Goal: Task Accomplishment & Management: Use online tool/utility

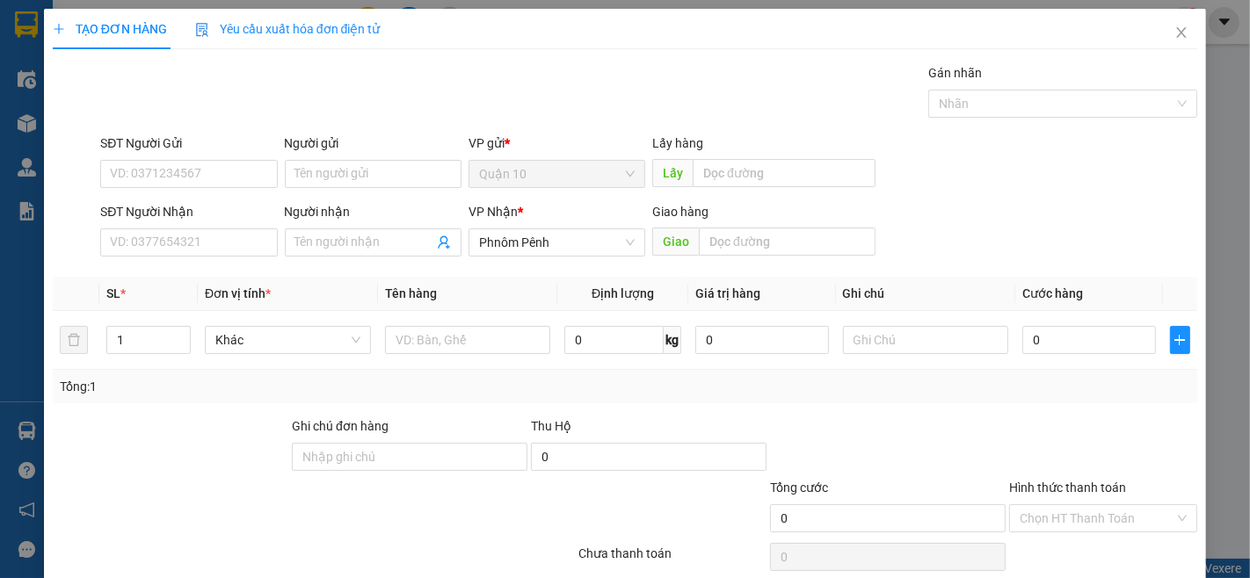
scroll to position [71, 0]
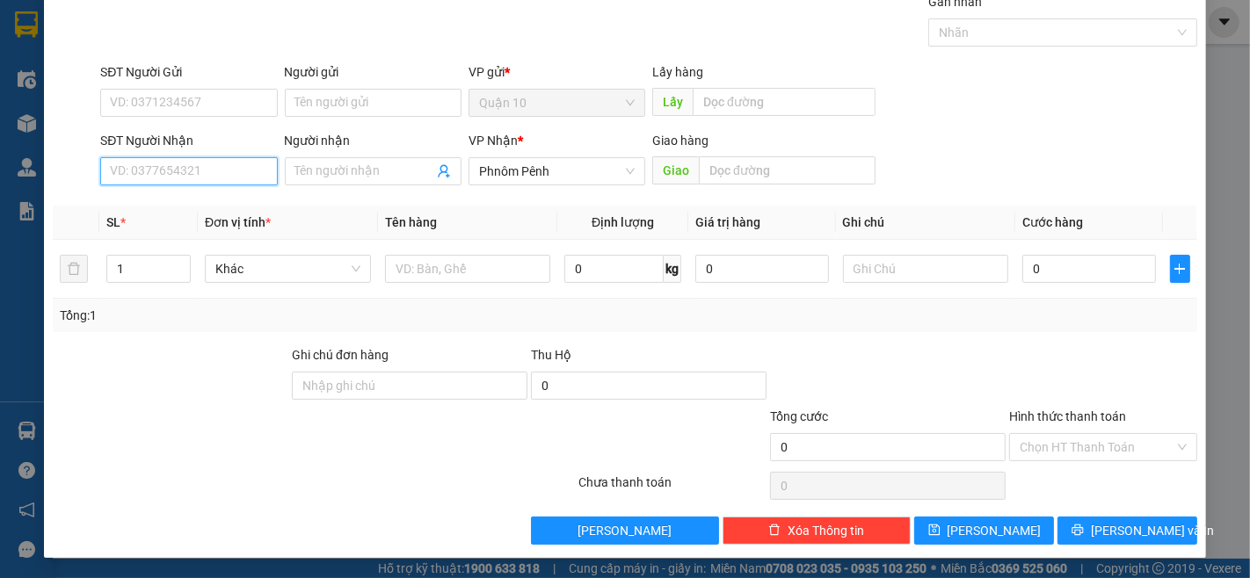
click at [155, 167] on input "SĐT Người Nhận" at bounding box center [188, 171] width 177 height 28
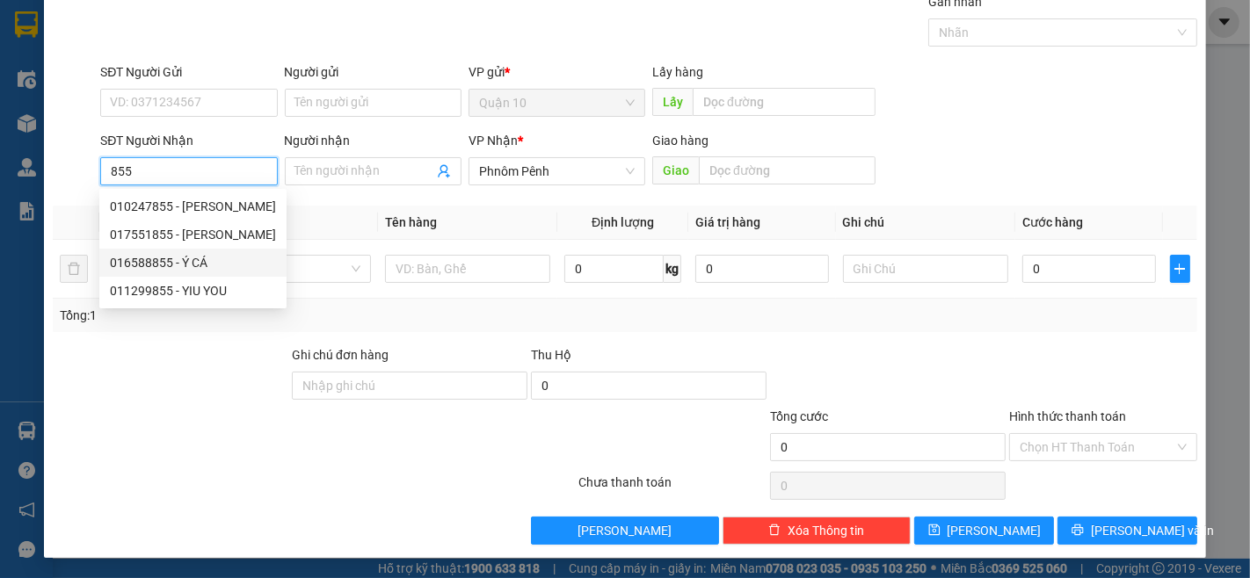
click at [145, 265] on div "016588855 - Ý CÁ" at bounding box center [193, 262] width 166 height 19
type input "016588855"
type input "Ý CÁ"
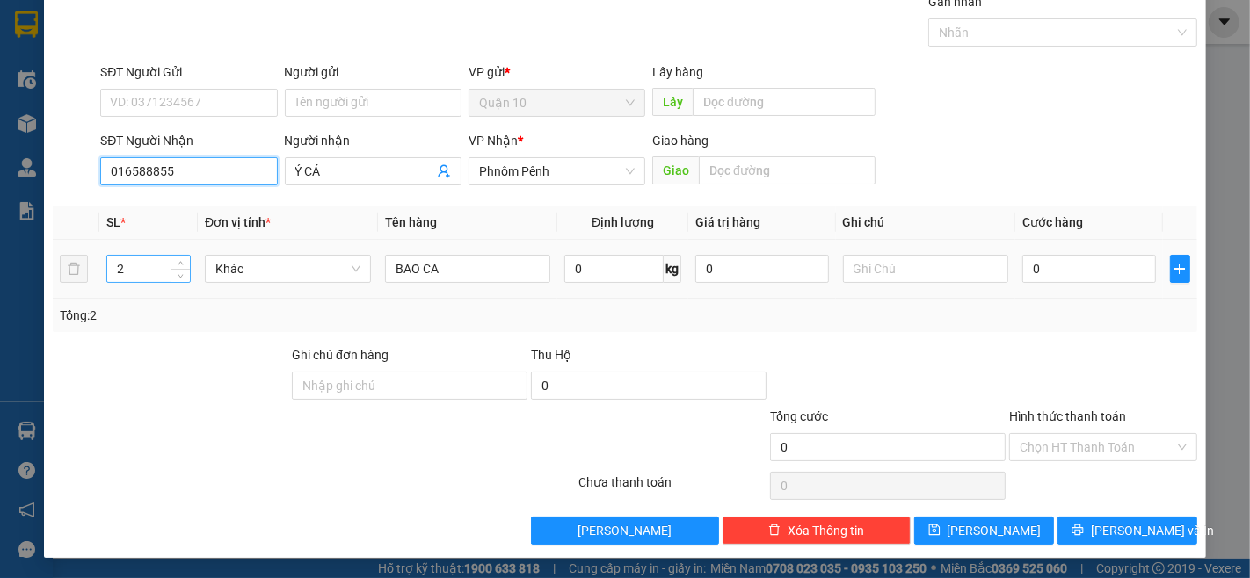
type input "016588855"
click at [129, 274] on input "2" at bounding box center [148, 269] width 83 height 26
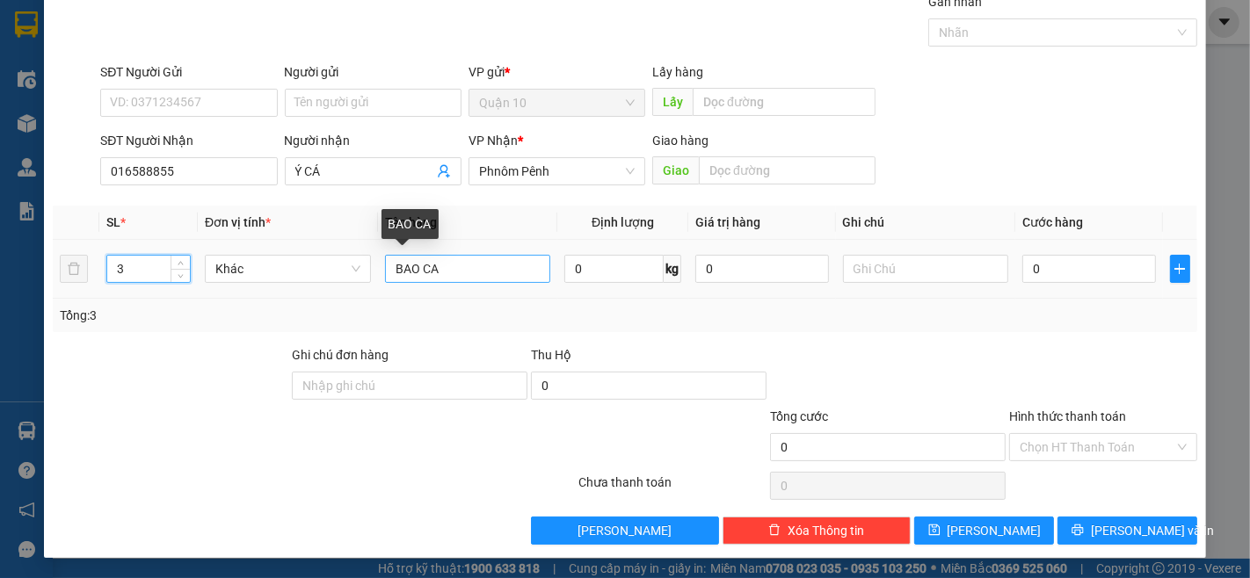
type input "3"
click at [385, 276] on input "BAO CA" at bounding box center [468, 269] width 166 height 28
drag, startPoint x: 477, startPoint y: 275, endPoint x: 499, endPoint y: 274, distance: 22.0
click at [481, 274] on input "2BAO CA" at bounding box center [468, 269] width 166 height 28
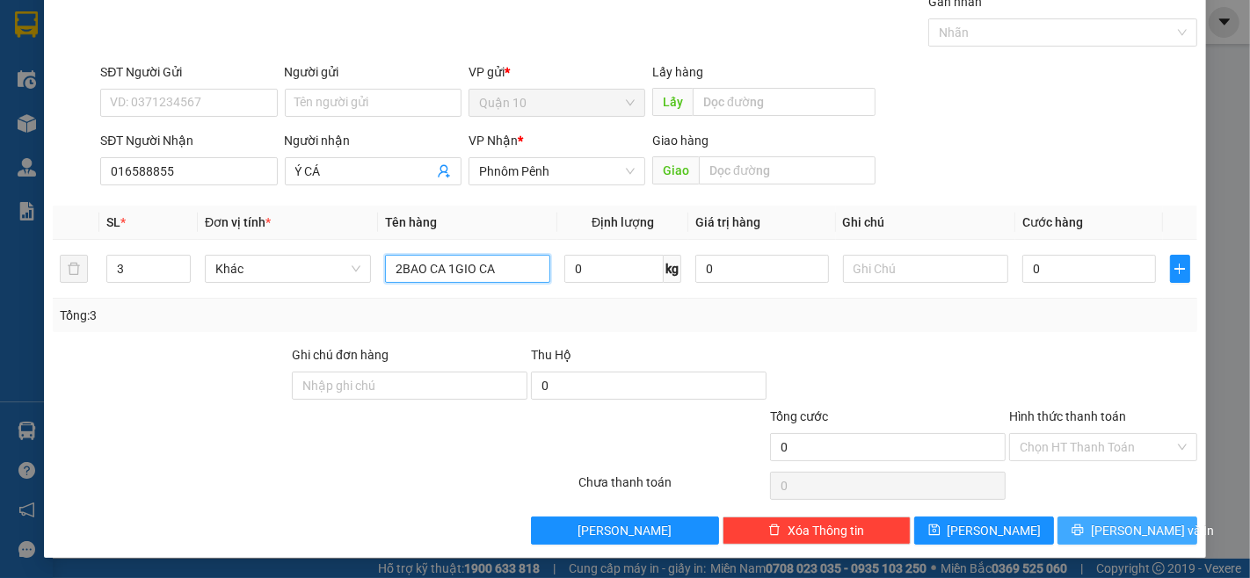
type input "2BAO CA 1GIO CA"
click at [1125, 525] on span "[PERSON_NAME] và In" at bounding box center [1152, 530] width 123 height 19
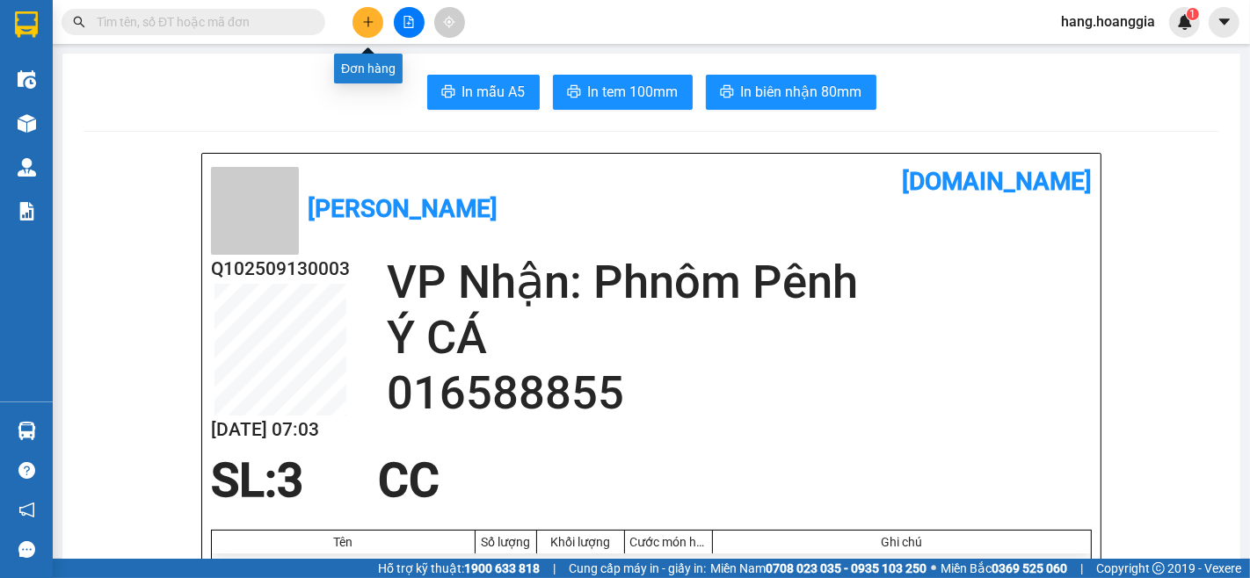
click at [371, 16] on icon "plus" at bounding box center [368, 22] width 12 height 12
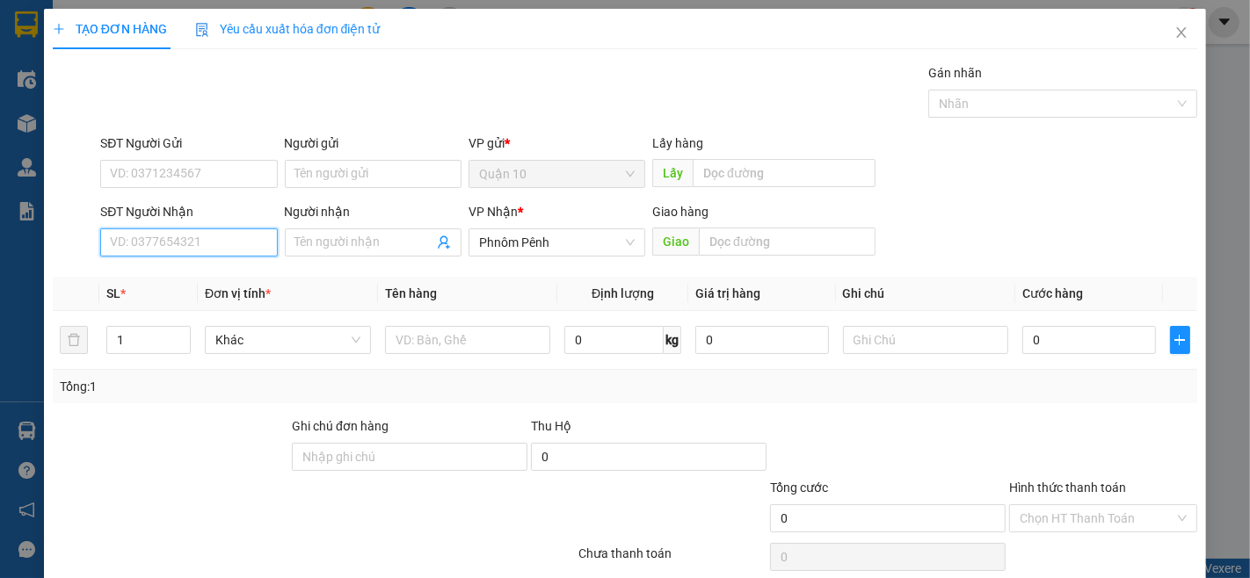
click at [185, 241] on input "SĐT Người Nhận" at bounding box center [188, 243] width 177 height 28
drag, startPoint x: 134, startPoint y: 278, endPoint x: 136, endPoint y: 290, distance: 12.4
click at [136, 290] on div "016588855 - Ý CÁ" at bounding box center [186, 278] width 175 height 28
type input "016588855"
type input "Ý CÁ"
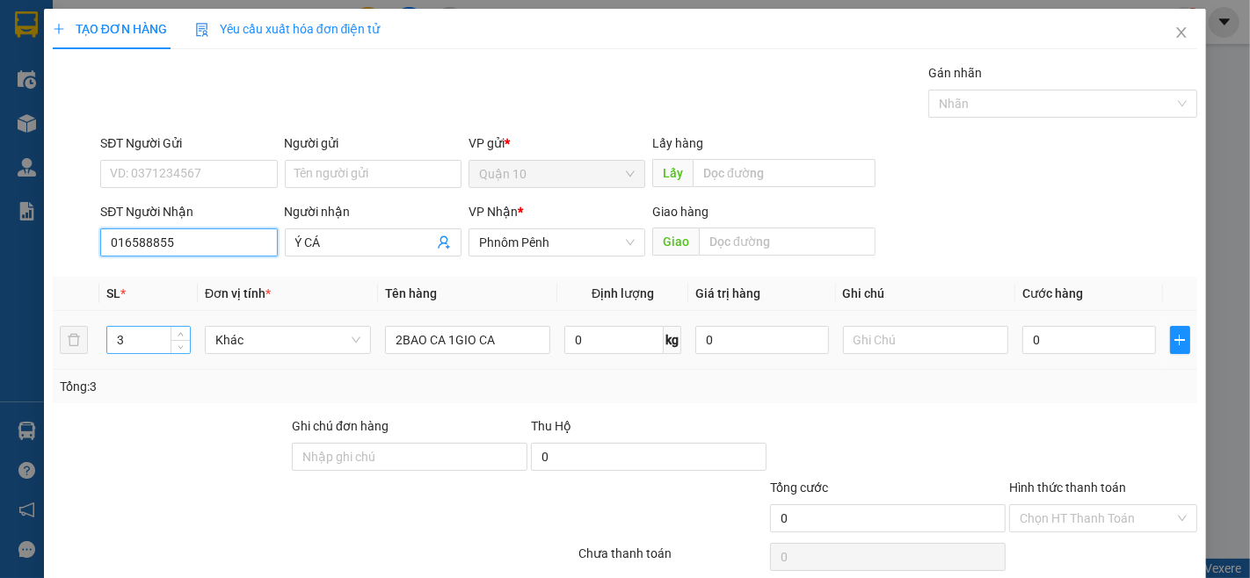
type input "016588855"
drag, startPoint x: 138, startPoint y: 347, endPoint x: 643, endPoint y: 485, distance: 523.0
click at [135, 353] on div "3" at bounding box center [148, 340] width 84 height 28
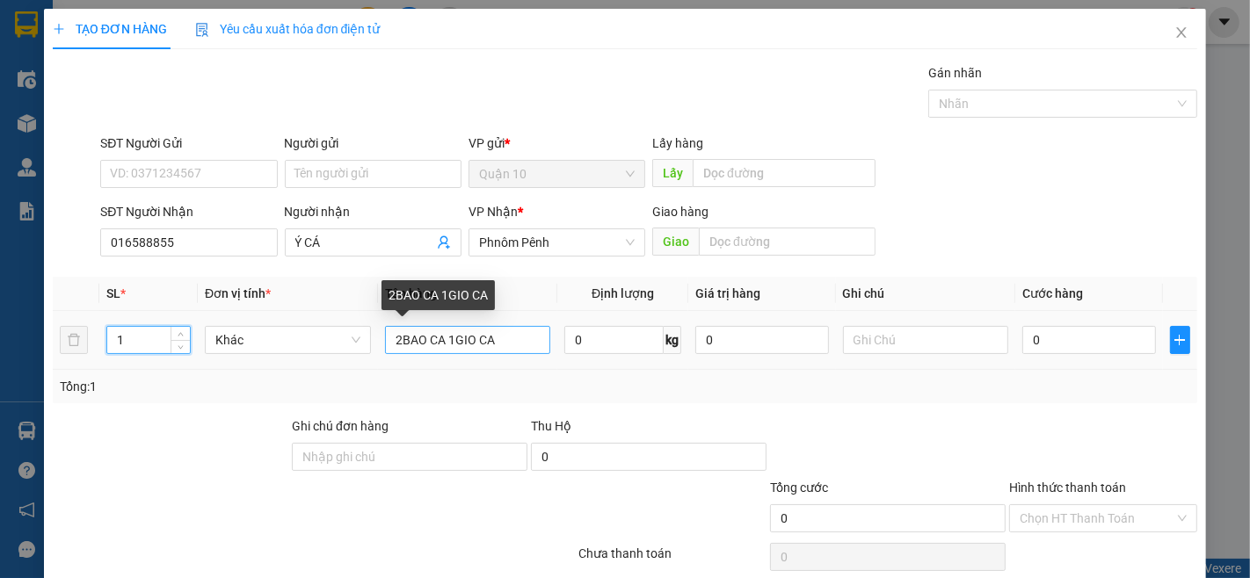
type input "1"
drag, startPoint x: 508, startPoint y: 344, endPoint x: 782, endPoint y: 375, distance: 276.0
click at [531, 344] on input "2BAO CA 1GIO CA" at bounding box center [468, 340] width 166 height 28
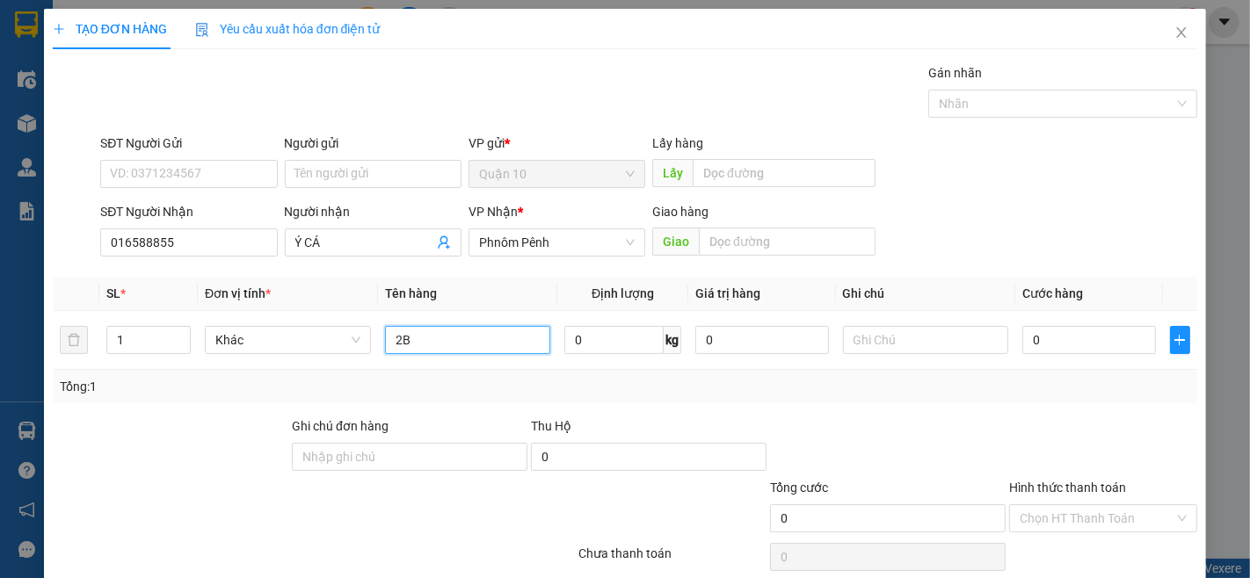
type input "2"
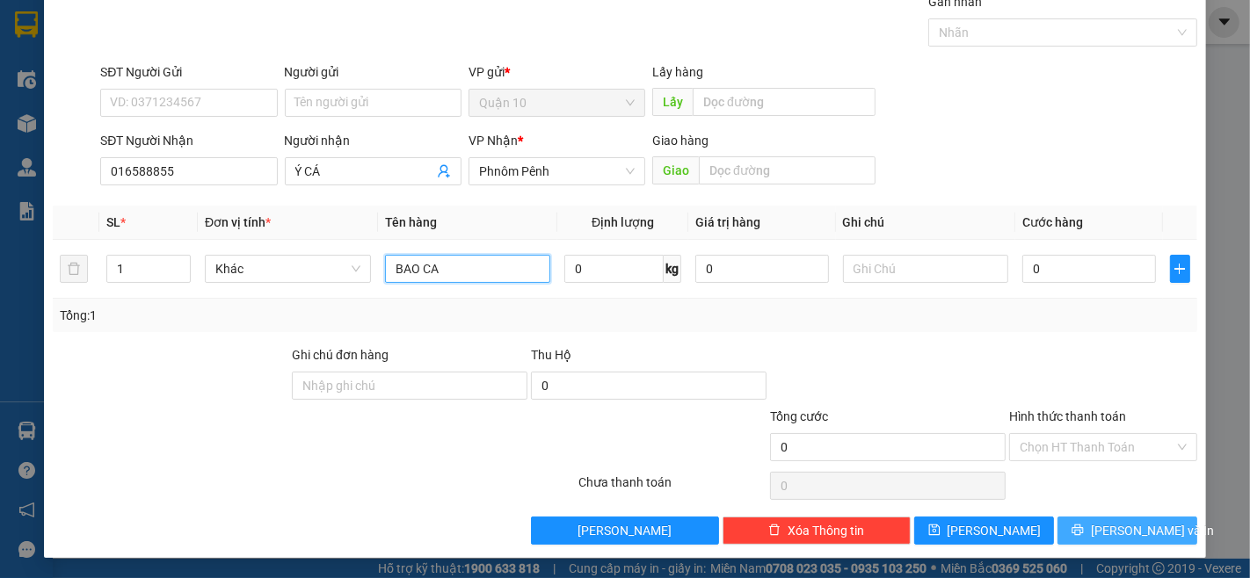
type input "BAO CA"
click at [1122, 526] on span "[PERSON_NAME] và In" at bounding box center [1152, 530] width 123 height 19
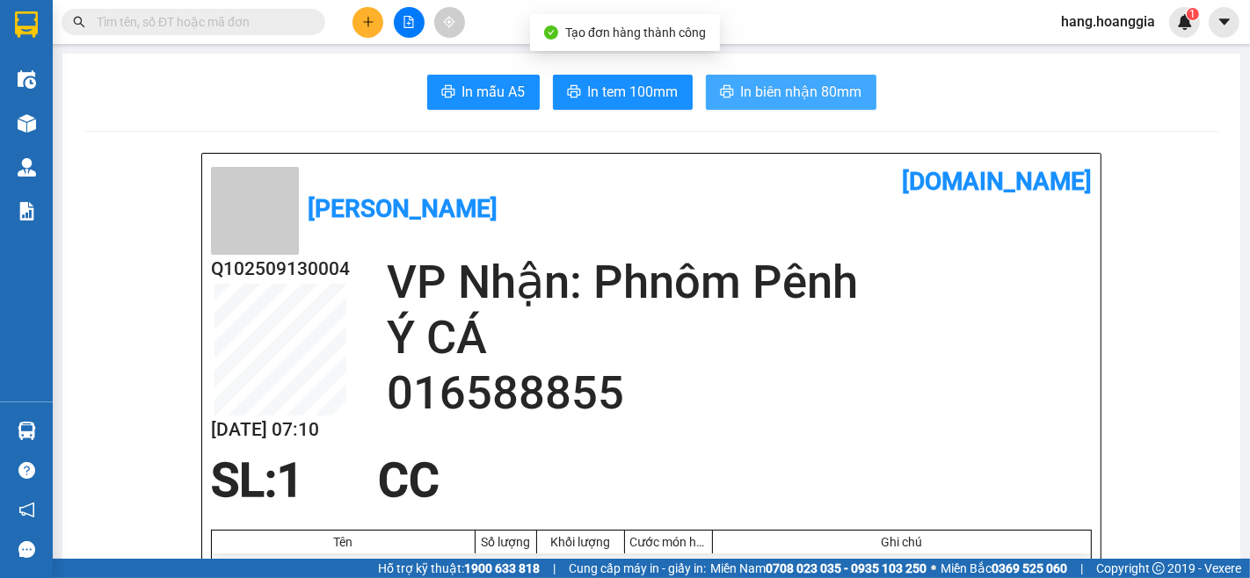
click at [783, 90] on span "In biên nhận 80mm" at bounding box center [801, 92] width 121 height 22
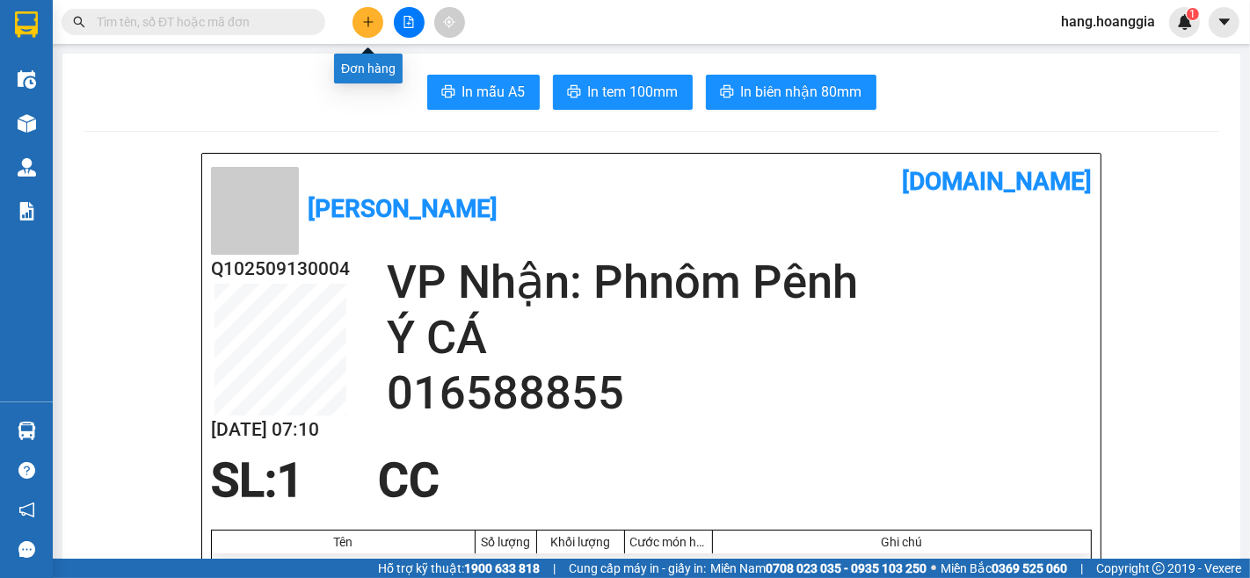
drag, startPoint x: 371, startPoint y: 14, endPoint x: 367, endPoint y: 26, distance: 13.1
click at [367, 26] on button at bounding box center [367, 22] width 31 height 31
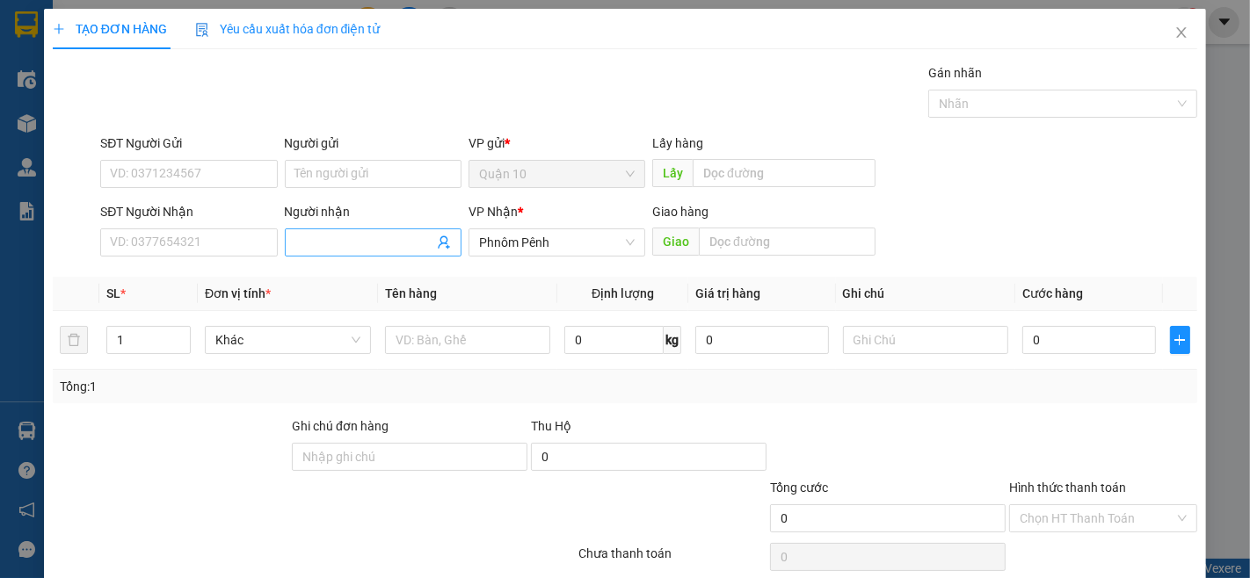
click at [345, 236] on input "Người nhận" at bounding box center [364, 242] width 138 height 19
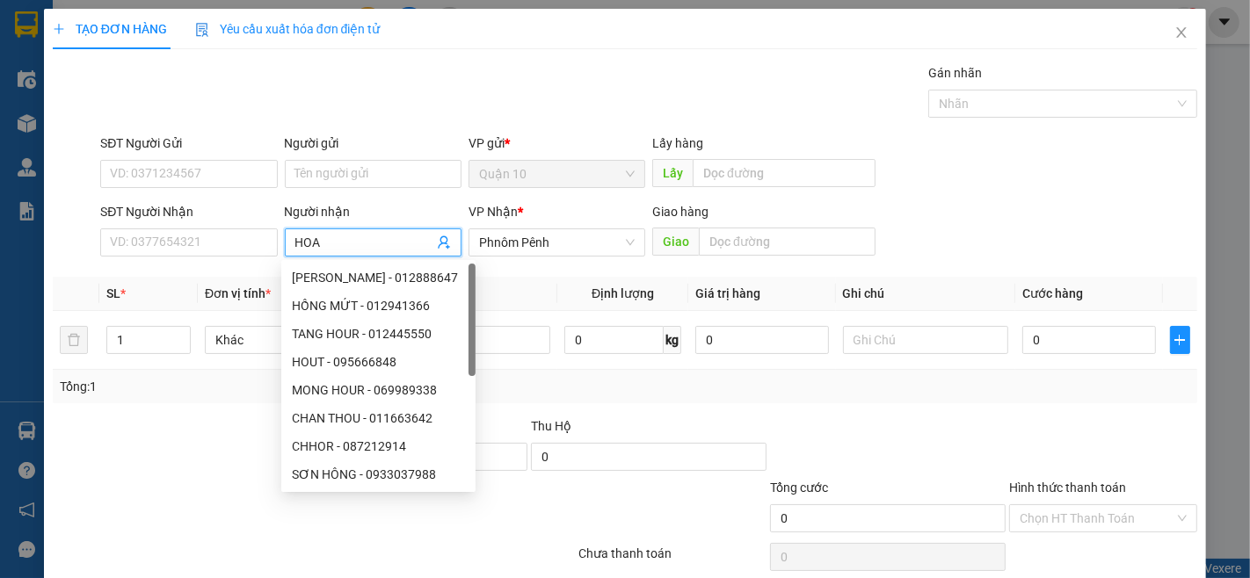
type input "HOA C"
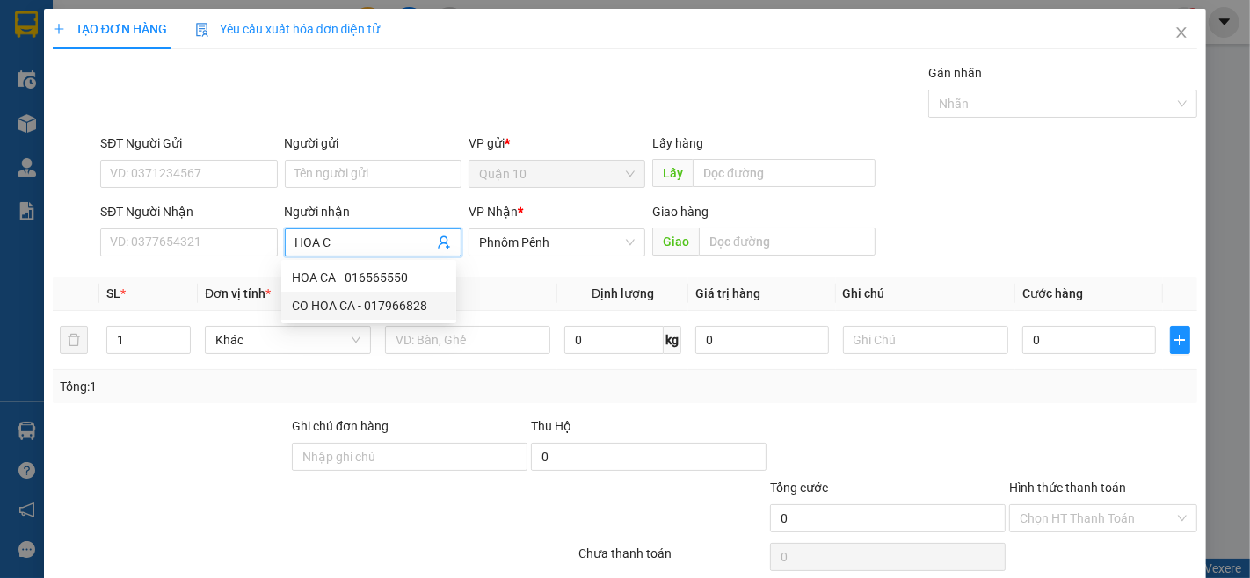
click at [321, 301] on div "CO HOA CA - 017966828" at bounding box center [369, 305] width 154 height 19
type input "017966828"
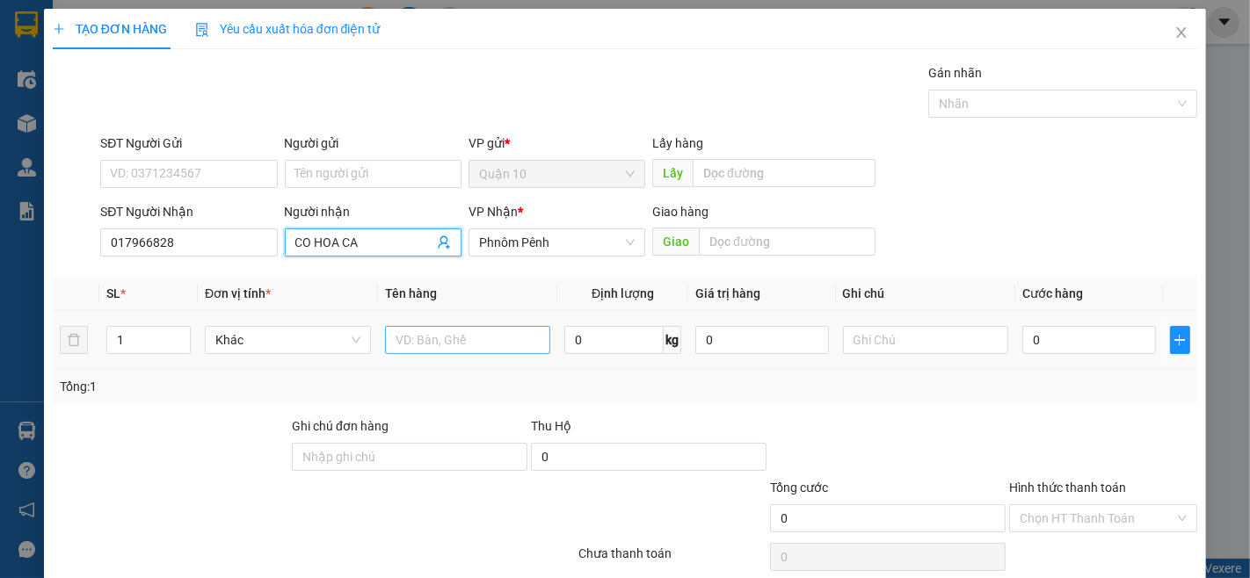
type input "CO HOA CA"
click at [425, 336] on input "text" at bounding box center [468, 340] width 166 height 28
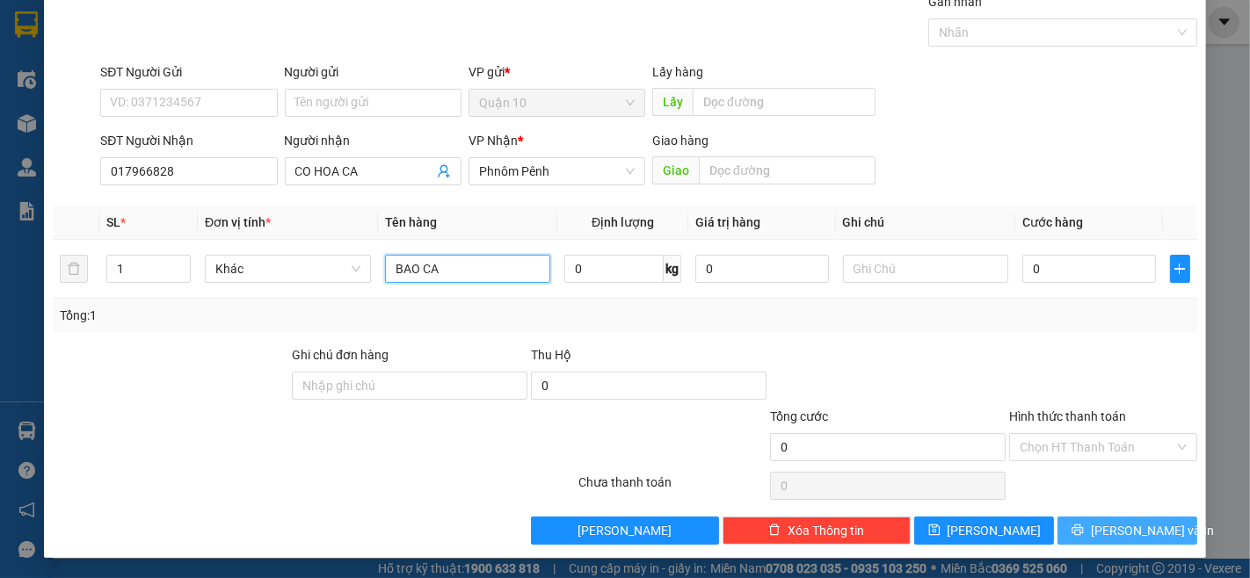
type input "BAO CA"
click at [1120, 529] on span "[PERSON_NAME] và In" at bounding box center [1152, 530] width 123 height 19
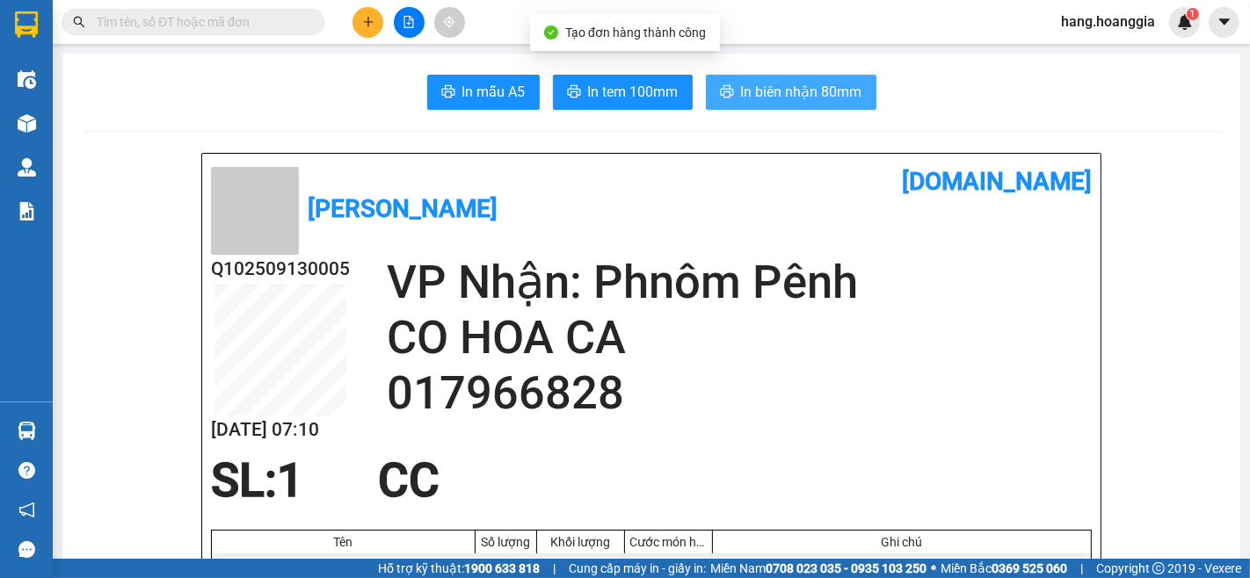
click at [775, 76] on button "In biên nhận 80mm" at bounding box center [791, 92] width 171 height 35
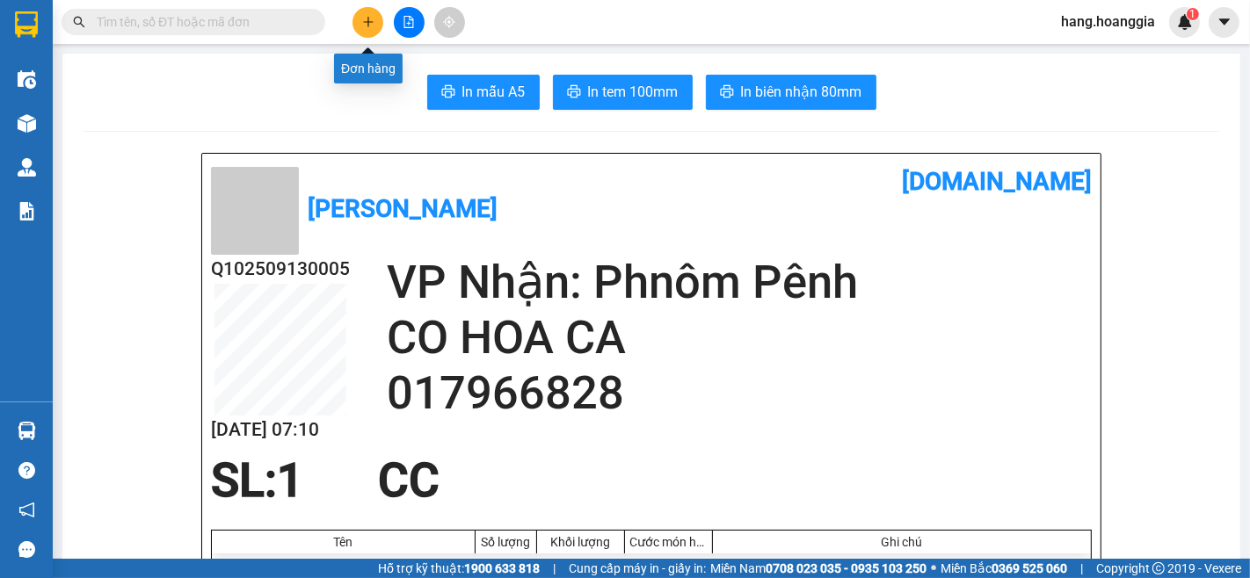
click at [369, 18] on icon "plus" at bounding box center [368, 22] width 12 height 12
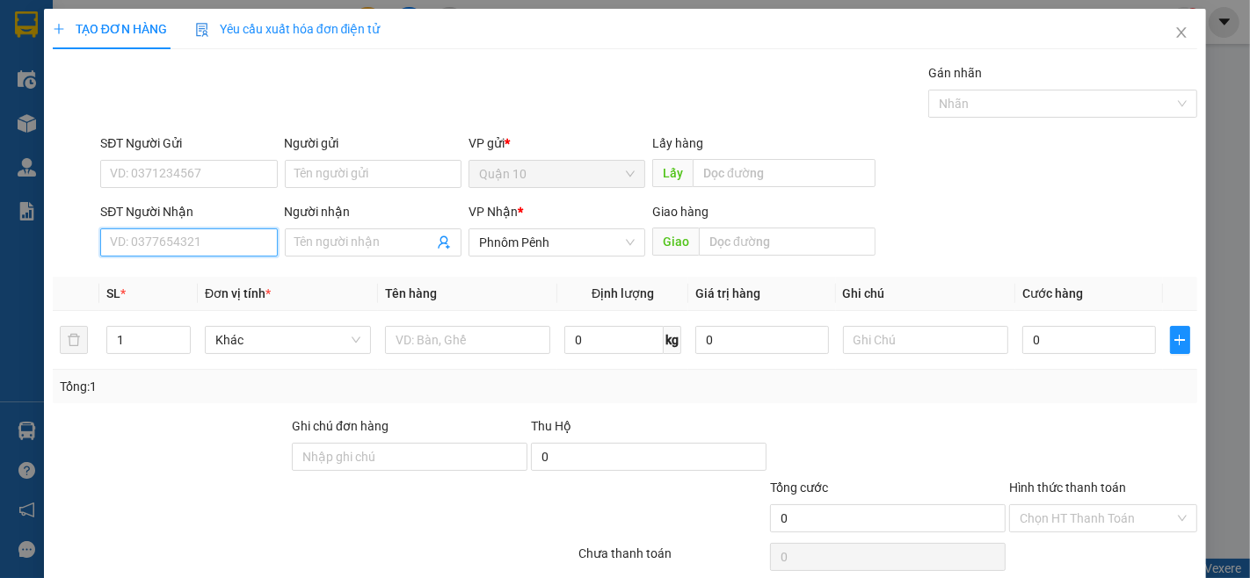
click at [186, 240] on input "SĐT Người Nhận" at bounding box center [188, 243] width 177 height 28
click at [143, 274] on div "092345654 - RITH" at bounding box center [187, 277] width 154 height 19
type input "092345654"
type input "RITH"
type input "1.860.000"
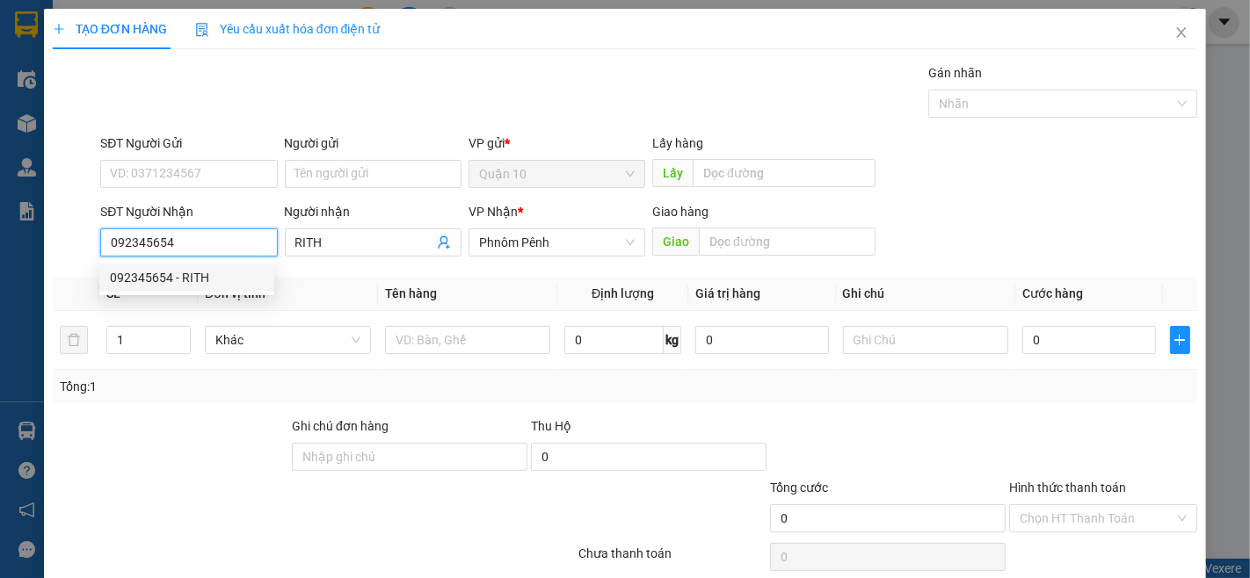
type input "1.860.000"
type input "092345654"
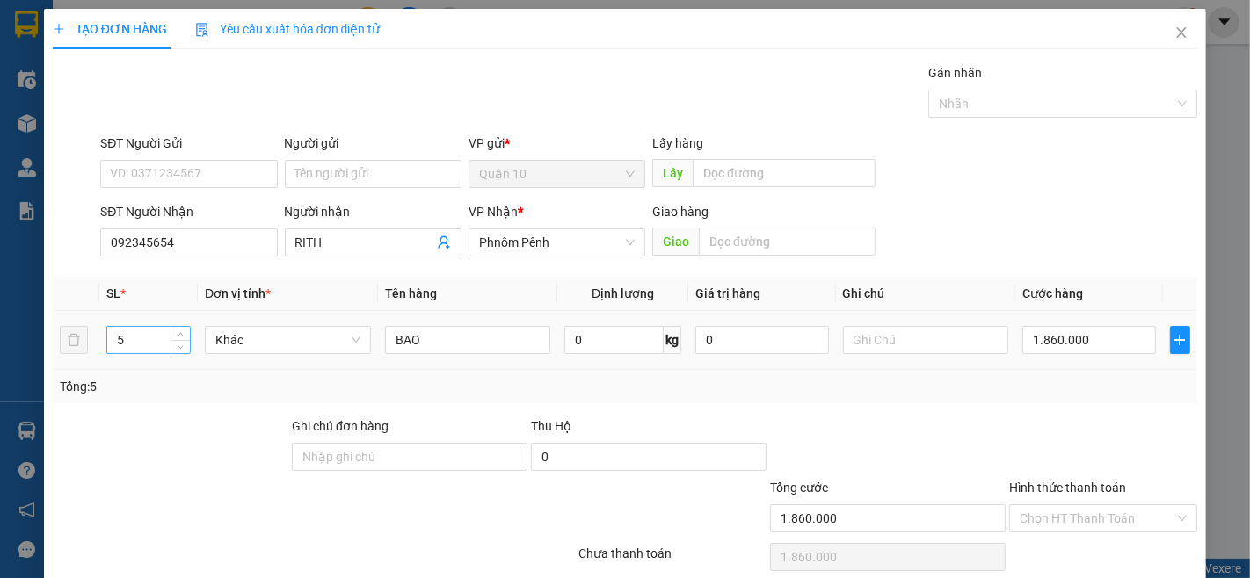
click at [132, 338] on input "5" at bounding box center [148, 340] width 83 height 26
type input "12"
click at [440, 332] on input "BAO" at bounding box center [468, 340] width 166 height 28
type input "B"
drag, startPoint x: 382, startPoint y: 345, endPoint x: 425, endPoint y: 401, distance: 70.8
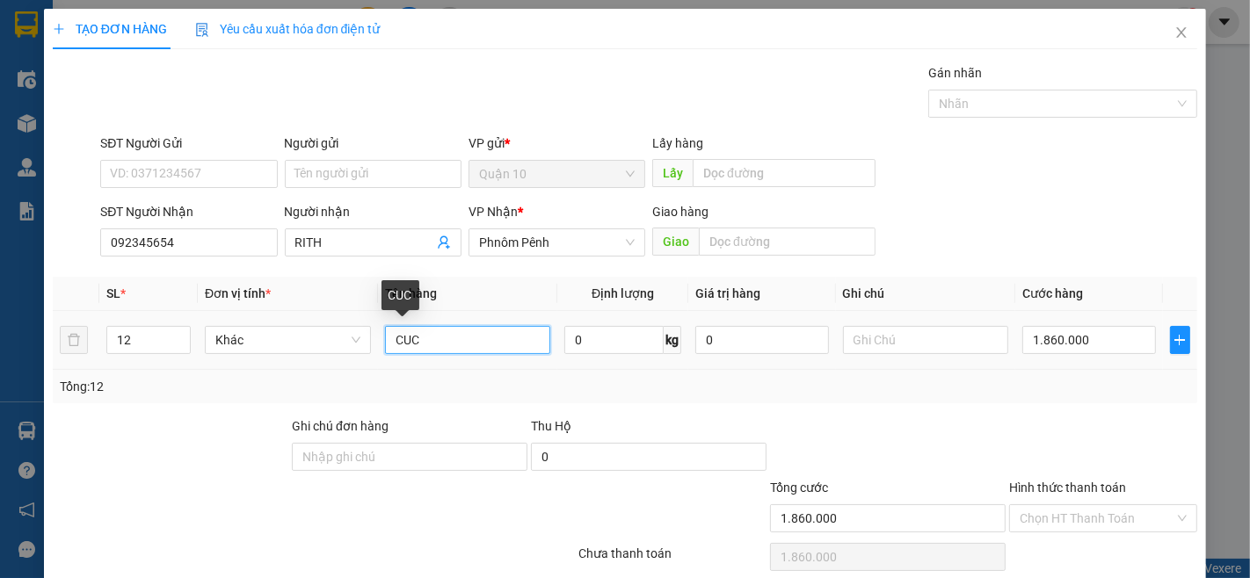
click at [379, 345] on td "CUC" at bounding box center [468, 340] width 180 height 59
click at [476, 345] on input "11CUC" at bounding box center [468, 340] width 166 height 28
type input "11CUC 1BAO"
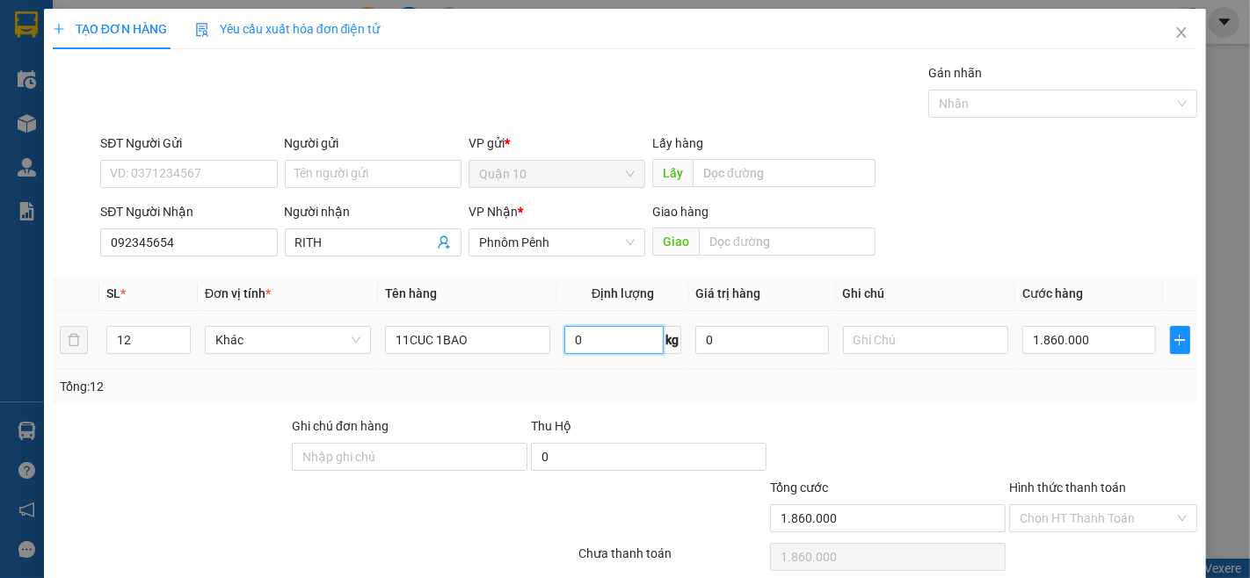
click at [611, 343] on input "0" at bounding box center [613, 340] width 99 height 28
type input "167"
click at [1096, 336] on input "1.860.000" at bounding box center [1088, 340] width 133 height 28
type input "0"
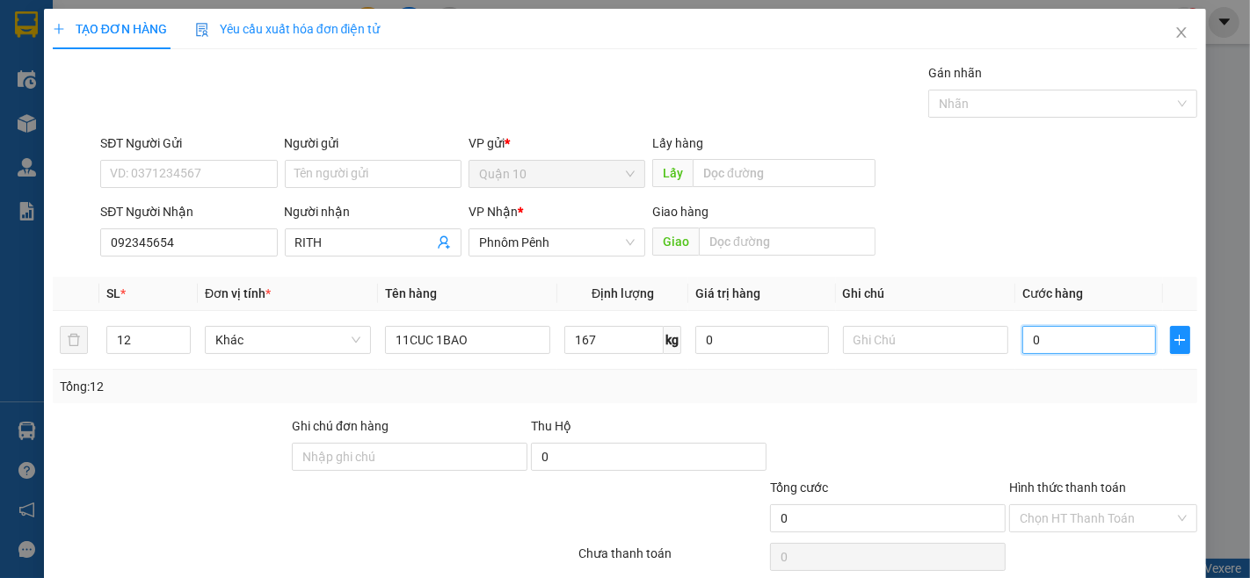
type input "0"
click at [1049, 341] on input "0" at bounding box center [1088, 340] width 133 height 28
click at [1047, 345] on input "0" at bounding box center [1088, 340] width 133 height 28
click at [1047, 329] on input "0" at bounding box center [1088, 340] width 133 height 28
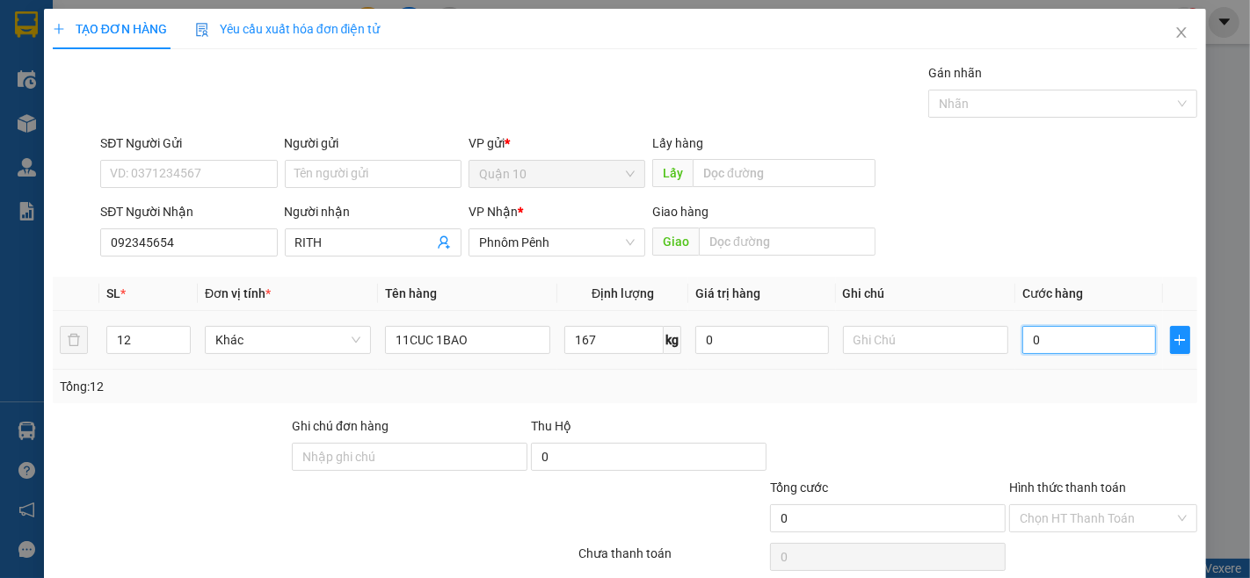
click at [1041, 344] on input "0" at bounding box center [1088, 340] width 133 height 28
click at [1041, 339] on input "0" at bounding box center [1088, 340] width 133 height 28
click at [1040, 331] on input "0" at bounding box center [1088, 340] width 133 height 28
click at [1037, 332] on input "0" at bounding box center [1088, 340] width 133 height 28
type input "1"
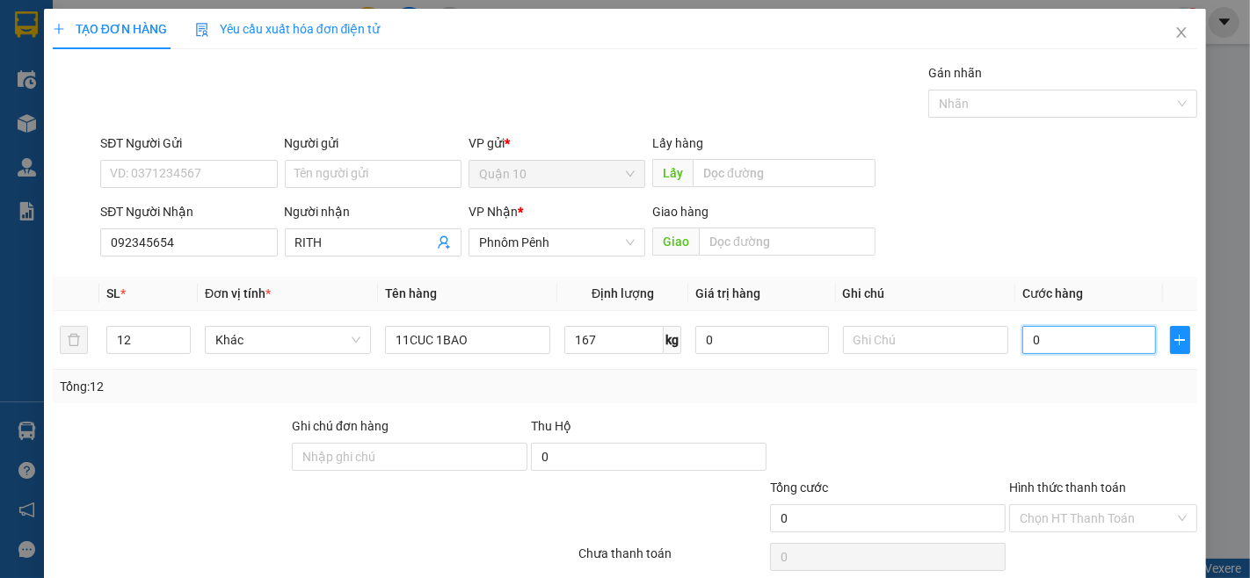
type input "1"
type input "16"
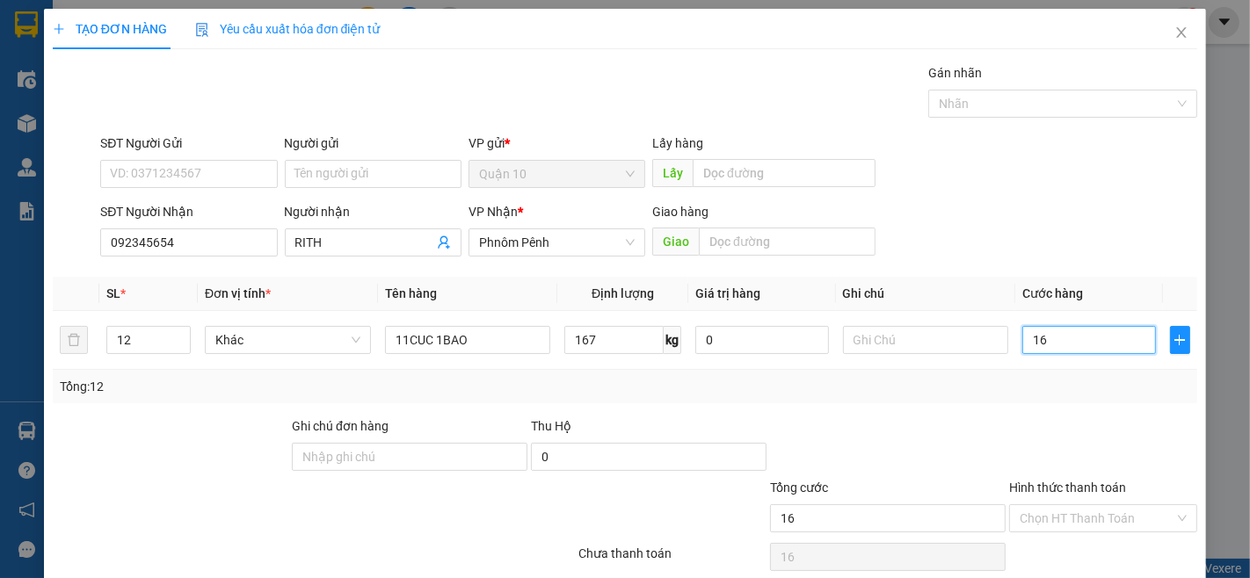
type input "167"
type input "1.670"
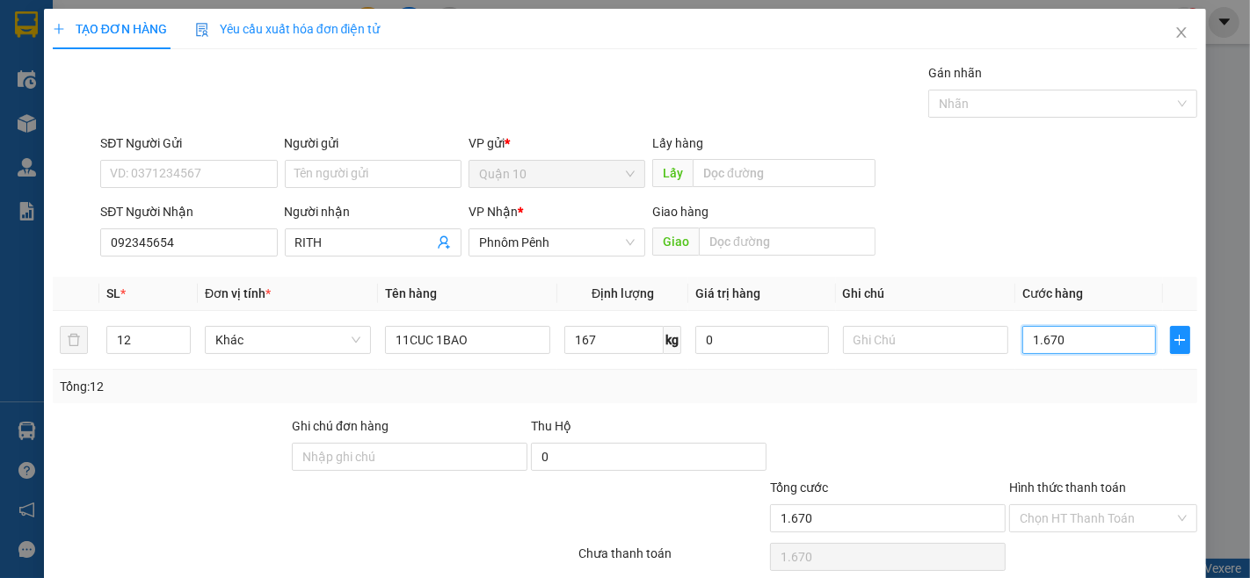
type input "1.670"
type input "1.670.000"
click at [1087, 486] on label "Hình thức thanh toán" at bounding box center [1067, 488] width 117 height 14
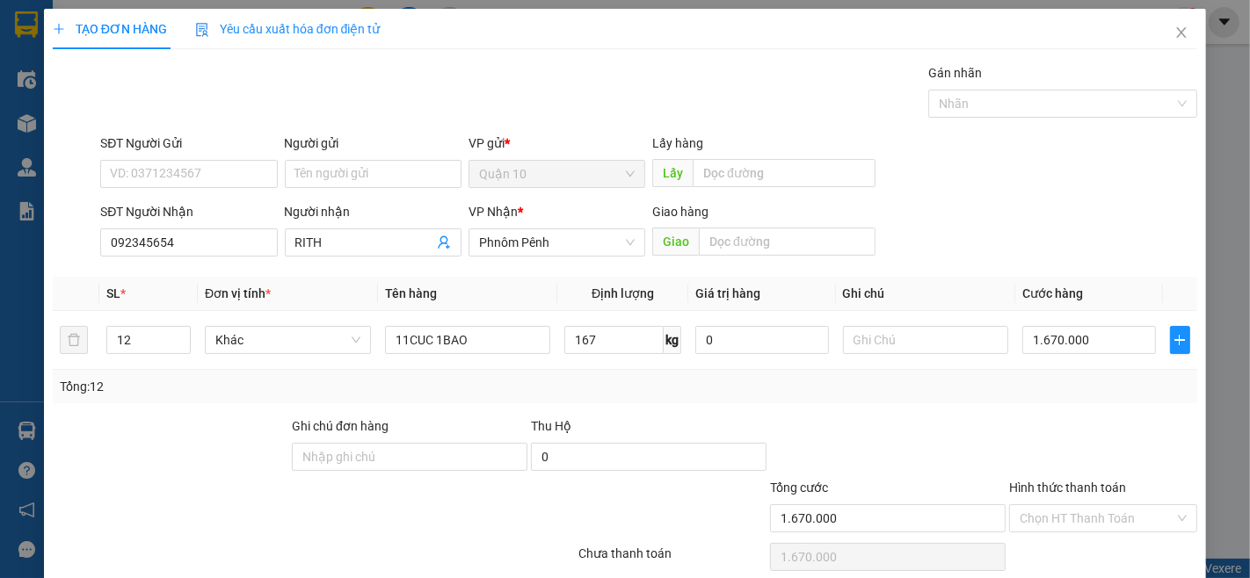
click at [1087, 505] on input "Hình thức thanh toán" at bounding box center [1097, 518] width 155 height 26
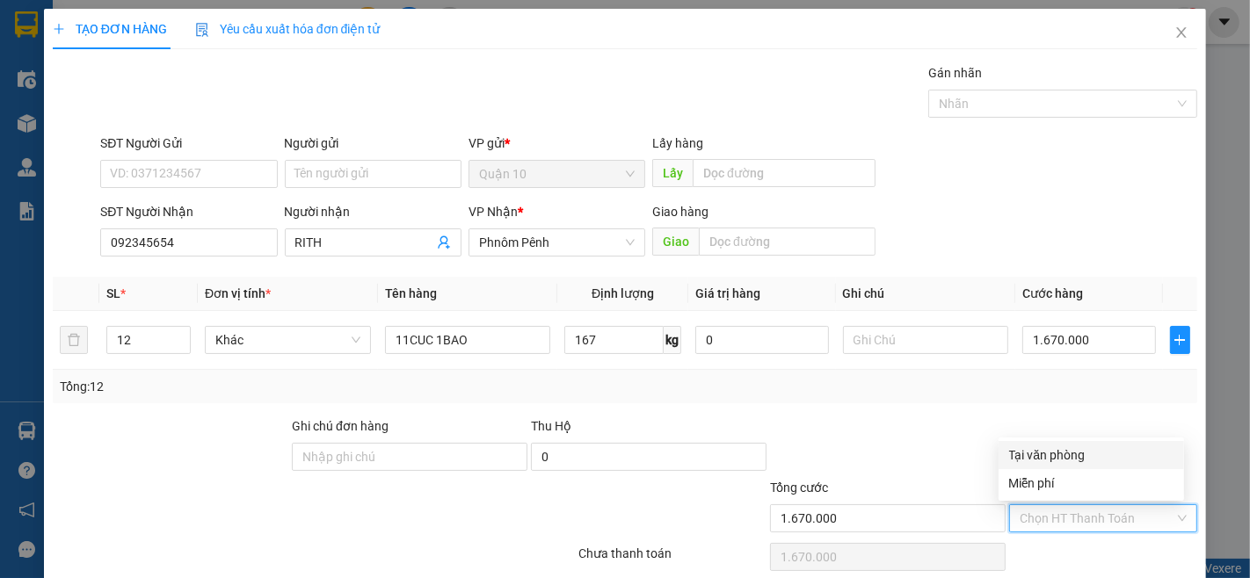
click at [1068, 457] on div "Tại văn phòng" at bounding box center [1091, 455] width 164 height 19
type input "0"
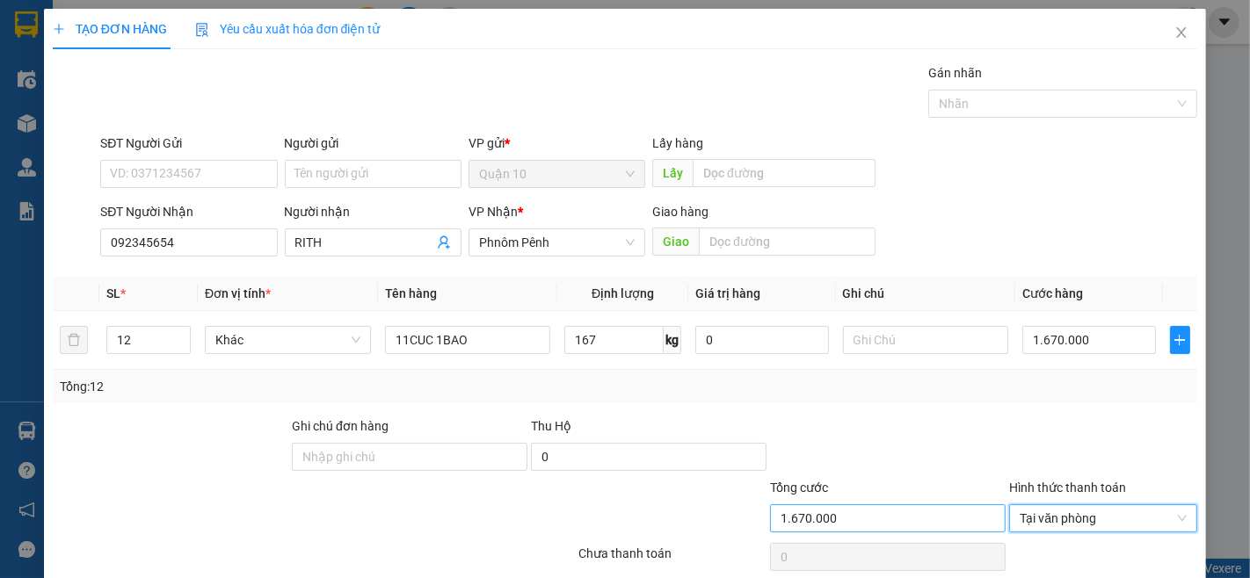
scroll to position [71, 0]
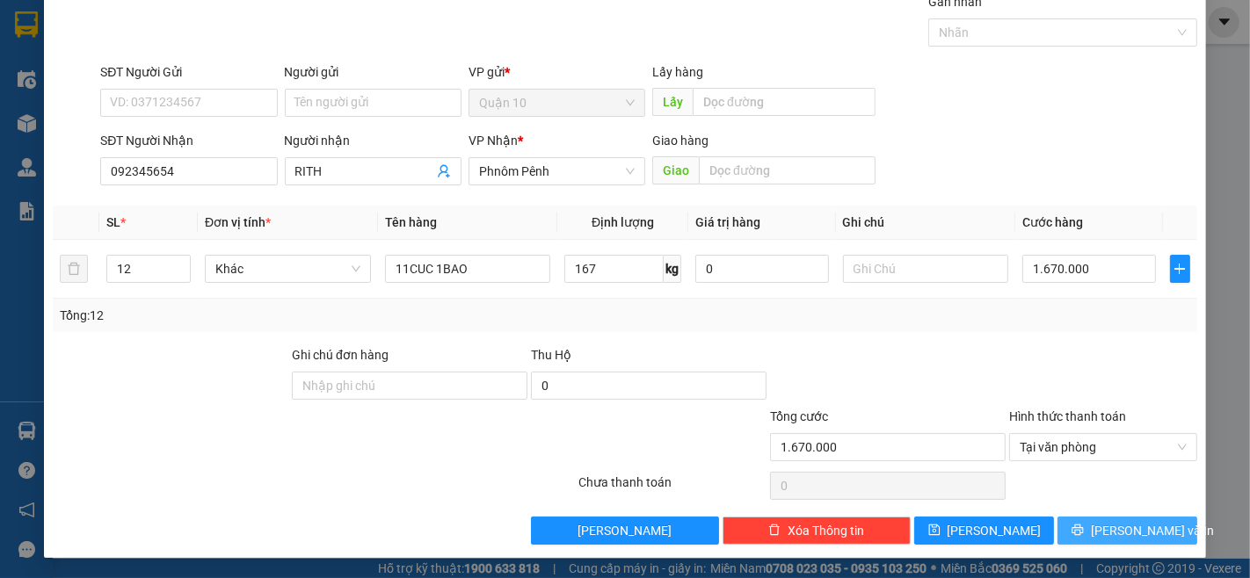
click at [1137, 527] on span "[PERSON_NAME] và In" at bounding box center [1152, 530] width 123 height 19
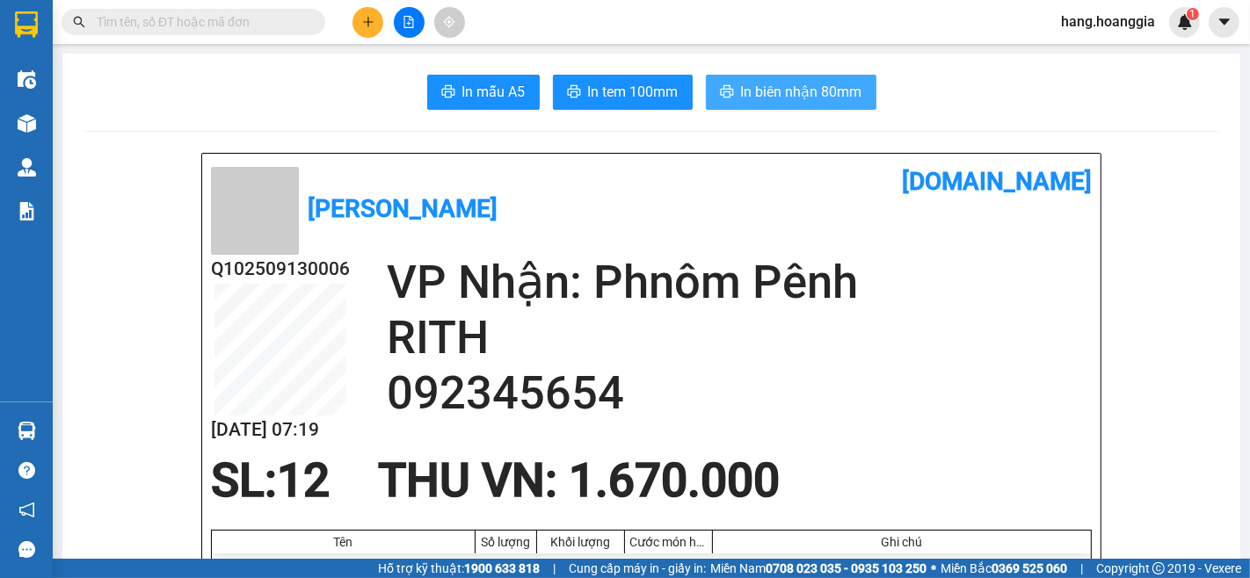
click at [831, 97] on span "In biên nhận 80mm" at bounding box center [801, 92] width 121 height 22
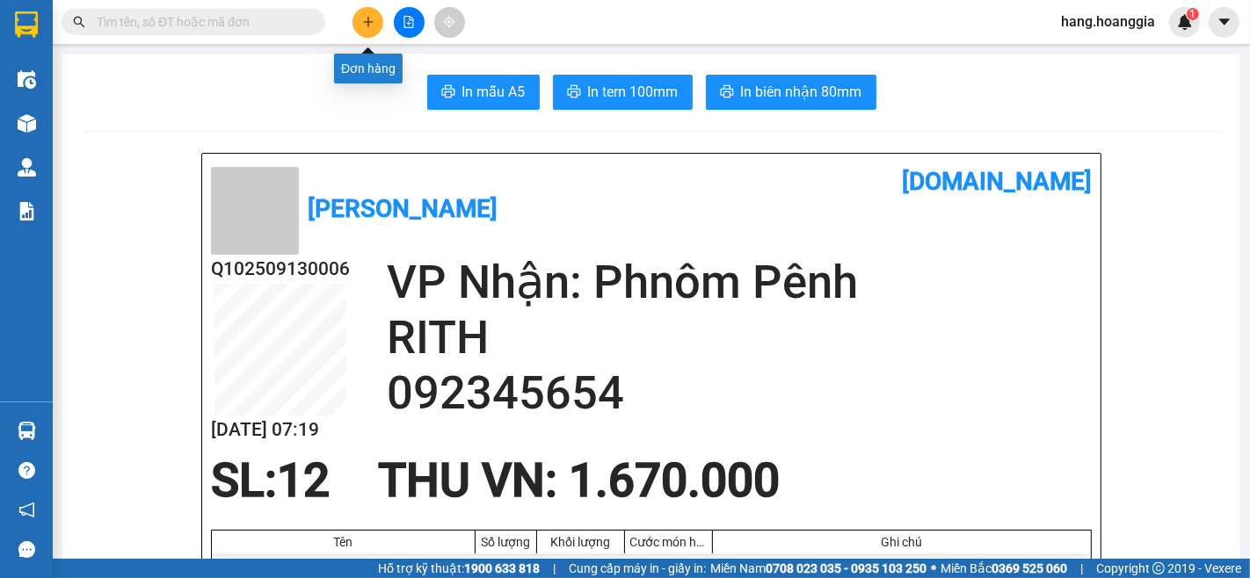
click at [369, 18] on icon "plus" at bounding box center [368, 22] width 12 height 12
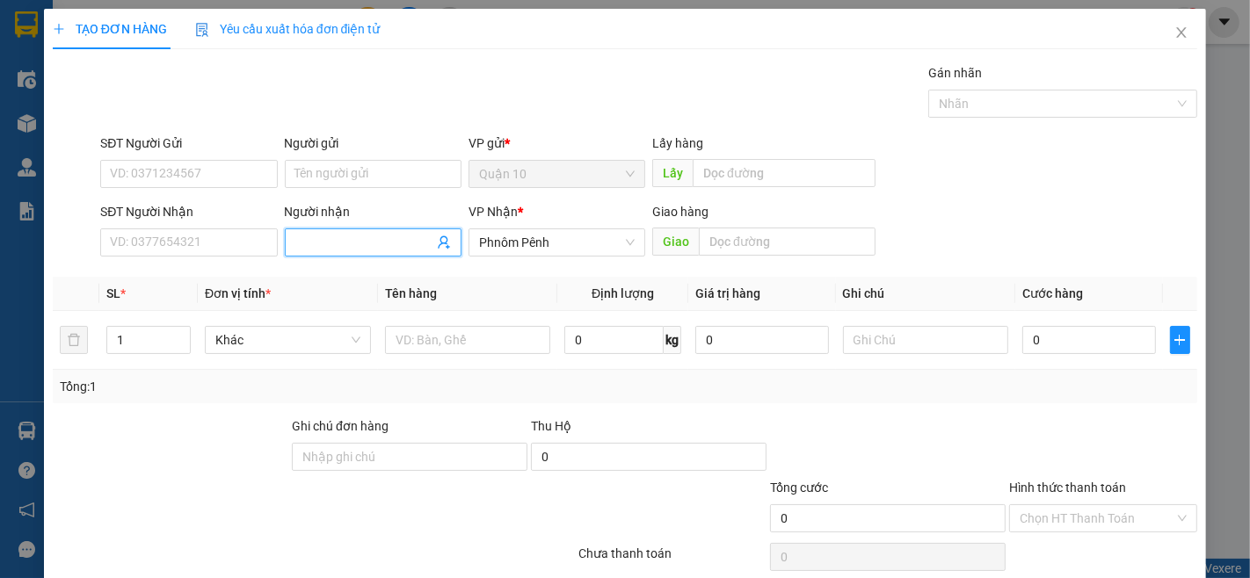
click at [321, 241] on input "Người nhận" at bounding box center [364, 242] width 138 height 19
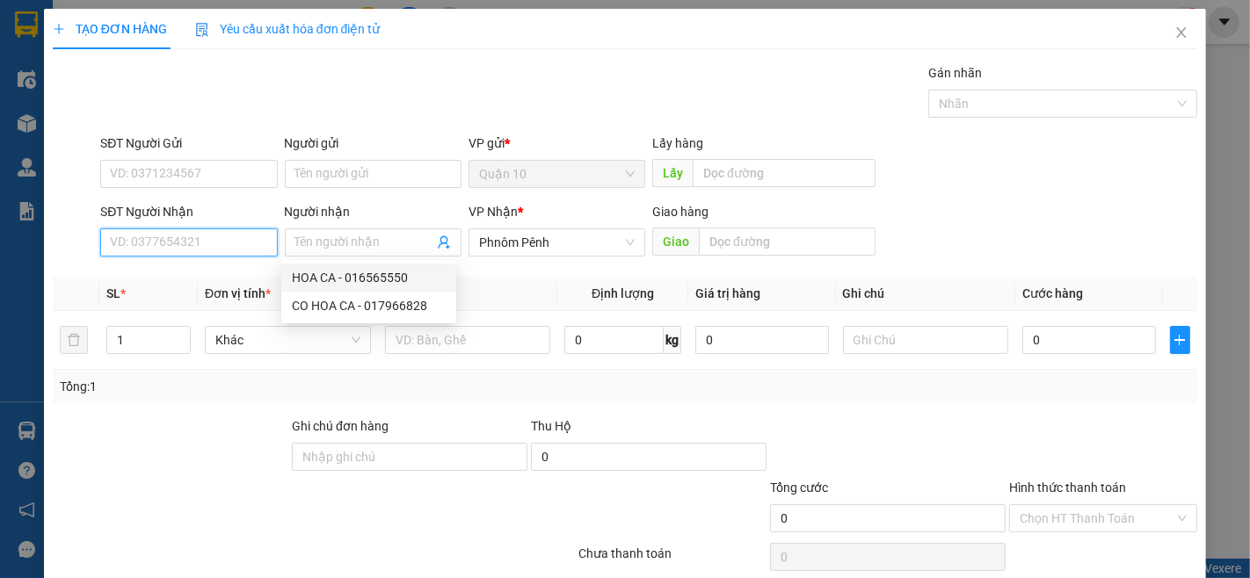
drag, startPoint x: 190, startPoint y: 241, endPoint x: 212, endPoint y: 247, distance: 22.8
click at [204, 246] on input "SĐT Người Nhận" at bounding box center [188, 243] width 177 height 28
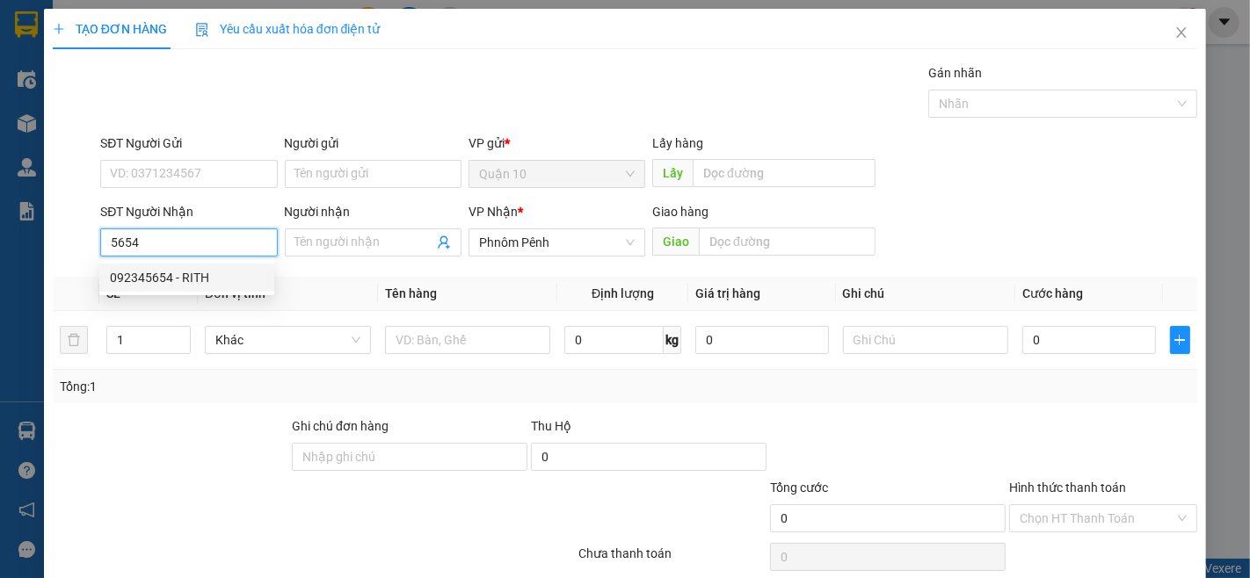
drag, startPoint x: 159, startPoint y: 281, endPoint x: 138, endPoint y: 305, distance: 31.8
click at [154, 277] on div "092345654 - RITH" at bounding box center [187, 277] width 154 height 19
type input "092345654"
type input "RITH"
type input "1.670.000"
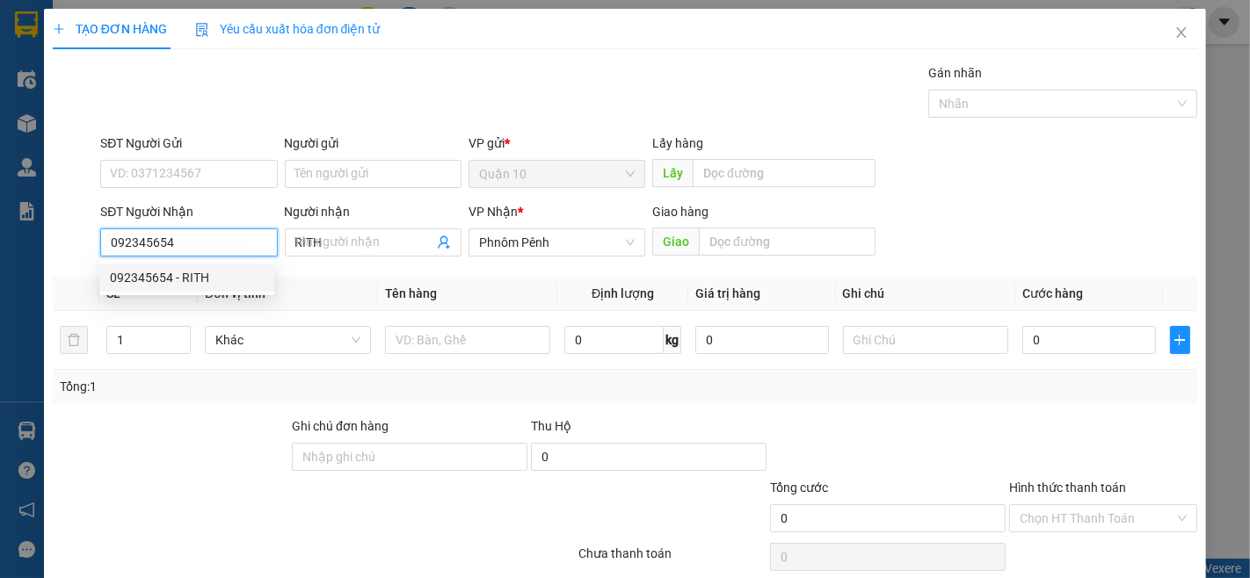
type input "1.670.000"
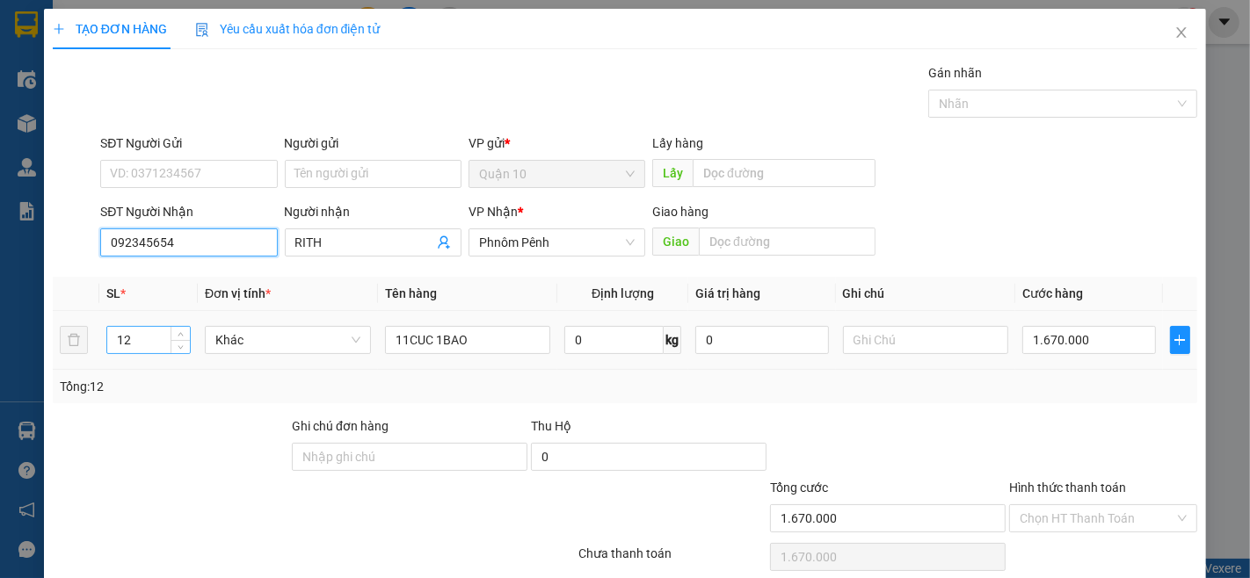
type input "092345654"
click at [144, 337] on input "12" at bounding box center [148, 340] width 83 height 26
type input "1"
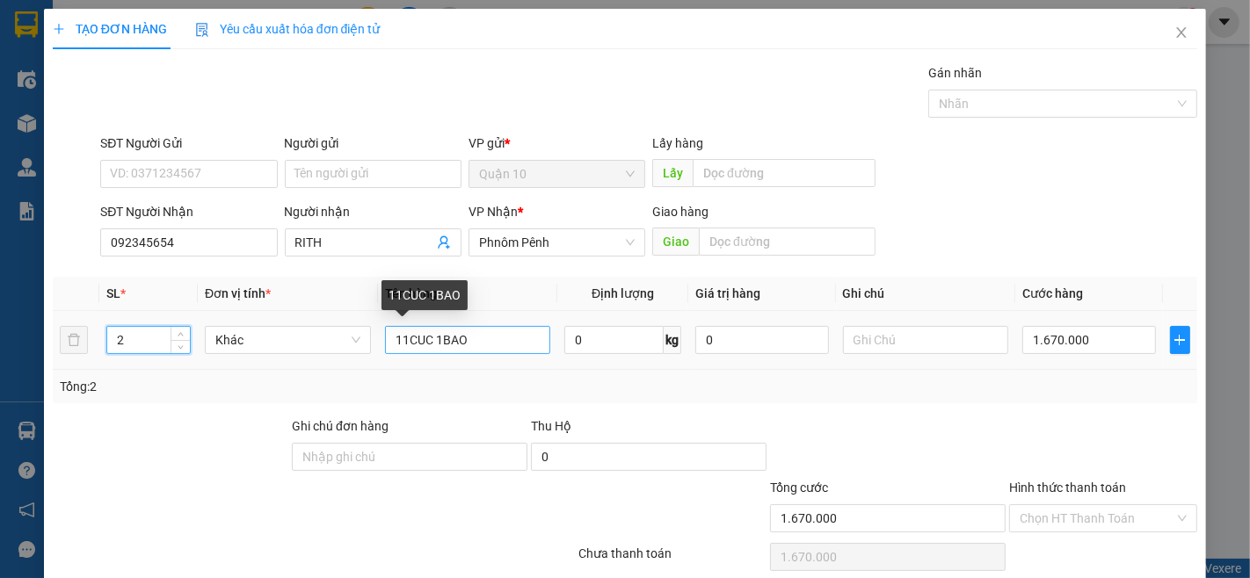
type input "2"
drag, startPoint x: 497, startPoint y: 339, endPoint x: 512, endPoint y: 379, distance: 42.3
click at [487, 343] on input "11CUC 1BAO" at bounding box center [468, 340] width 166 height 28
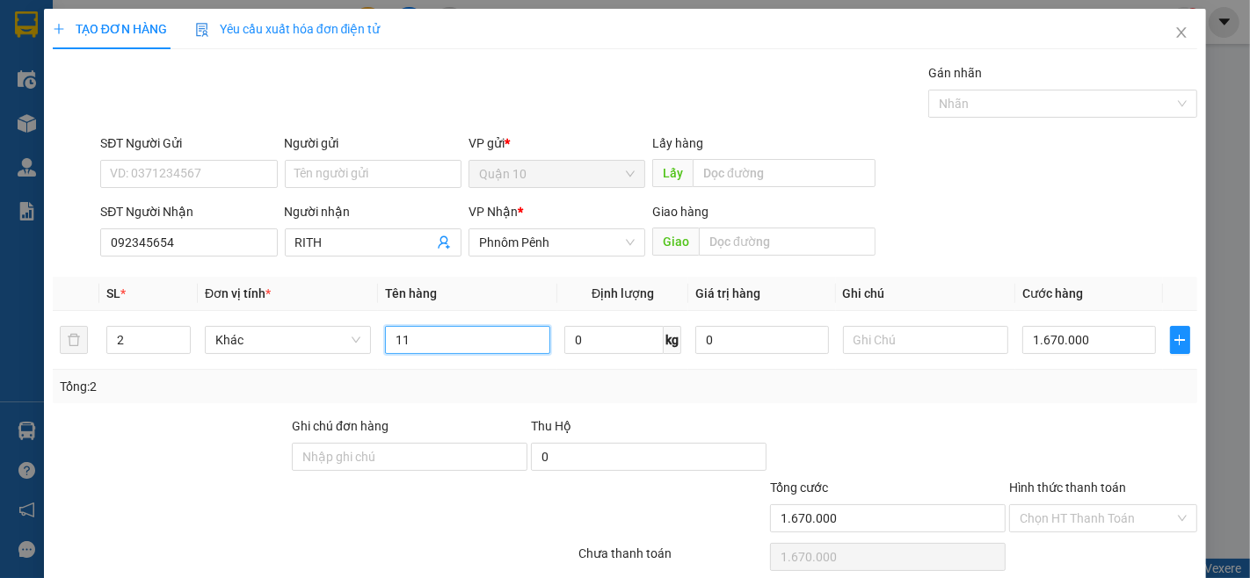
type input "1"
type input "THUNG MUT BANH"
click at [1100, 348] on input "1.670.000" at bounding box center [1088, 340] width 133 height 28
type input "0"
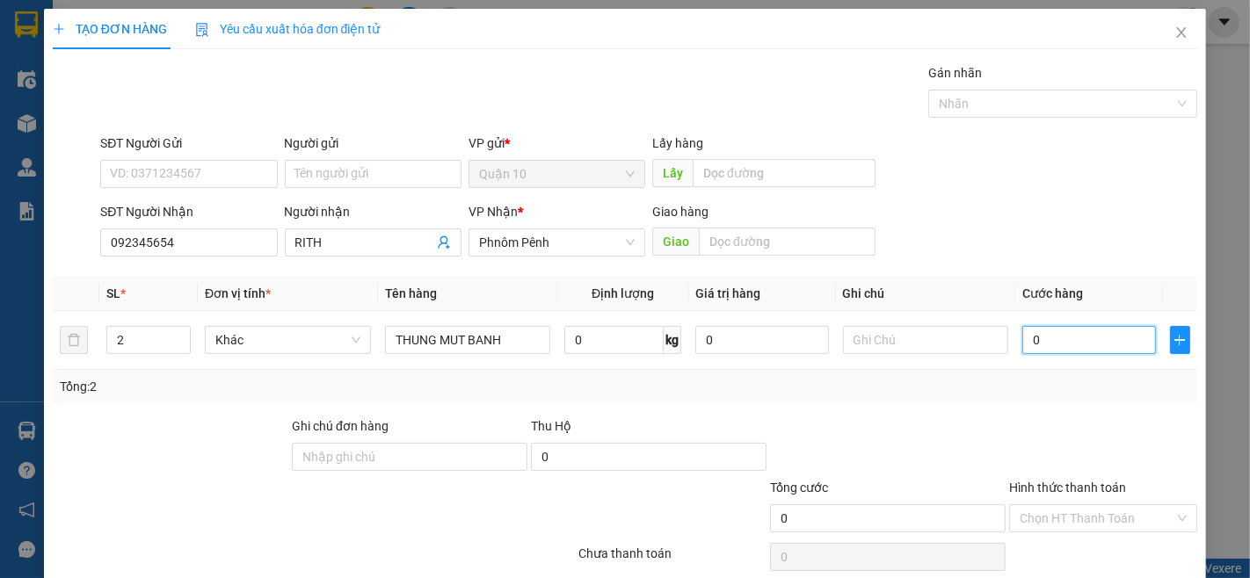
type input "0"
type input "3"
type input "03"
type input "30"
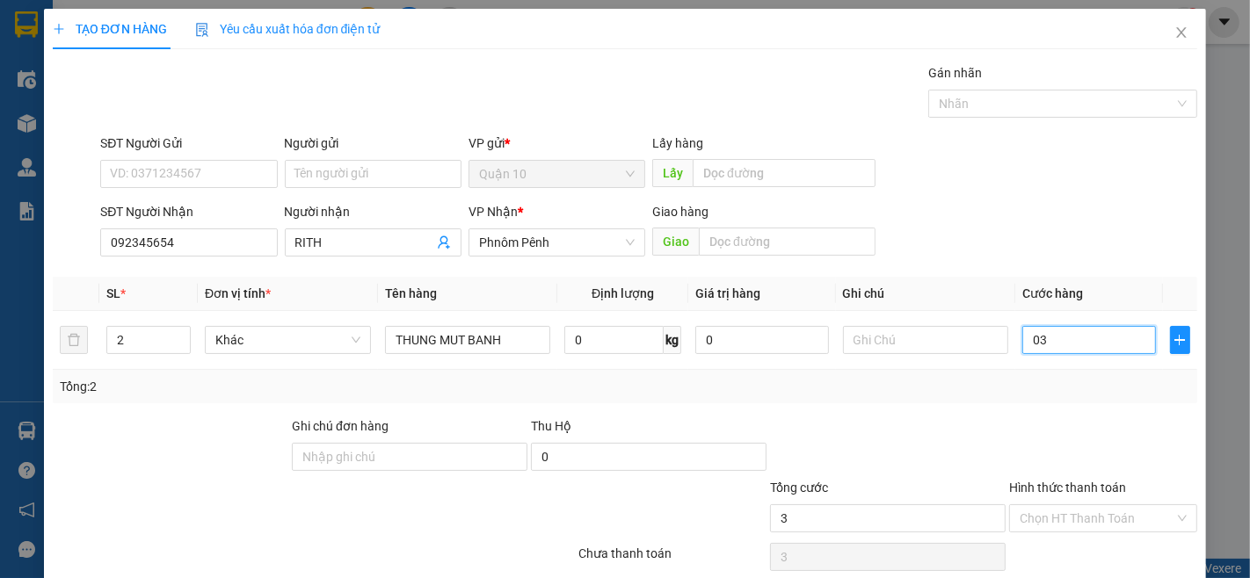
type input "30"
type input "030"
type input "300"
type input "03.000"
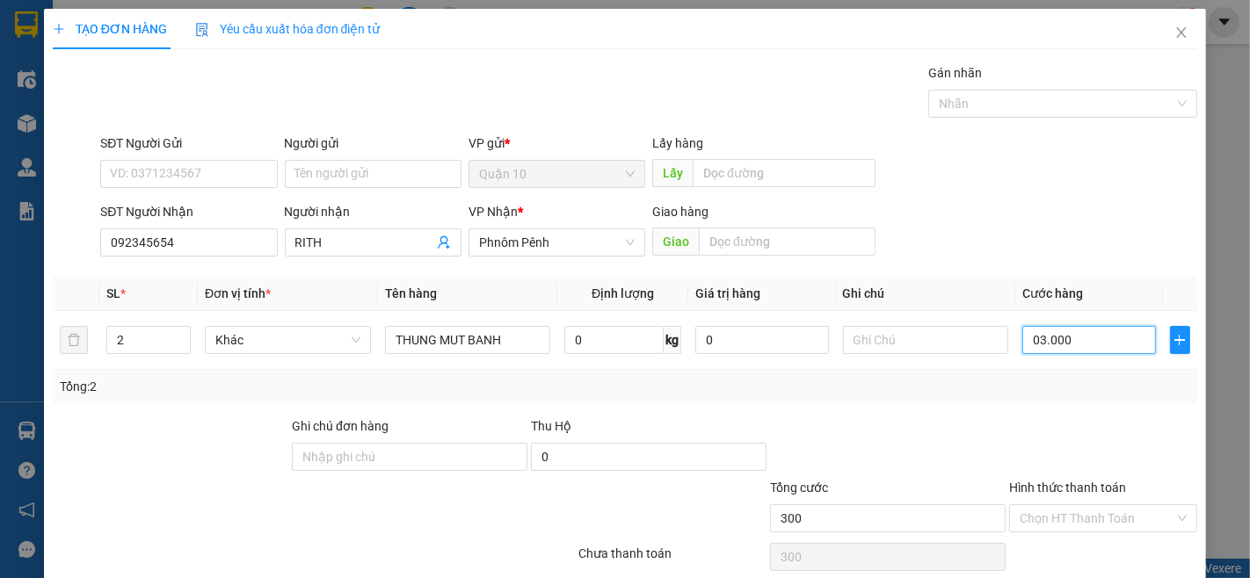
type input "3.000"
type input "0.300"
type input "300"
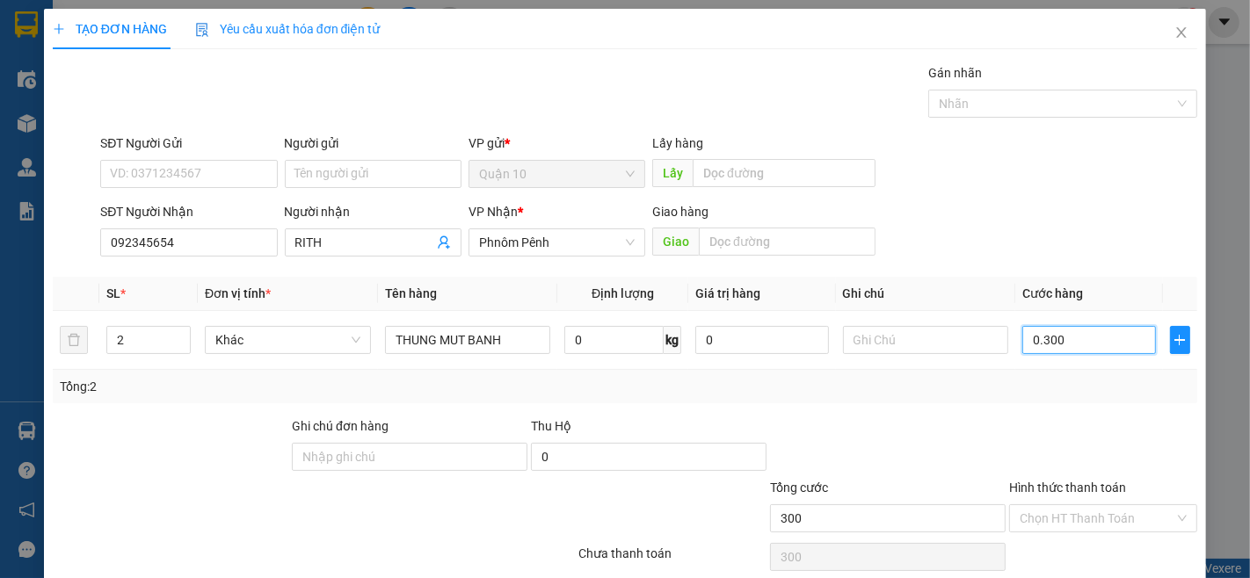
type input "030"
type input "30"
type input "030"
type input "3"
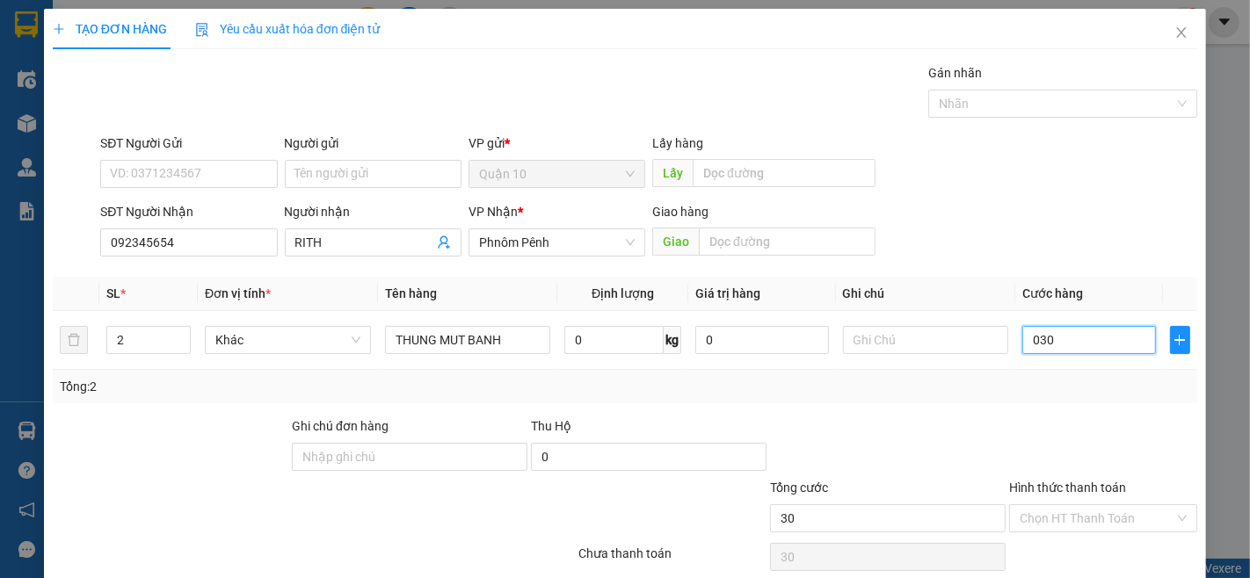
type input "3"
type input "0"
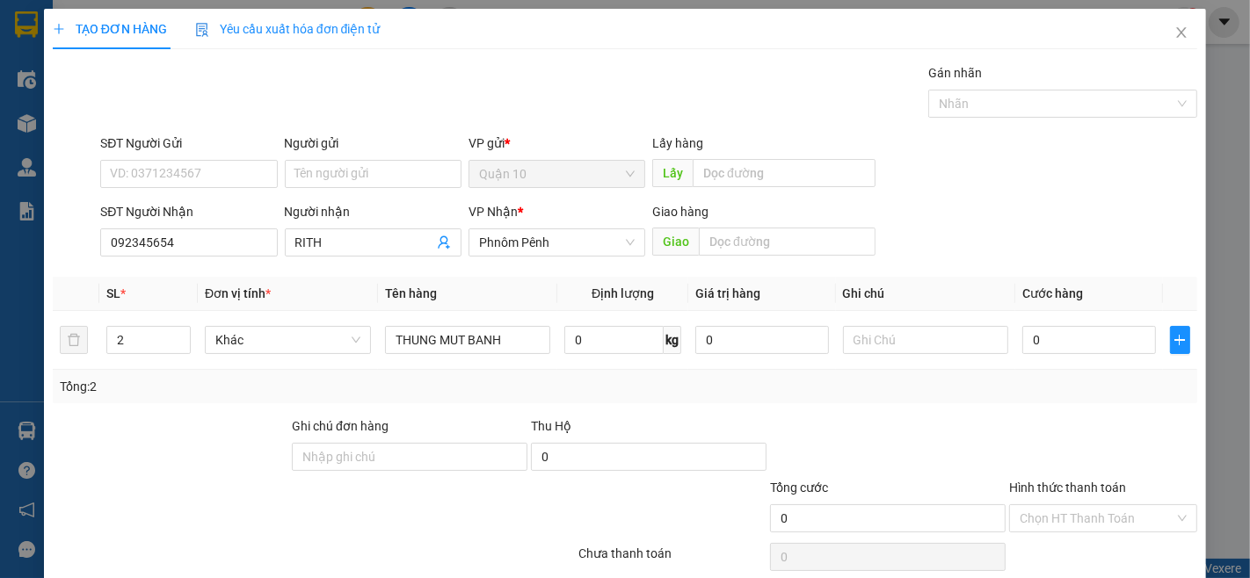
click at [1204, 576] on div "TẠO ĐƠN HÀNG Yêu cầu xuất hóa đơn điện tử Transit Pickup Surcharge Ids Transit …" at bounding box center [625, 289] width 1250 height 578
click at [1058, 338] on input "0" at bounding box center [1088, 340] width 133 height 28
type input "3"
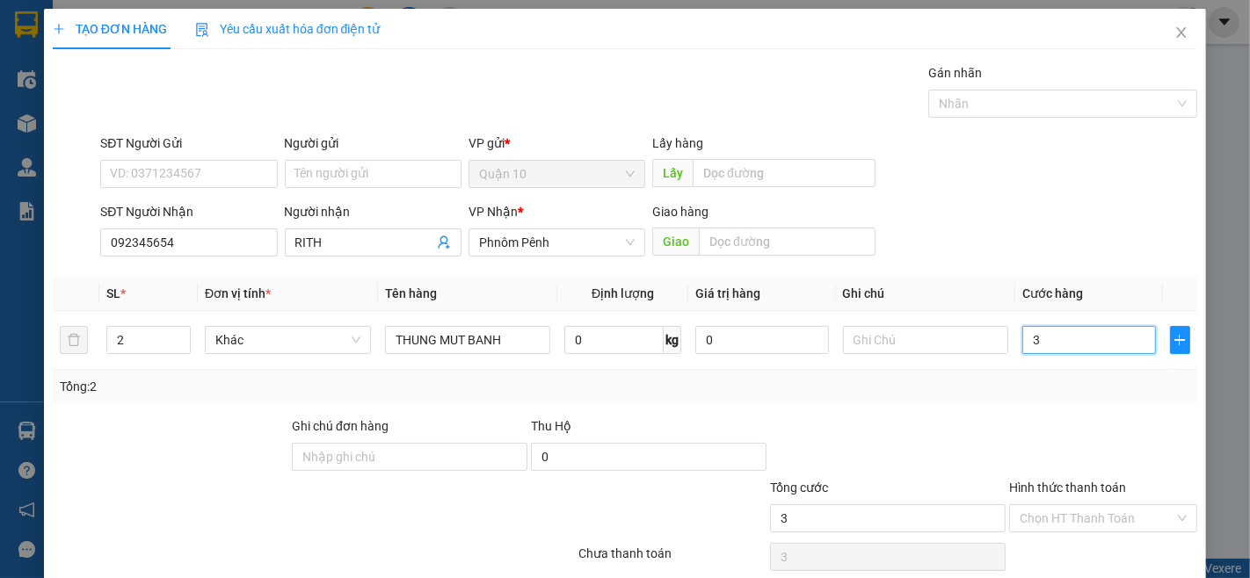
type input "30"
type input "300"
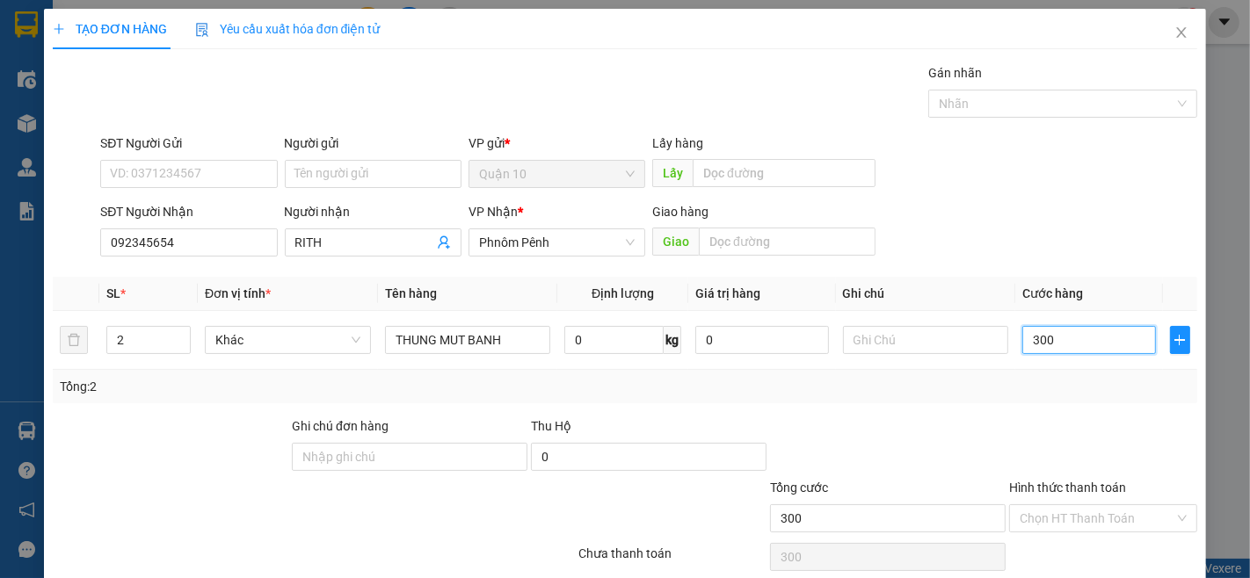
type input "300"
type input "300.000"
click at [1076, 483] on label "Hình thức thanh toán" at bounding box center [1067, 488] width 117 height 14
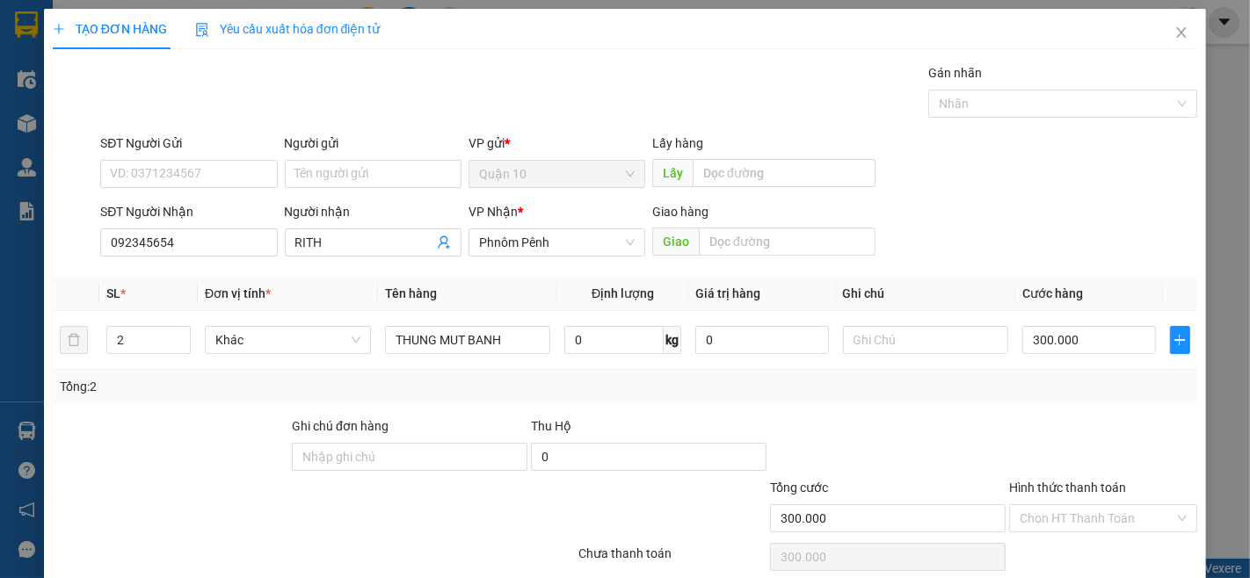
click at [1076, 505] on input "Hình thức thanh toán" at bounding box center [1097, 518] width 155 height 26
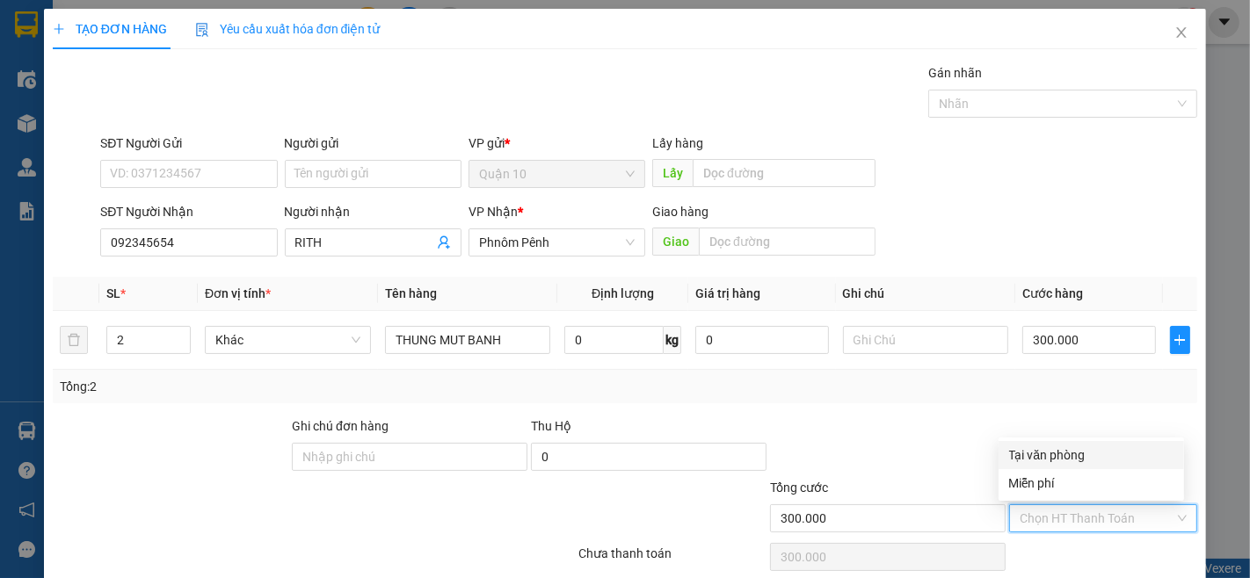
click at [1067, 454] on div "Tại văn phòng" at bounding box center [1091, 455] width 164 height 19
type input "0"
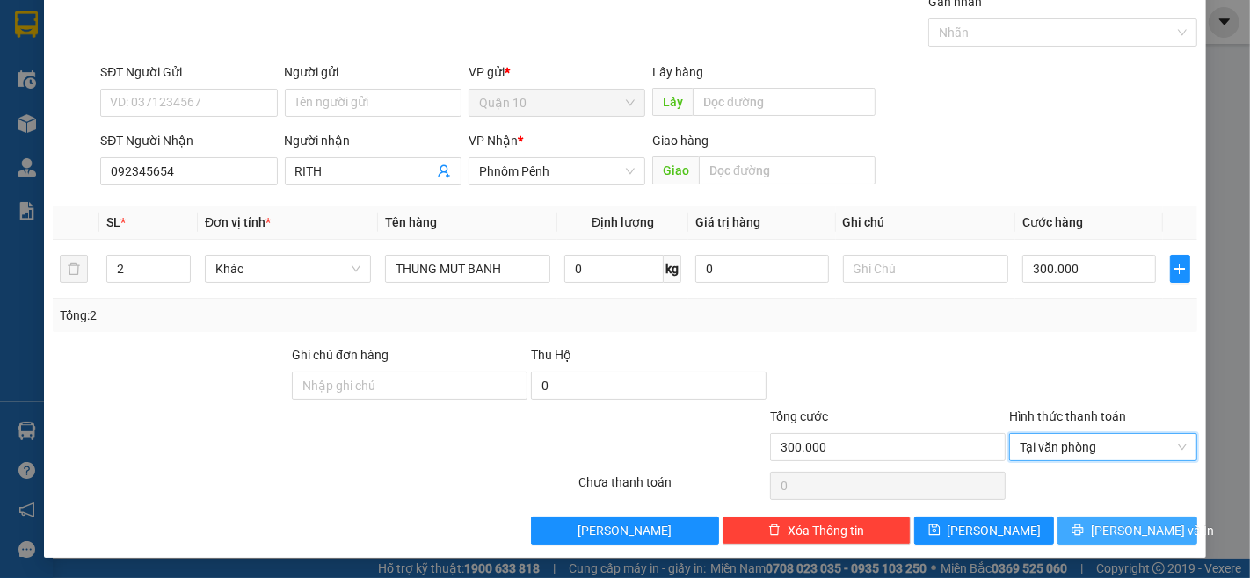
click at [1126, 533] on span "[PERSON_NAME] và In" at bounding box center [1152, 530] width 123 height 19
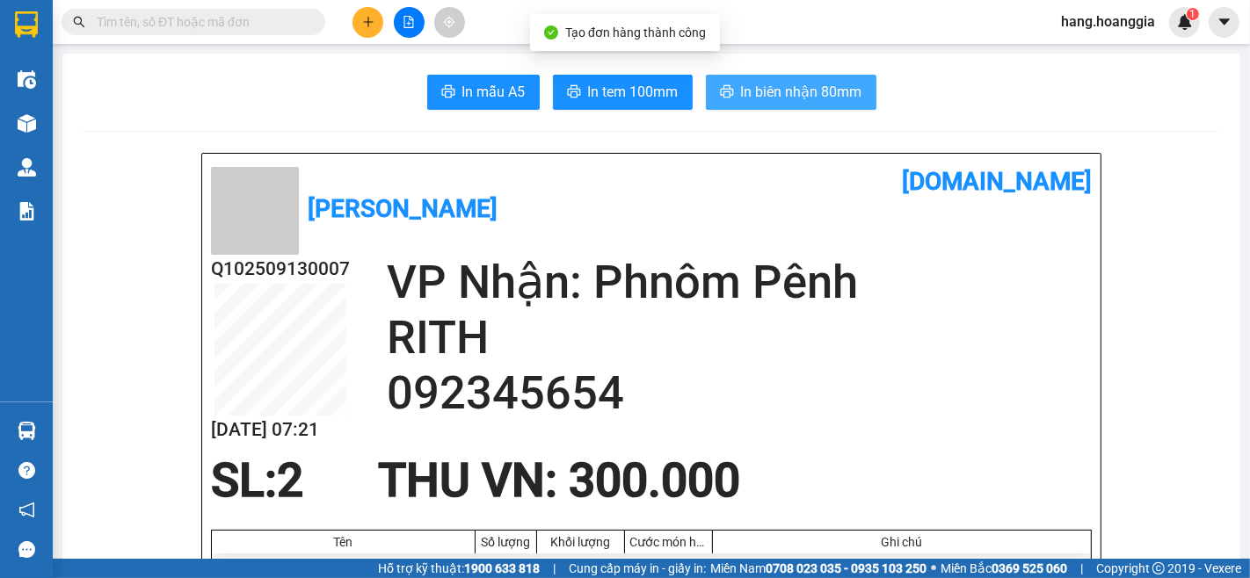
drag, startPoint x: 817, startPoint y: 91, endPoint x: 815, endPoint y: 123, distance: 31.8
click at [784, 89] on span "In biên nhận 80mm" at bounding box center [801, 92] width 121 height 22
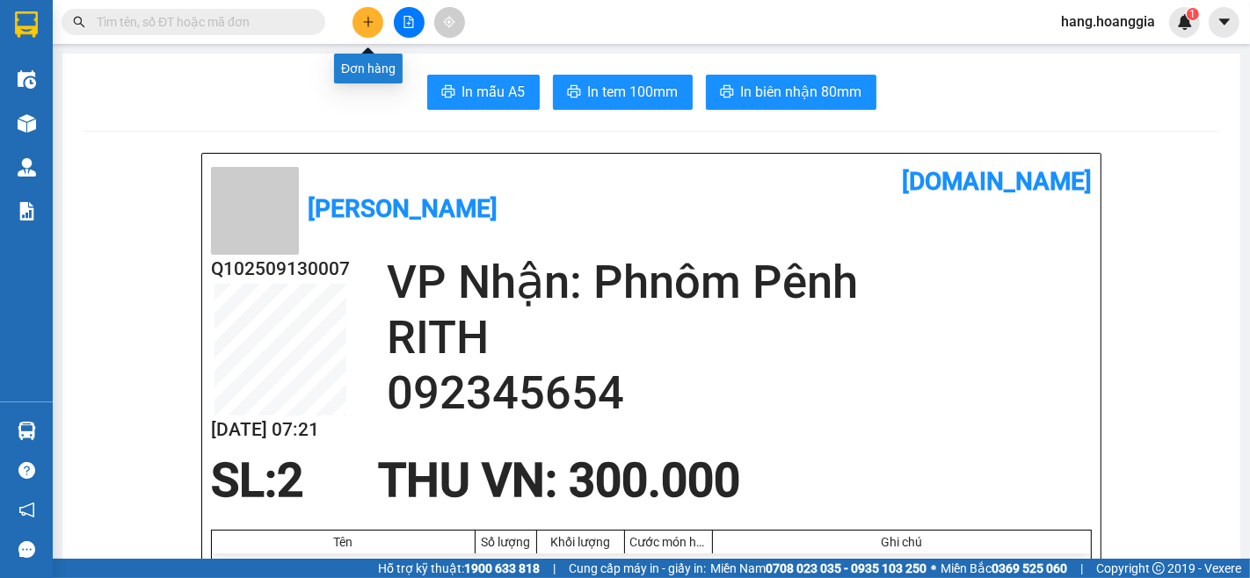
click at [370, 22] on icon "plus" at bounding box center [368, 21] width 10 height 1
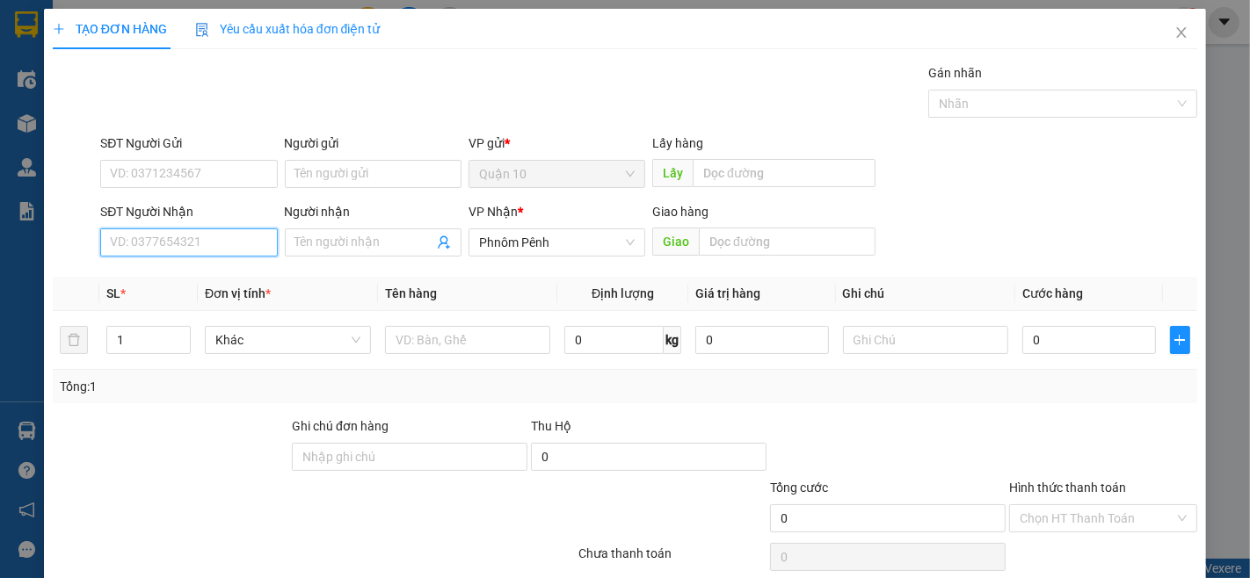
drag, startPoint x: 202, startPoint y: 241, endPoint x: 1249, endPoint y: 576, distance: 1099.1
click at [255, 260] on div "SĐT Người Nhận VD: 0377654321" at bounding box center [188, 233] width 177 height 62
type input "061369000"
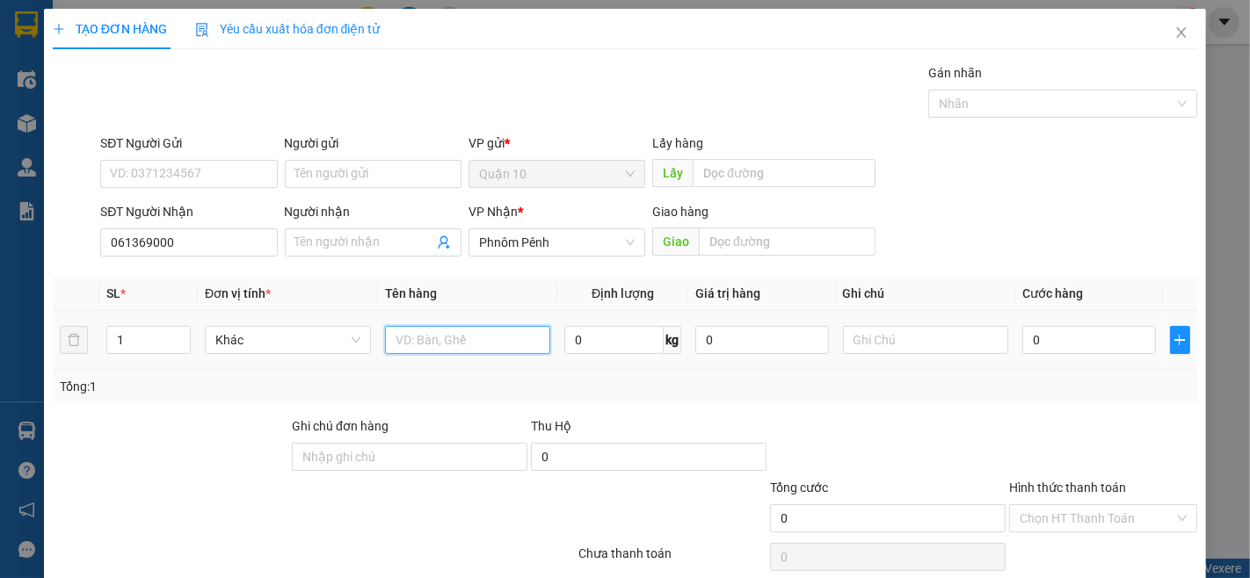
click at [416, 337] on input "text" at bounding box center [468, 340] width 166 height 28
type input "THUNG MUT NHO CA"
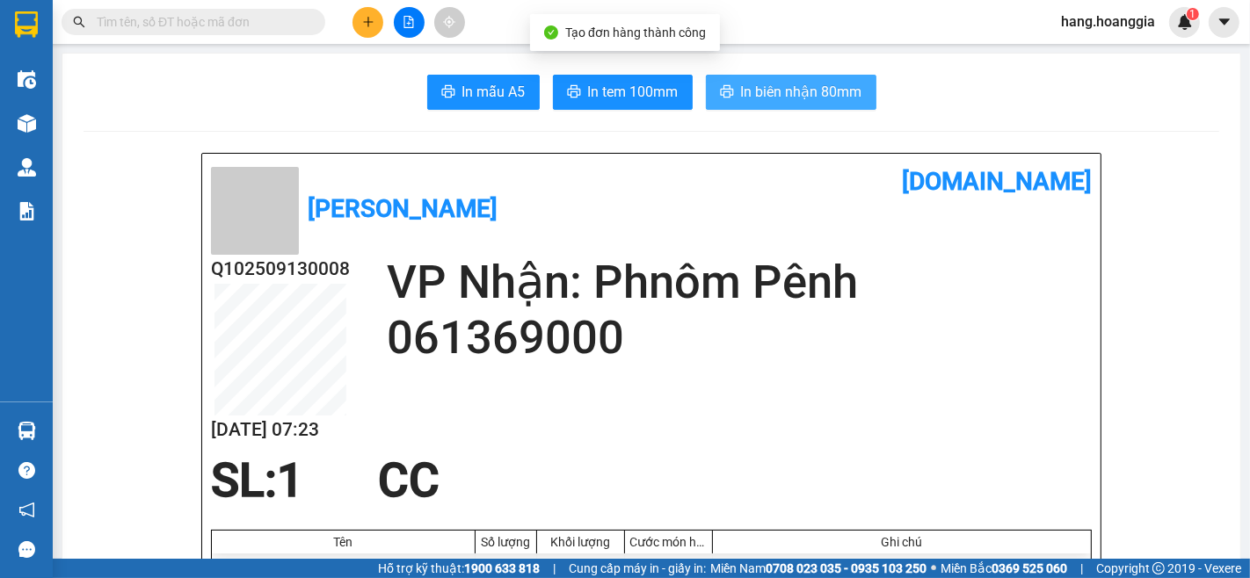
click at [821, 90] on span "In biên nhận 80mm" at bounding box center [801, 92] width 121 height 22
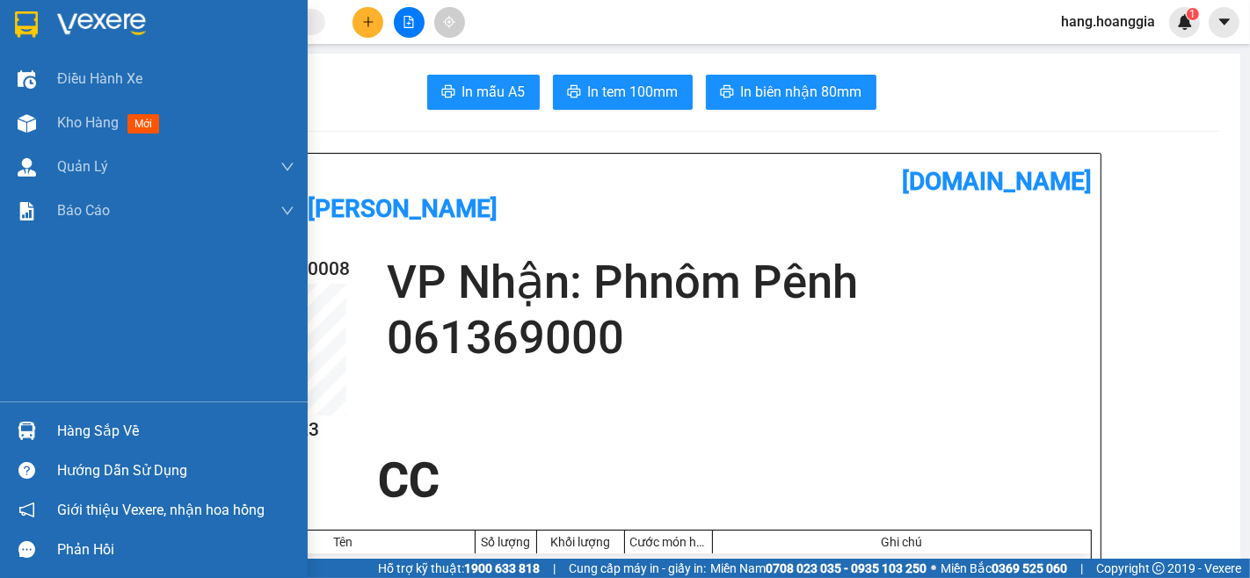
click at [6, 543] on div "Phản hồi" at bounding box center [154, 550] width 308 height 40
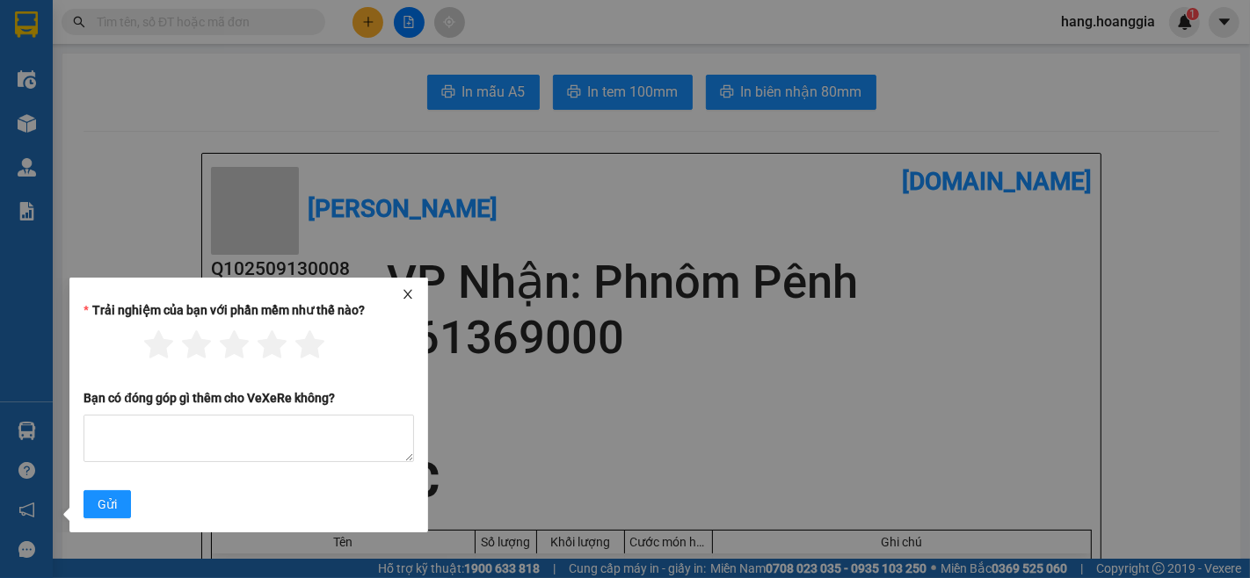
click at [403, 294] on icon "close" at bounding box center [408, 294] width 12 height 12
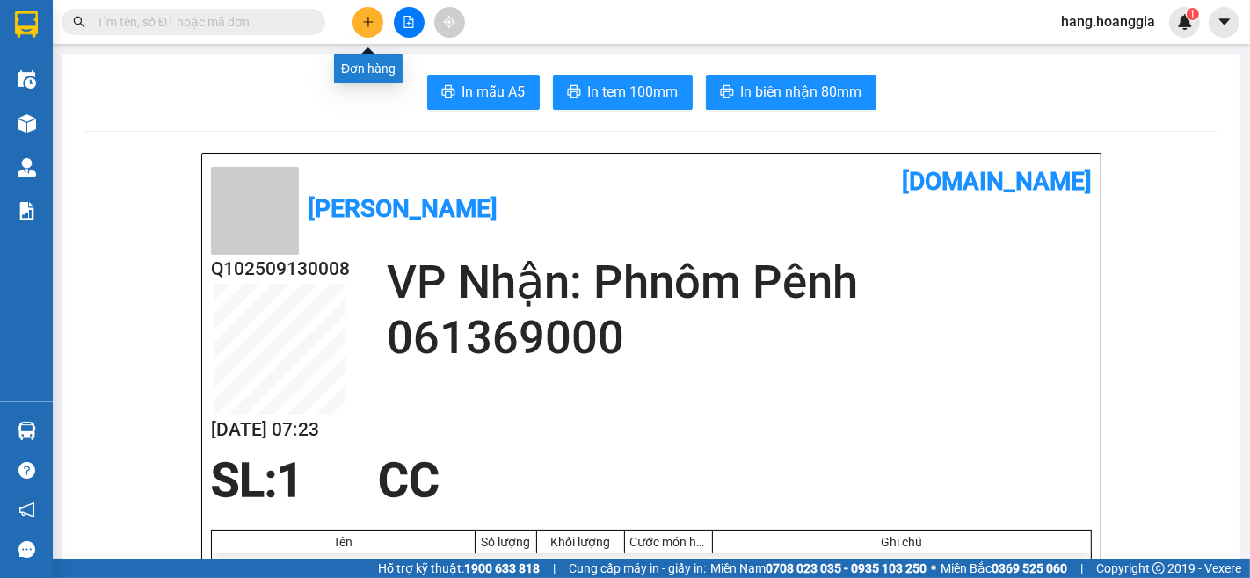
click at [372, 13] on button at bounding box center [367, 22] width 31 height 31
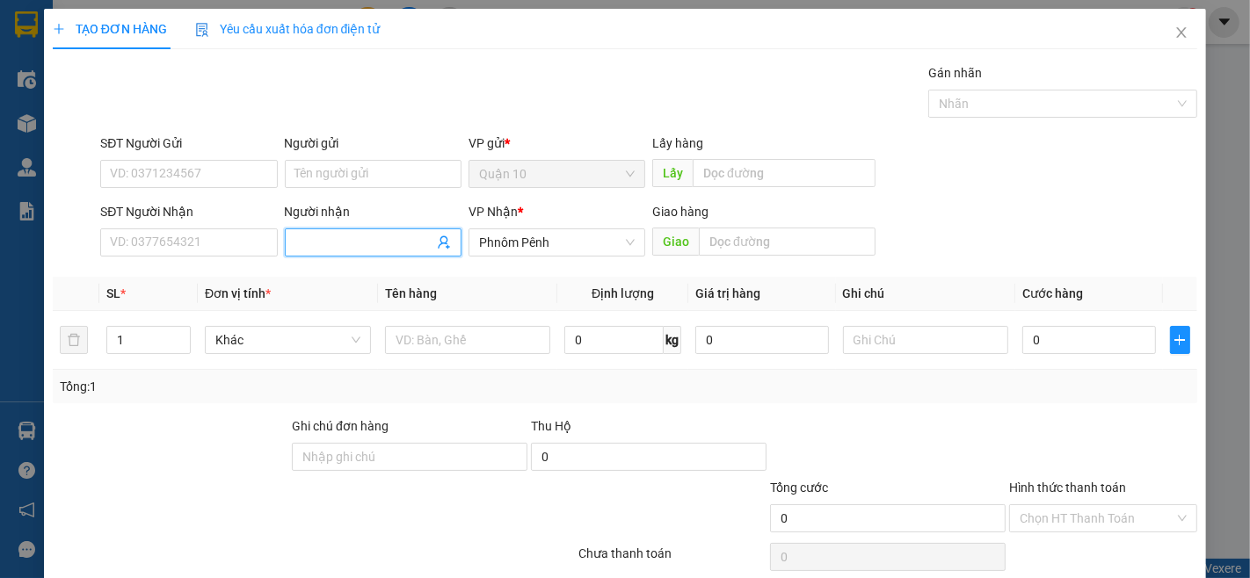
click at [370, 248] on input "Người nhận" at bounding box center [364, 242] width 138 height 19
type input "Y CA"
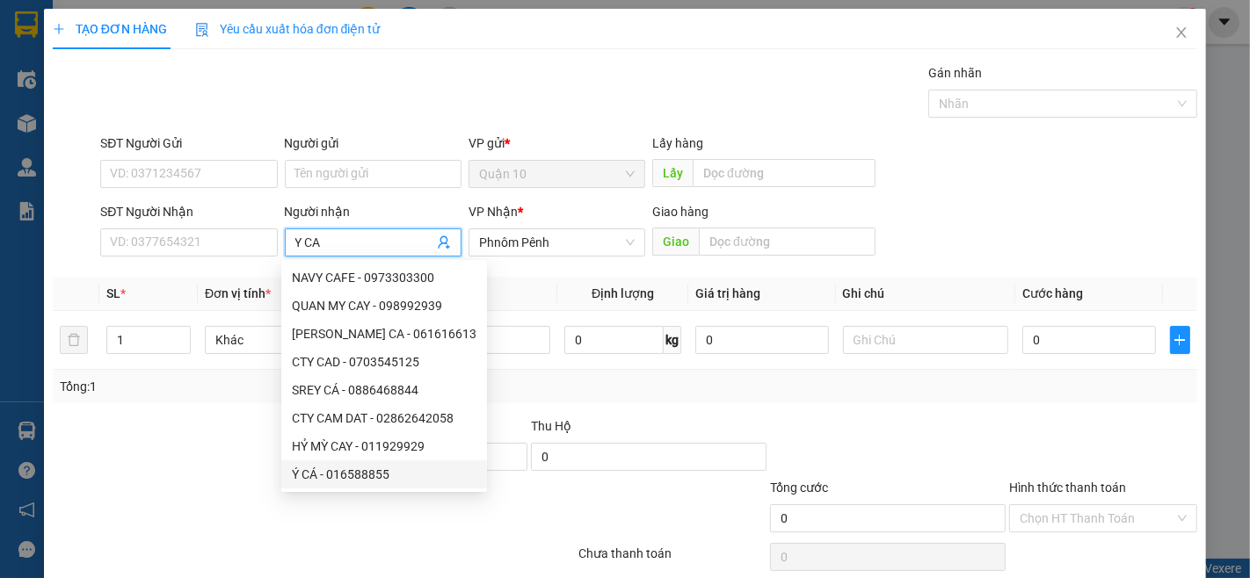
click at [350, 476] on div "Ý CÁ - 016588855" at bounding box center [384, 474] width 185 height 19
type input "016588855"
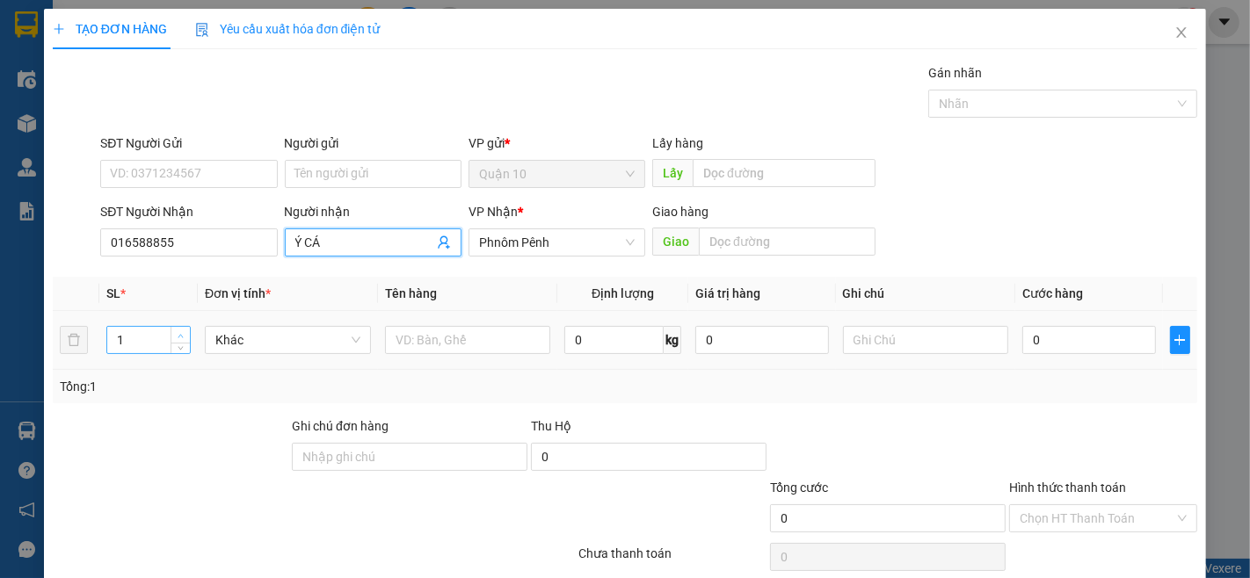
type input "Ý CÁ"
type input "2"
click at [178, 336] on icon "up" at bounding box center [181, 336] width 6 height 6
click at [488, 323] on div at bounding box center [468, 340] width 166 height 35
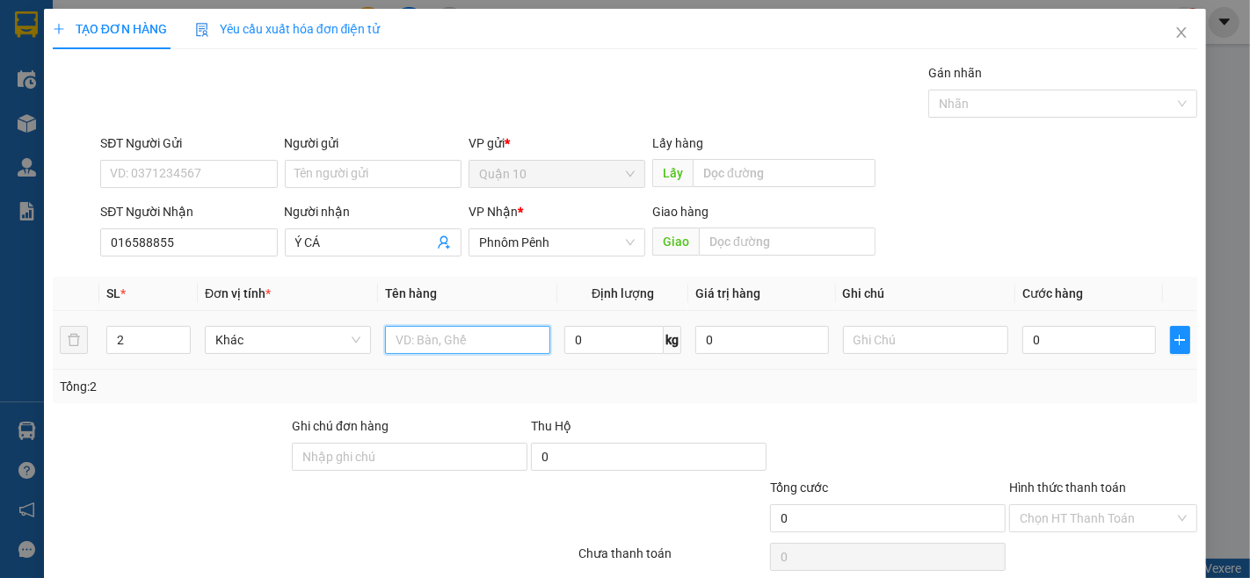
click at [490, 345] on input "text" at bounding box center [468, 340] width 166 height 28
type input "BAO CA"
click at [1173, 334] on icon "plus" at bounding box center [1180, 340] width 14 height 14
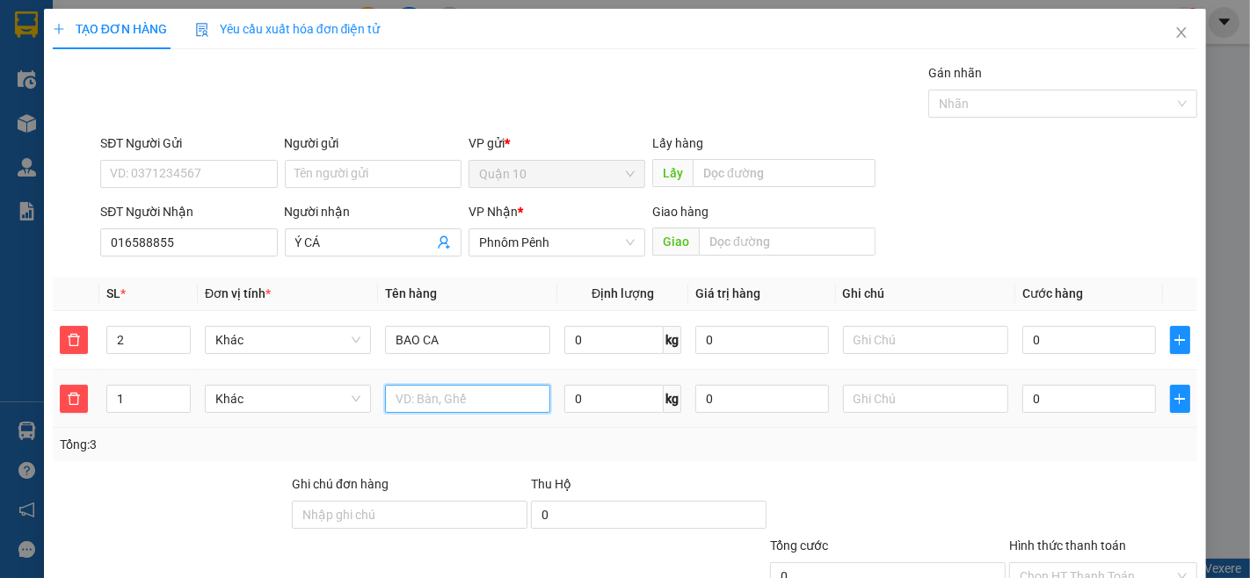
click at [516, 406] on input "text" at bounding box center [468, 399] width 166 height 28
type input "GIO CA"
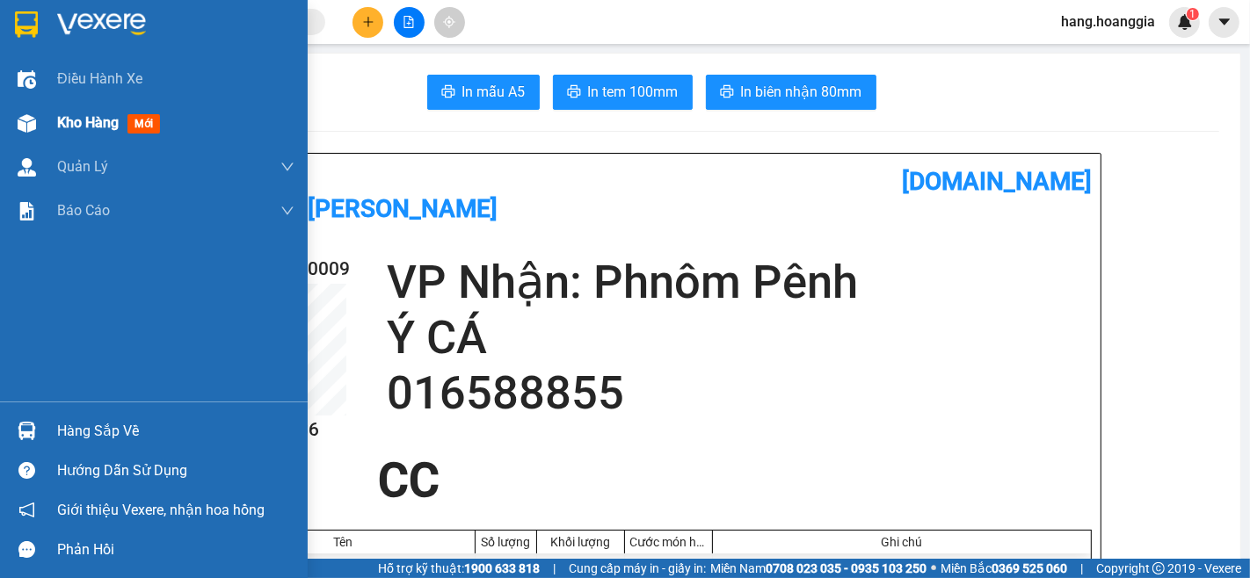
click at [102, 105] on div "Kho hàng mới" at bounding box center [175, 123] width 237 height 44
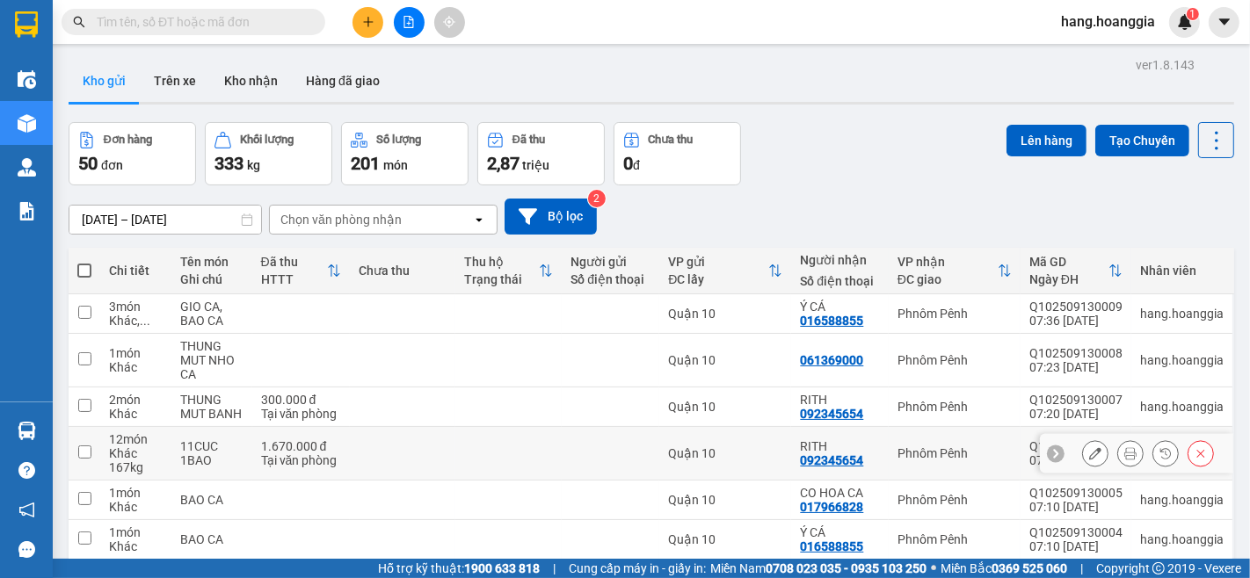
scroll to position [98, 0]
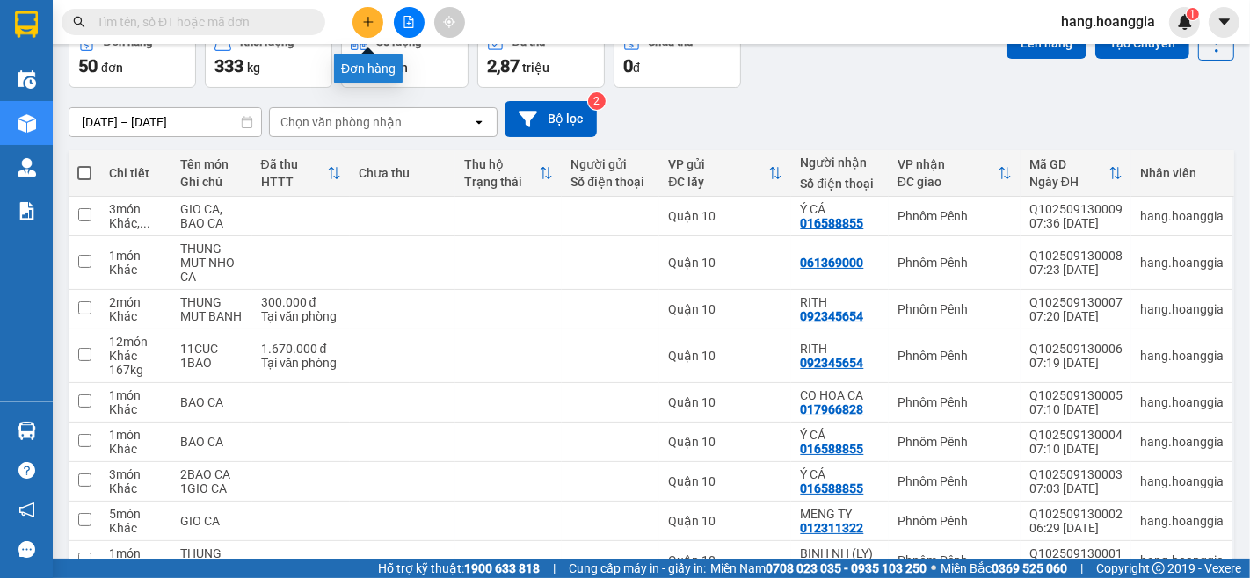
click at [357, 26] on button at bounding box center [367, 22] width 31 height 31
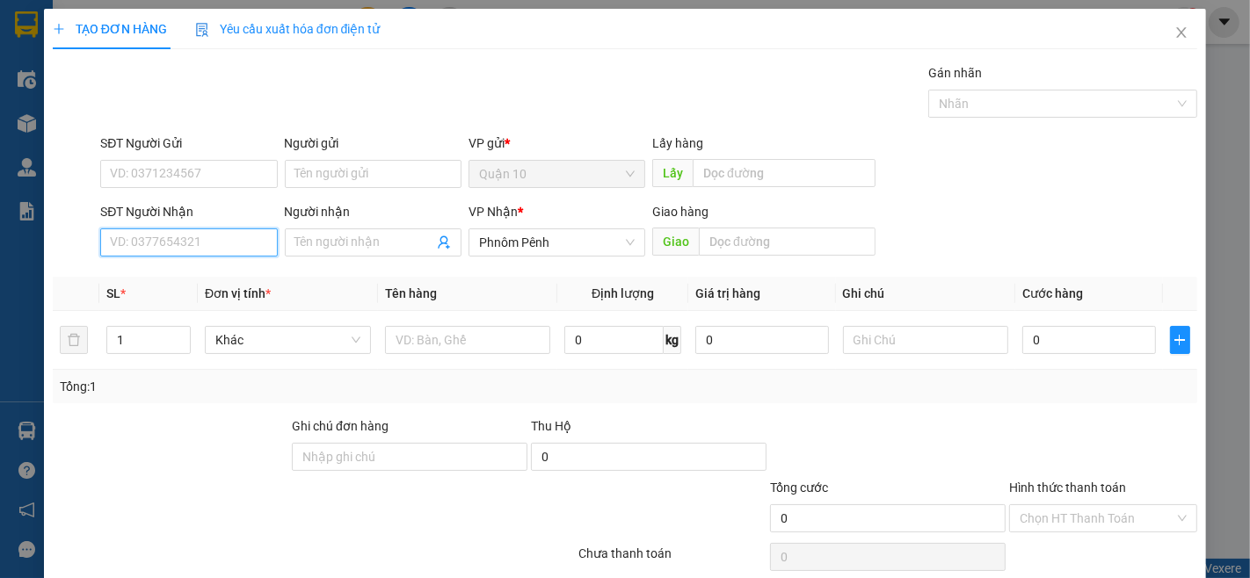
click at [126, 241] on input "SĐT Người Nhận" at bounding box center [188, 243] width 177 height 28
type input "010247855"
click at [233, 287] on div "010247855 - [PERSON_NAME]" at bounding box center [193, 277] width 166 height 19
type input "[PERSON_NAME]"
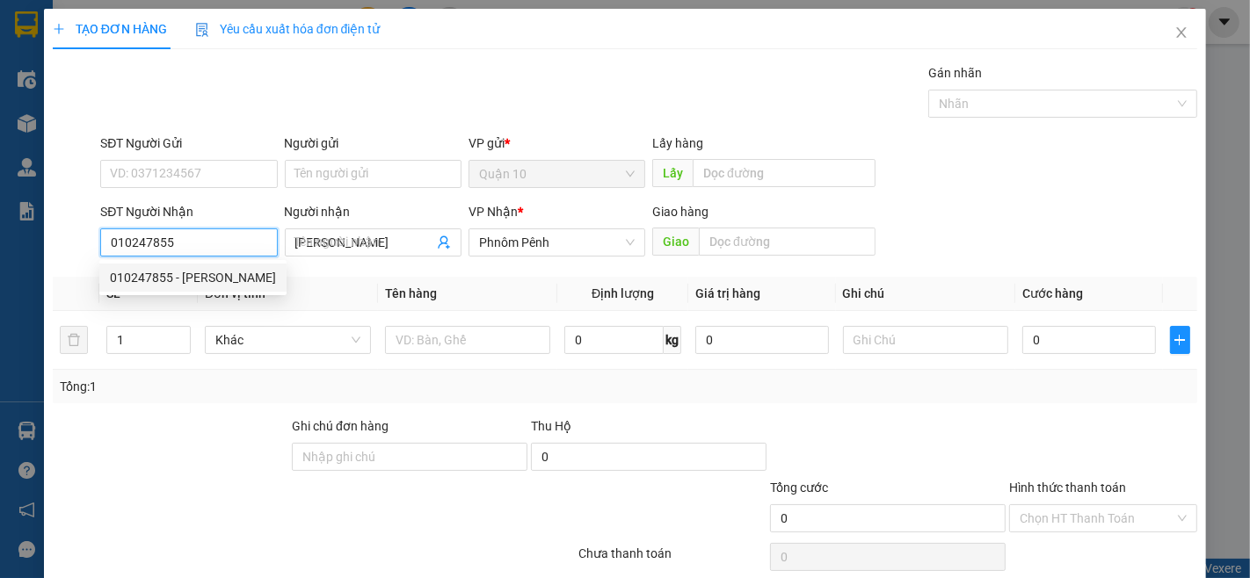
type input "2.085.000"
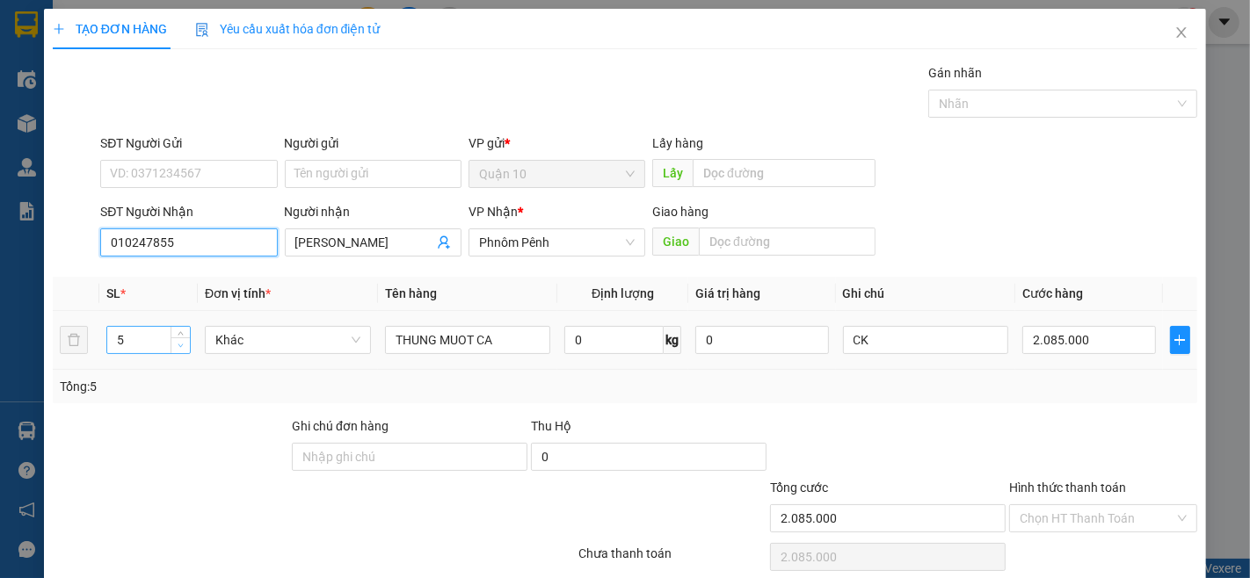
type input "010247855"
type input "4"
click at [179, 338] on span "Decrease Value" at bounding box center [180, 346] width 19 height 16
click at [1111, 336] on input "2.085.000" at bounding box center [1088, 340] width 133 height 28
type input "1"
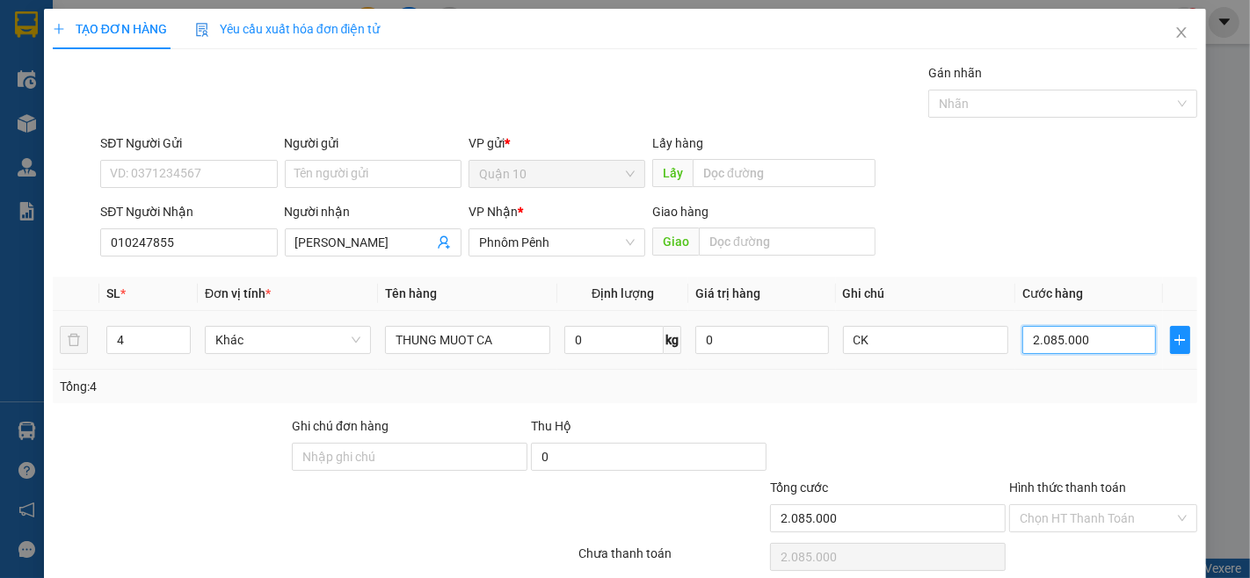
type input "1"
type input "18"
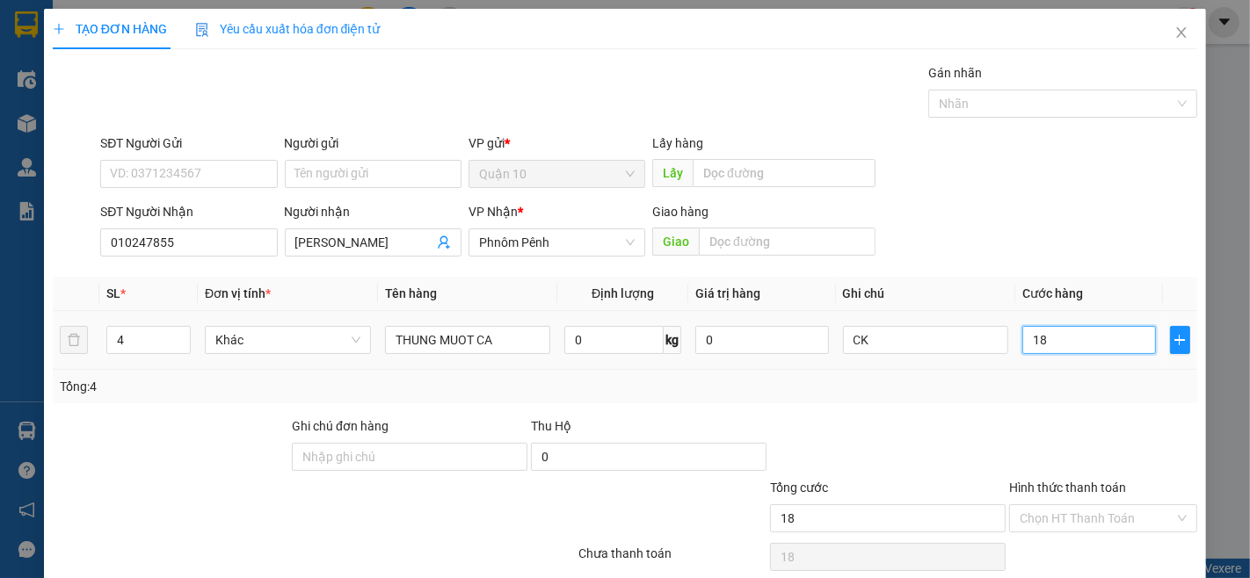
type input "180"
type input "1.800"
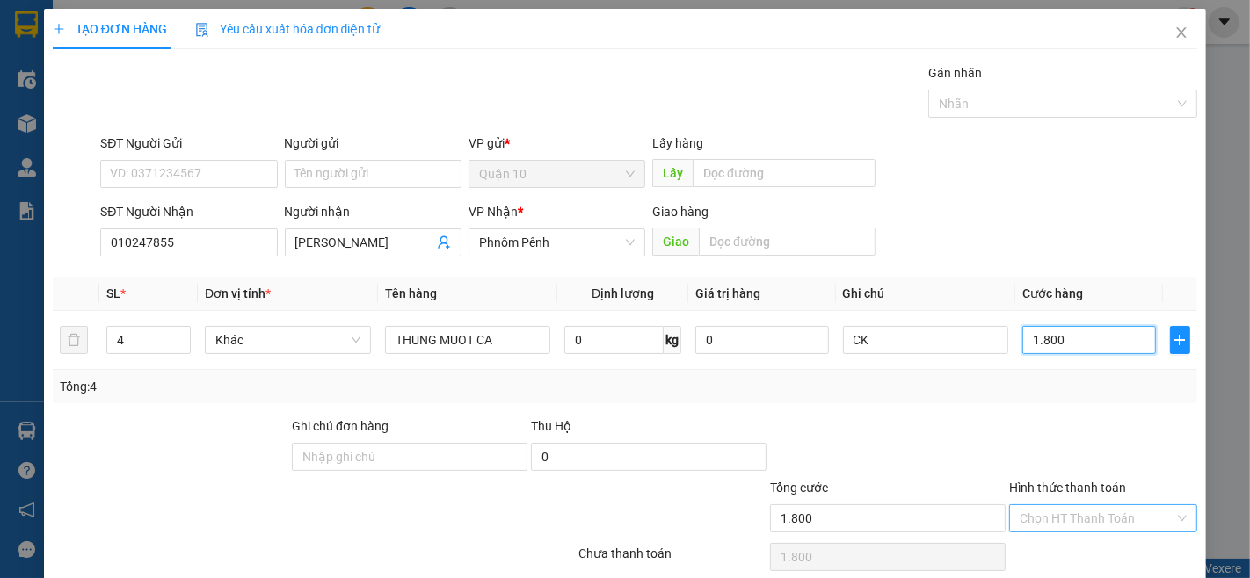
type input "1.800"
type input "1.800.000"
click at [1050, 515] on input "Hình thức thanh toán" at bounding box center [1097, 518] width 155 height 26
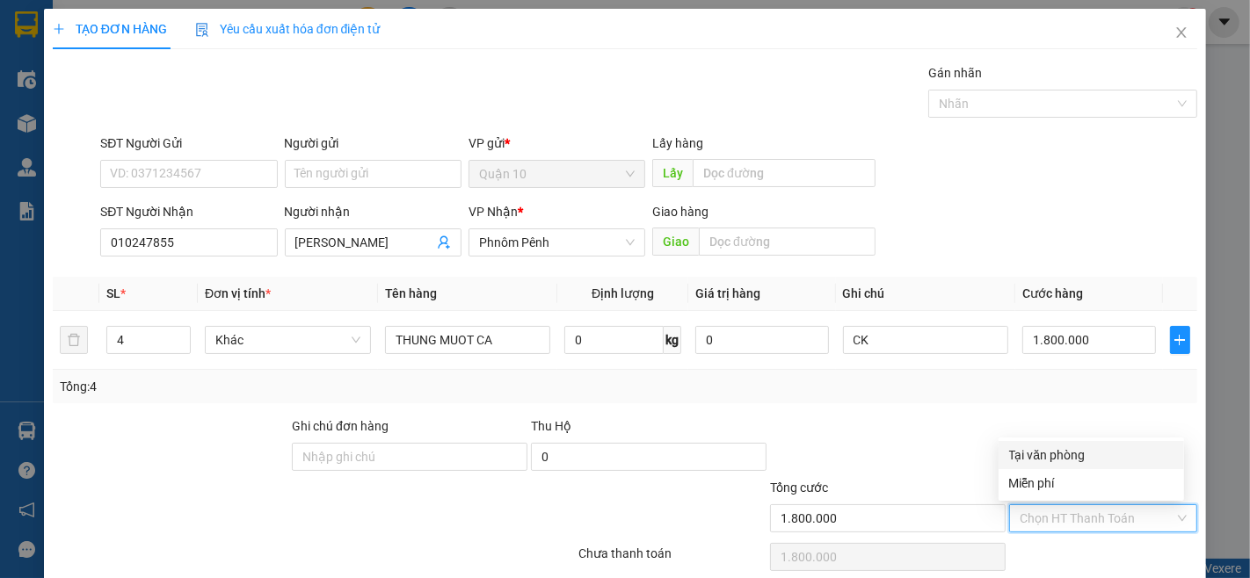
click at [1047, 443] on div "Tại văn phòng" at bounding box center [1090, 455] width 185 height 28
type input "0"
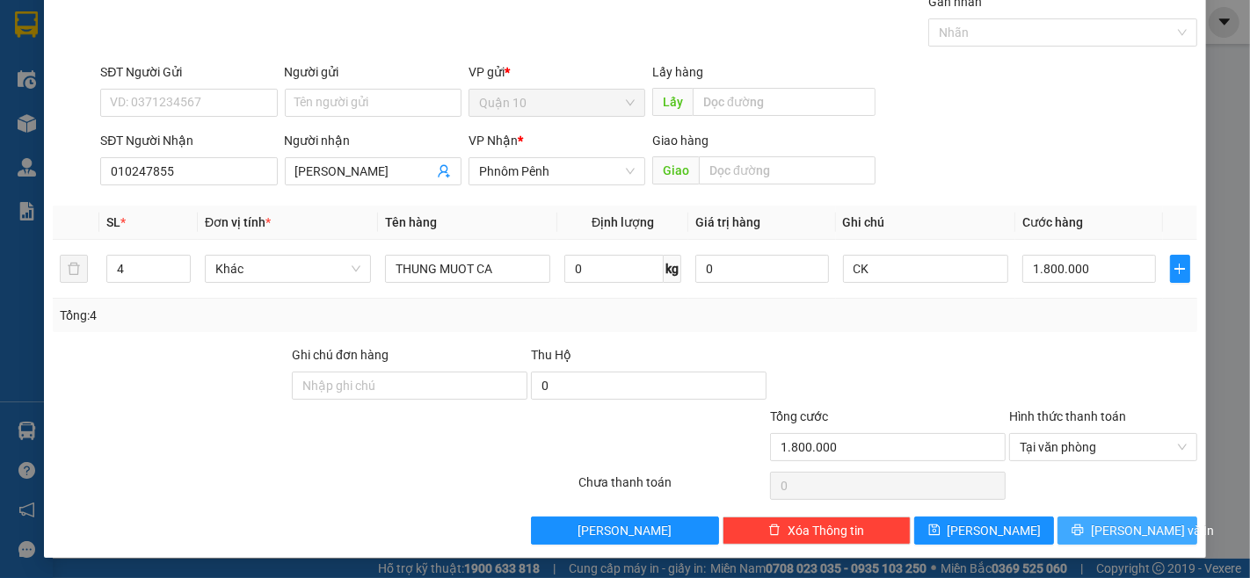
click at [1128, 526] on span "[PERSON_NAME] và In" at bounding box center [1152, 530] width 123 height 19
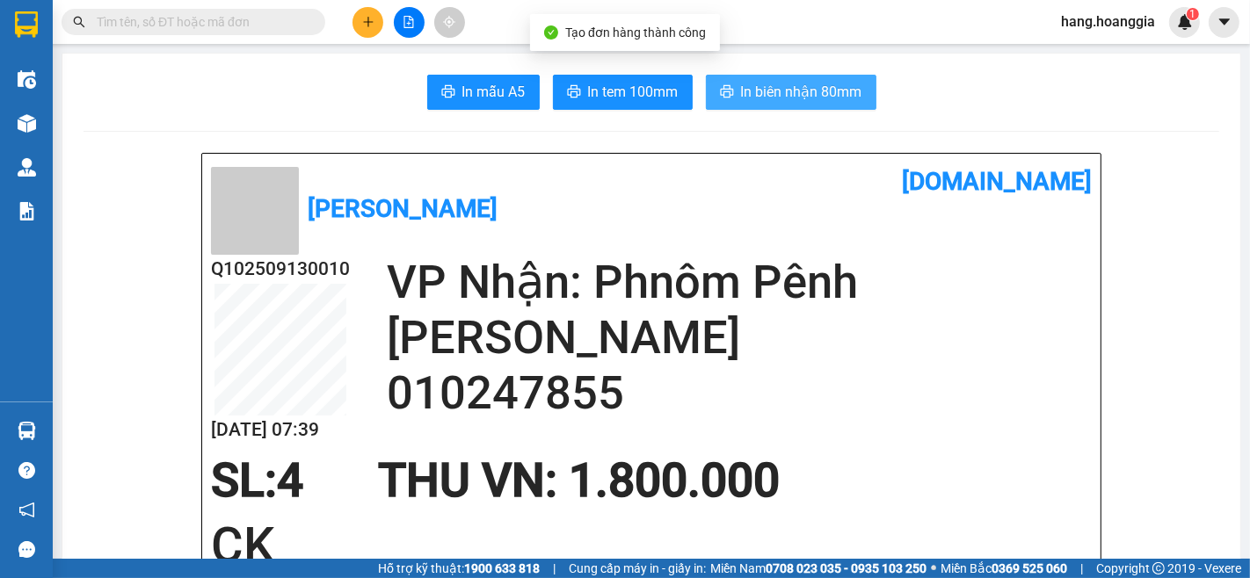
click at [748, 85] on span "In biên nhận 80mm" at bounding box center [801, 92] width 121 height 22
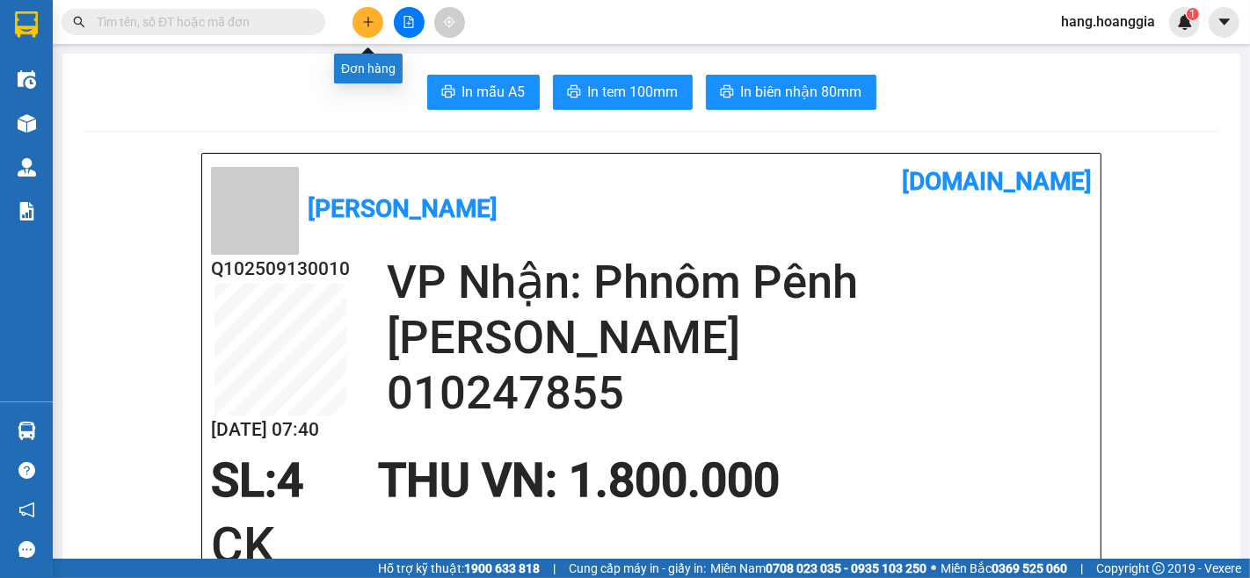
click at [367, 30] on button at bounding box center [367, 22] width 31 height 31
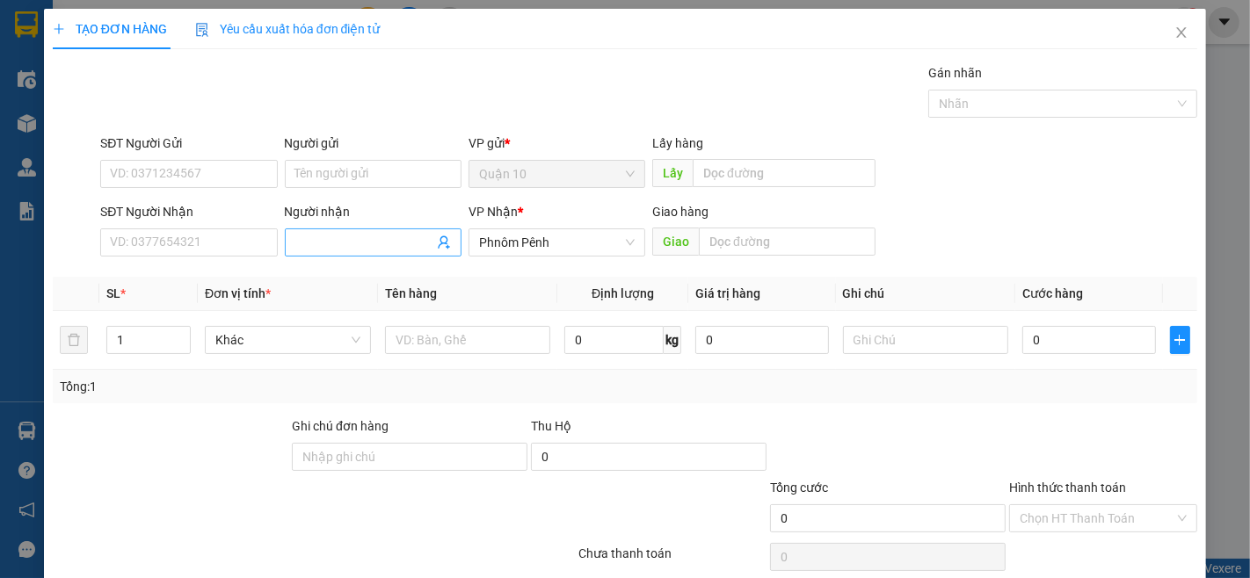
drag, startPoint x: 331, startPoint y: 251, endPoint x: 385, endPoint y: 123, distance: 139.1
click at [331, 244] on input "Người nhận" at bounding box center [364, 242] width 138 height 19
type input "SOK NITA"
drag, startPoint x: 183, startPoint y: 243, endPoint x: 401, endPoint y: 214, distance: 219.8
click at [183, 241] on input "SĐT Người Nhận" at bounding box center [188, 243] width 177 height 28
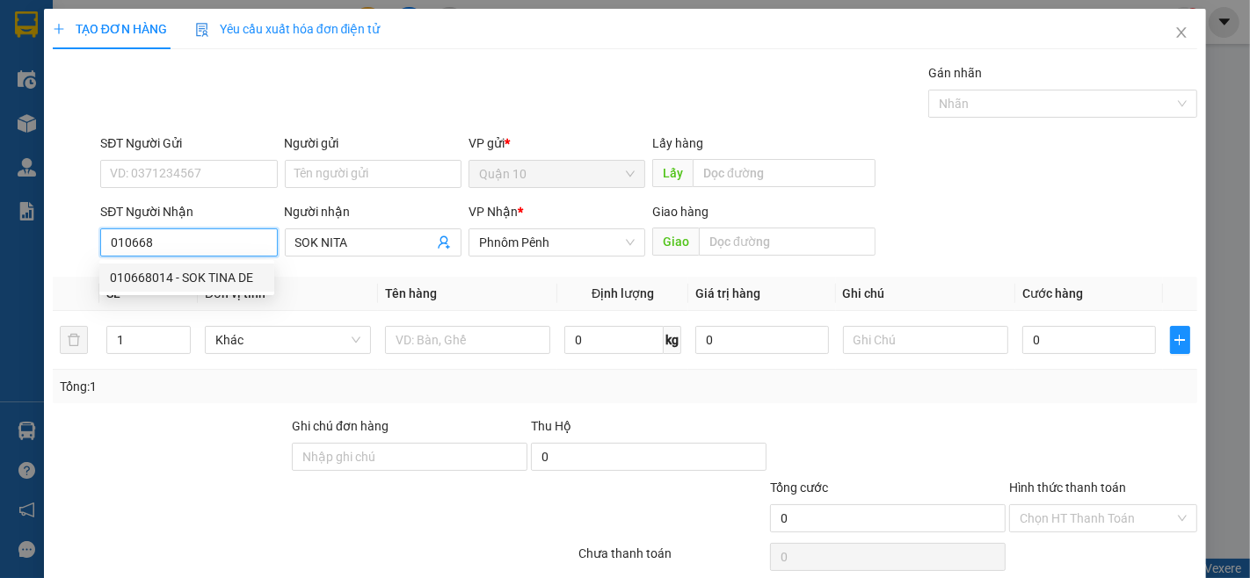
click at [220, 282] on div "010668014 - SOK TINA DE" at bounding box center [187, 277] width 154 height 19
type input "010668014"
type input "SOK TINA DE"
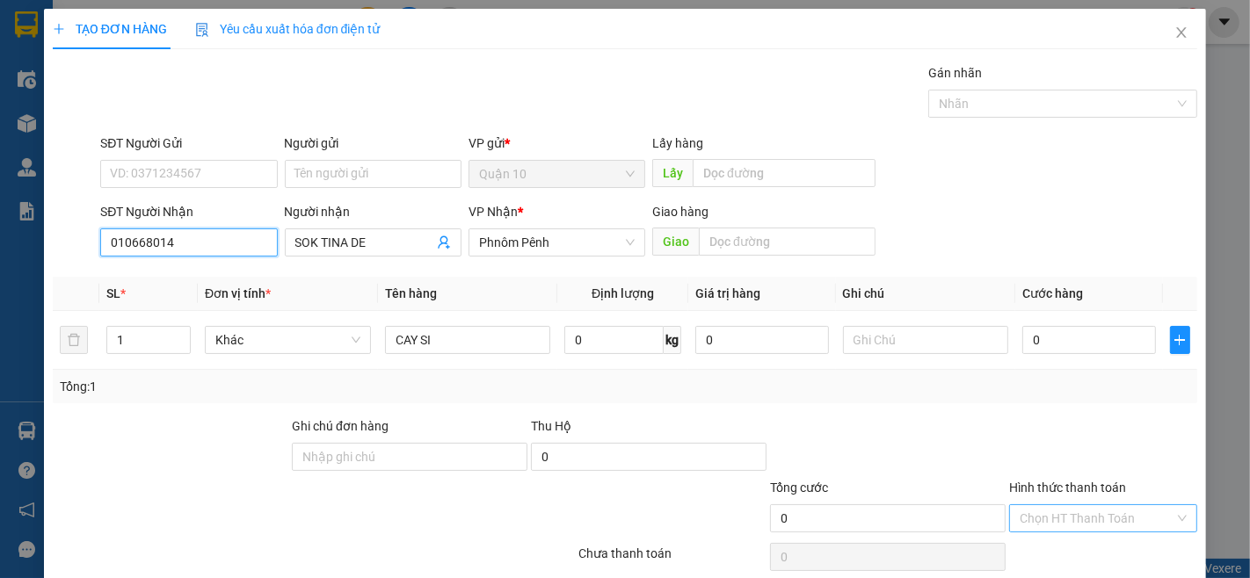
scroll to position [71, 0]
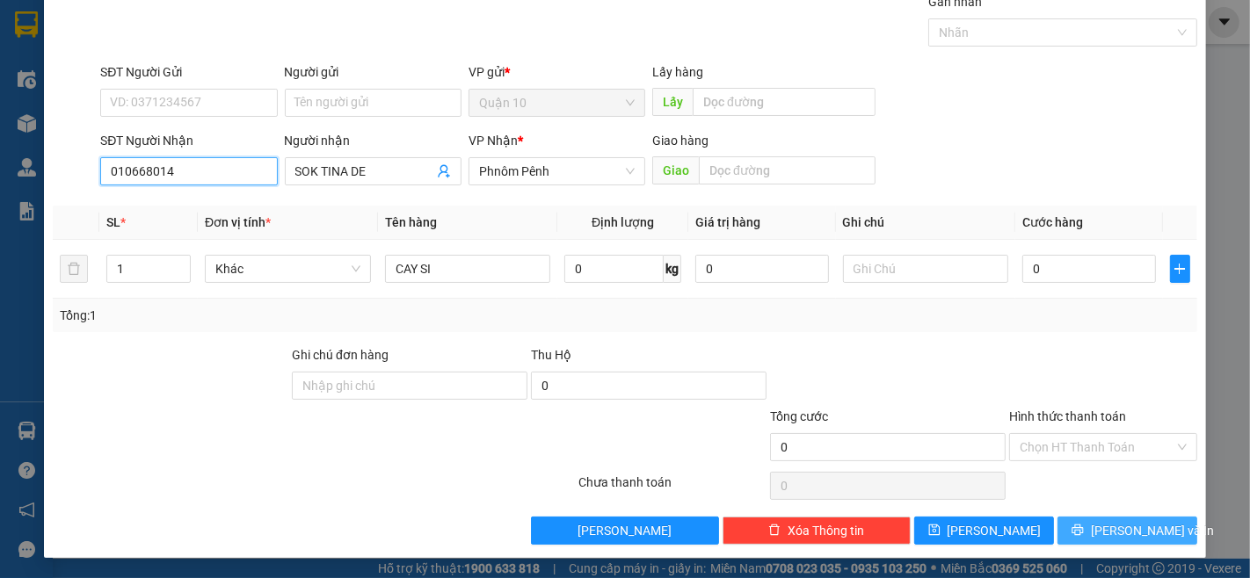
type input "010668014"
click at [1141, 538] on span "[PERSON_NAME] và In" at bounding box center [1152, 530] width 123 height 19
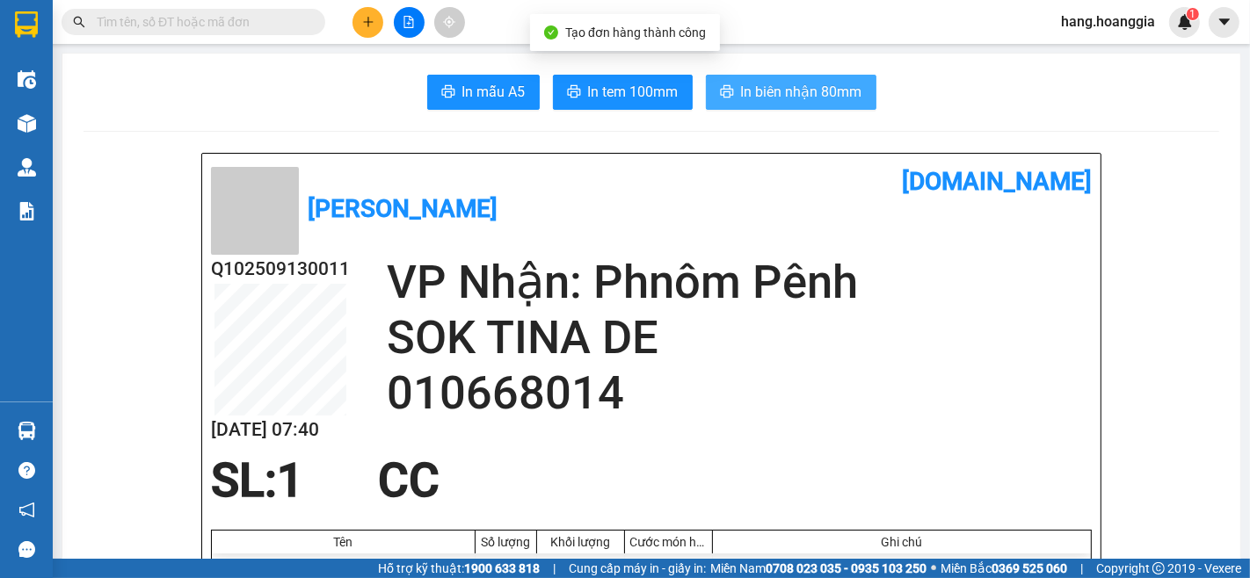
click at [786, 82] on span "In biên nhận 80mm" at bounding box center [801, 92] width 121 height 22
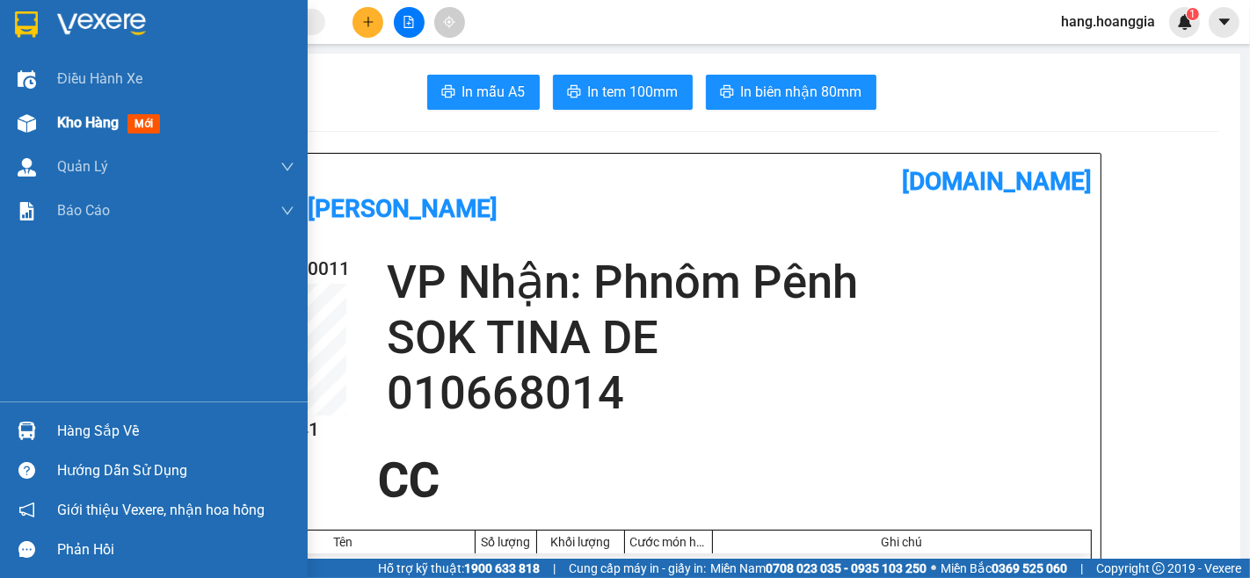
click at [28, 115] on img at bounding box center [27, 123] width 18 height 18
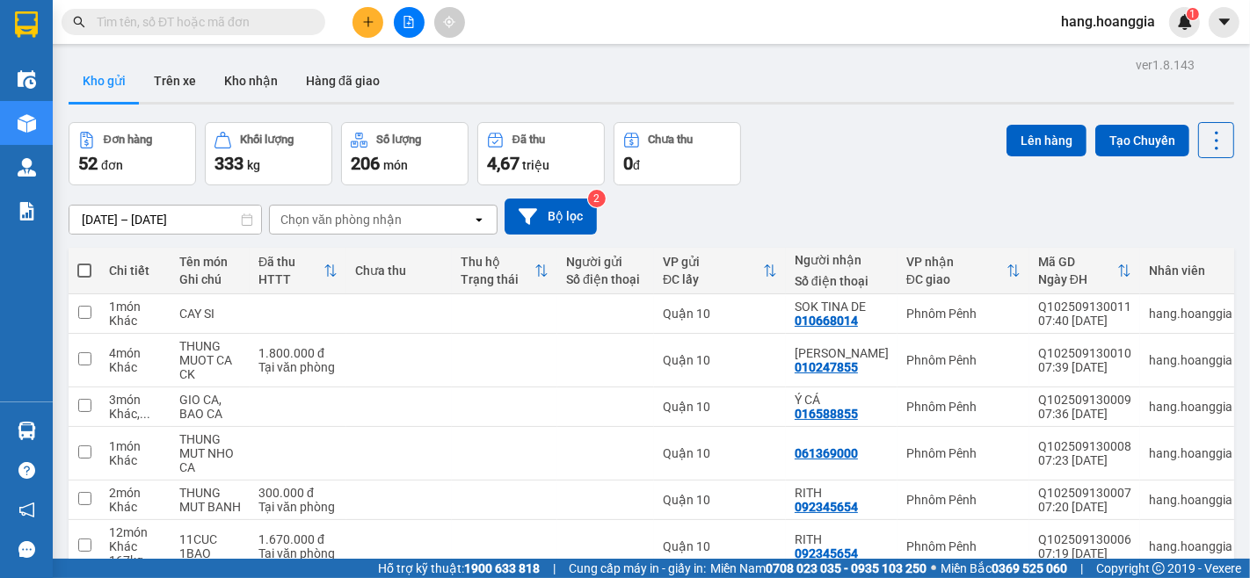
scroll to position [195, 0]
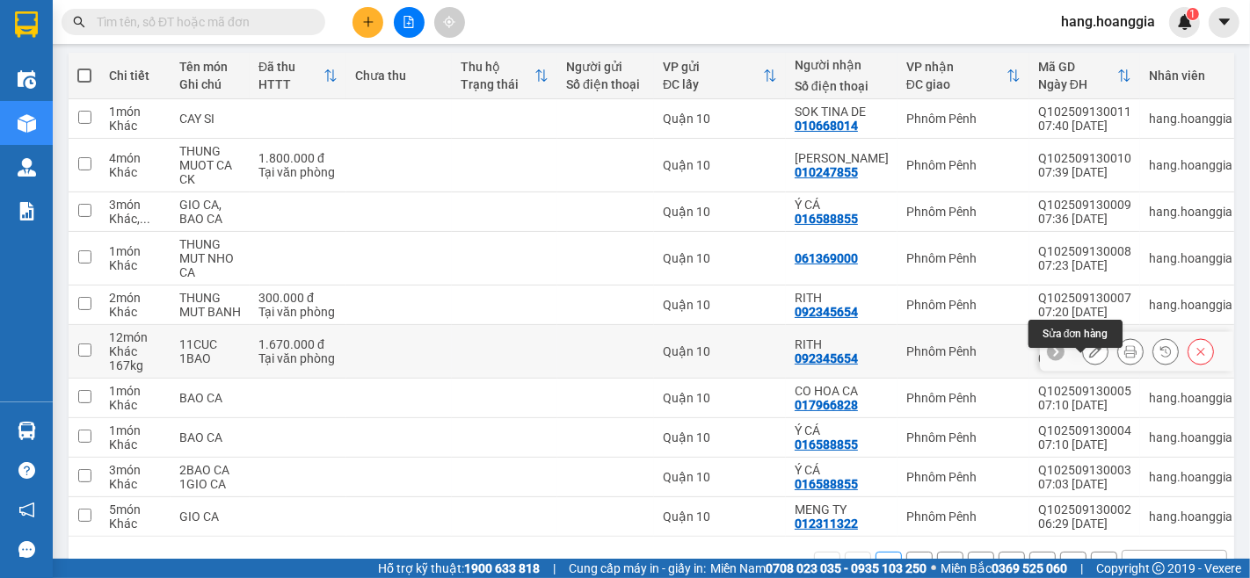
click at [1083, 367] on button at bounding box center [1095, 352] width 25 height 31
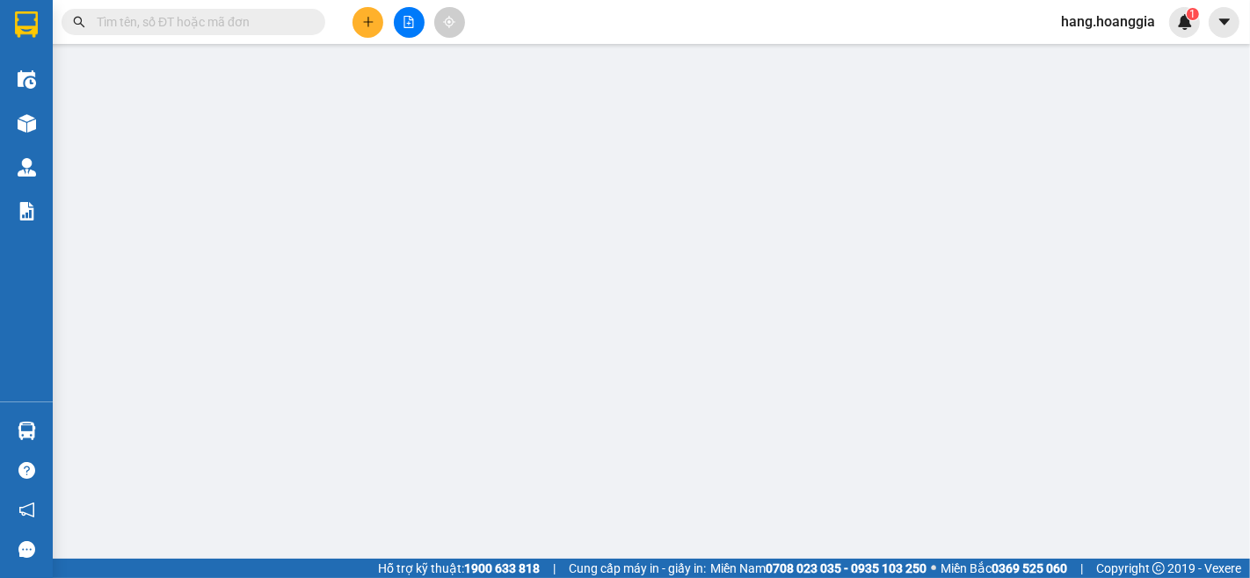
type input "092345654"
type input "RITH"
type input "1.670.000"
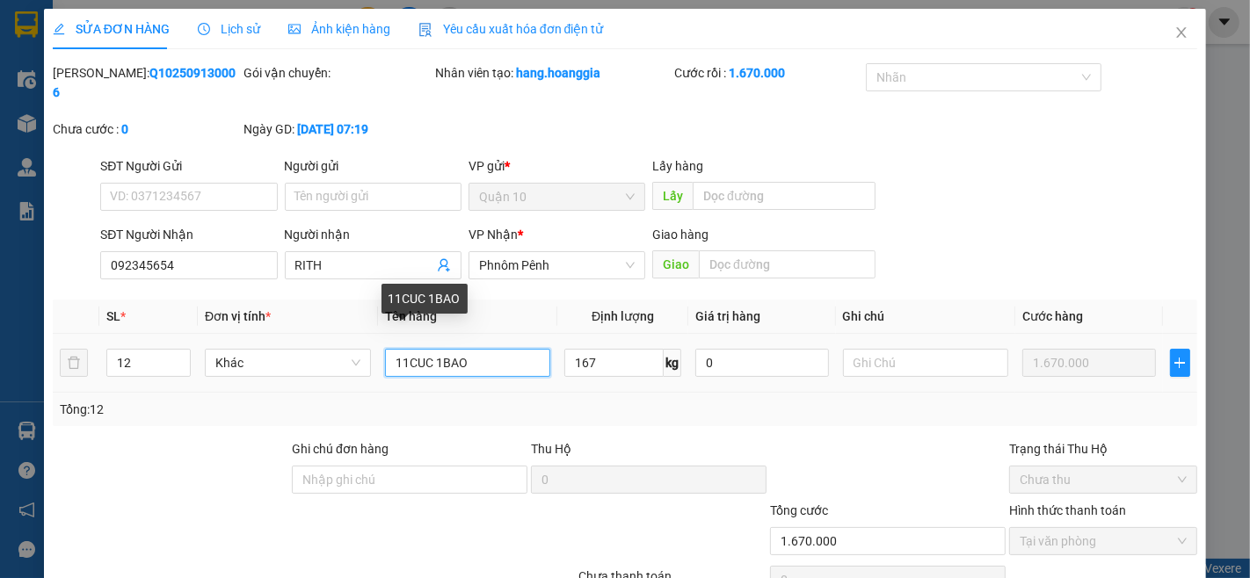
click at [404, 349] on input "11CUC 1BAO" at bounding box center [468, 363] width 166 height 28
drag, startPoint x: 486, startPoint y: 345, endPoint x: 524, endPoint y: 345, distance: 37.8
click at [487, 349] on input "10CUC 1BAO" at bounding box center [468, 363] width 166 height 28
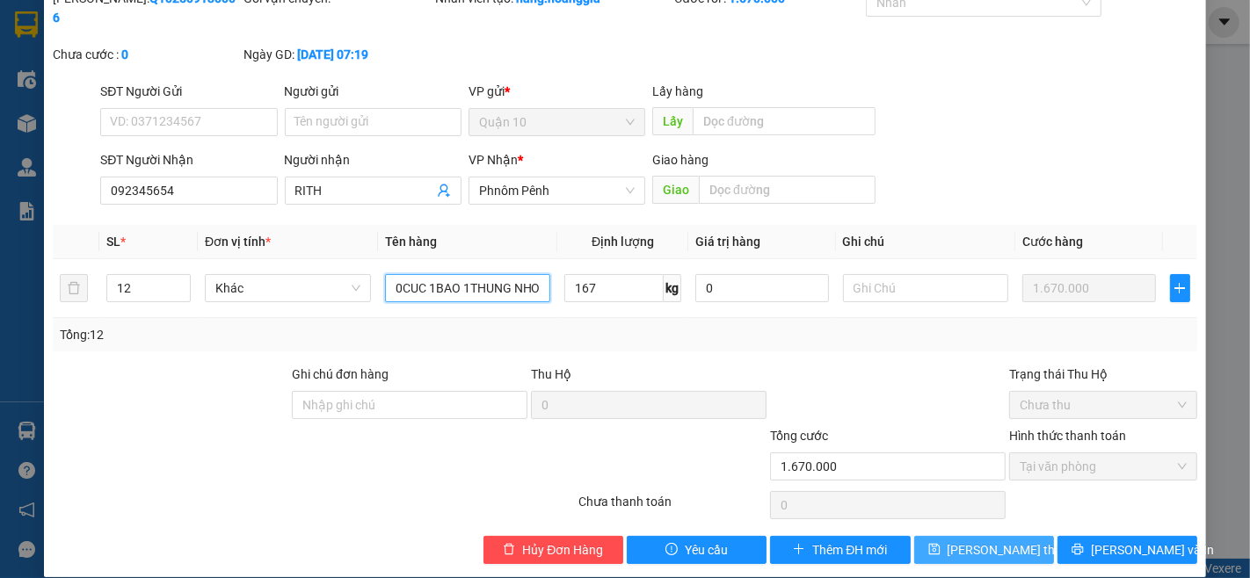
type input "10CUC 1BAO 1THUNG NHO"
click at [995, 541] on span "[PERSON_NAME] thay đổi" at bounding box center [1017, 550] width 141 height 19
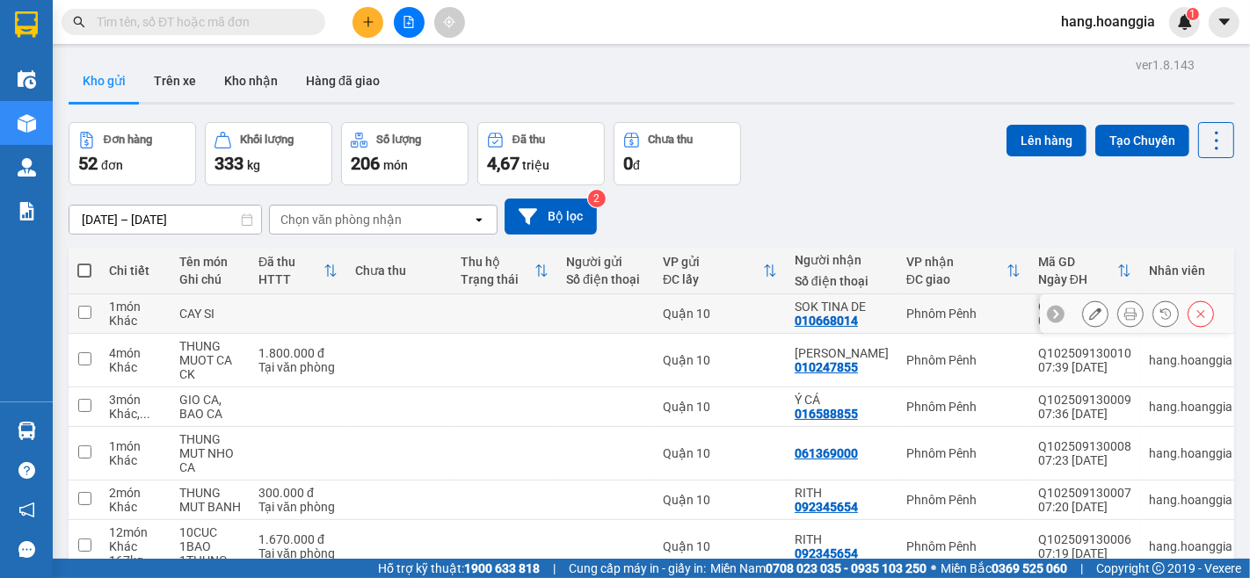
click at [88, 311] on input "checkbox" at bounding box center [84, 312] width 13 height 13
checkbox input "true"
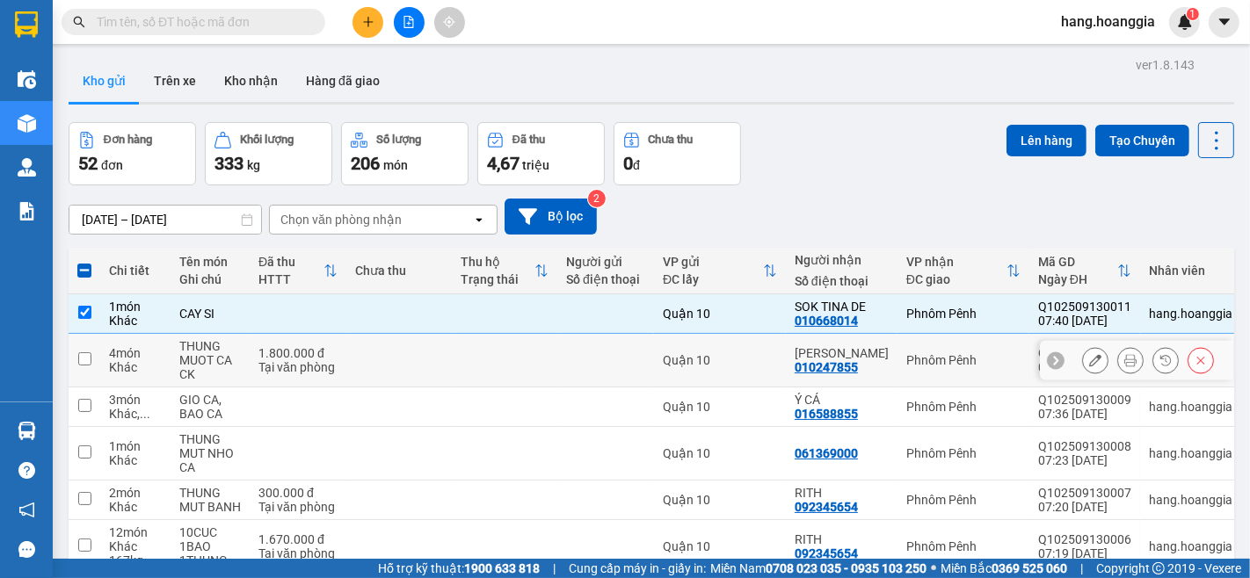
drag, startPoint x: 82, startPoint y: 352, endPoint x: 84, endPoint y: 390, distance: 38.8
click at [82, 355] on td at bounding box center [85, 361] width 32 height 54
checkbox input "true"
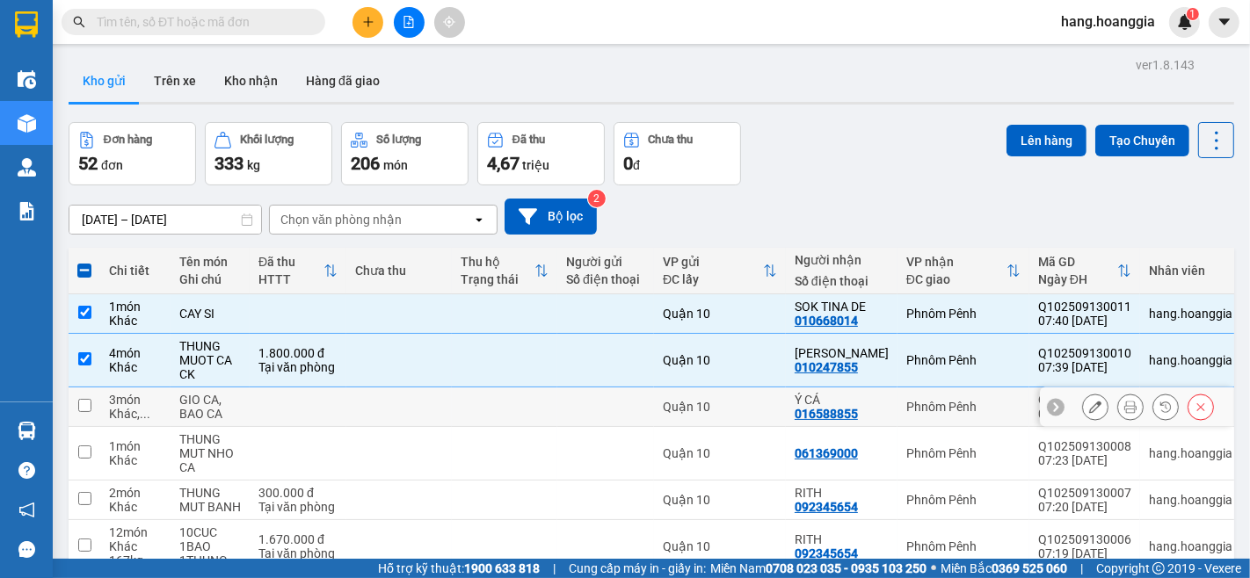
click at [84, 405] on input "checkbox" at bounding box center [84, 405] width 13 height 13
checkbox input "true"
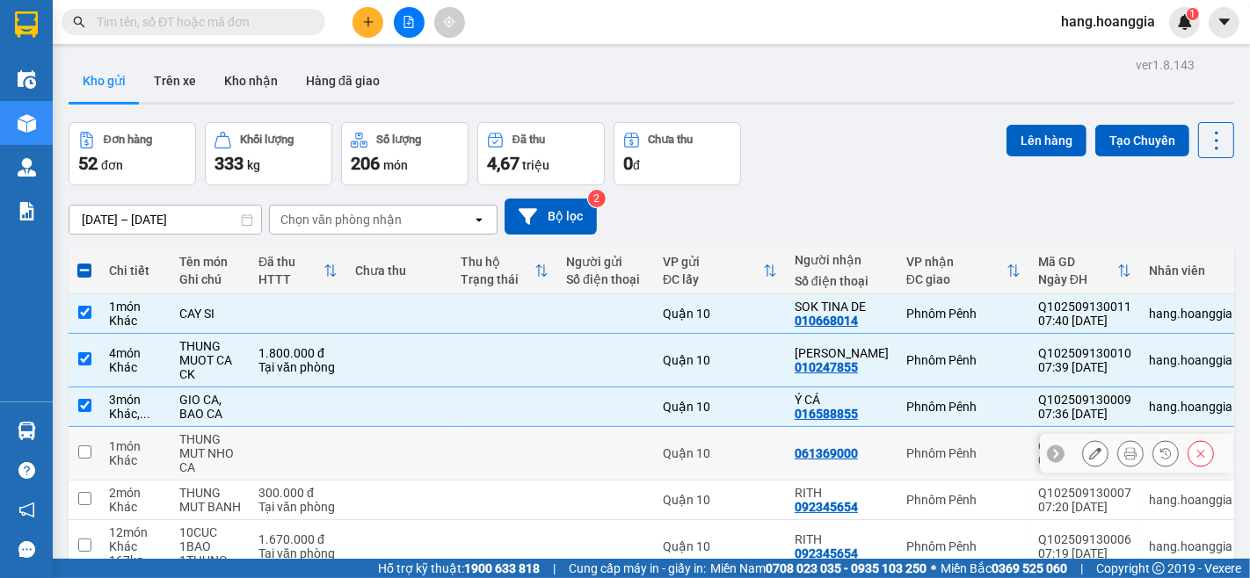
click at [80, 446] on input "checkbox" at bounding box center [84, 452] width 13 height 13
checkbox input "true"
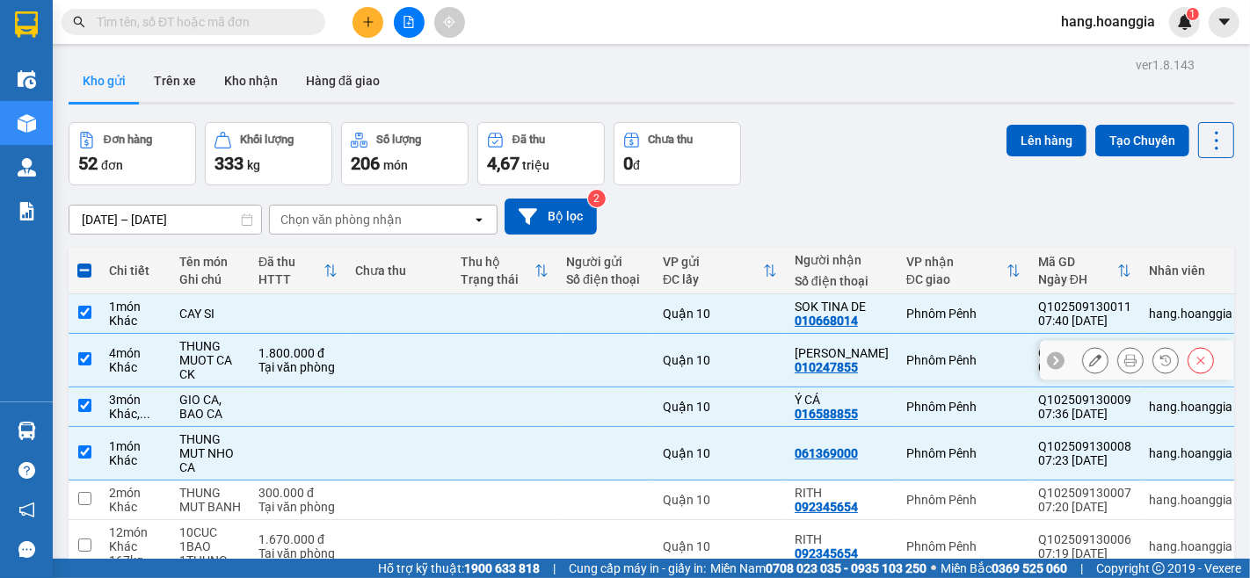
scroll to position [98, 0]
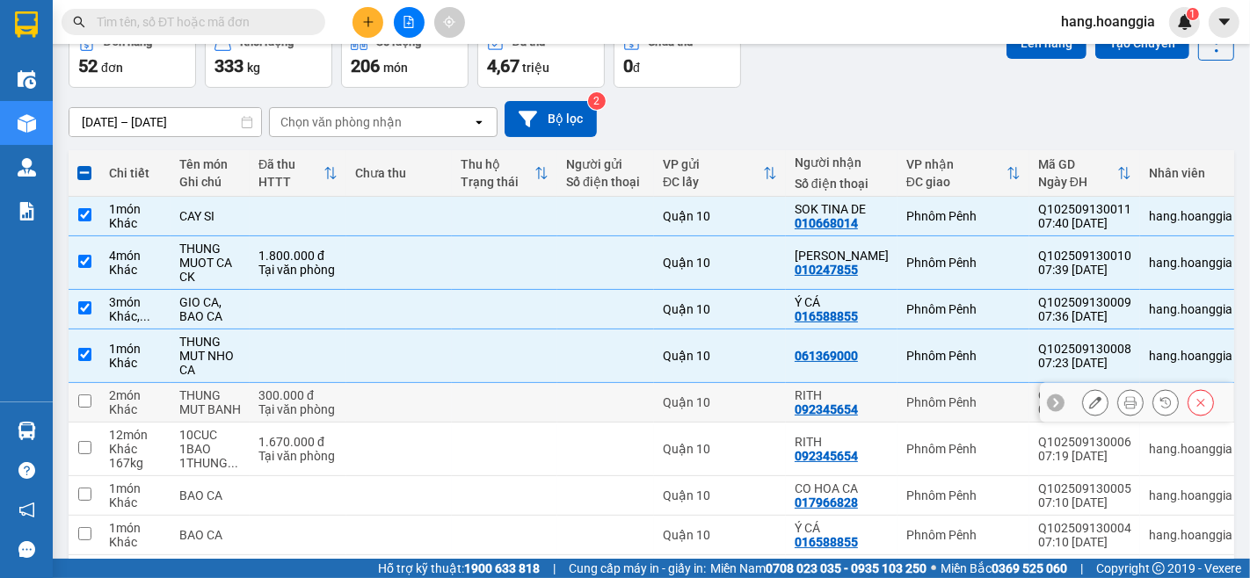
click at [85, 396] on td at bounding box center [85, 403] width 32 height 40
checkbox input "true"
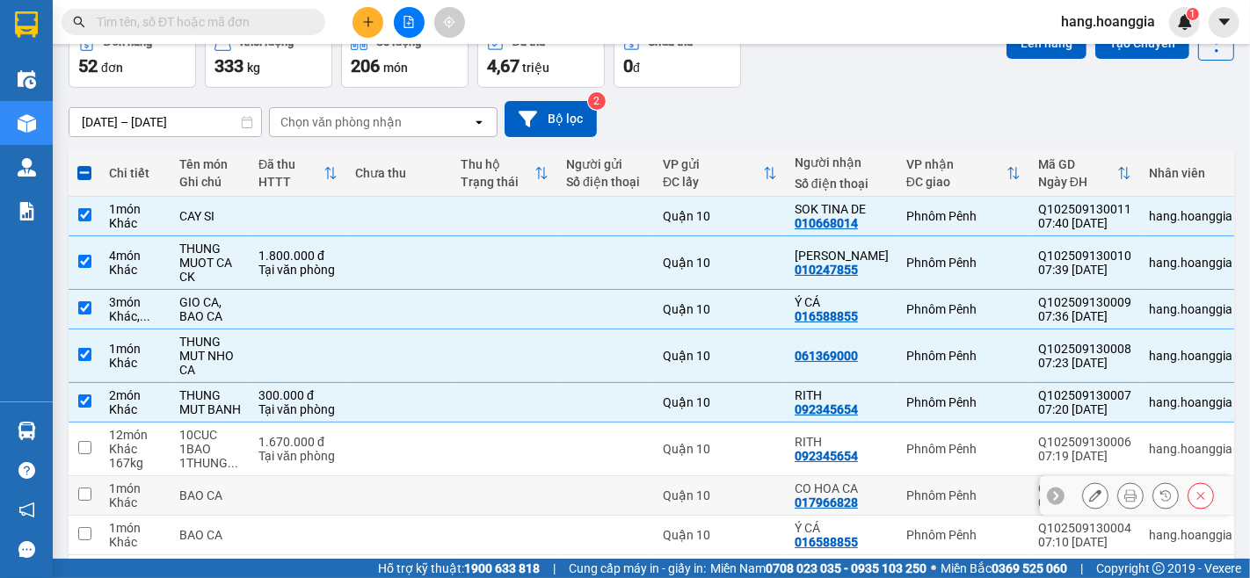
click at [80, 501] on input "checkbox" at bounding box center [84, 494] width 13 height 13
checkbox input "true"
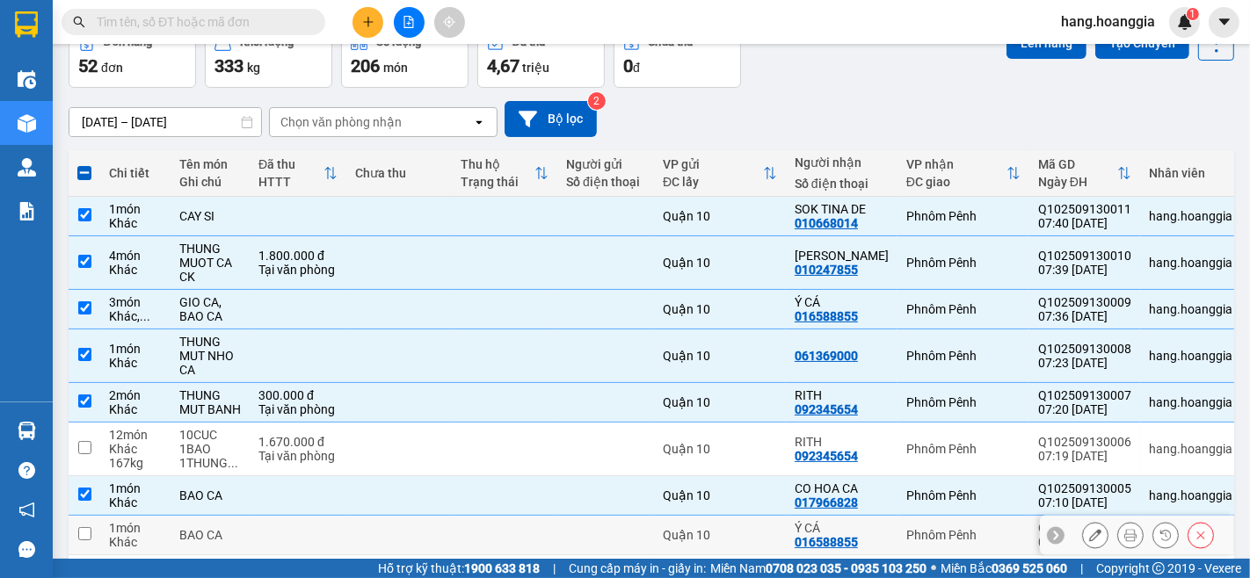
scroll to position [267, 0]
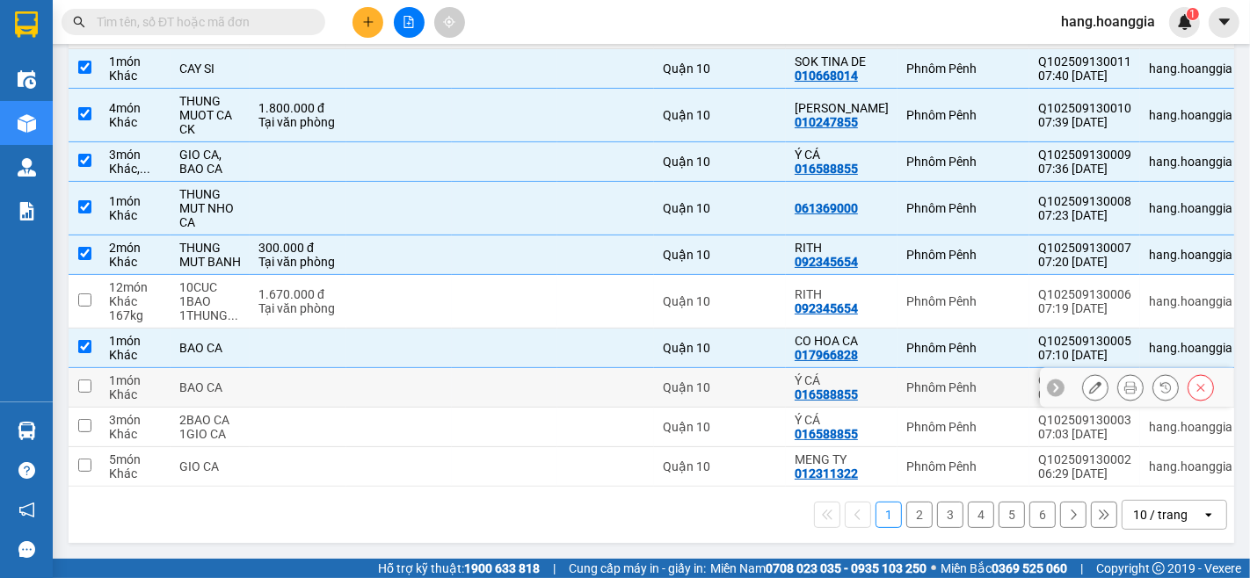
drag, startPoint x: 84, startPoint y: 374, endPoint x: 88, endPoint y: 400, distance: 25.7
click at [84, 387] on td at bounding box center [85, 388] width 32 height 40
checkbox input "true"
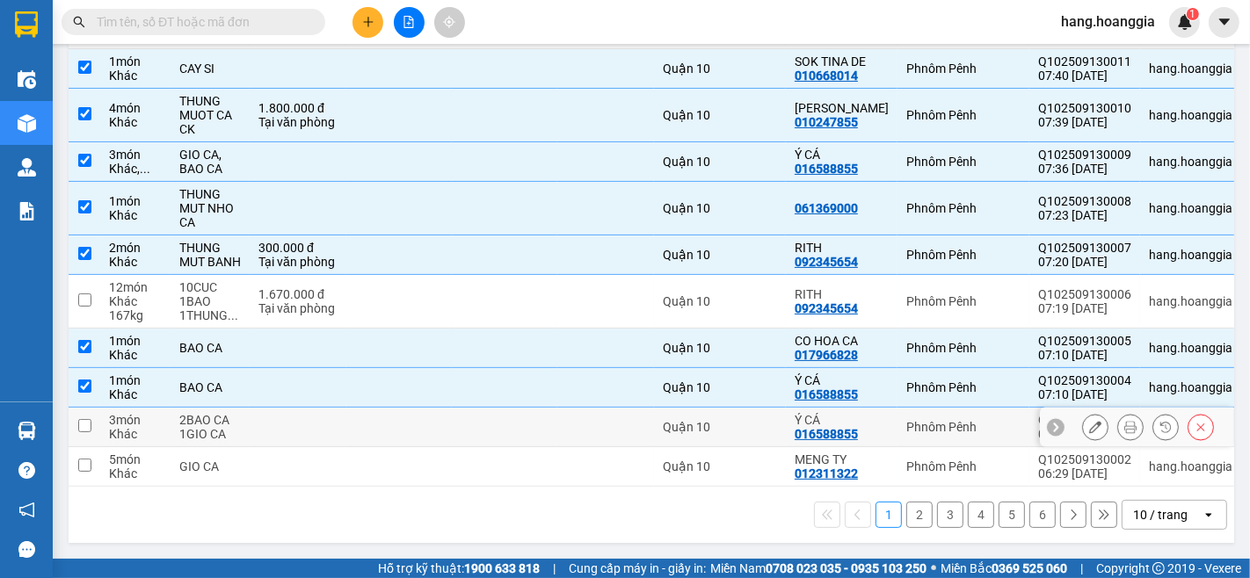
drag, startPoint x: 91, startPoint y: 416, endPoint x: 83, endPoint y: 437, distance: 22.2
click at [88, 419] on input "checkbox" at bounding box center [84, 425] width 13 height 13
checkbox input "true"
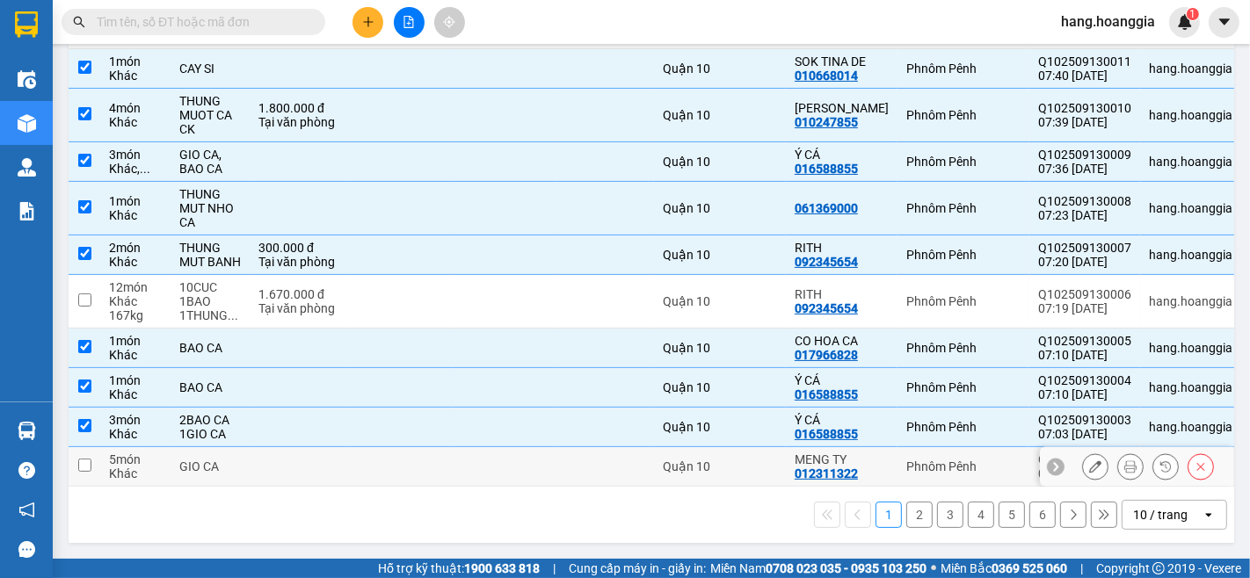
drag, startPoint x: 82, startPoint y: 460, endPoint x: 76, endPoint y: 418, distance: 41.8
click at [75, 461] on td at bounding box center [85, 467] width 32 height 40
checkbox input "true"
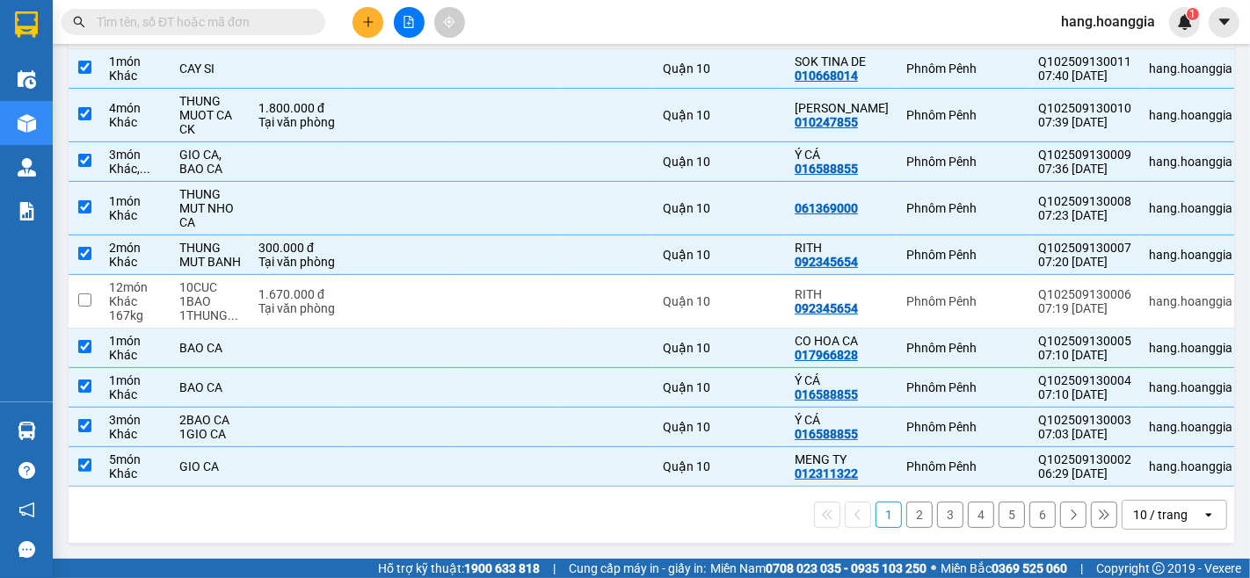
scroll to position [72, 0]
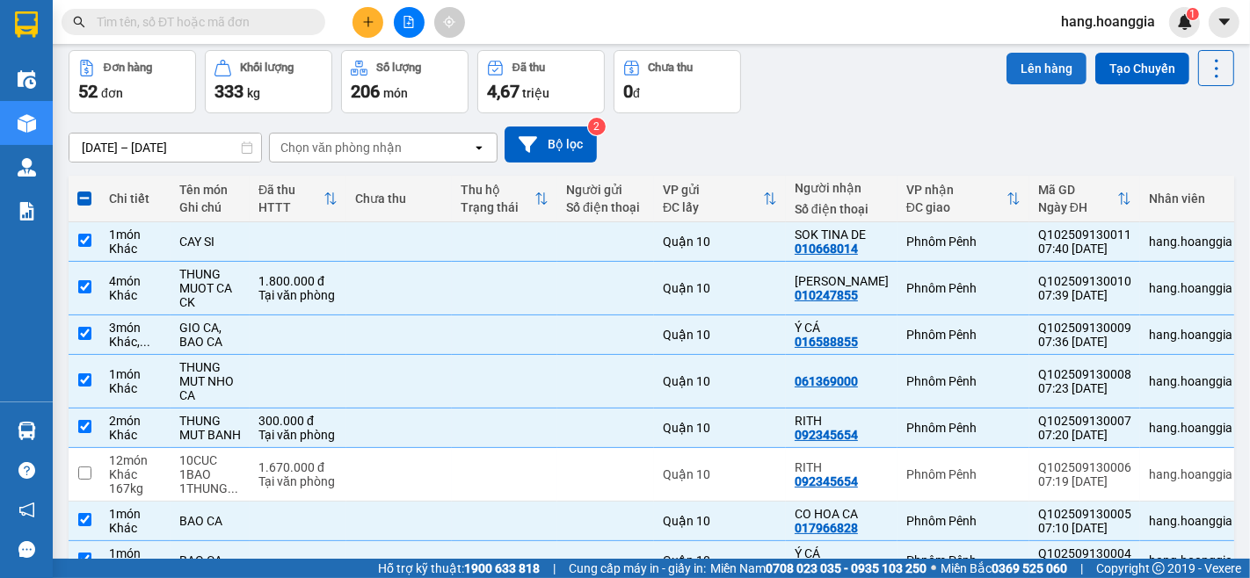
click at [1047, 63] on button "Lên hàng" at bounding box center [1046, 69] width 80 height 32
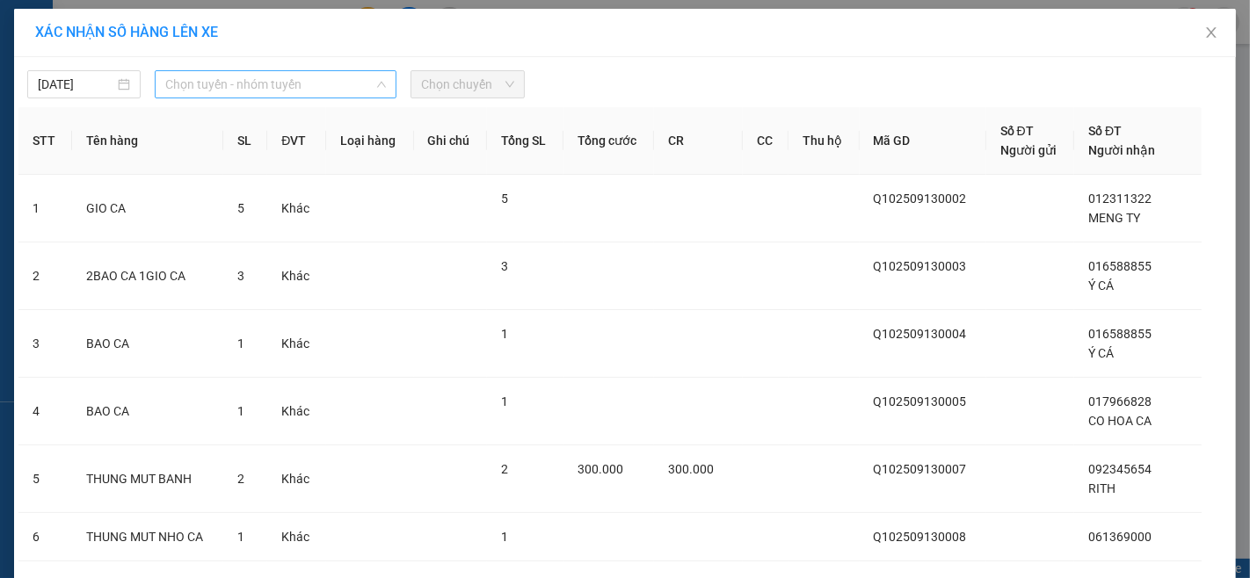
click at [242, 85] on span "Chọn tuyến - nhóm tuyến" at bounding box center [275, 84] width 221 height 26
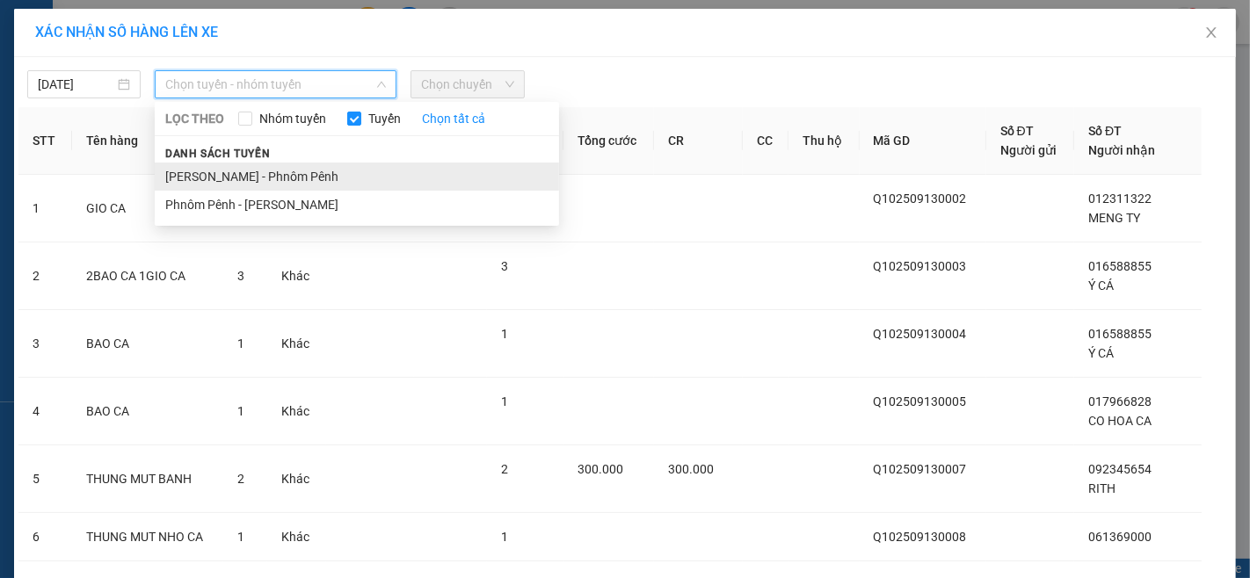
drag, startPoint x: 250, startPoint y: 178, endPoint x: 315, endPoint y: 113, distance: 91.4
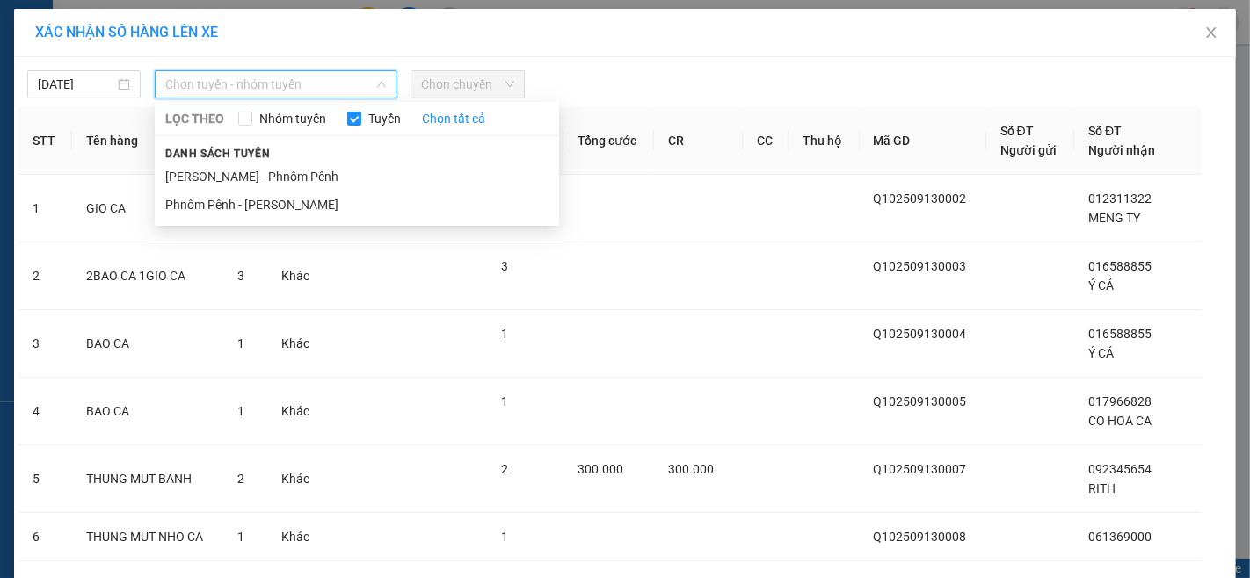
click at [251, 178] on li "[PERSON_NAME] - Phnôm Pênh" at bounding box center [357, 177] width 404 height 28
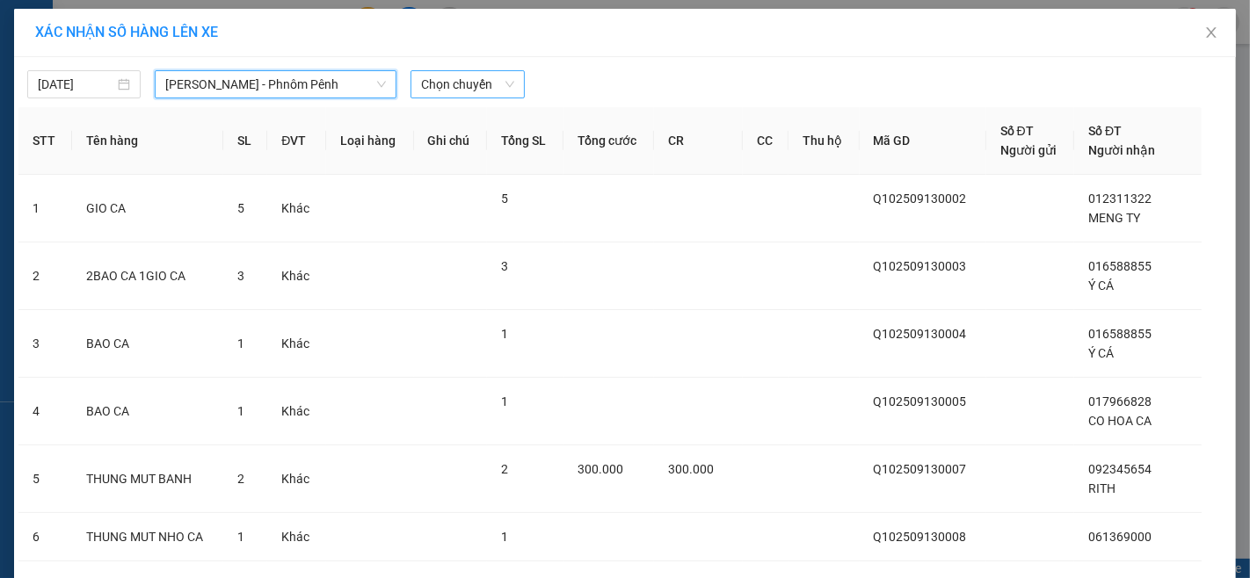
click at [448, 91] on span "Chọn chuyến" at bounding box center [467, 84] width 92 height 26
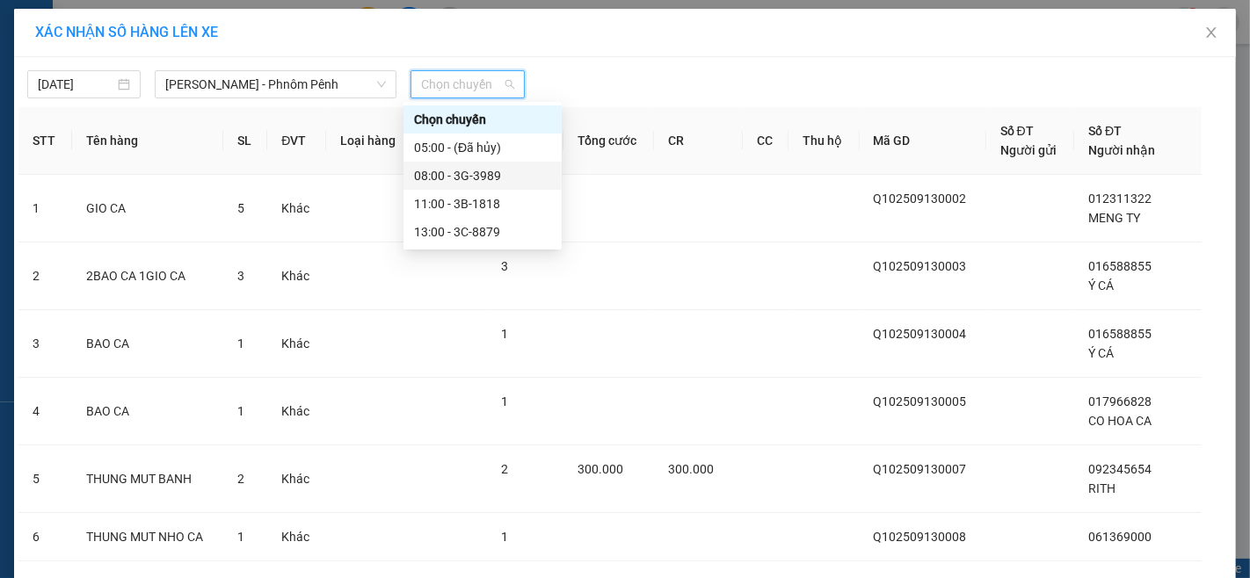
click at [471, 171] on div "08:00 - 3G-3989" at bounding box center [482, 175] width 137 height 19
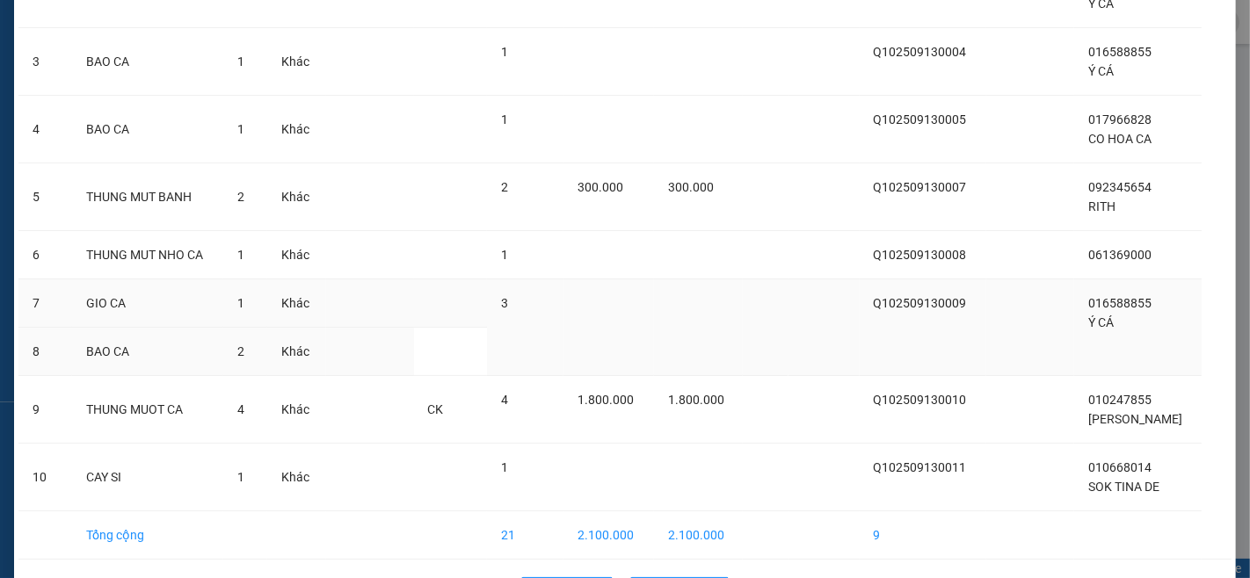
scroll to position [354, 0]
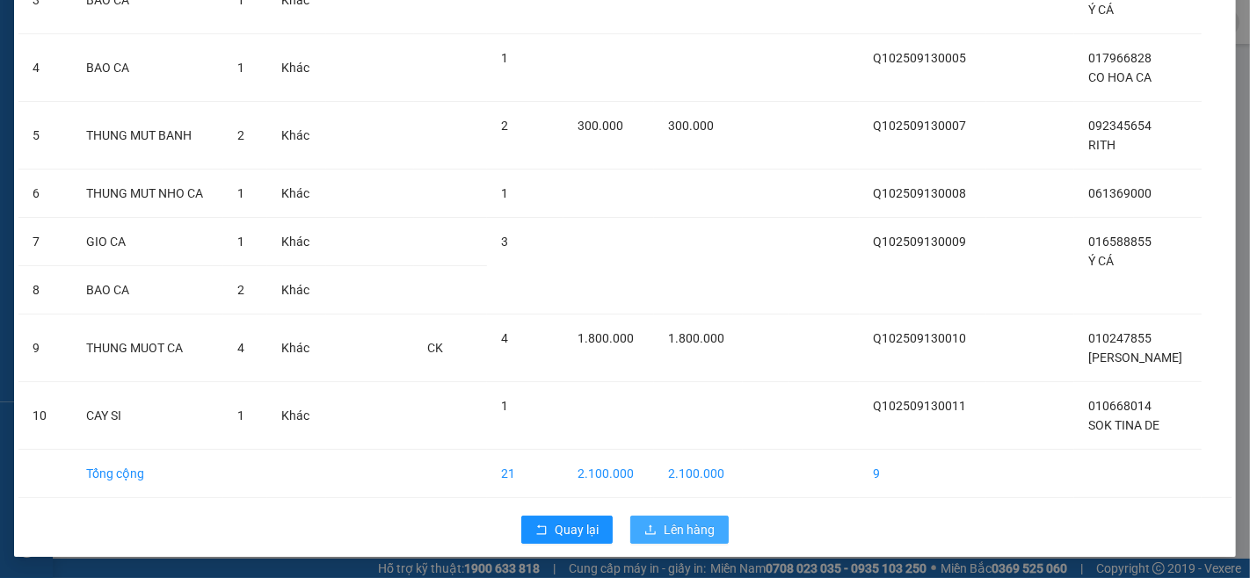
click at [684, 519] on button "Lên hàng" at bounding box center [679, 530] width 98 height 28
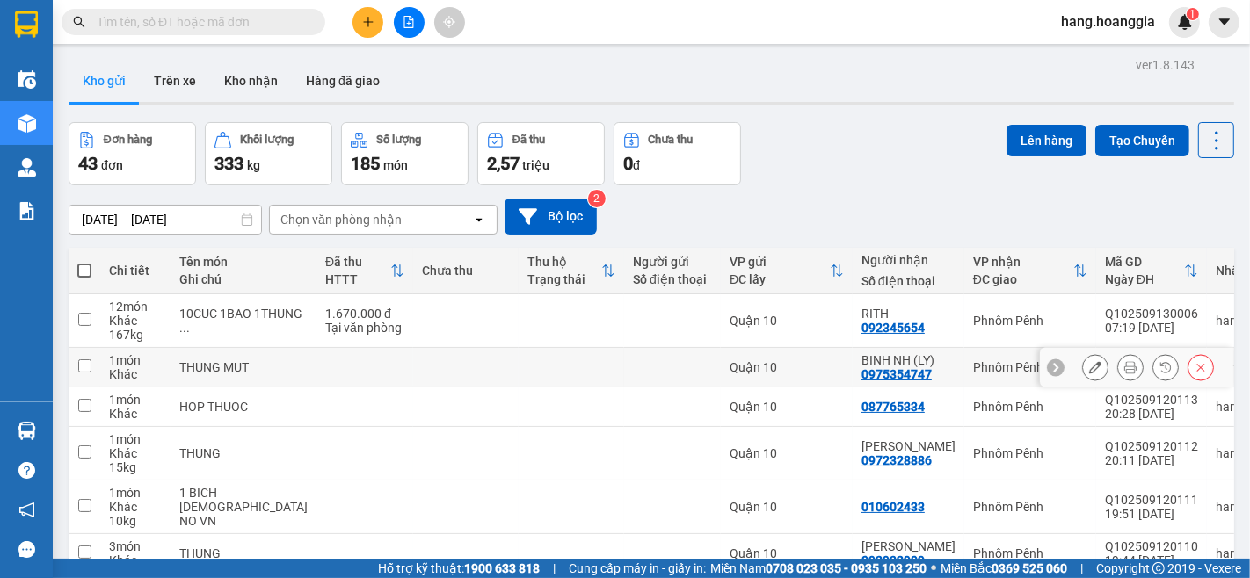
drag, startPoint x: 86, startPoint y: 363, endPoint x: 80, endPoint y: 374, distance: 13.0
click at [80, 370] on input "checkbox" at bounding box center [84, 365] width 13 height 13
checkbox input "true"
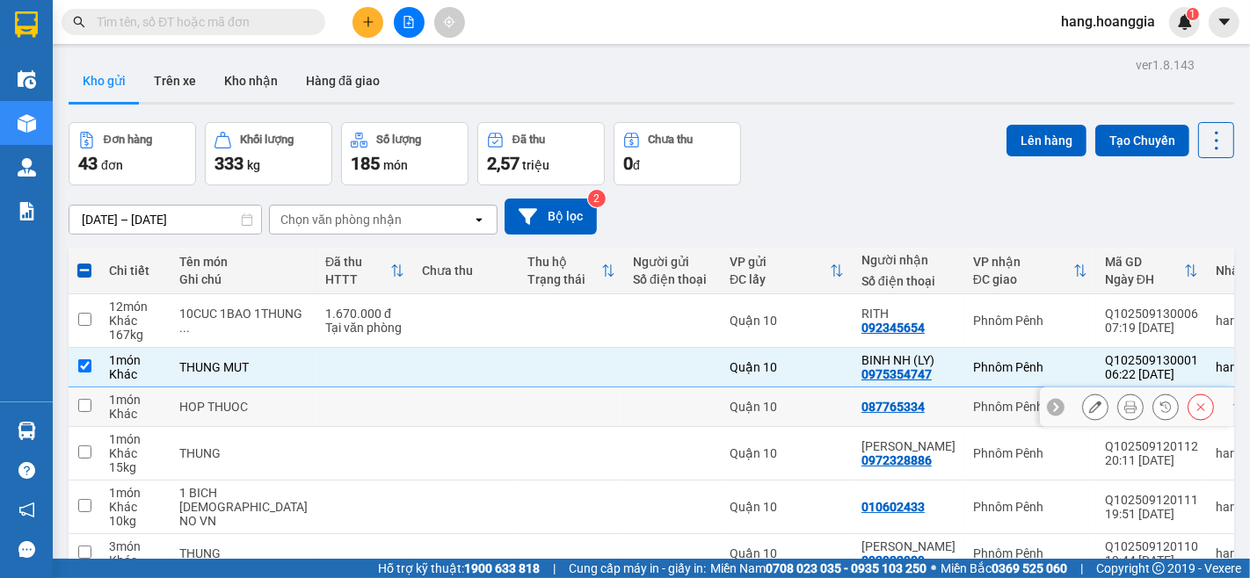
click at [82, 401] on input "checkbox" at bounding box center [84, 405] width 13 height 13
checkbox input "true"
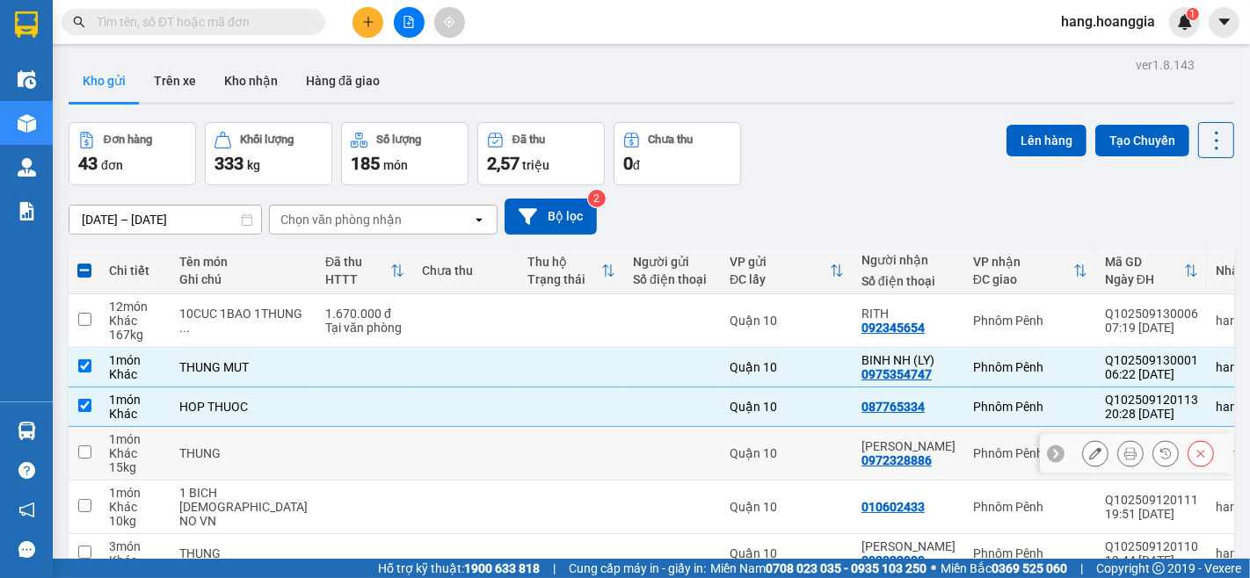
click at [82, 438] on td at bounding box center [85, 454] width 32 height 54
checkbox input "true"
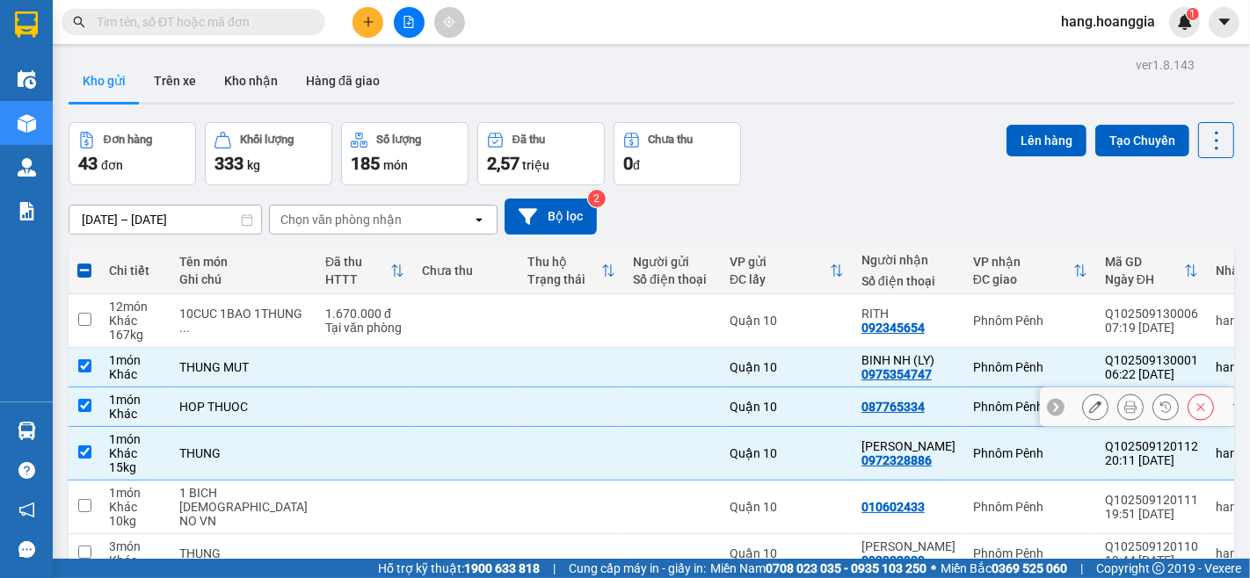
scroll to position [195, 0]
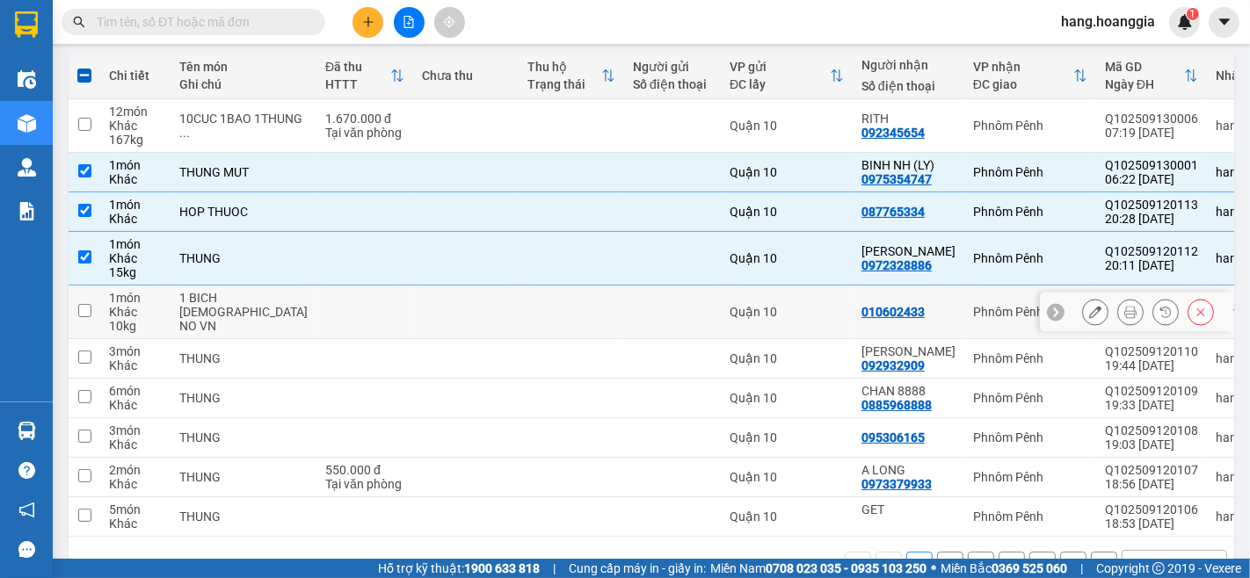
click at [78, 312] on input "checkbox" at bounding box center [84, 310] width 13 height 13
checkbox input "true"
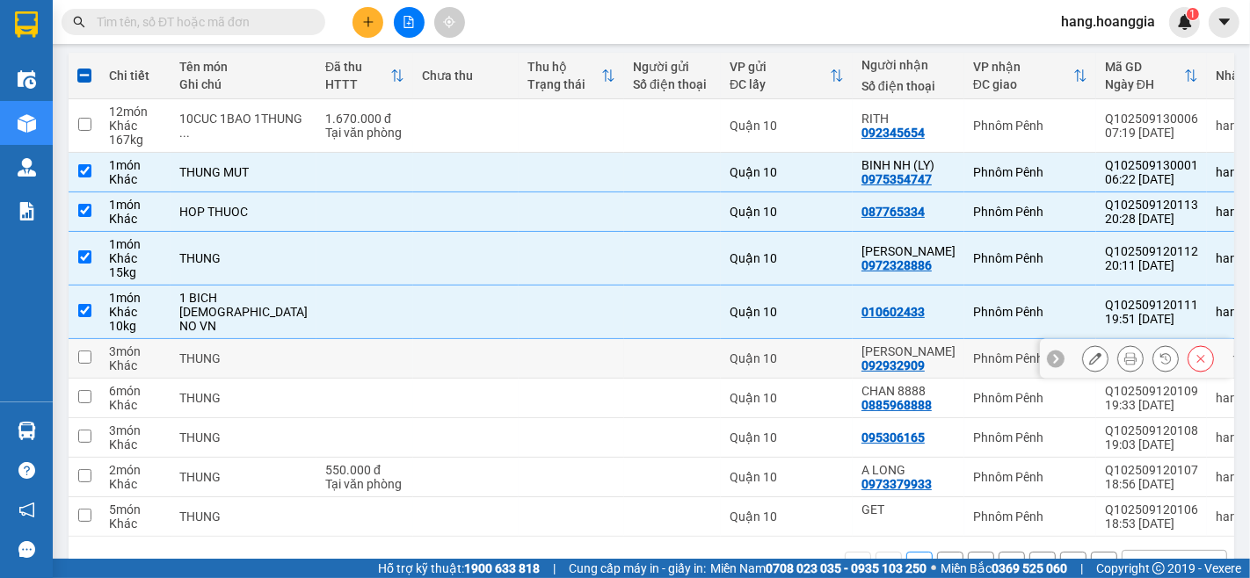
click at [90, 359] on input "checkbox" at bounding box center [84, 357] width 13 height 13
checkbox input "true"
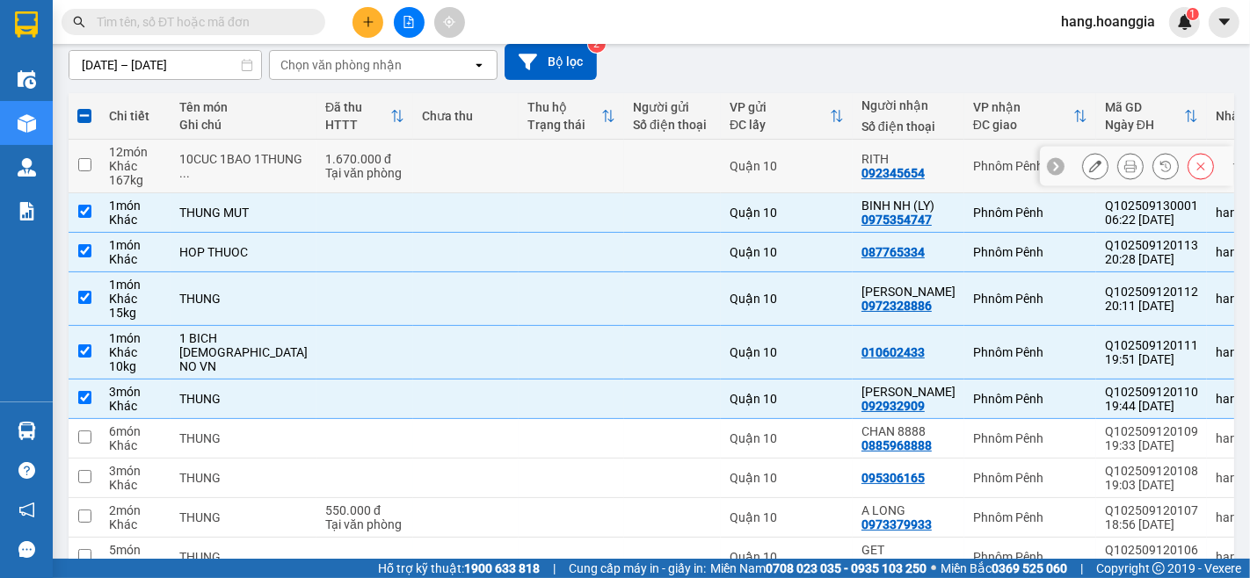
scroll to position [0, 0]
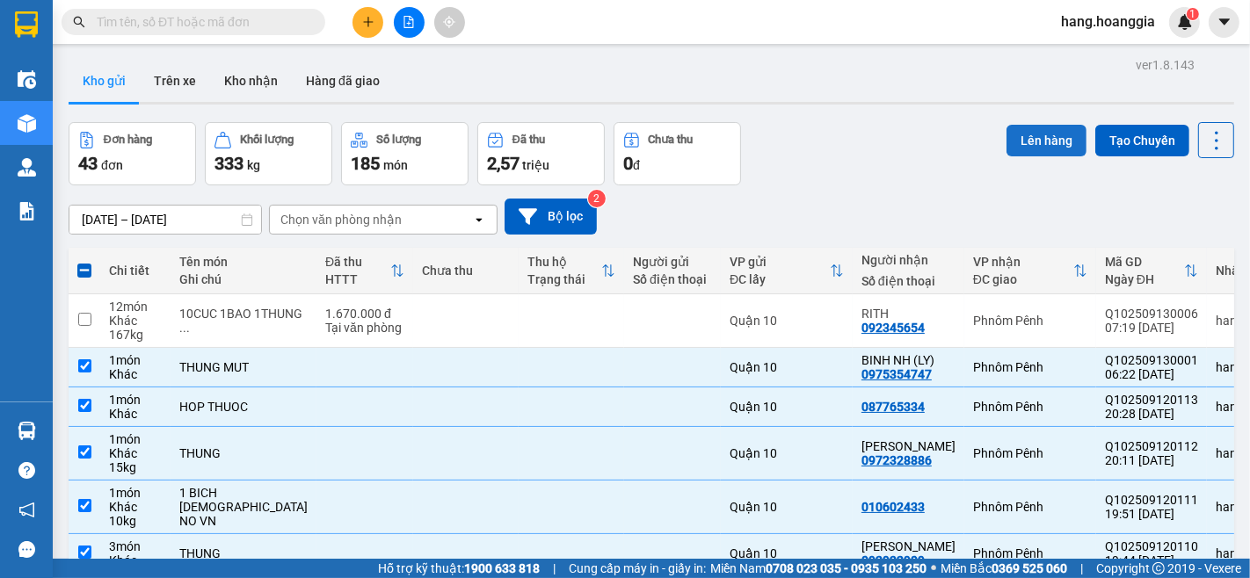
click at [1042, 139] on button "Lên hàng" at bounding box center [1046, 141] width 80 height 32
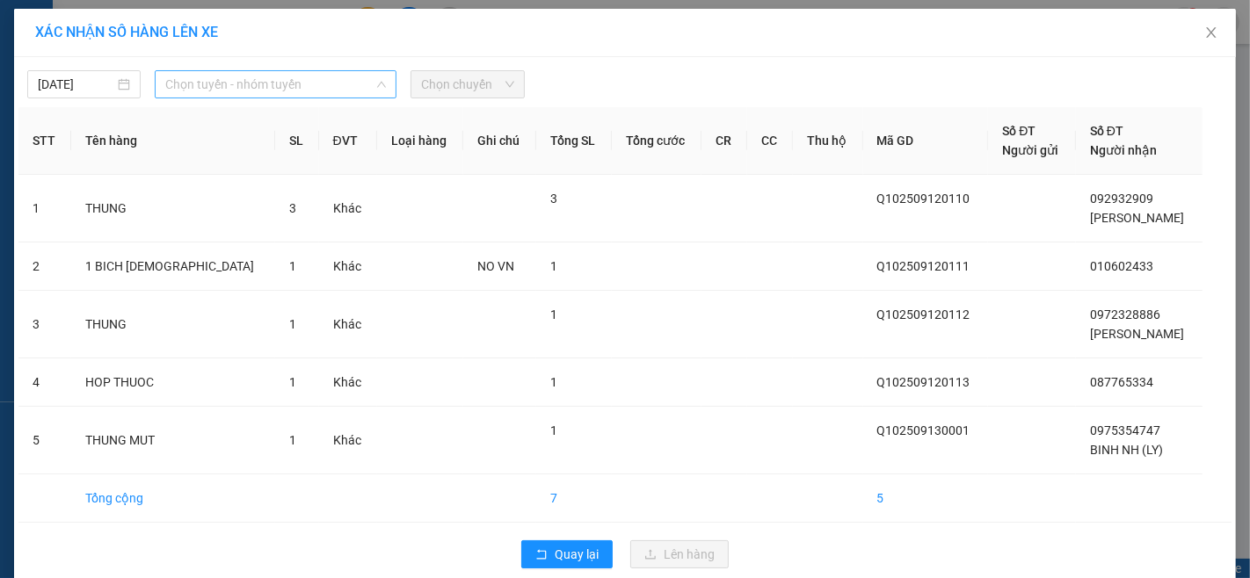
click at [276, 83] on span "Chọn tuyến - nhóm tuyến" at bounding box center [275, 84] width 221 height 26
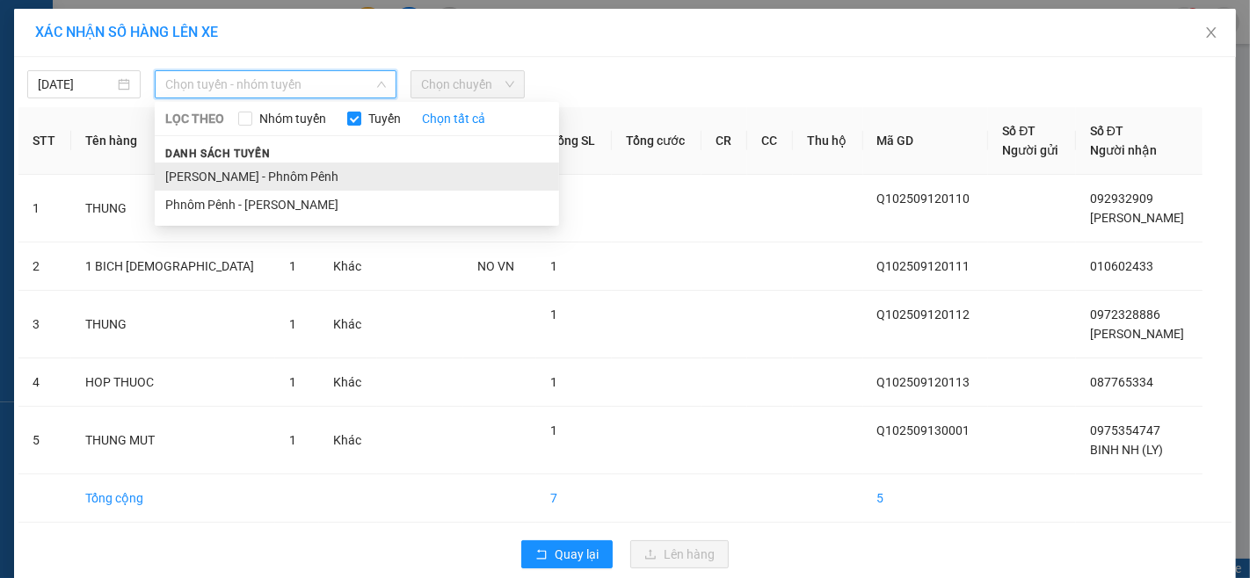
click at [260, 178] on li "[PERSON_NAME] - Phnôm Pênh" at bounding box center [357, 177] width 404 height 28
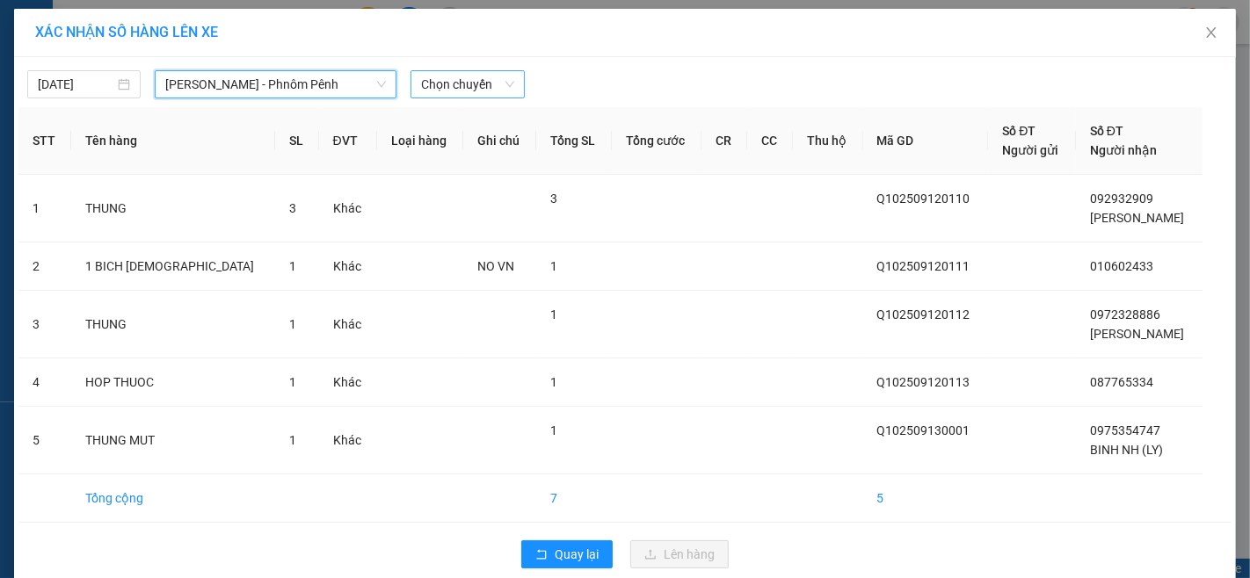
click at [444, 89] on span "Chọn chuyến" at bounding box center [467, 84] width 92 height 26
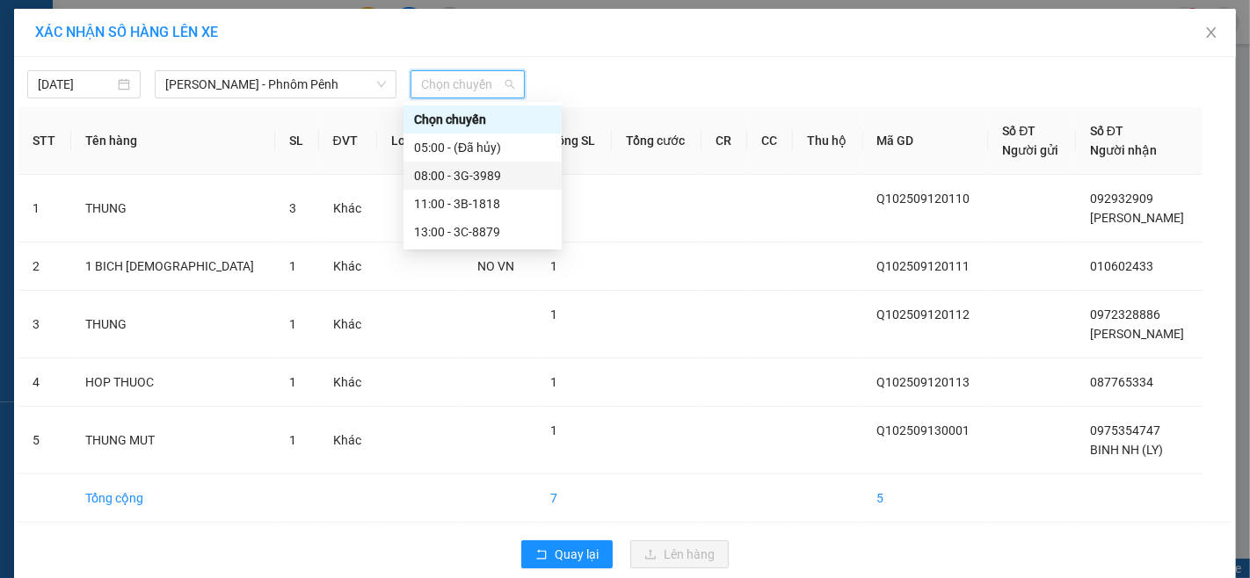
click at [481, 172] on div "08:00 - 3G-3989" at bounding box center [482, 175] width 137 height 19
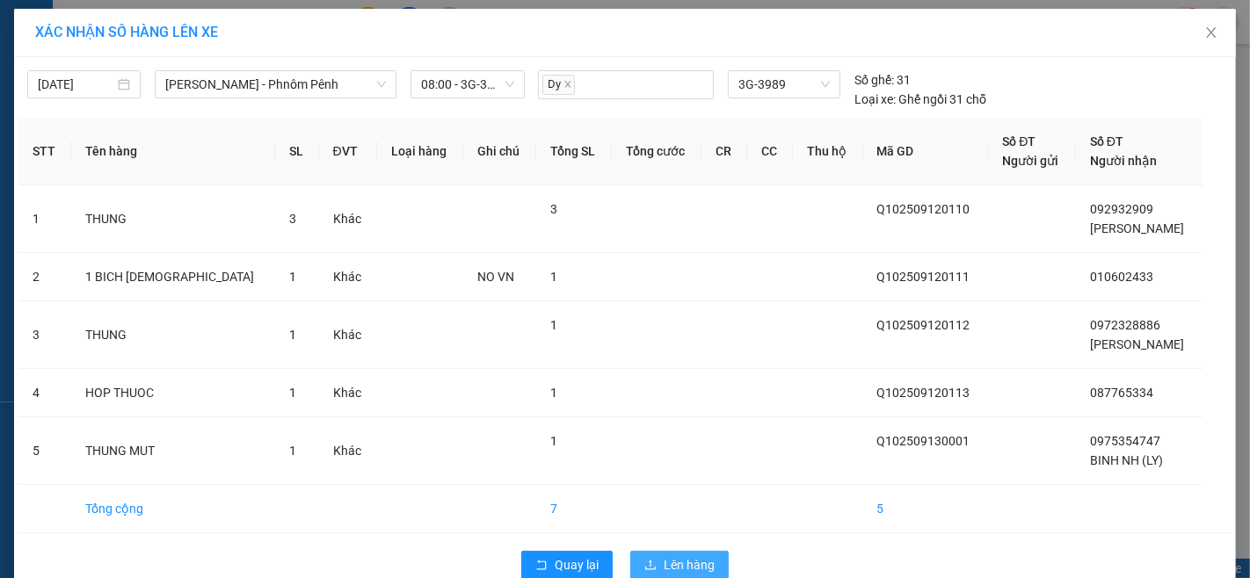
click at [690, 551] on button "Lên hàng" at bounding box center [679, 565] width 98 height 28
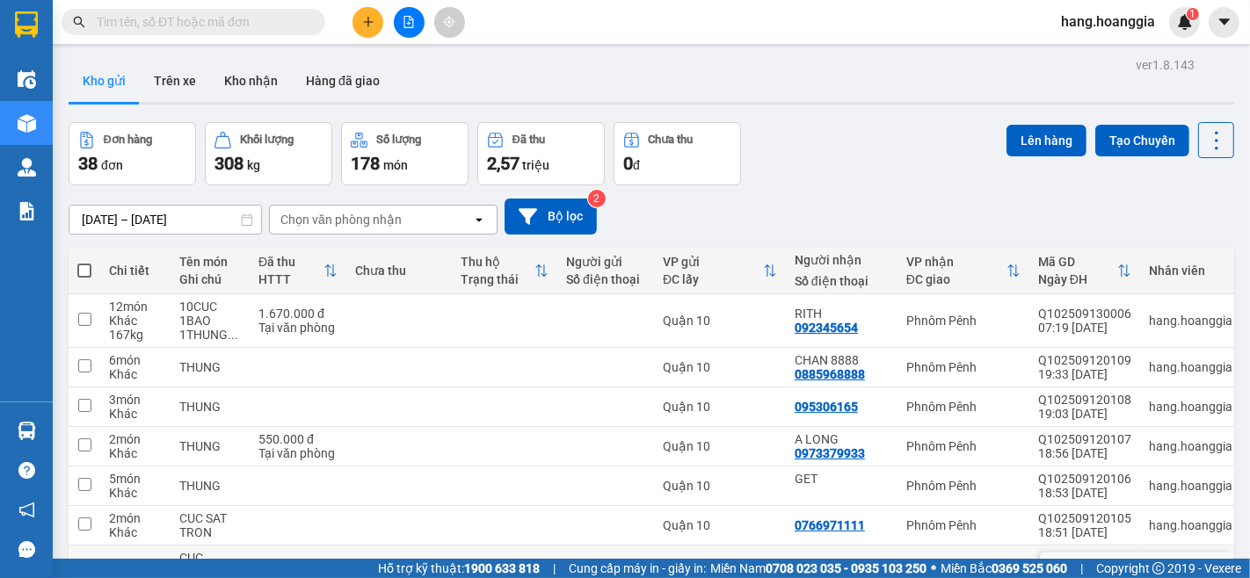
scroll to position [98, 0]
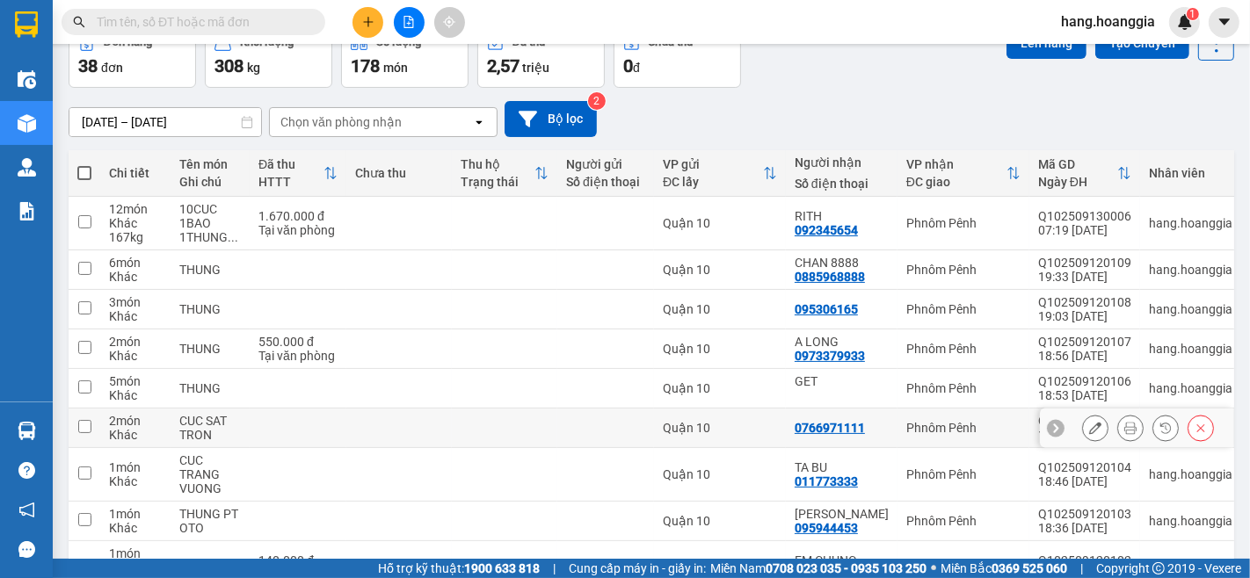
drag, startPoint x: 83, startPoint y: 423, endPoint x: 73, endPoint y: 449, distance: 28.4
click at [74, 435] on td at bounding box center [85, 429] width 32 height 40
checkbox input "true"
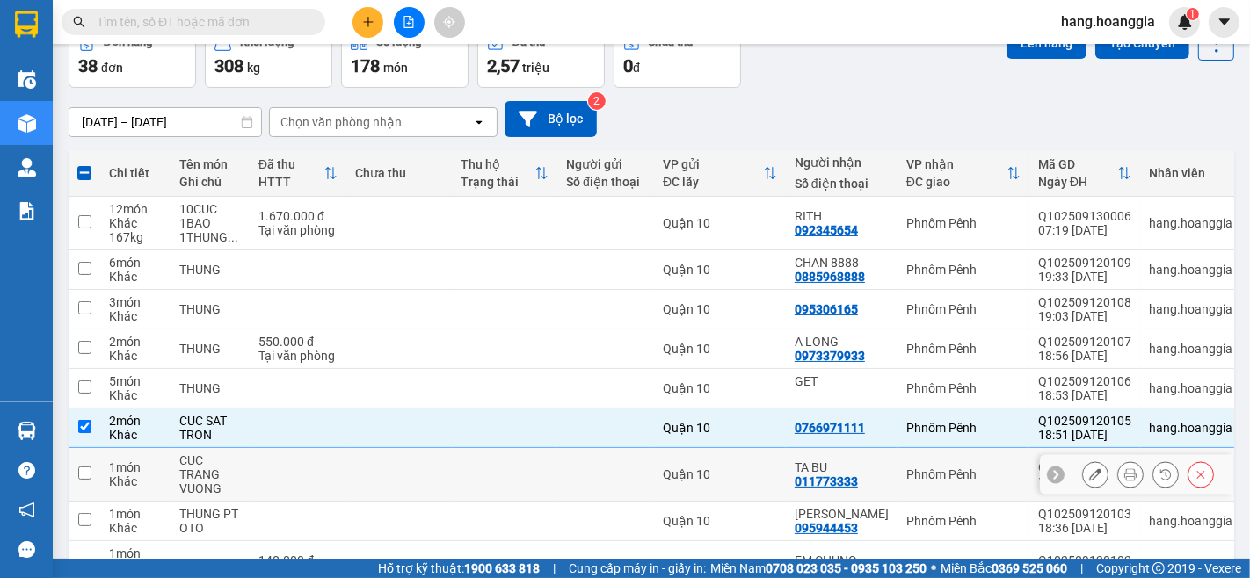
click at [89, 478] on input "checkbox" at bounding box center [84, 473] width 13 height 13
checkbox input "true"
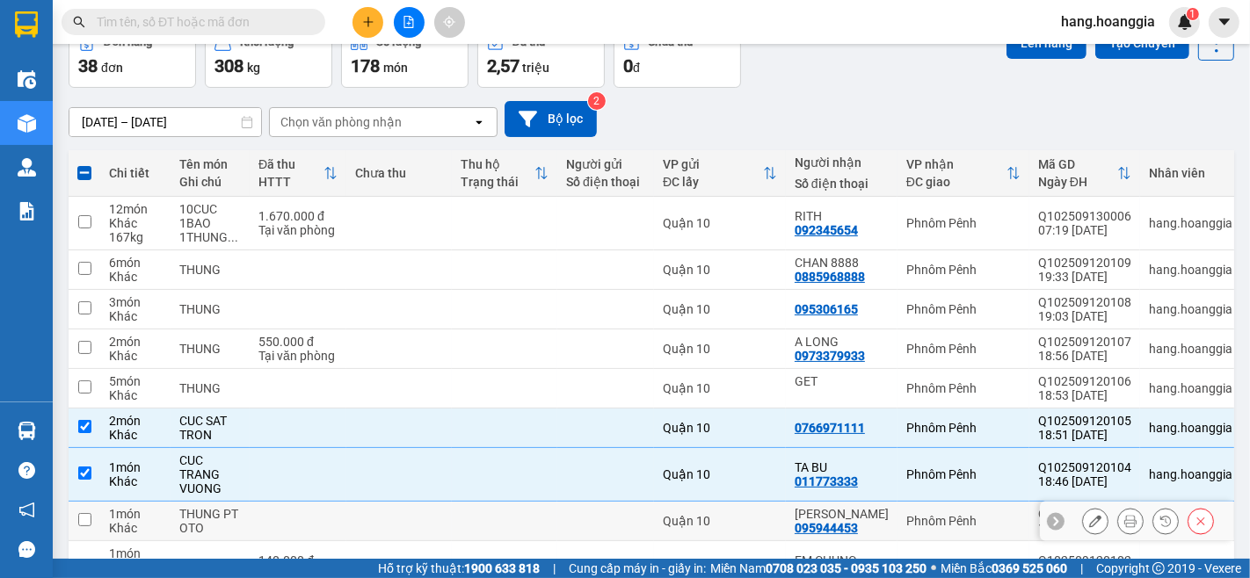
click at [83, 519] on input "checkbox" at bounding box center [84, 519] width 13 height 13
checkbox input "true"
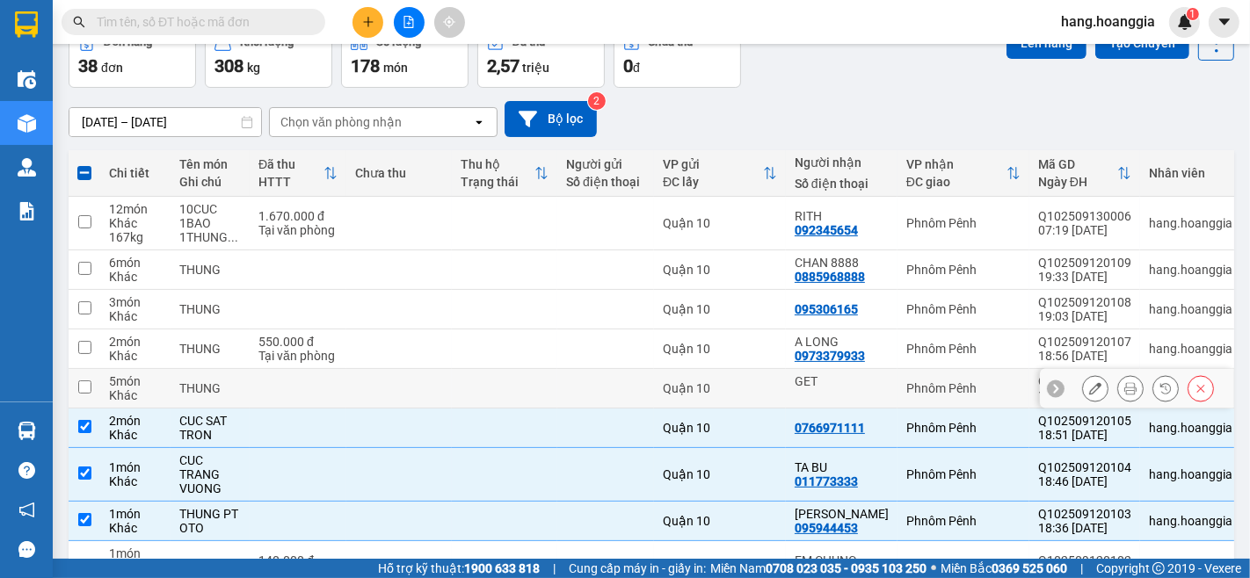
scroll to position [252, 0]
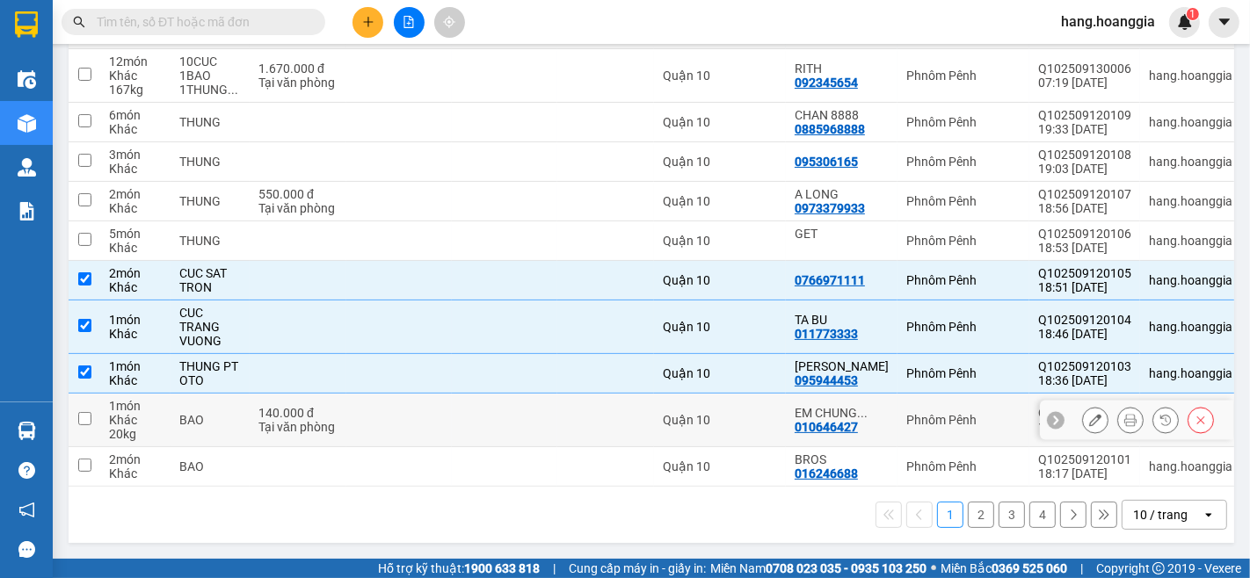
click at [86, 412] on input "checkbox" at bounding box center [84, 418] width 13 height 13
checkbox input "true"
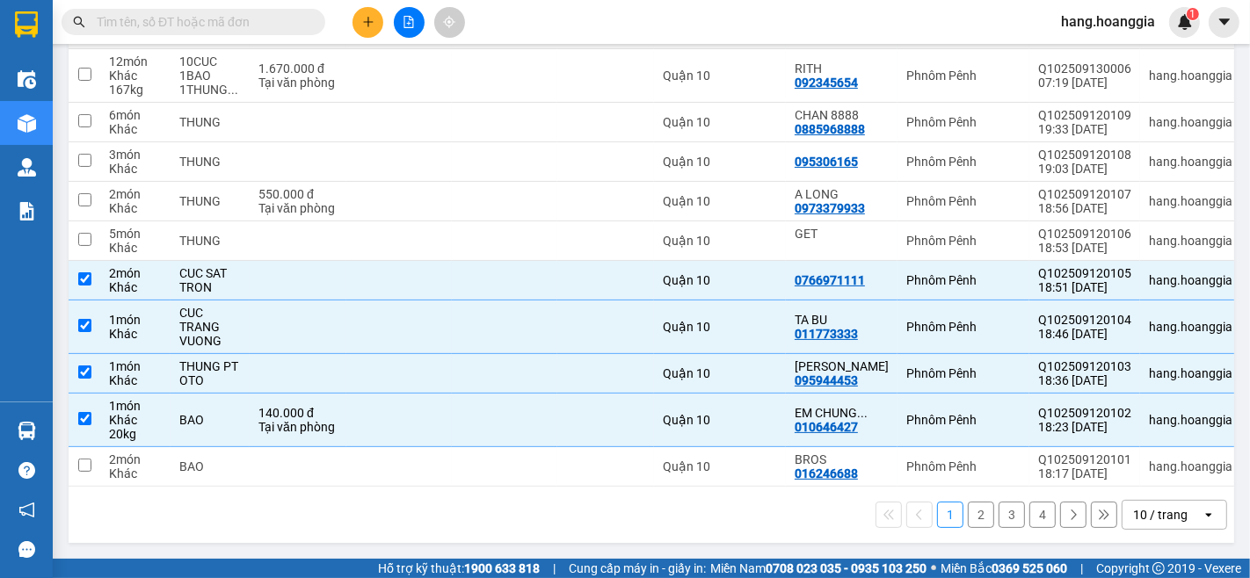
scroll to position [57, 0]
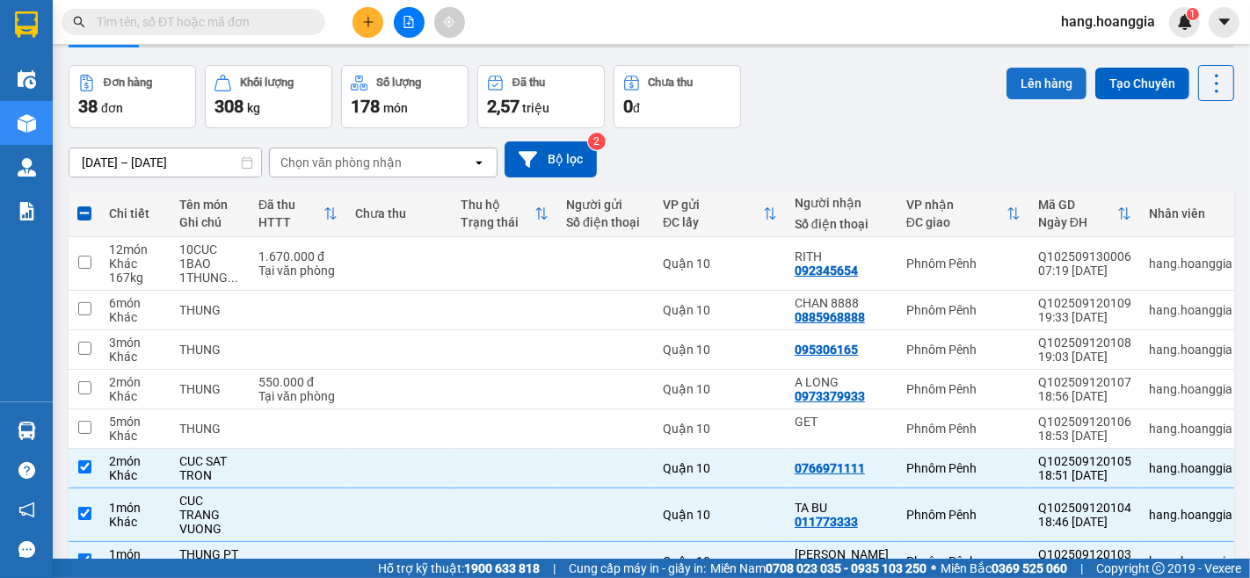
click at [1030, 72] on button "Lên hàng" at bounding box center [1046, 84] width 80 height 32
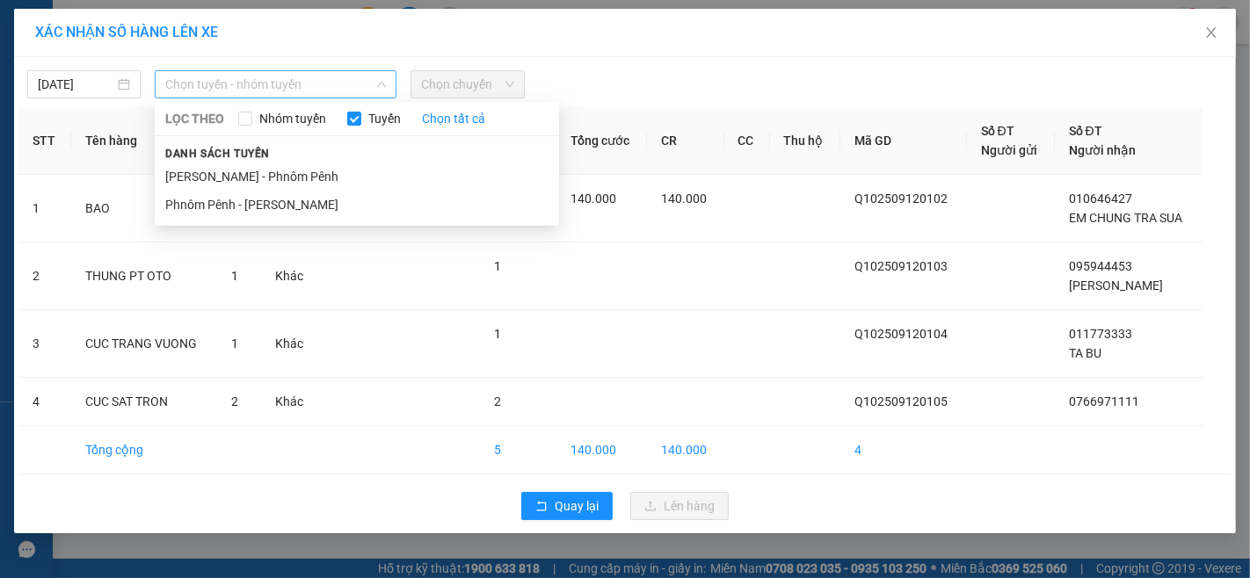
click at [208, 85] on span "Chọn tuyến - nhóm tuyến" at bounding box center [275, 84] width 221 height 26
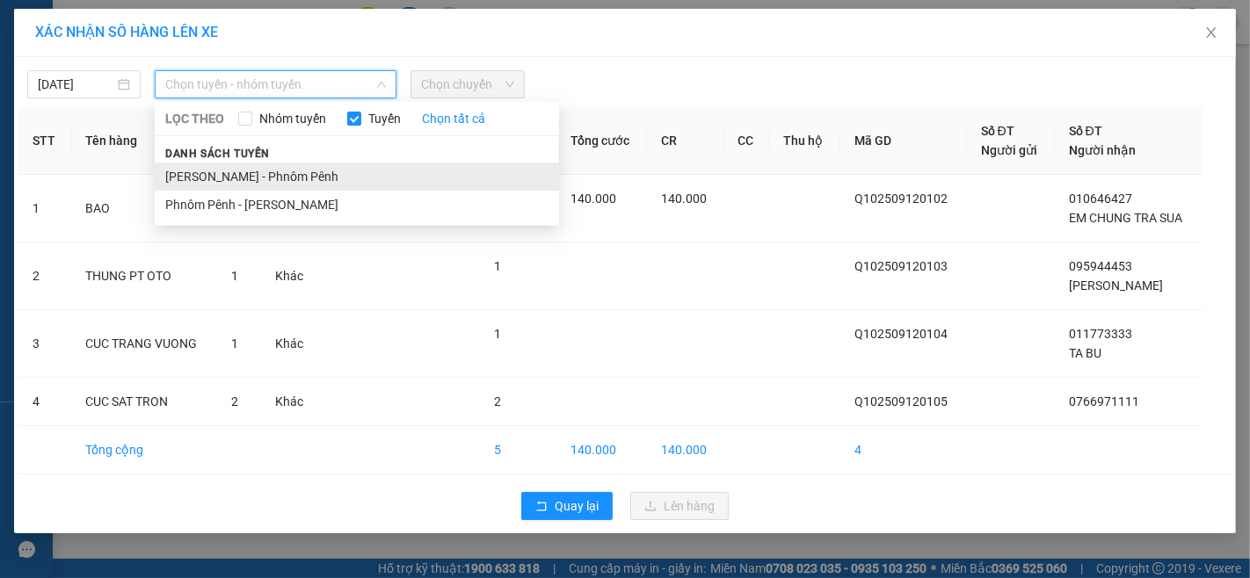
click at [232, 176] on li "[PERSON_NAME] - Phnôm Pênh" at bounding box center [357, 177] width 404 height 28
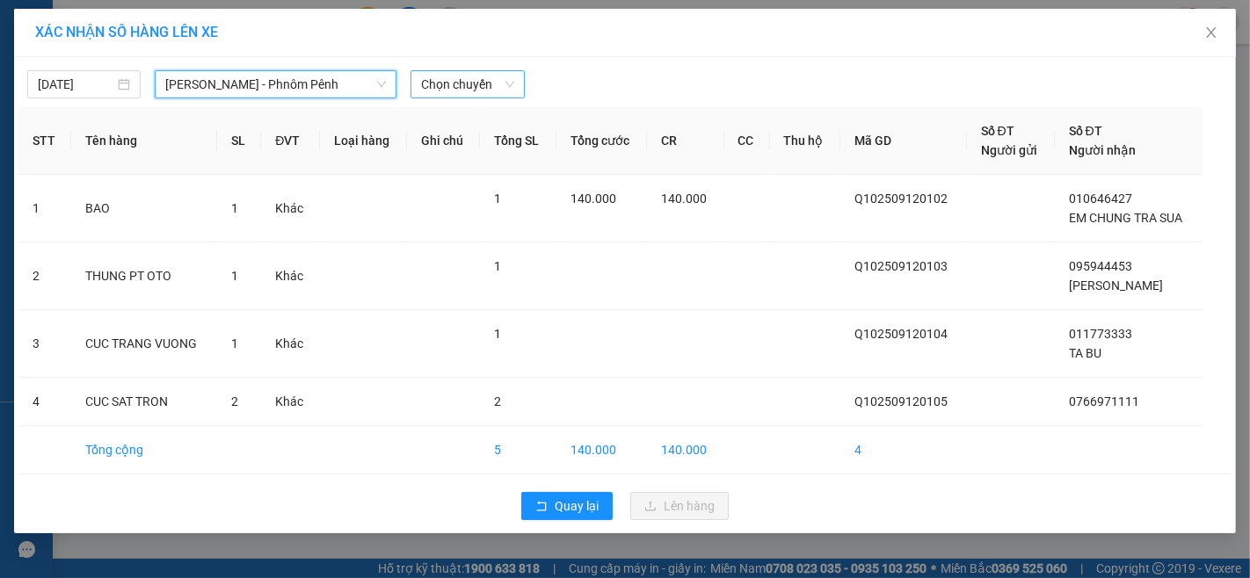
click at [450, 77] on span "Chọn chuyến" at bounding box center [467, 84] width 92 height 26
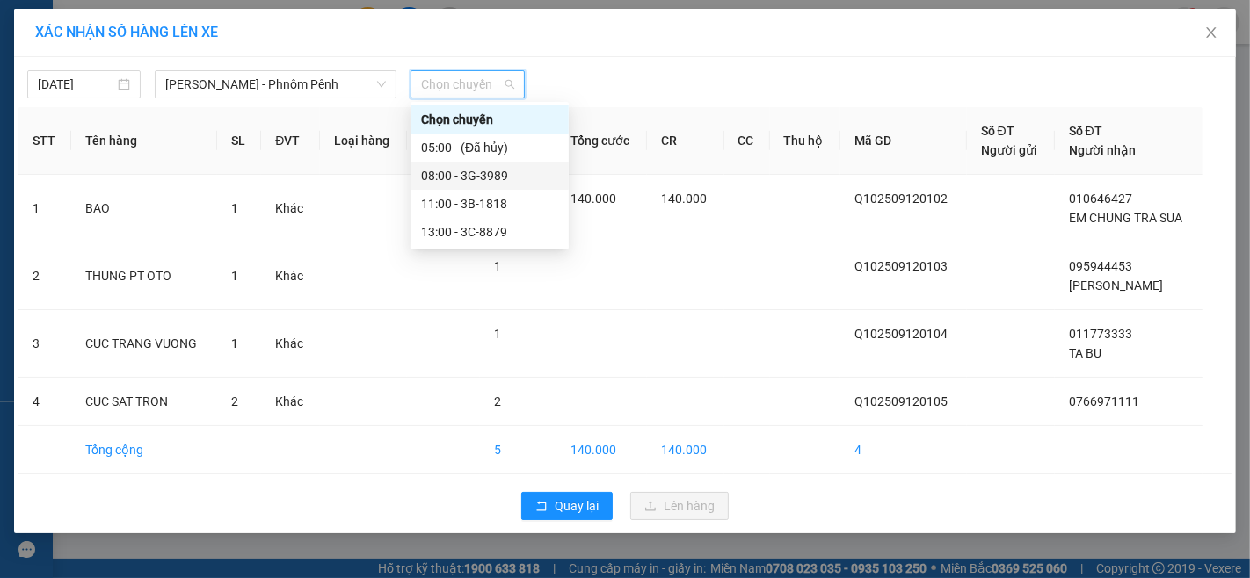
click at [466, 170] on div "08:00 - 3G-3989" at bounding box center [489, 175] width 137 height 19
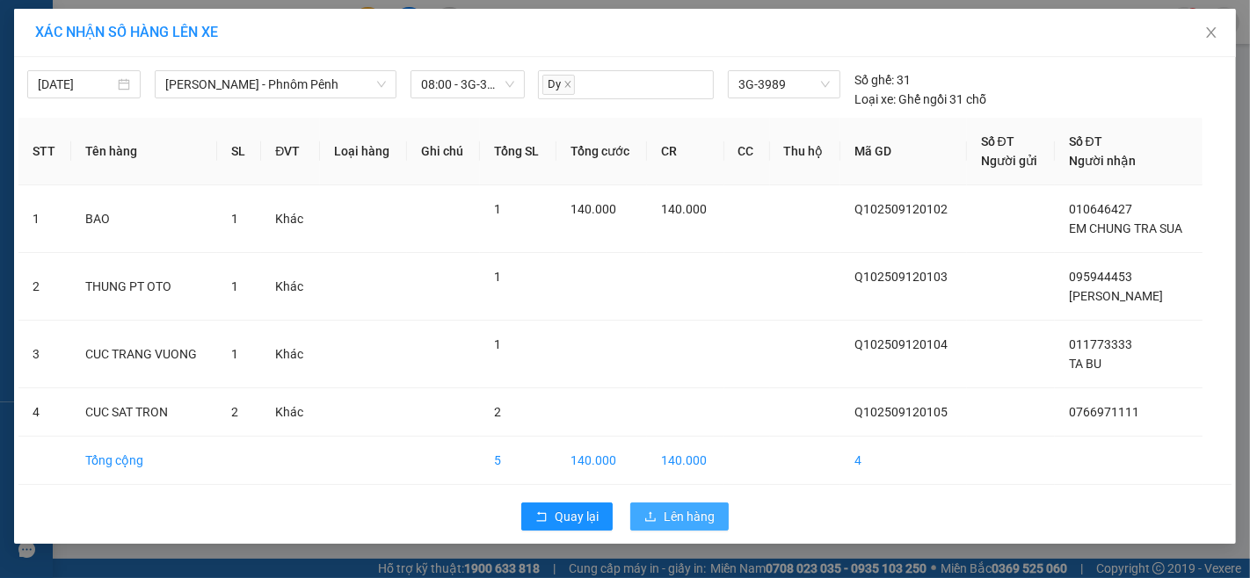
click at [680, 515] on span "Lên hàng" at bounding box center [689, 516] width 51 height 19
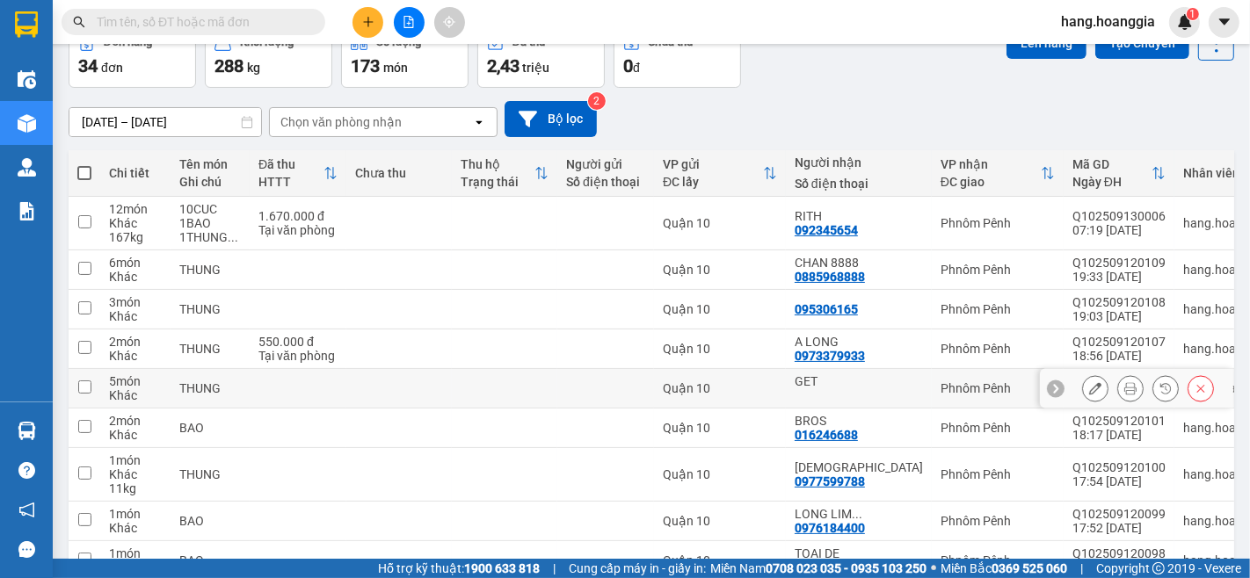
scroll to position [195, 0]
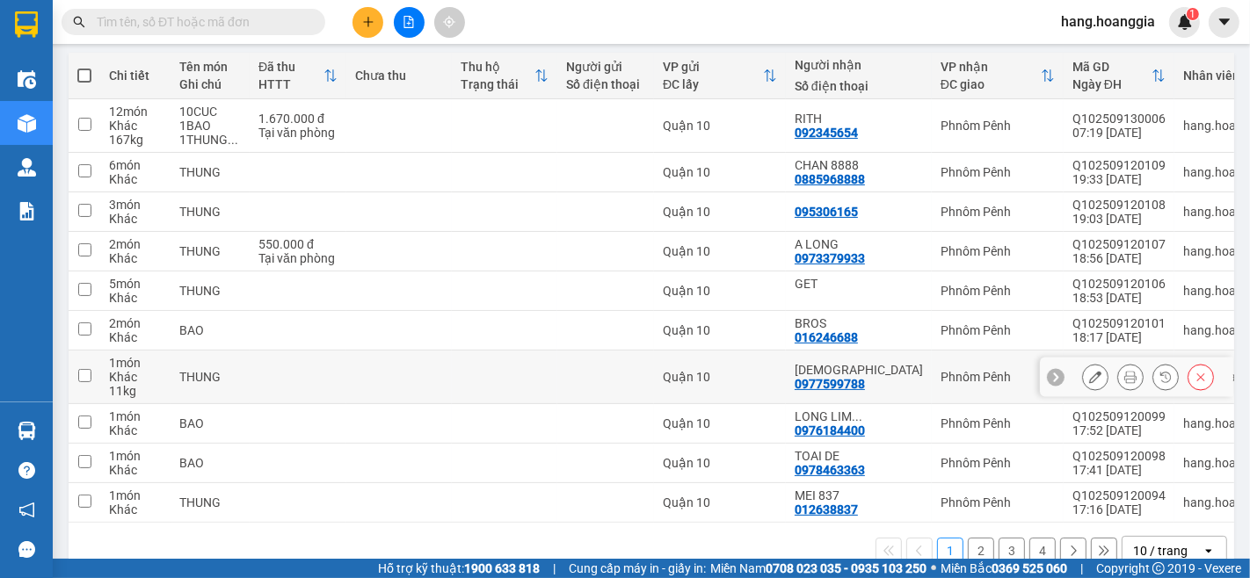
click at [91, 375] on td at bounding box center [85, 378] width 32 height 54
checkbox input "true"
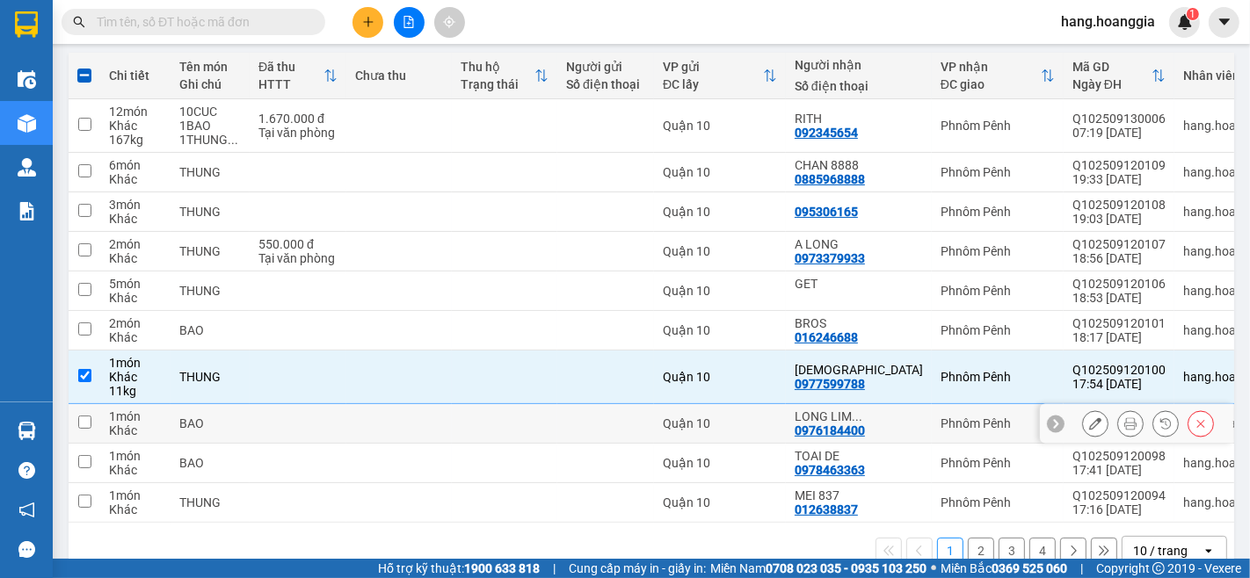
click at [79, 422] on input "checkbox" at bounding box center [84, 422] width 13 height 13
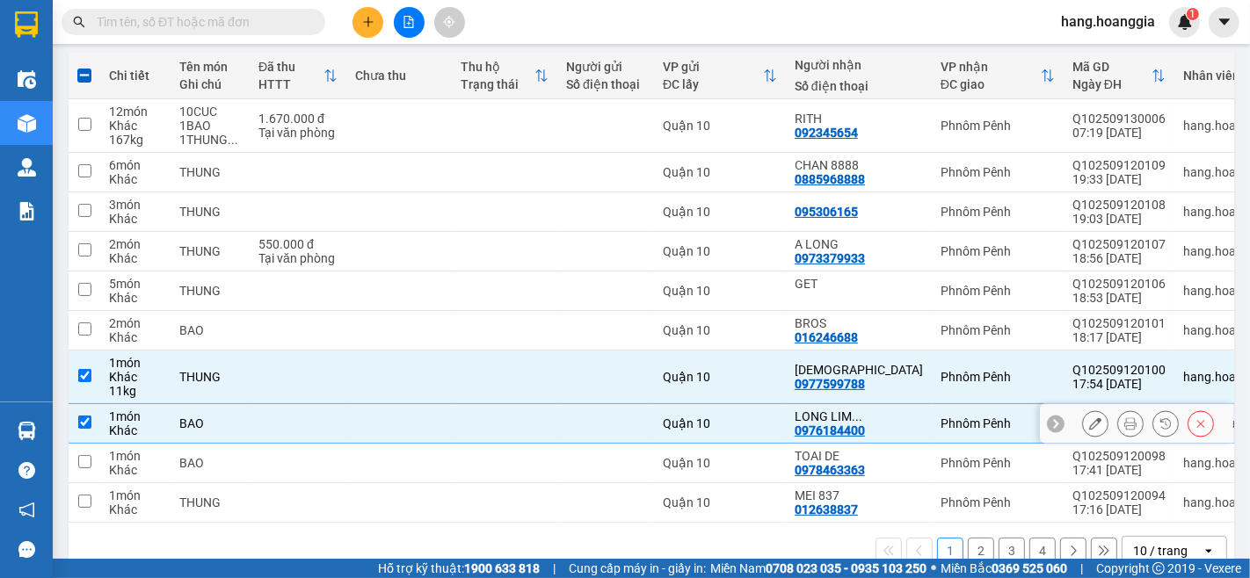
click at [79, 424] on input "checkbox" at bounding box center [84, 422] width 13 height 13
checkbox input "false"
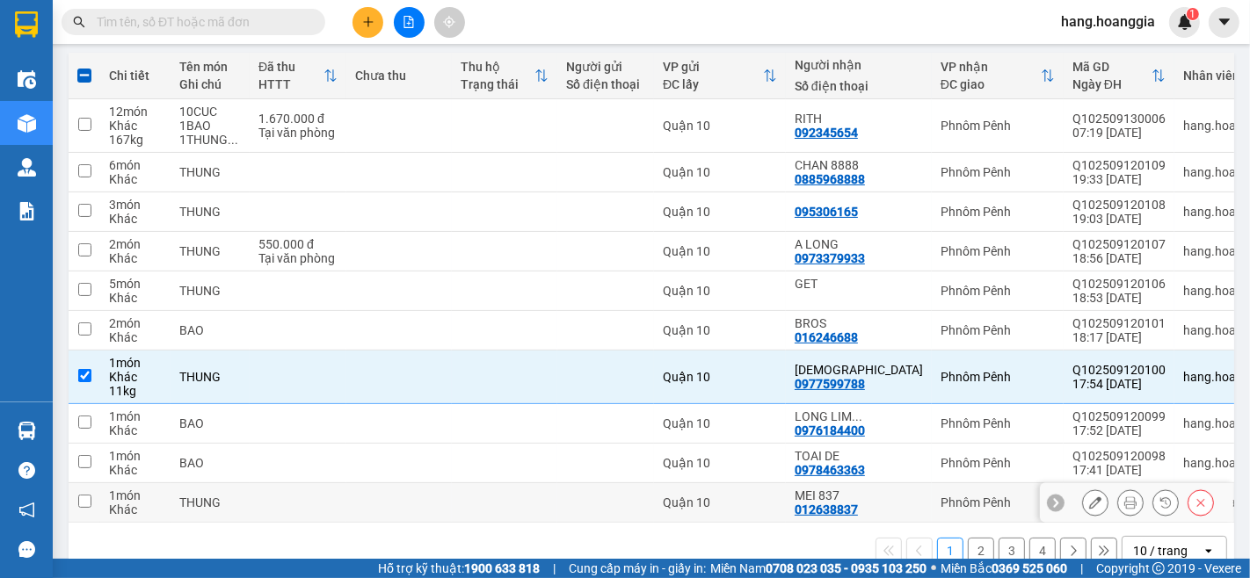
click at [81, 498] on input "checkbox" at bounding box center [84, 501] width 13 height 13
checkbox input "true"
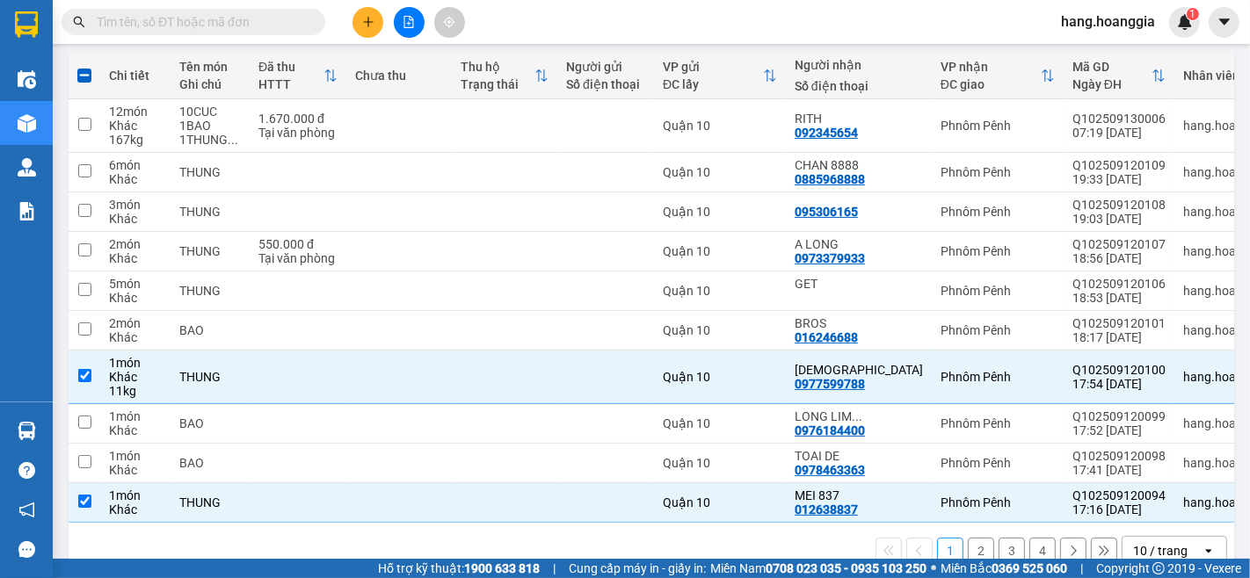
drag, startPoint x: 960, startPoint y: 120, endPoint x: 960, endPoint y: 109, distance: 10.5
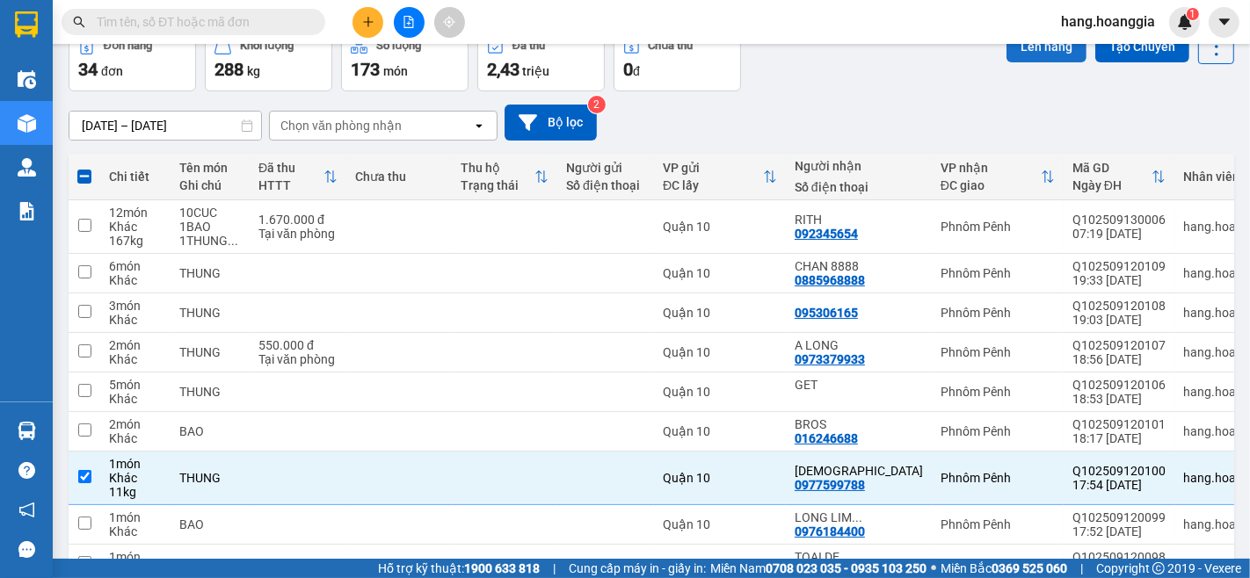
click at [1020, 47] on button "Lên hàng" at bounding box center [1046, 47] width 80 height 32
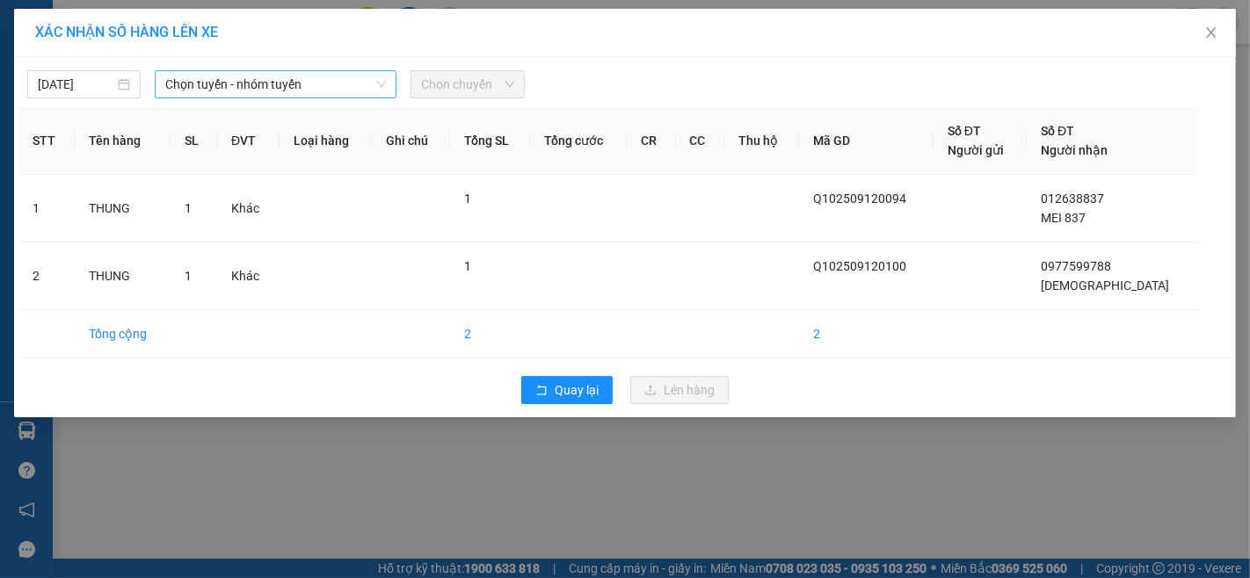
click at [279, 89] on span "Chọn tuyến - nhóm tuyến" at bounding box center [275, 84] width 221 height 26
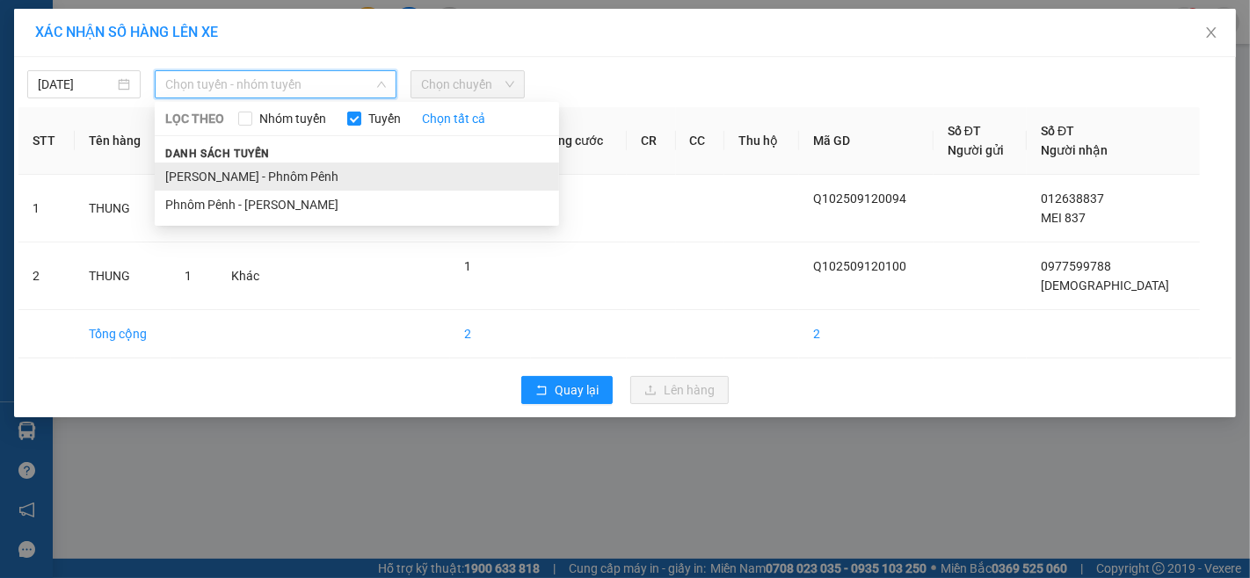
click at [272, 170] on li "[PERSON_NAME] - Phnôm Pênh" at bounding box center [357, 177] width 404 height 28
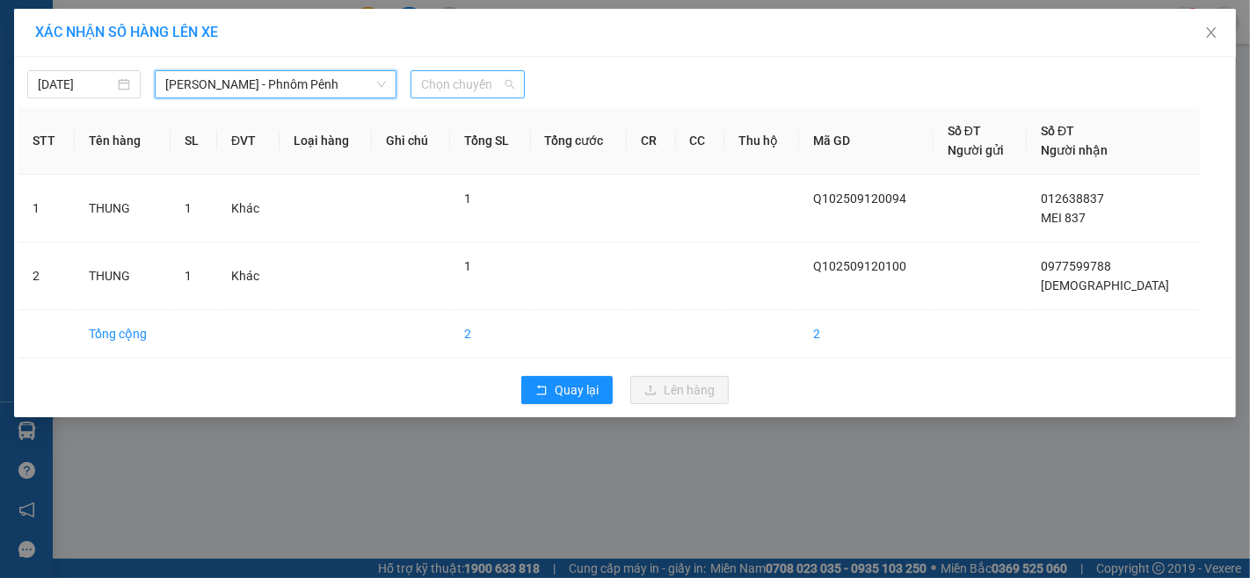
click at [460, 89] on span "Chọn chuyến" at bounding box center [467, 84] width 92 height 26
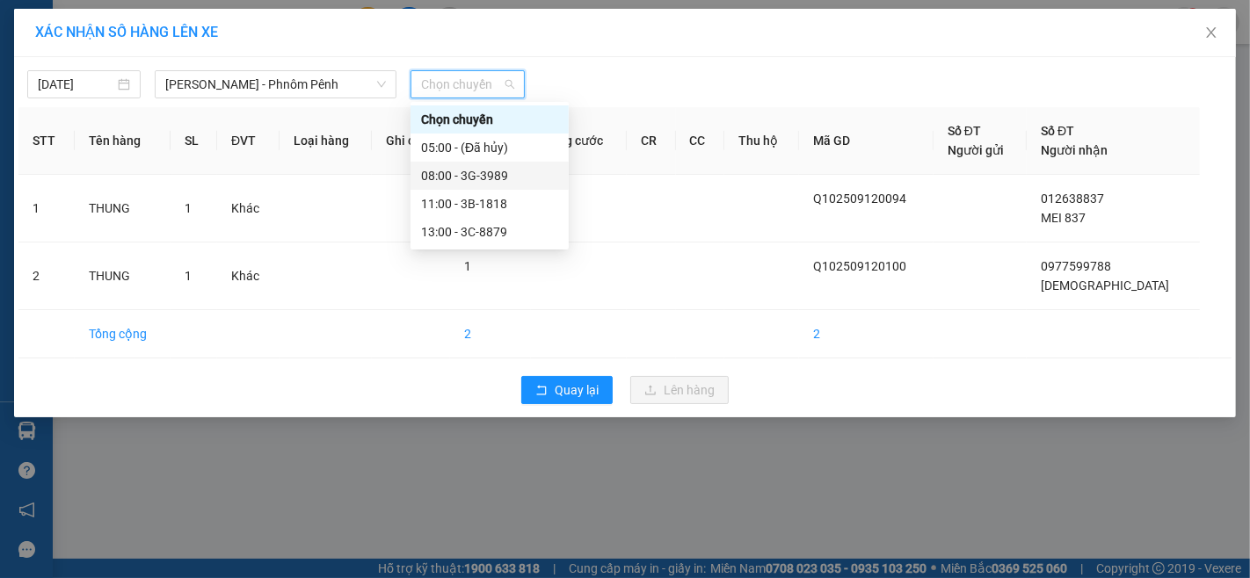
click at [468, 171] on div "08:00 - 3G-3989" at bounding box center [489, 175] width 137 height 19
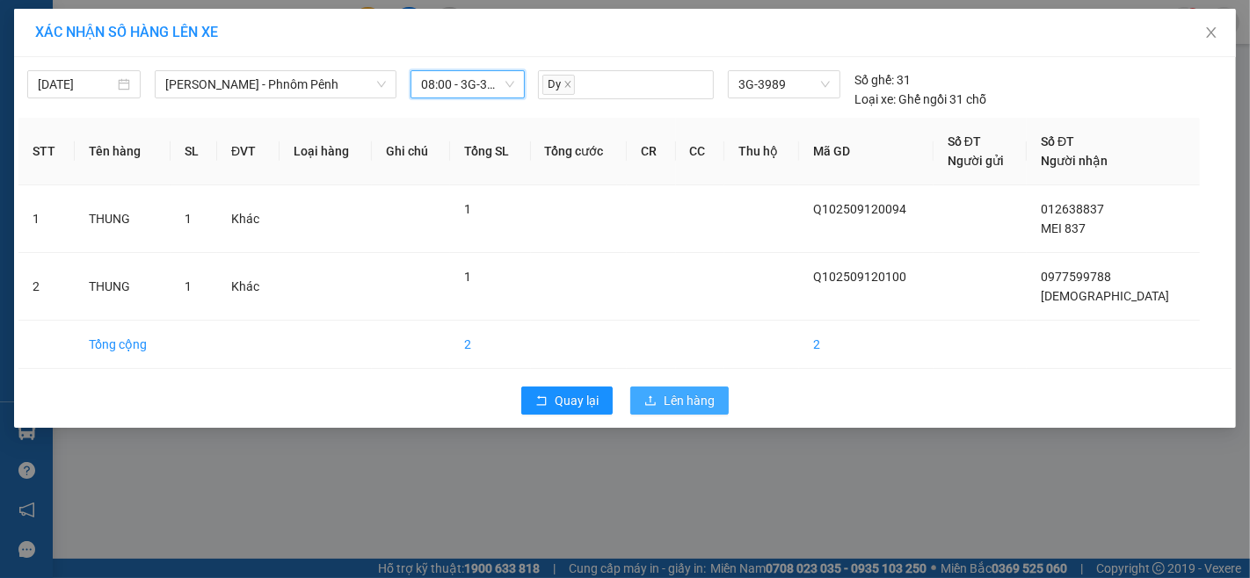
click at [679, 391] on span "Lên hàng" at bounding box center [689, 400] width 51 height 19
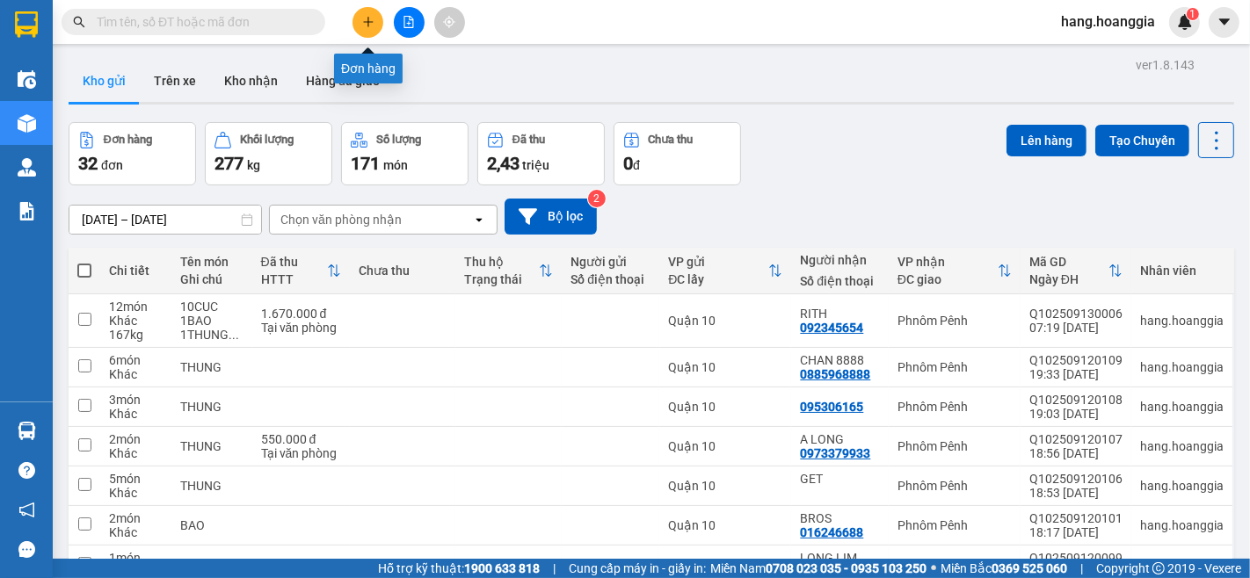
click at [371, 28] on button at bounding box center [367, 22] width 31 height 31
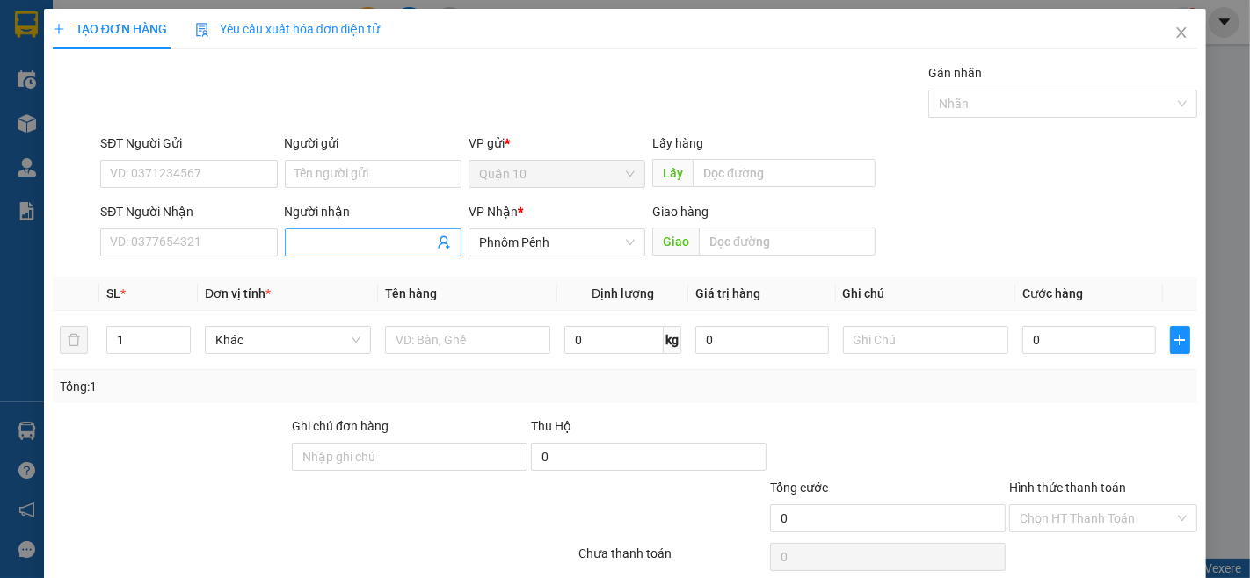
drag, startPoint x: 400, startPoint y: 246, endPoint x: 436, endPoint y: 236, distance: 37.5
click at [422, 240] on input "Người nhận" at bounding box center [364, 242] width 138 height 19
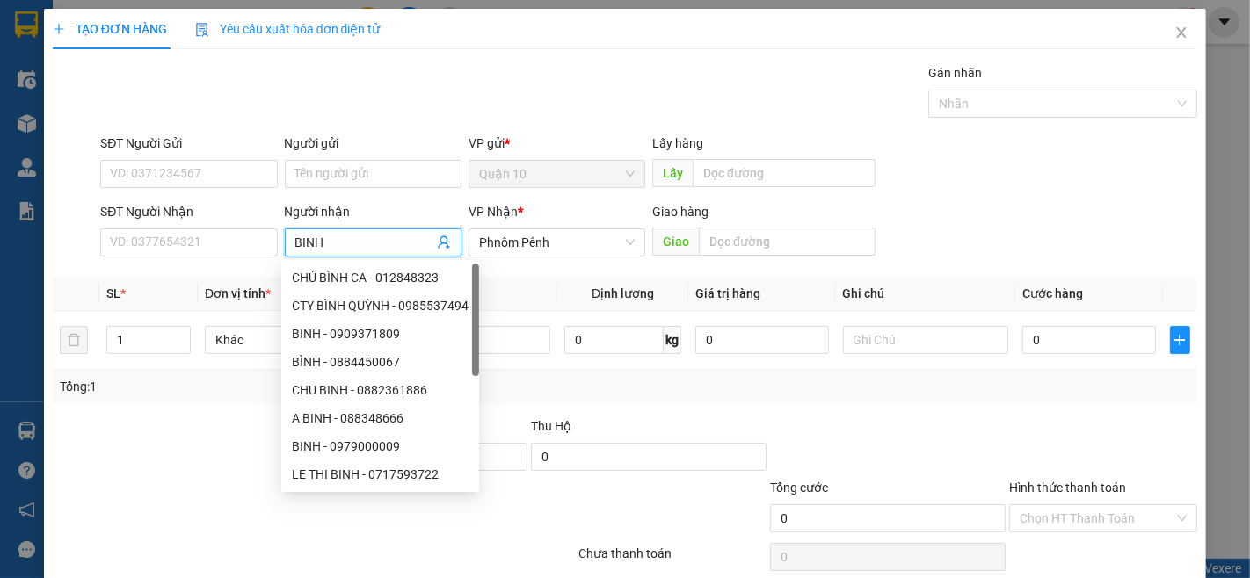
type input "BINH N"
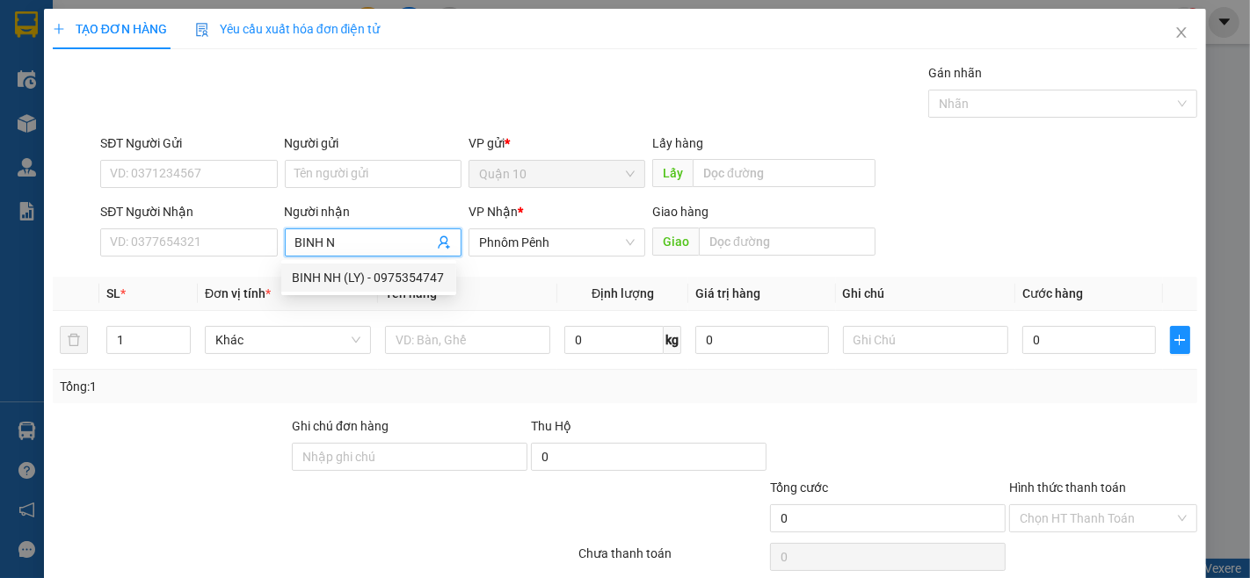
drag, startPoint x: 308, startPoint y: 274, endPoint x: 293, endPoint y: 282, distance: 16.9
click at [303, 276] on div "BINH NH (LY) - 0975354747" at bounding box center [369, 277] width 154 height 19
type input "0975354747"
type input "BINH NH (LY)"
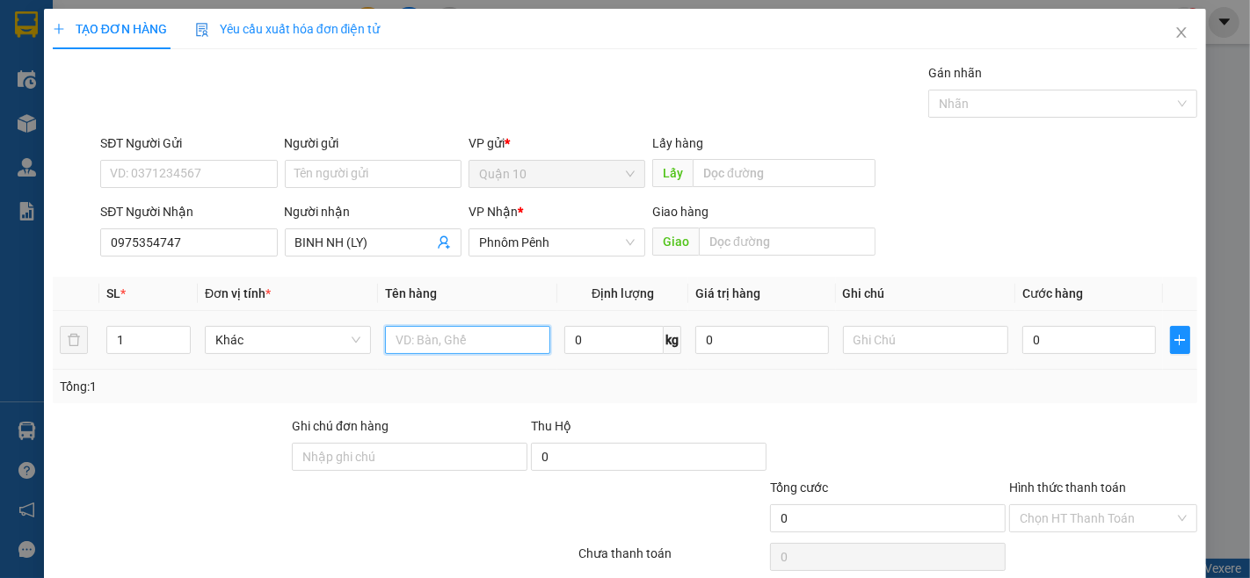
drag, startPoint x: 428, startPoint y: 345, endPoint x: 998, endPoint y: 575, distance: 614.0
click at [427, 345] on input "text" at bounding box center [468, 340] width 166 height 28
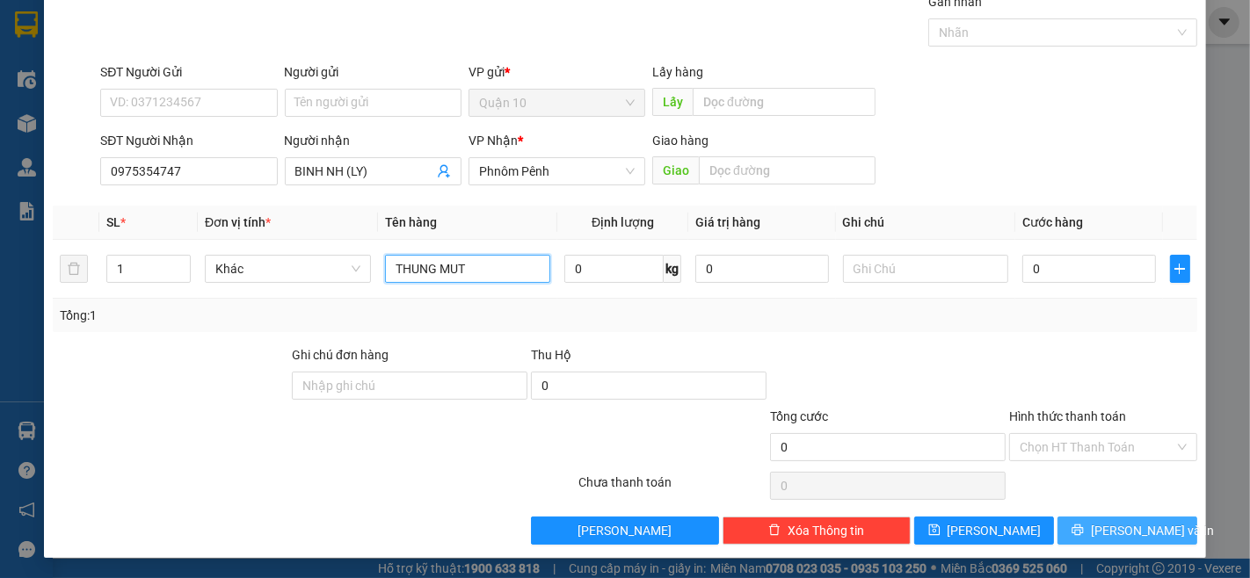
type input "THUNG MUT"
click at [1118, 539] on span "[PERSON_NAME] và In" at bounding box center [1152, 530] width 123 height 19
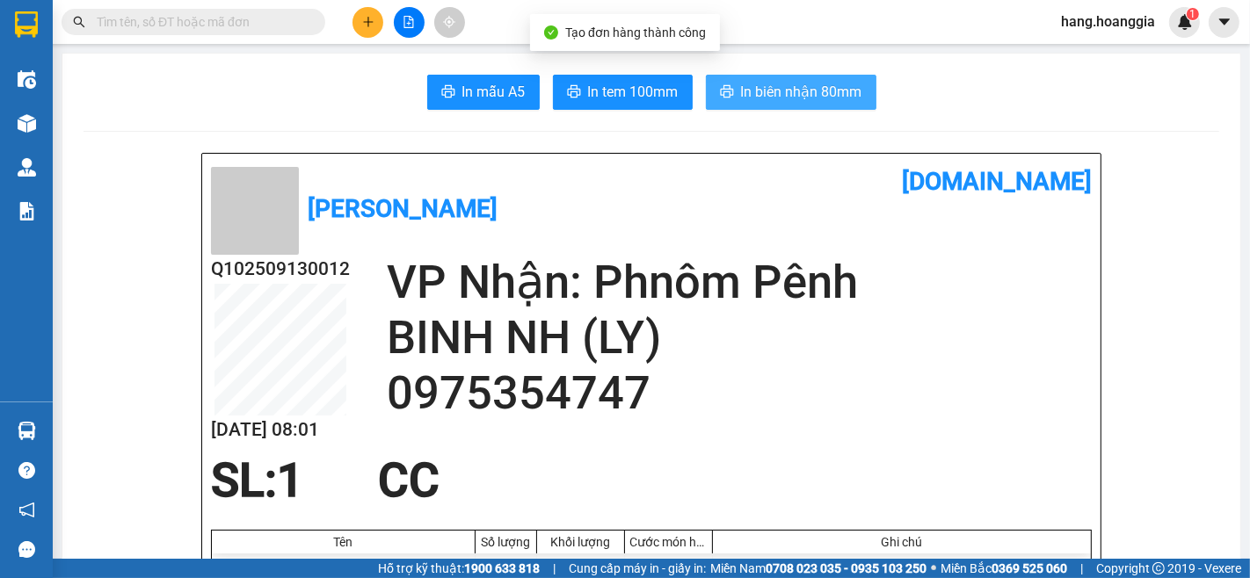
click at [815, 83] on span "In biên nhận 80mm" at bounding box center [801, 92] width 121 height 22
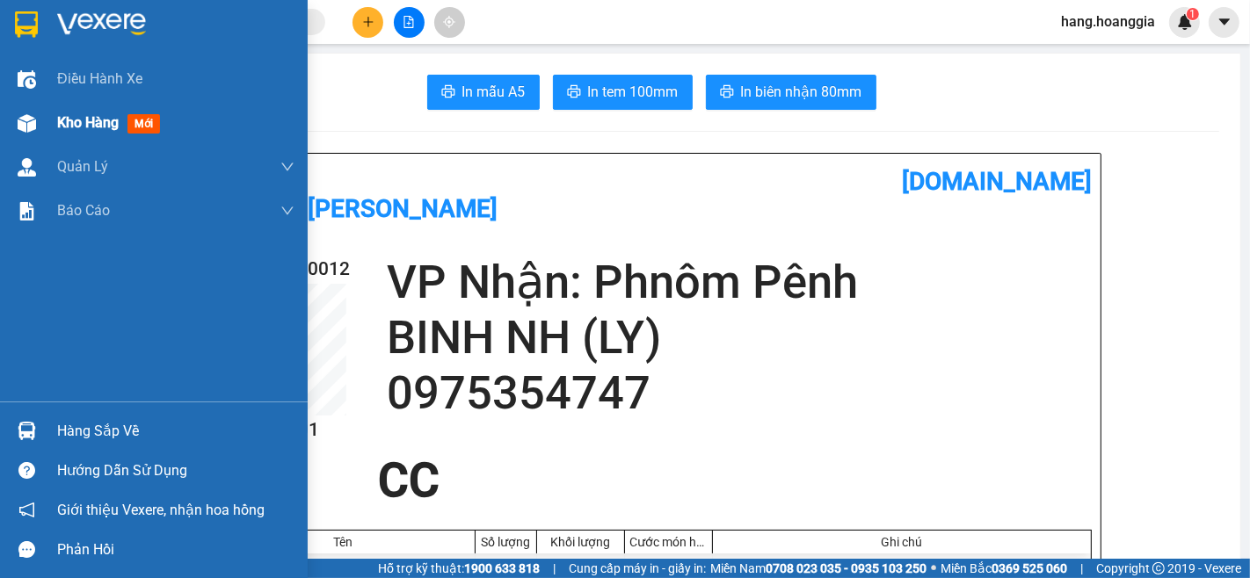
click at [26, 119] on img at bounding box center [27, 123] width 18 height 18
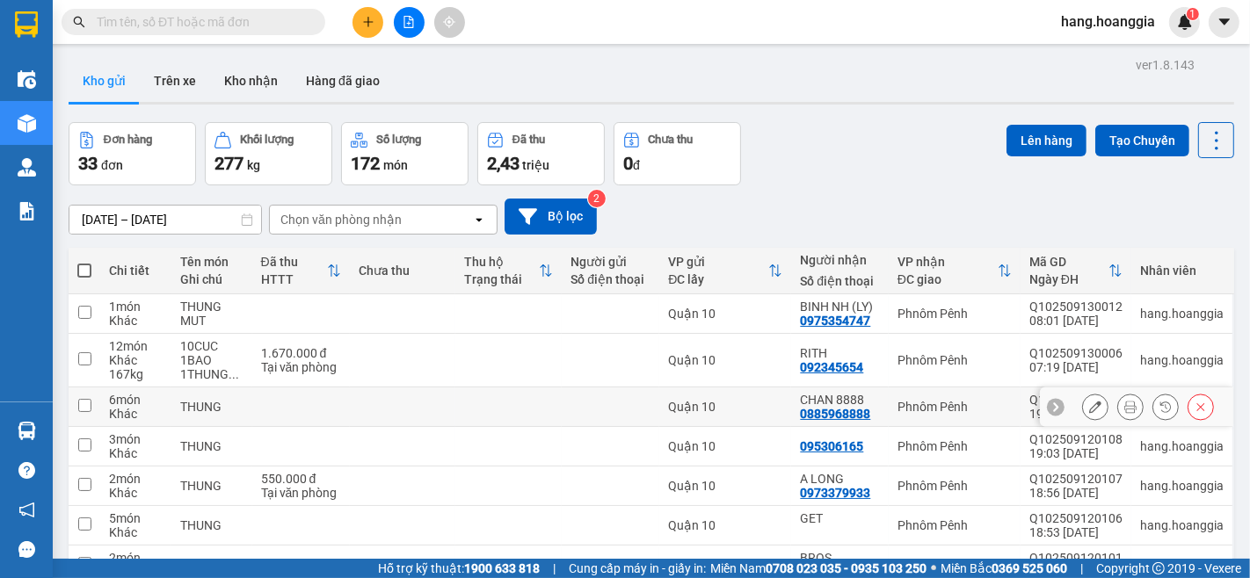
scroll to position [195, 0]
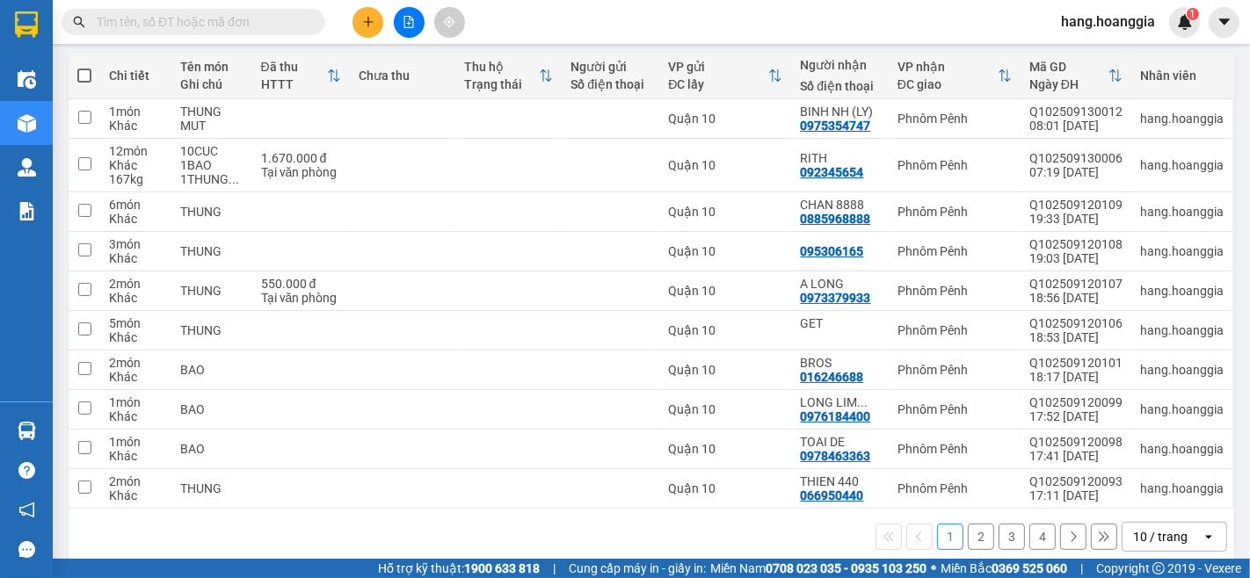
click at [1033, 546] on button "4" at bounding box center [1042, 537] width 26 height 26
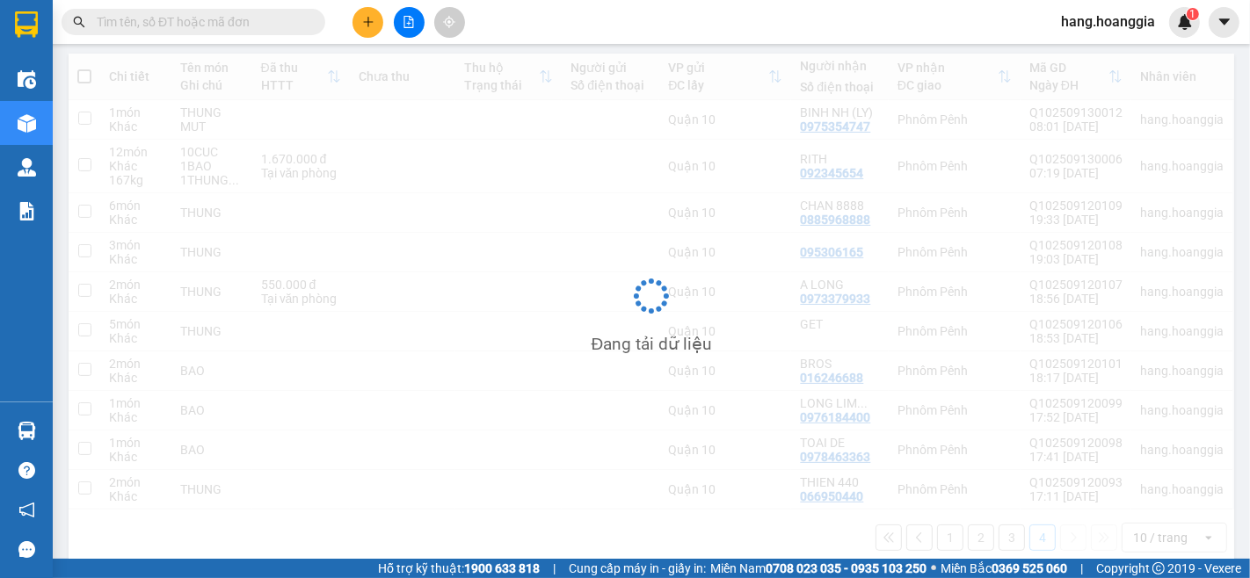
scroll to position [81, 0]
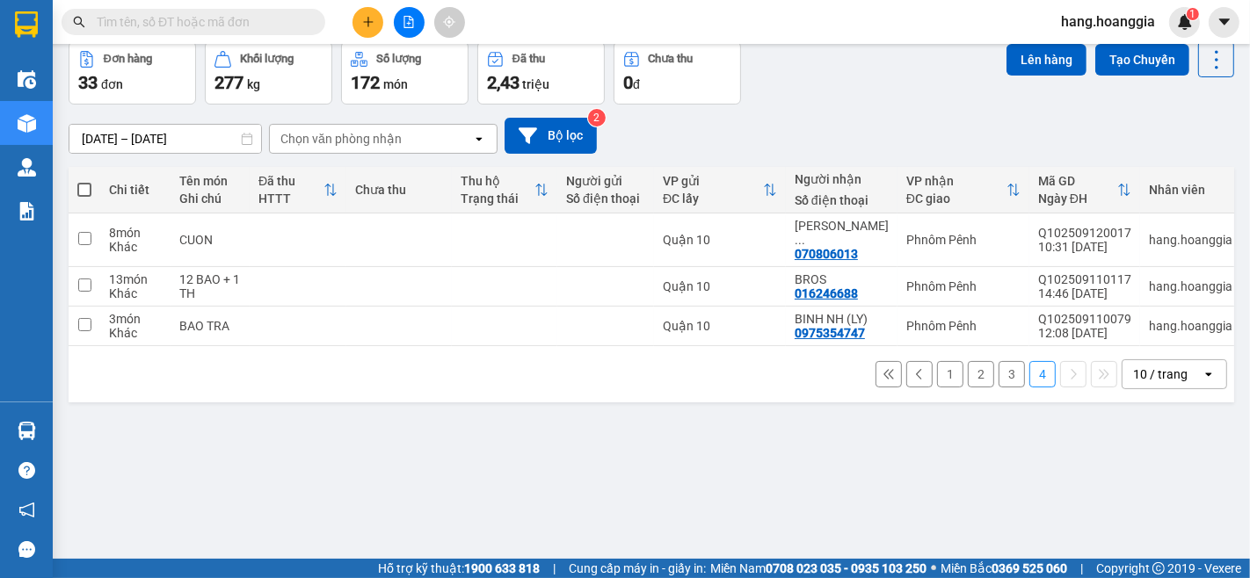
click at [998, 362] on button "3" at bounding box center [1011, 374] width 26 height 26
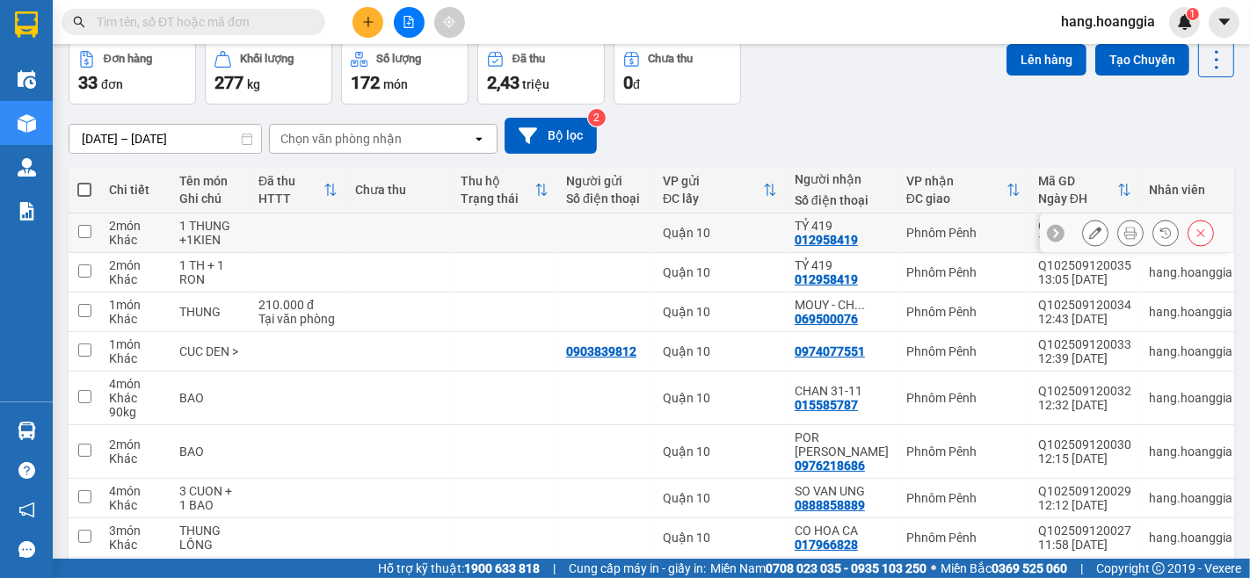
drag, startPoint x: 80, startPoint y: 232, endPoint x: 80, endPoint y: 246, distance: 14.1
click at [80, 235] on input "checkbox" at bounding box center [84, 231] width 13 height 13
checkbox input "true"
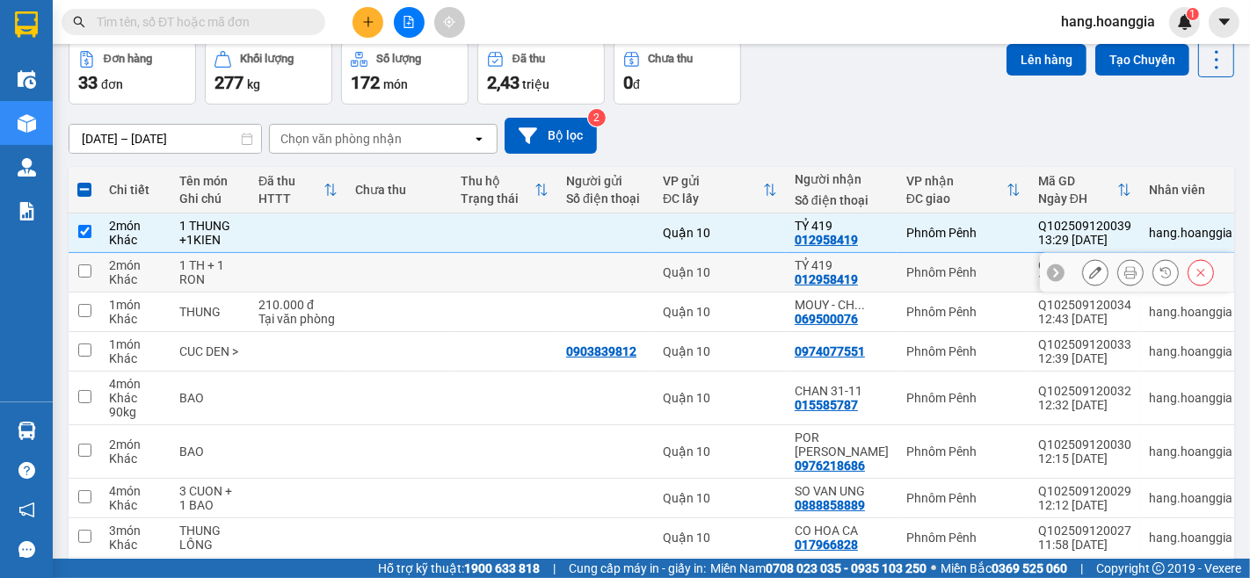
click at [80, 273] on input "checkbox" at bounding box center [84, 271] width 13 height 13
checkbox input "true"
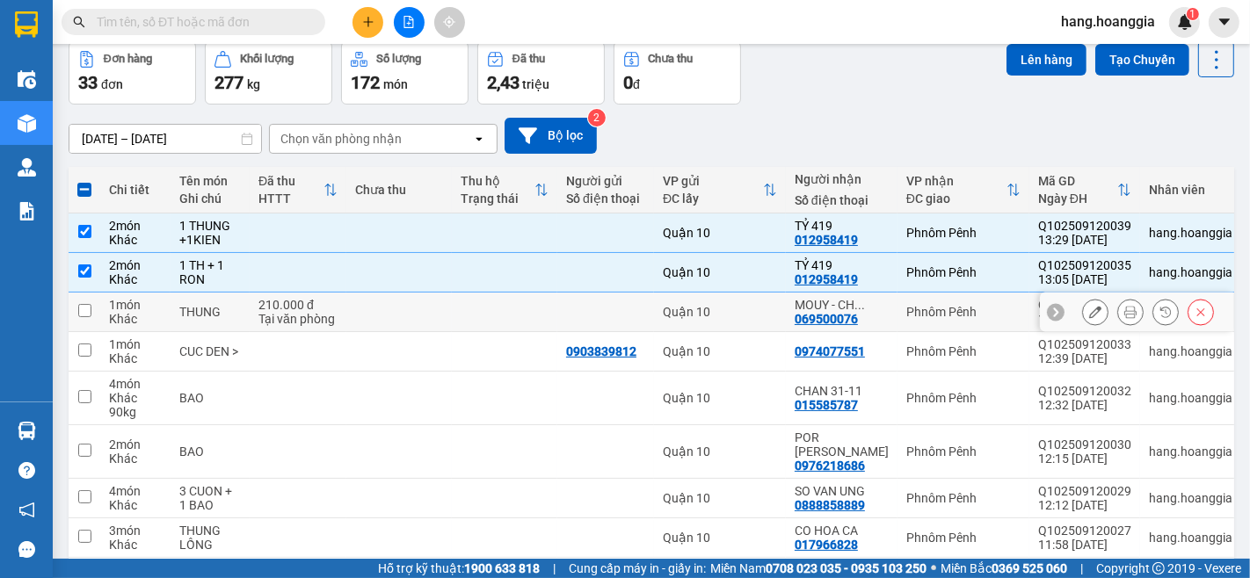
click at [92, 301] on td at bounding box center [85, 313] width 32 height 40
checkbox input "true"
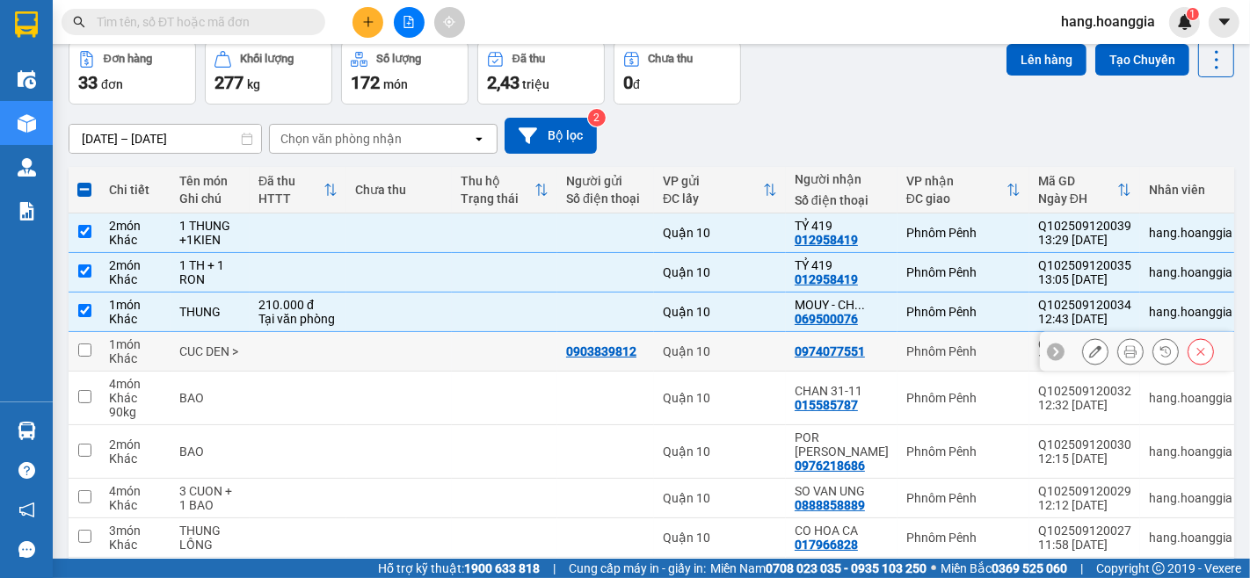
click at [80, 341] on td at bounding box center [85, 352] width 32 height 40
checkbox input "true"
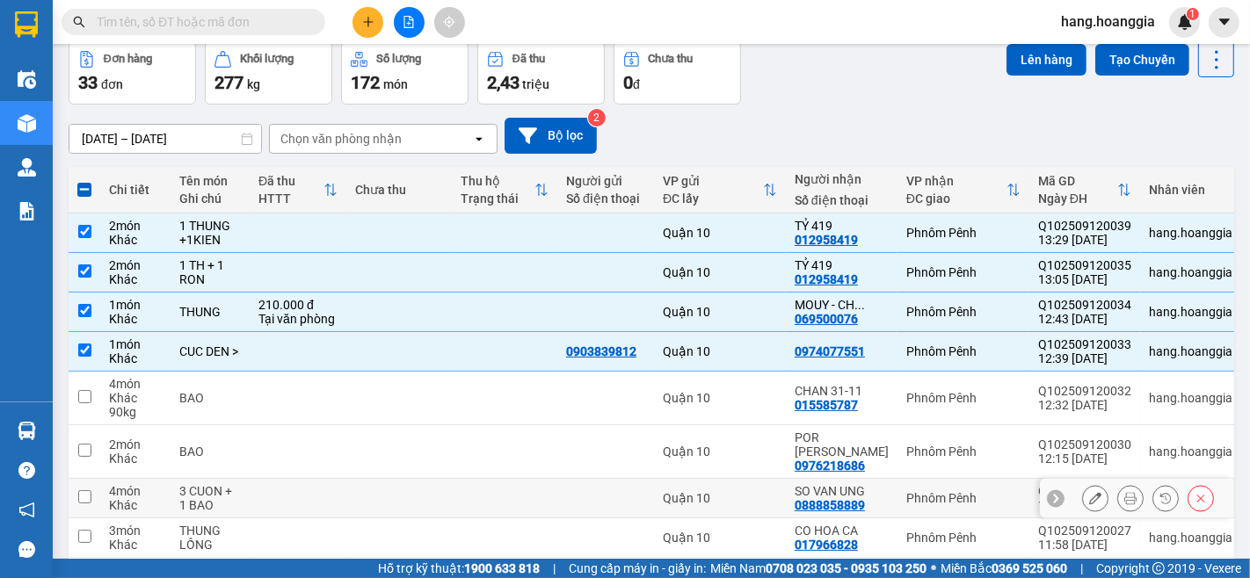
scroll to position [224, 0]
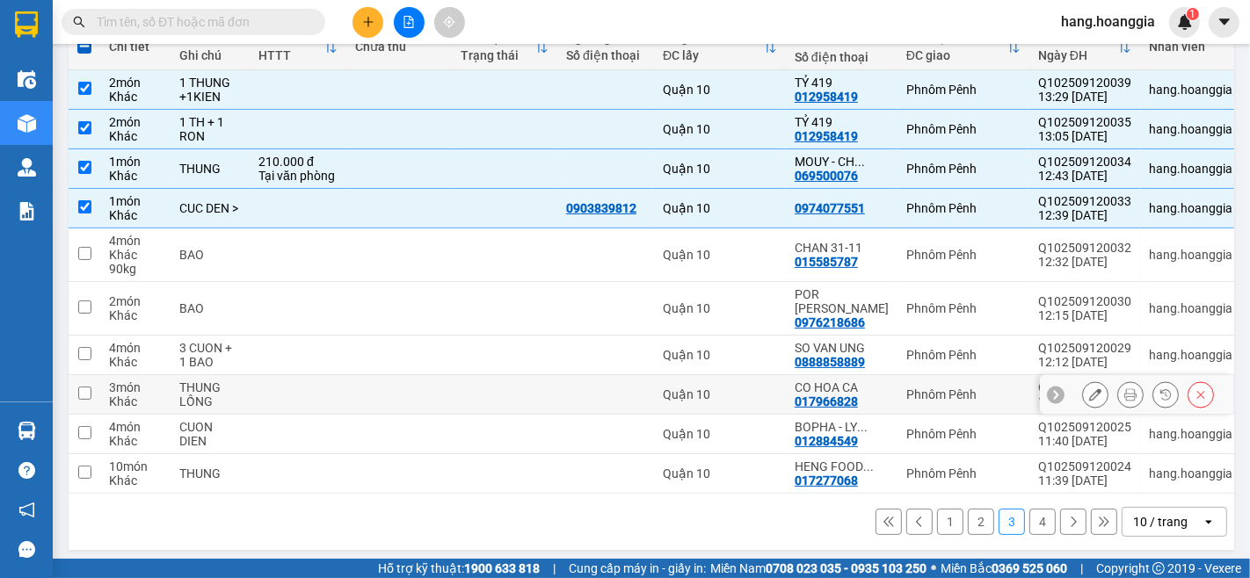
click at [80, 387] on input "checkbox" at bounding box center [84, 393] width 13 height 13
checkbox input "true"
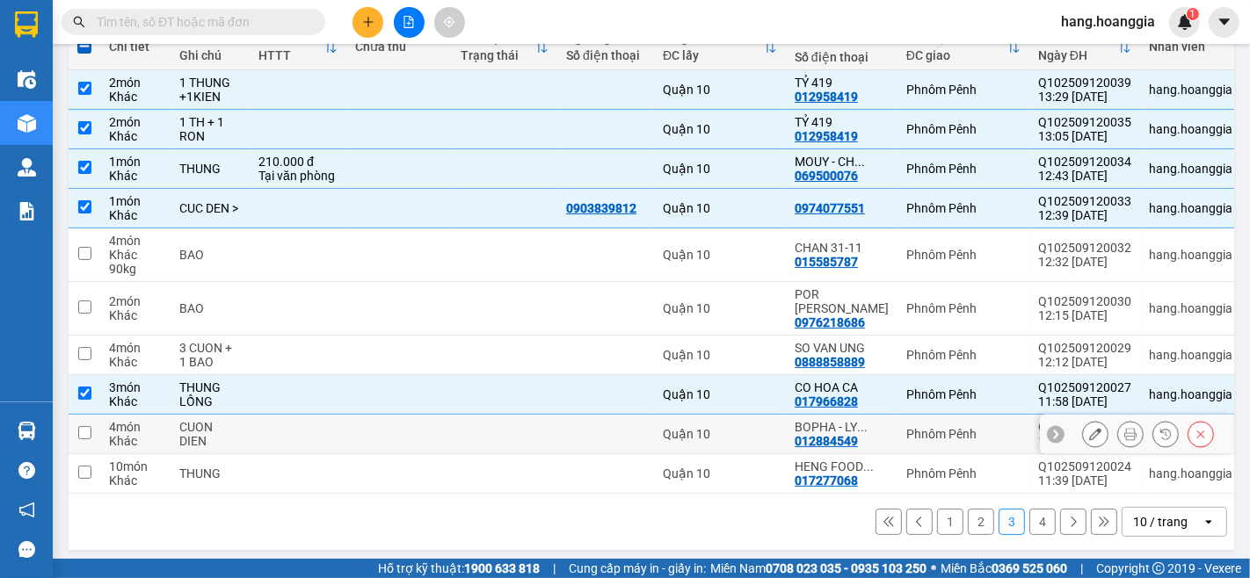
scroll to position [29, 0]
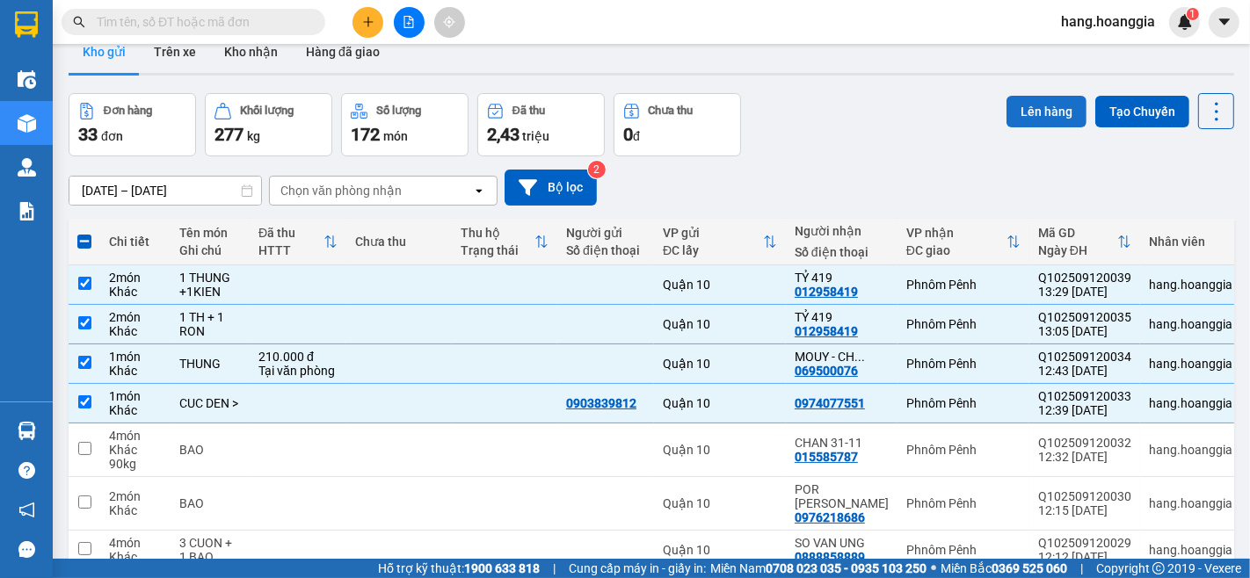
click at [1042, 104] on button "Lên hàng" at bounding box center [1046, 112] width 80 height 32
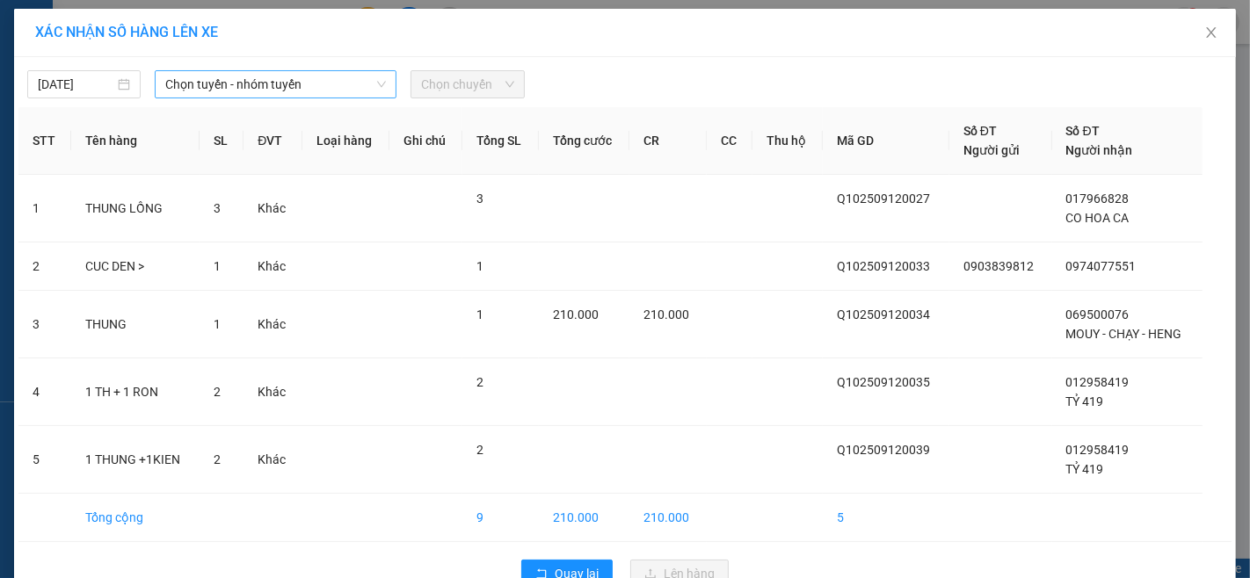
click at [276, 83] on span "Chọn tuyến - nhóm tuyến" at bounding box center [275, 84] width 221 height 26
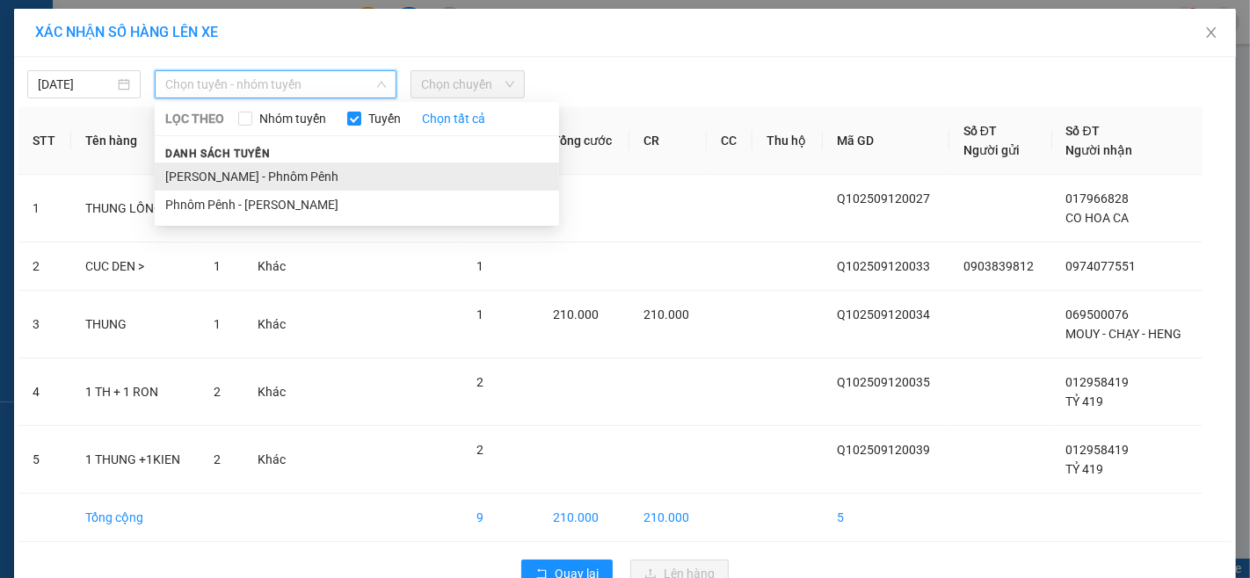
click at [286, 179] on li "[PERSON_NAME] - Phnôm Pênh" at bounding box center [357, 177] width 404 height 28
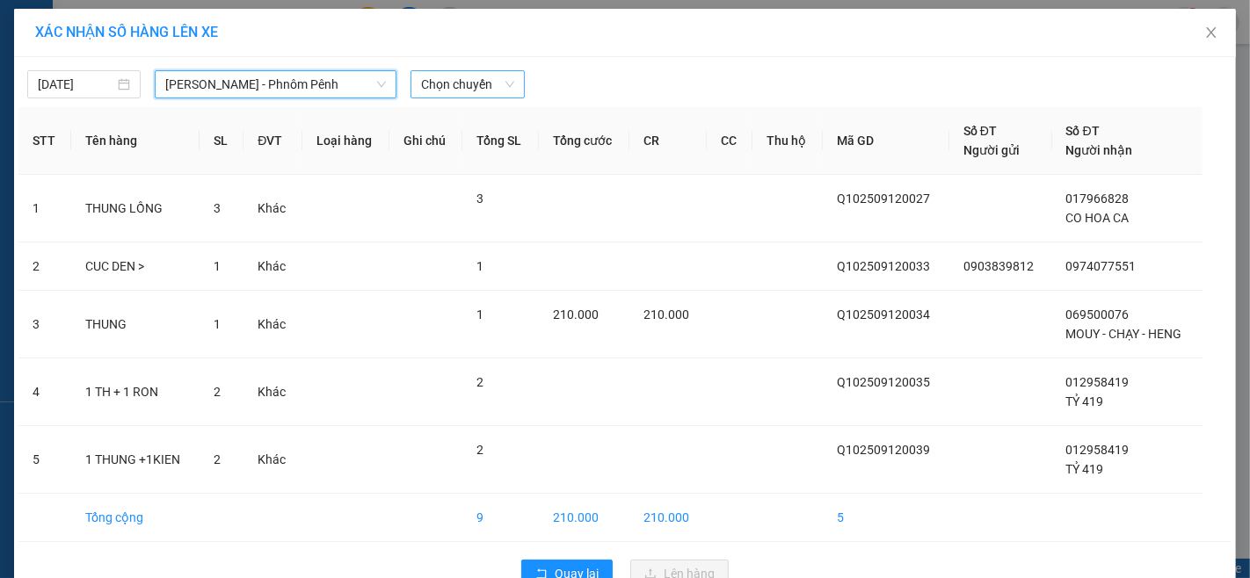
click at [464, 85] on span "Chọn chuyến" at bounding box center [467, 84] width 92 height 26
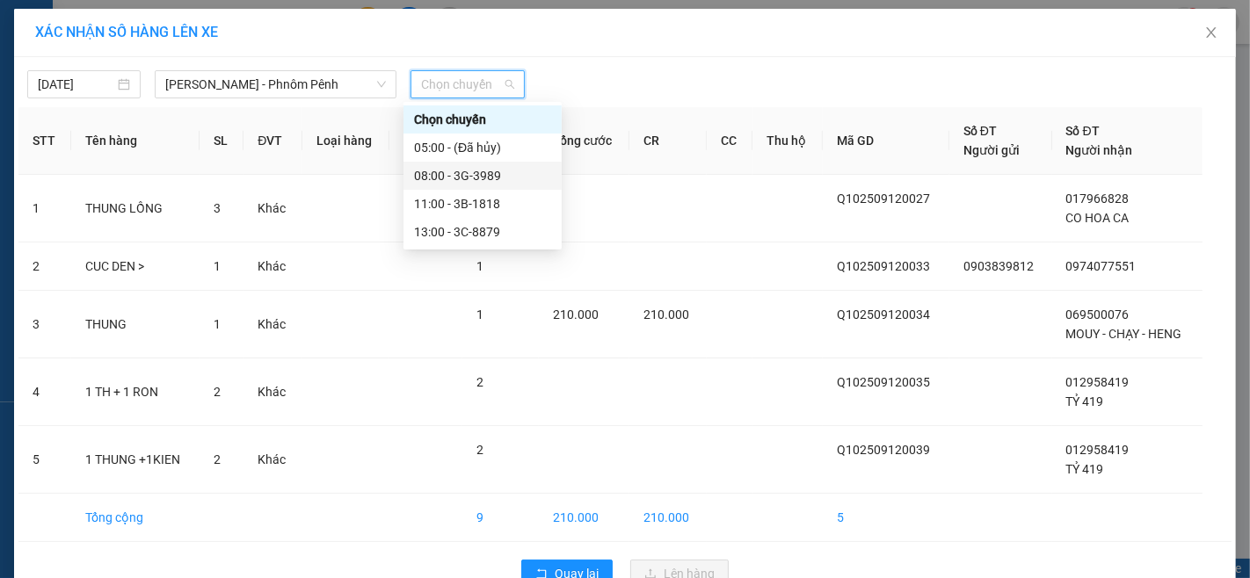
click at [464, 172] on div "08:00 - 3G-3989" at bounding box center [482, 175] width 137 height 19
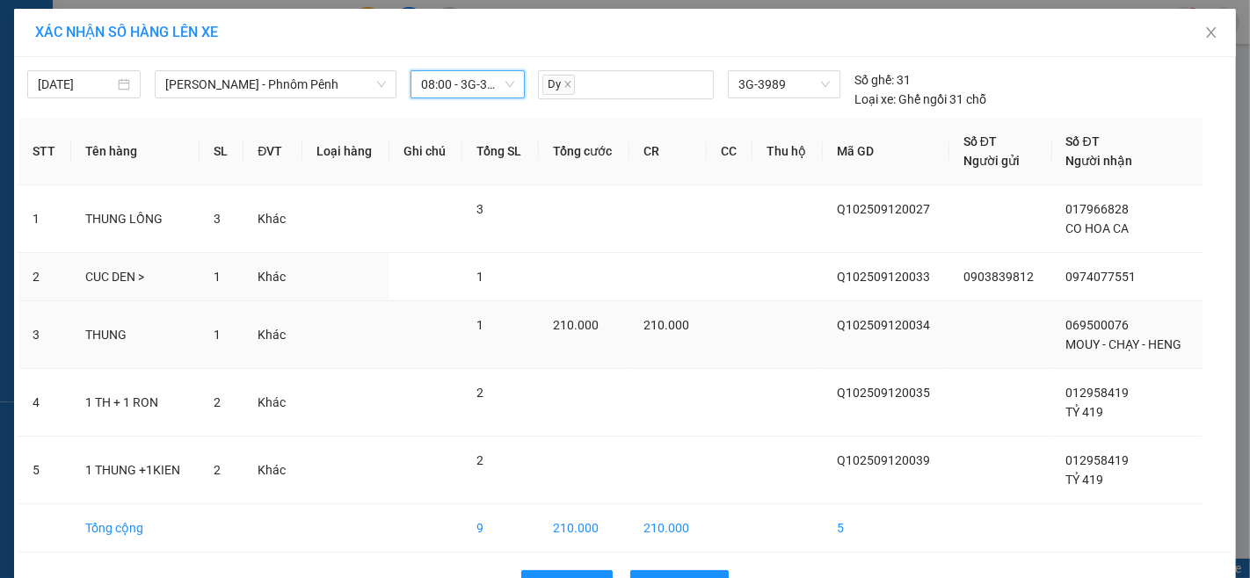
scroll to position [54, 0]
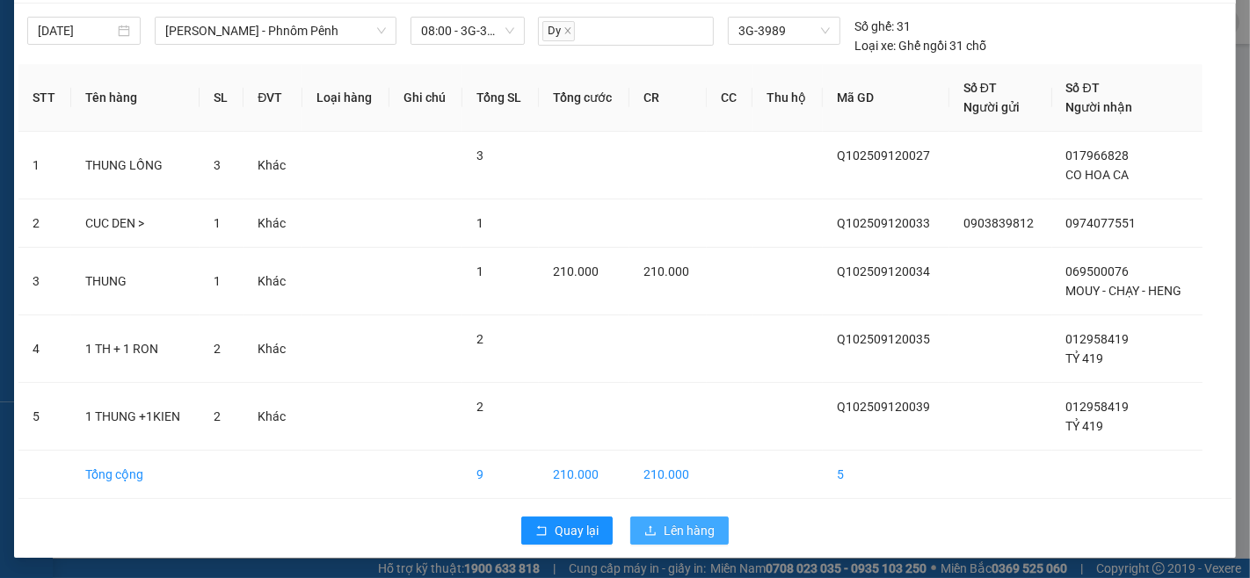
click at [687, 523] on span "Lên hàng" at bounding box center [689, 530] width 51 height 19
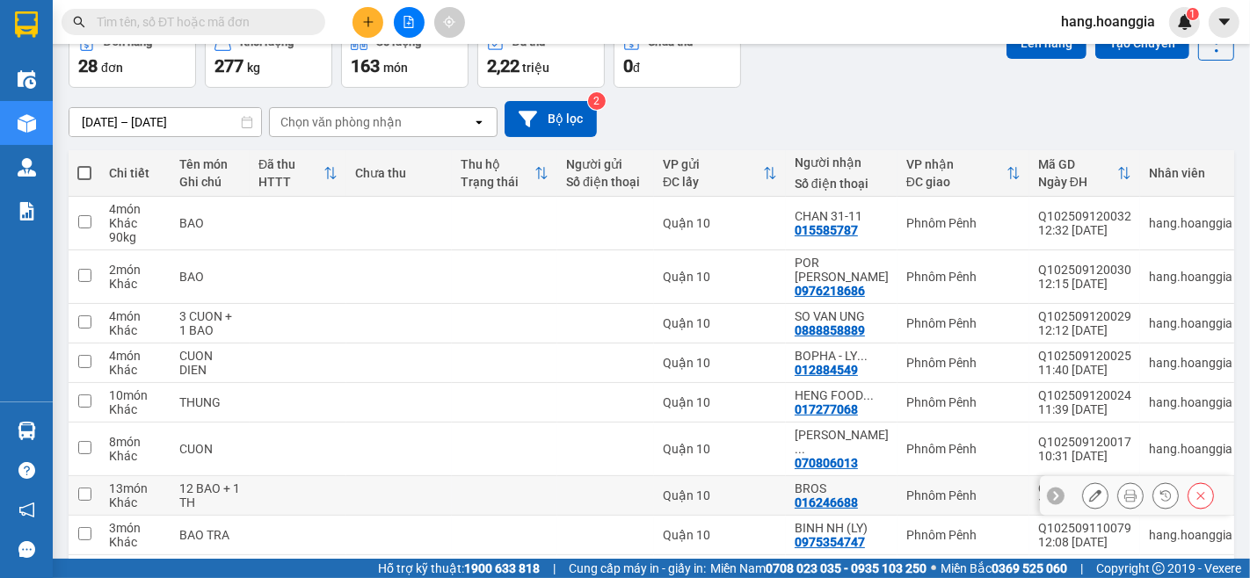
scroll to position [145, 0]
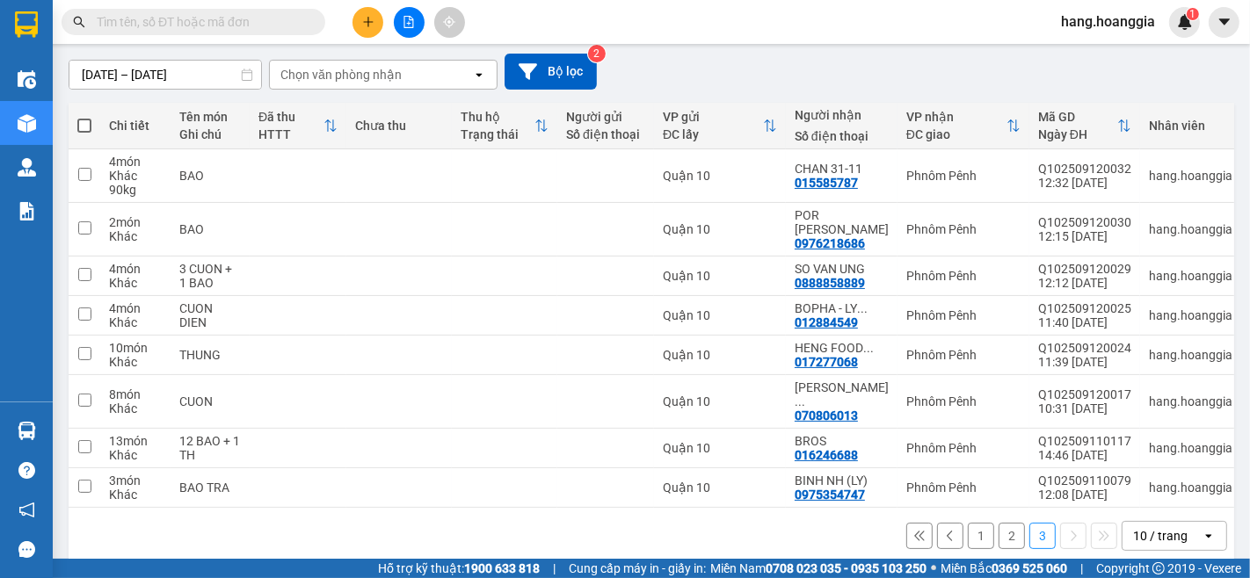
click at [998, 523] on button "2" at bounding box center [1011, 536] width 26 height 26
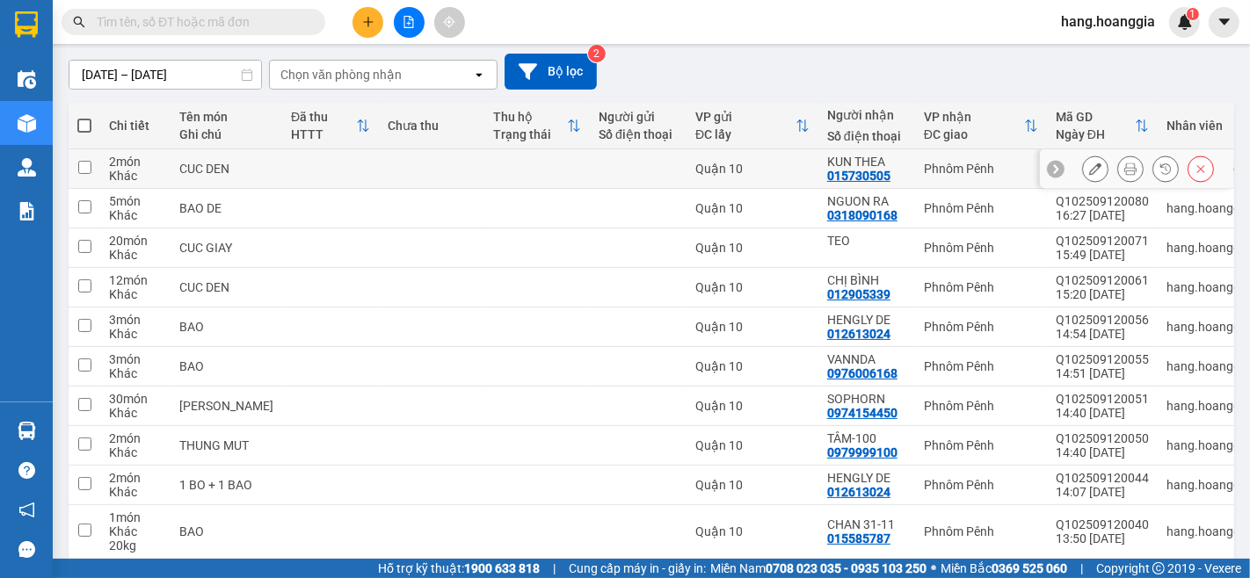
click at [84, 167] on input "checkbox" at bounding box center [84, 167] width 13 height 13
checkbox input "true"
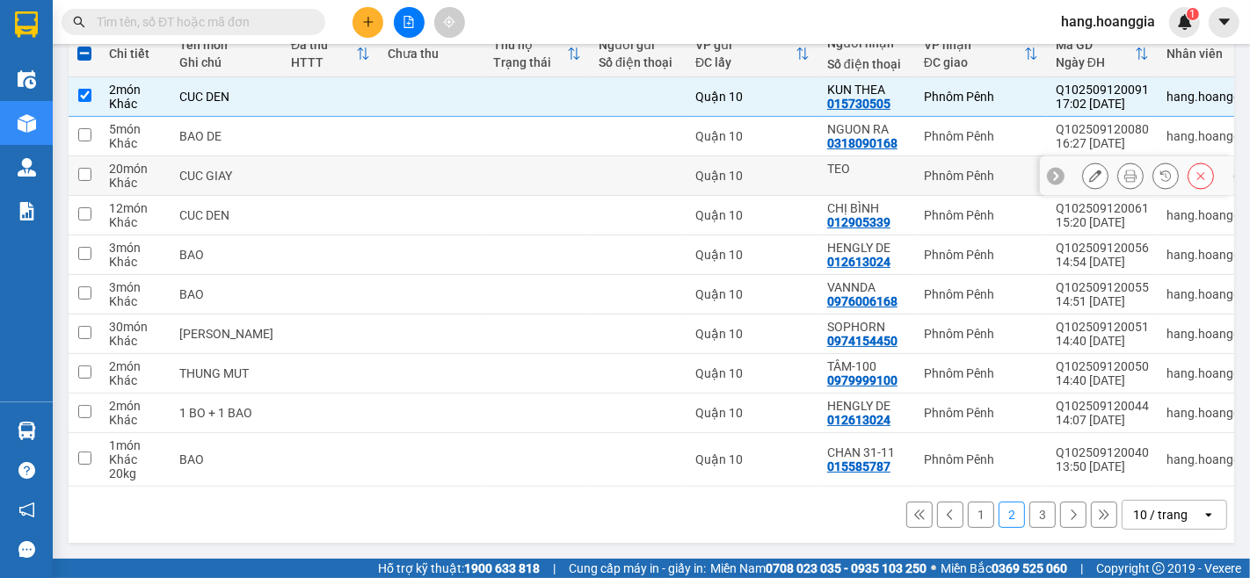
scroll to position [29, 0]
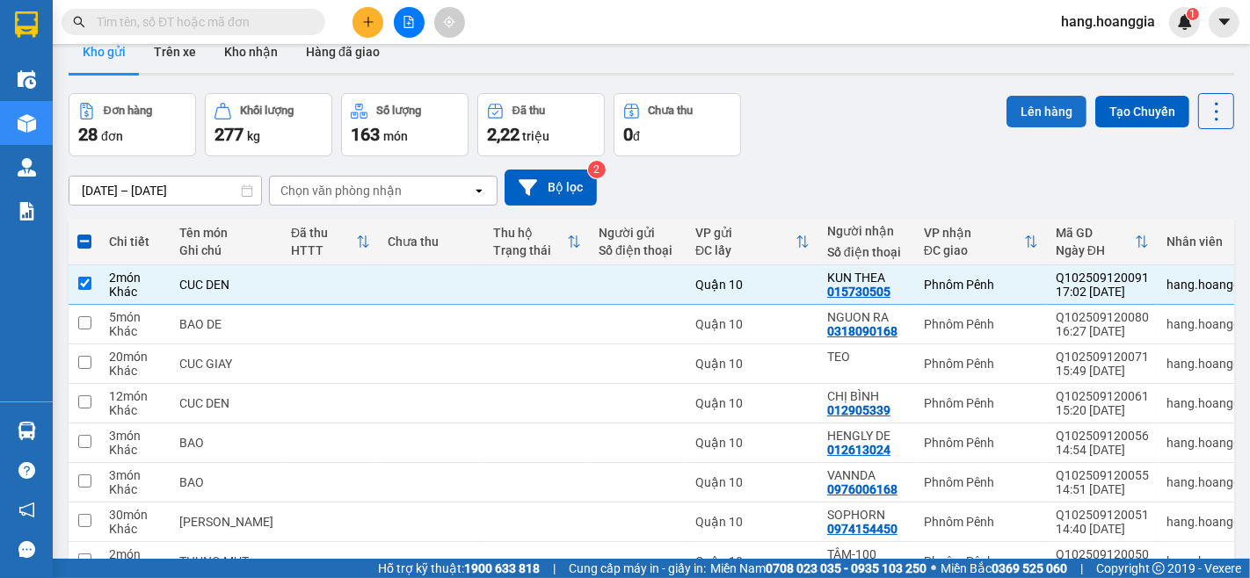
click at [1022, 101] on button "Lên hàng" at bounding box center [1046, 112] width 80 height 32
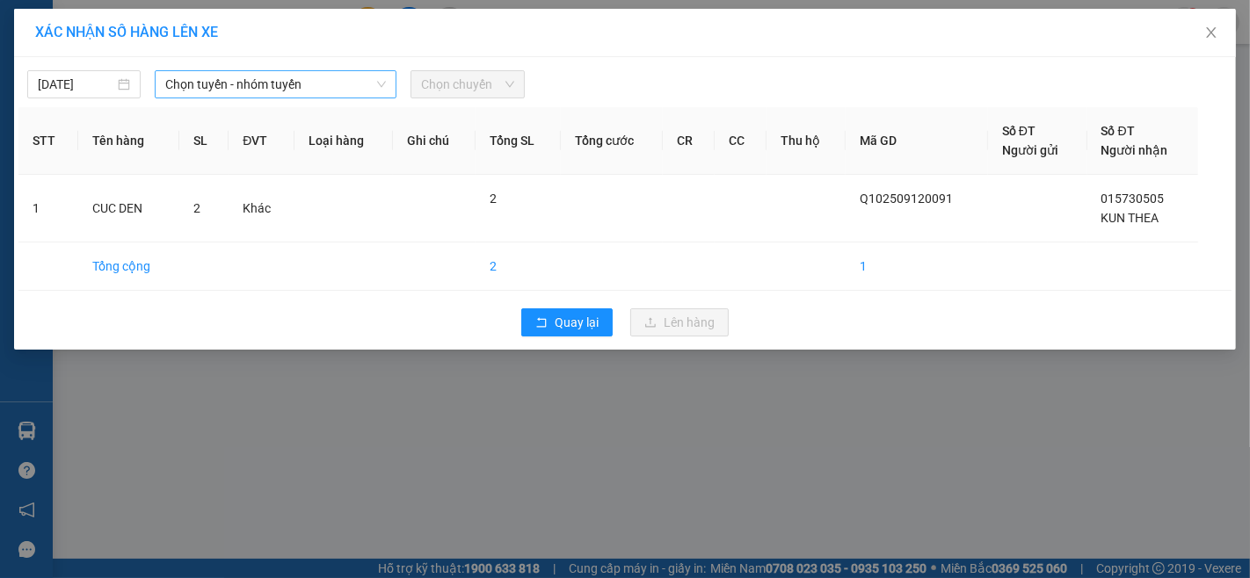
click at [234, 85] on span "Chọn tuyến - nhóm tuyến" at bounding box center [275, 84] width 221 height 26
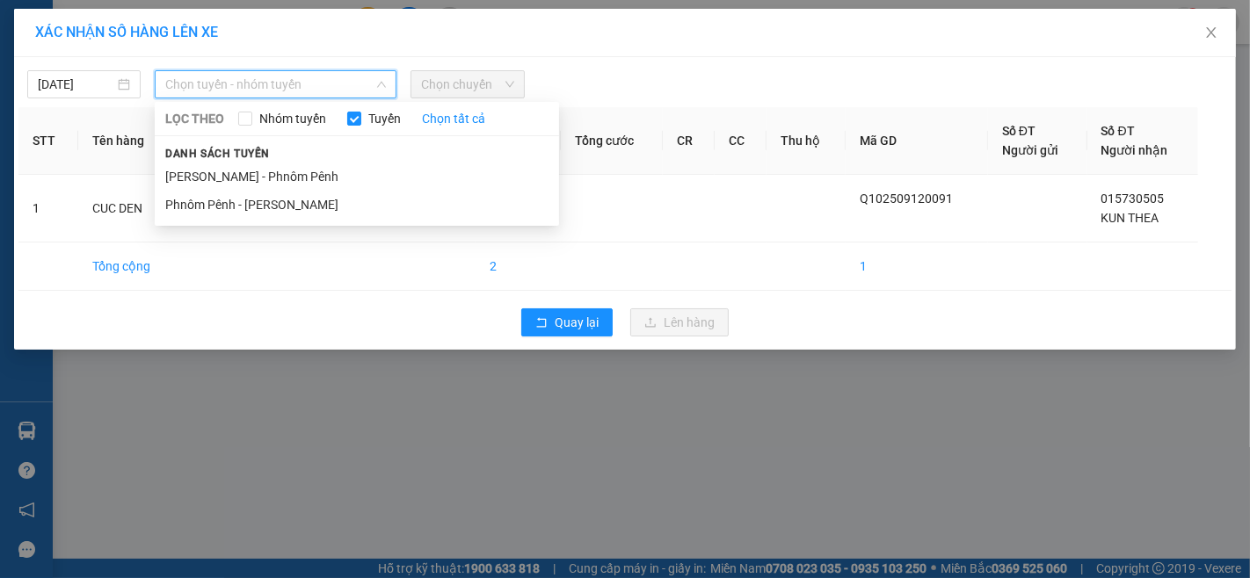
drag, startPoint x: 261, startPoint y: 169, endPoint x: 291, endPoint y: 146, distance: 37.6
click at [261, 168] on li "[PERSON_NAME] - Phnôm Pênh" at bounding box center [357, 177] width 404 height 28
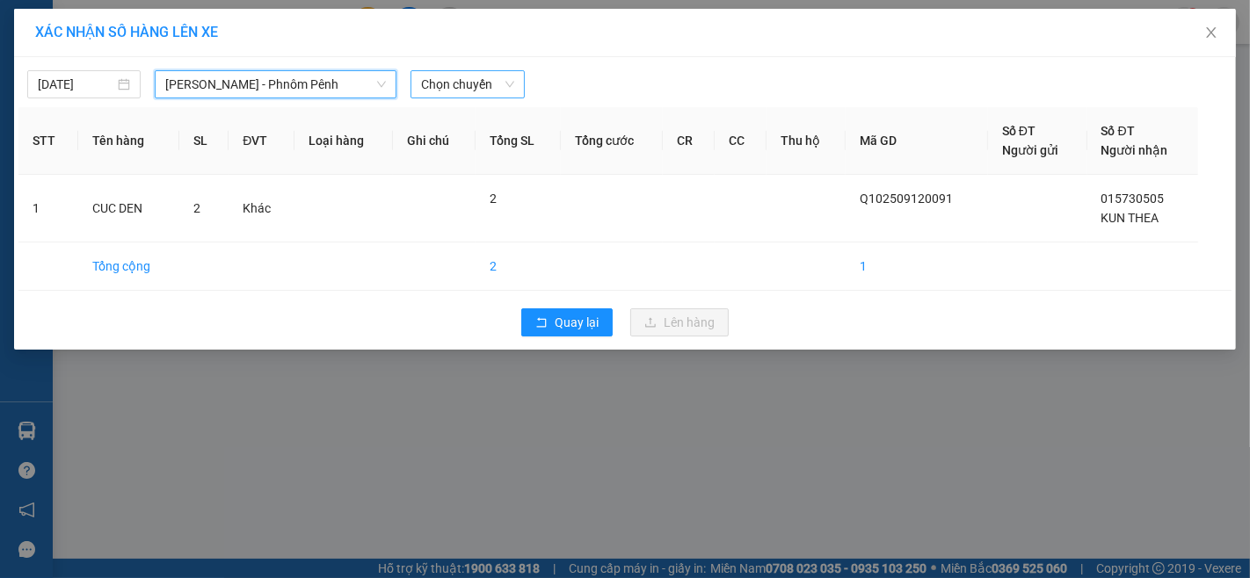
click at [452, 81] on span "Chọn chuyến" at bounding box center [467, 84] width 92 height 26
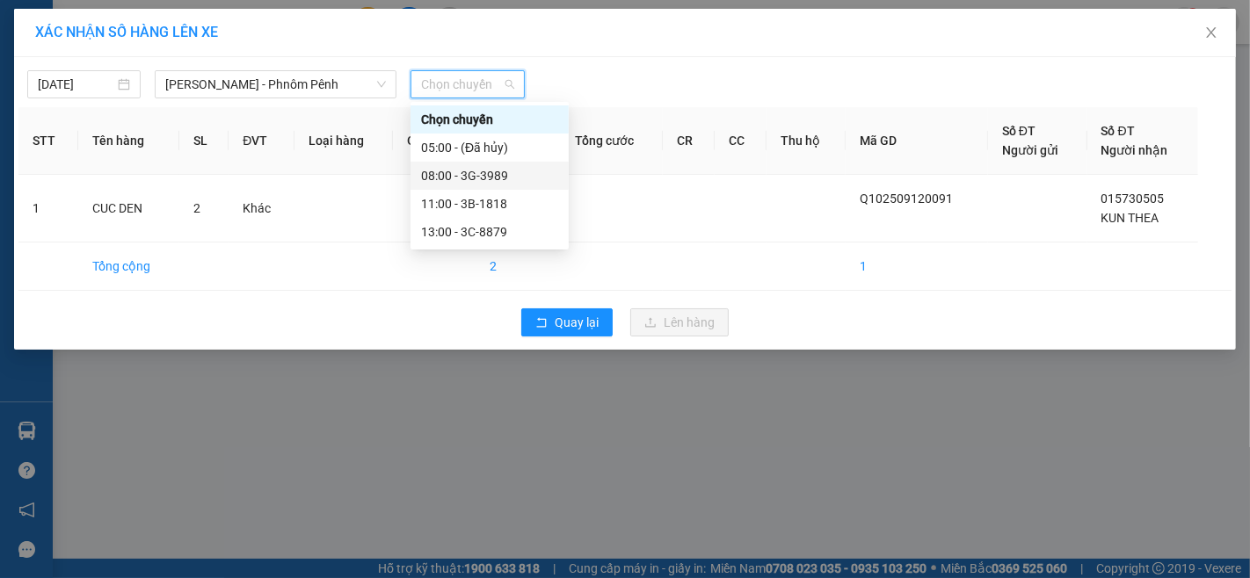
click at [484, 169] on div "08:00 - 3G-3989" at bounding box center [489, 175] width 137 height 19
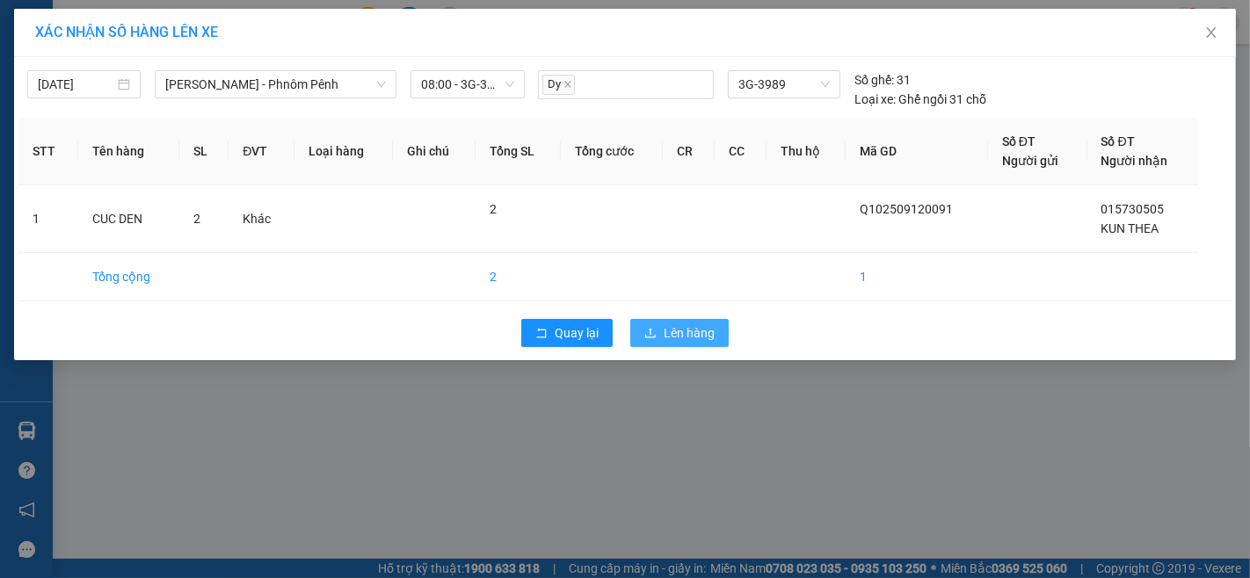
click at [684, 325] on span "Lên hàng" at bounding box center [689, 332] width 51 height 19
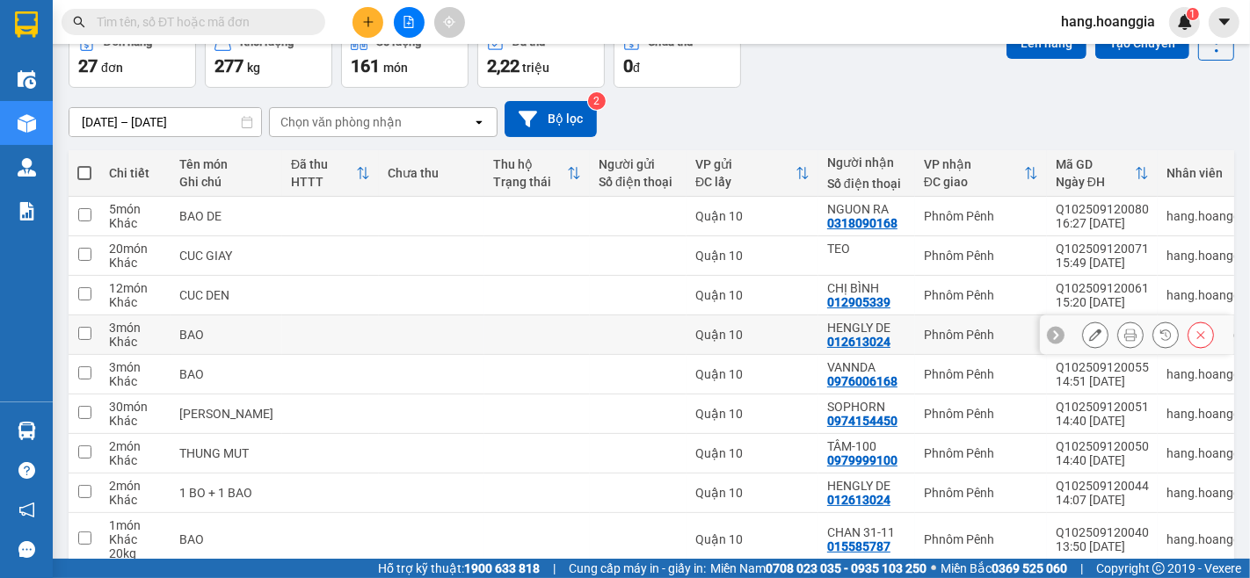
scroll to position [239, 0]
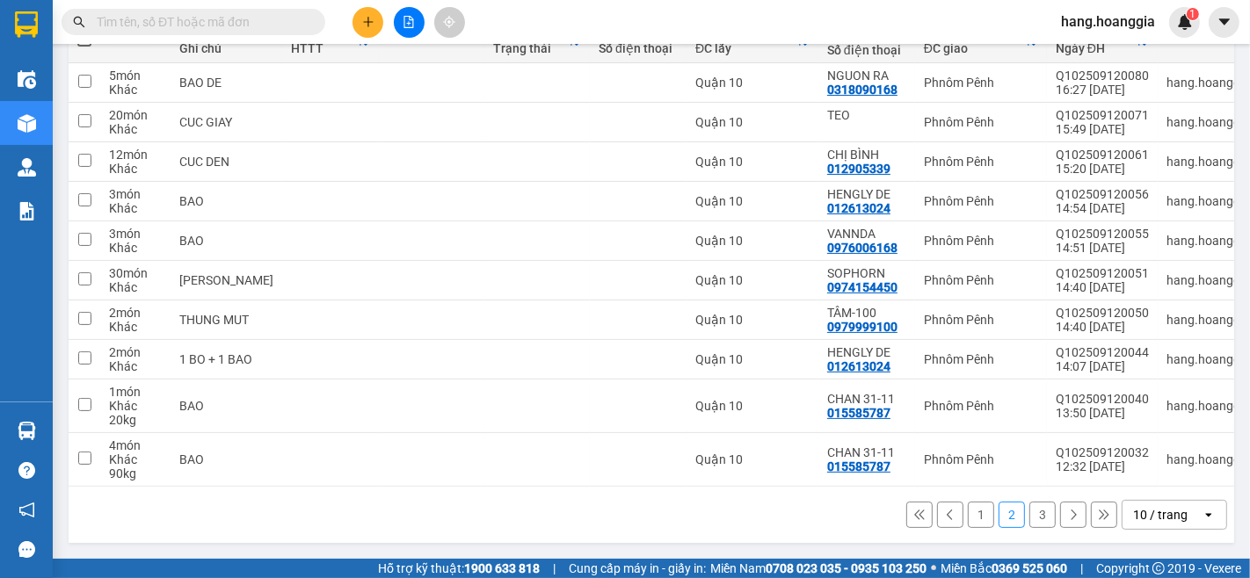
click at [968, 512] on button "1" at bounding box center [981, 515] width 26 height 26
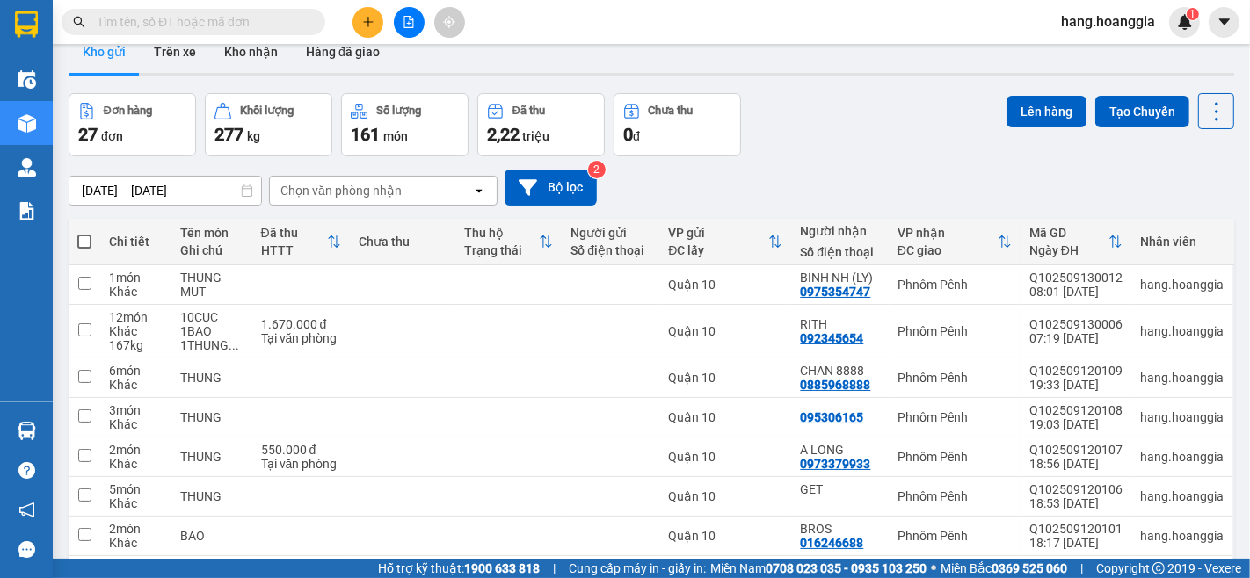
scroll to position [127, 0]
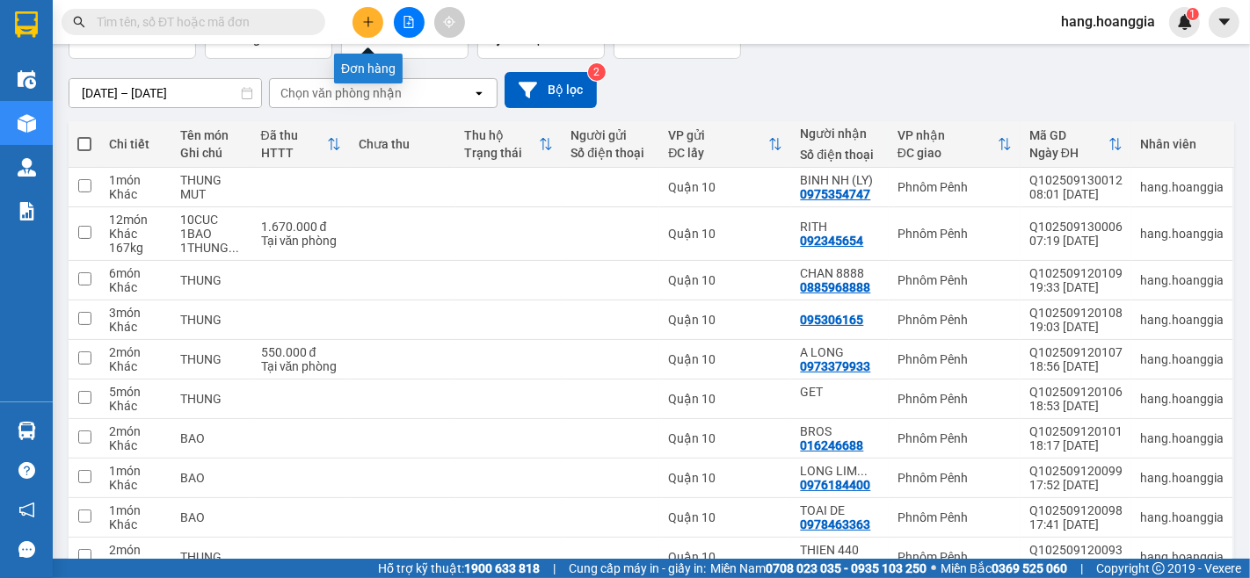
click at [370, 18] on icon "plus" at bounding box center [368, 22] width 12 height 12
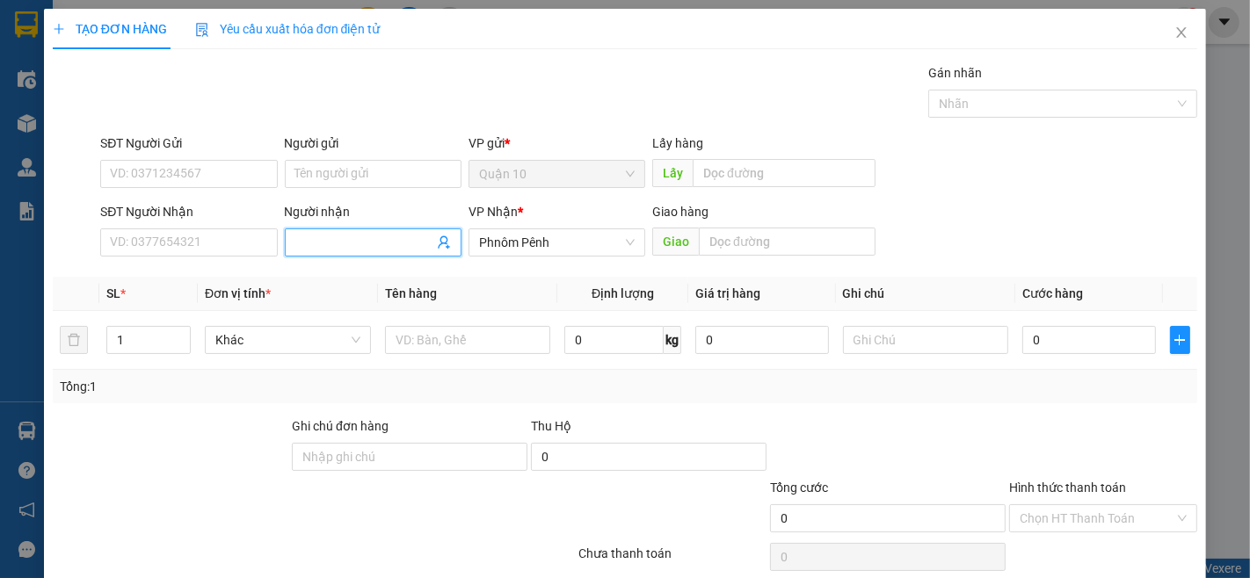
click at [334, 246] on input "Người nhận" at bounding box center [364, 242] width 138 height 19
type input "SH"
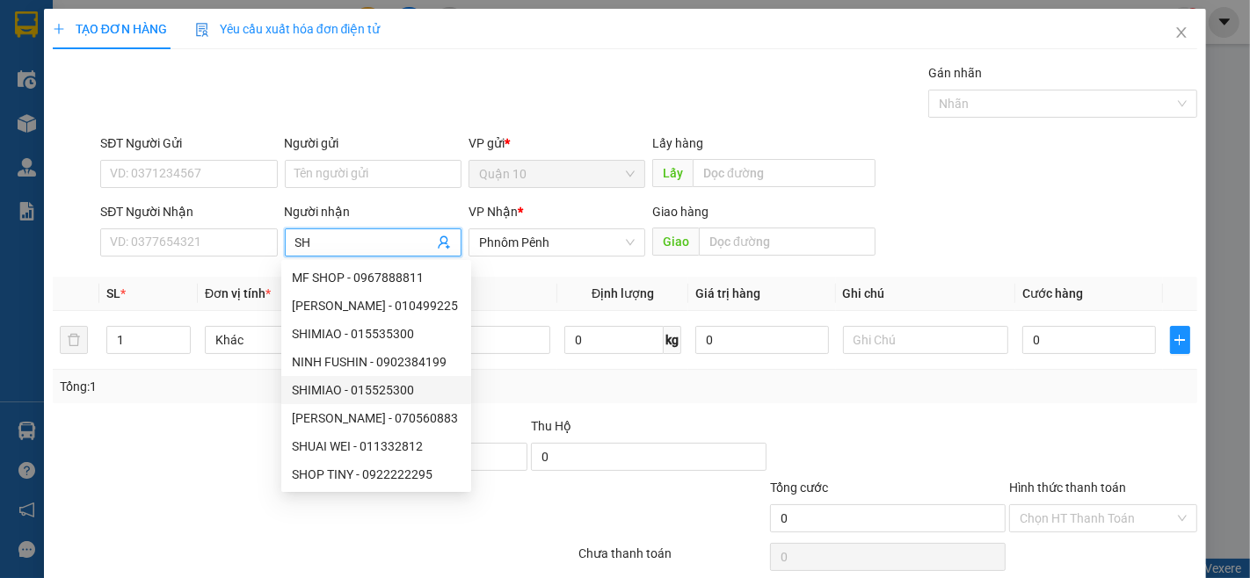
click at [402, 402] on div "SHIMIAO - 015525300" at bounding box center [376, 390] width 190 height 28
type input "015525300"
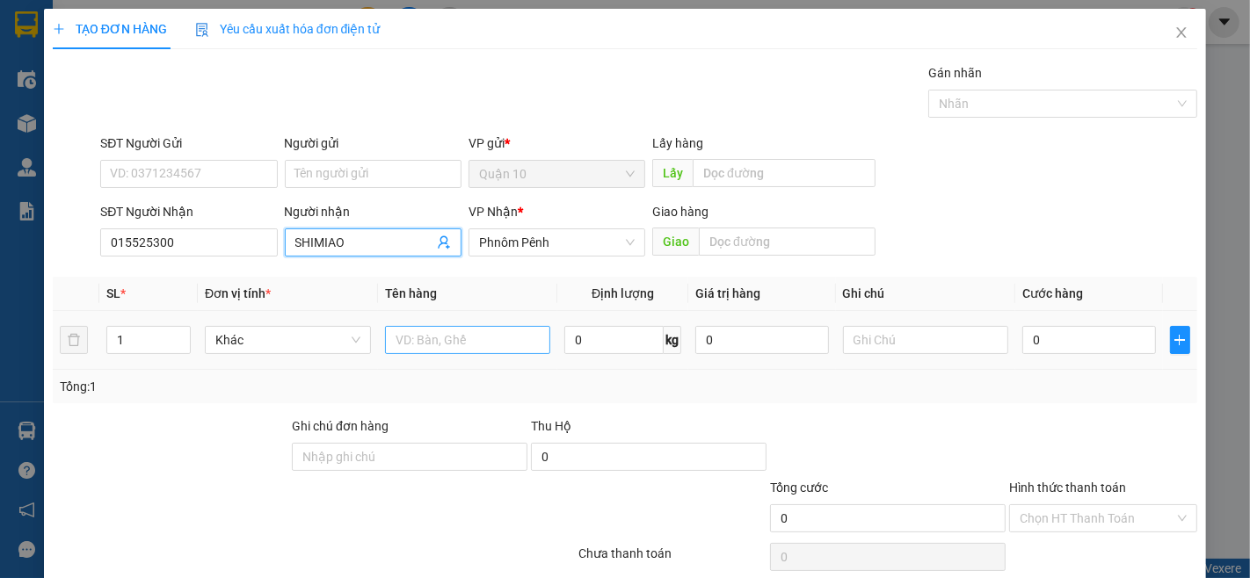
type input "SHIMIAO"
click at [449, 348] on input "text" at bounding box center [468, 340] width 166 height 28
type input "BAO"
click at [598, 331] on input "0" at bounding box center [613, 340] width 99 height 28
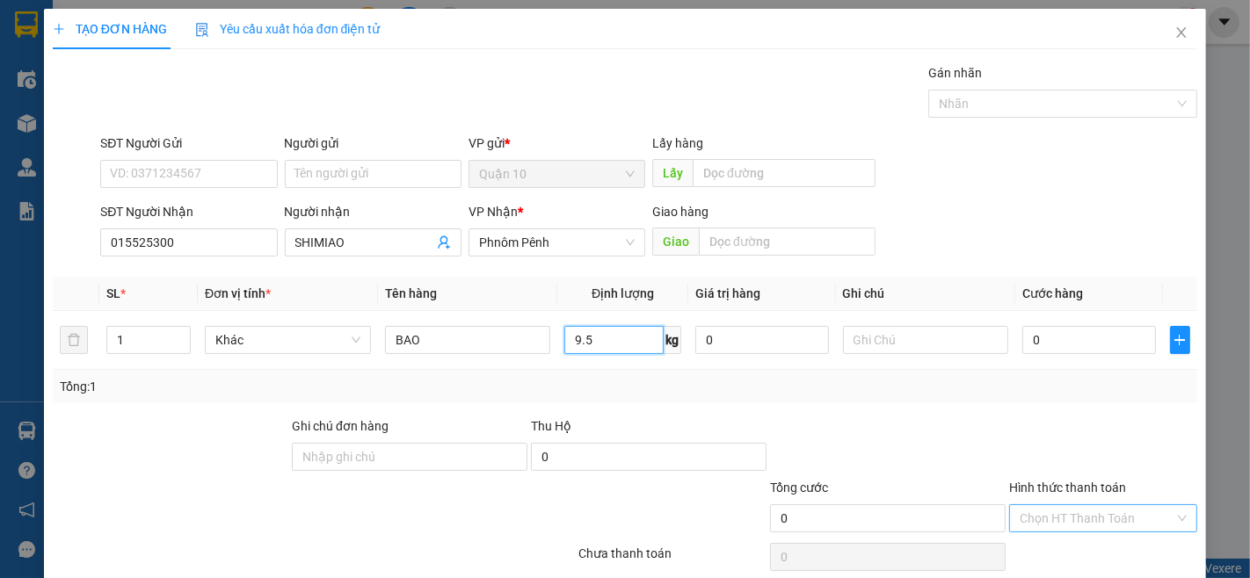
scroll to position [71, 0]
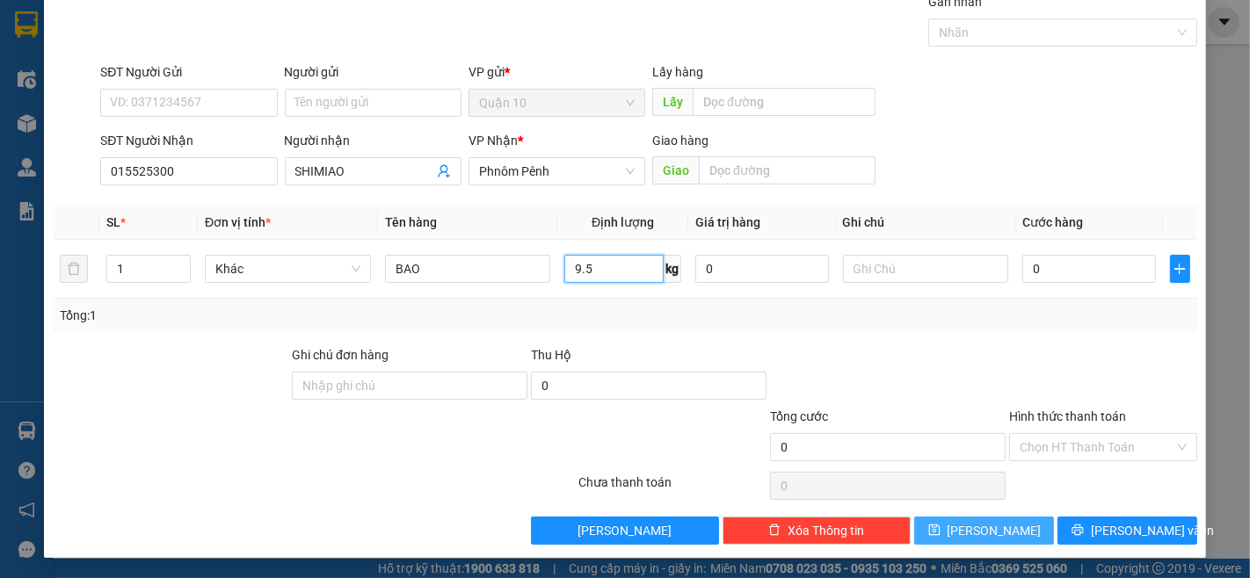
type input "9.5"
drag, startPoint x: 947, startPoint y: 533, endPoint x: 950, endPoint y: 519, distance: 13.4
click at [949, 533] on button "[PERSON_NAME]" at bounding box center [984, 531] width 140 height 28
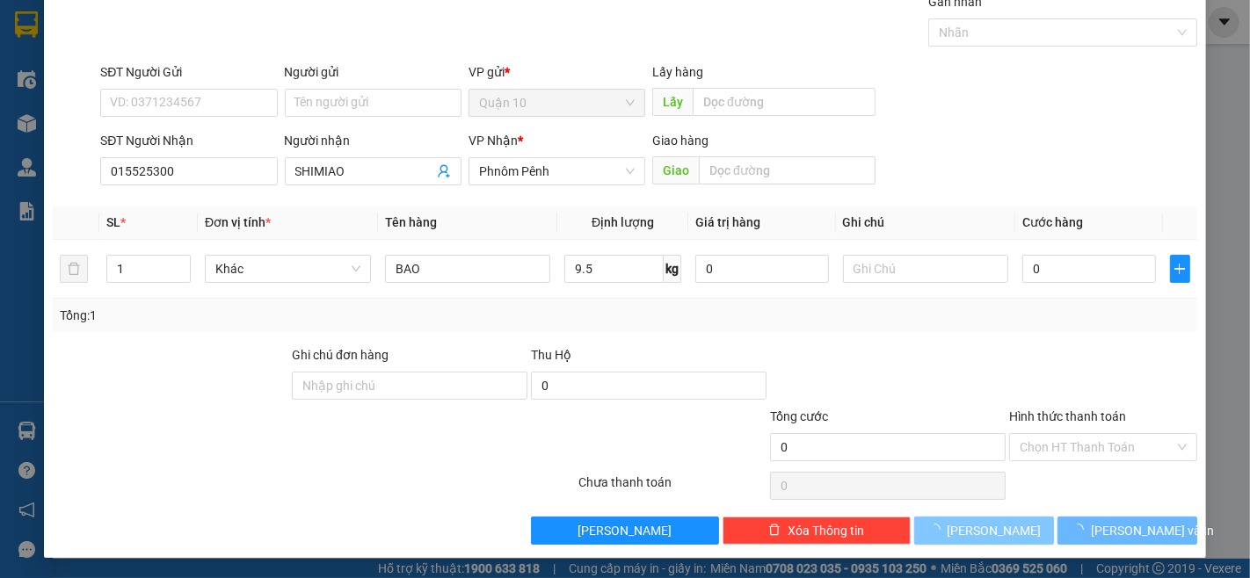
type input "0"
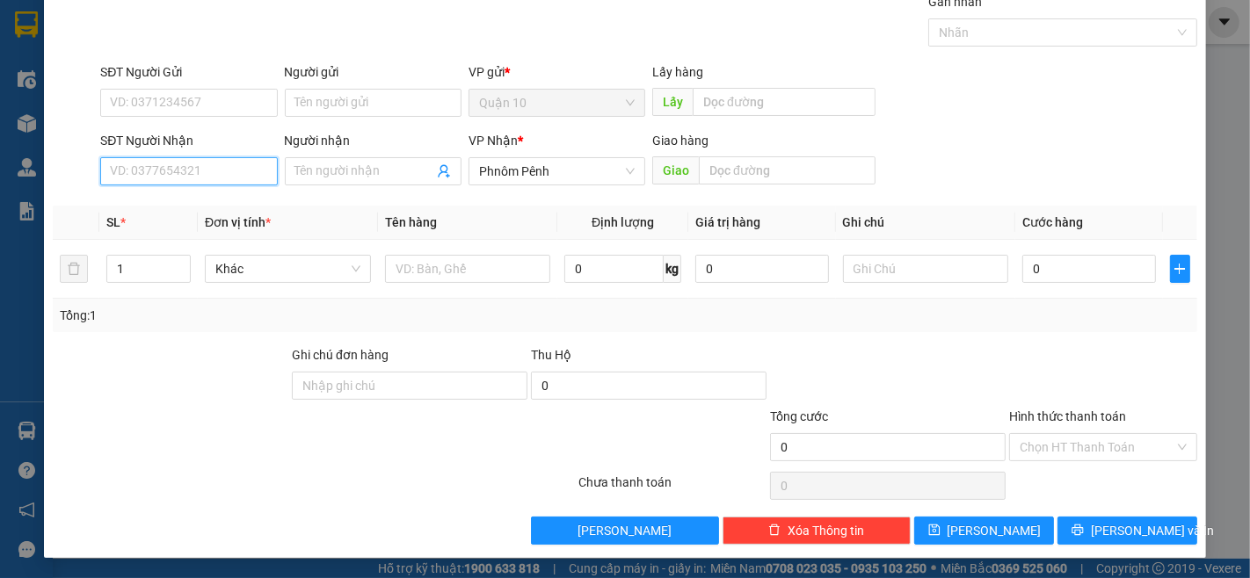
click at [200, 176] on input "SĐT Người Nhận" at bounding box center [188, 171] width 177 height 28
type input "077555772"
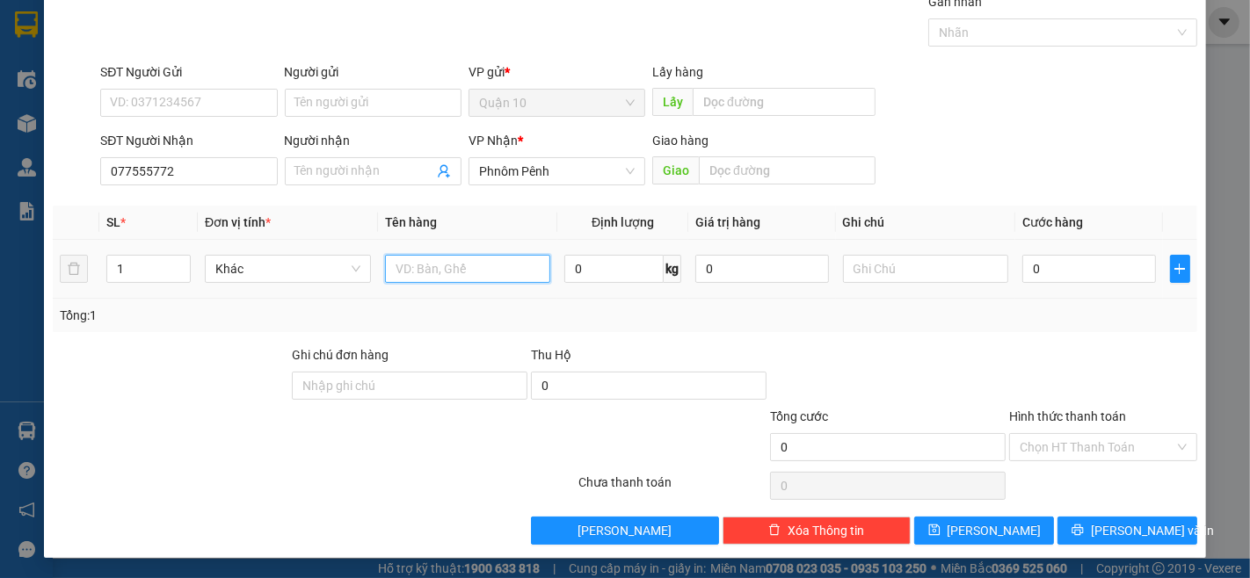
click at [472, 258] on input "text" at bounding box center [468, 269] width 166 height 28
type input "CUC"
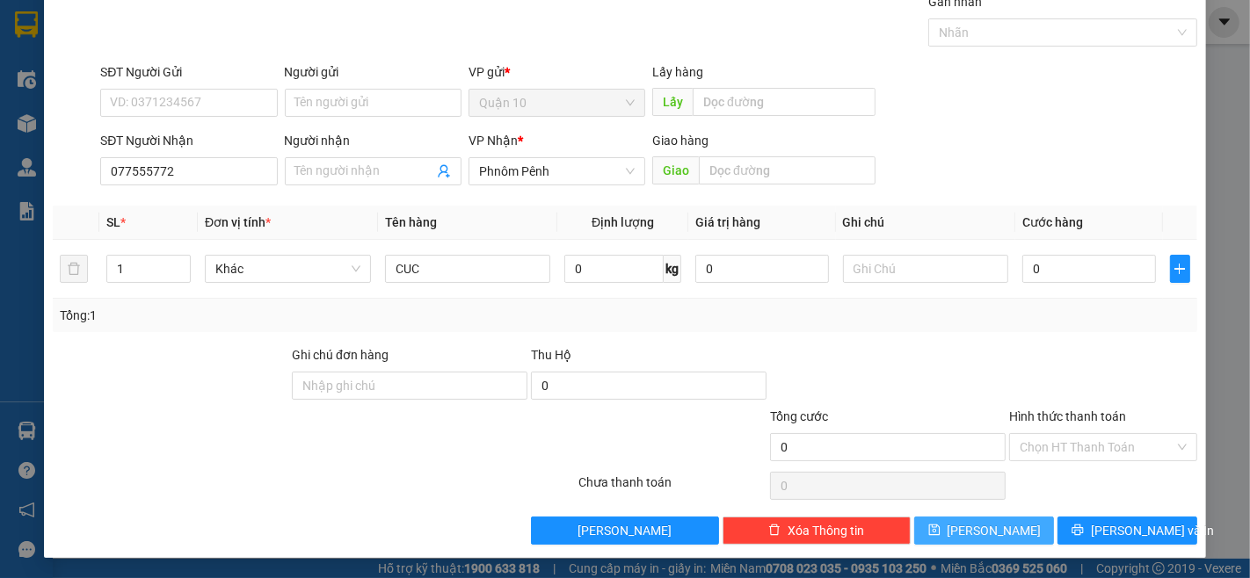
click at [990, 532] on span "[PERSON_NAME]" at bounding box center [994, 530] width 94 height 19
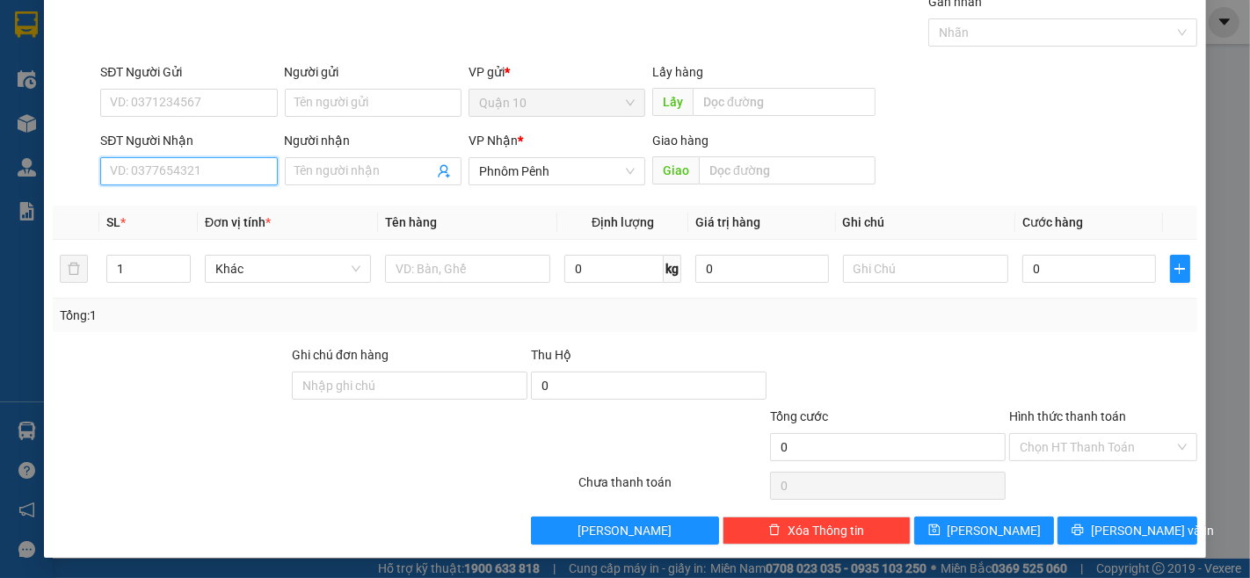
click at [173, 173] on input "SĐT Người Nhận" at bounding box center [188, 171] width 177 height 28
type input "070555507"
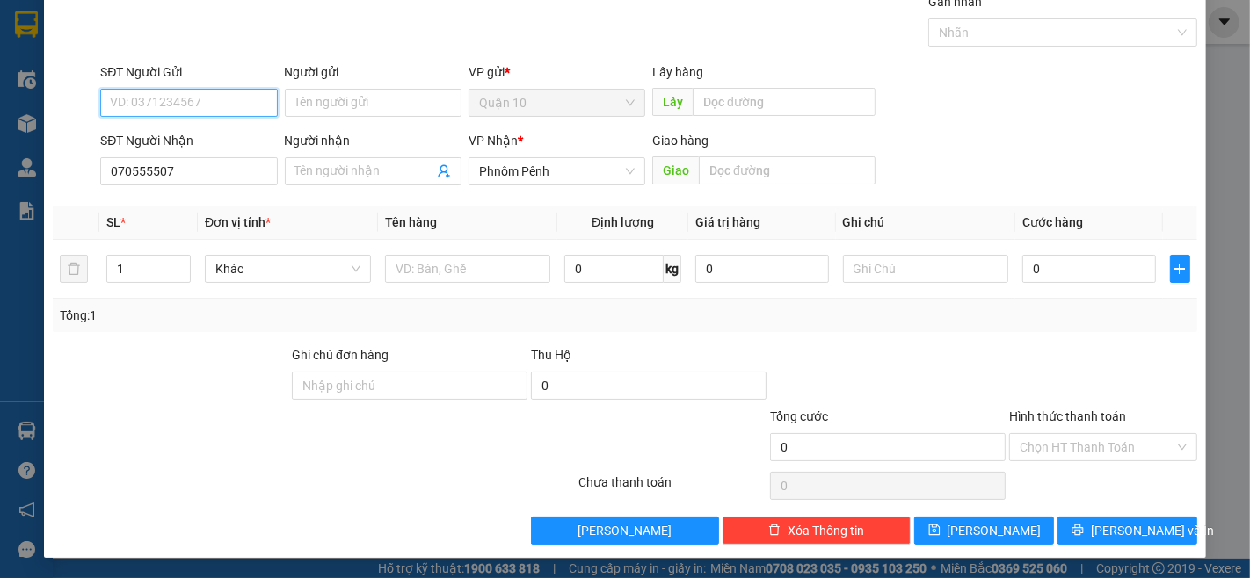
click at [153, 102] on input "SĐT Người Gửi" at bounding box center [188, 103] width 177 height 28
type input "0382467511"
click at [126, 138] on div "0382467511 - CHI SANG" at bounding box center [187, 137] width 154 height 19
type input "CHI SANG"
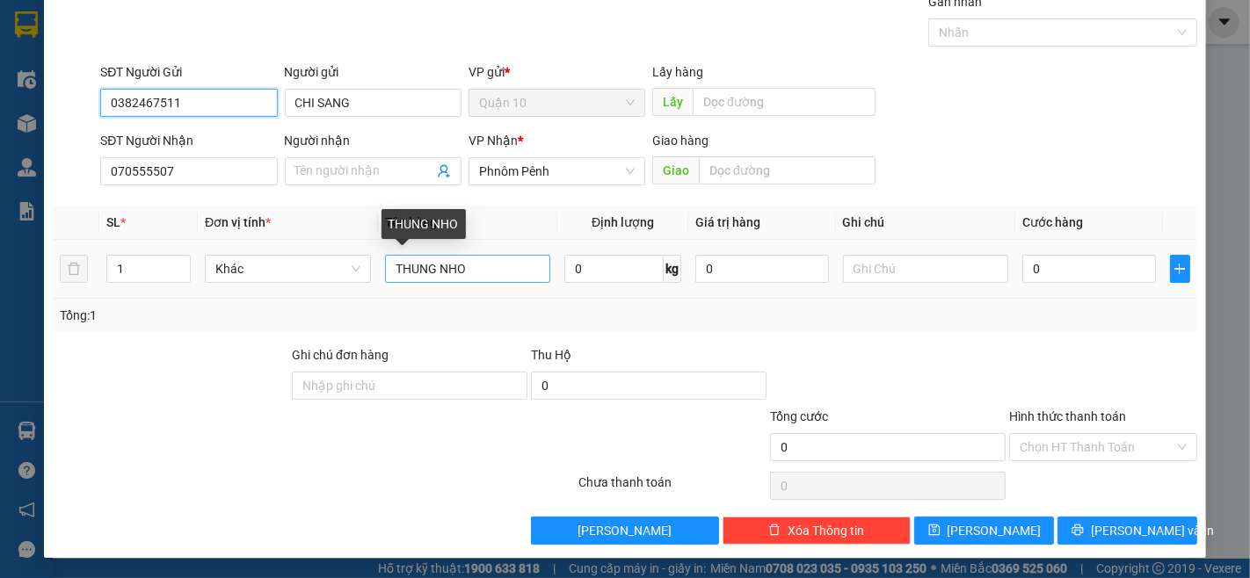
type input "0382467511"
drag, startPoint x: 462, startPoint y: 268, endPoint x: 503, endPoint y: 332, distance: 75.8
click at [487, 312] on div "SL * Đơn vị tính * Tên hàng Định lượng Giá trị hàng Ghi chú Cước hàng 1 Khác TH…" at bounding box center [625, 269] width 1144 height 127
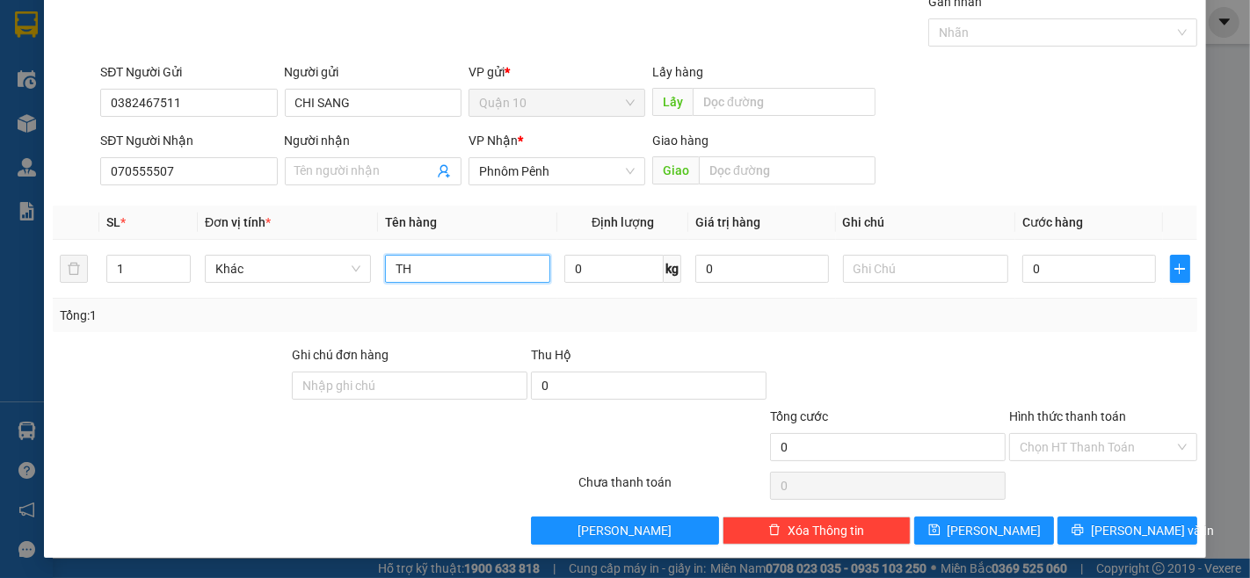
type input "T"
type input "[PERSON_NAME]"
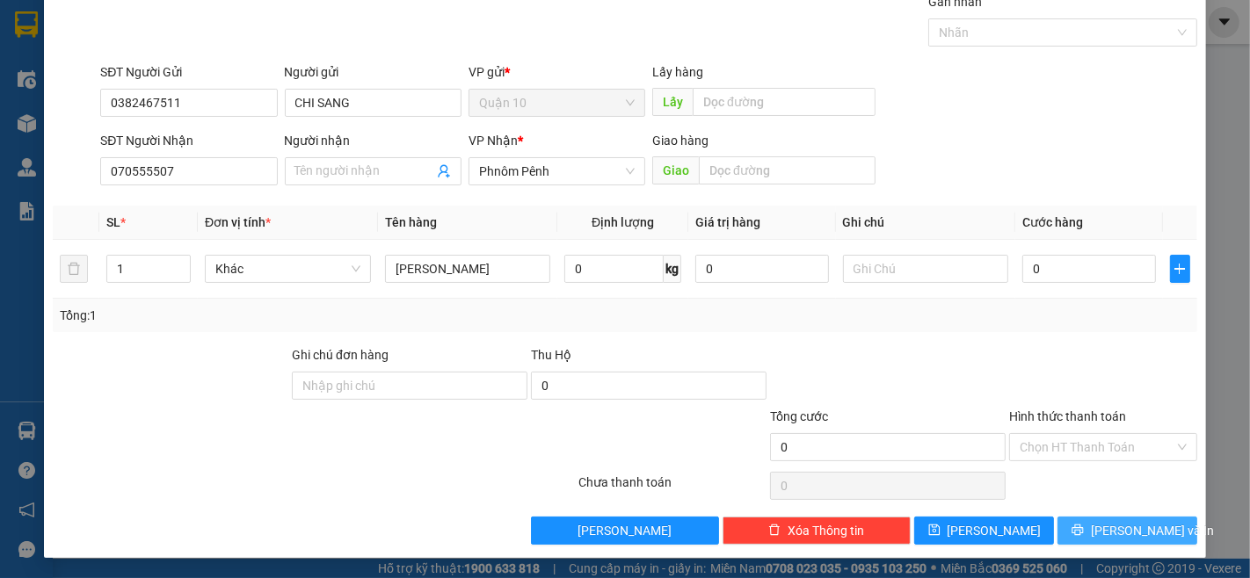
click at [1130, 531] on span "[PERSON_NAME] và In" at bounding box center [1152, 530] width 123 height 19
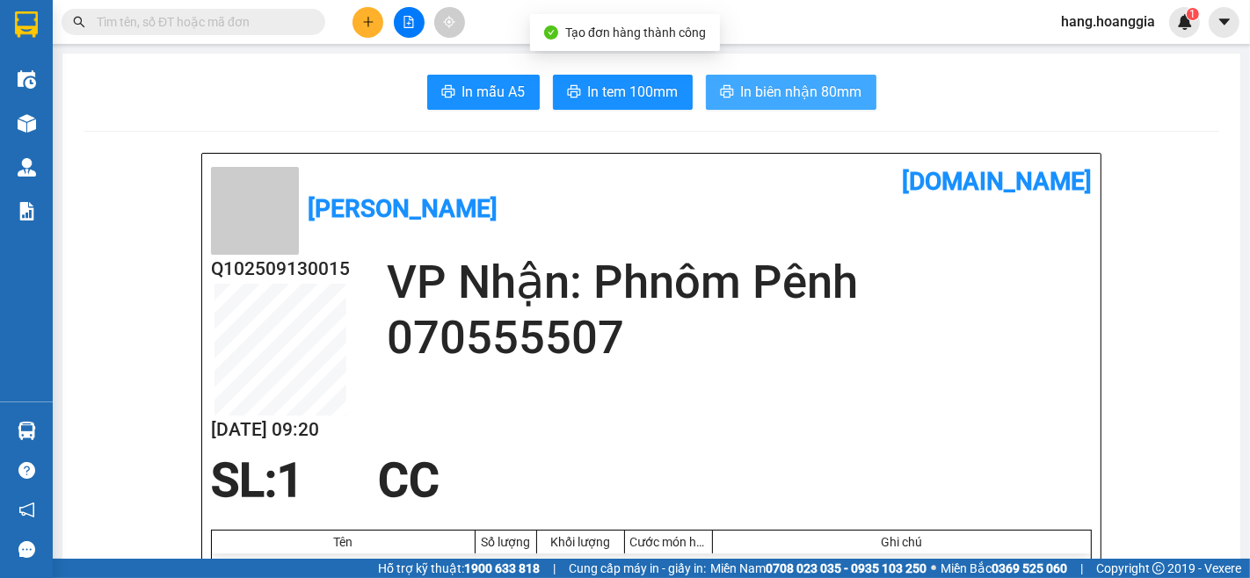
click at [811, 97] on span "In biên nhận 80mm" at bounding box center [801, 92] width 121 height 22
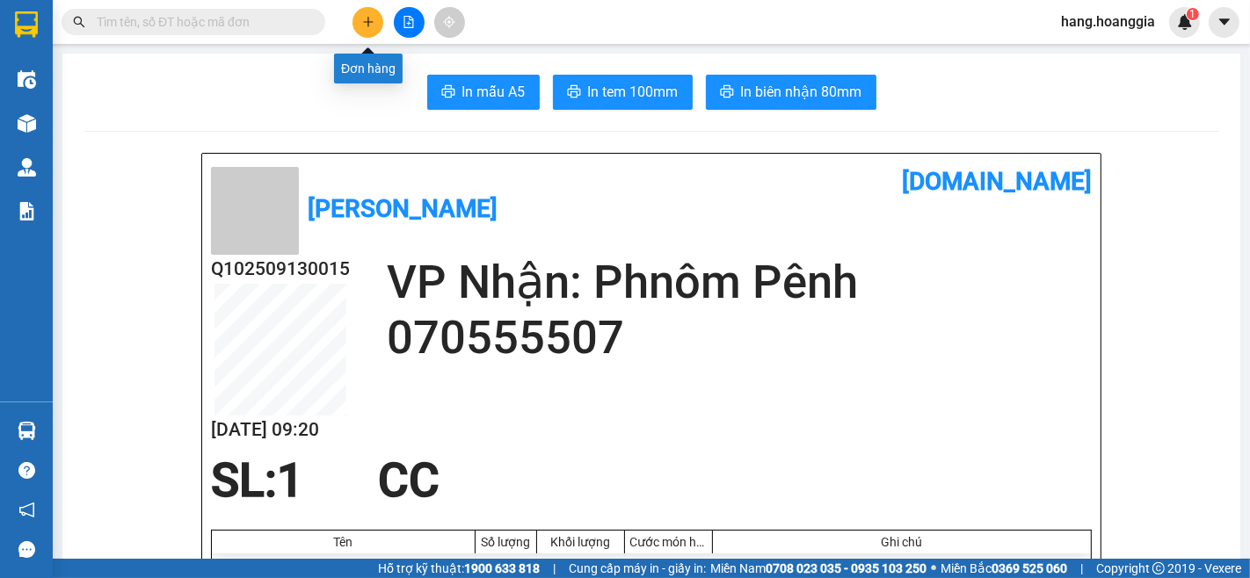
click at [367, 20] on icon "plus" at bounding box center [368, 22] width 12 height 12
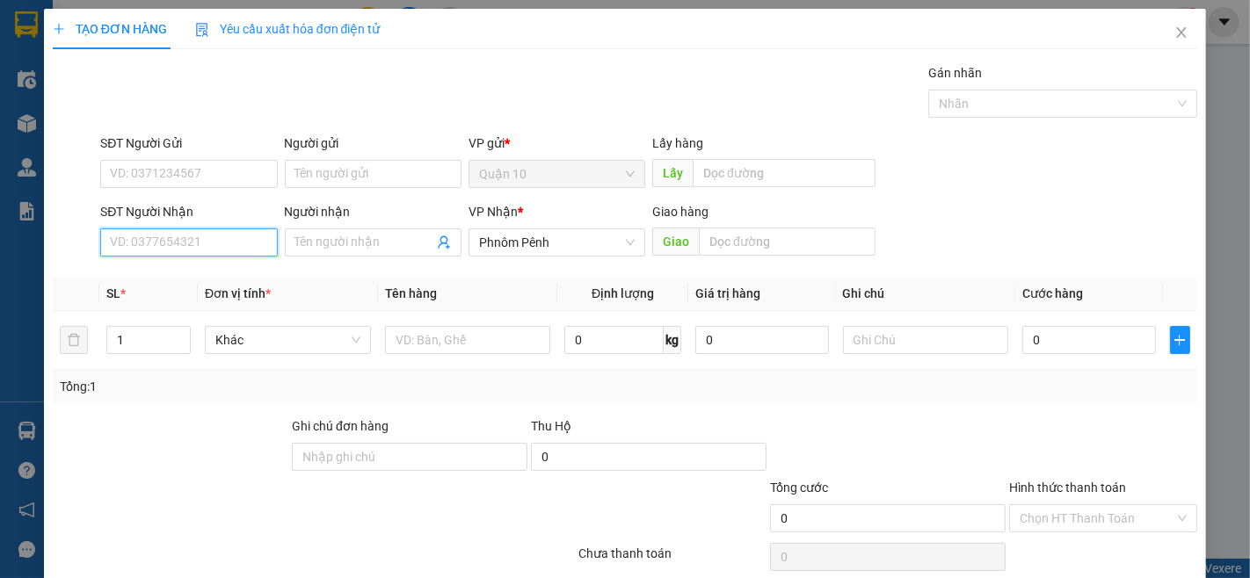
drag, startPoint x: 217, startPoint y: 248, endPoint x: 863, endPoint y: 403, distance: 664.3
click at [217, 249] on input "SĐT Người Nhận" at bounding box center [188, 243] width 177 height 28
click at [133, 279] on div "0719919191 - QUYÊN 9191" at bounding box center [187, 277] width 154 height 19
type input "0719919191"
type input "QUYÊN 9191"
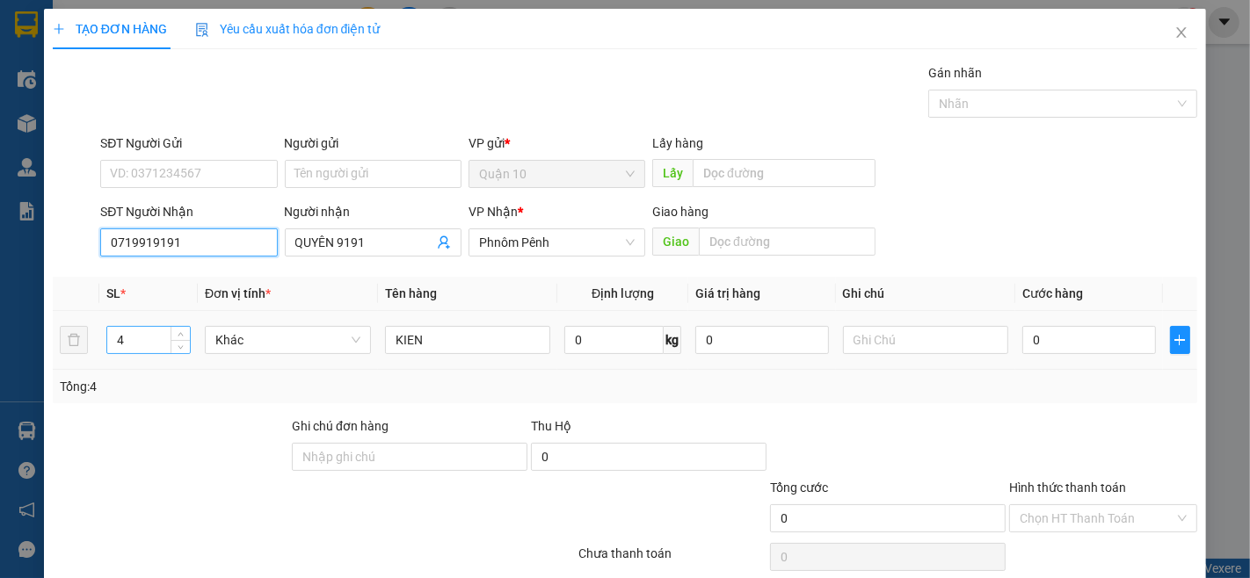
type input "0719919191"
drag, startPoint x: 135, startPoint y: 336, endPoint x: 285, endPoint y: 505, distance: 225.4
click at [134, 336] on input "4" at bounding box center [148, 340] width 83 height 26
type input "5"
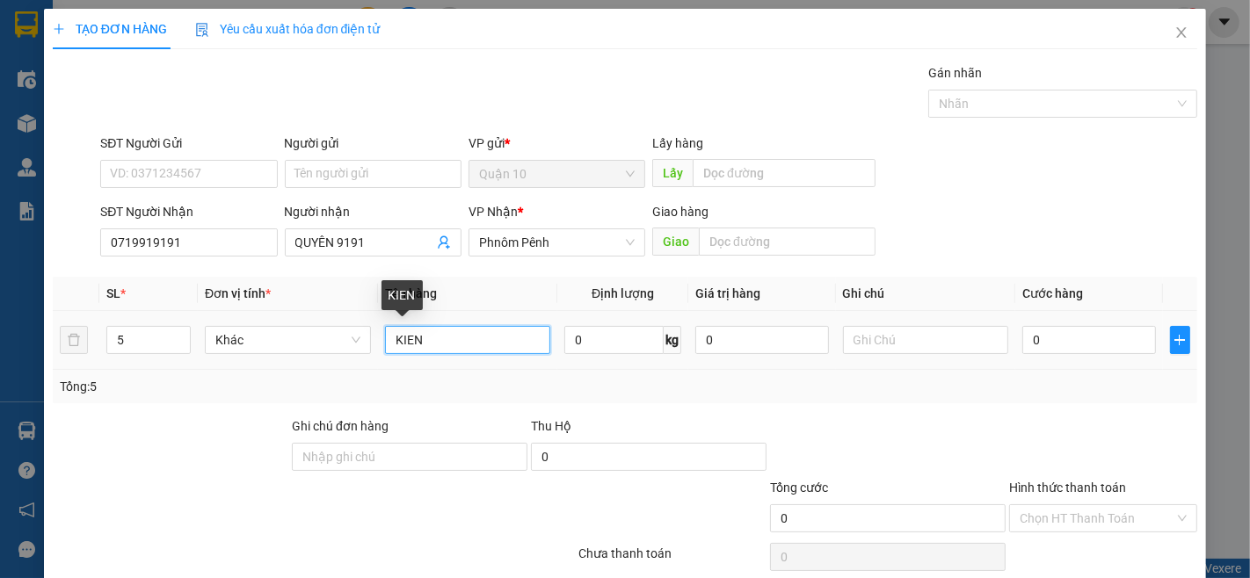
click at [417, 353] on input "KIEN" at bounding box center [468, 340] width 166 height 28
type input "K"
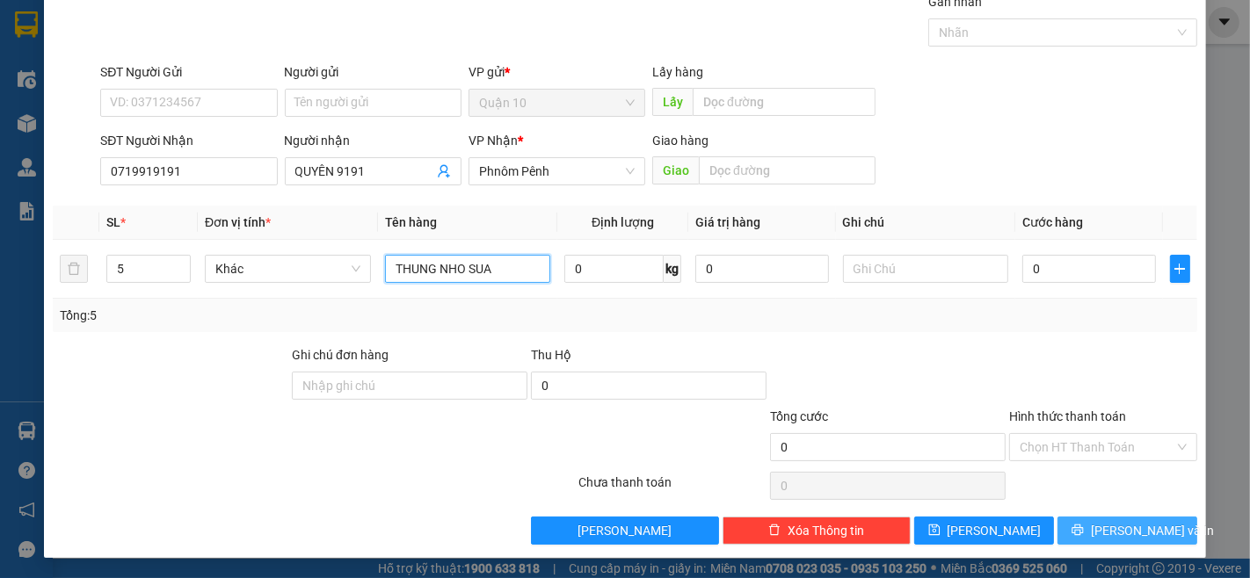
type input "THUNG NHO SUA"
click at [1132, 531] on span "[PERSON_NAME] và In" at bounding box center [1152, 530] width 123 height 19
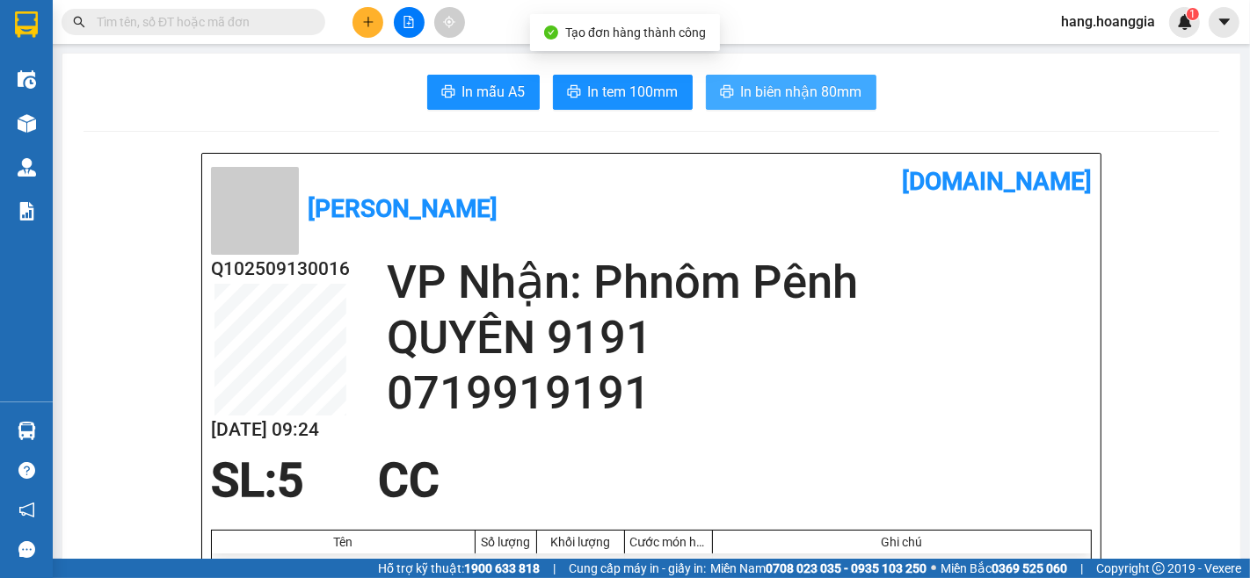
click at [786, 88] on span "In biên nhận 80mm" at bounding box center [801, 92] width 121 height 22
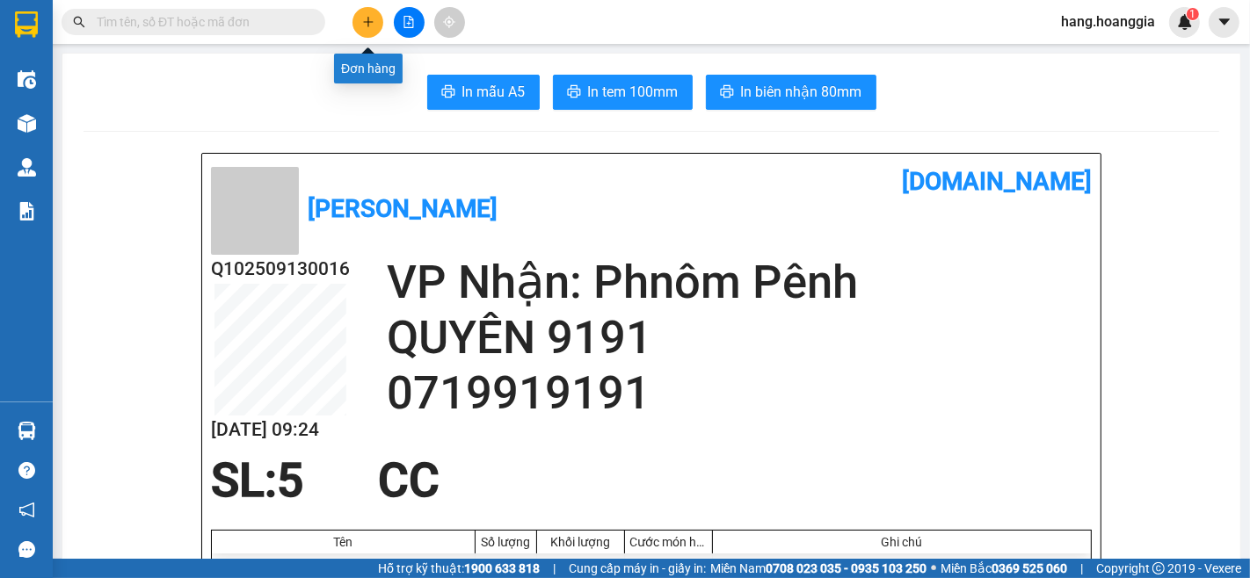
click at [365, 18] on icon "plus" at bounding box center [368, 22] width 12 height 12
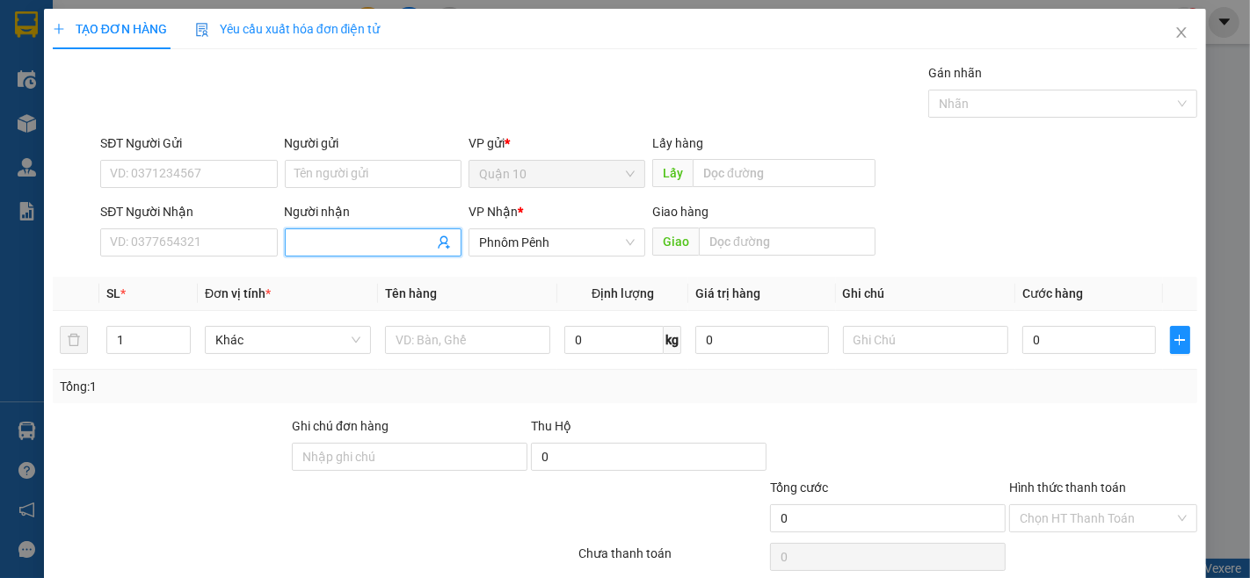
drag, startPoint x: 300, startPoint y: 246, endPoint x: 362, endPoint y: 279, distance: 70.4
click at [317, 251] on input "Người nhận" at bounding box center [364, 242] width 138 height 19
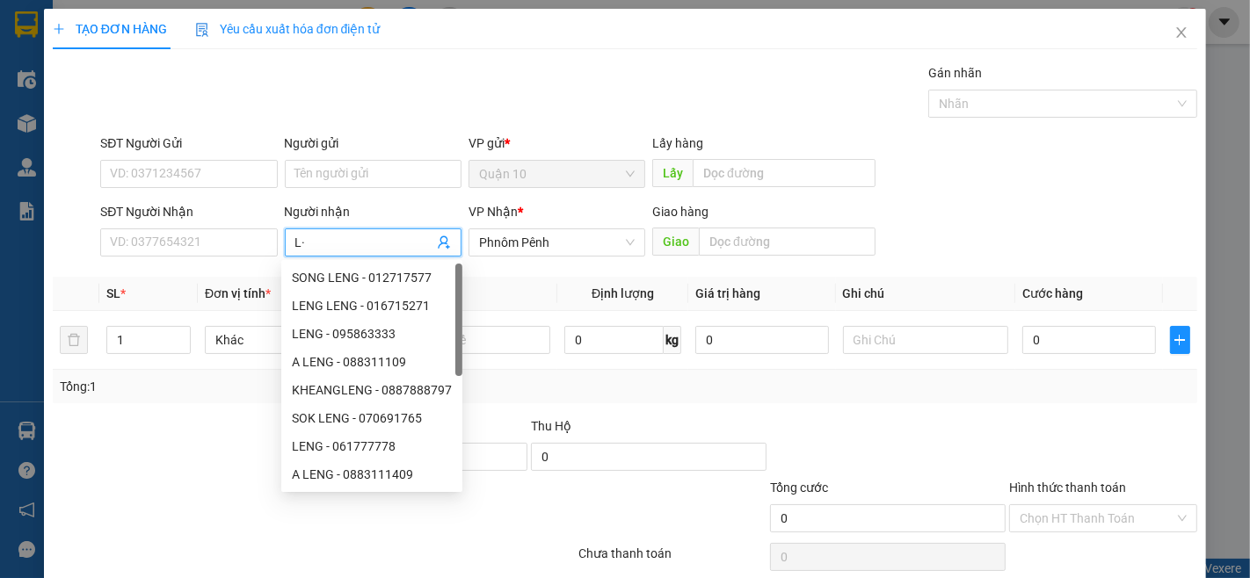
type input "L"
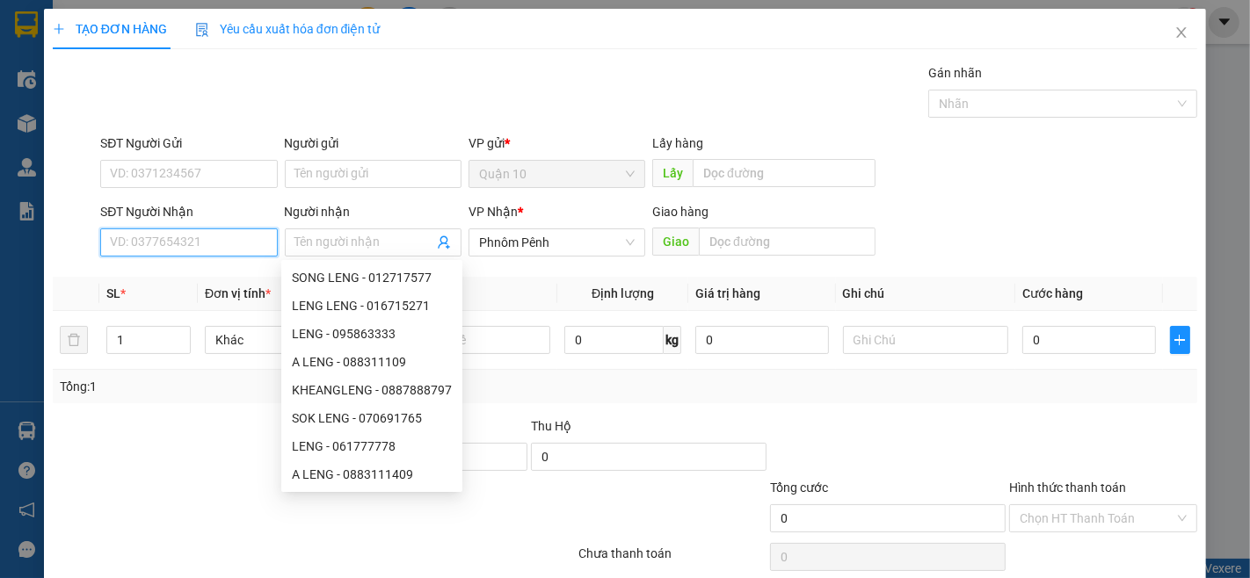
drag, startPoint x: 185, startPoint y: 253, endPoint x: 604, endPoint y: 327, distance: 425.7
click at [195, 253] on input "SĐT Người Nhận" at bounding box center [188, 243] width 177 height 28
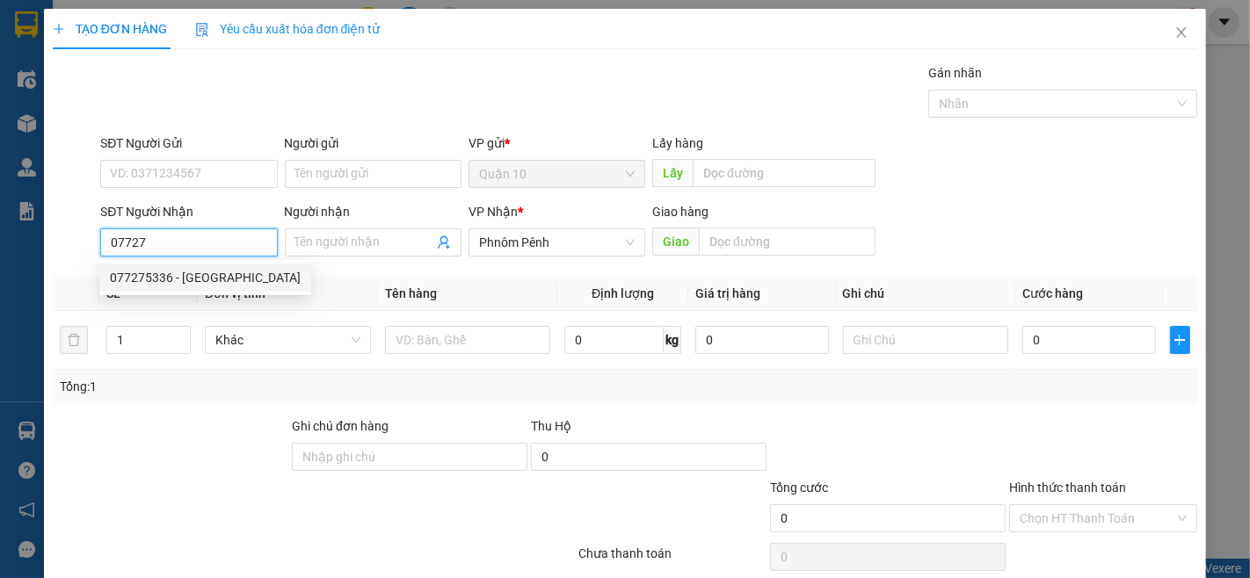
click at [154, 271] on div "077275336 - [GEOGRAPHIC_DATA]" at bounding box center [205, 277] width 191 height 19
type input "077275336"
type input "LONG LINA"
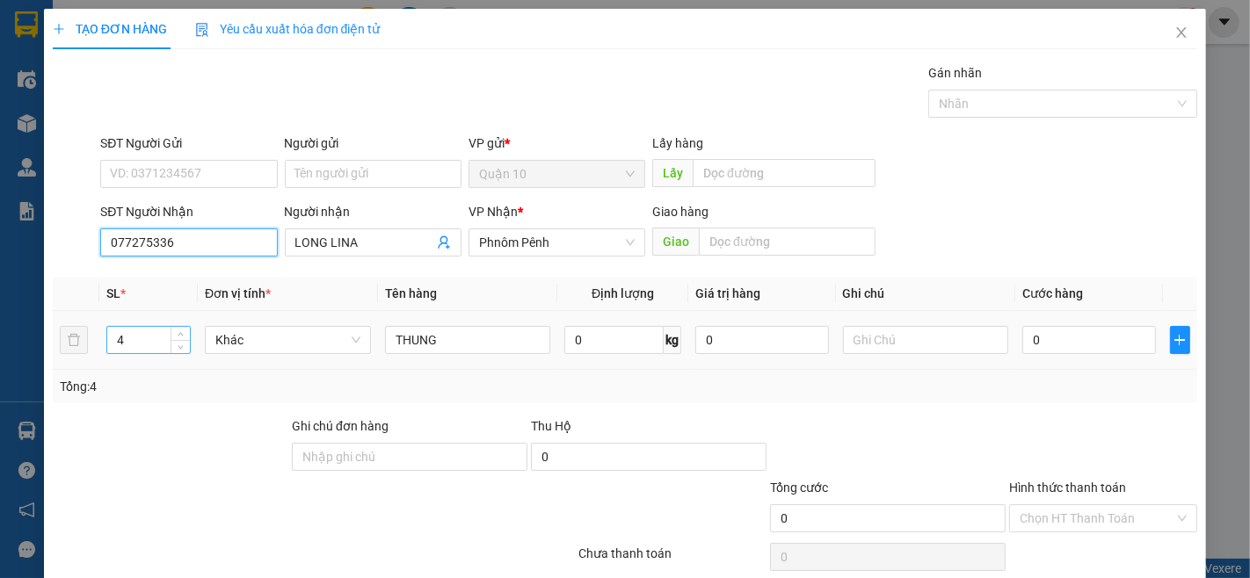
type input "077275336"
drag, startPoint x: 144, startPoint y: 332, endPoint x: 388, endPoint y: 482, distance: 285.7
click at [145, 358] on td "4" at bounding box center [148, 340] width 98 height 59
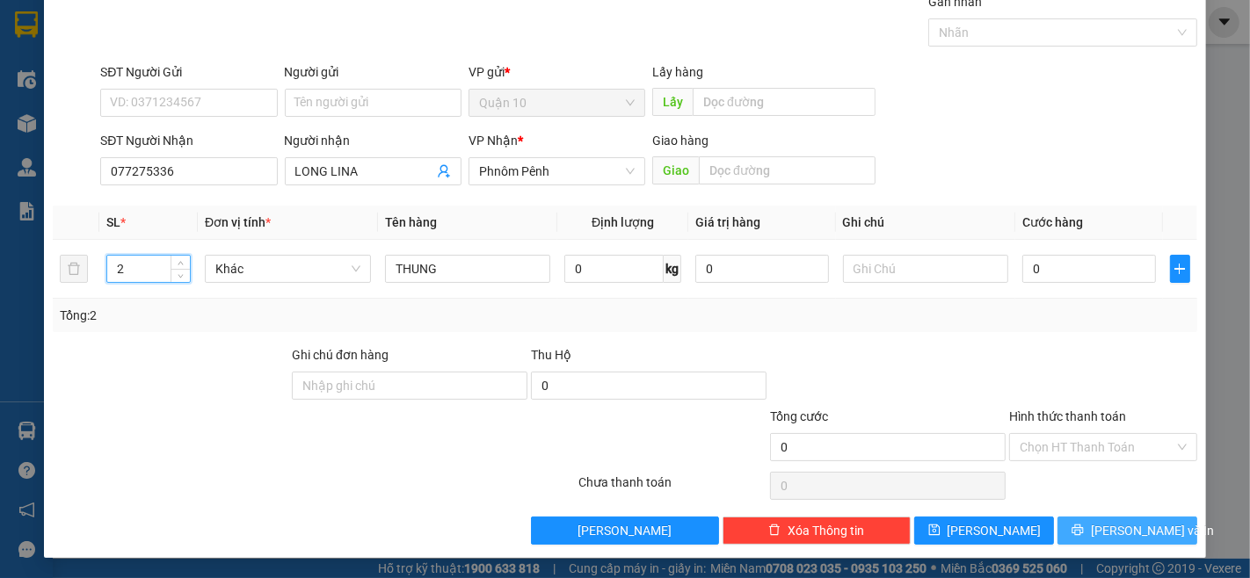
type input "2"
drag, startPoint x: 1139, startPoint y: 523, endPoint x: 1136, endPoint y: 505, distance: 18.6
click at [1137, 511] on div "Transit Pickup Surcharge Ids Transit Deliver Surcharge Ids Transit Deliver Surc…" at bounding box center [625, 268] width 1144 height 553
drag, startPoint x: 1136, startPoint y: 526, endPoint x: 1094, endPoint y: 502, distance: 47.6
click at [1134, 526] on span "[PERSON_NAME] và In" at bounding box center [1152, 530] width 123 height 19
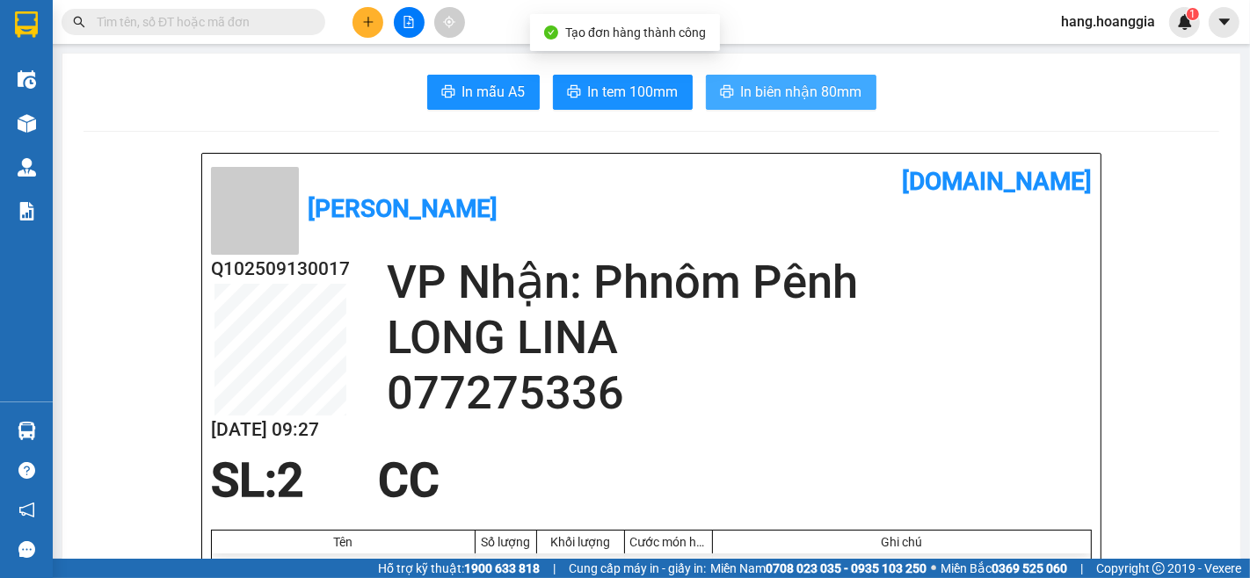
click at [794, 95] on span "In biên nhận 80mm" at bounding box center [801, 92] width 121 height 22
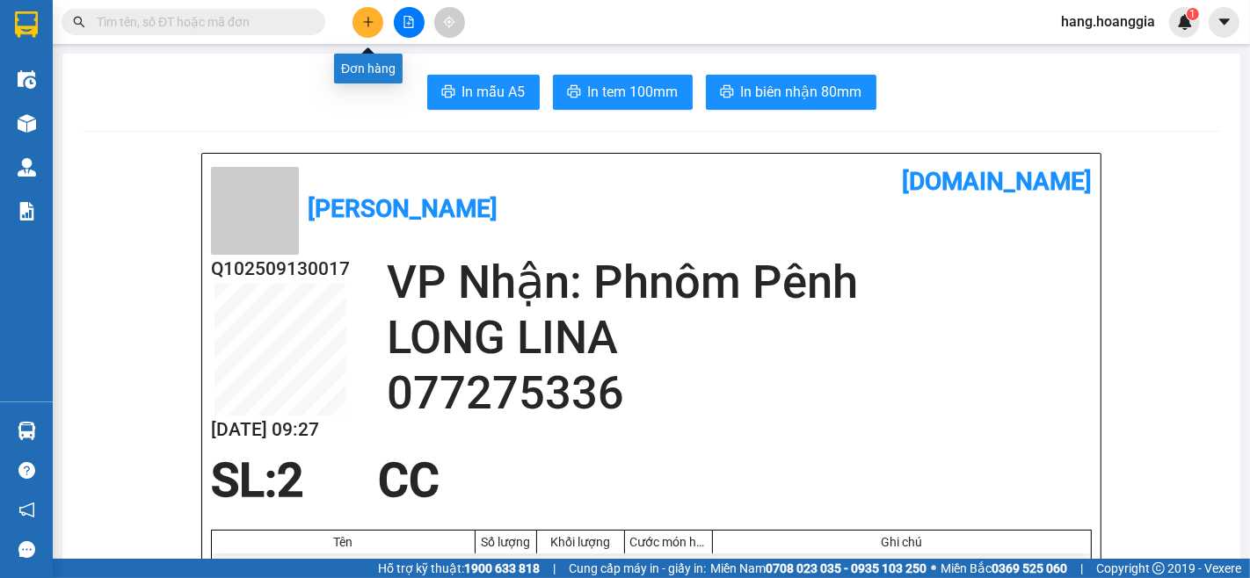
click at [365, 25] on icon "plus" at bounding box center [368, 22] width 12 height 12
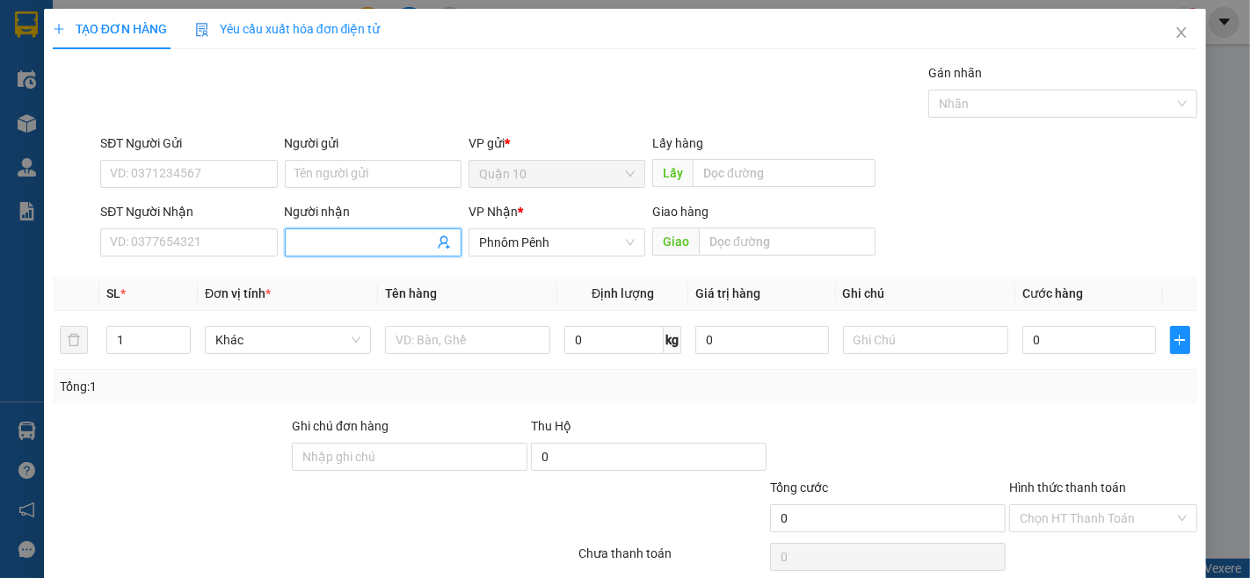
click at [352, 246] on input "Người nhận" at bounding box center [364, 242] width 138 height 19
type input "L"
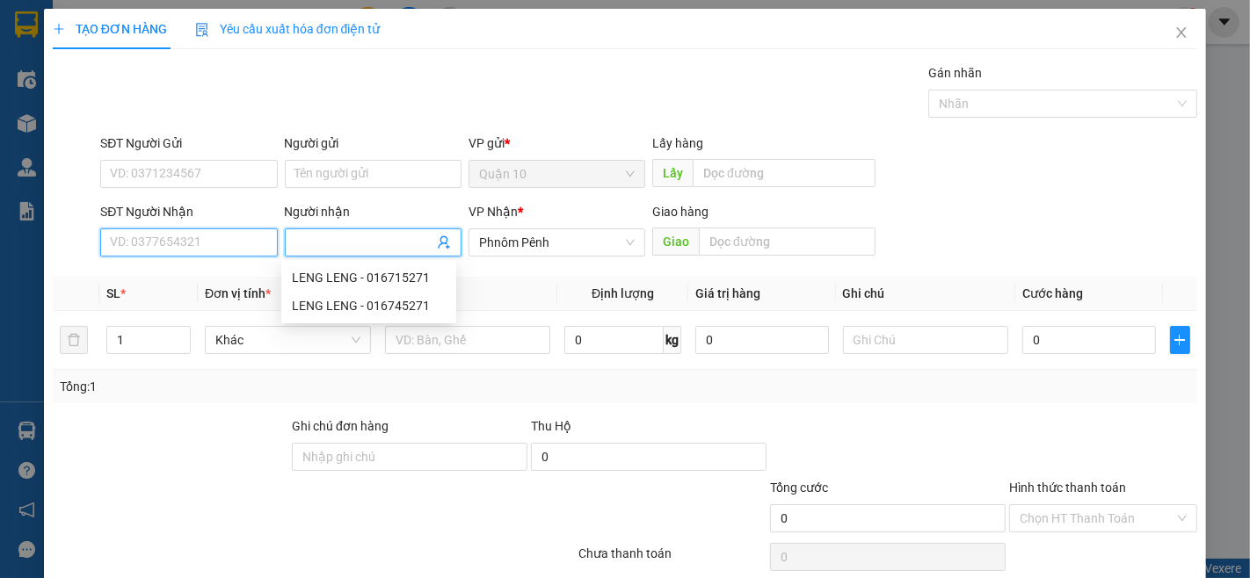
click at [182, 243] on input "SĐT Người Nhận" at bounding box center [188, 243] width 177 height 28
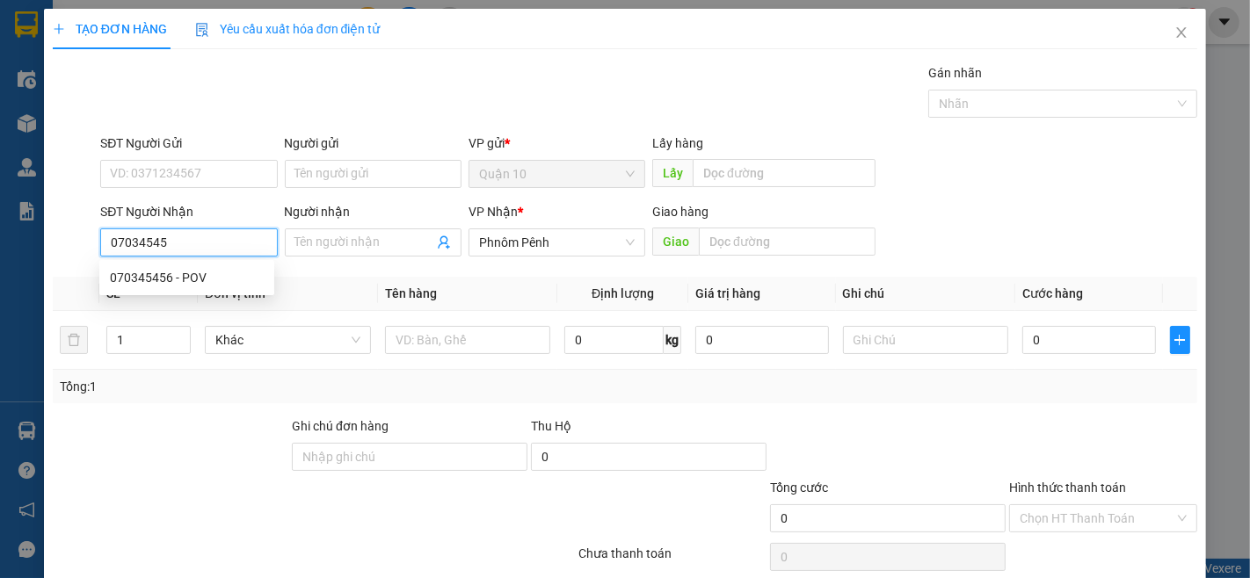
type input "070345456"
click at [128, 273] on div "070345456 - POV" at bounding box center [187, 277] width 154 height 19
type input "POV"
type input "500.000"
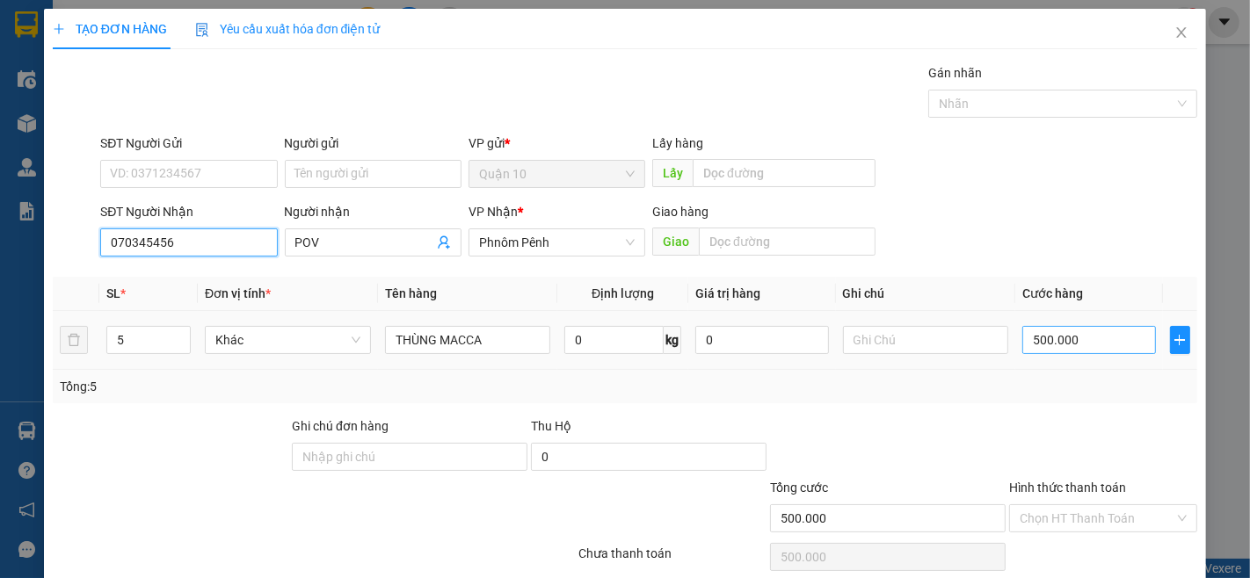
type input "070345456"
click at [1090, 341] on input "500.000" at bounding box center [1088, 340] width 133 height 28
type input "0"
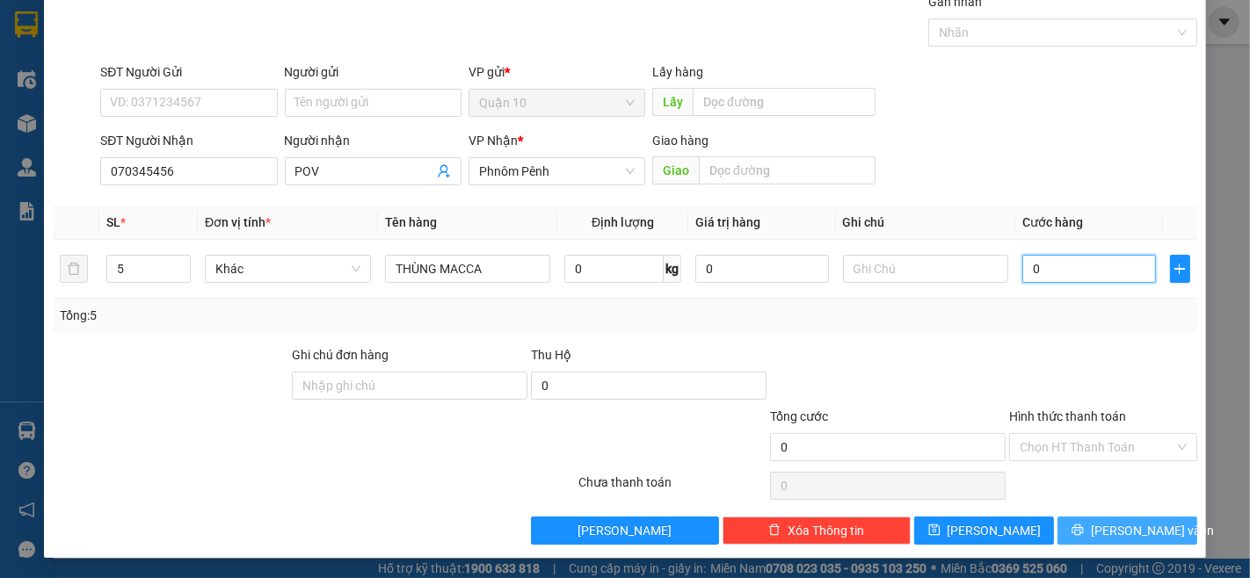
type input "0"
click at [1093, 530] on button "[PERSON_NAME] và In" at bounding box center [1127, 531] width 140 height 28
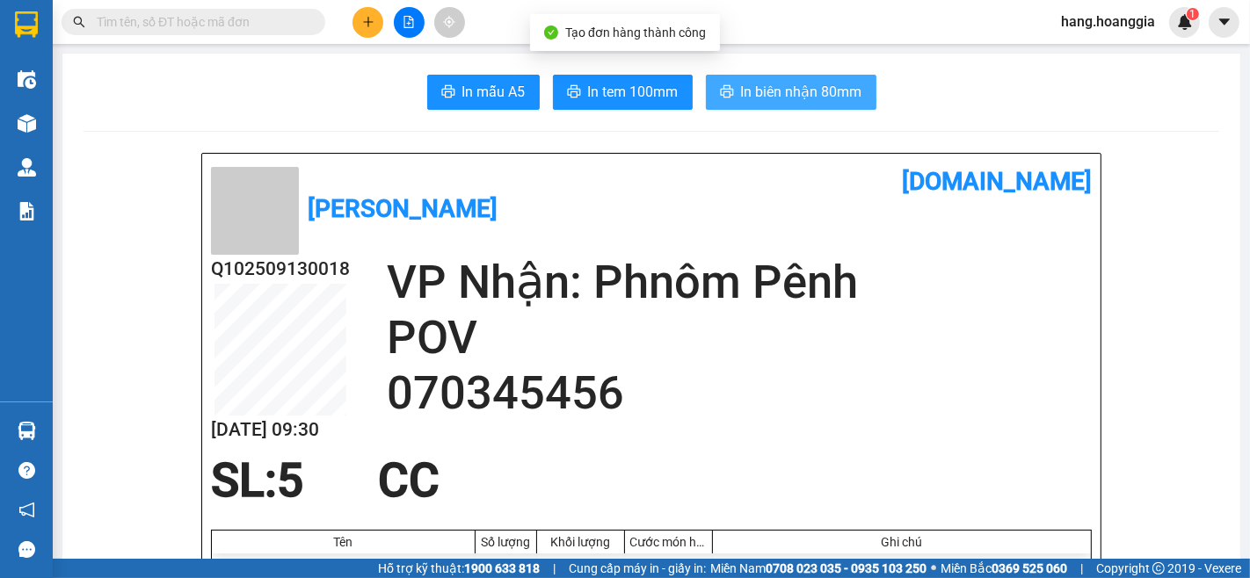
click at [817, 95] on span "In biên nhận 80mm" at bounding box center [801, 92] width 121 height 22
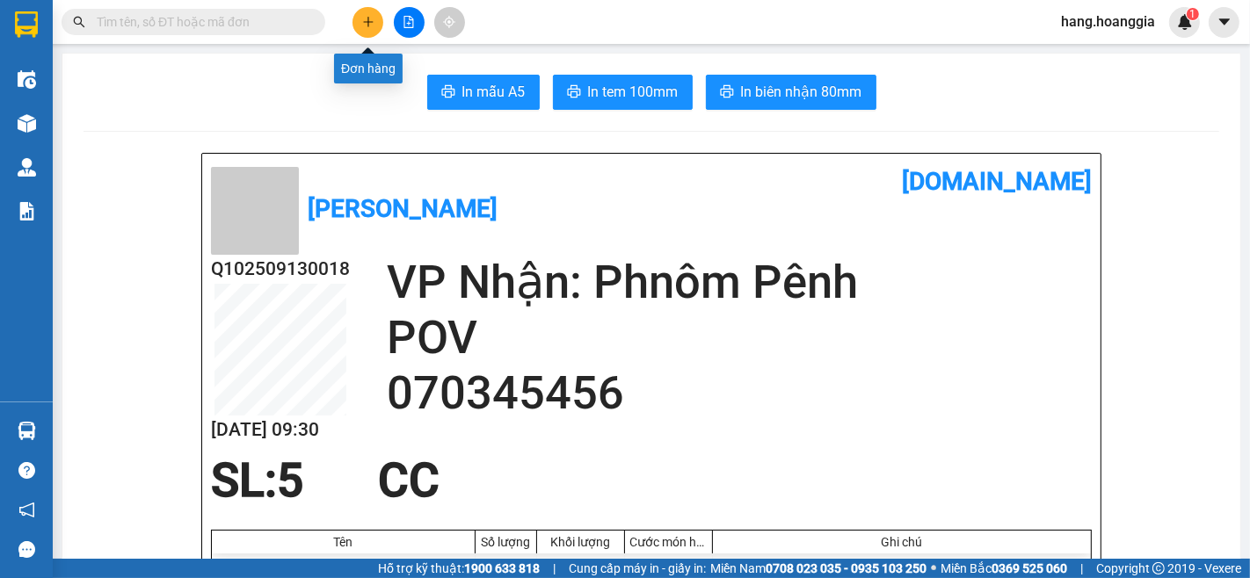
drag, startPoint x: 374, startPoint y: 16, endPoint x: 363, endPoint y: 24, distance: 13.9
click at [363, 24] on button at bounding box center [367, 22] width 31 height 31
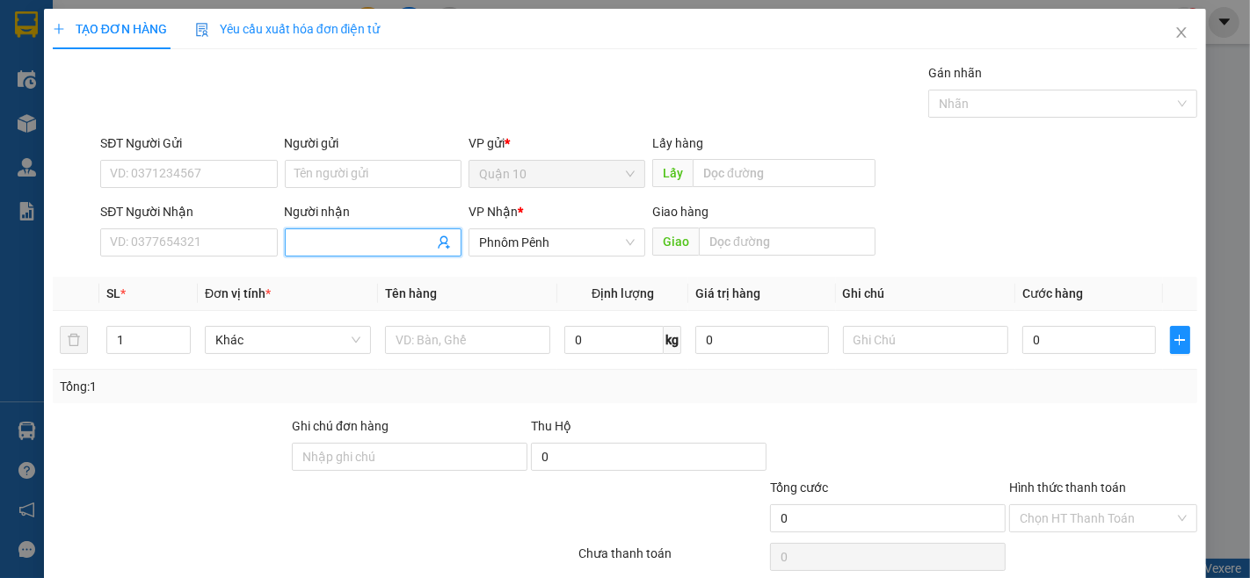
click at [347, 231] on span at bounding box center [373, 243] width 177 height 28
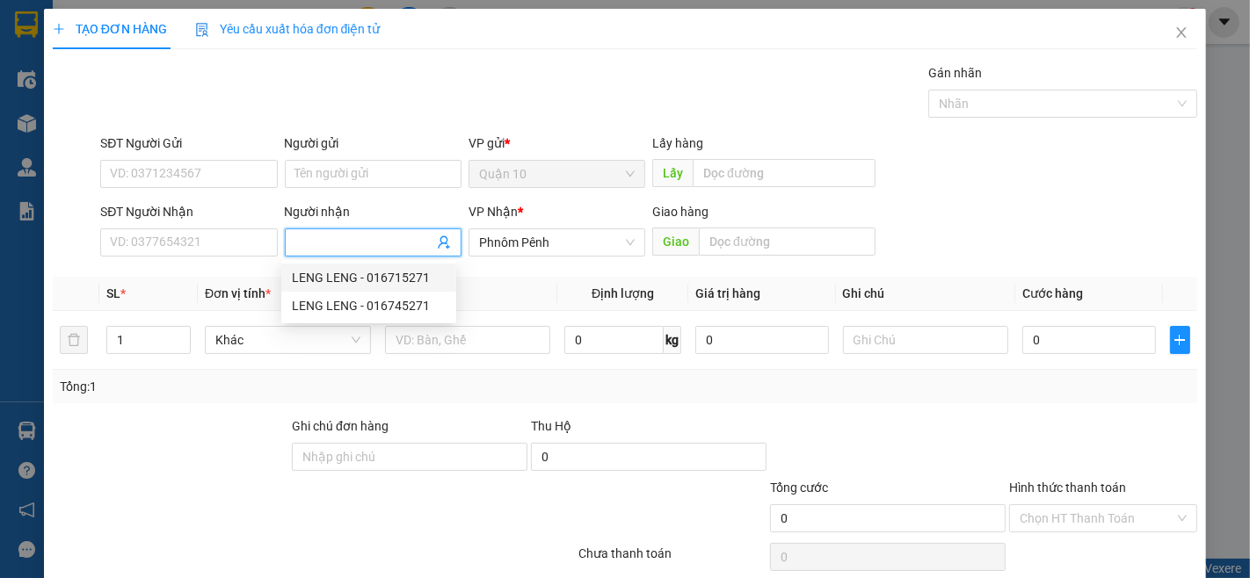
click at [391, 274] on div "LENG LENG - 016715271" at bounding box center [369, 277] width 154 height 19
type input "016715271"
type input "LENG LENG"
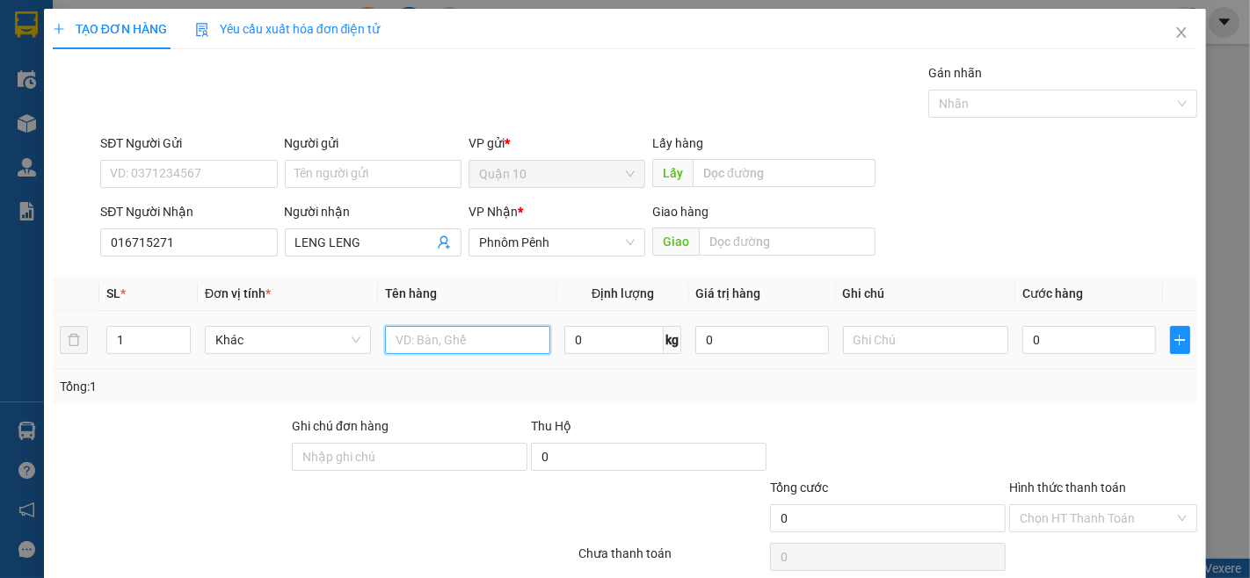
click at [416, 340] on input "text" at bounding box center [468, 340] width 166 height 28
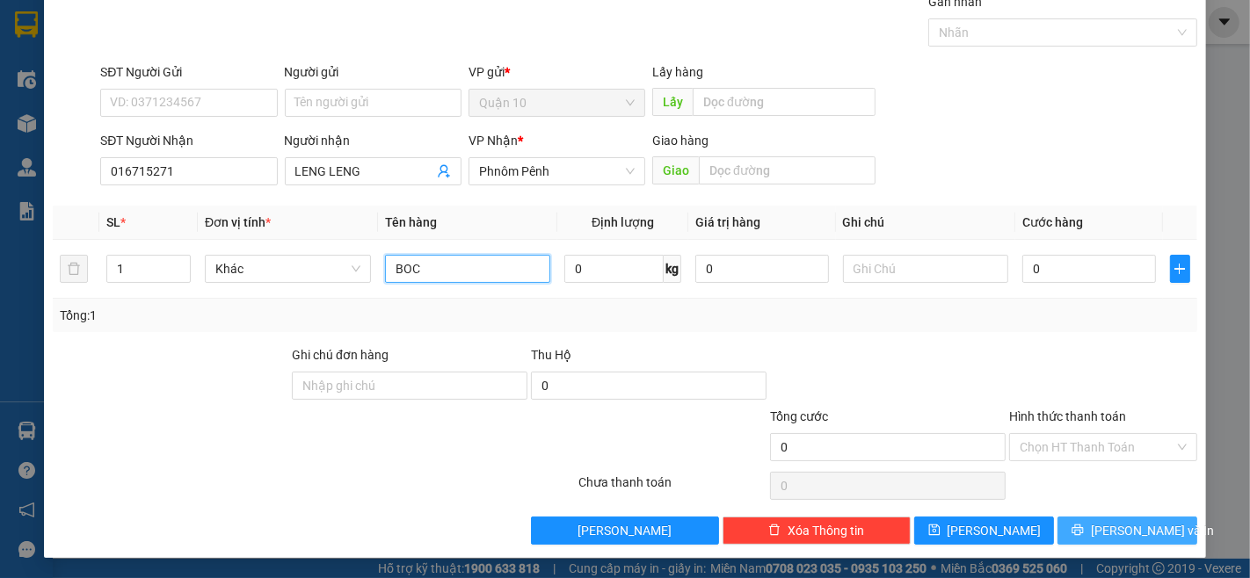
type input "BOC"
click at [1125, 522] on span "[PERSON_NAME] và In" at bounding box center [1152, 530] width 123 height 19
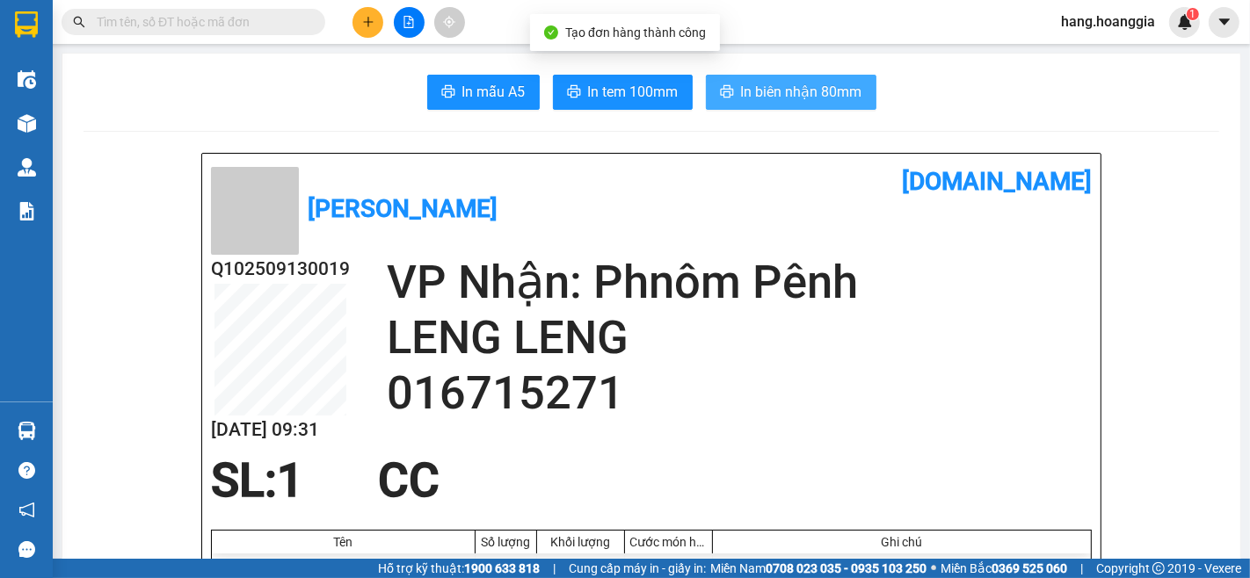
click at [800, 92] on span "In biên nhận 80mm" at bounding box center [801, 92] width 121 height 22
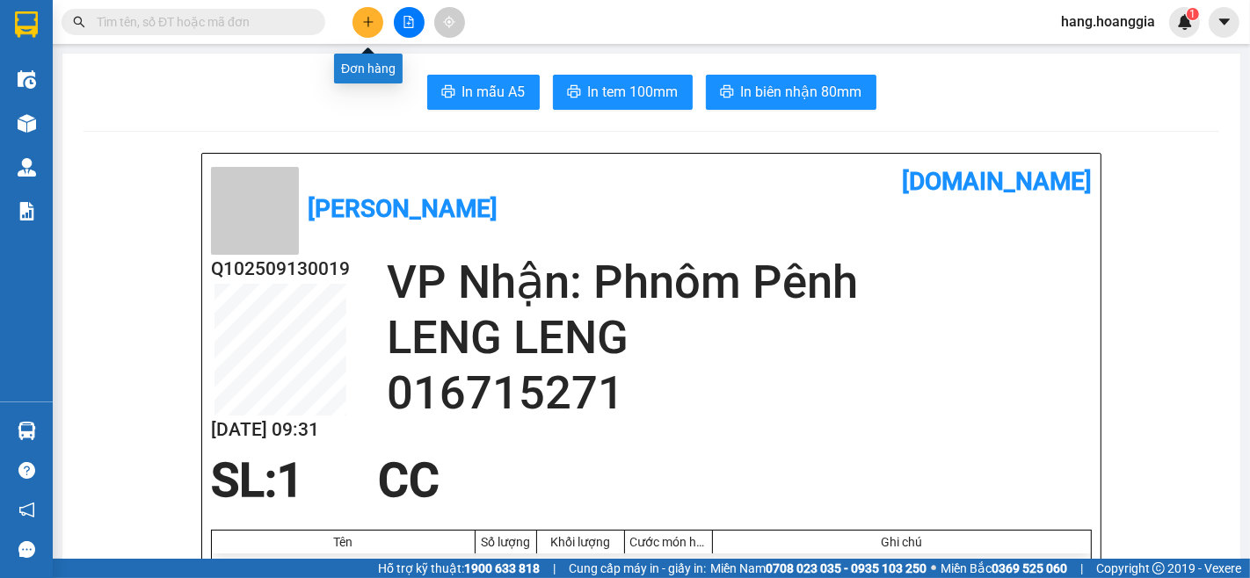
click at [371, 21] on icon "plus" at bounding box center [368, 22] width 12 height 12
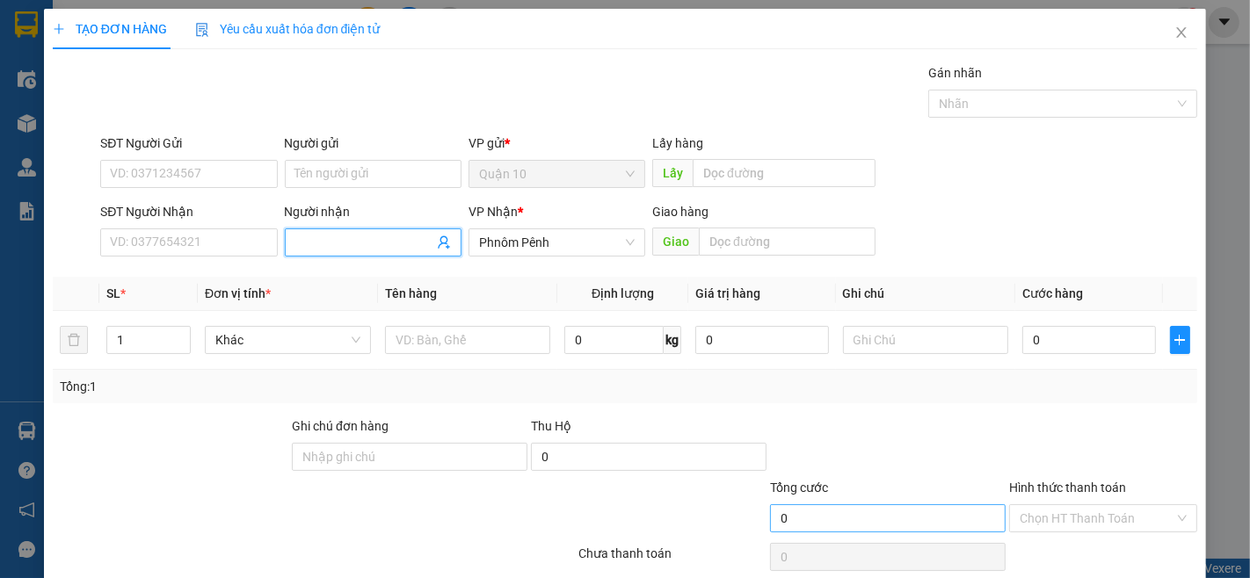
drag, startPoint x: 315, startPoint y: 247, endPoint x: 904, endPoint y: 524, distance: 650.7
click at [382, 293] on div "Transit Pickup Surcharge Ids Transit Deliver Surcharge Ids Transit Deliver Surc…" at bounding box center [625, 339] width 1144 height 553
type input "TOAN"
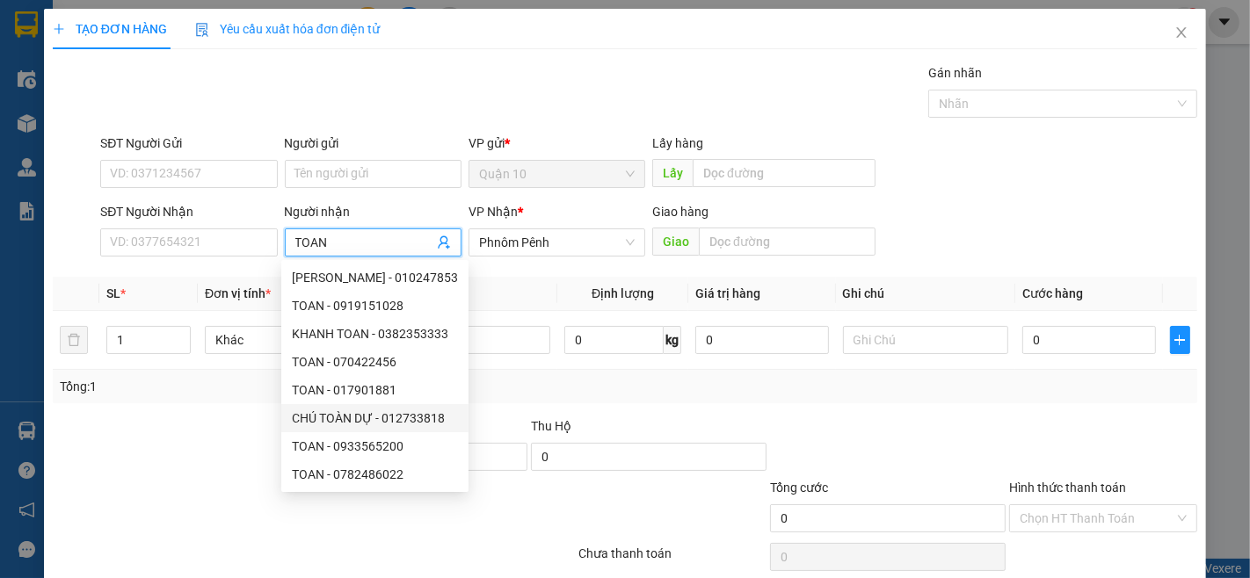
click at [330, 416] on div "CHÚ TOÀN DỰ - 012733818" at bounding box center [375, 418] width 166 height 19
type input "012733818"
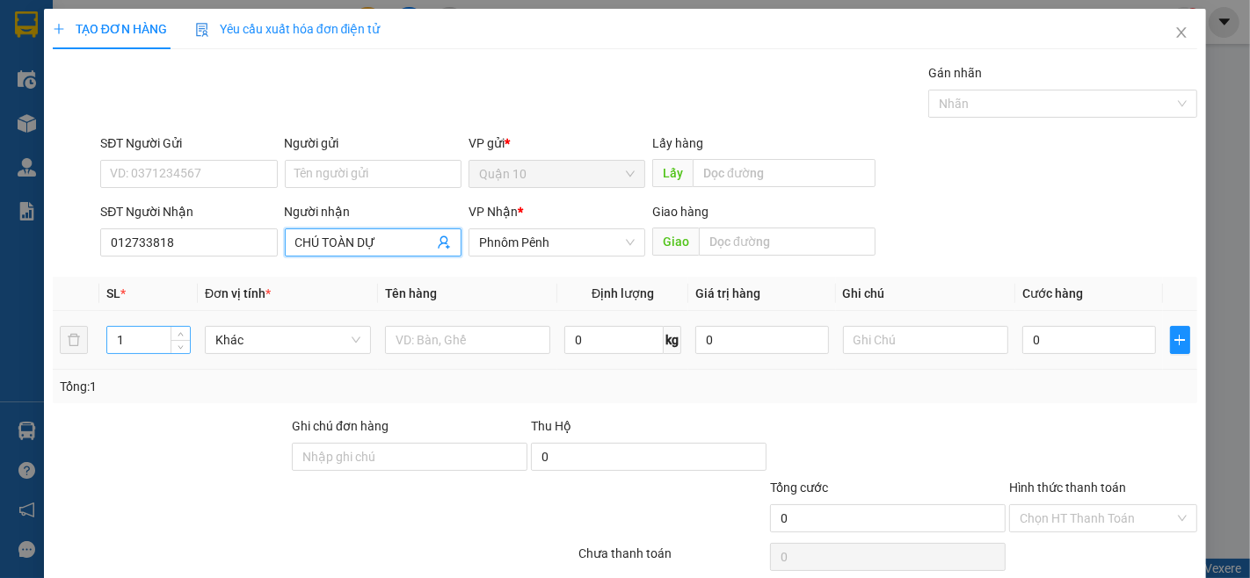
type input "CHÚ TOÀN DỰ"
drag, startPoint x: 149, startPoint y: 347, endPoint x: 604, endPoint y: 477, distance: 472.7
click at [142, 347] on input "1" at bounding box center [148, 340] width 83 height 26
type input "5"
click at [458, 347] on input "text" at bounding box center [468, 340] width 166 height 28
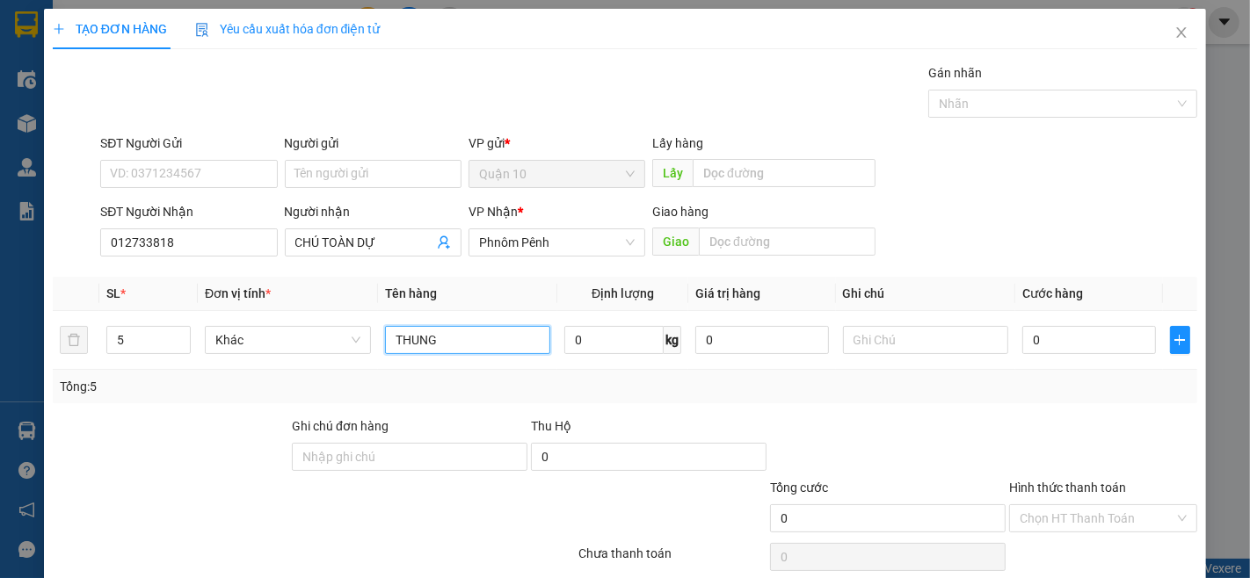
scroll to position [71, 0]
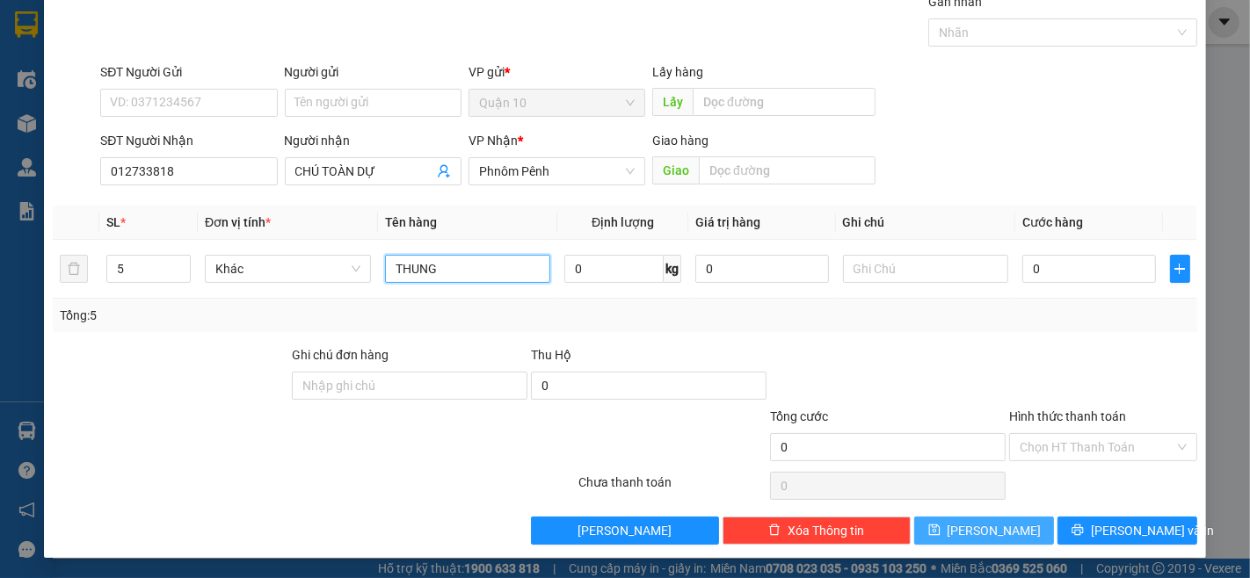
type input "THUNG"
click at [1006, 519] on button "[PERSON_NAME]" at bounding box center [984, 531] width 140 height 28
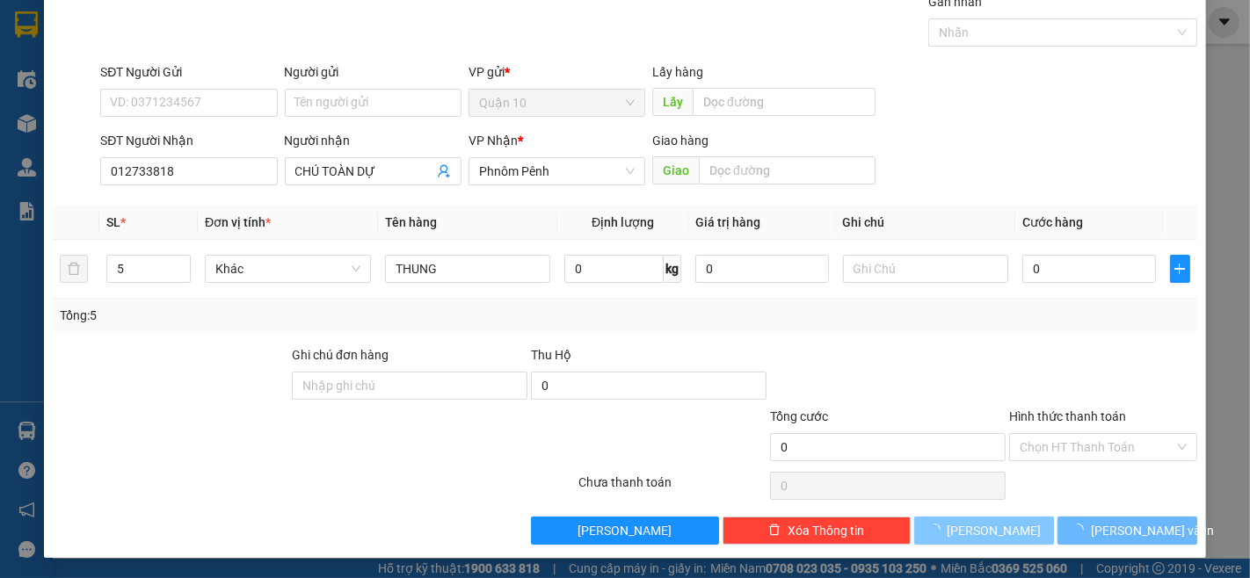
type input "1"
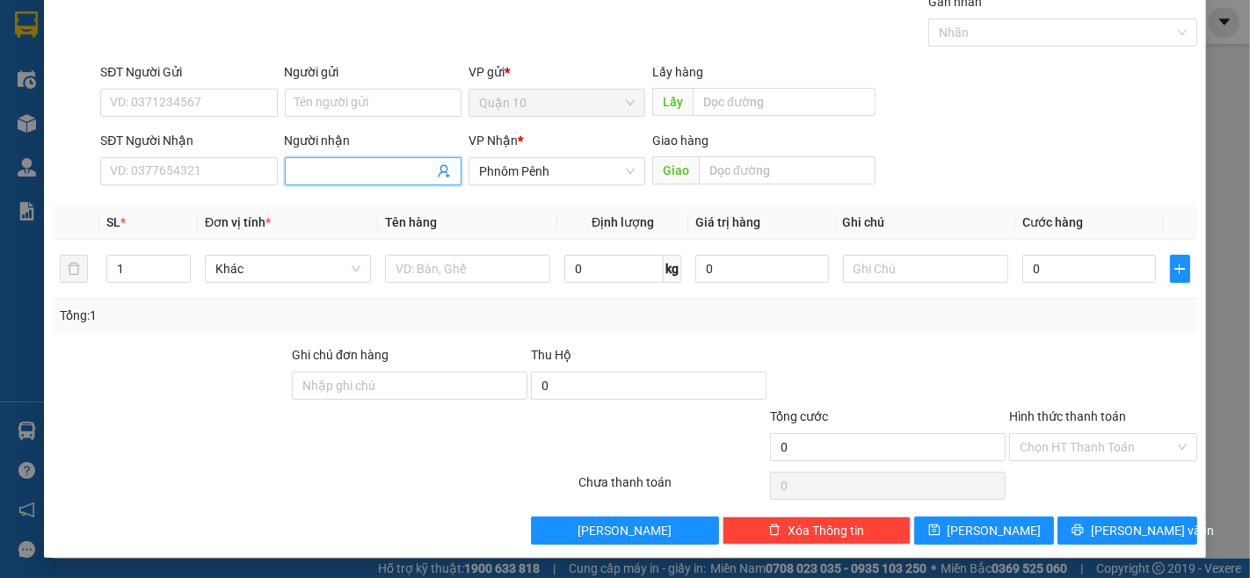
drag, startPoint x: 319, startPoint y: 169, endPoint x: 1132, endPoint y: 576, distance: 909.2
click at [313, 176] on input "Người nhận" at bounding box center [364, 171] width 138 height 19
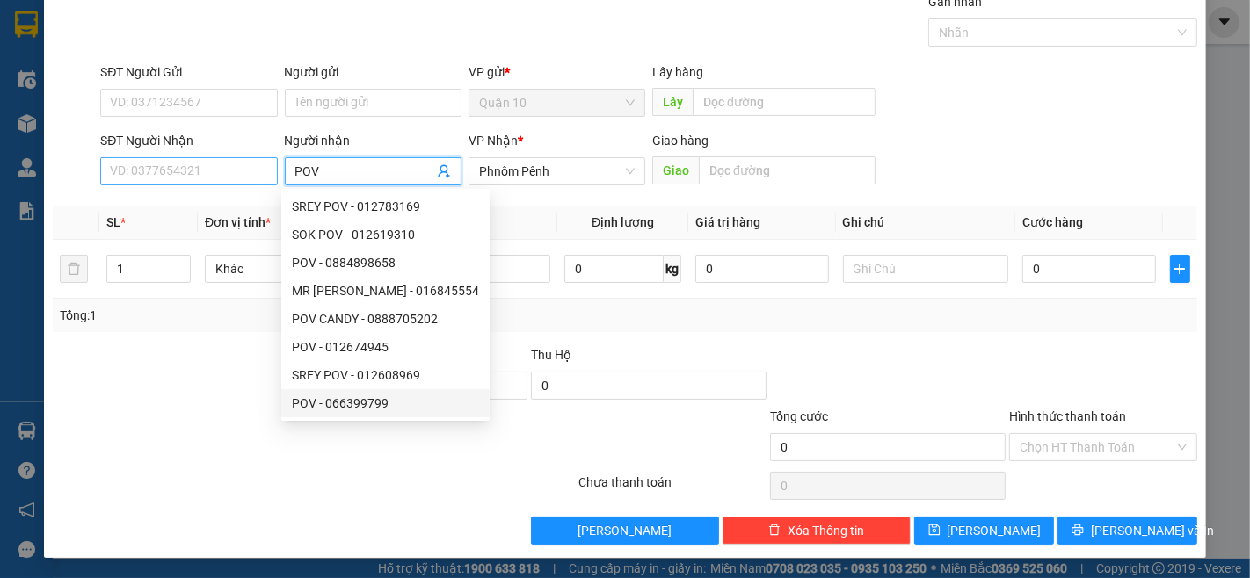
type input "POV"
click at [161, 174] on input "SĐT Người Nhận" at bounding box center [188, 171] width 177 height 28
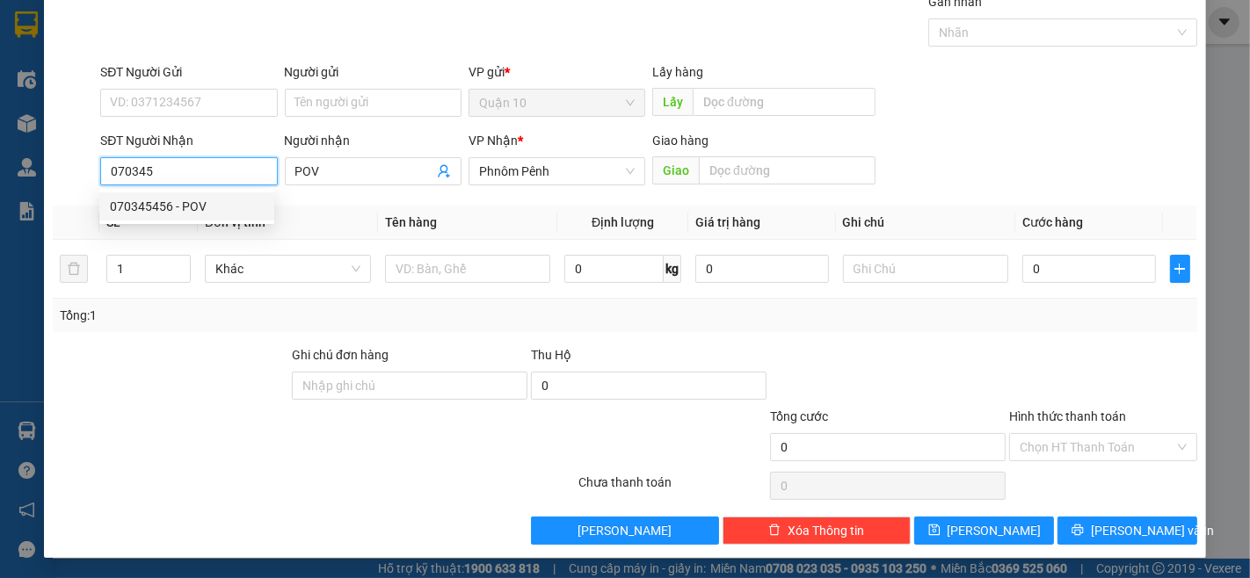
click at [136, 211] on div "070345456 - POV" at bounding box center [187, 206] width 154 height 19
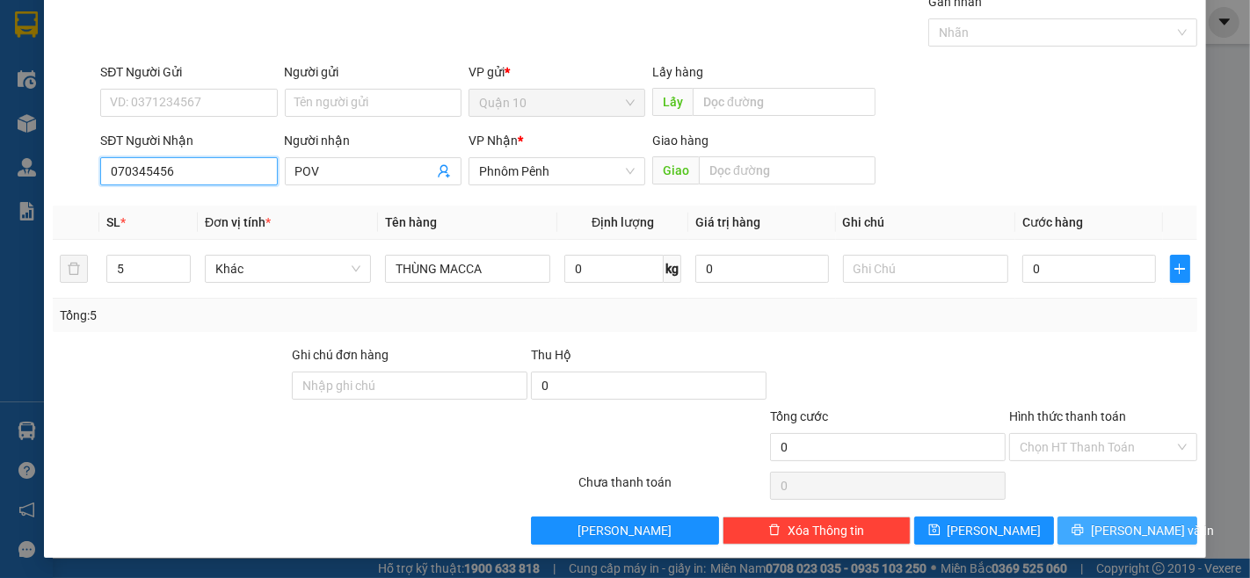
type input "070345456"
click at [1121, 527] on span "[PERSON_NAME] và In" at bounding box center [1152, 530] width 123 height 19
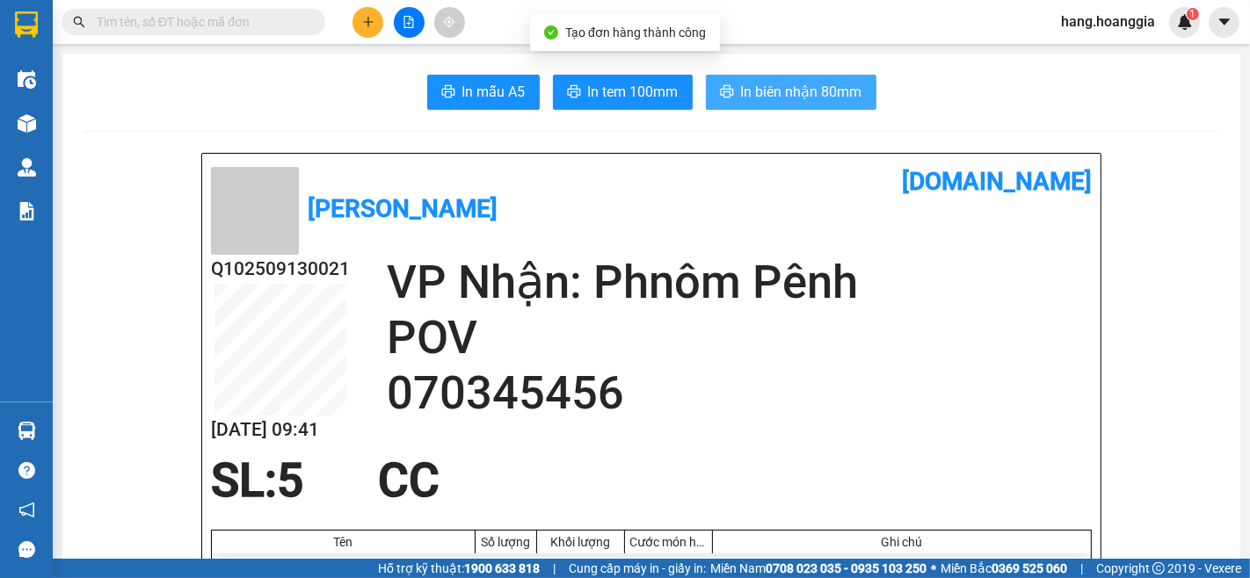
drag, startPoint x: 821, startPoint y: 77, endPoint x: 810, endPoint y: 113, distance: 36.7
click at [815, 86] on button "In biên nhận 80mm" at bounding box center [791, 92] width 171 height 35
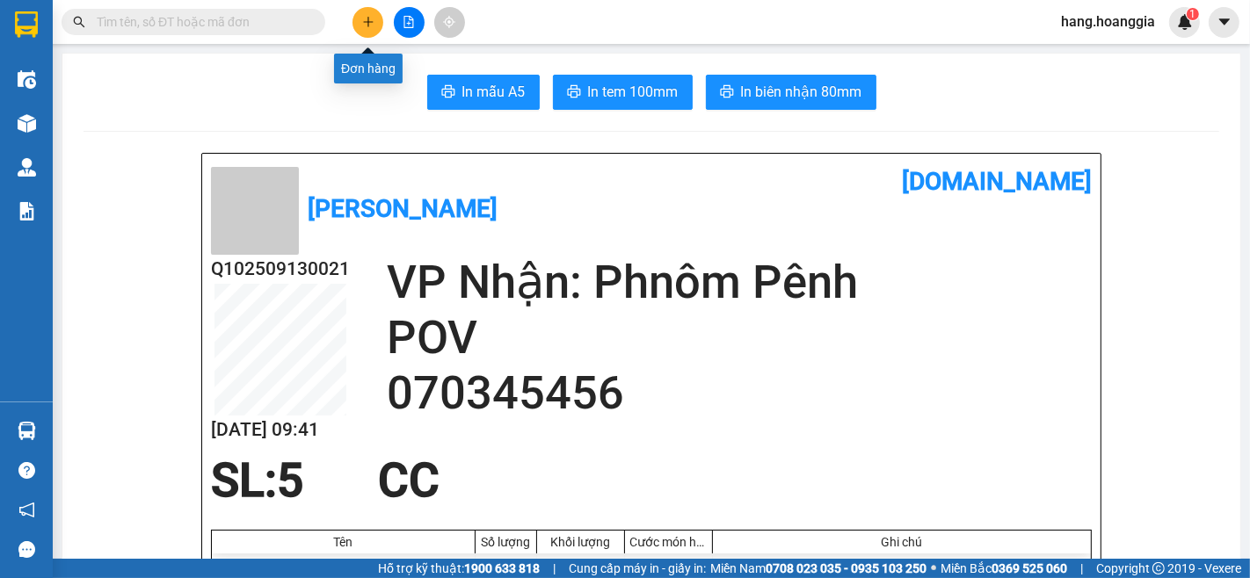
click at [367, 26] on icon "plus" at bounding box center [368, 22] width 12 height 12
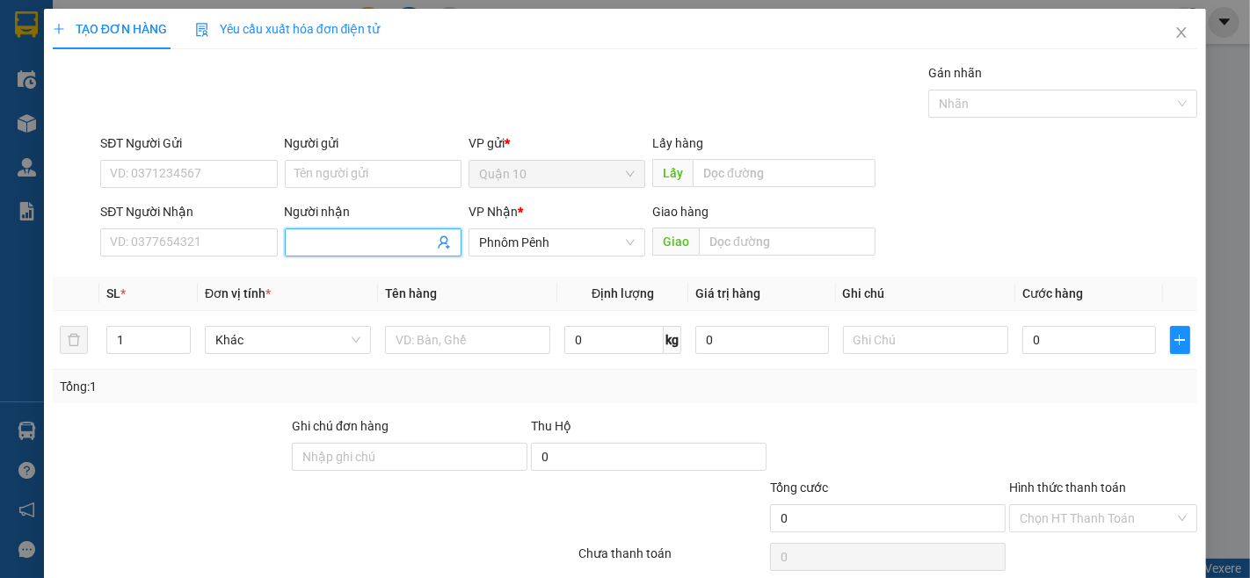
click at [336, 240] on input "Người nhận" at bounding box center [364, 242] width 138 height 19
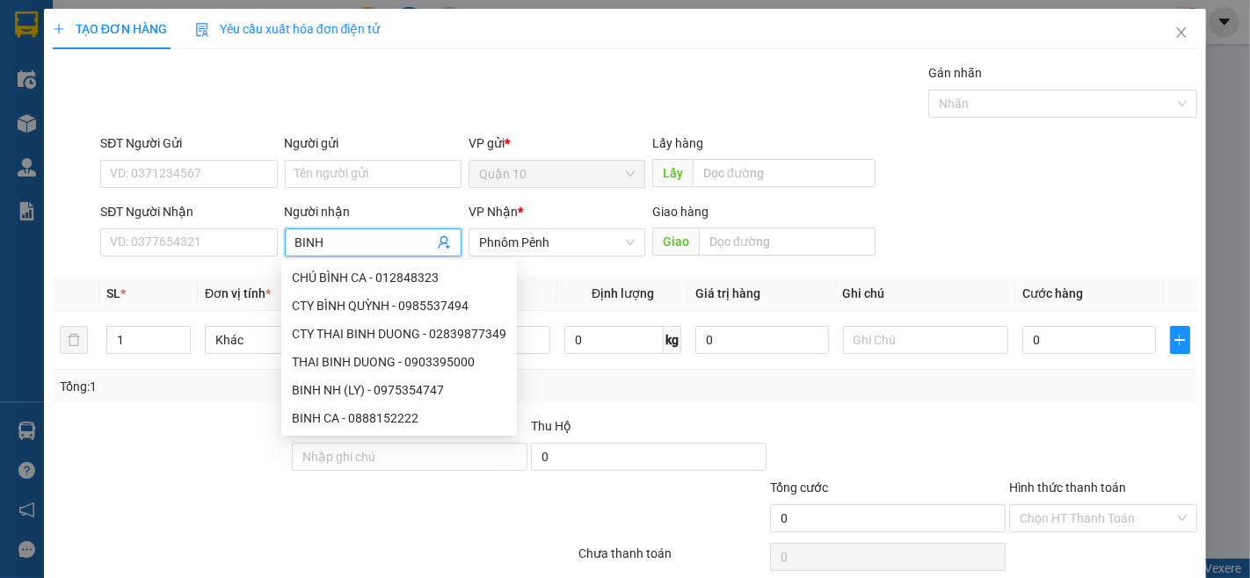
type input "BINH N"
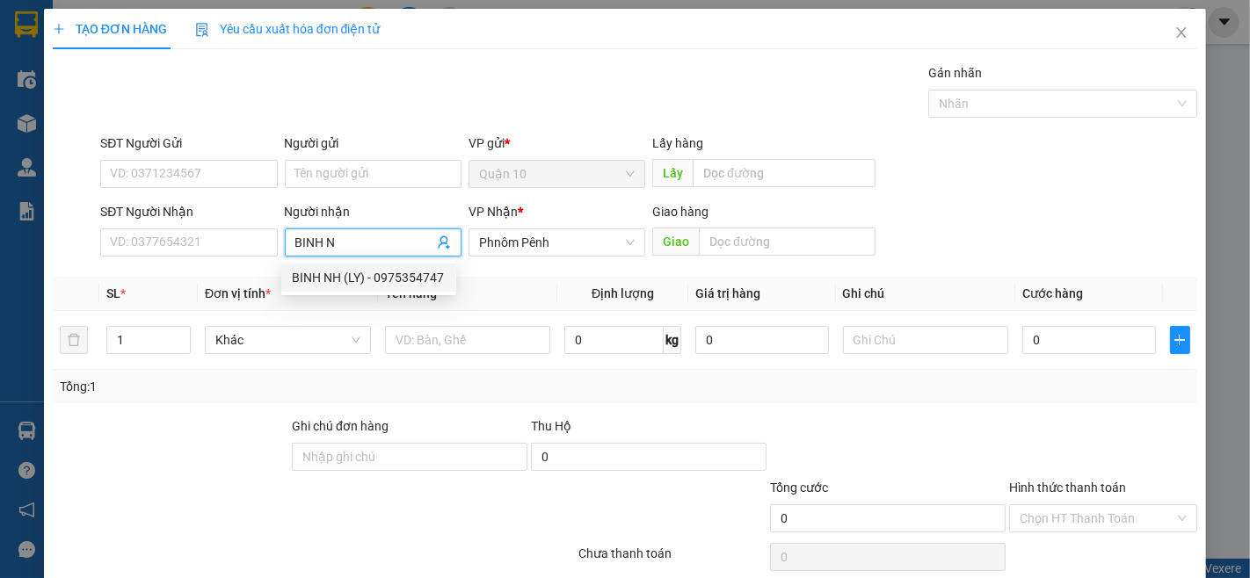
click at [316, 273] on div "BINH NH (LY) - 0975354747" at bounding box center [369, 277] width 154 height 19
type input "0975354747"
type input "BINH NH (LY)"
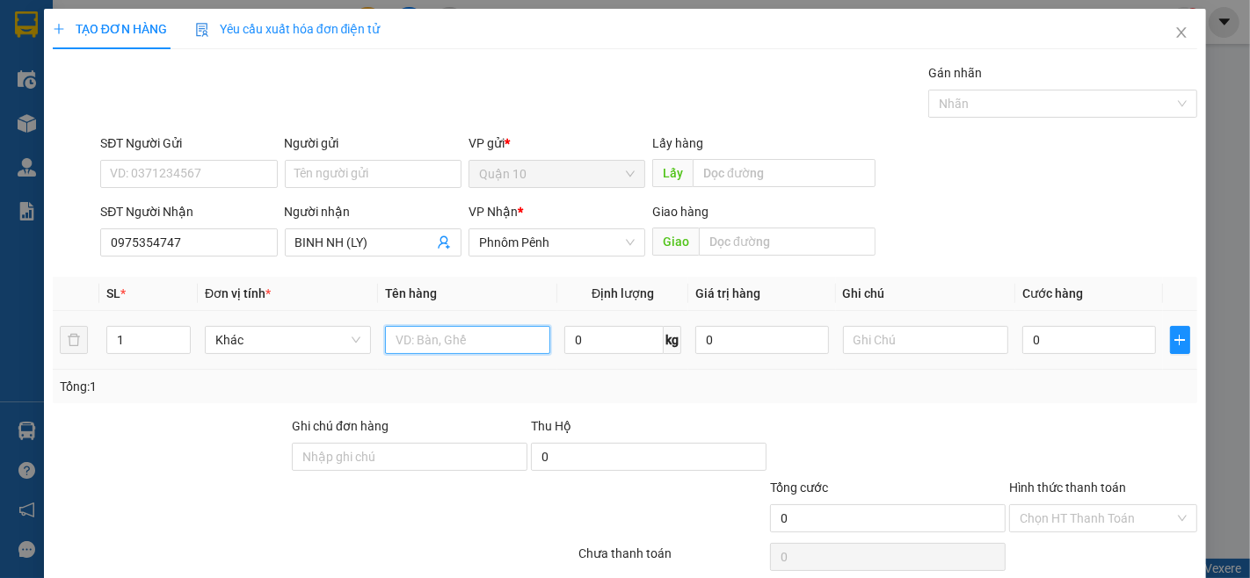
drag, startPoint x: 424, startPoint y: 330, endPoint x: 433, endPoint y: 343, distance: 15.6
click at [431, 337] on input "text" at bounding box center [468, 340] width 166 height 28
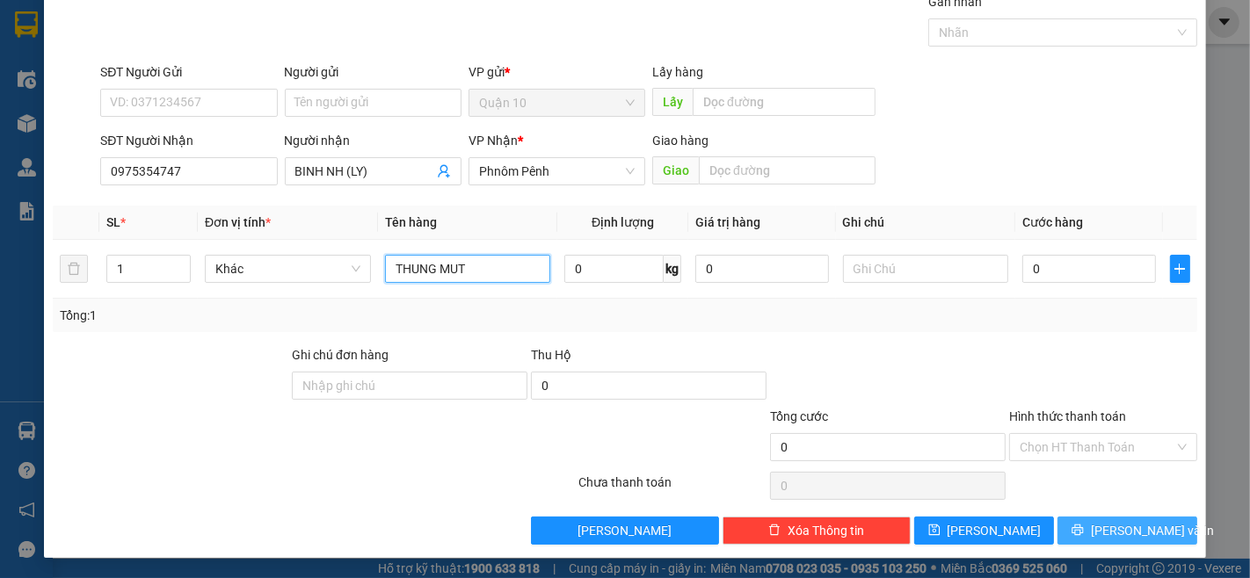
type input "THUNG MUT"
click at [1138, 526] on span "[PERSON_NAME] và In" at bounding box center [1152, 530] width 123 height 19
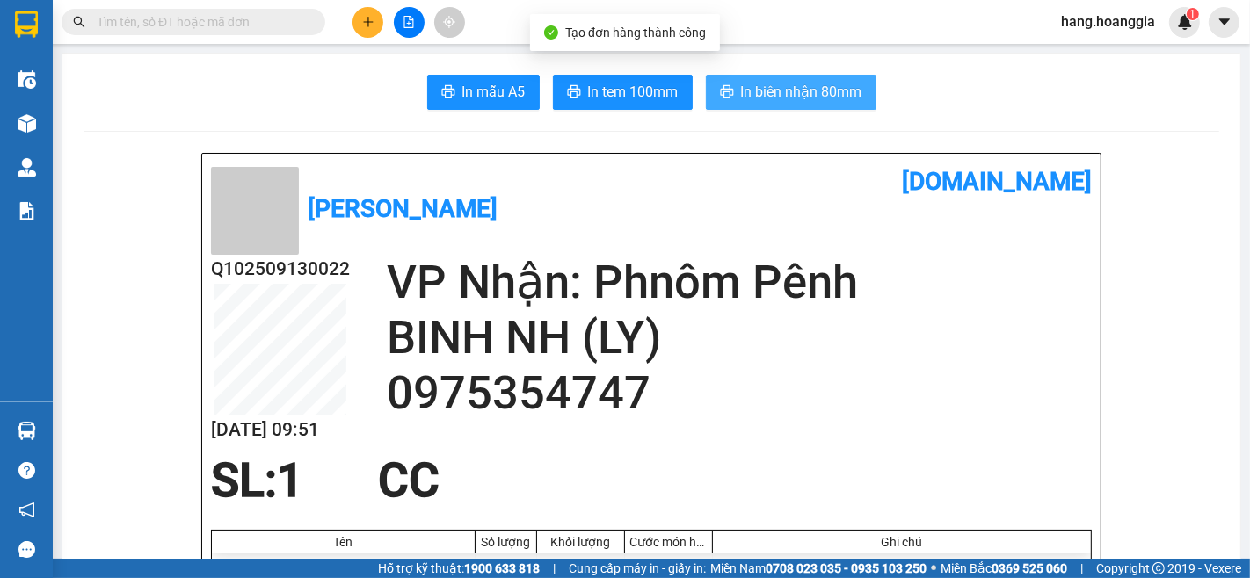
click at [761, 83] on span "In biên nhận 80mm" at bounding box center [801, 92] width 121 height 22
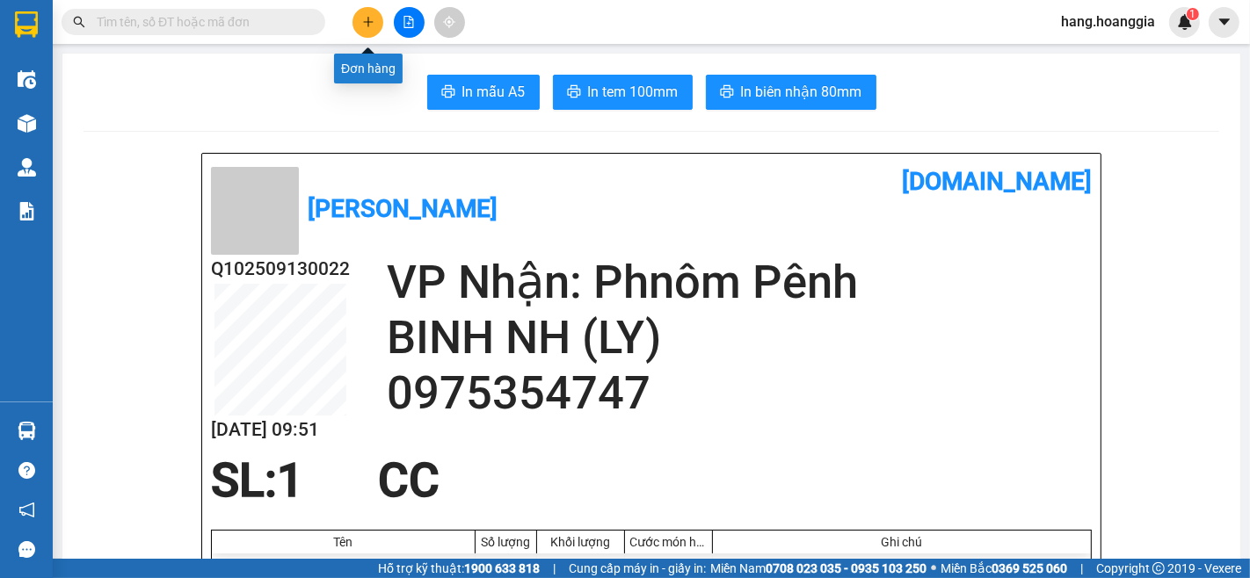
click at [366, 23] on icon "plus" at bounding box center [368, 22] width 12 height 12
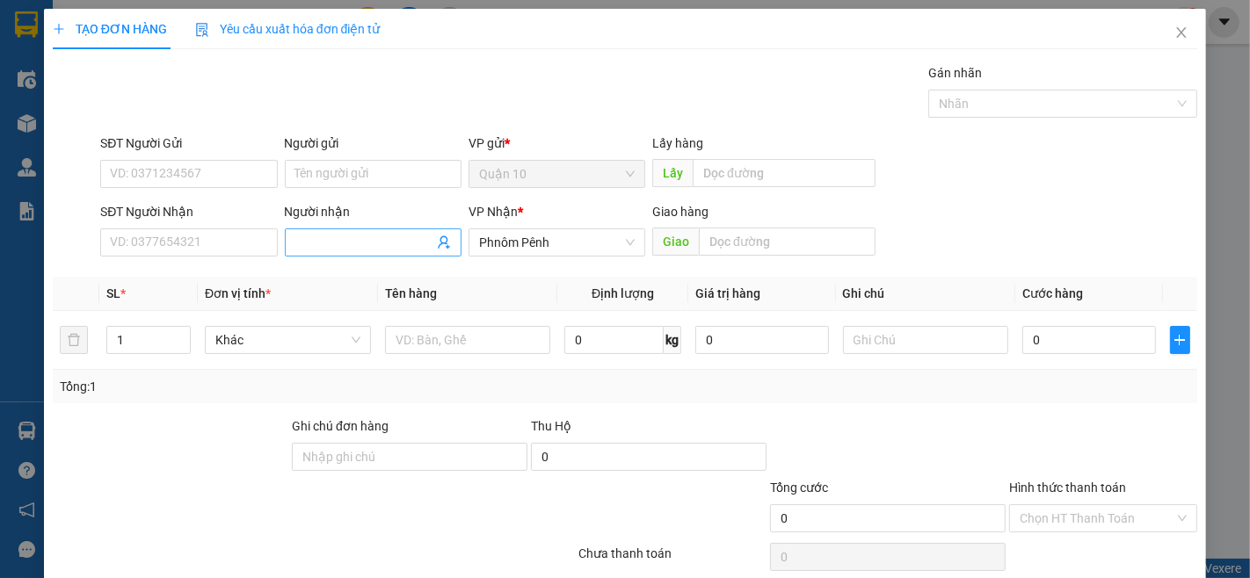
click at [340, 239] on input "Người nhận" at bounding box center [364, 242] width 138 height 19
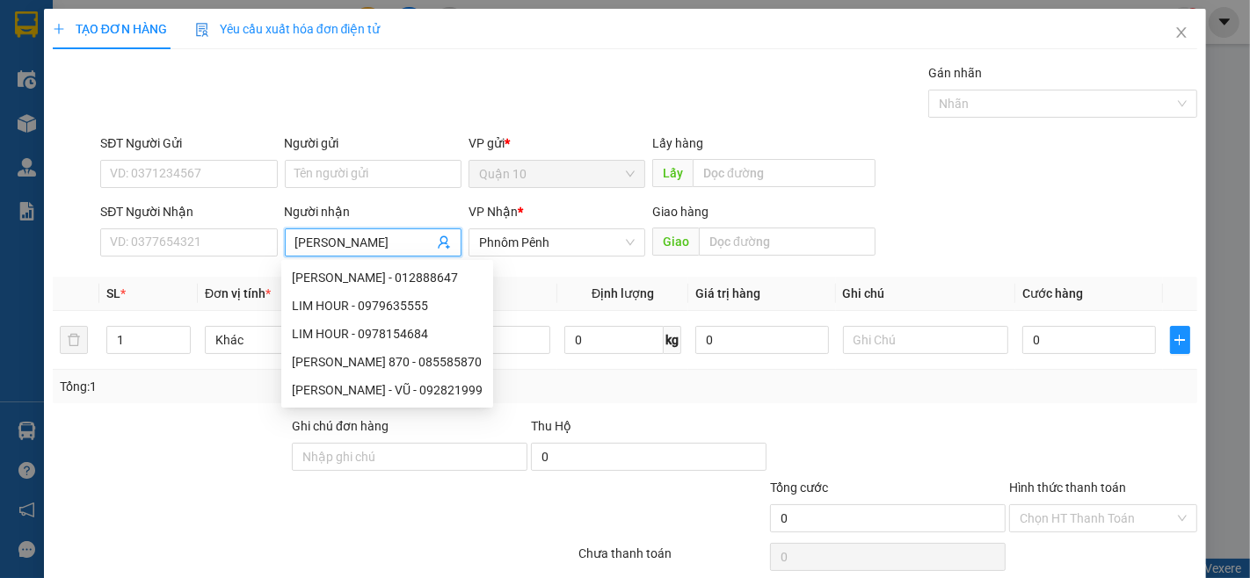
type input "[PERSON_NAME]"
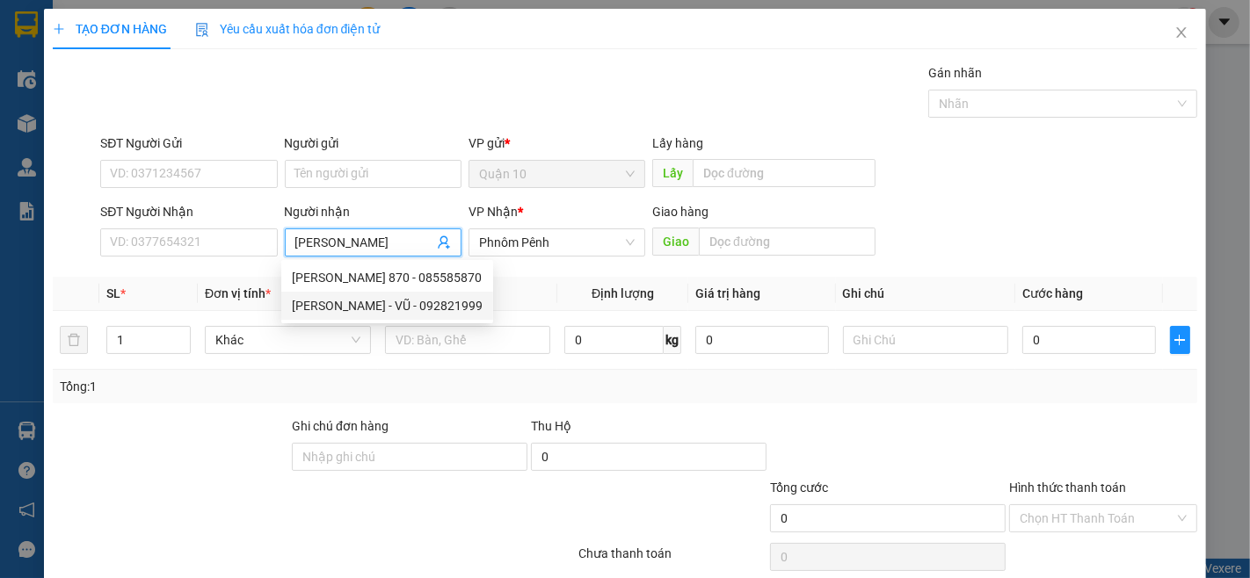
click at [345, 299] on div "[PERSON_NAME] - VŨ - 092821999" at bounding box center [387, 305] width 191 height 19
type input "092821999"
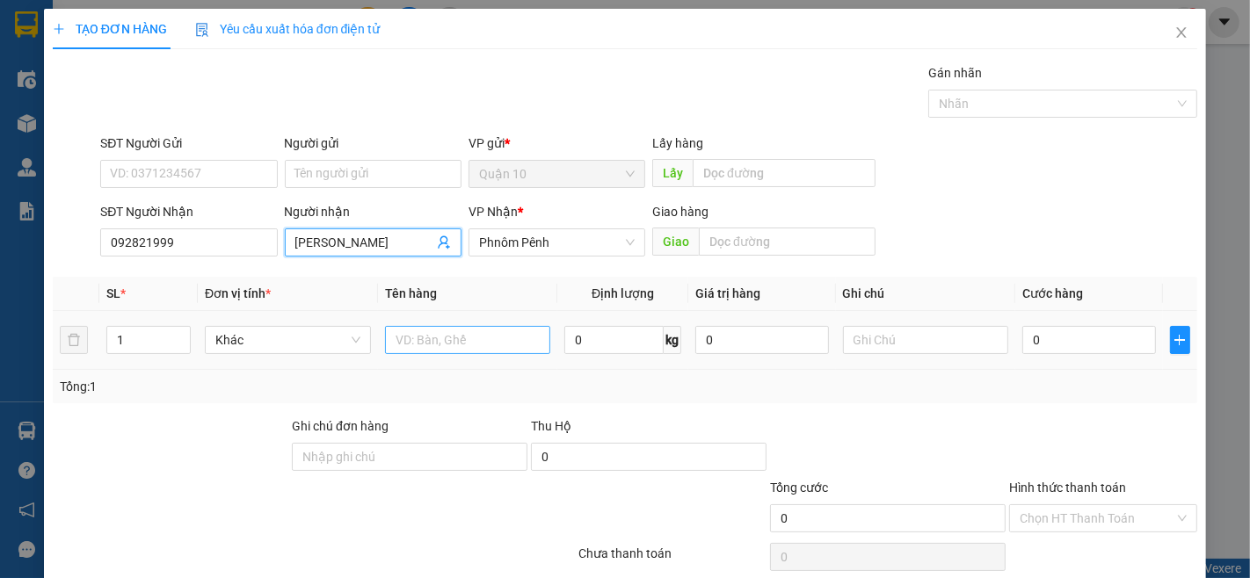
type input "[PERSON_NAME]"
click at [432, 337] on input "text" at bounding box center [468, 340] width 166 height 28
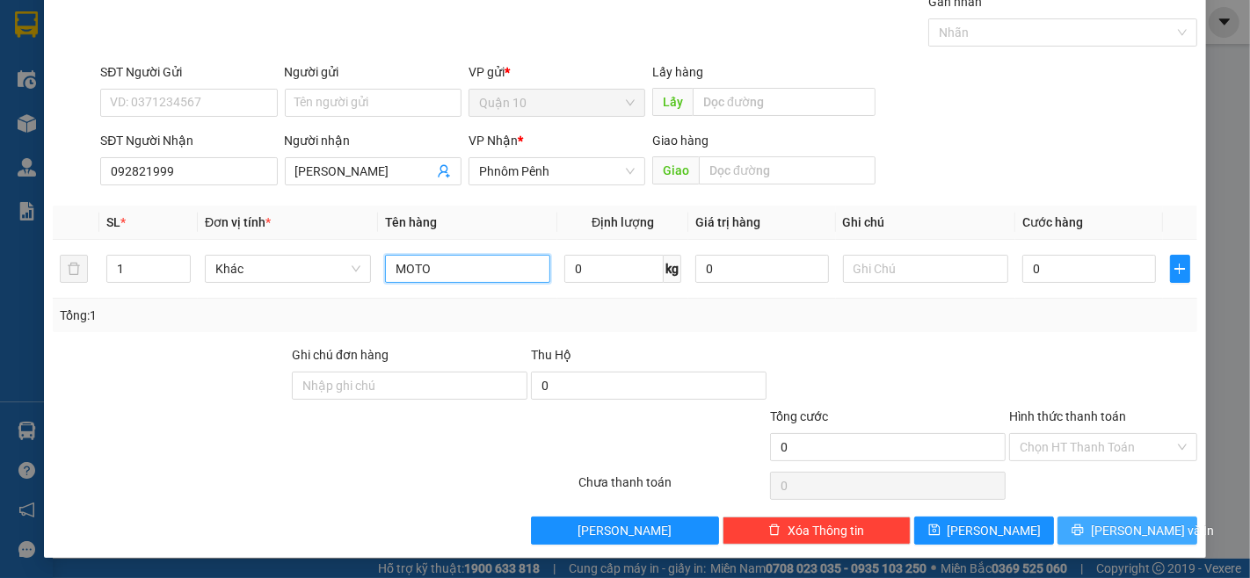
type input "MOTO"
click at [1131, 534] on span "[PERSON_NAME] và In" at bounding box center [1152, 530] width 123 height 19
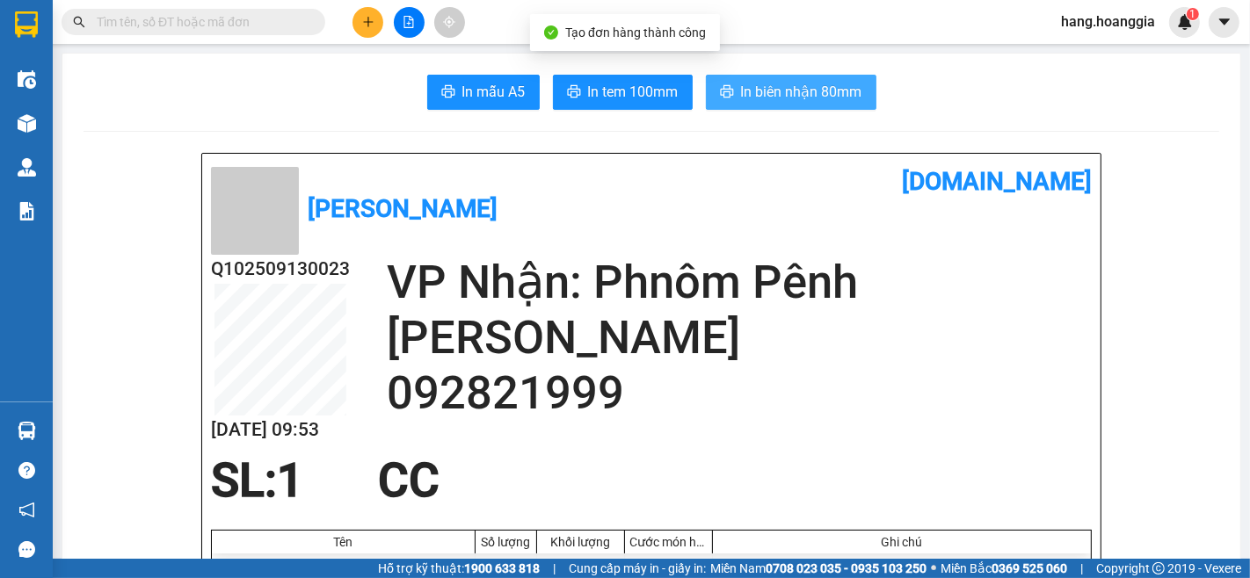
click at [817, 88] on span "In biên nhận 80mm" at bounding box center [801, 92] width 121 height 22
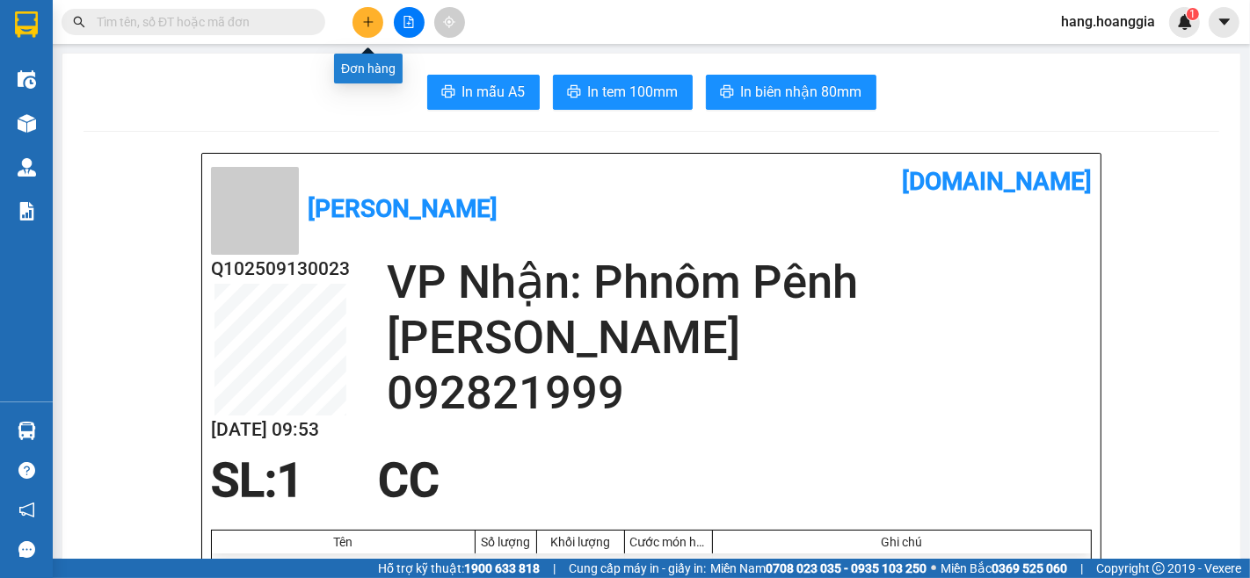
click at [366, 16] on icon "plus" at bounding box center [368, 22] width 12 height 12
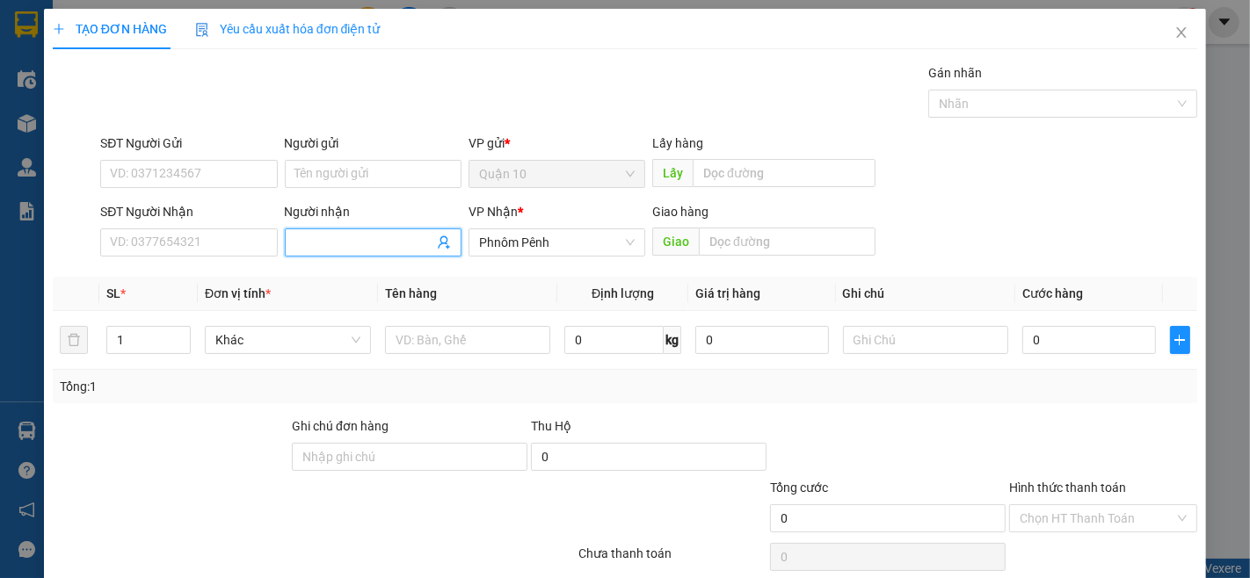
click at [315, 244] on input "Người nhận" at bounding box center [364, 242] width 138 height 19
type input "VY AC"
click at [316, 279] on div "VỸ AC - 0978844484" at bounding box center [369, 277] width 154 height 19
type input "0978844484"
type input "VỸ AC"
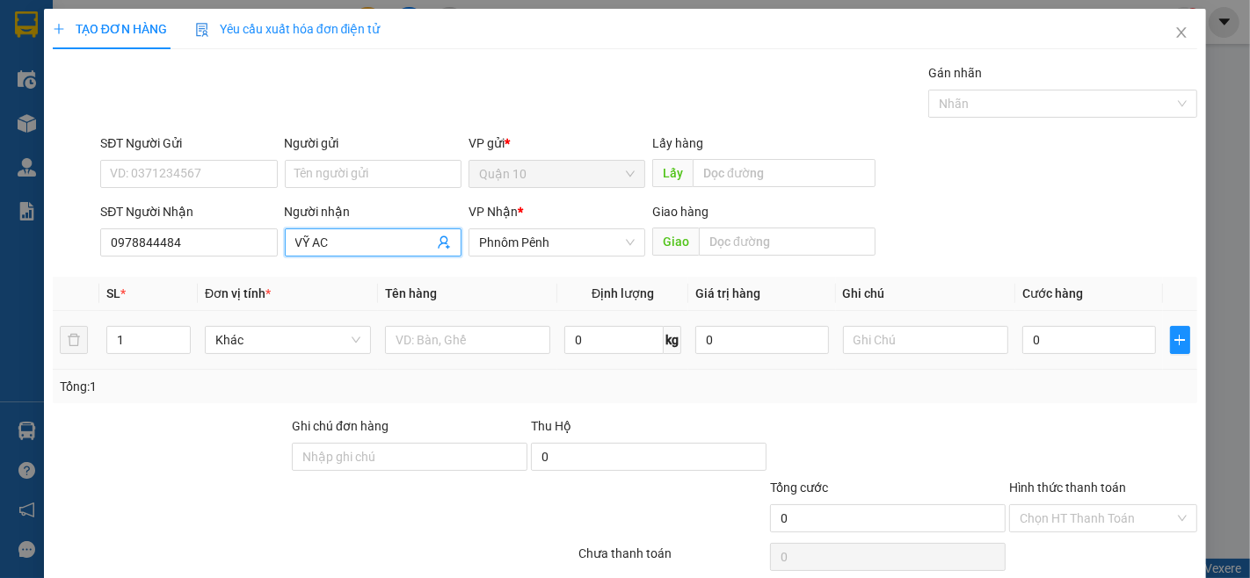
drag, startPoint x: 143, startPoint y: 352, endPoint x: 168, endPoint y: 372, distance: 31.3
click at [143, 362] on td "1" at bounding box center [148, 340] width 98 height 59
type input "3"
click at [433, 350] on input "text" at bounding box center [468, 340] width 166 height 28
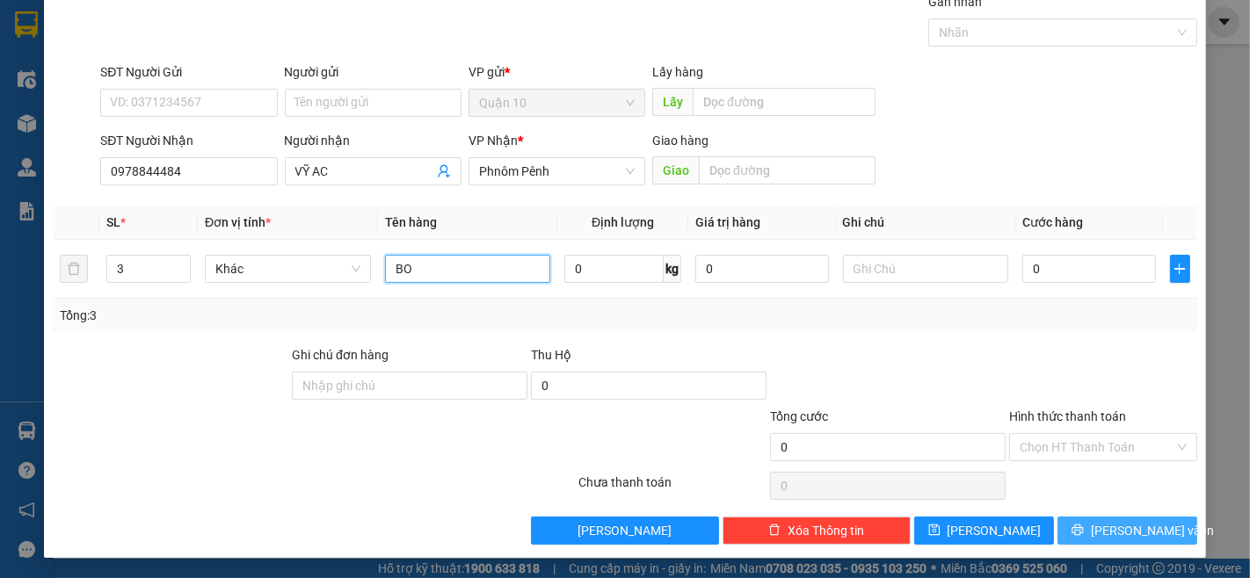
type input "BO"
click at [1104, 530] on span "[PERSON_NAME] và In" at bounding box center [1152, 530] width 123 height 19
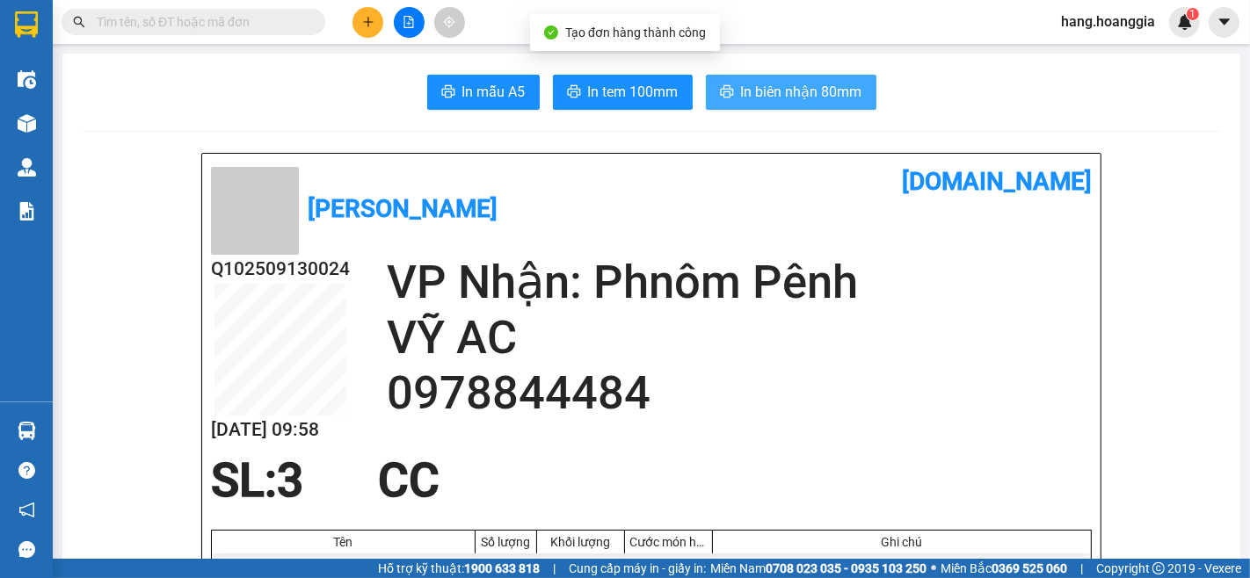
click at [791, 89] on span "In biên nhận 80mm" at bounding box center [801, 92] width 121 height 22
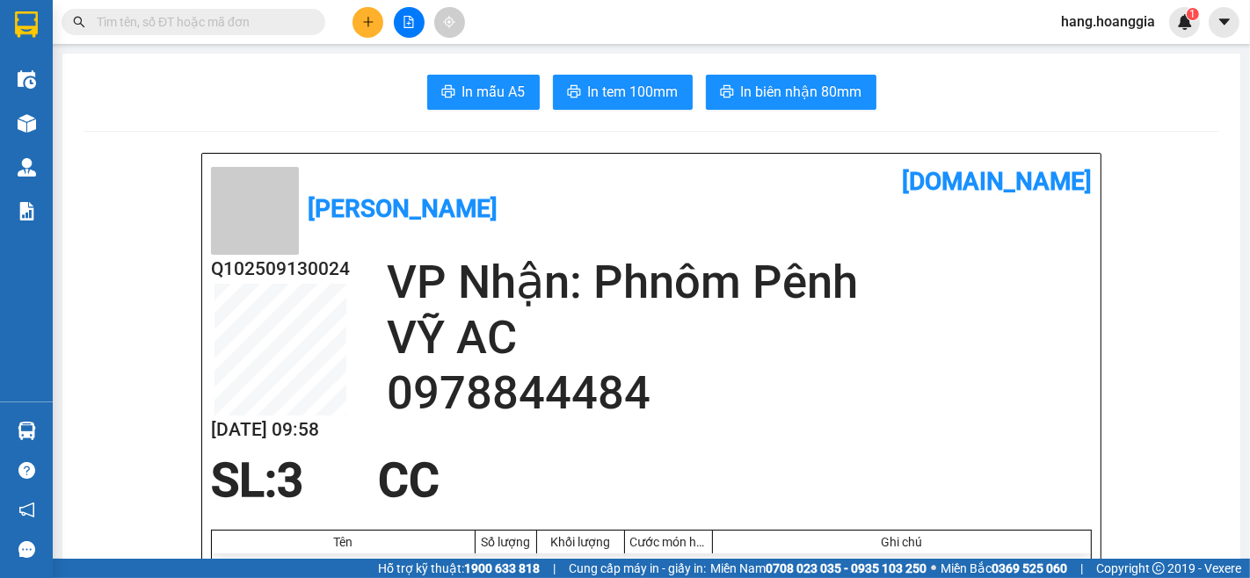
click at [751, 352] on h2 "VỸ AC" at bounding box center [739, 337] width 705 height 55
click at [362, 16] on icon "plus" at bounding box center [368, 22] width 12 height 12
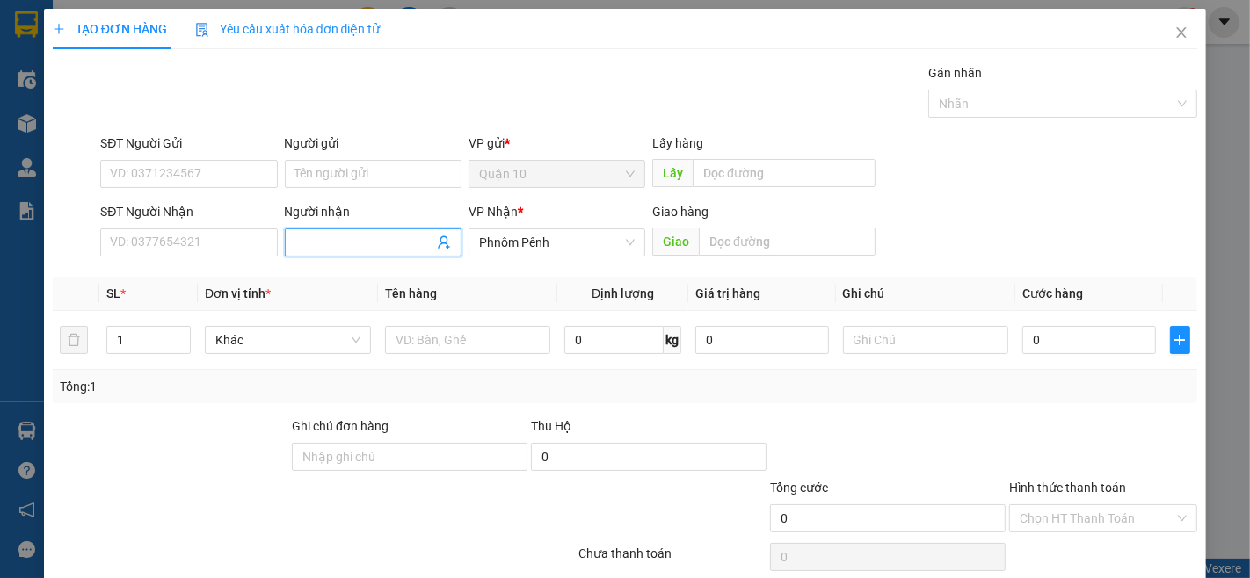
click at [326, 247] on input "Người nhận" at bounding box center [364, 242] width 138 height 19
type input "S"
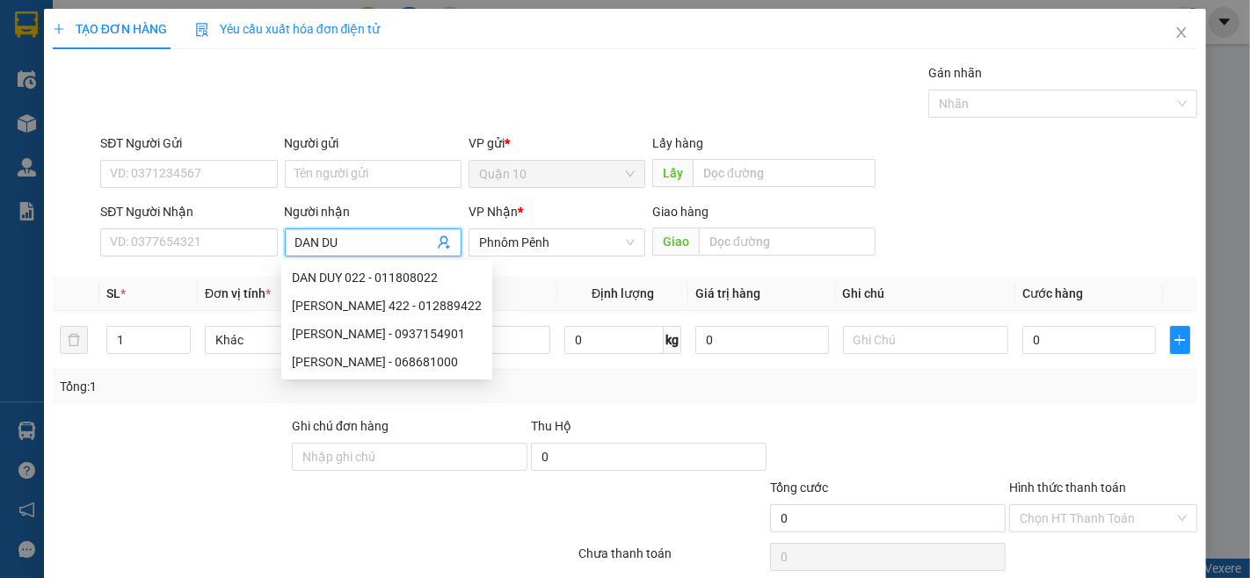
type input "[PERSON_NAME]"
click at [399, 374] on div "[PERSON_NAME] - 068681000" at bounding box center [386, 362] width 211 height 28
type input "068681000"
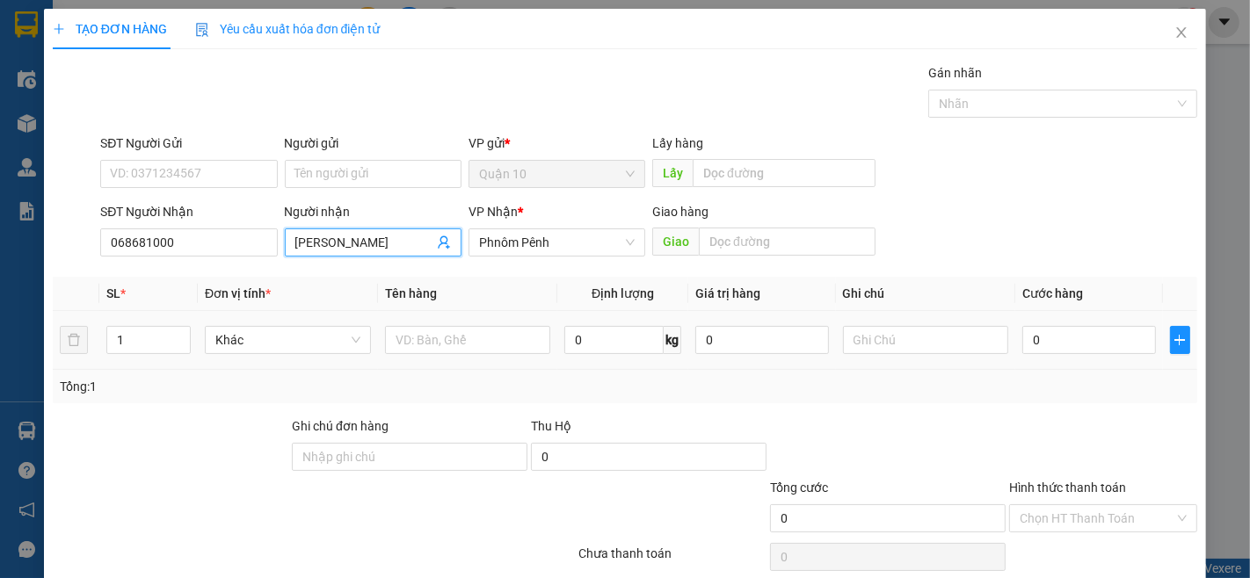
type input "[PERSON_NAME]"
click at [511, 321] on td at bounding box center [468, 340] width 180 height 59
click at [506, 352] on input "text" at bounding box center [468, 340] width 166 height 28
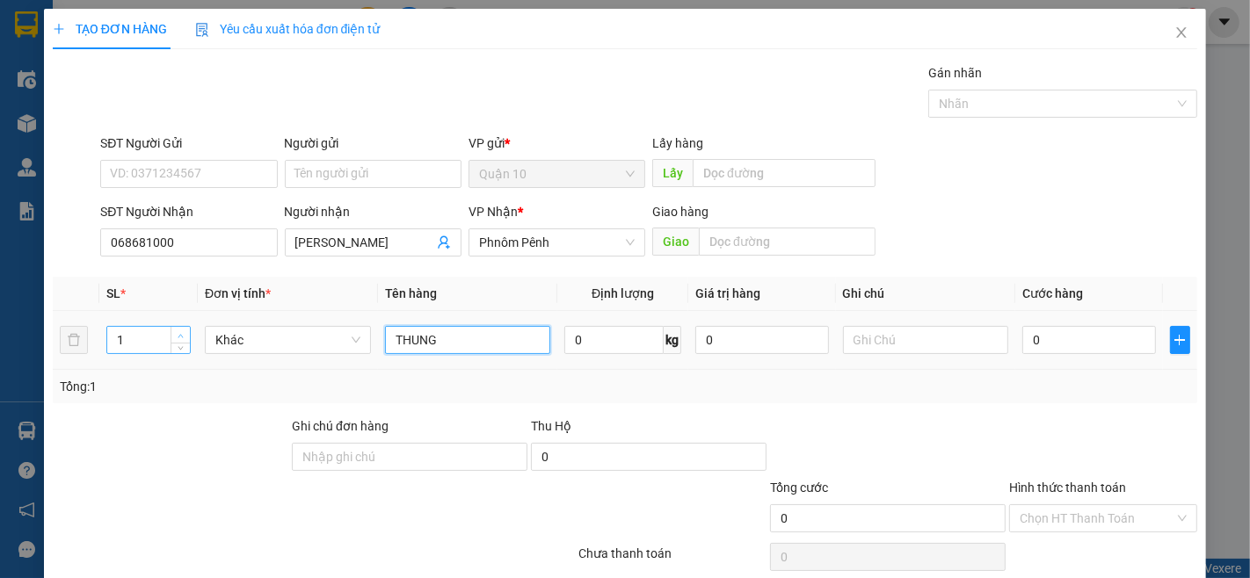
type input "THUNG"
type input "2"
click at [179, 329] on span "Increase Value" at bounding box center [180, 335] width 19 height 16
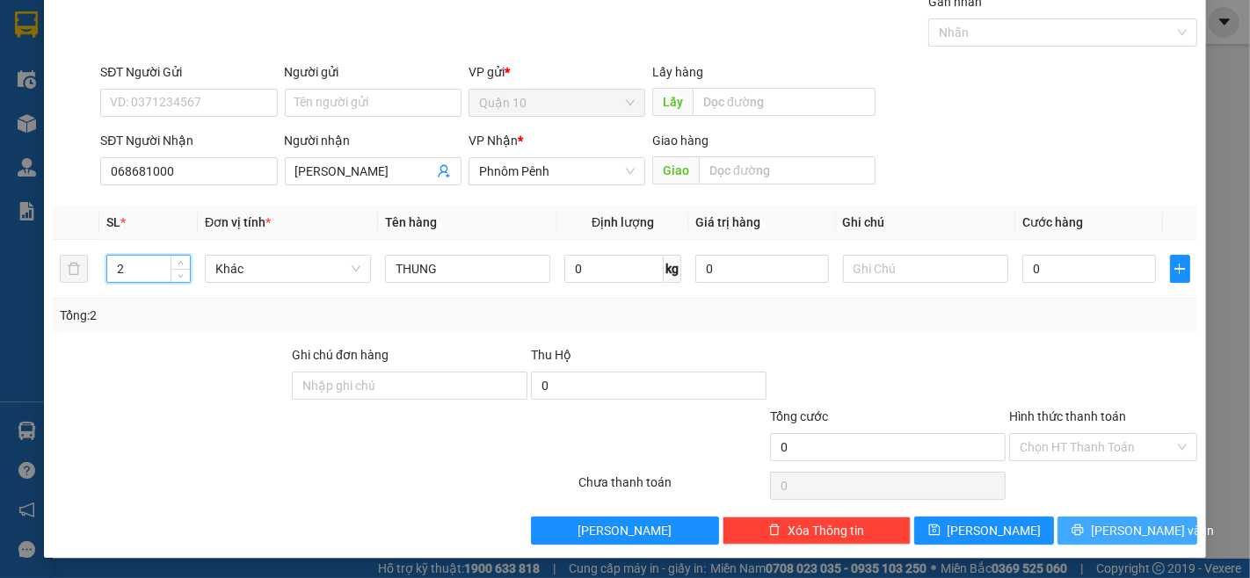
click at [1141, 543] on button "[PERSON_NAME] và In" at bounding box center [1127, 531] width 140 height 28
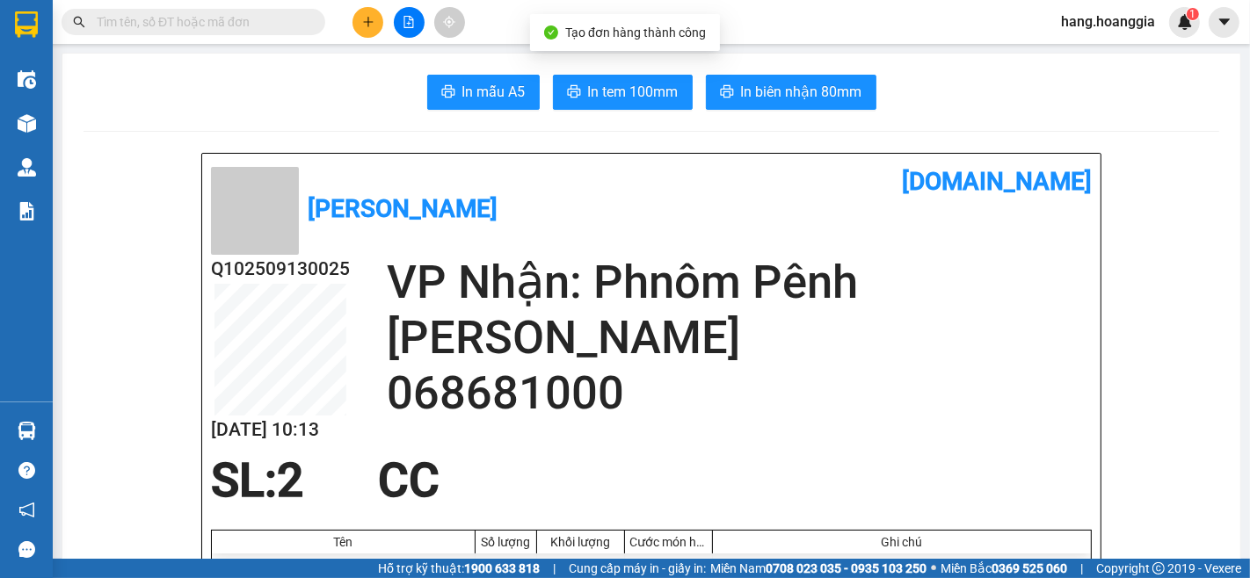
click at [845, 83] on span "In biên nhận 80mm" at bounding box center [801, 92] width 121 height 22
click at [367, 16] on icon "plus" at bounding box center [368, 22] width 12 height 12
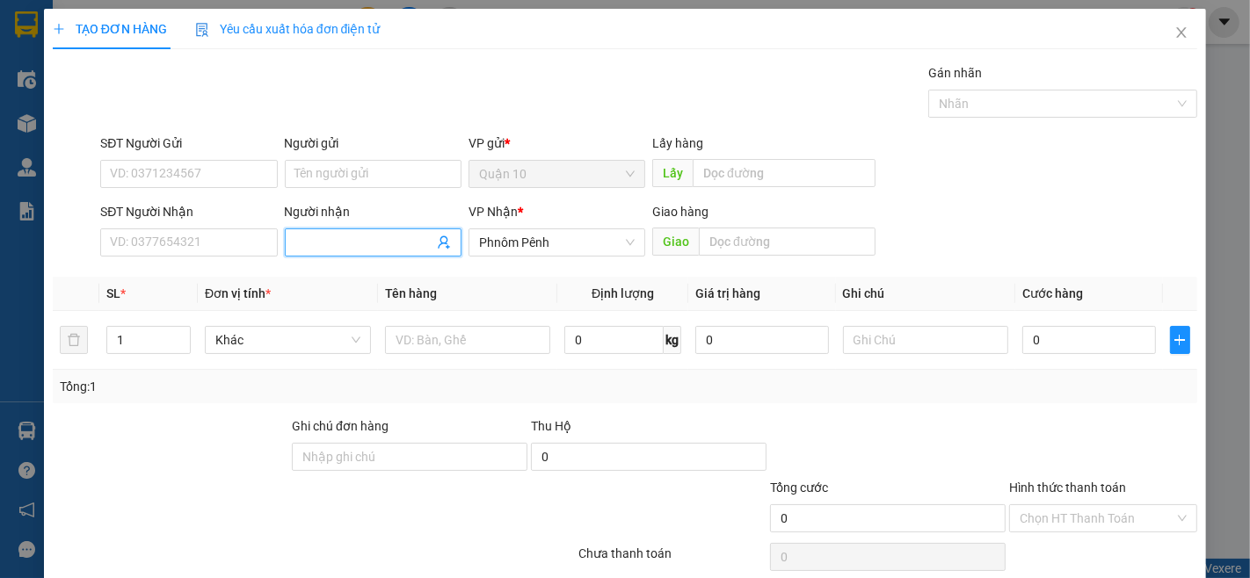
click at [362, 238] on input "Người nhận" at bounding box center [364, 242] width 138 height 19
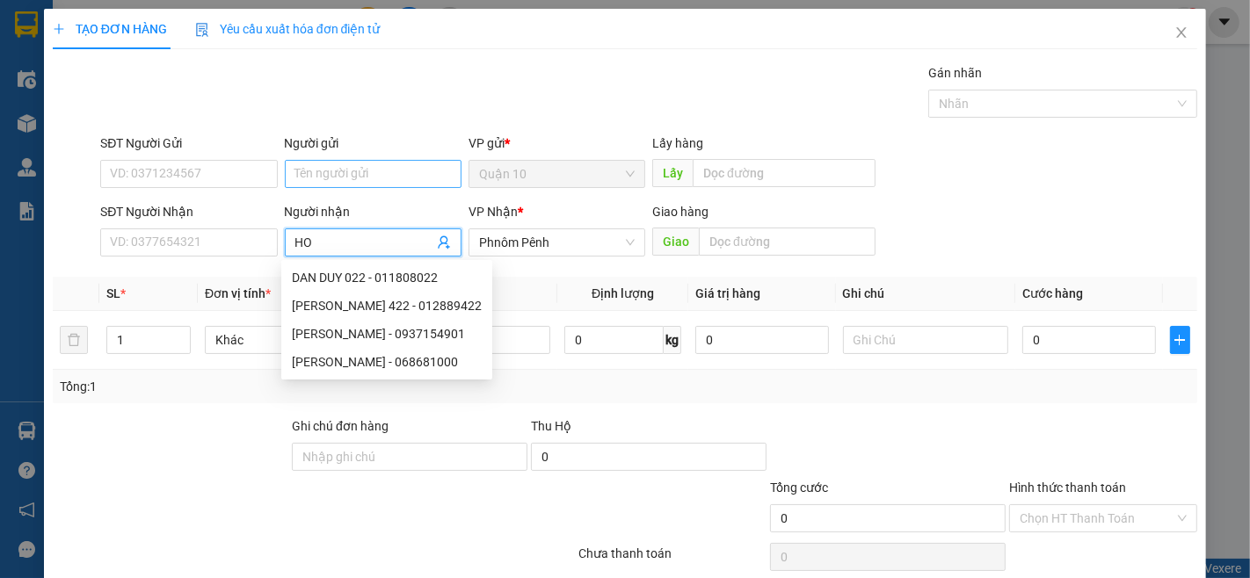
type input "HO A"
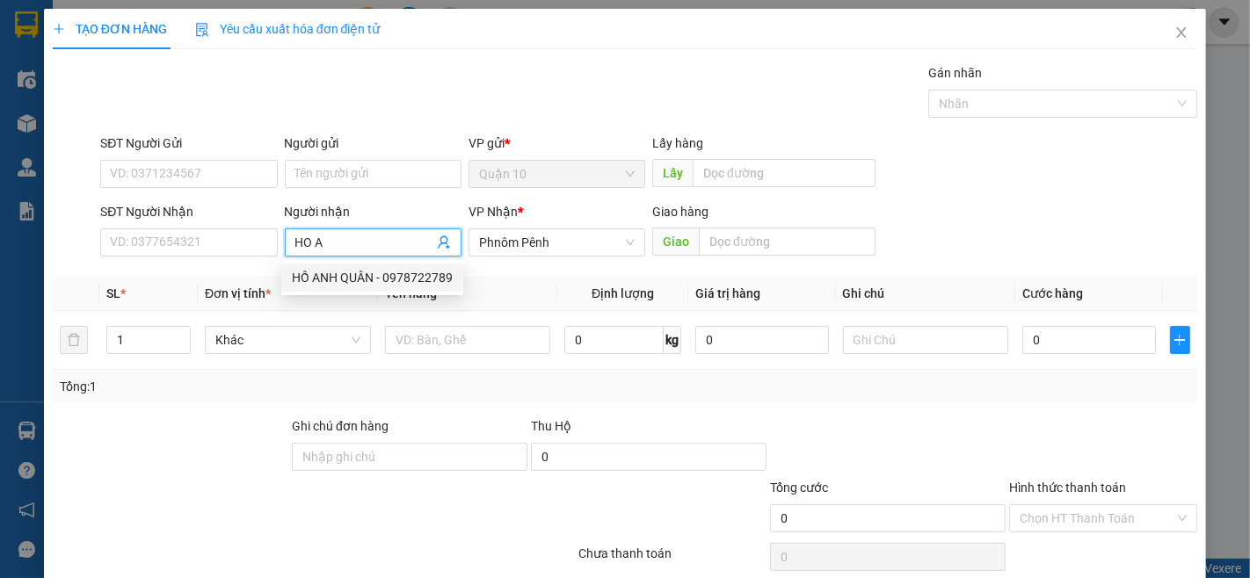
click at [328, 264] on div "HỒ ANH QUÂN - 0978722789" at bounding box center [372, 278] width 182 height 28
type input "0978722789"
type input "[PERSON_NAME]"
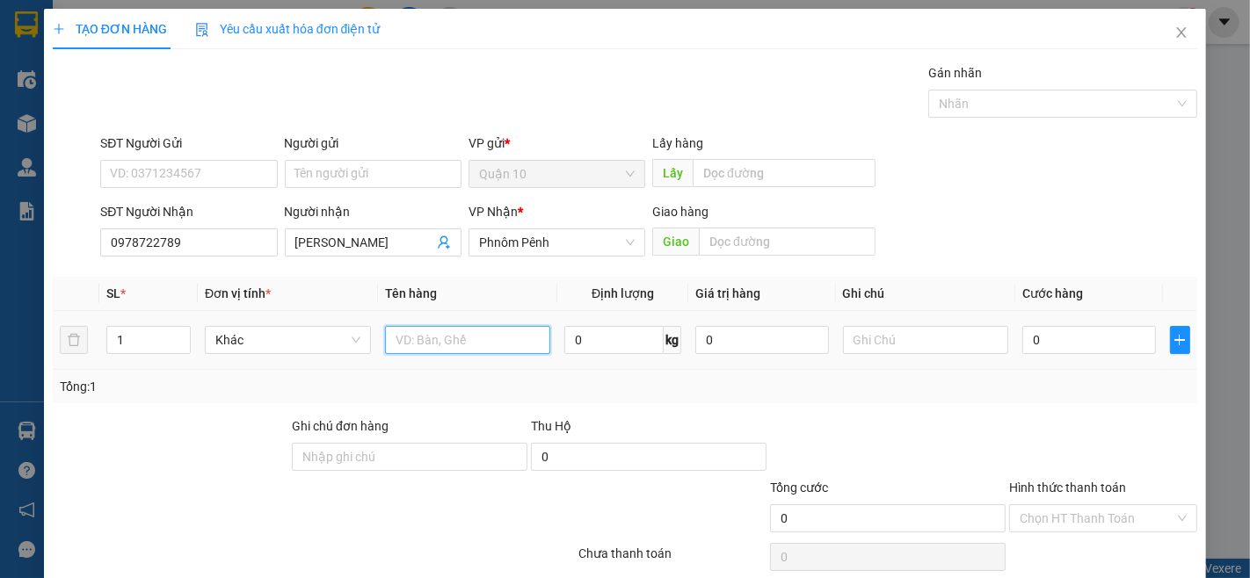
click at [420, 328] on input "text" at bounding box center [468, 340] width 166 height 28
type input "THUNG"
click at [1085, 343] on input "0" at bounding box center [1088, 340] width 133 height 28
type input "1"
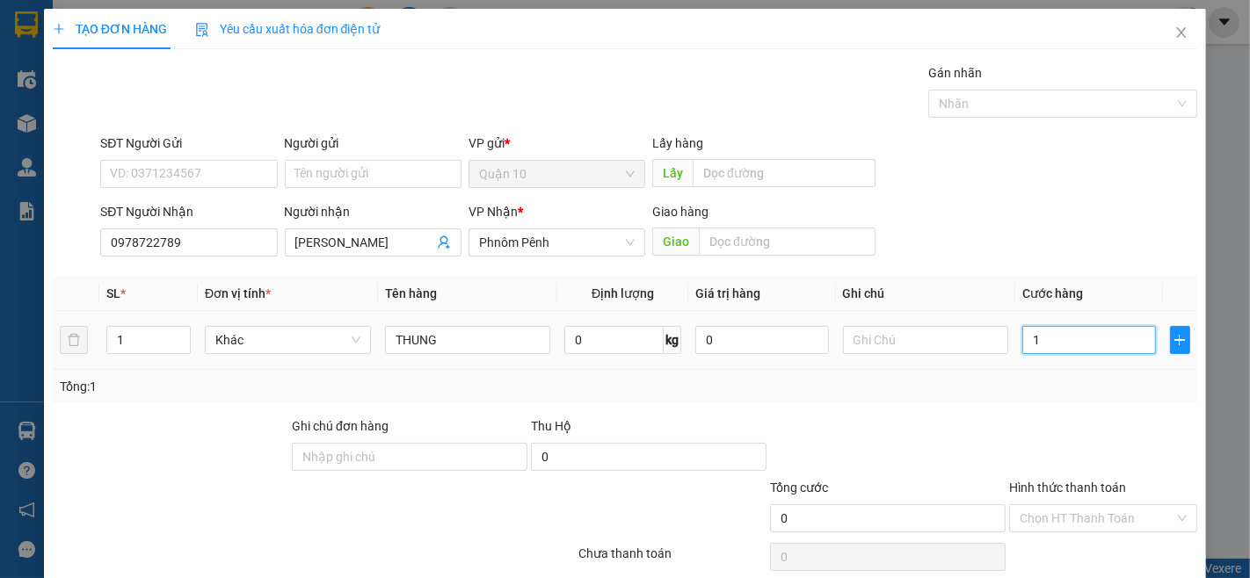
type input "1"
type input "10"
type input "100"
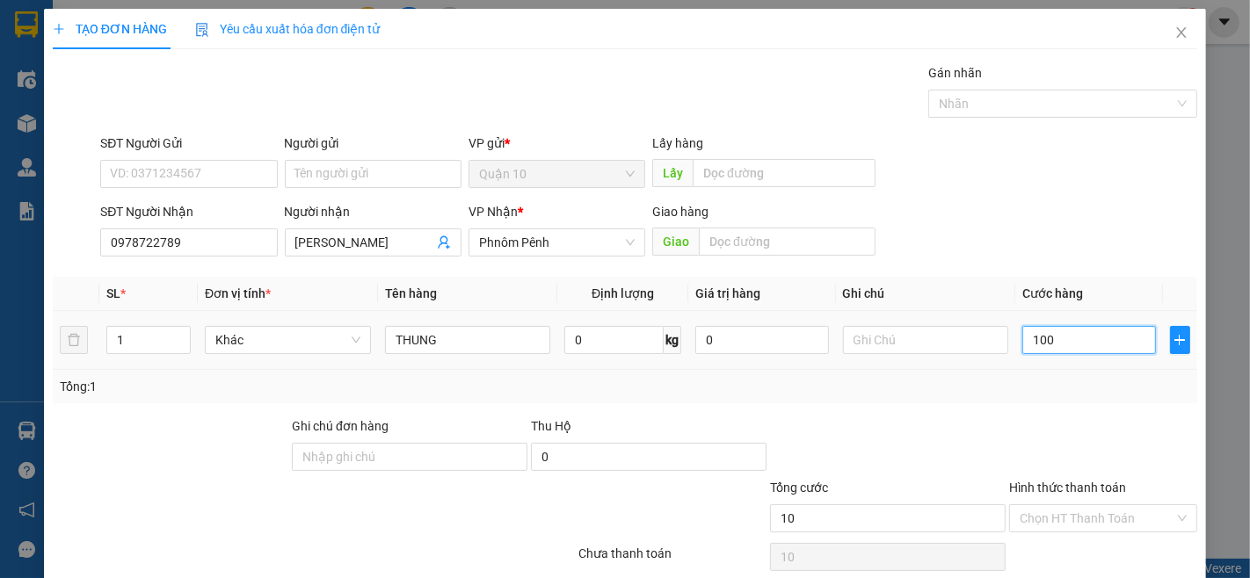
type input "100"
type input "100.000"
click at [1074, 389] on div "Tổng: 1" at bounding box center [625, 386] width 1130 height 19
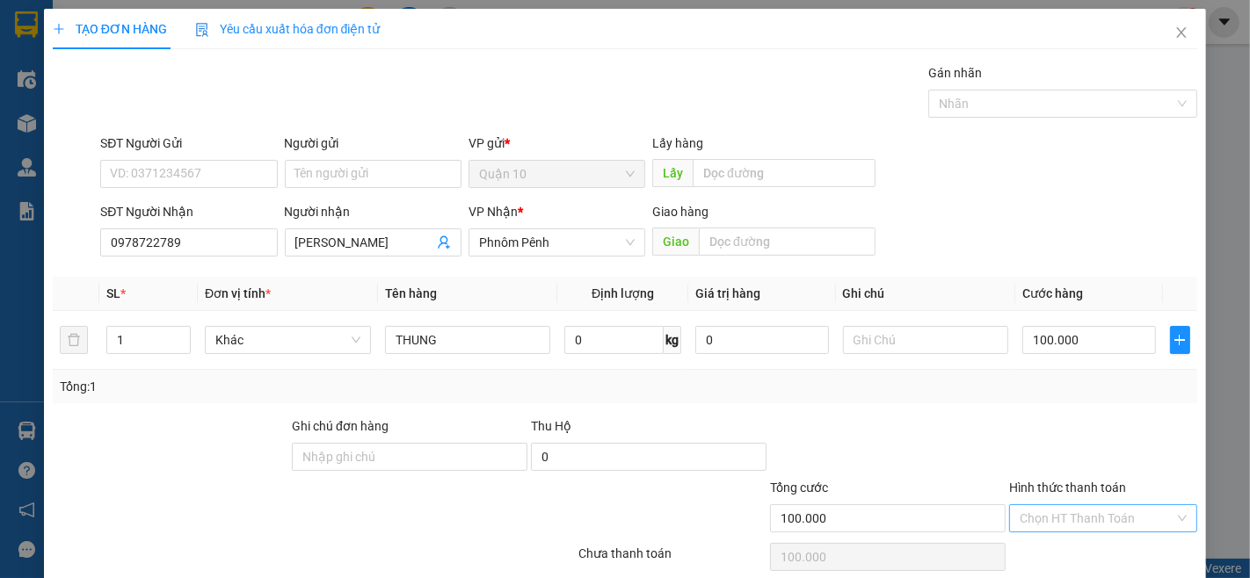
click at [1076, 525] on input "Hình thức thanh toán" at bounding box center [1097, 518] width 155 height 26
click at [1093, 457] on div "Tại văn phòng" at bounding box center [1091, 455] width 164 height 19
type input "0"
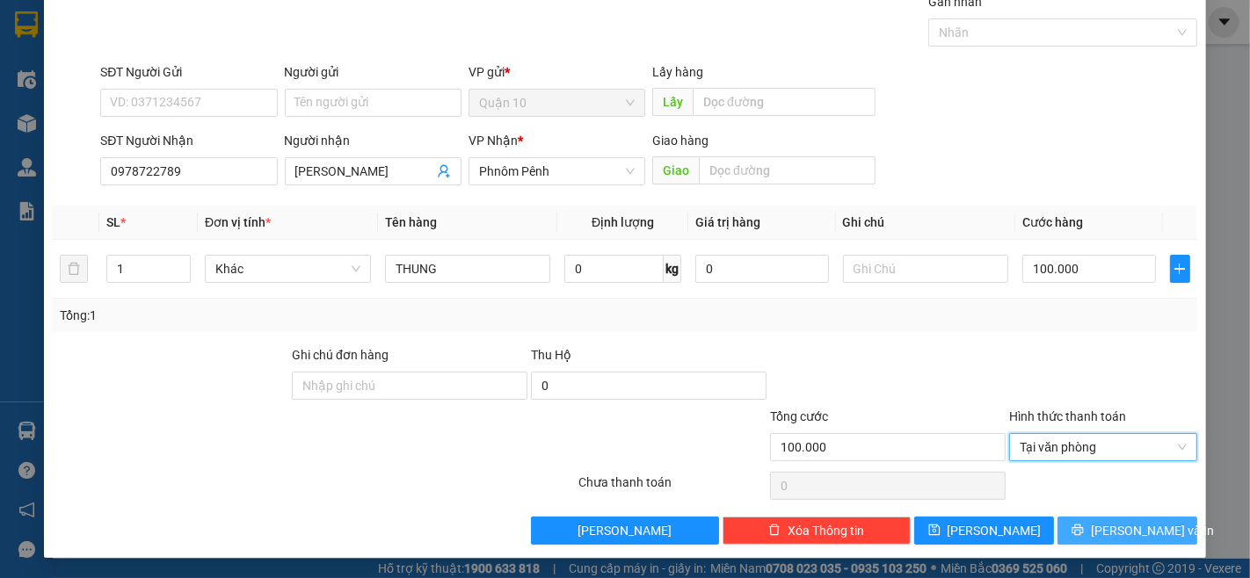
click at [1139, 533] on span "[PERSON_NAME] và In" at bounding box center [1152, 530] width 123 height 19
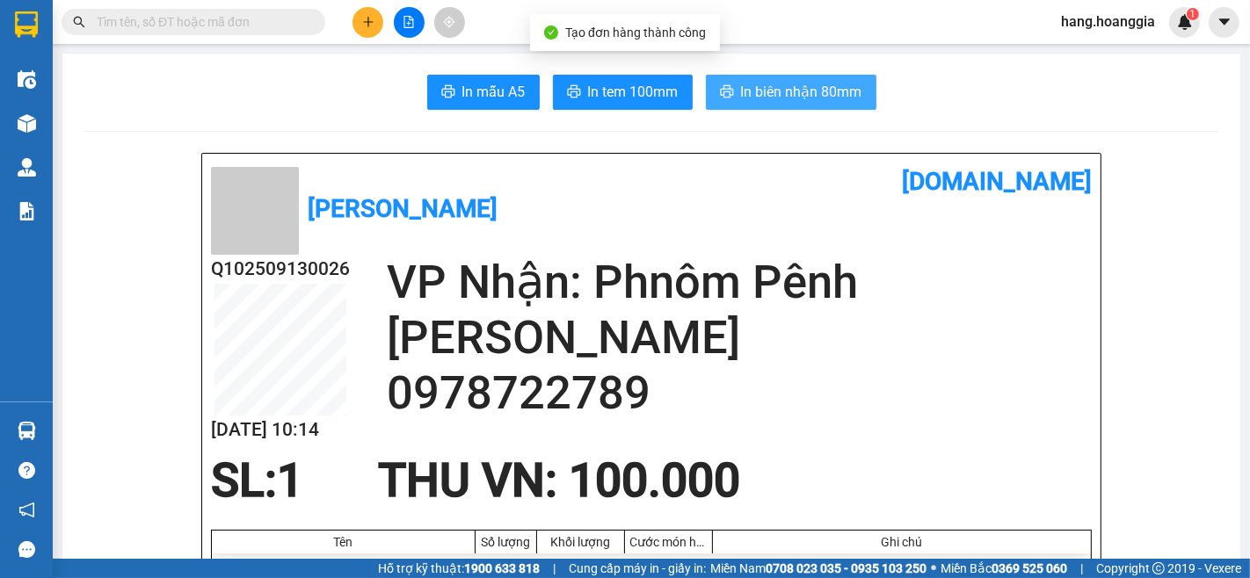
drag, startPoint x: 819, startPoint y: 98, endPoint x: 868, endPoint y: 236, distance: 145.7
click at [819, 100] on span "In biên nhận 80mm" at bounding box center [801, 92] width 121 height 22
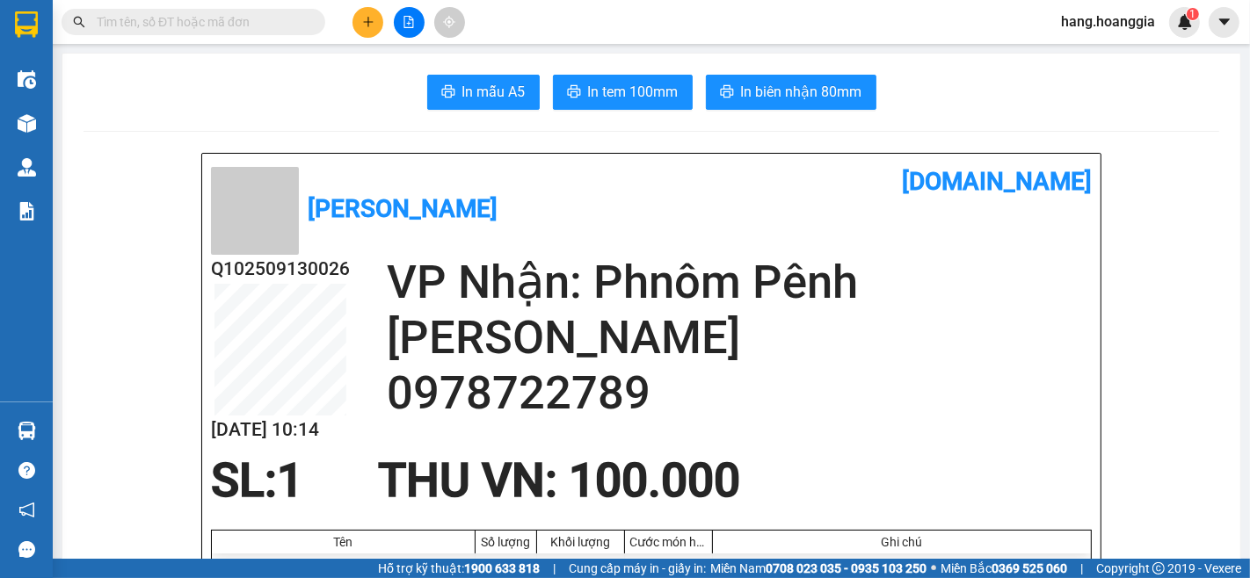
drag, startPoint x: 868, startPoint y: 462, endPoint x: 363, endPoint y: 173, distance: 581.5
click at [868, 462] on div "SL: 1 THU VN : 100.000" at bounding box center [640, 480] width 881 height 53
click at [376, 23] on button at bounding box center [367, 22] width 31 height 31
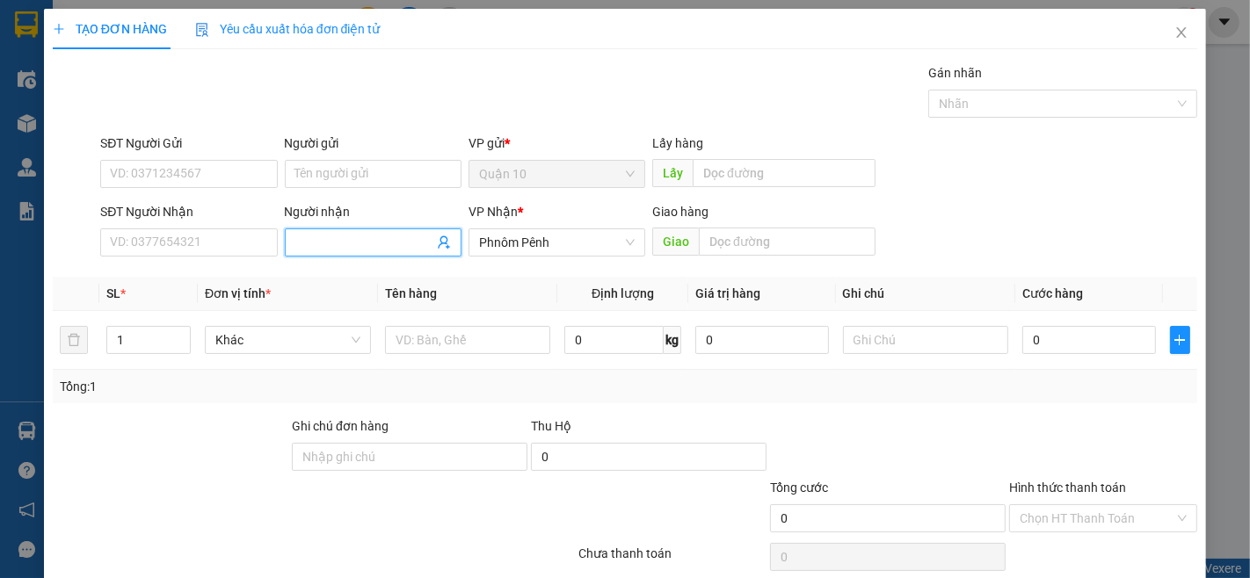
click at [385, 247] on input "Người nhận" at bounding box center [364, 242] width 138 height 19
type input "LY NAM"
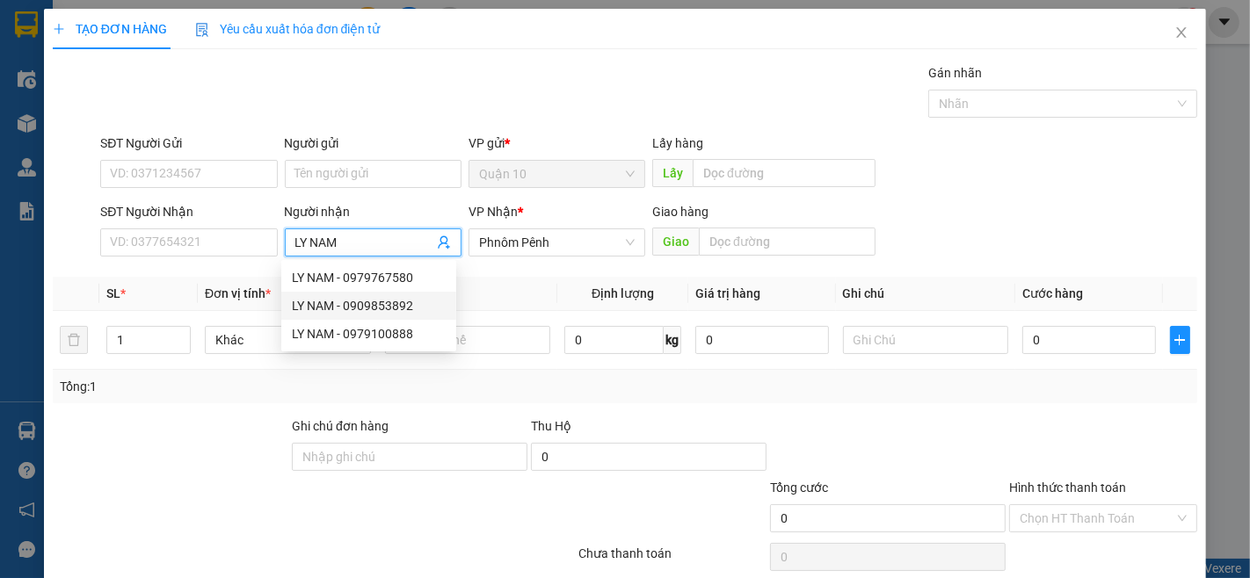
click at [408, 306] on div "LY NAM - 0909853892" at bounding box center [369, 305] width 154 height 19
type input "0909853892"
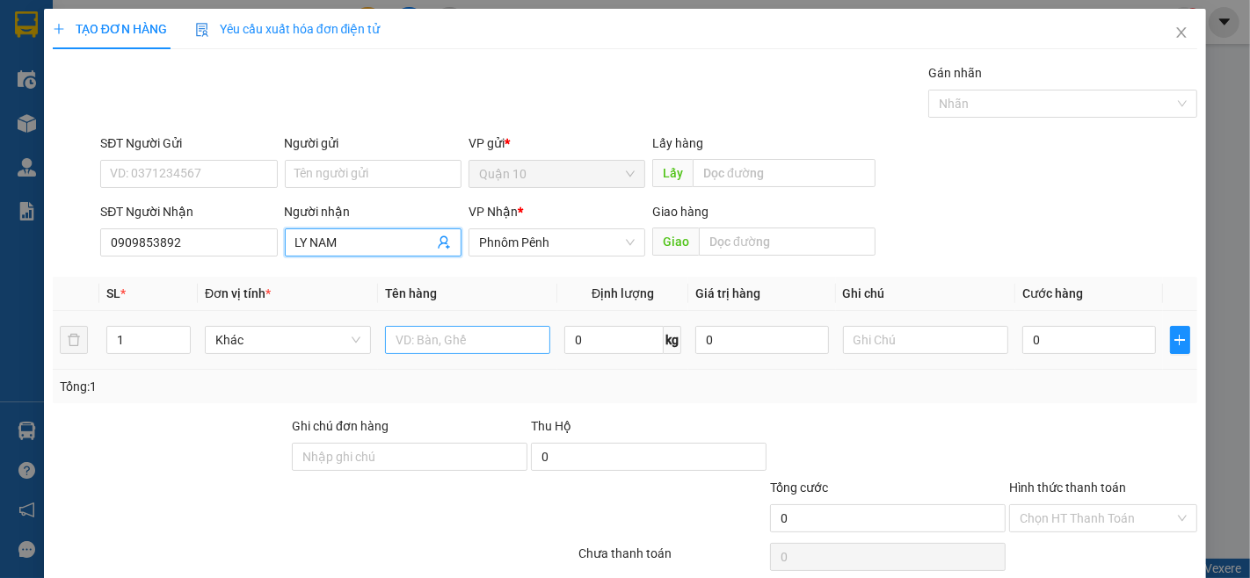
type input "LY NAM"
click at [497, 338] on input "text" at bounding box center [468, 340] width 166 height 28
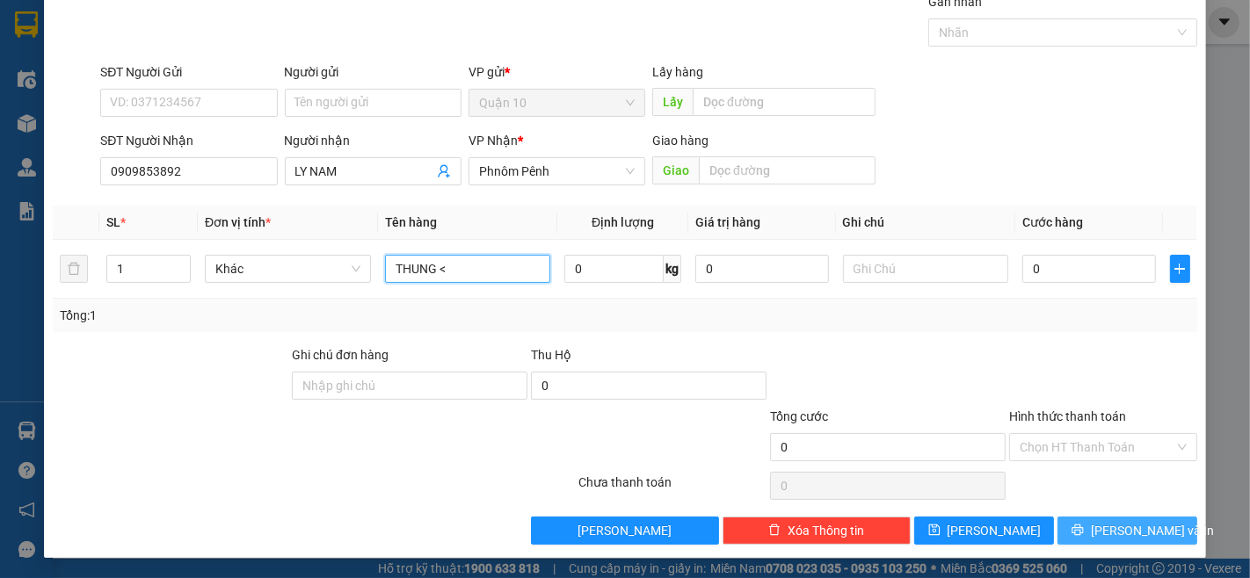
type input "THUNG <"
click at [1078, 519] on button "[PERSON_NAME] và In" at bounding box center [1127, 531] width 140 height 28
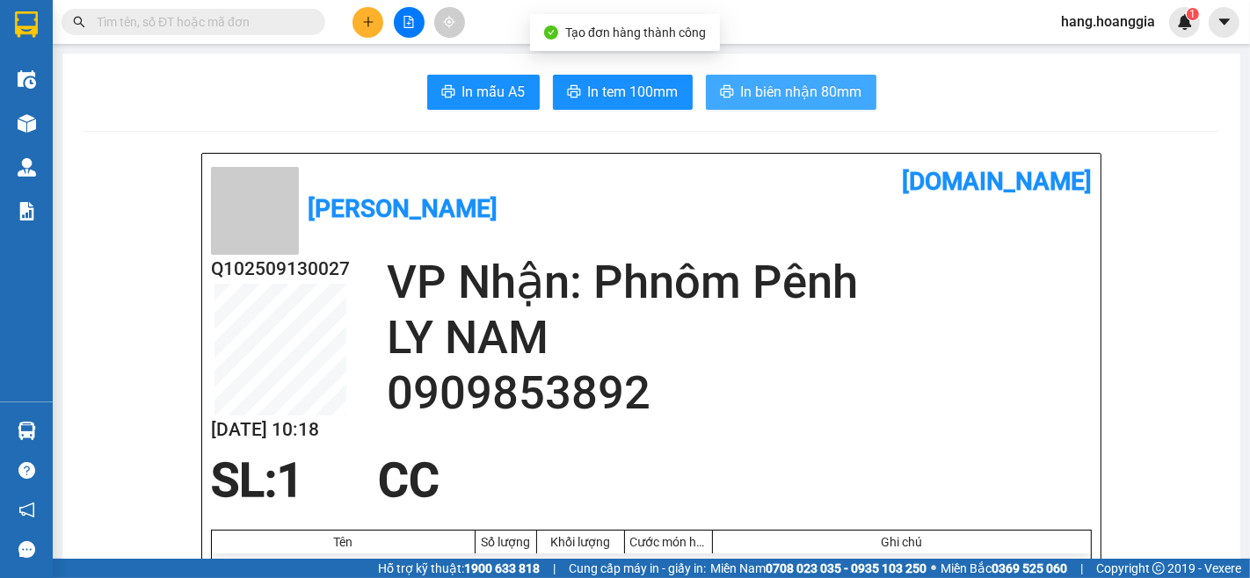
click at [770, 85] on span "In biên nhận 80mm" at bounding box center [801, 92] width 121 height 22
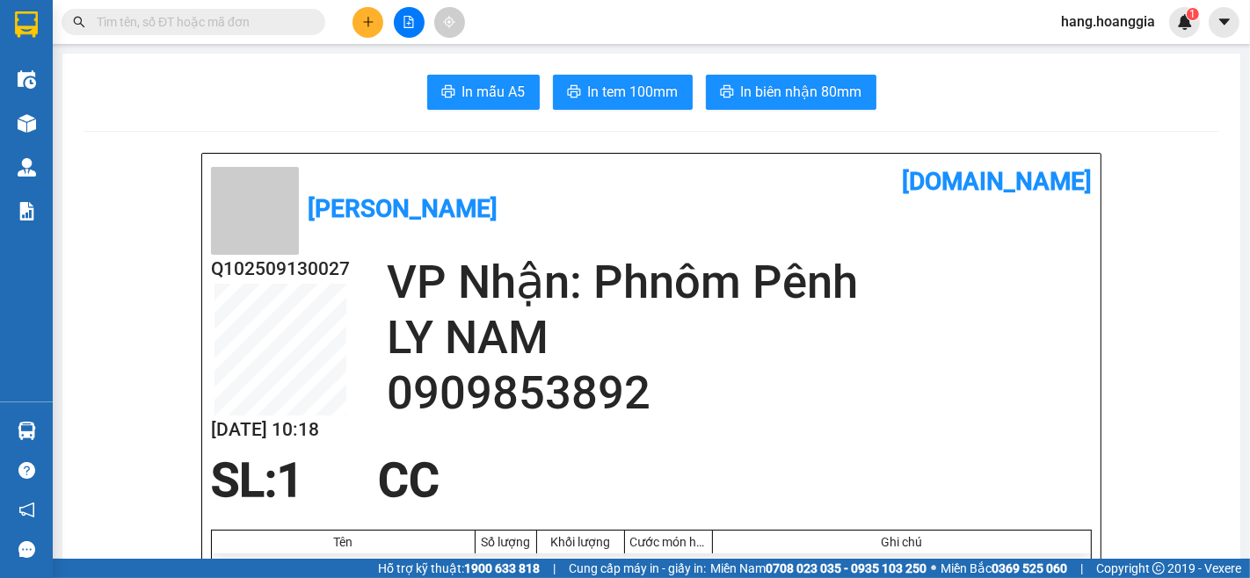
drag, startPoint x: 629, startPoint y: 405, endPoint x: 613, endPoint y: 380, distance: 30.0
click at [629, 405] on h2 "0909853892" at bounding box center [739, 393] width 705 height 55
click at [371, 23] on icon "plus" at bounding box center [368, 22] width 12 height 12
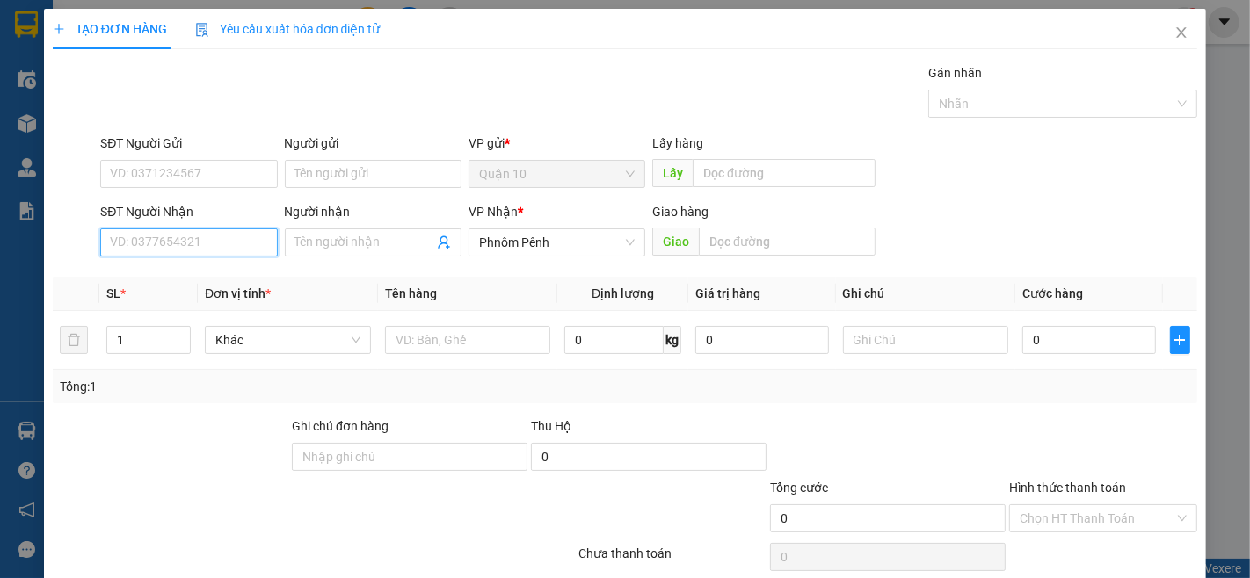
click at [135, 242] on input "SĐT Người Nhận" at bounding box center [188, 243] width 177 height 28
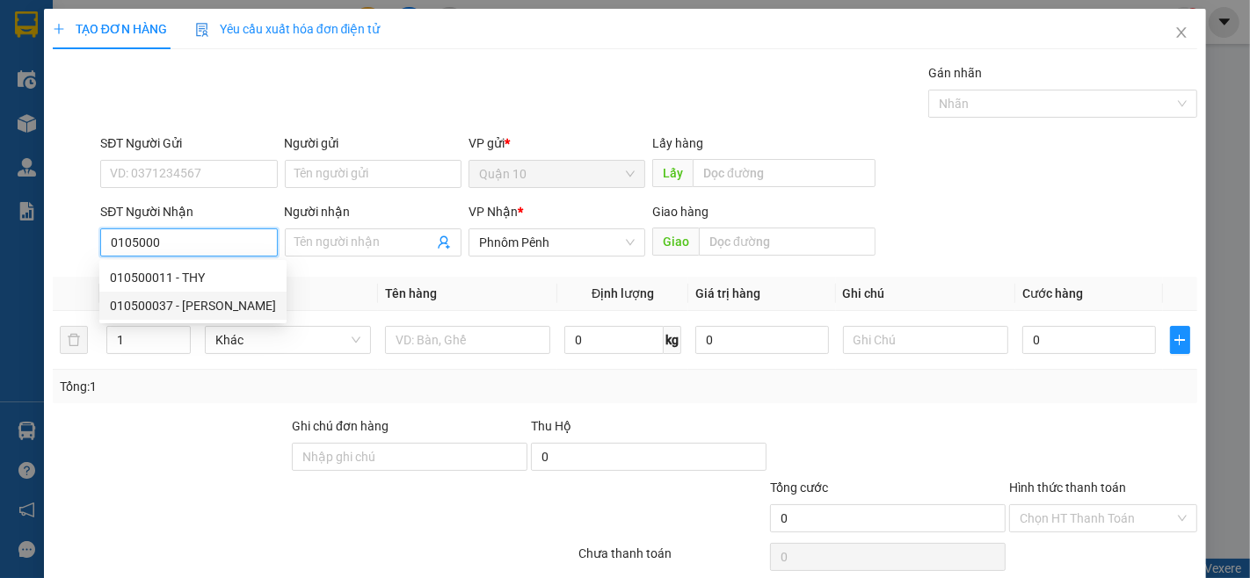
click at [264, 309] on div "010500037 - [PERSON_NAME]" at bounding box center [192, 306] width 187 height 28
type input "010500037"
type input "[PERSON_NAME]"
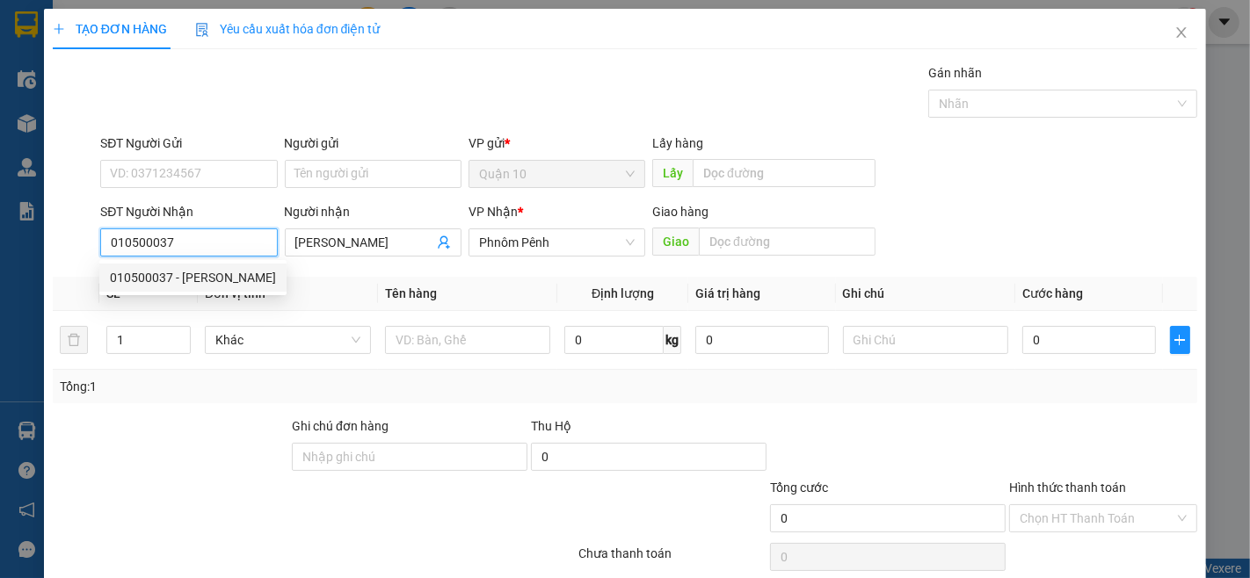
type input "70.000"
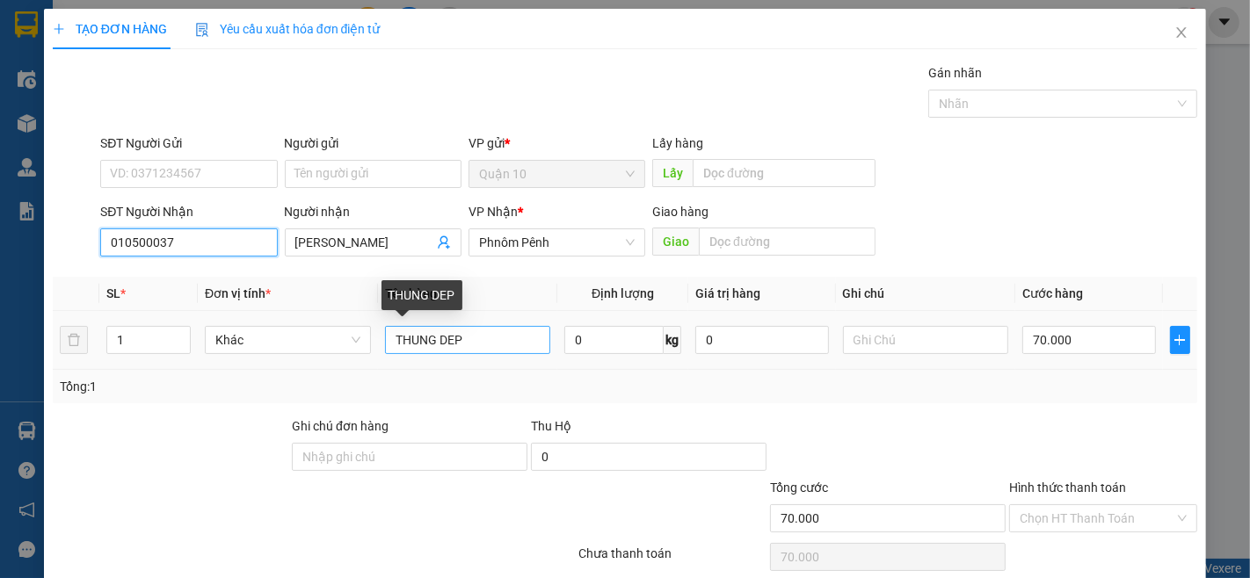
type input "010500037"
click at [464, 331] on input "THUNG DEP" at bounding box center [468, 340] width 166 height 28
click at [466, 331] on input "THUNG DEP" at bounding box center [468, 340] width 166 height 28
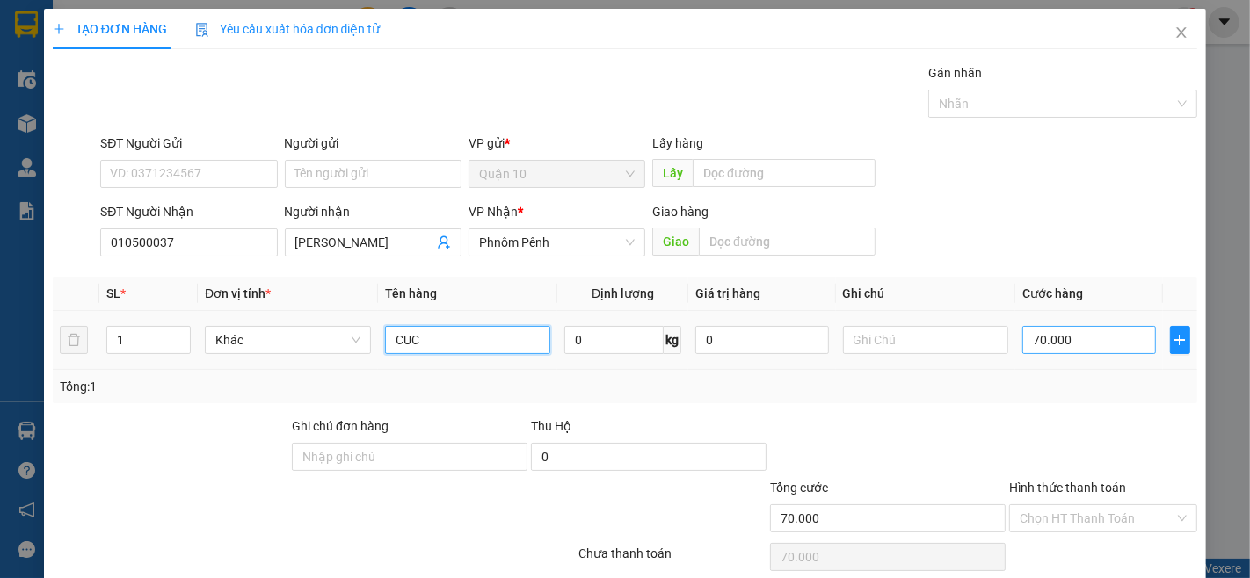
type input "CUC"
click at [1128, 344] on input "70.000" at bounding box center [1088, 340] width 133 height 28
type input "5"
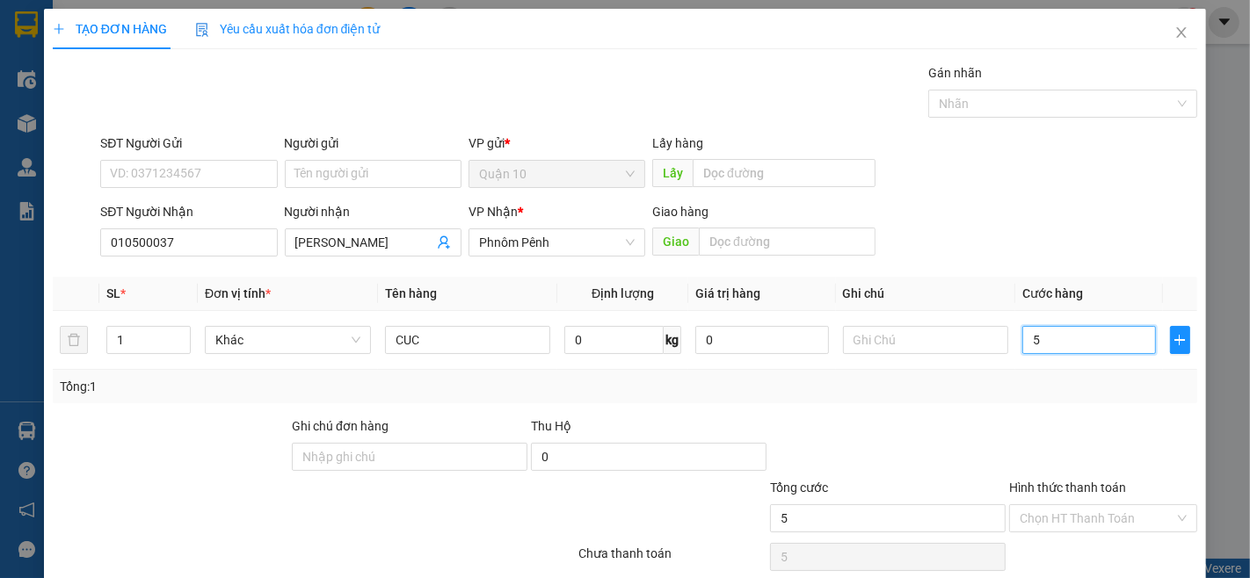
type input "50"
type input "50.000"
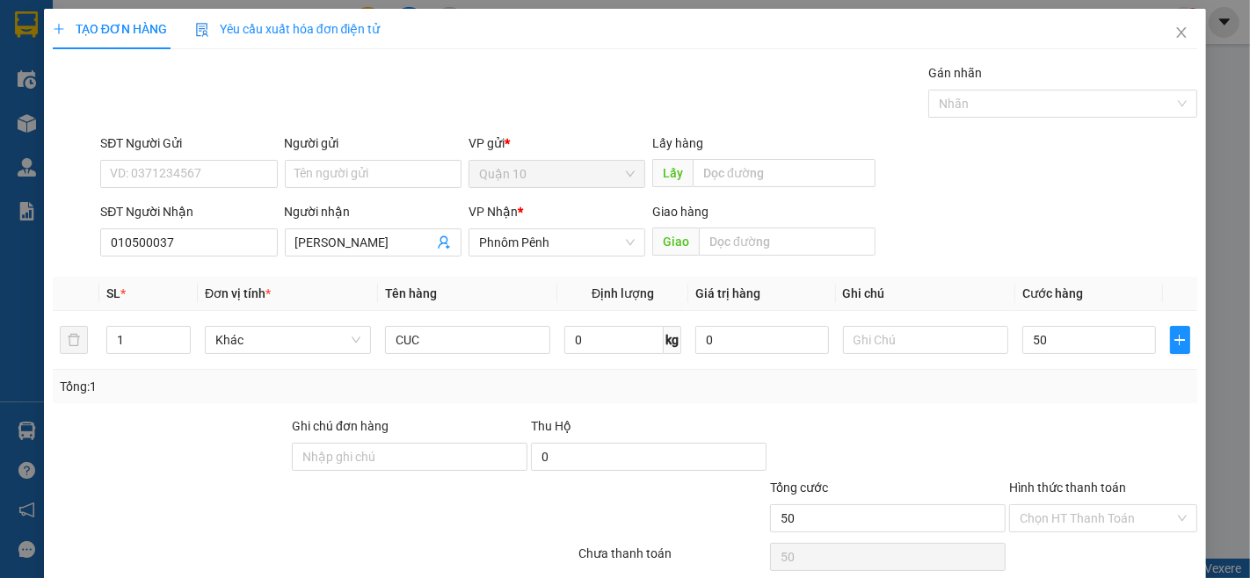
type input "50.000"
drag, startPoint x: 1056, startPoint y: 400, endPoint x: 1055, endPoint y: 463, distance: 63.3
click at [1052, 409] on div "Transit Pickup Surcharge Ids Transit Deliver Surcharge Ids Transit Deliver Surc…" at bounding box center [625, 339] width 1144 height 553
click at [1092, 520] on input "Hình thức thanh toán" at bounding box center [1097, 518] width 155 height 26
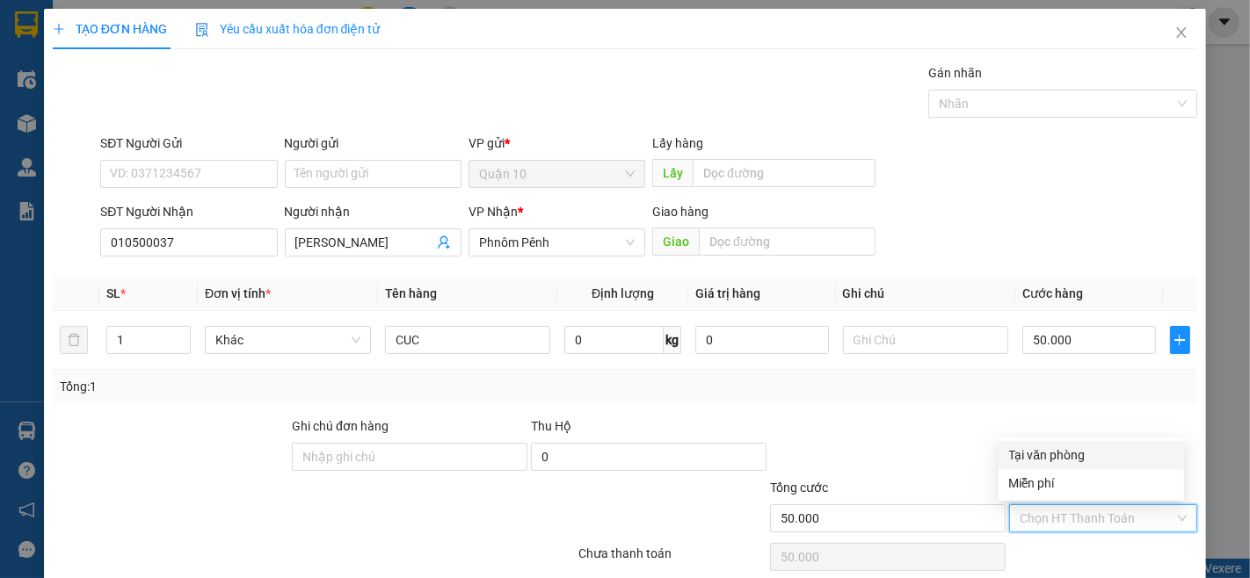
click at [1094, 450] on div "Tại văn phòng" at bounding box center [1091, 455] width 164 height 19
type input "0"
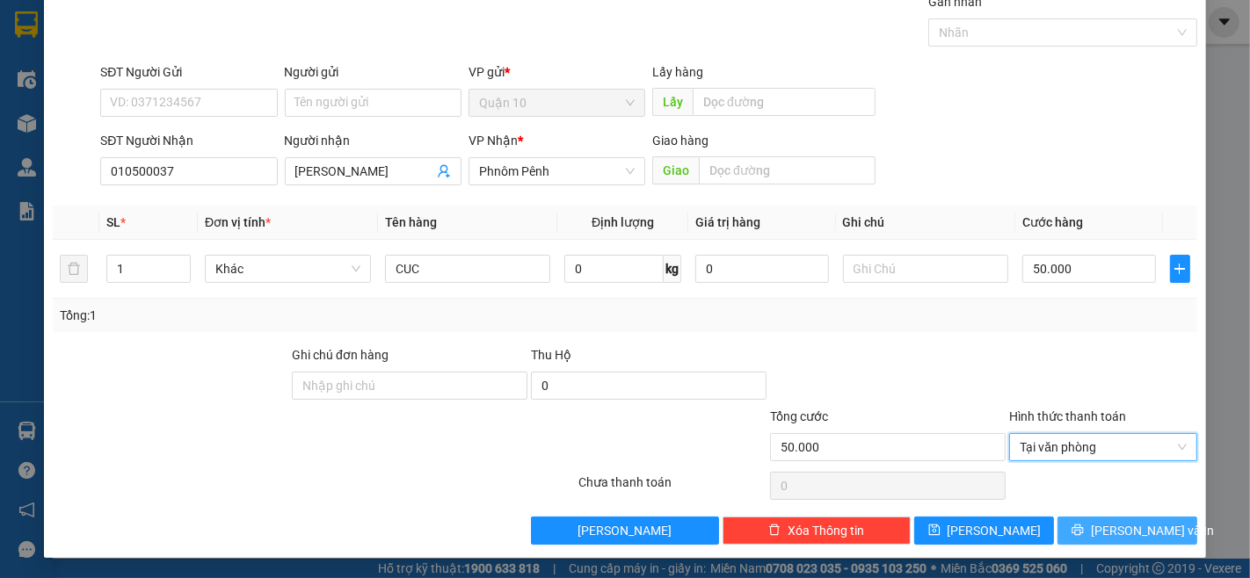
click at [1127, 537] on span "[PERSON_NAME] và In" at bounding box center [1152, 530] width 123 height 19
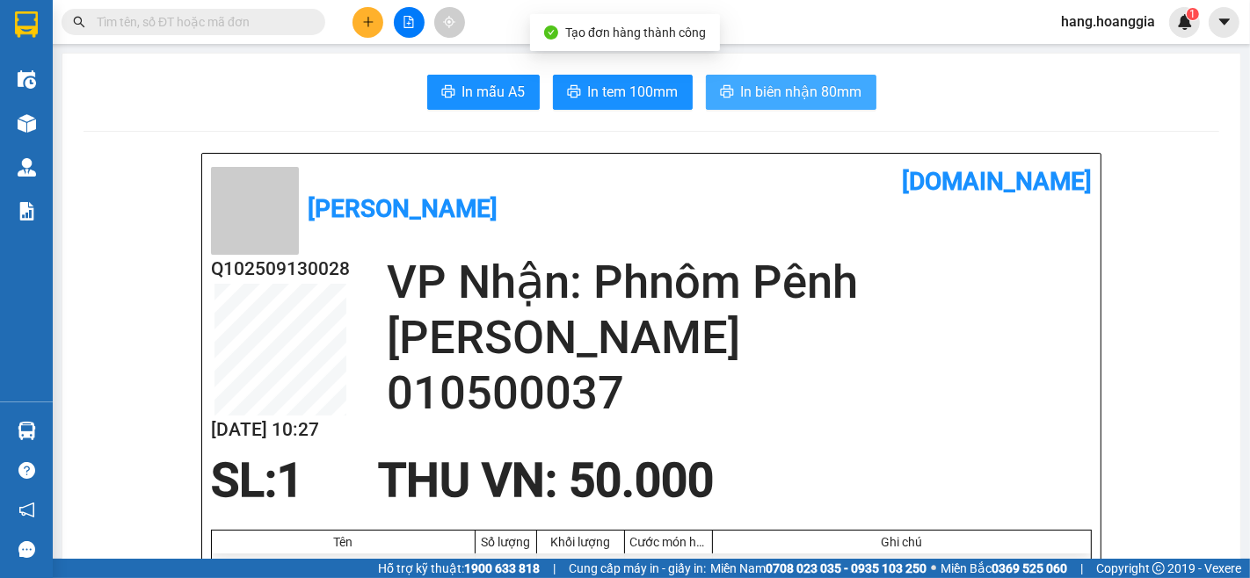
drag, startPoint x: 787, startPoint y: 79, endPoint x: 797, endPoint y: 422, distance: 342.9
click at [787, 84] on button "In biên nhận 80mm" at bounding box center [791, 92] width 171 height 35
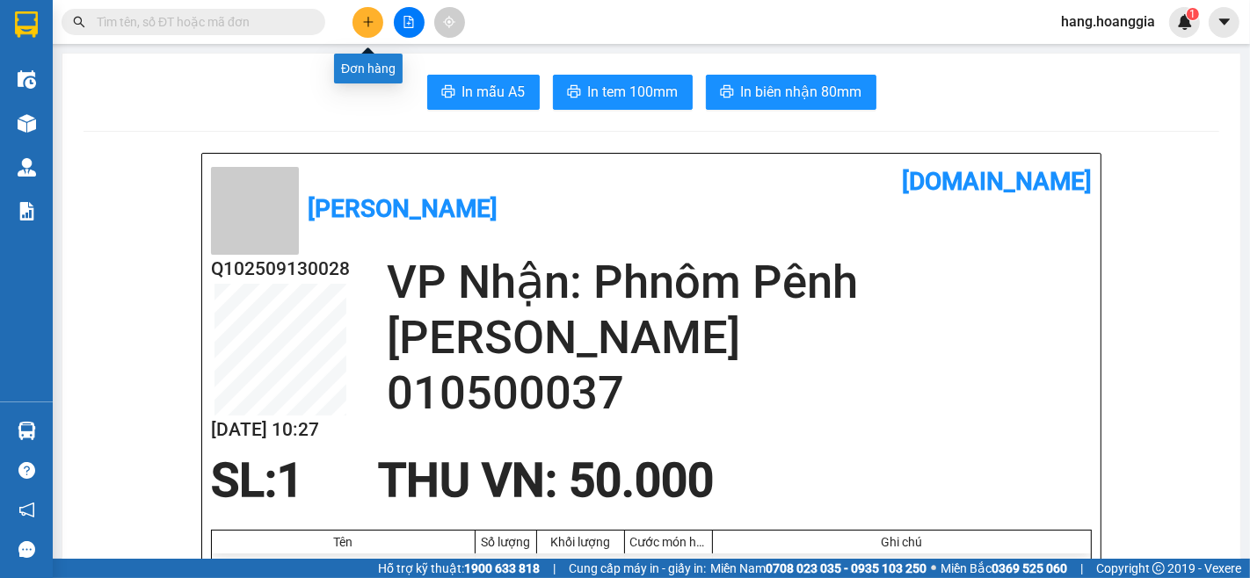
click at [358, 28] on button at bounding box center [367, 22] width 31 height 31
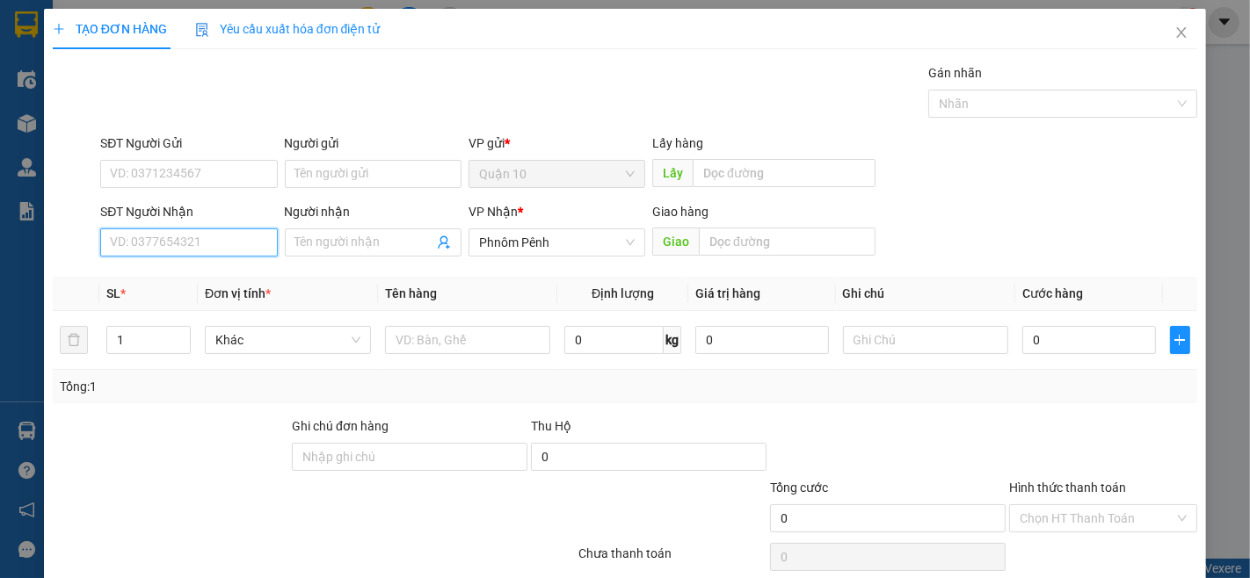
click at [185, 240] on input "SĐT Người Nhận" at bounding box center [188, 243] width 177 height 28
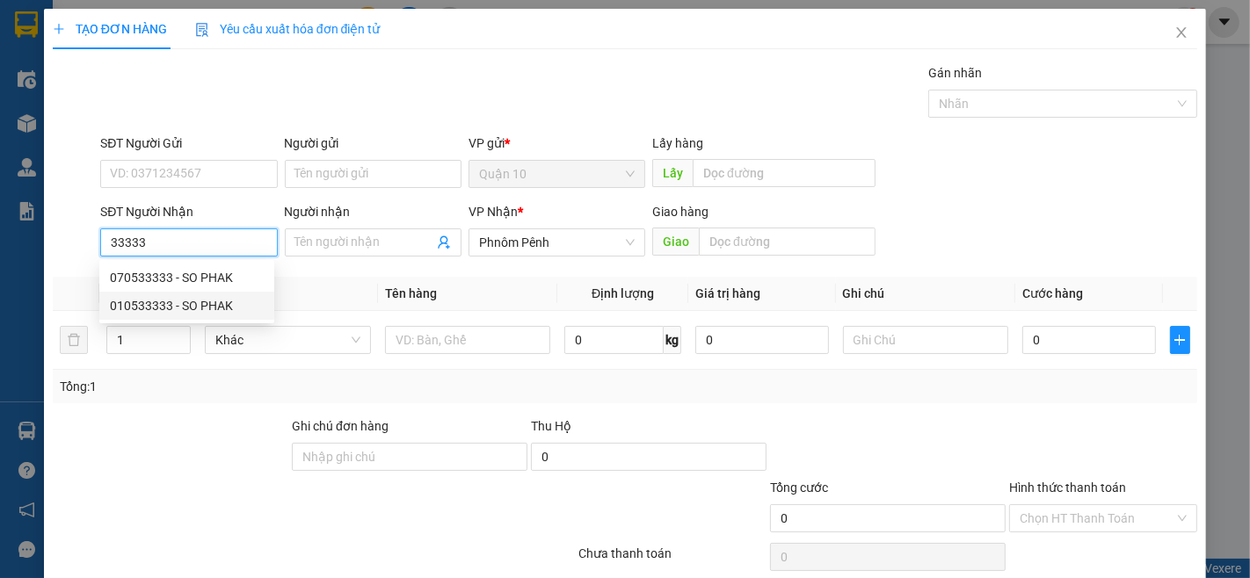
click at [167, 317] on div "010533333 - SO PHAK" at bounding box center [186, 306] width 175 height 28
type input "010533333"
type input "SO PHAK"
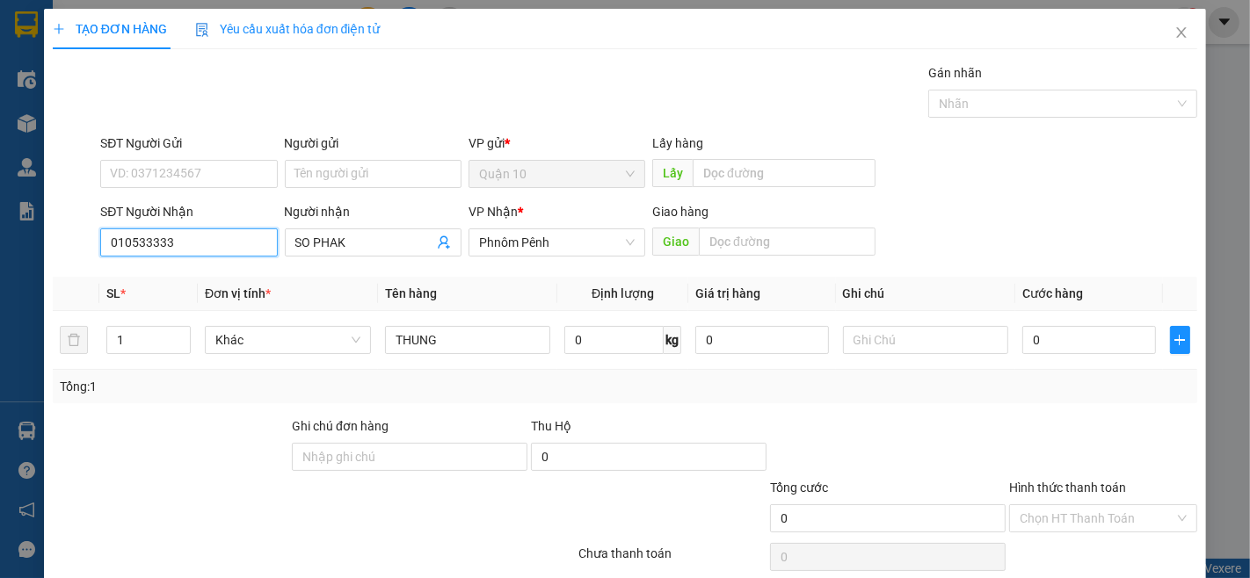
click at [195, 255] on input "010533333" at bounding box center [188, 243] width 177 height 28
click at [136, 240] on input "010533333" at bounding box center [188, 243] width 177 height 28
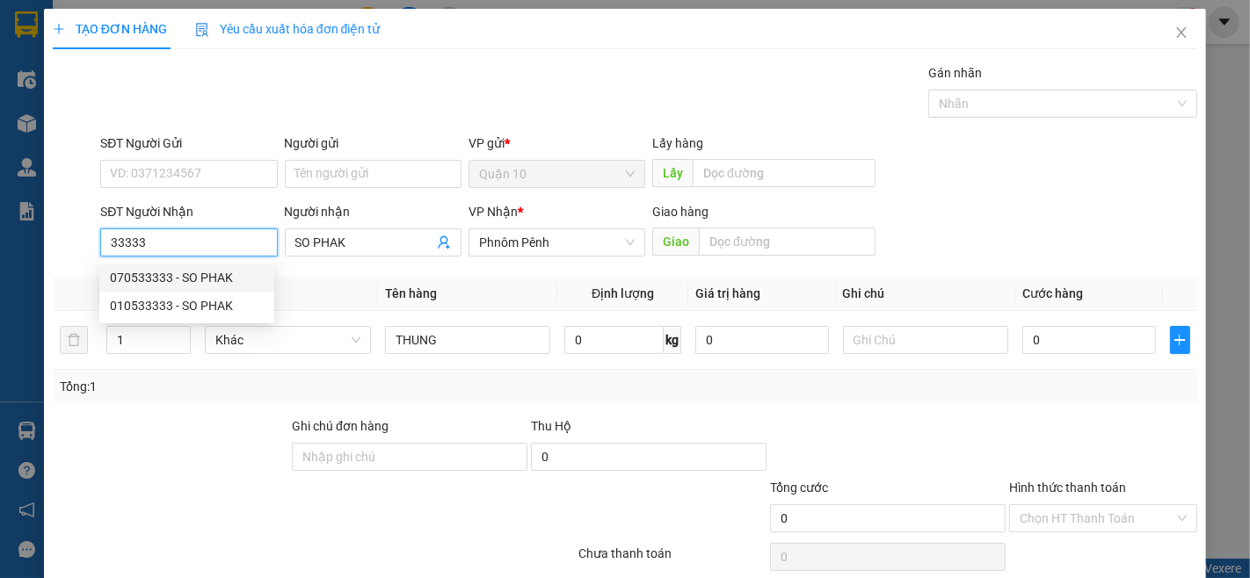
click at [145, 277] on div "070533333 - SO PHAK" at bounding box center [187, 277] width 154 height 19
type input "070533333"
type input "5.660.000"
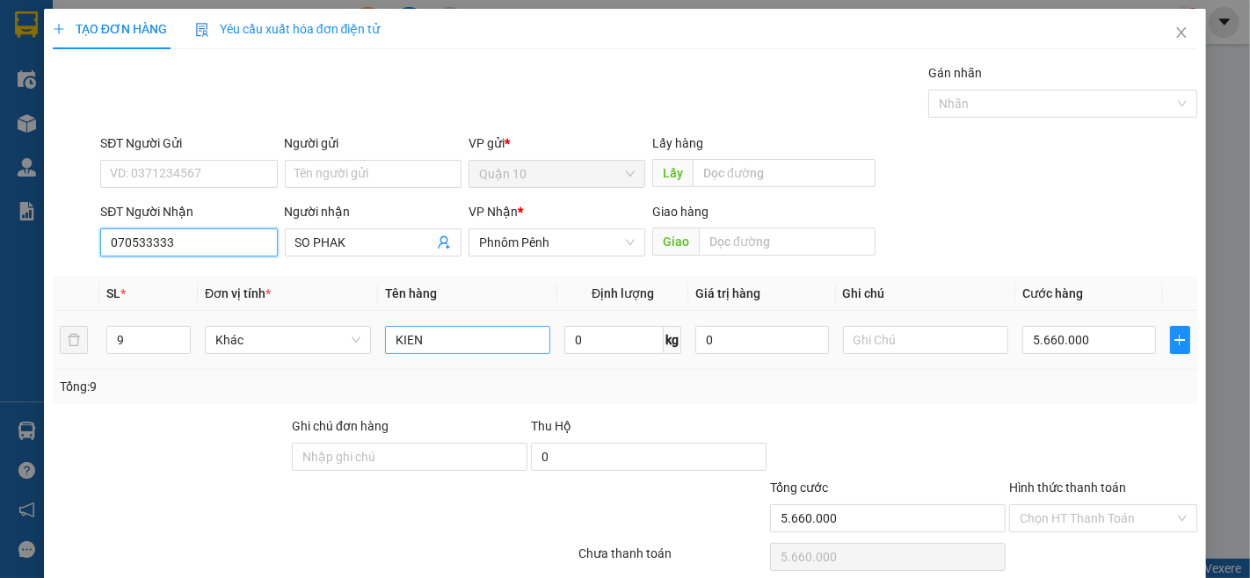
type input "070533333"
click at [480, 330] on input "KIEN" at bounding box center [468, 340] width 166 height 28
type input "HOP"
click at [171, 363] on td "9" at bounding box center [148, 340] width 98 height 59
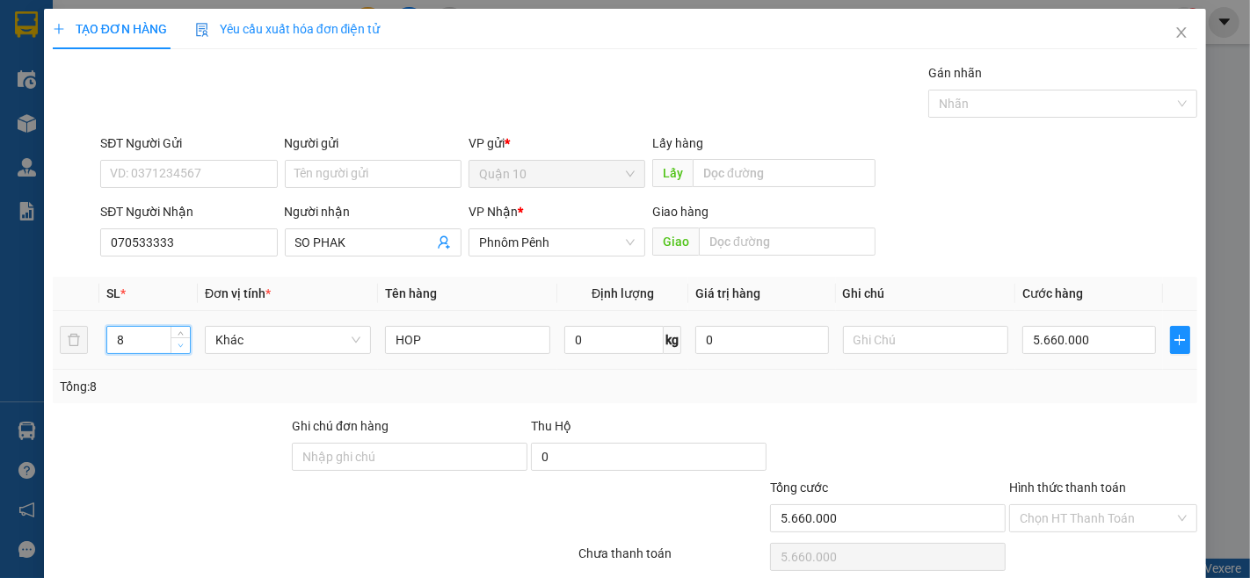
click at [178, 348] on icon "down" at bounding box center [181, 346] width 6 height 6
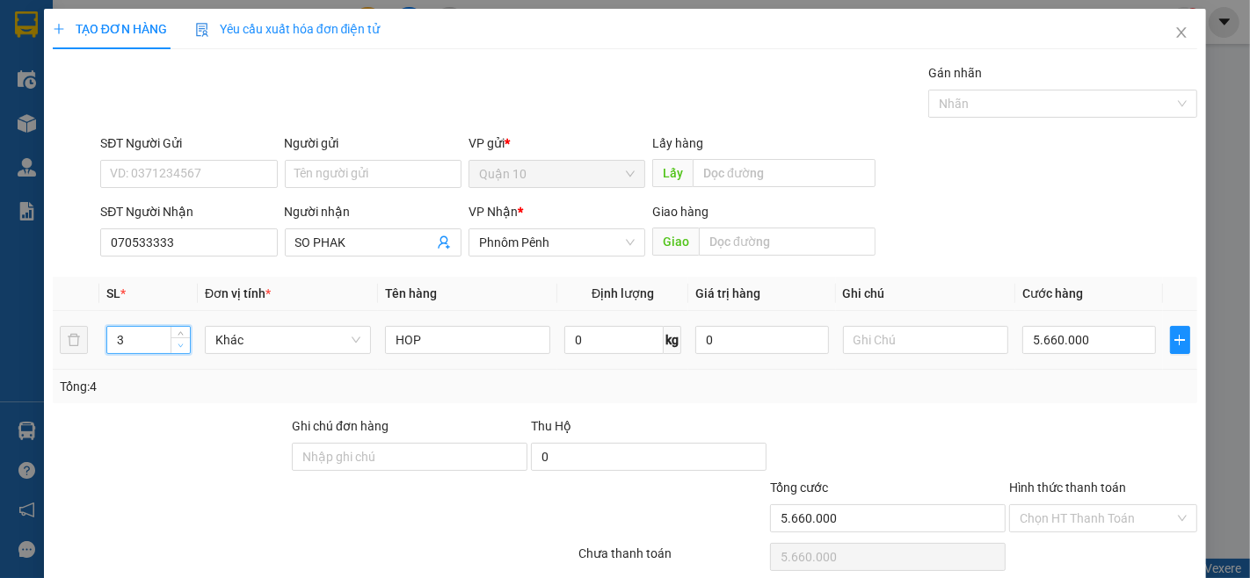
click at [178, 348] on icon "down" at bounding box center [181, 346] width 6 height 6
type input "1"
click at [178, 348] on icon "down" at bounding box center [181, 346] width 6 height 6
click at [1077, 338] on input "5.660.000" at bounding box center [1088, 340] width 133 height 28
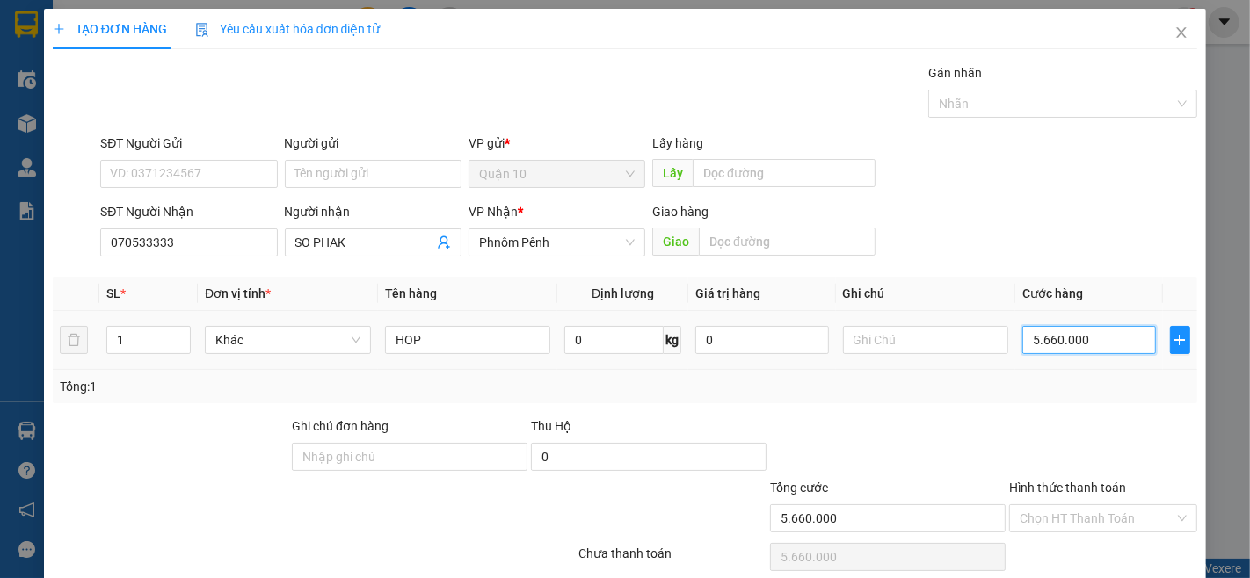
type input "1"
type input "10"
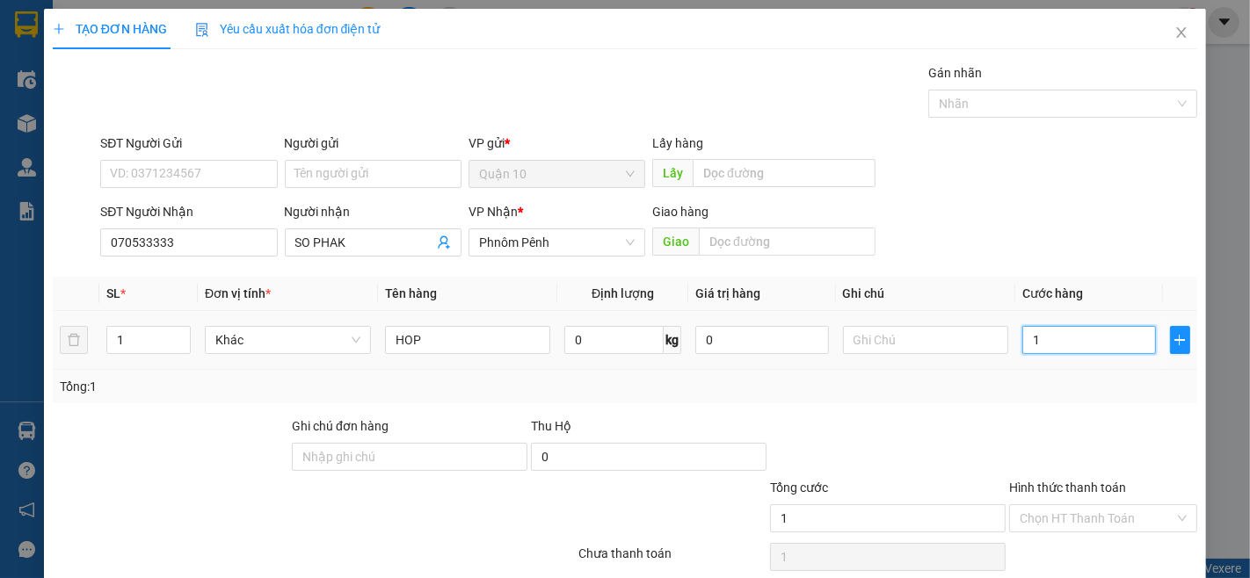
type input "10"
type input "100"
type input "100.000"
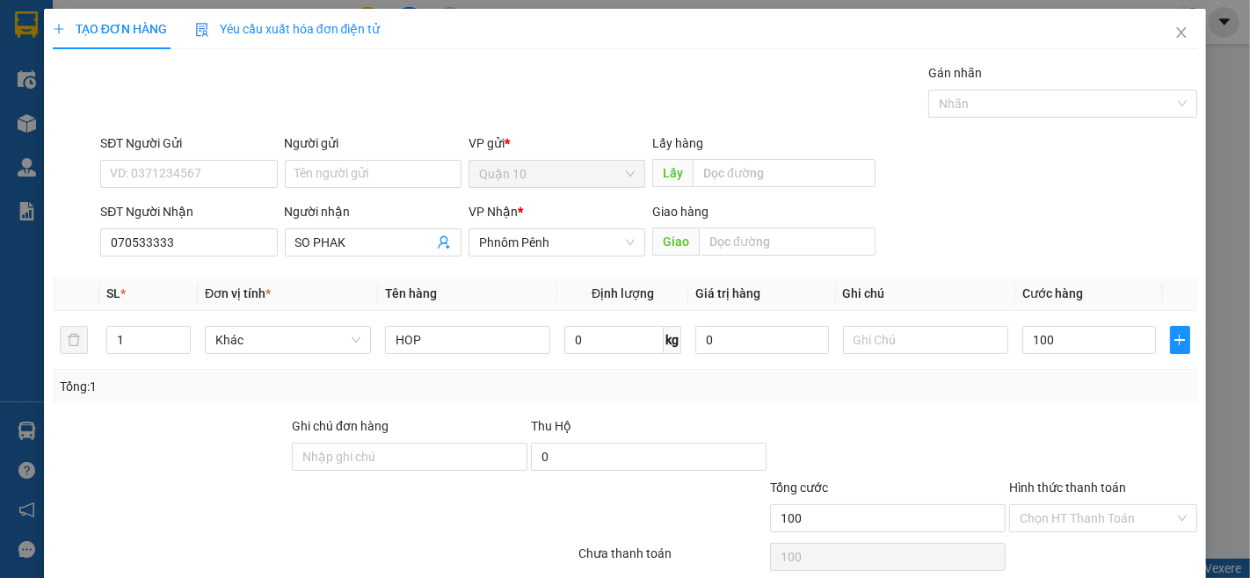
type input "100.000"
drag, startPoint x: 998, startPoint y: 390, endPoint x: 1013, endPoint y: 468, distance: 79.8
click at [998, 391] on div "Tổng: 1" at bounding box center [625, 386] width 1130 height 19
click at [1049, 534] on div "Hình thức thanh toán Chọn HT Thanh Toán" at bounding box center [1103, 509] width 188 height 62
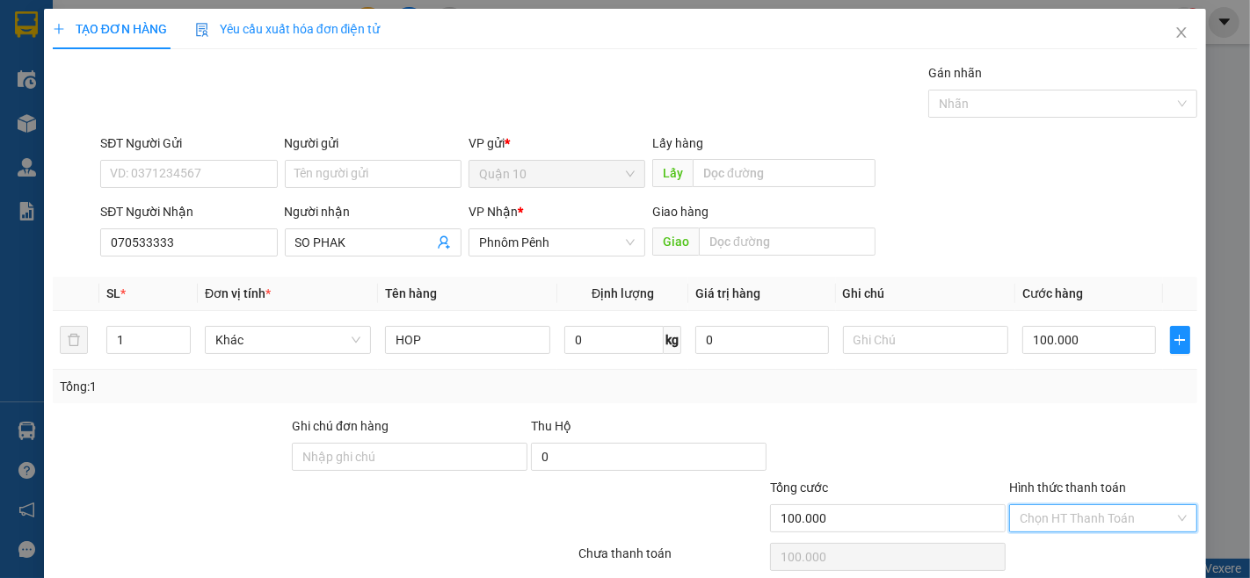
click at [1055, 524] on input "Hình thức thanh toán" at bounding box center [1097, 518] width 155 height 26
click at [1057, 461] on div "Tại văn phòng" at bounding box center [1091, 455] width 164 height 19
type input "0"
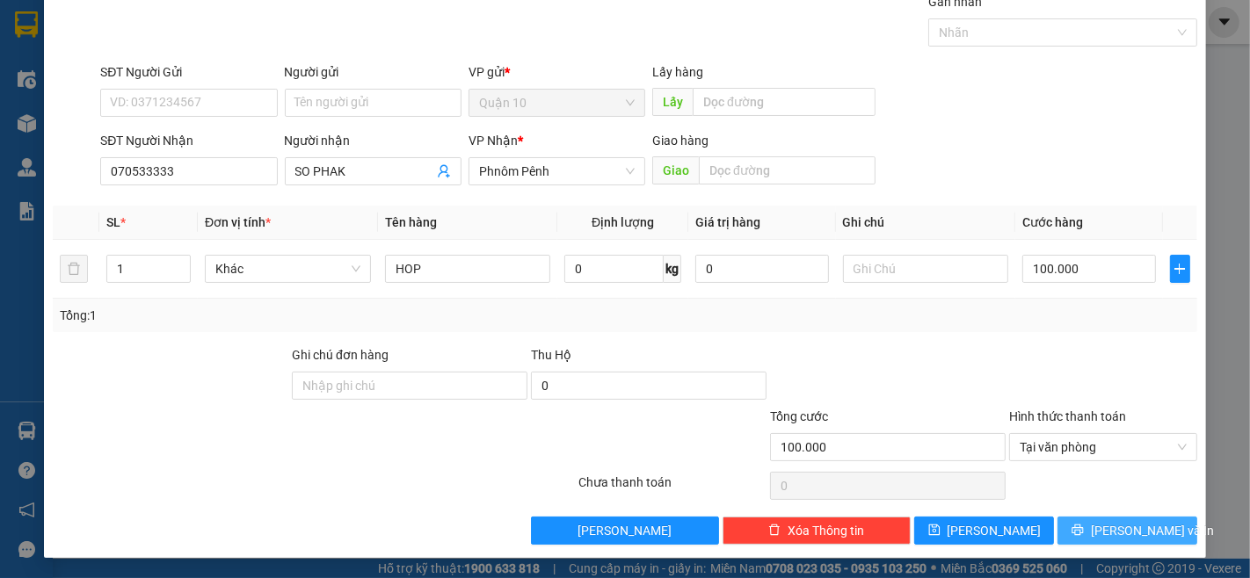
click at [1132, 541] on button "[PERSON_NAME] và In" at bounding box center [1127, 531] width 140 height 28
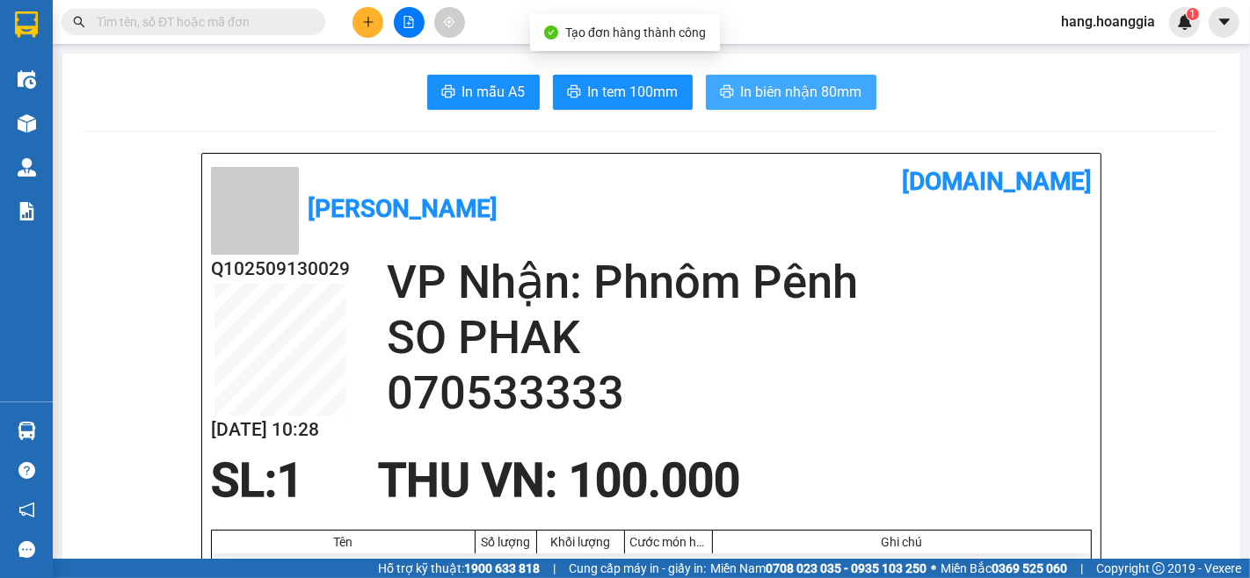
drag, startPoint x: 823, startPoint y: 81, endPoint x: 809, endPoint y: 171, distance: 90.7
drag, startPoint x: 831, startPoint y: 106, endPoint x: 855, endPoint y: 186, distance: 83.7
click at [787, 79] on button "In biên nhận 80mm" at bounding box center [791, 92] width 171 height 35
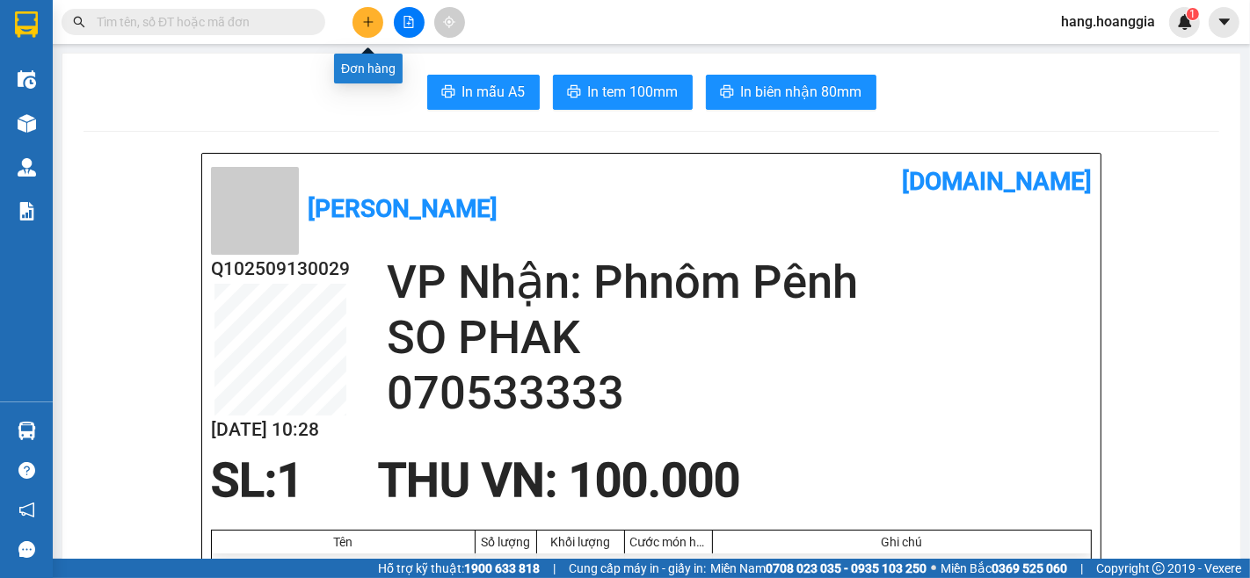
click at [363, 27] on icon "plus" at bounding box center [368, 22] width 12 height 12
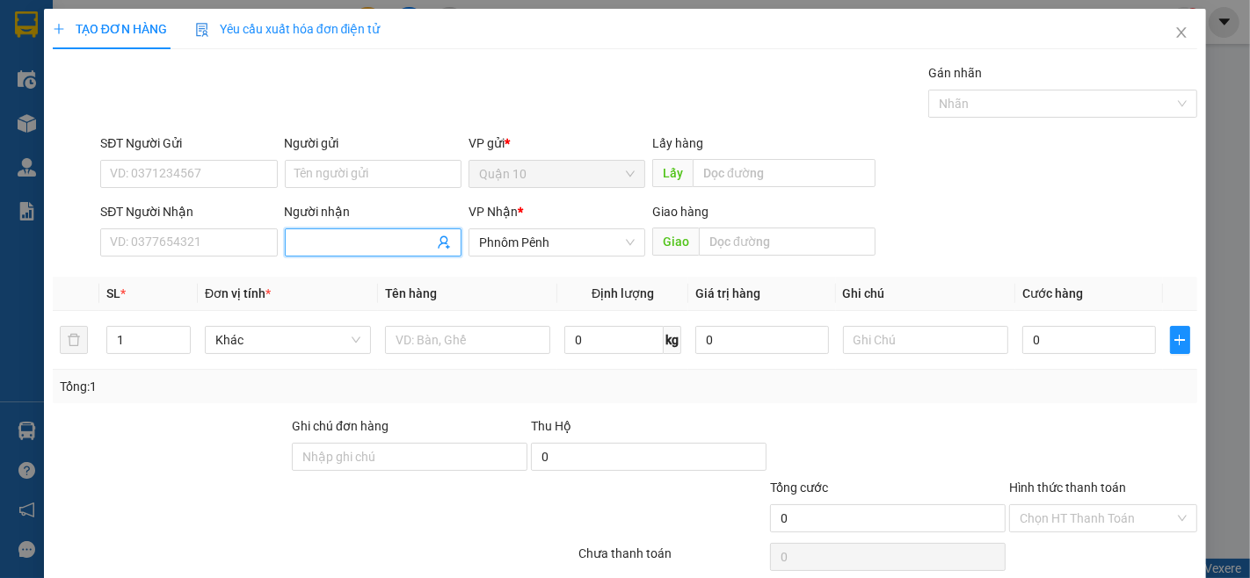
click at [343, 229] on span at bounding box center [373, 243] width 177 height 28
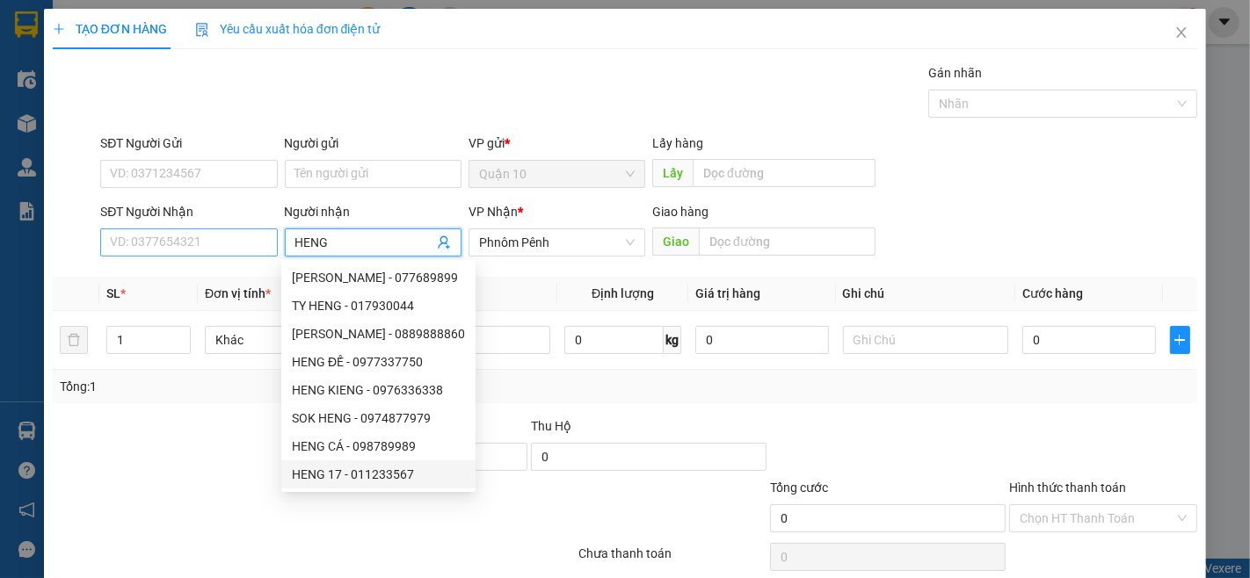
type input "HENG"
click at [151, 257] on input "SĐT Người Nhận" at bounding box center [188, 243] width 177 height 28
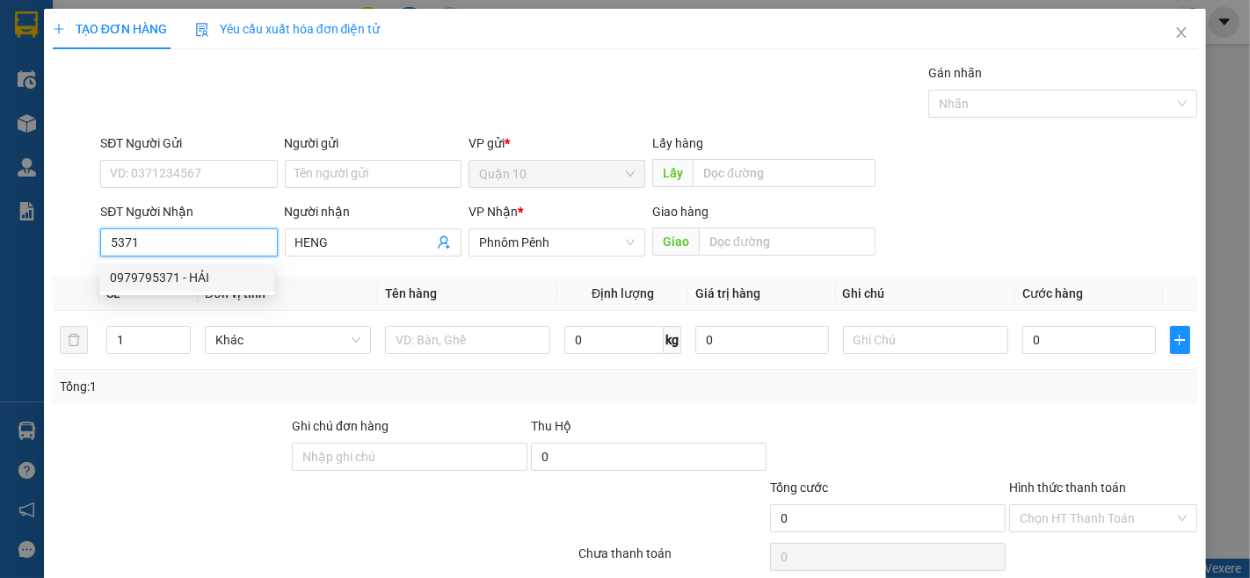
click at [111, 244] on input "5371" at bounding box center [188, 243] width 177 height 28
click at [156, 268] on div "0979795371 - HẢI" at bounding box center [187, 277] width 154 height 19
type input "0979795371"
type input "HẢI"
type input "0979795371"
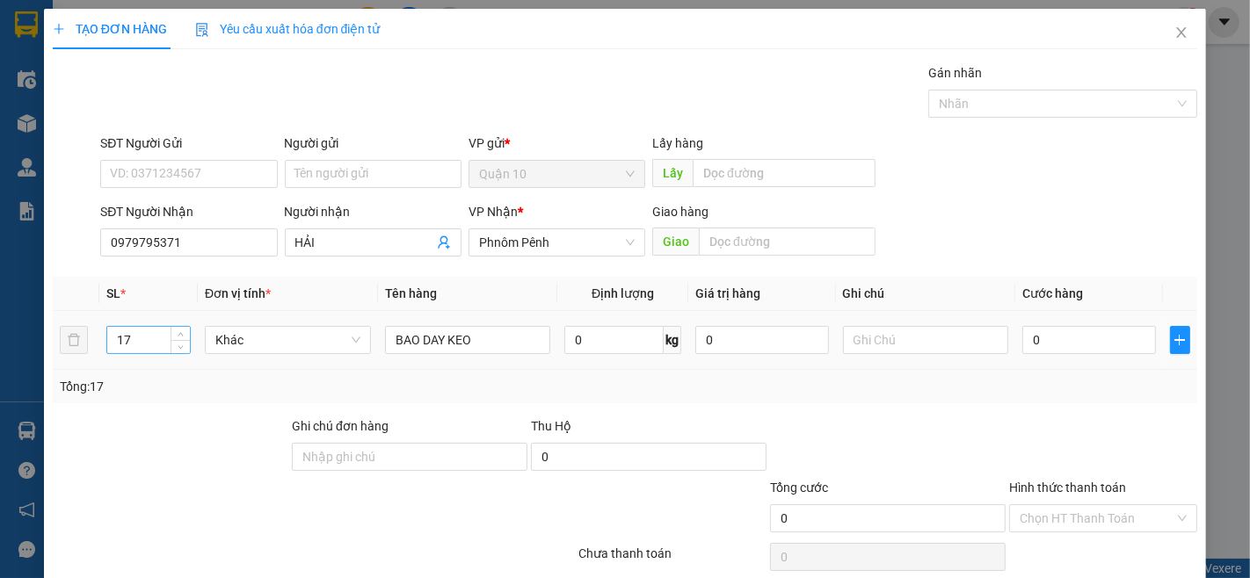
click at [156, 337] on input "17" at bounding box center [148, 340] width 83 height 26
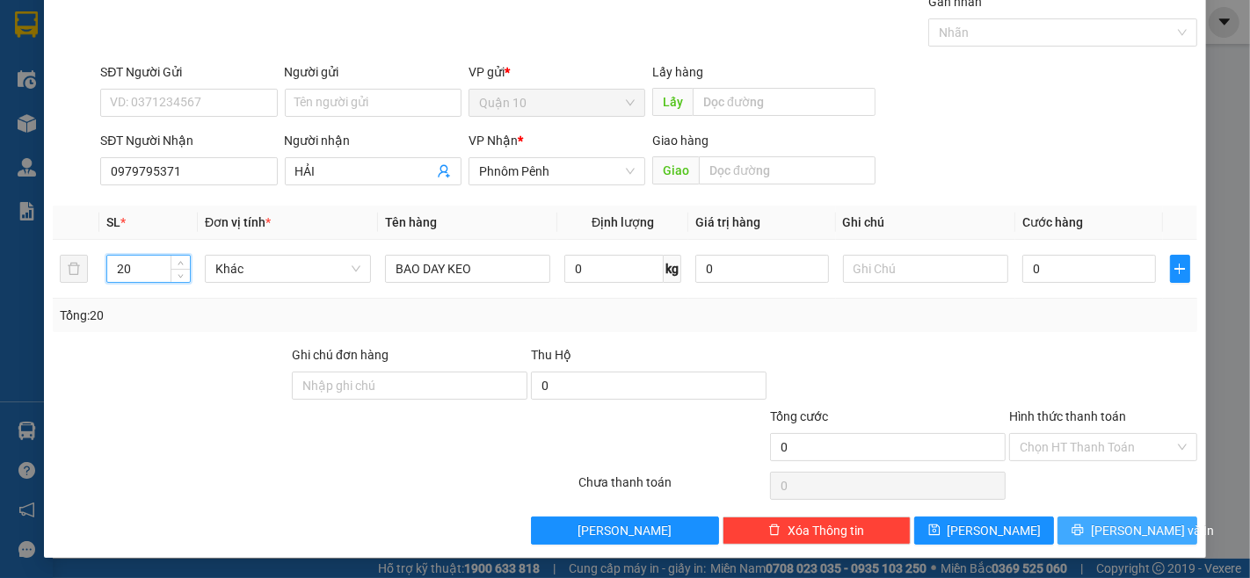
type input "20"
click at [1096, 537] on button "[PERSON_NAME] và In" at bounding box center [1127, 531] width 140 height 28
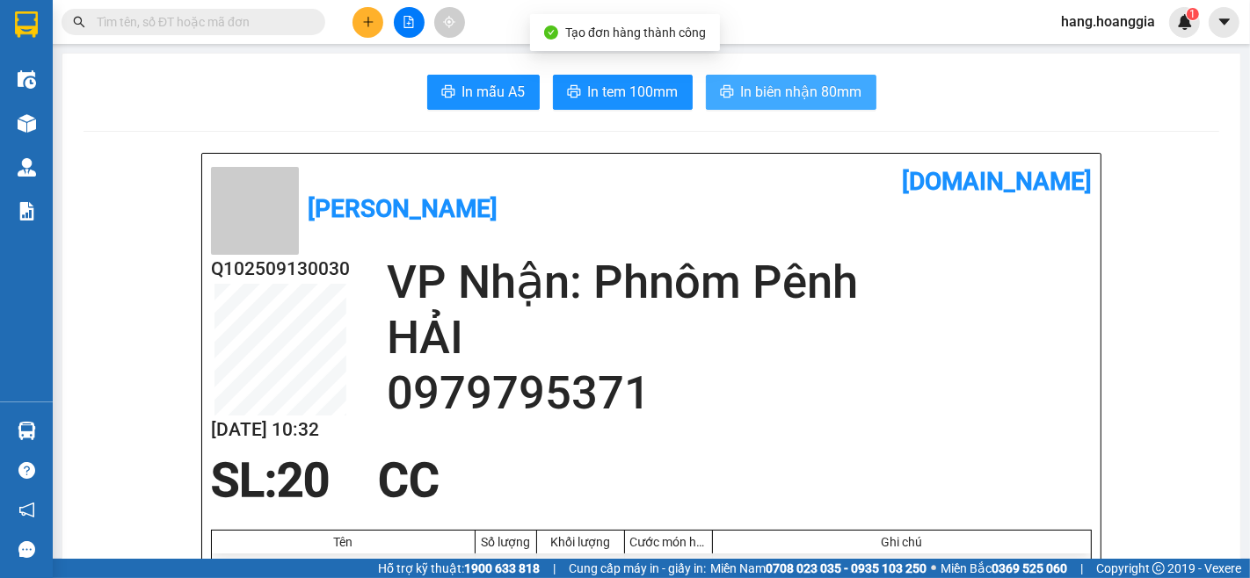
click at [744, 97] on span "In biên nhận 80mm" at bounding box center [801, 92] width 121 height 22
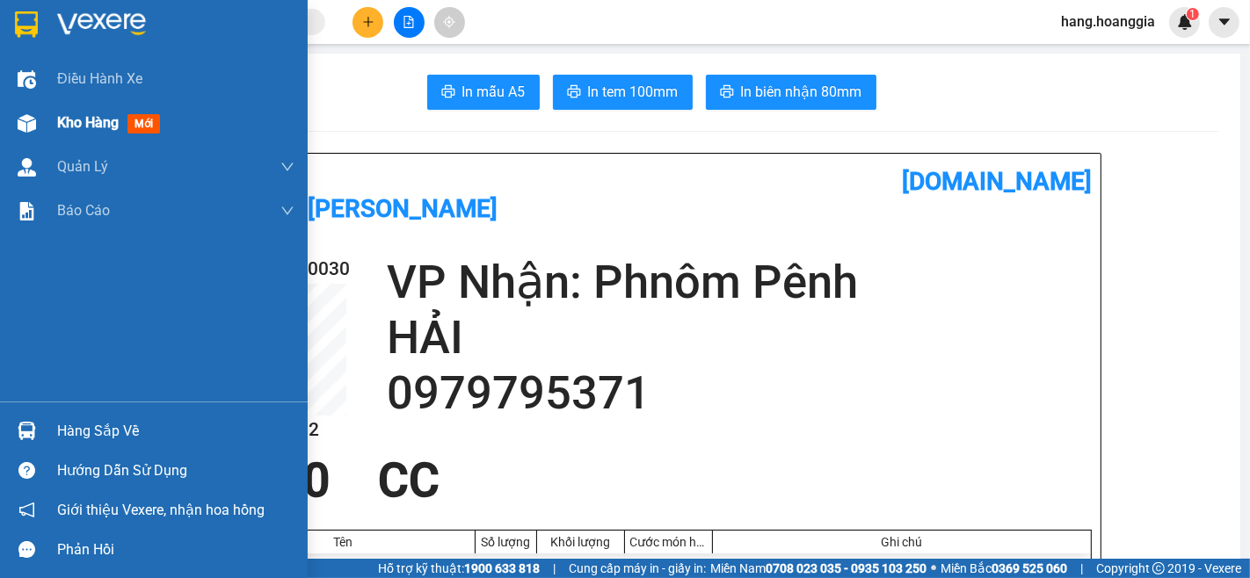
click at [73, 127] on span "Kho hàng" at bounding box center [88, 122] width 62 height 17
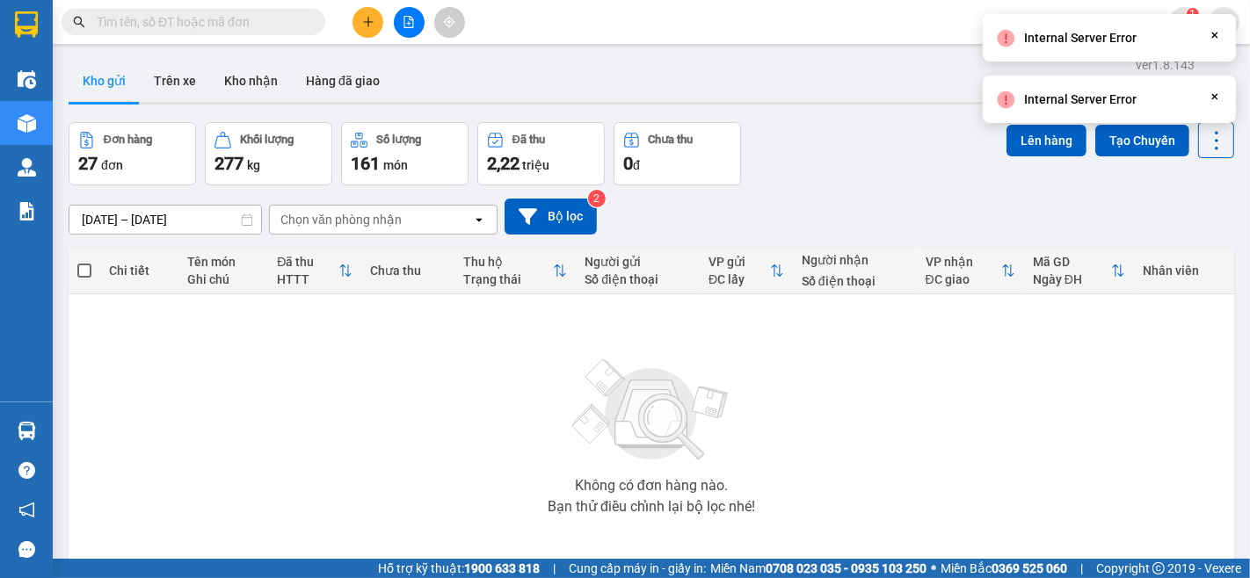
scroll to position [83, 0]
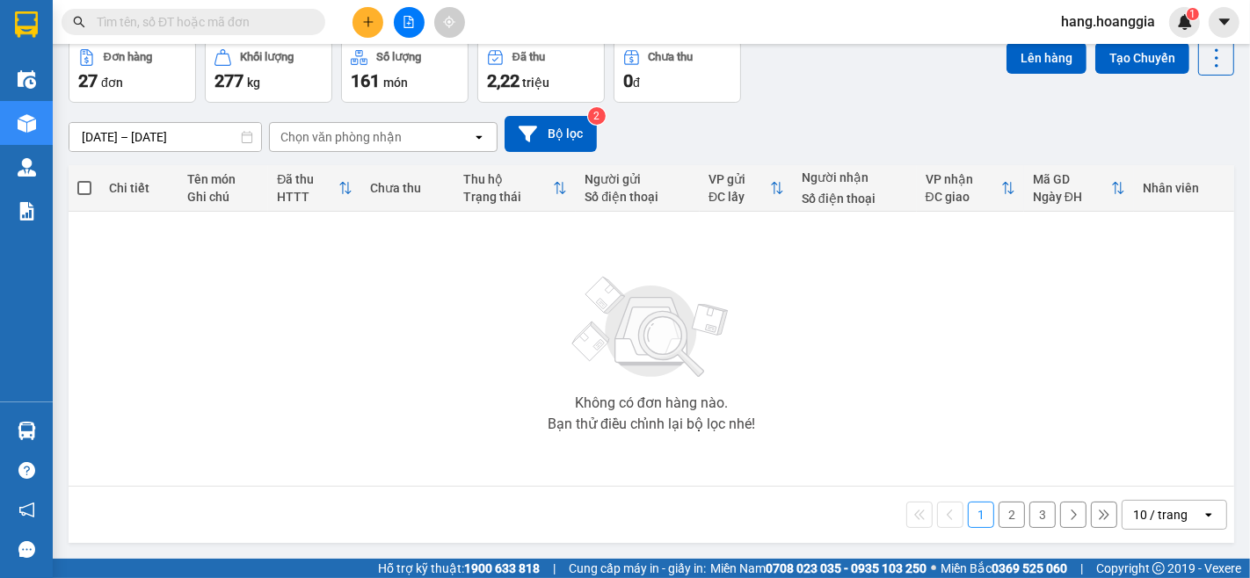
click at [216, 328] on div "Không có đơn hàng nào. Bạn thử điều chỉnh lại bộ lọc nhé!" at bounding box center [651, 349] width 1148 height 264
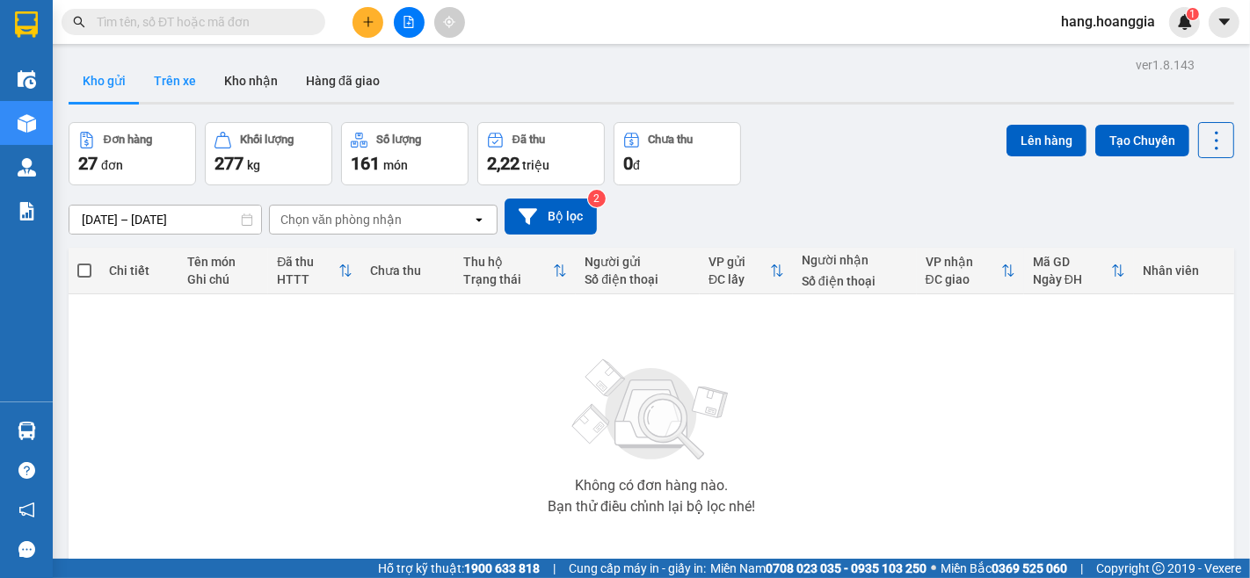
click at [171, 79] on button "Trên xe" at bounding box center [175, 81] width 70 height 42
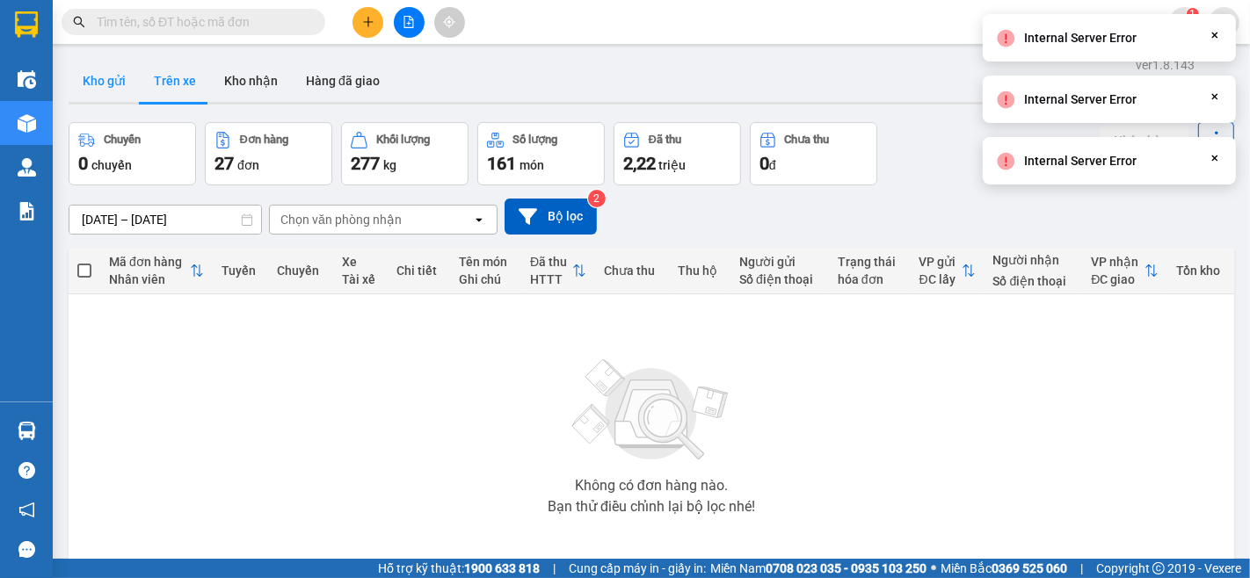
click at [103, 84] on button "Kho gửi" at bounding box center [104, 81] width 71 height 42
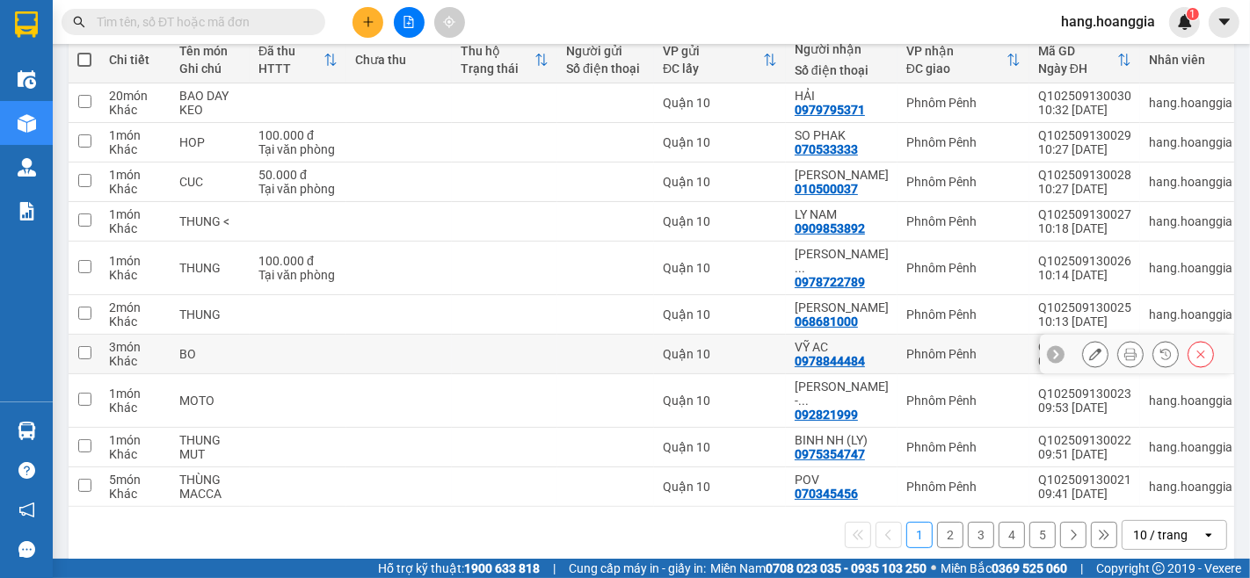
scroll to position [15, 0]
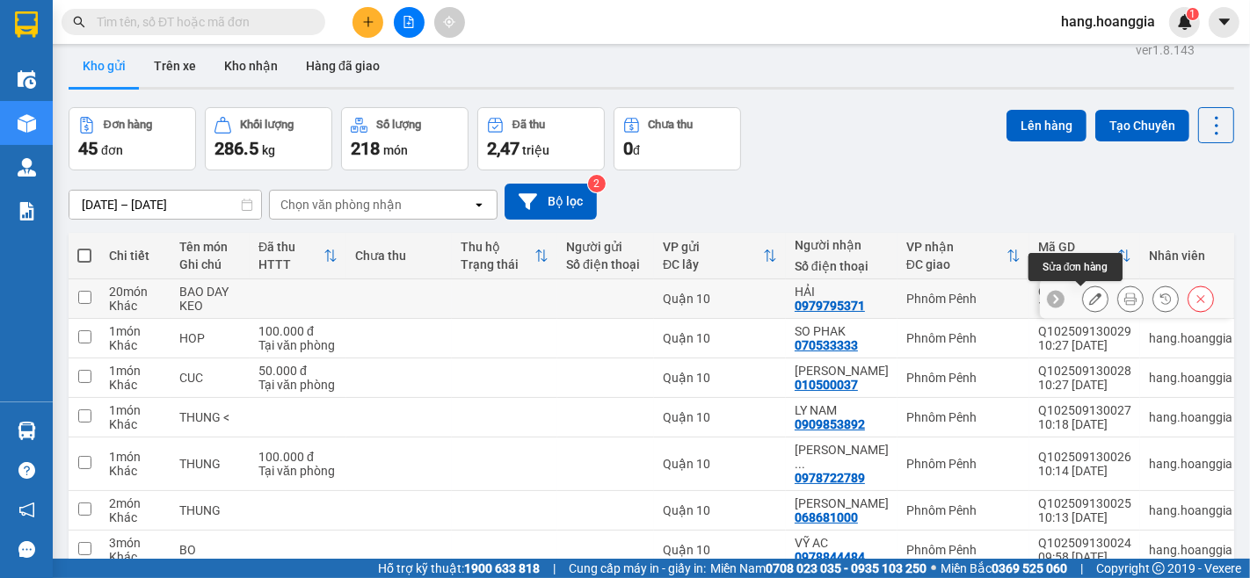
click at [1083, 297] on button at bounding box center [1095, 299] width 25 height 31
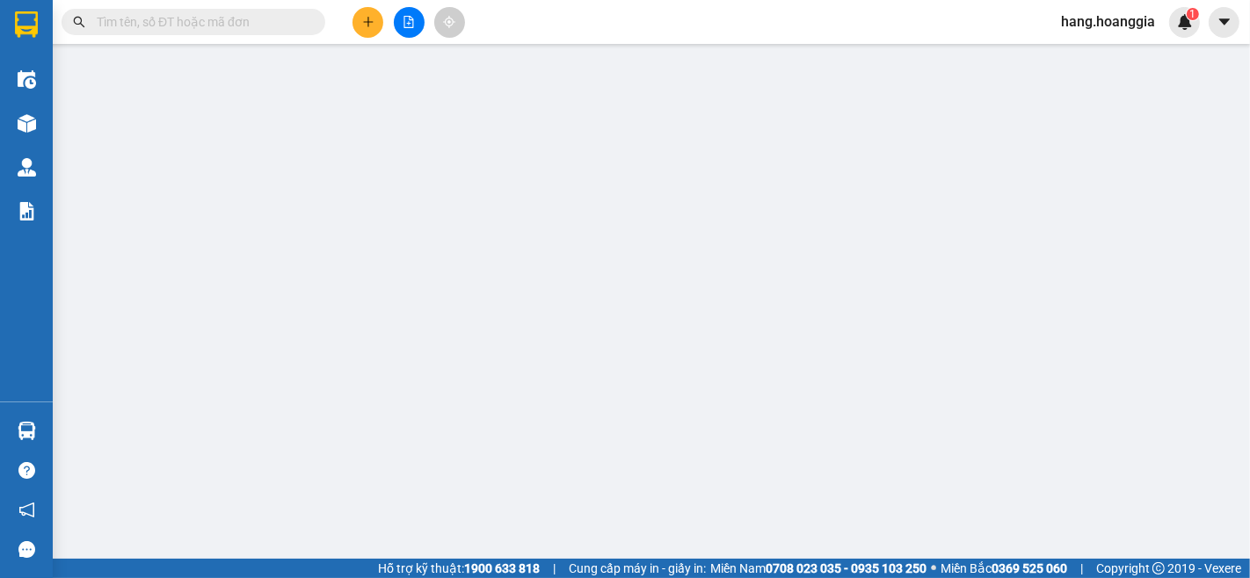
type input "0979795371"
type input "HẢI"
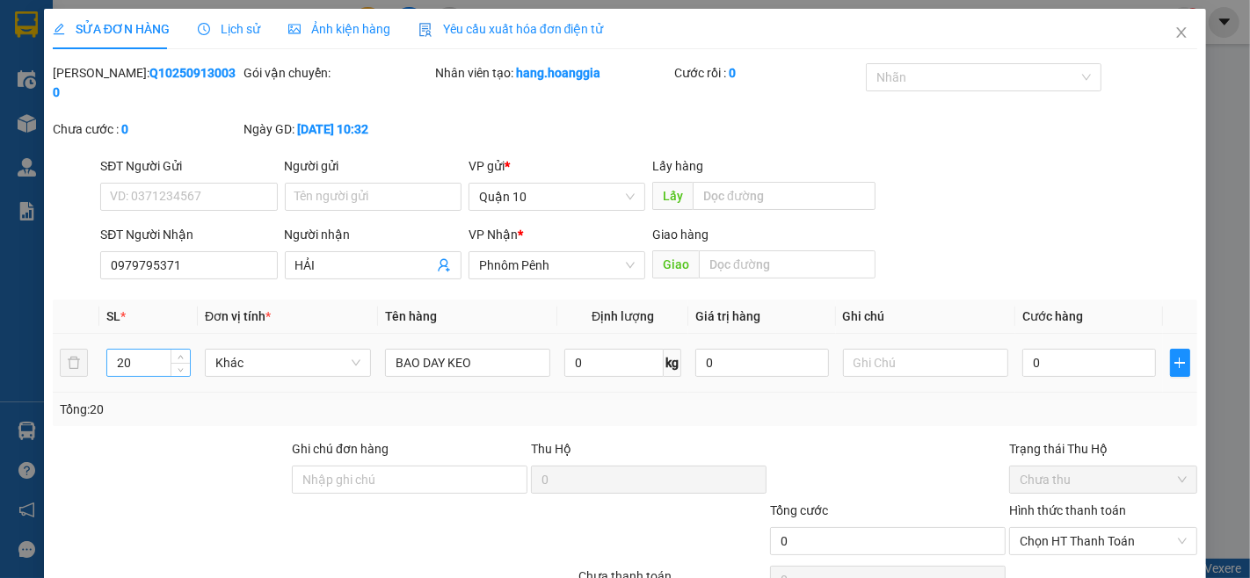
click at [159, 350] on input "20" at bounding box center [148, 363] width 83 height 26
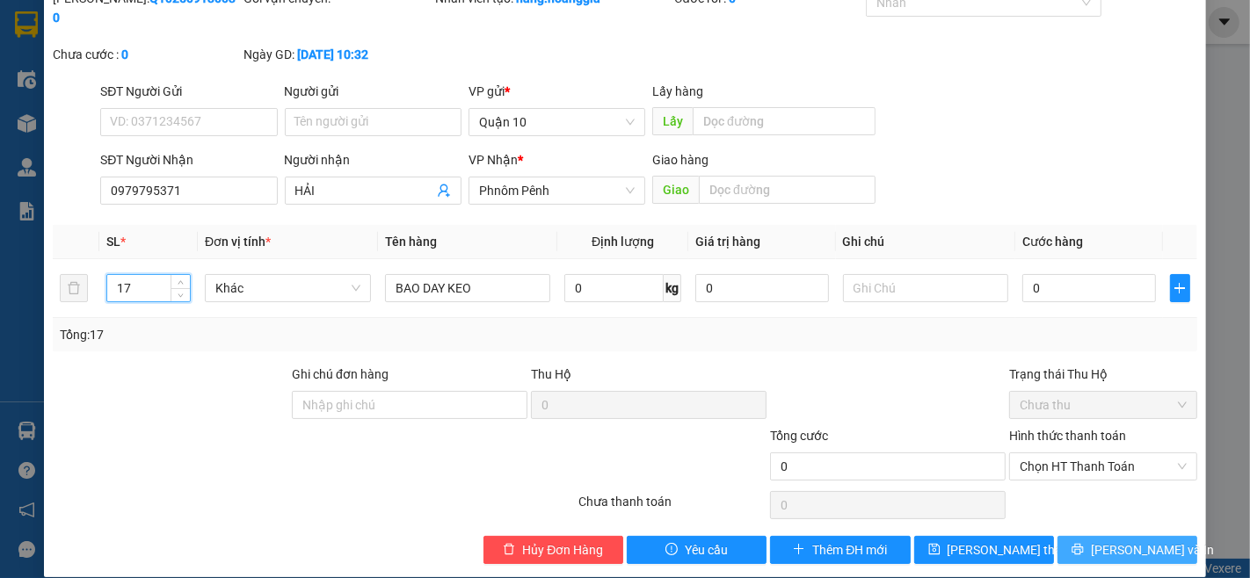
type input "17"
click at [1078, 536] on button "[PERSON_NAME] và In" at bounding box center [1127, 550] width 140 height 28
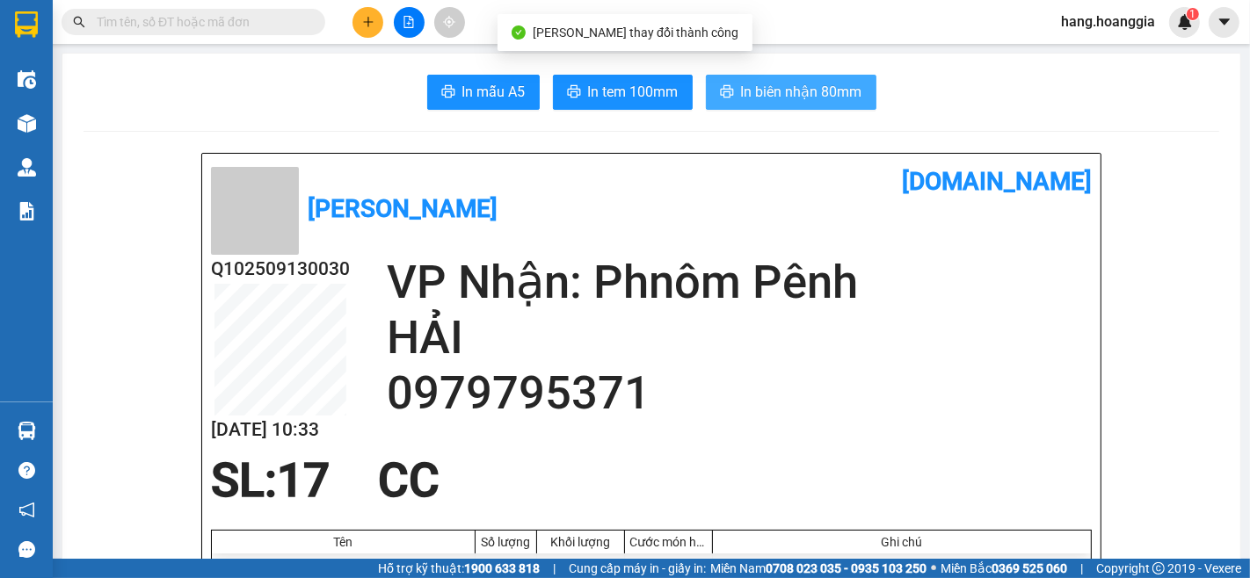
drag, startPoint x: 780, startPoint y: 89, endPoint x: 672, endPoint y: 258, distance: 199.9
click at [780, 88] on span "In biên nhận 80mm" at bounding box center [801, 92] width 121 height 22
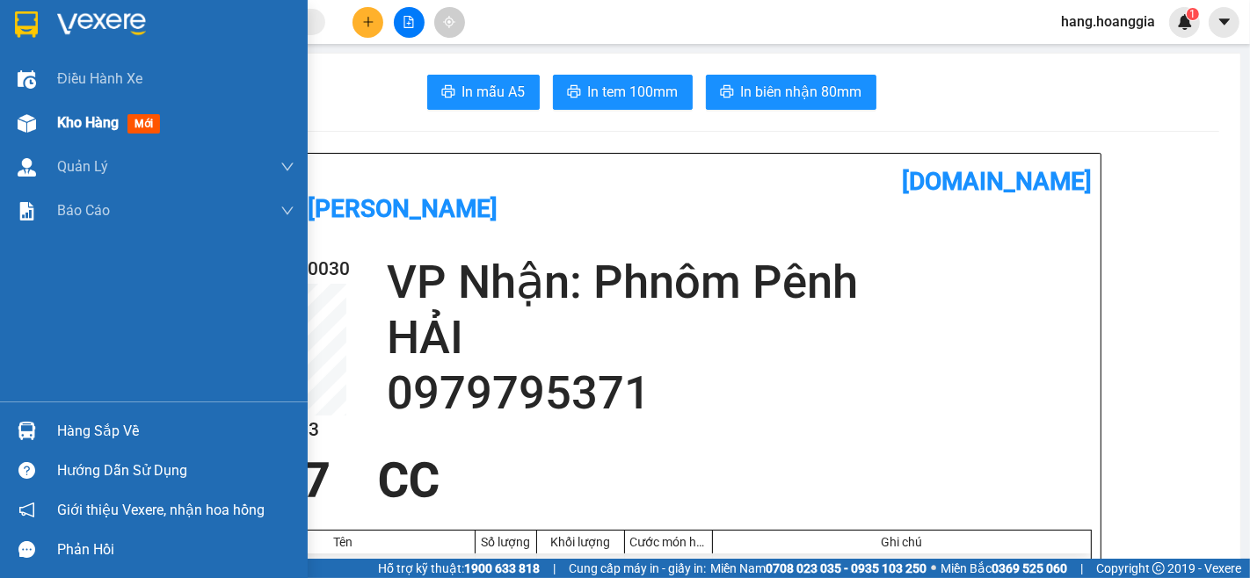
click at [73, 125] on span "Kho hàng" at bounding box center [88, 122] width 62 height 17
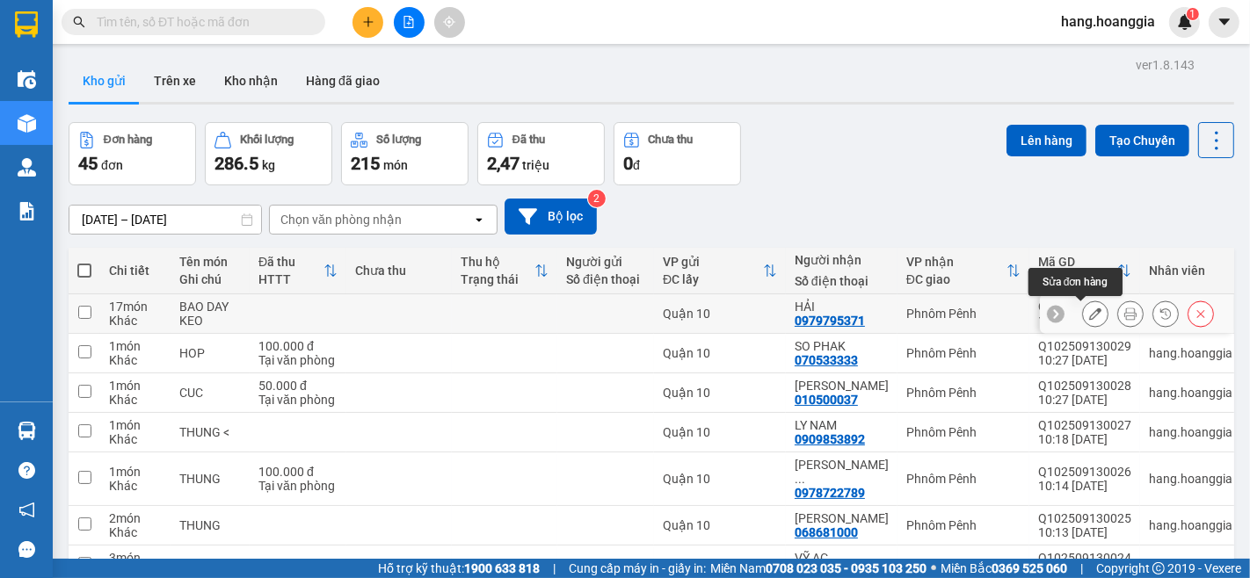
click at [1089, 320] on icon at bounding box center [1095, 314] width 12 height 12
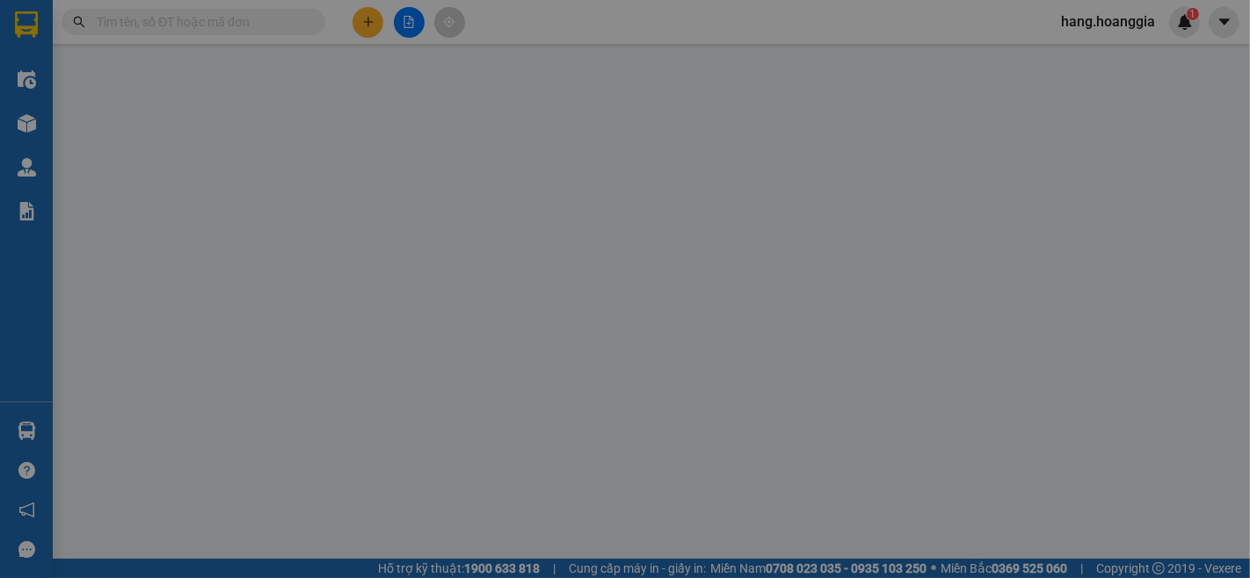
type input "0979795371"
type input "HẢI"
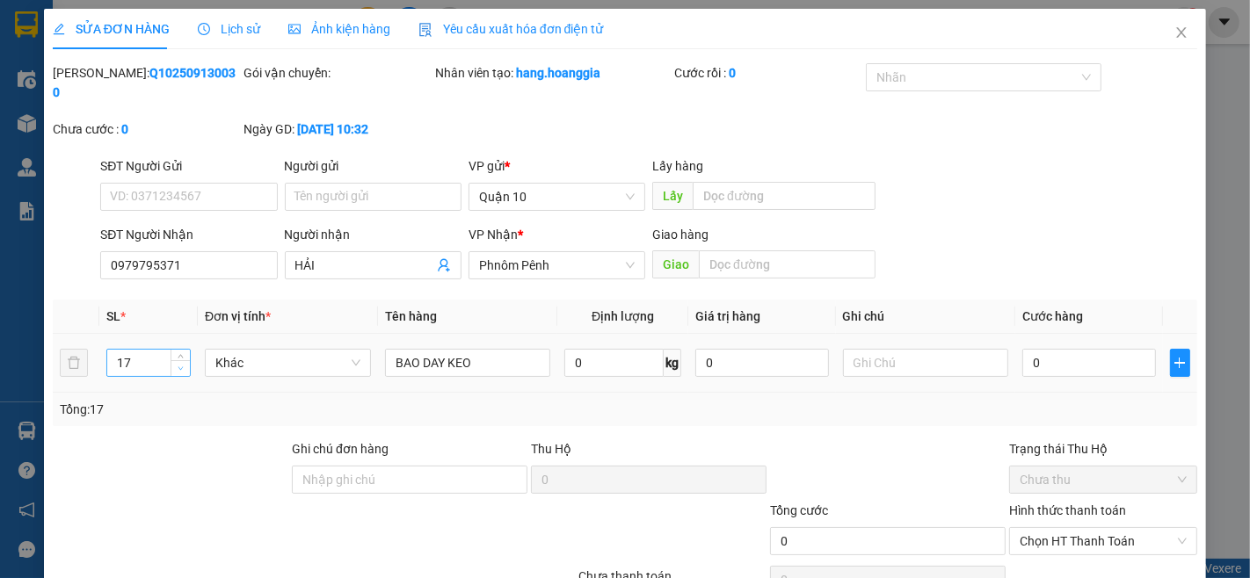
type input "16"
click at [187, 360] on span "Decrease Value" at bounding box center [180, 368] width 19 height 16
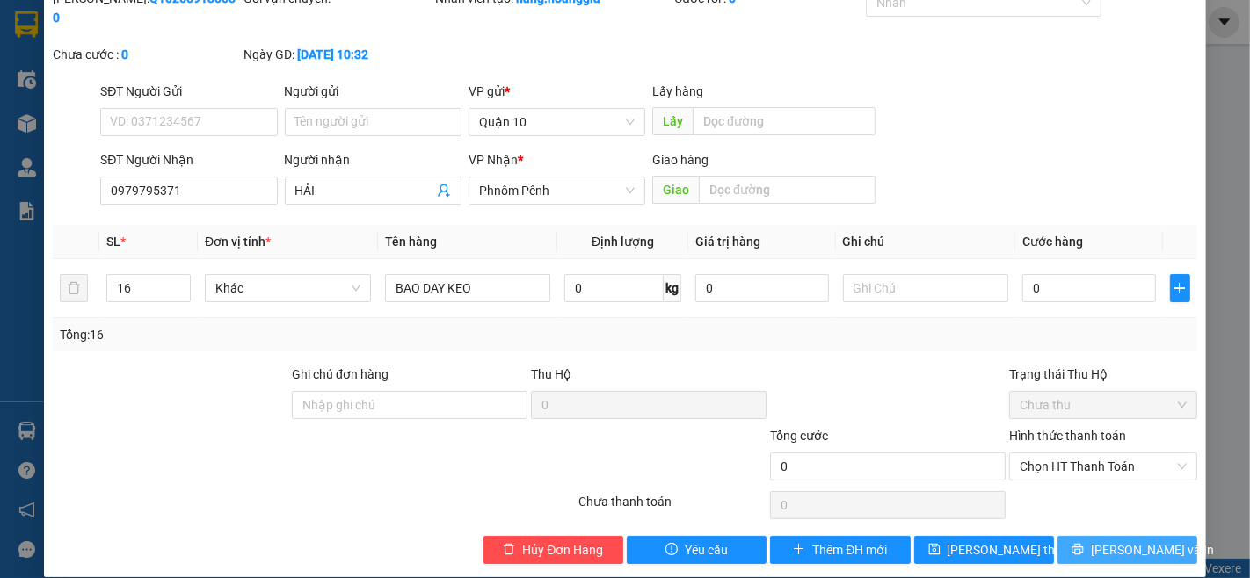
click at [1106, 541] on span "[PERSON_NAME] và In" at bounding box center [1152, 550] width 123 height 19
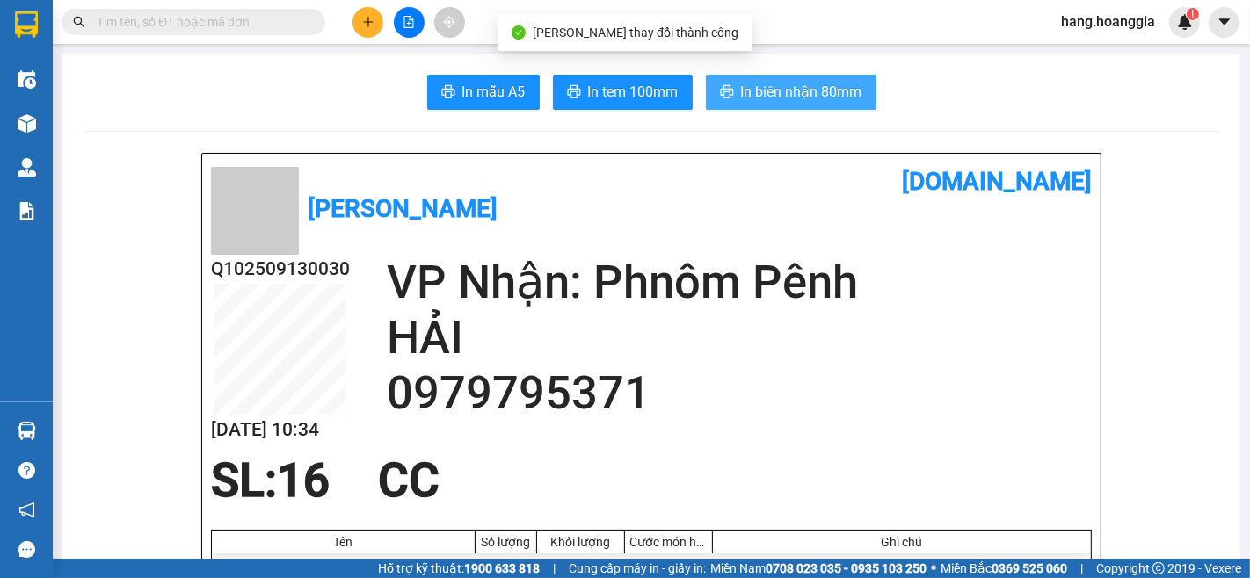
click at [802, 75] on button "In biên nhận 80mm" at bounding box center [791, 92] width 171 height 35
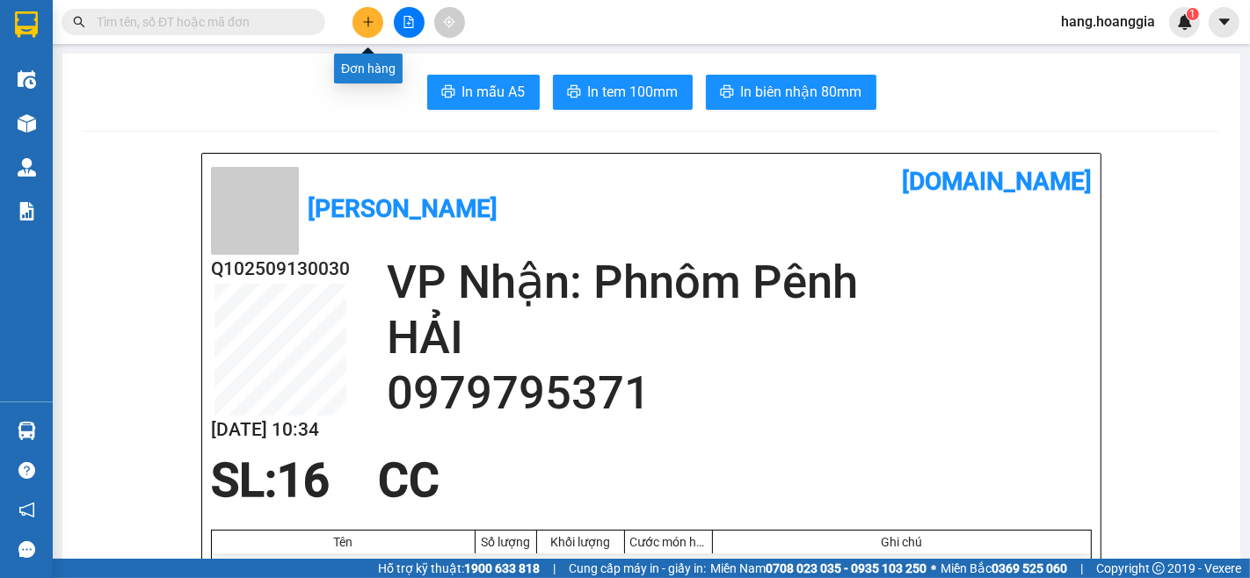
click at [362, 19] on icon "plus" at bounding box center [368, 22] width 12 height 12
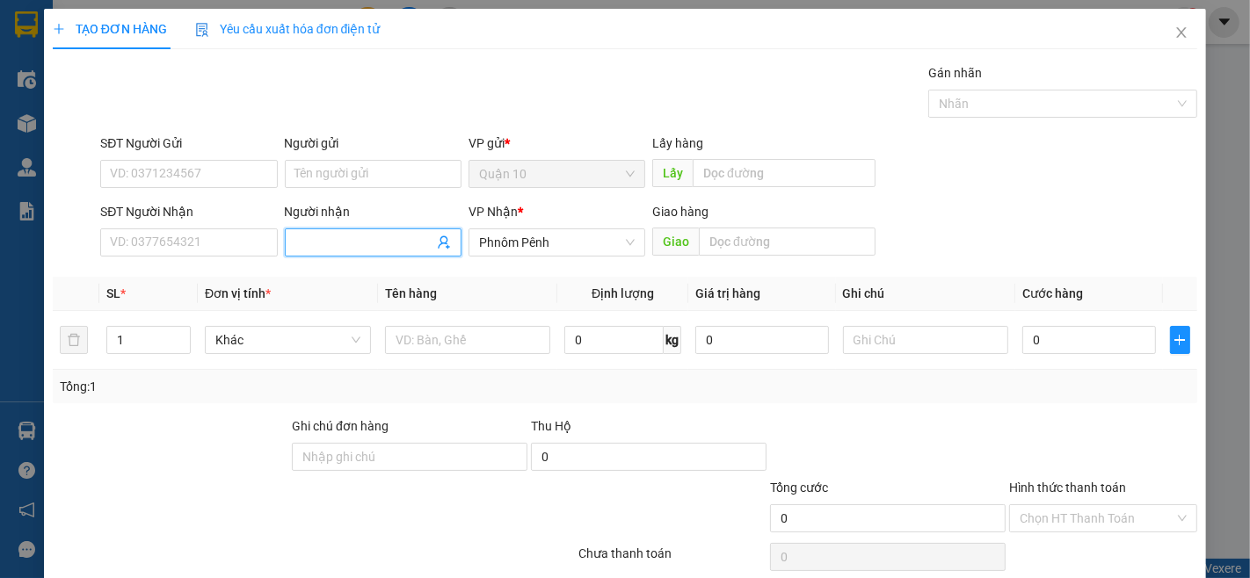
click at [382, 238] on input "Người nhận" at bounding box center [364, 242] width 138 height 19
type input "SOK HEN"
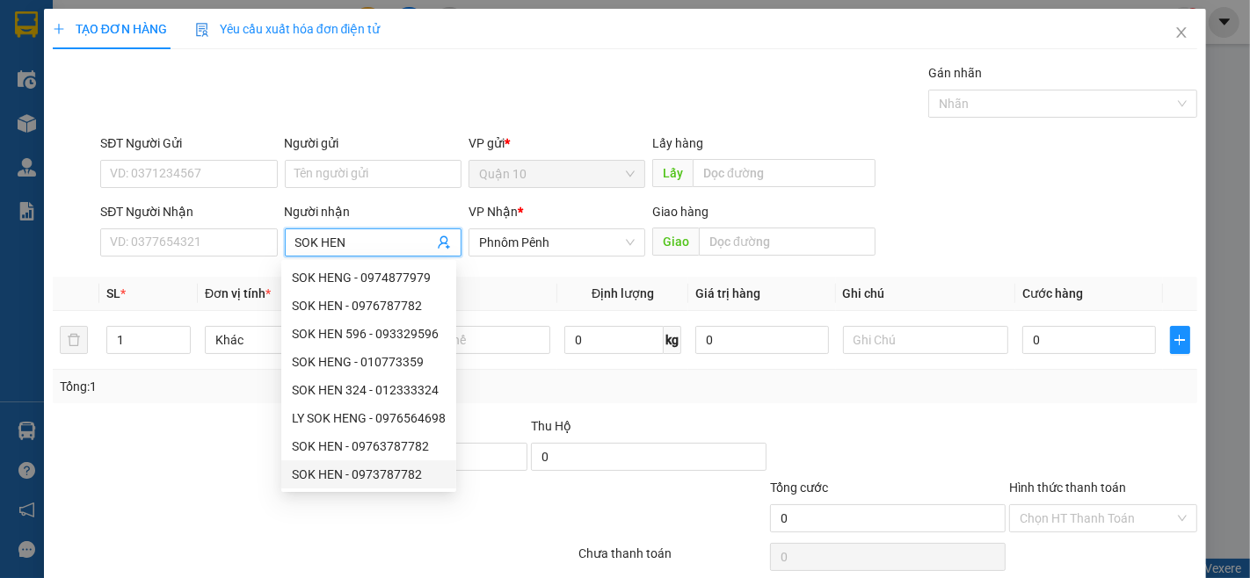
click at [382, 471] on div "SOK HEN - 0973787782" at bounding box center [369, 474] width 154 height 19
type input "0973787782"
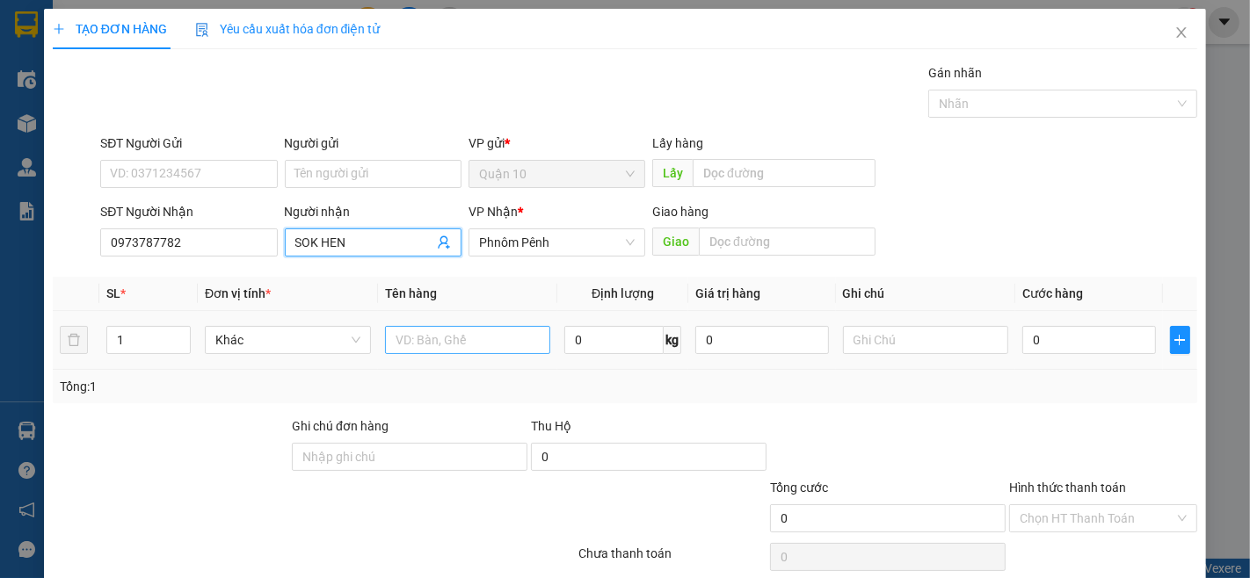
type input "SOK HEN"
click at [436, 352] on input "text" at bounding box center [468, 340] width 166 height 28
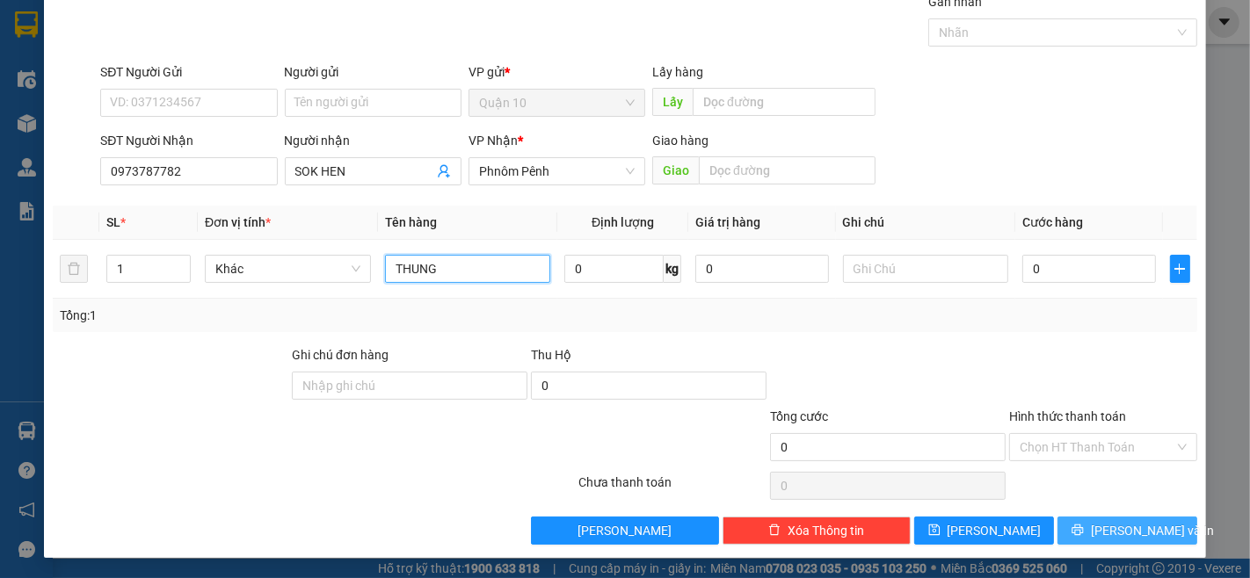
type input "THUNG"
click at [1108, 529] on span "[PERSON_NAME] và In" at bounding box center [1152, 530] width 123 height 19
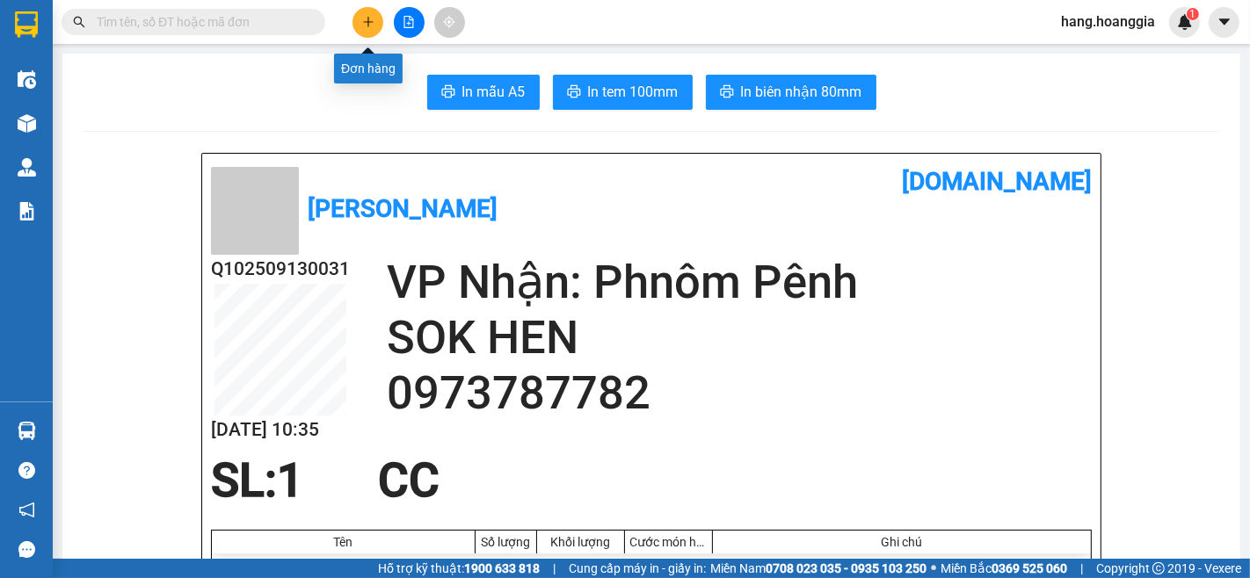
click at [358, 9] on button at bounding box center [367, 22] width 31 height 31
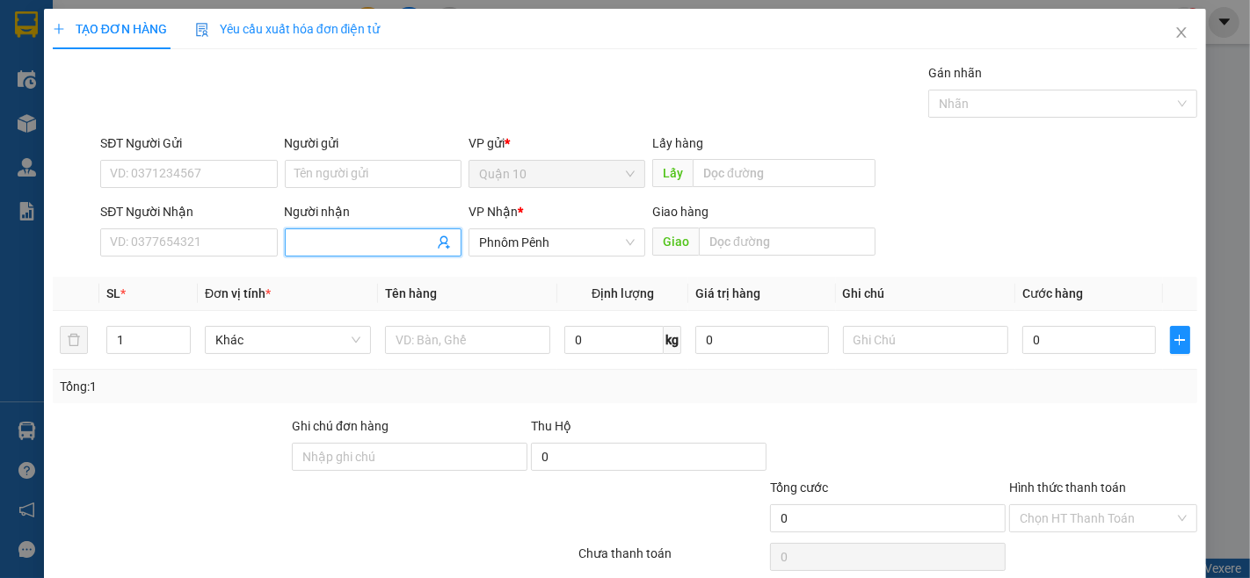
click at [350, 229] on span at bounding box center [373, 243] width 177 height 28
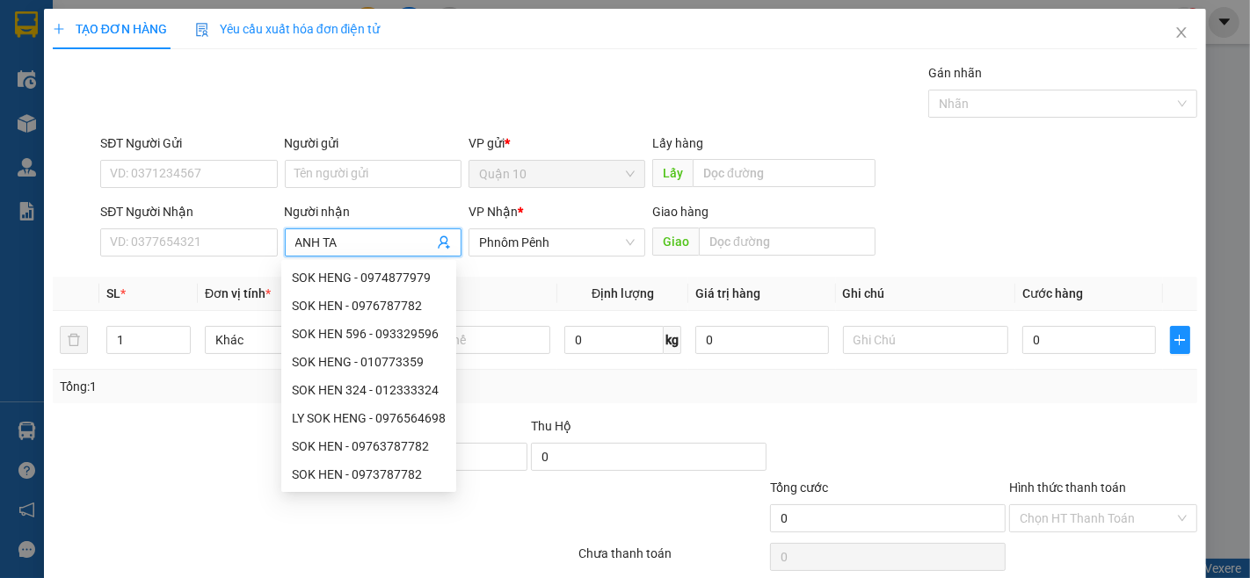
type input "ANH TAM"
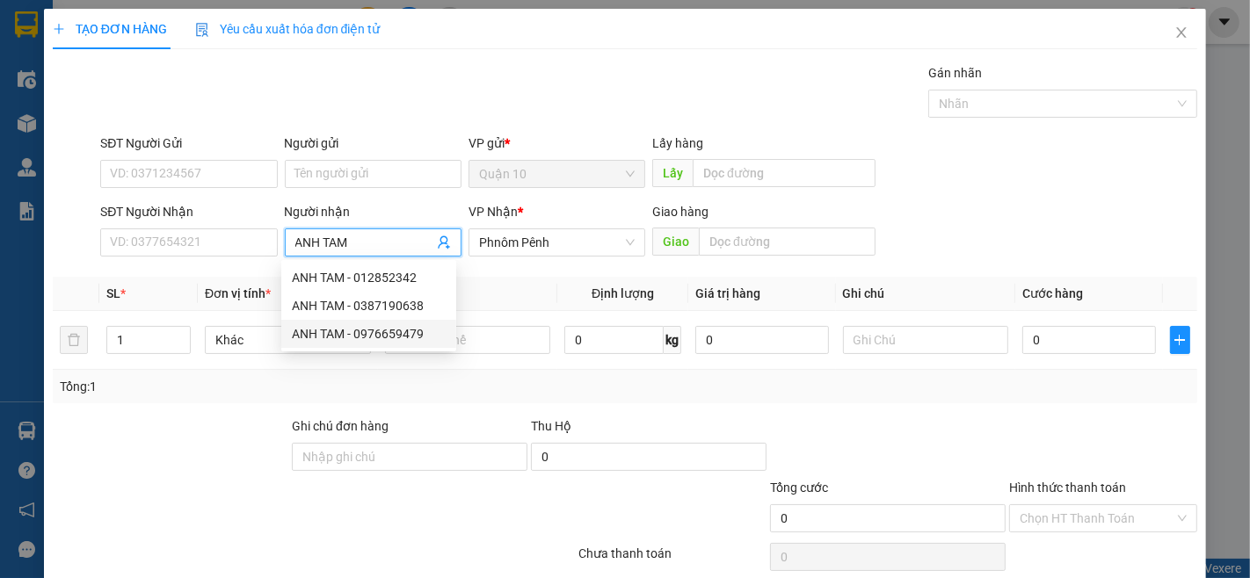
click at [387, 330] on div "ANH TAM - 0976659479" at bounding box center [369, 333] width 154 height 19
type input "0976659479"
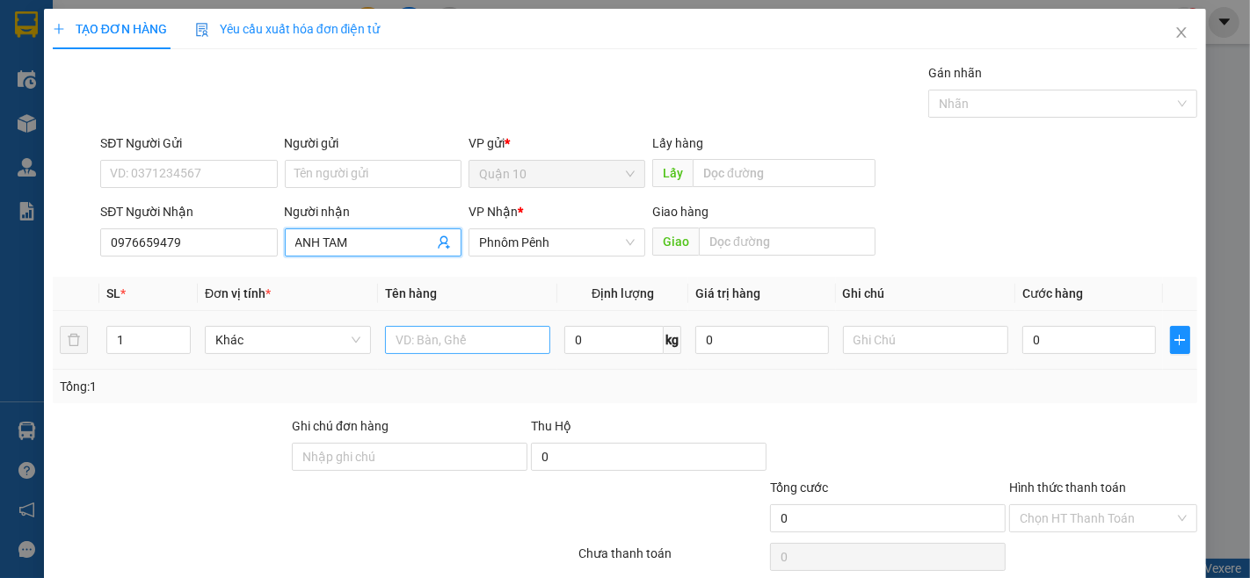
type input "ANH TAM"
click at [487, 345] on input "text" at bounding box center [468, 340] width 166 height 28
type input "X"
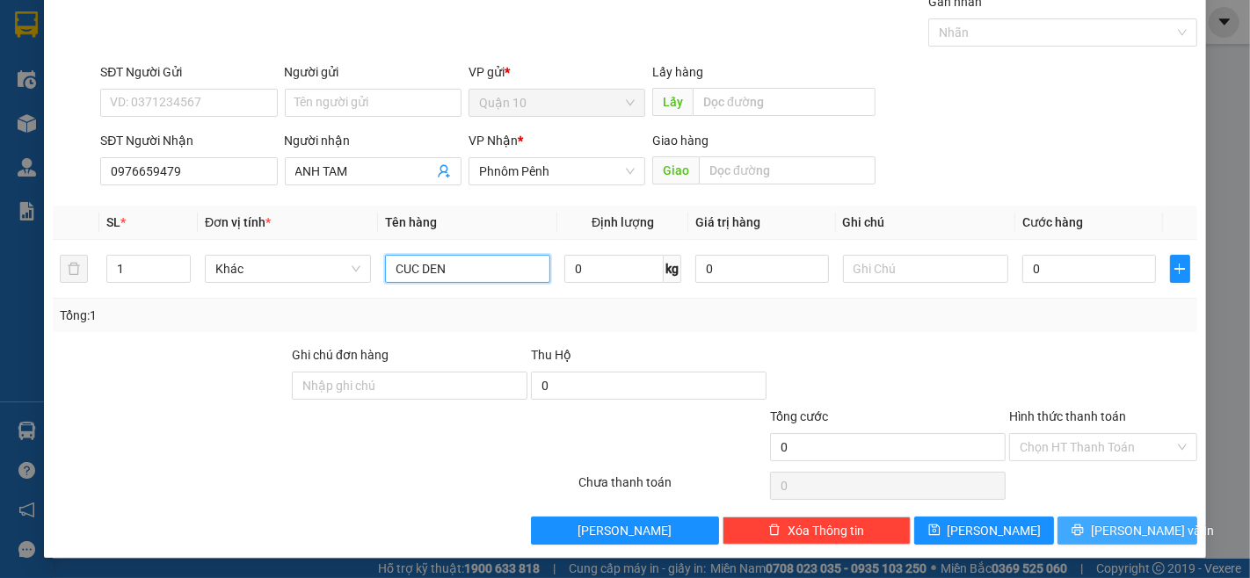
type input "CUC DEN"
click at [1104, 542] on button "[PERSON_NAME] và In" at bounding box center [1127, 531] width 140 height 28
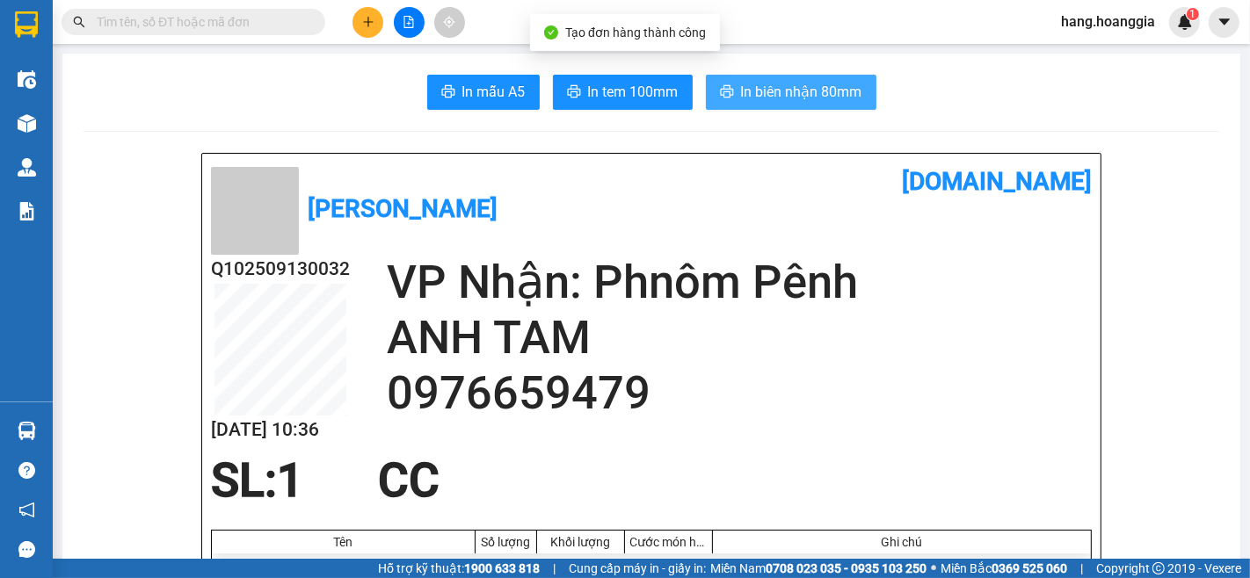
click at [794, 85] on span "In biên nhận 80mm" at bounding box center [801, 92] width 121 height 22
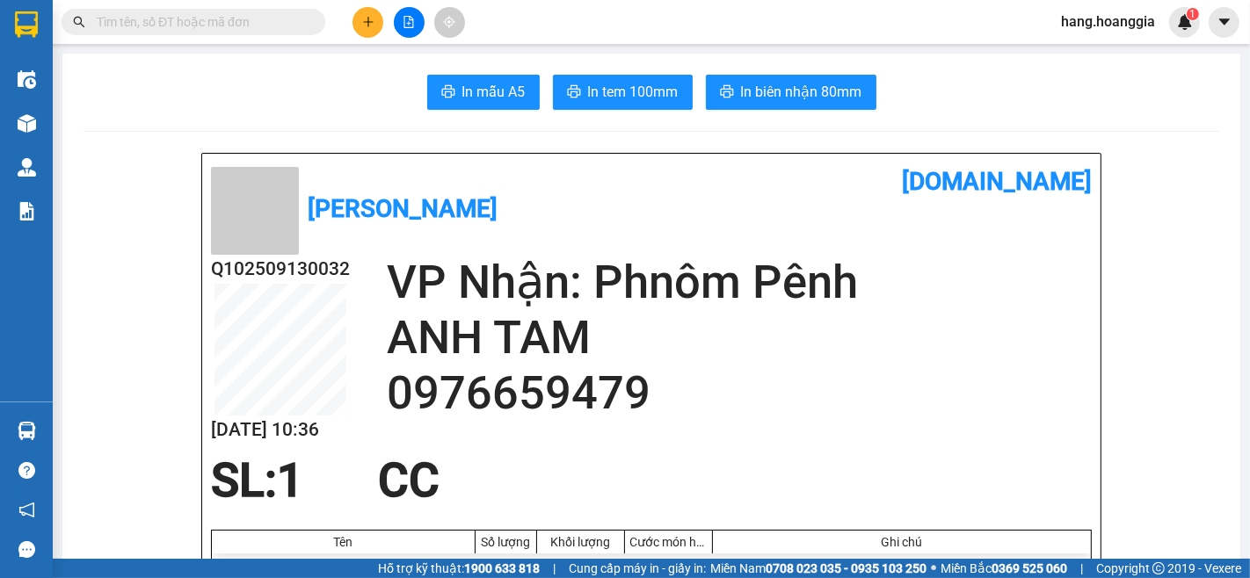
click at [974, 375] on h2 "0976659479" at bounding box center [739, 393] width 705 height 55
click at [365, 16] on icon "plus" at bounding box center [368, 22] width 12 height 12
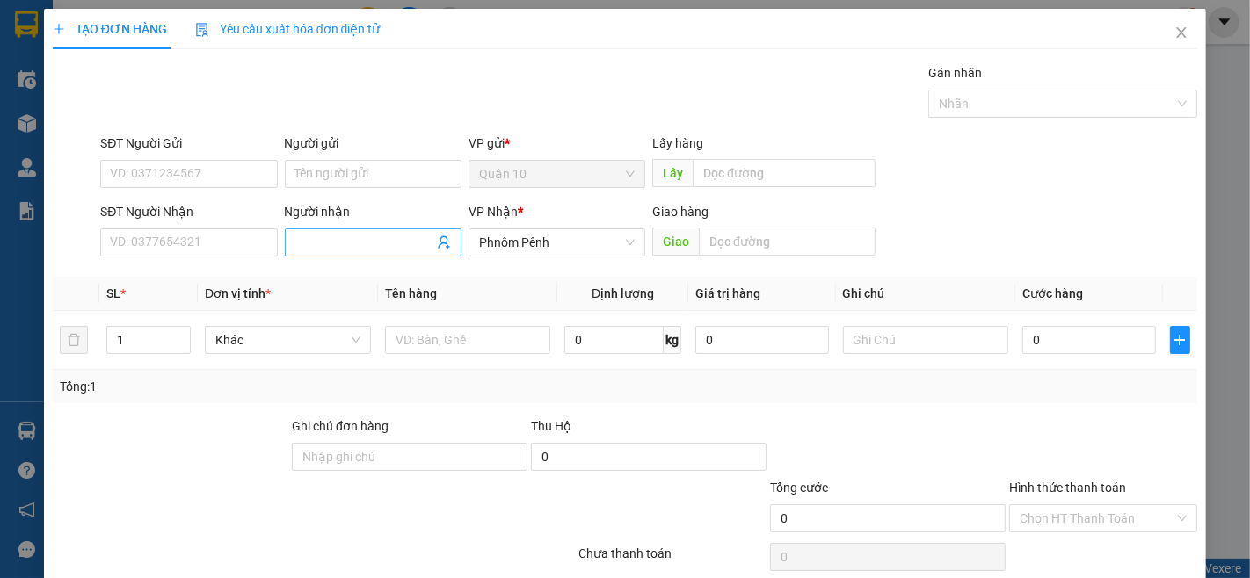
click at [344, 229] on span at bounding box center [373, 243] width 177 height 28
type input "SOK LIM"
click at [252, 240] on input "SĐT Người Nhận" at bounding box center [188, 243] width 177 height 28
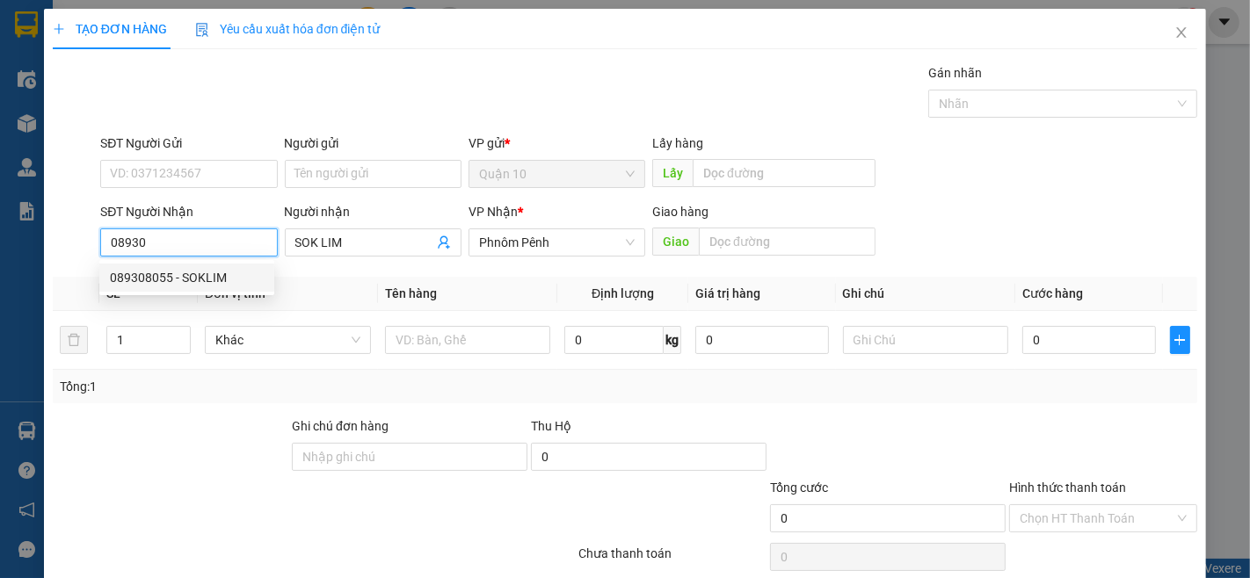
click at [191, 272] on div "089308055 - SOKLIM" at bounding box center [187, 277] width 154 height 19
type input "089308055"
type input "SOKLIM"
type input "089308055"
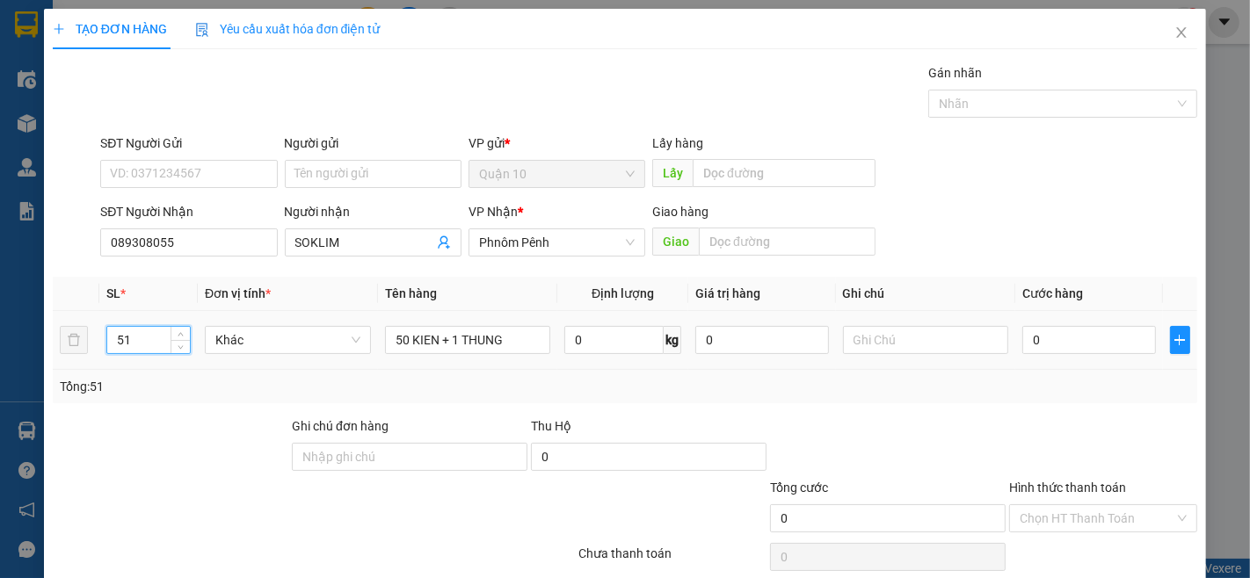
click at [133, 335] on input "51" at bounding box center [148, 340] width 83 height 26
type input "2"
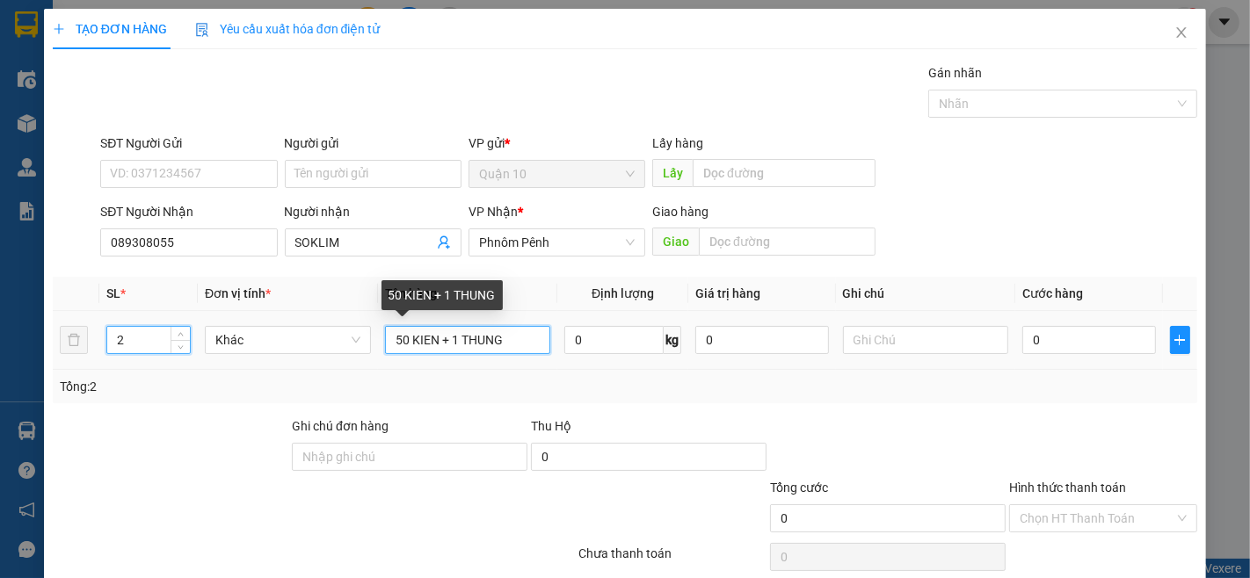
click at [440, 327] on input "50 KIEN + 1 THUNG" at bounding box center [468, 340] width 166 height 28
click at [441, 327] on input "50 KIEN + 1 THUNG" at bounding box center [468, 340] width 166 height 28
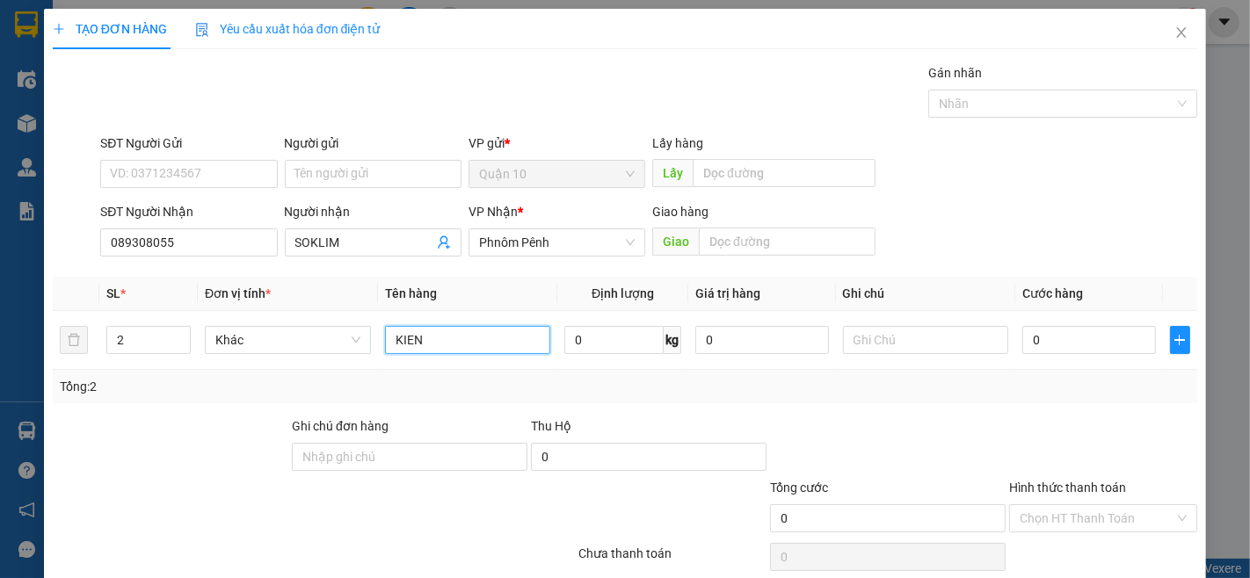
scroll to position [71, 0]
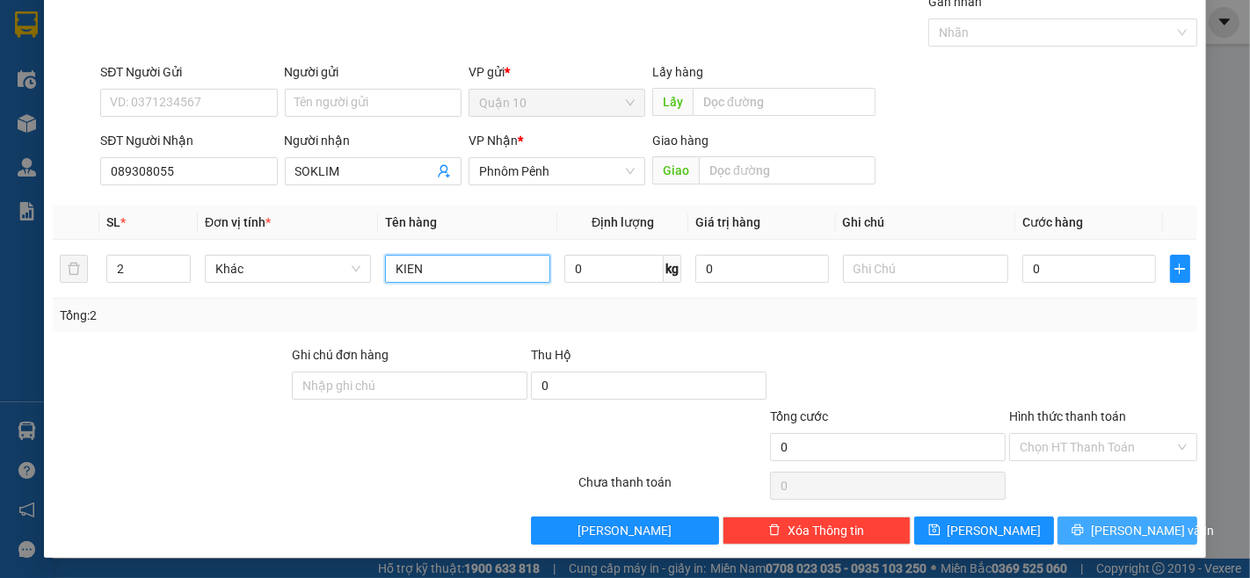
type input "KIEN"
click at [1114, 517] on button "[PERSON_NAME] và In" at bounding box center [1127, 531] width 140 height 28
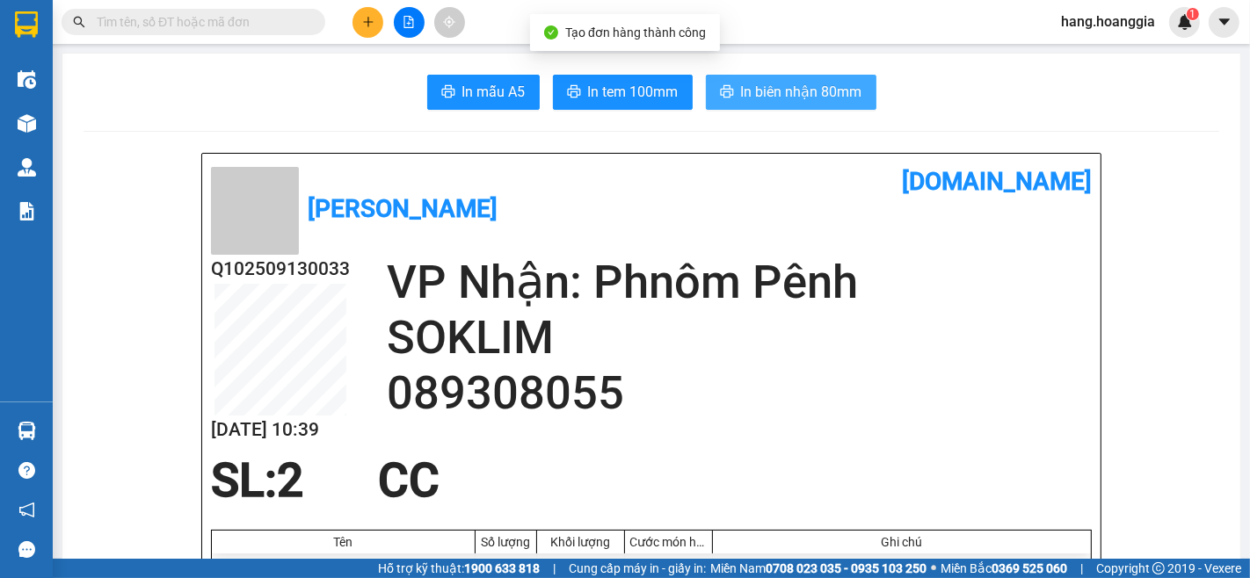
click at [760, 76] on button "In biên nhận 80mm" at bounding box center [791, 92] width 171 height 35
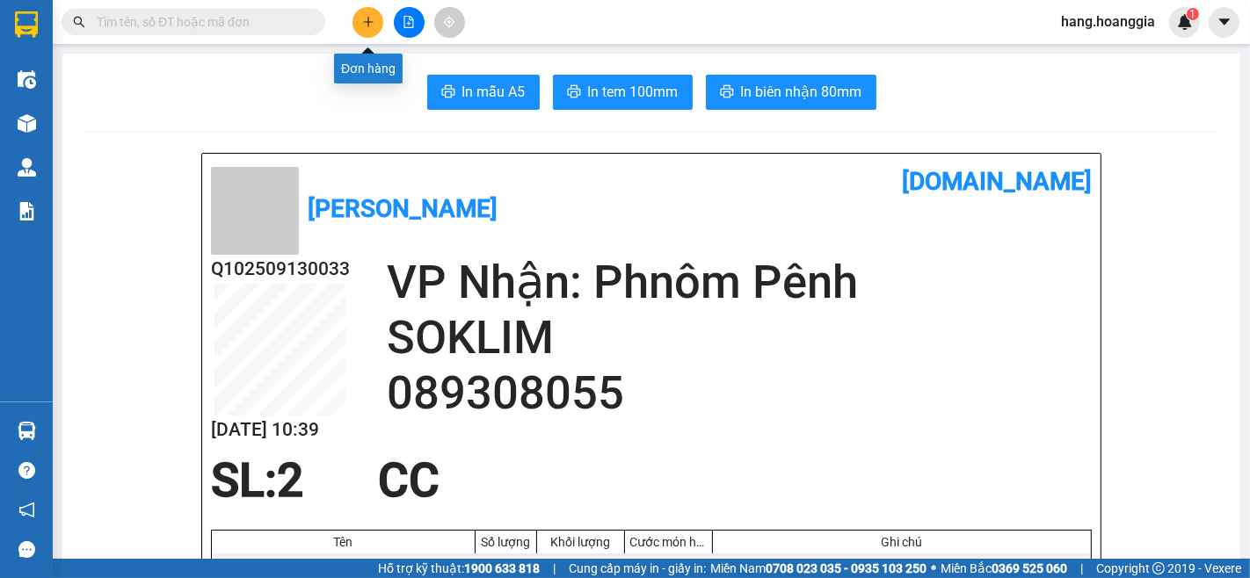
click at [378, 18] on button at bounding box center [367, 22] width 31 height 31
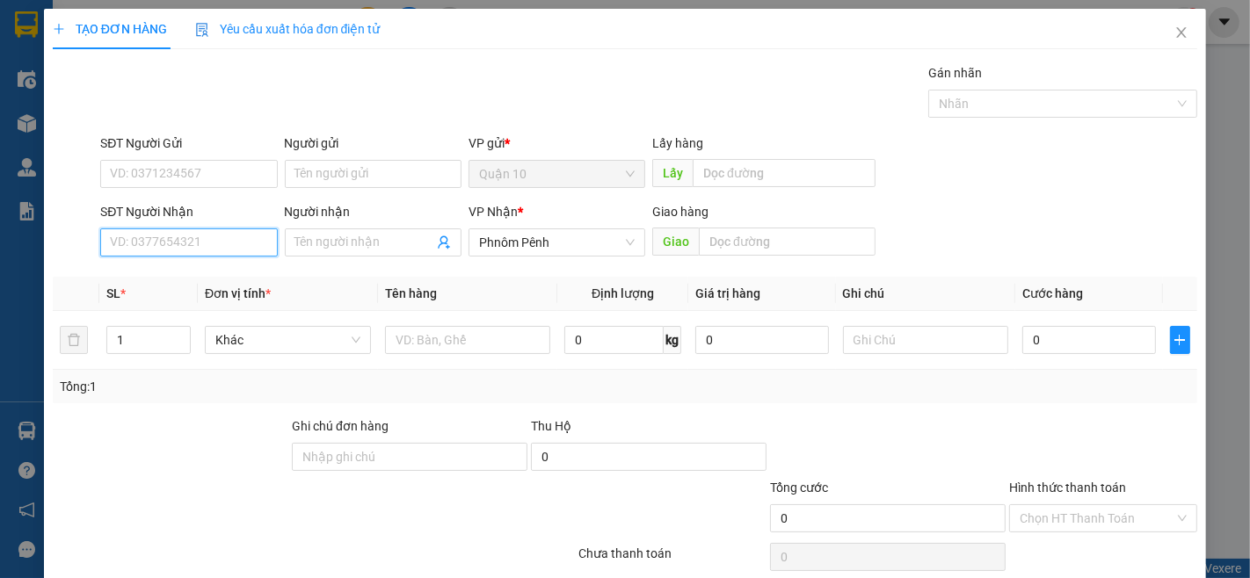
drag, startPoint x: 221, startPoint y: 243, endPoint x: 1249, endPoint y: 577, distance: 1081.5
click at [234, 243] on input "SĐT Người Nhận" at bounding box center [188, 243] width 177 height 28
type input "0883111409"
click at [189, 271] on div "0883111409 - A LENG" at bounding box center [187, 277] width 154 height 19
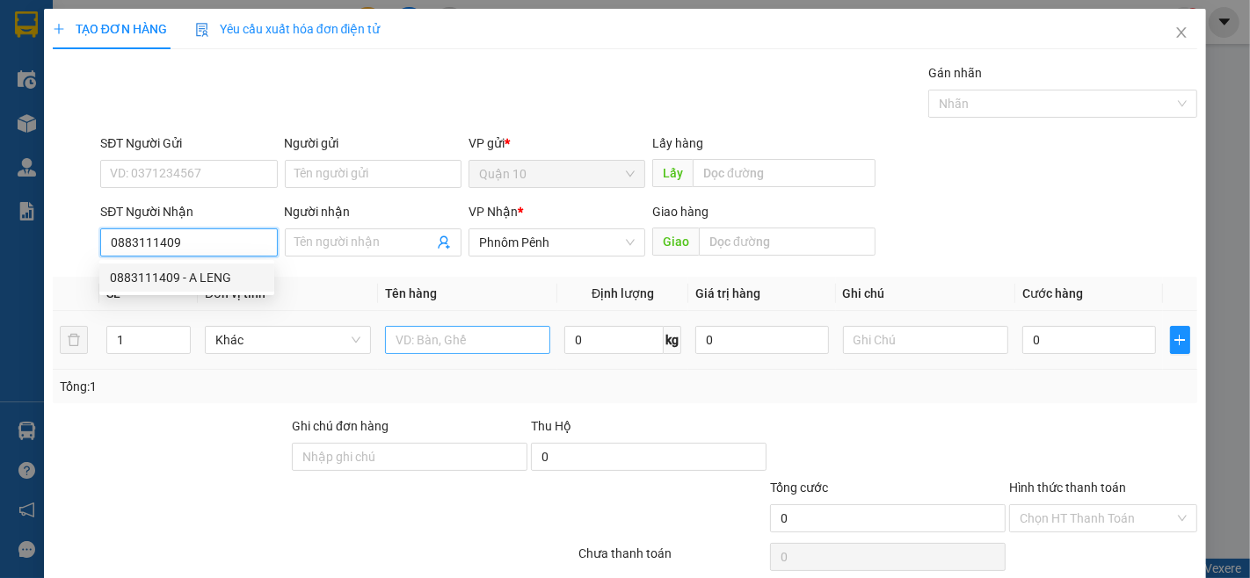
type input "A LENG"
type input "150.000"
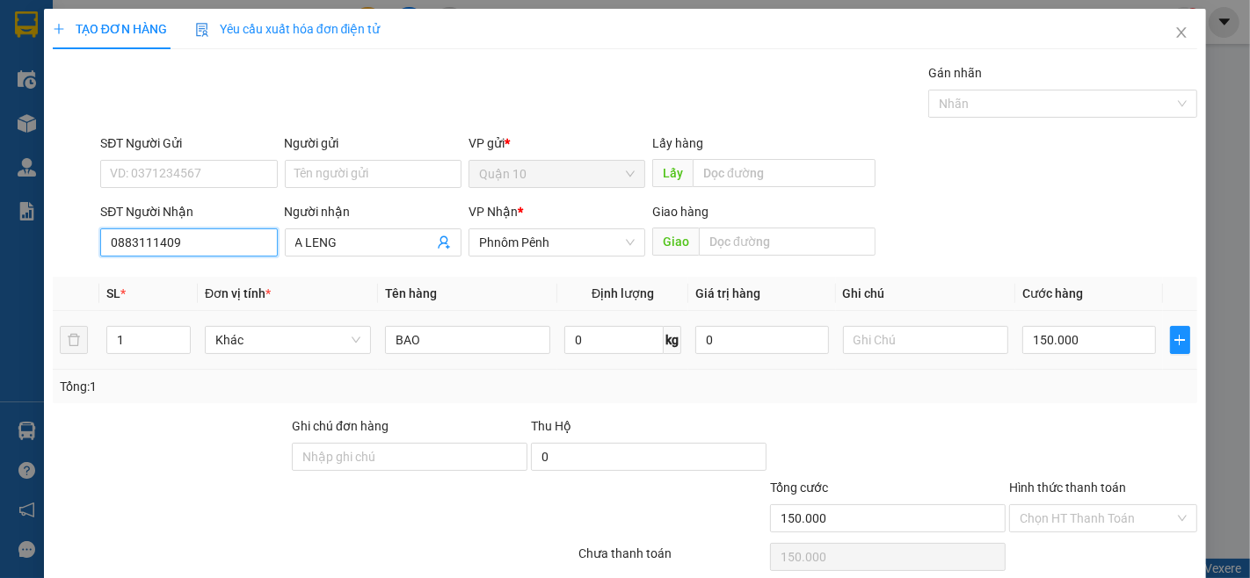
type input "0883111409"
click at [1075, 323] on div "150.000" at bounding box center [1088, 340] width 133 height 35
type input "1"
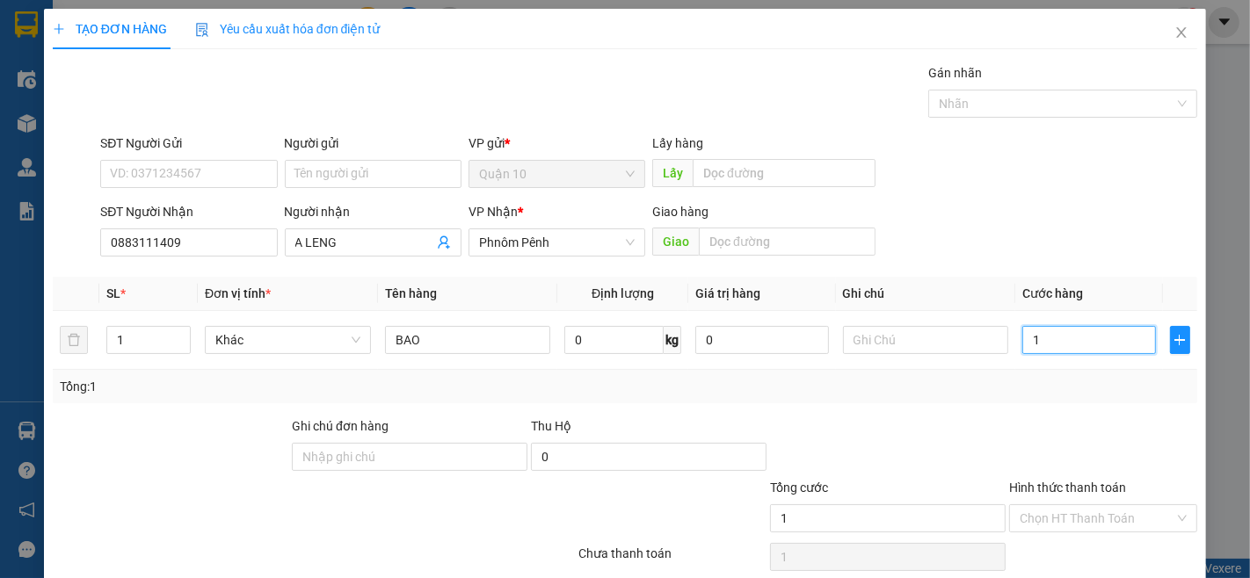
type input "10"
type input "100"
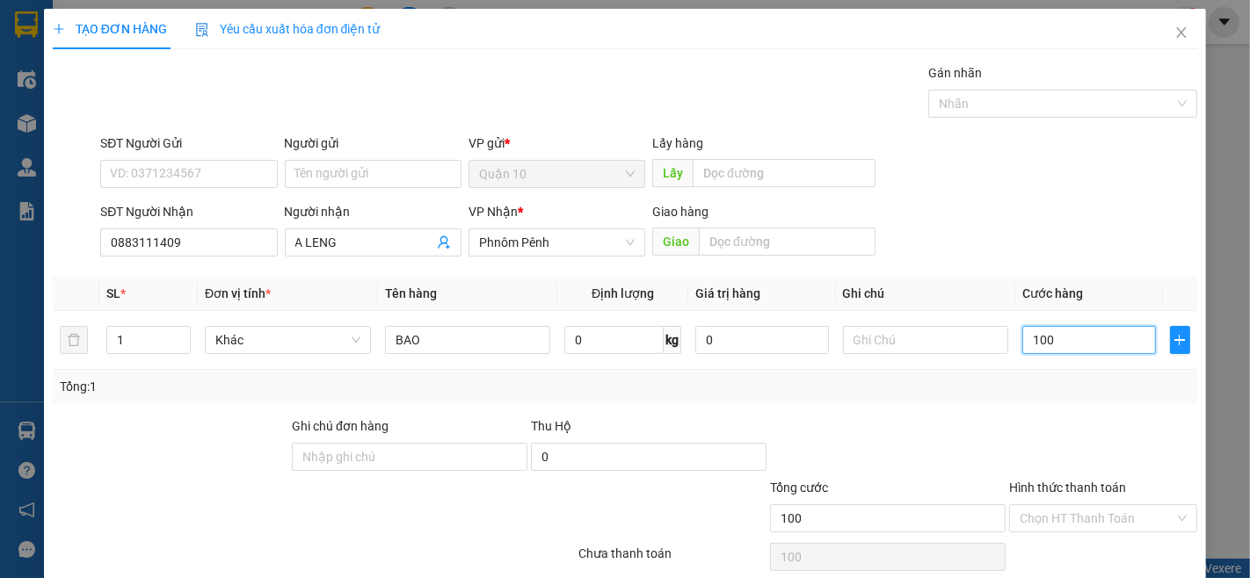
type input "100"
type input "100.000"
click at [989, 426] on div at bounding box center [887, 448] width 239 height 62
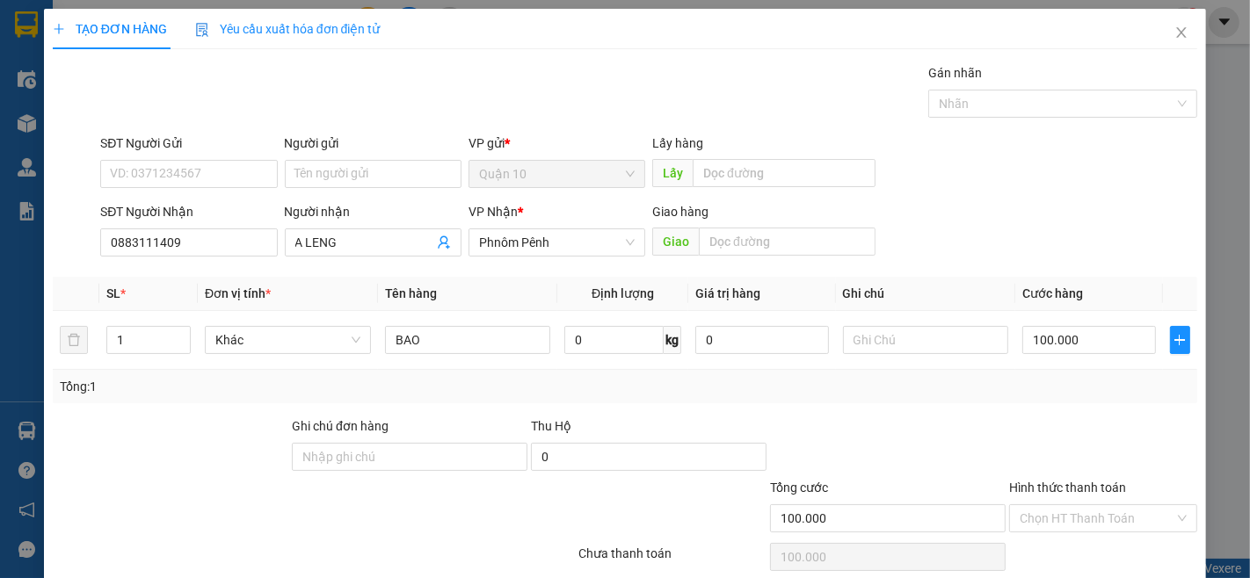
scroll to position [71, 0]
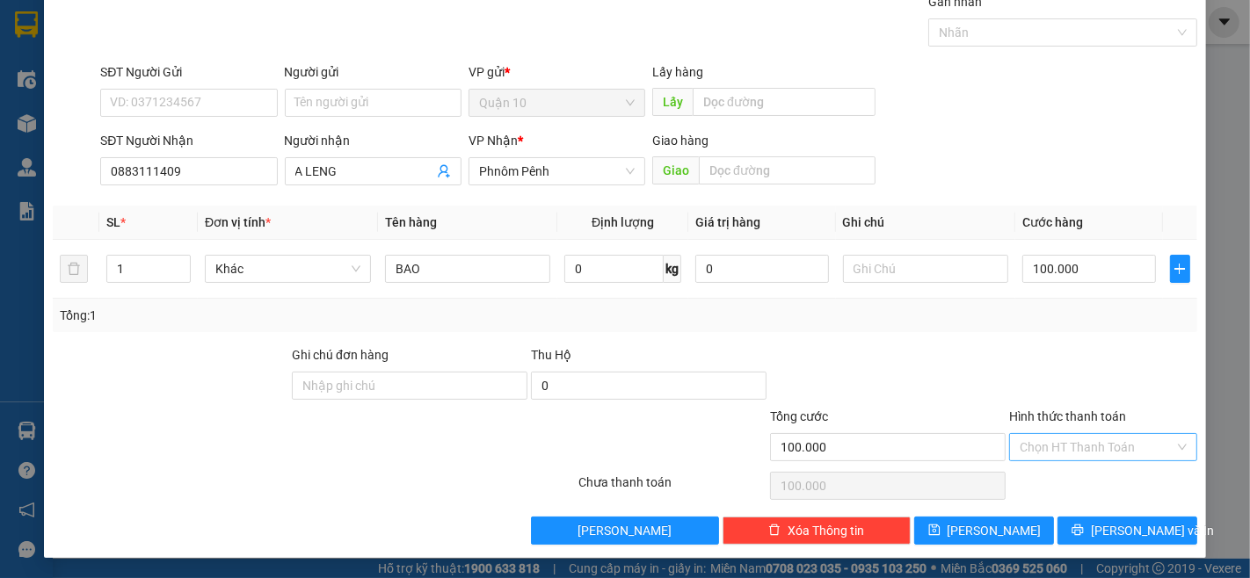
click at [1053, 440] on input "Hình thức thanh toán" at bounding box center [1097, 447] width 155 height 26
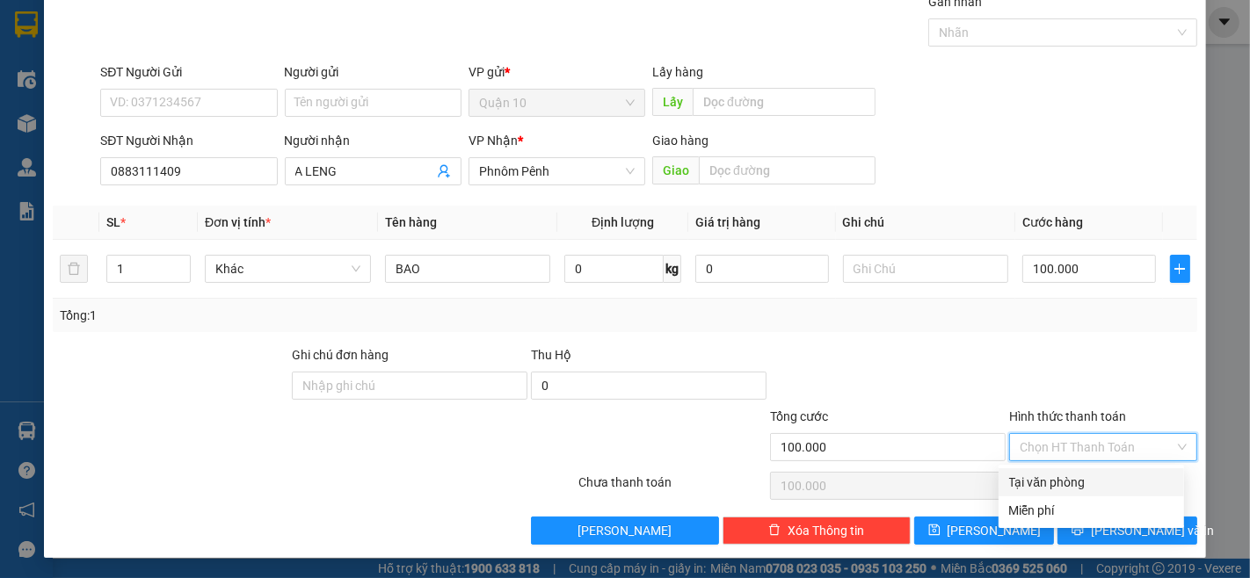
click at [1064, 473] on div "Tại văn phòng" at bounding box center [1091, 482] width 164 height 19
type input "0"
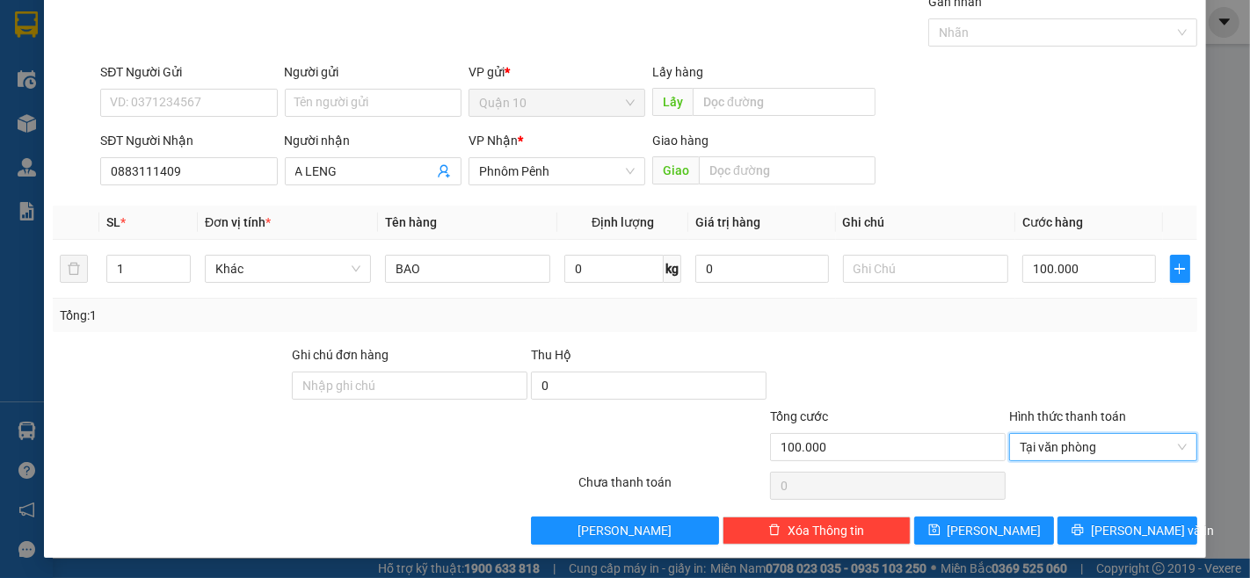
click at [1121, 545] on div "TẠO ĐƠN HÀNG Yêu cầu xuất hóa đơn điện tử Transit Pickup Surcharge Ids Transit …" at bounding box center [625, 248] width 1162 height 621
click at [1134, 533] on span "[PERSON_NAME] và In" at bounding box center [1152, 530] width 123 height 19
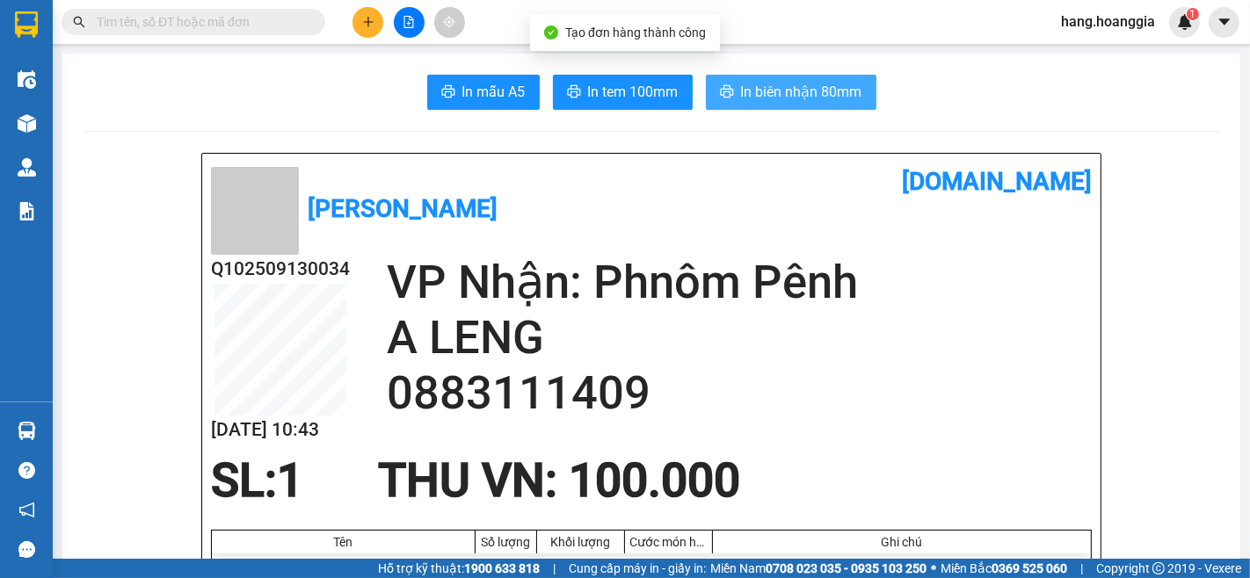
click at [856, 107] on button "In biên nhận 80mm" at bounding box center [791, 92] width 171 height 35
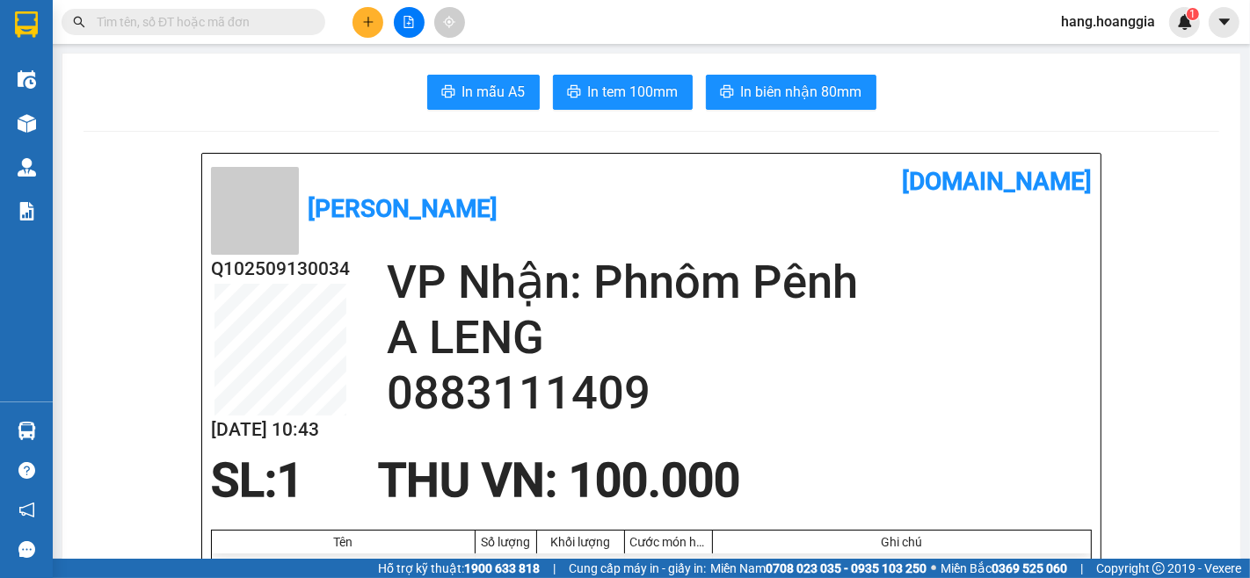
click at [383, 28] on div at bounding box center [409, 22] width 132 height 31
click at [364, 33] on button at bounding box center [367, 22] width 31 height 31
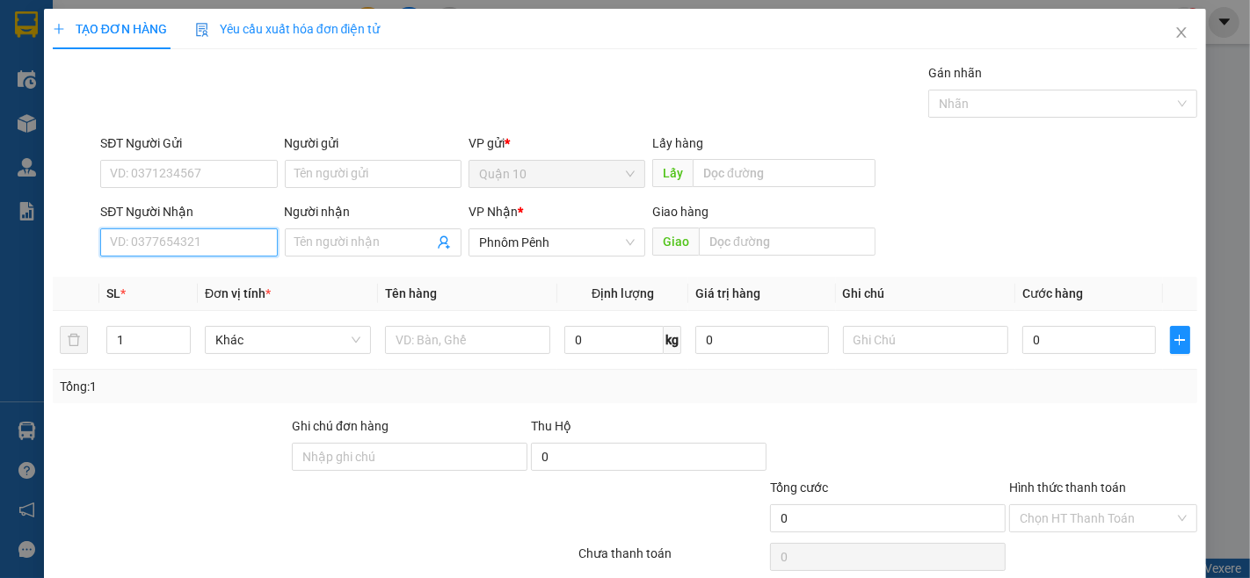
click at [217, 236] on input "SĐT Người Nhận" at bounding box center [188, 243] width 177 height 28
type input "017646265"
click at [177, 268] on div "017646265 - TIEN" at bounding box center [187, 277] width 154 height 19
type input "TIEN"
type input "017646265"
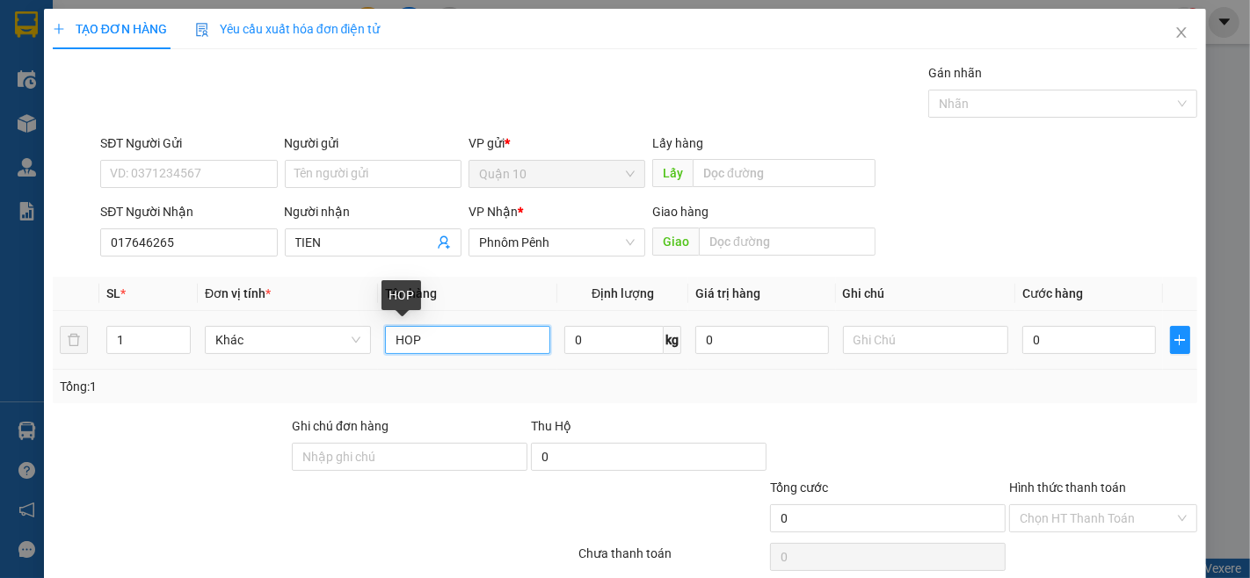
click at [526, 341] on input "HOP" at bounding box center [468, 340] width 166 height 28
click at [526, 340] on input "HOP" at bounding box center [468, 340] width 166 height 28
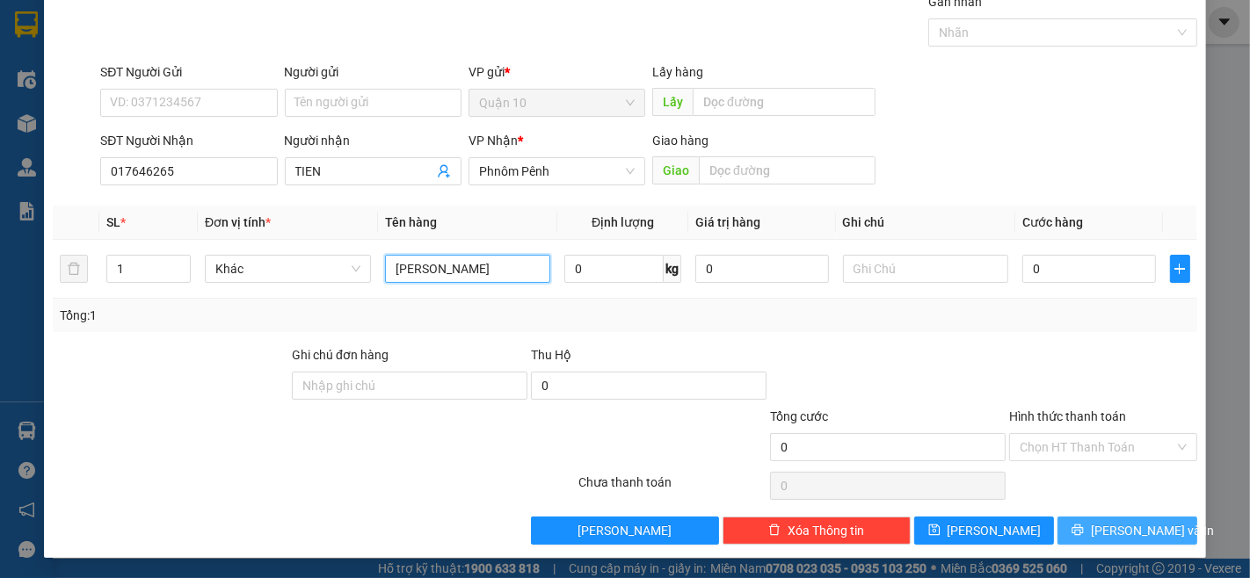
type input "TY PEN"
click at [1102, 521] on span "[PERSON_NAME] và In" at bounding box center [1152, 530] width 123 height 19
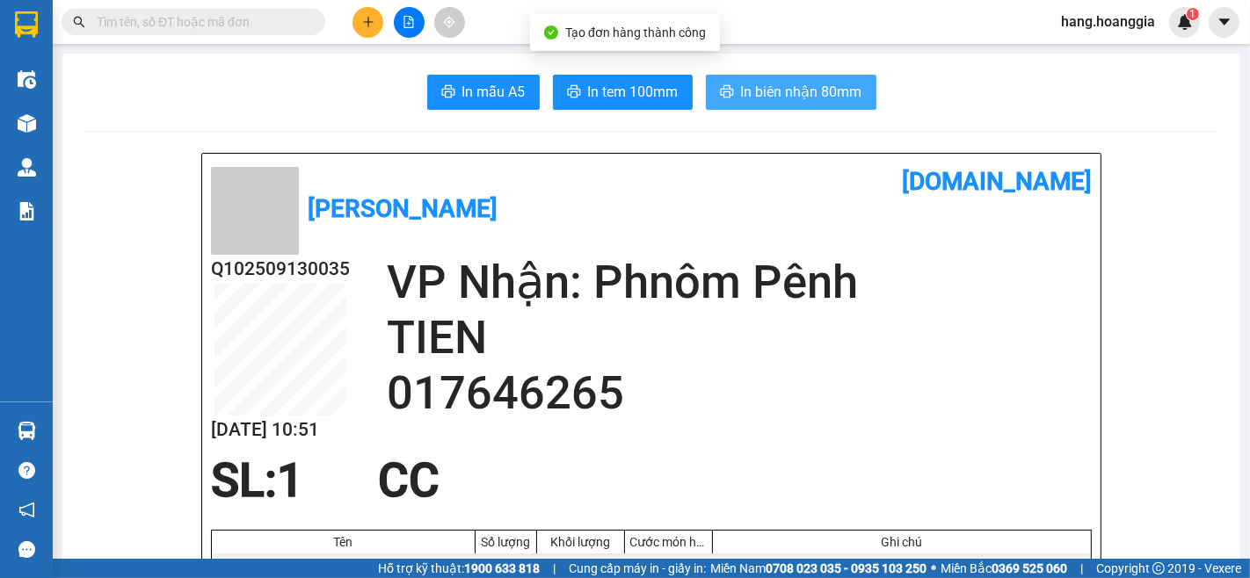
click at [818, 94] on span "In biên nhận 80mm" at bounding box center [801, 92] width 121 height 22
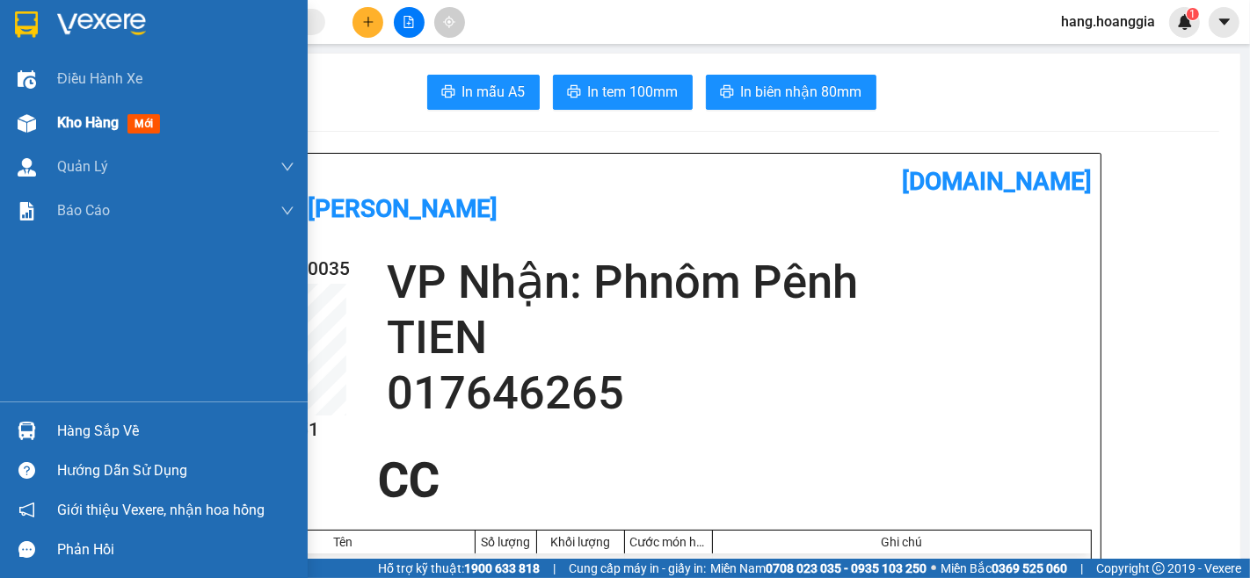
click at [75, 118] on span "Kho hàng" at bounding box center [88, 122] width 62 height 17
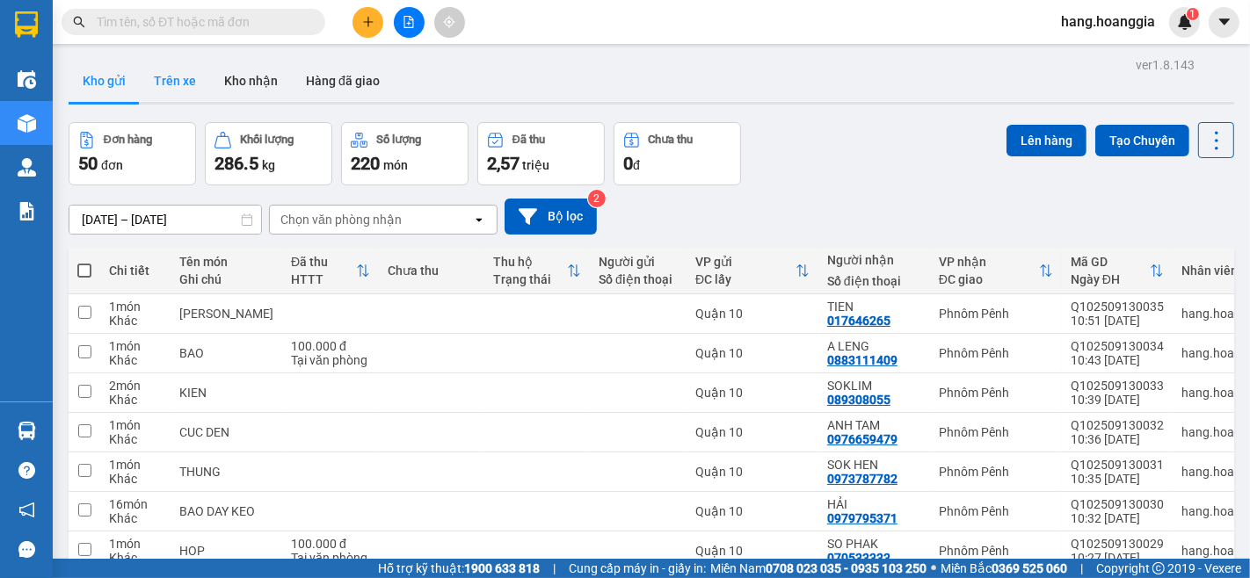
click at [171, 75] on button "Trên xe" at bounding box center [175, 81] width 70 height 42
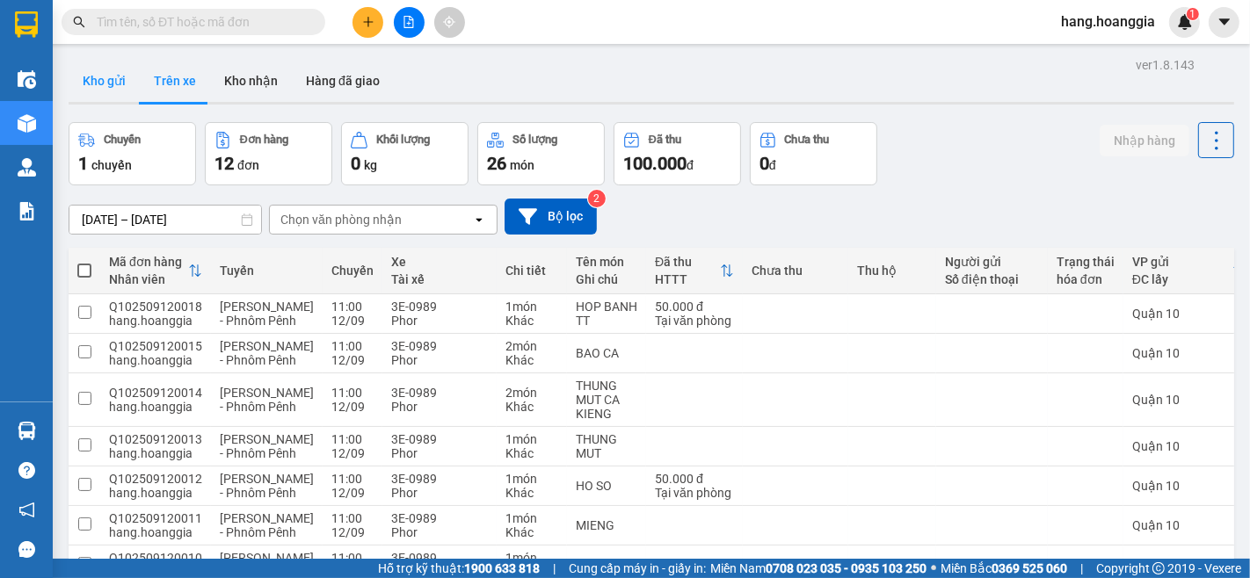
click at [94, 76] on button "Kho gửi" at bounding box center [104, 81] width 71 height 42
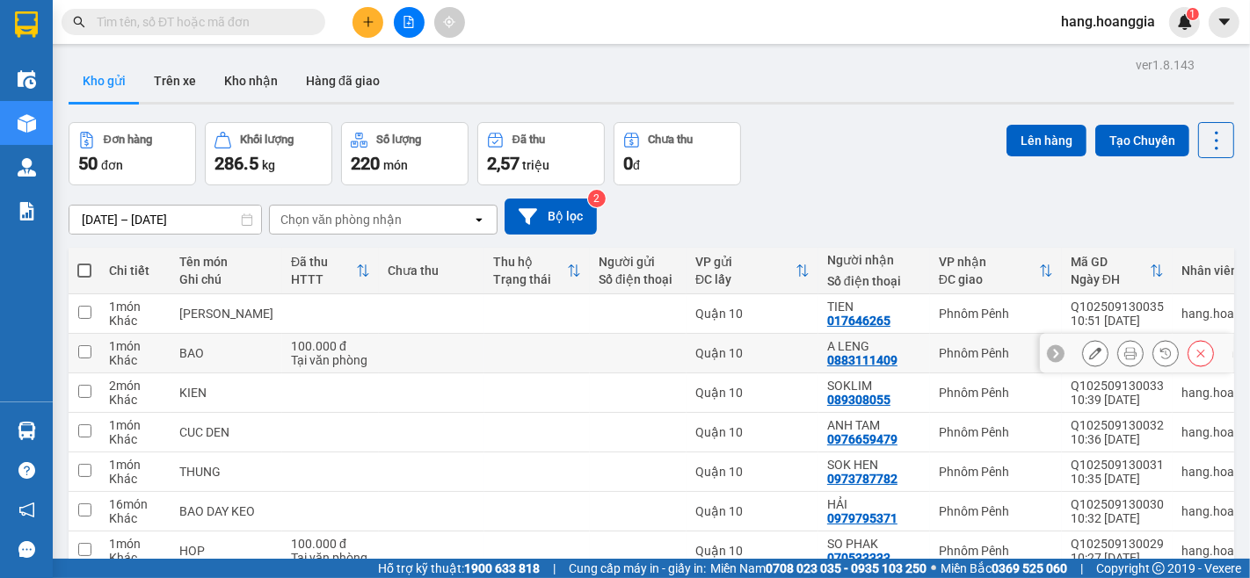
scroll to position [195, 0]
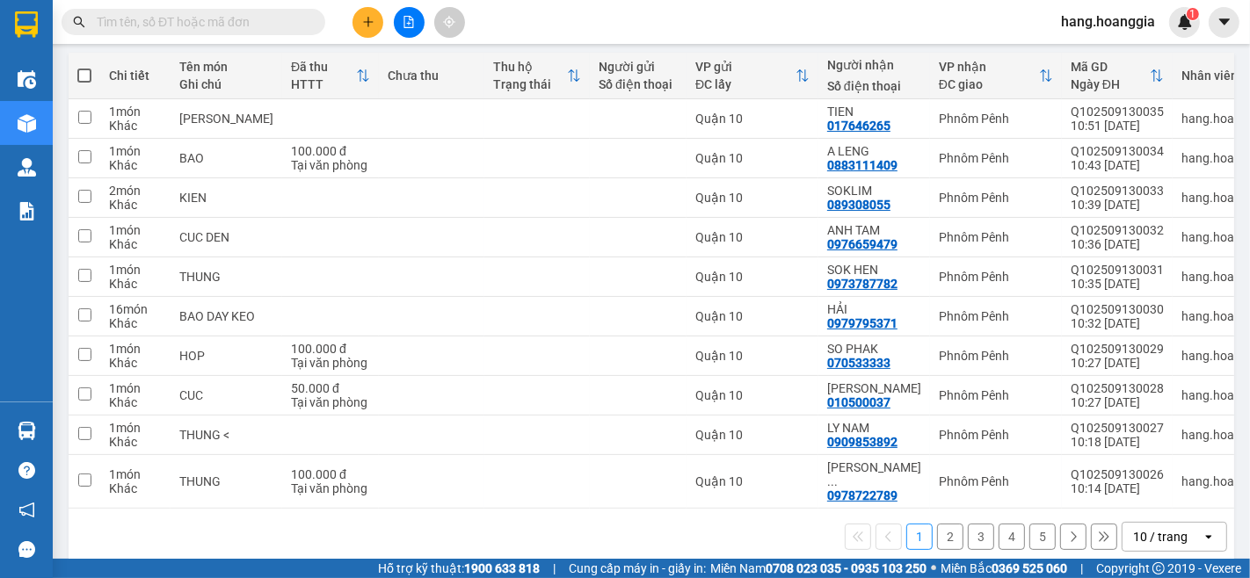
click at [1029, 530] on button "5" at bounding box center [1042, 537] width 26 height 26
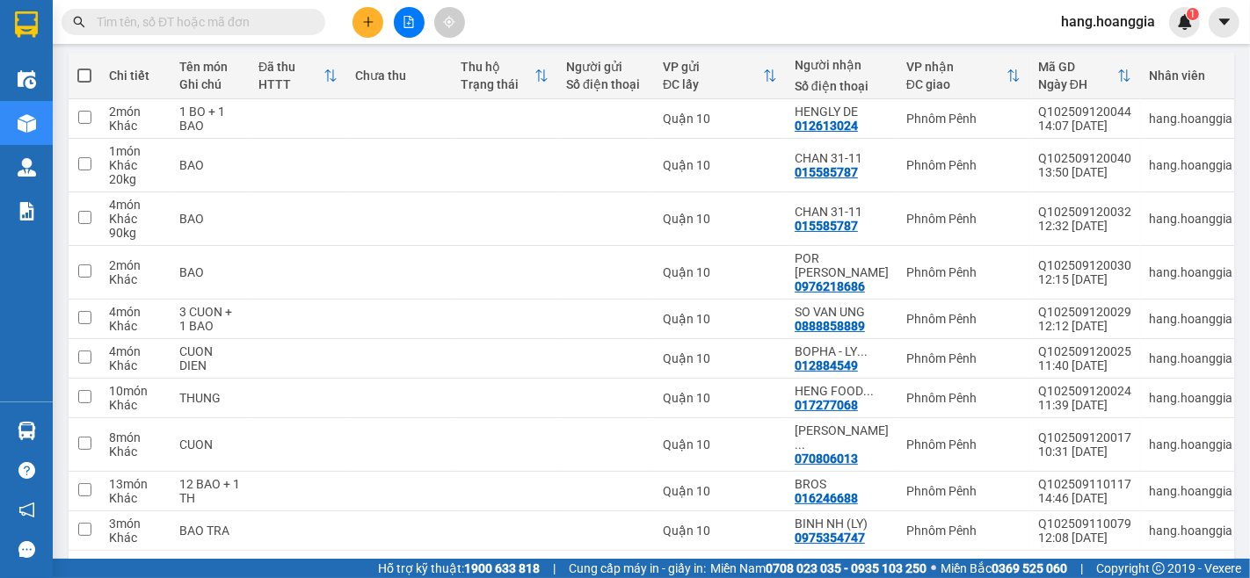
click at [998, 545] on button "4" at bounding box center [1011, 579] width 26 height 26
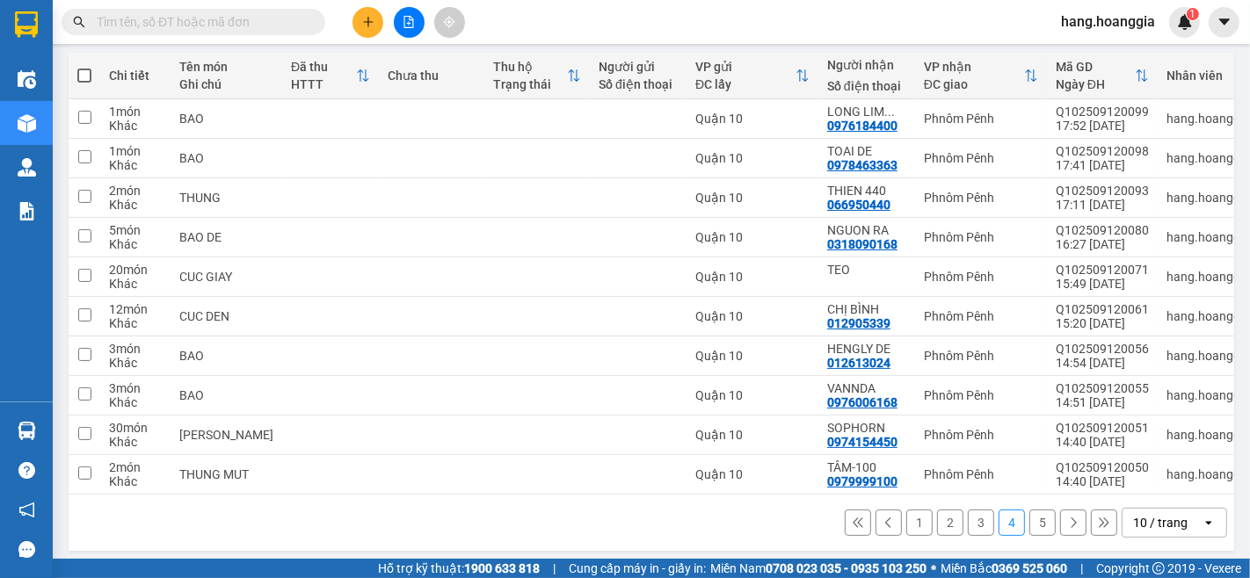
scroll to position [211, 0]
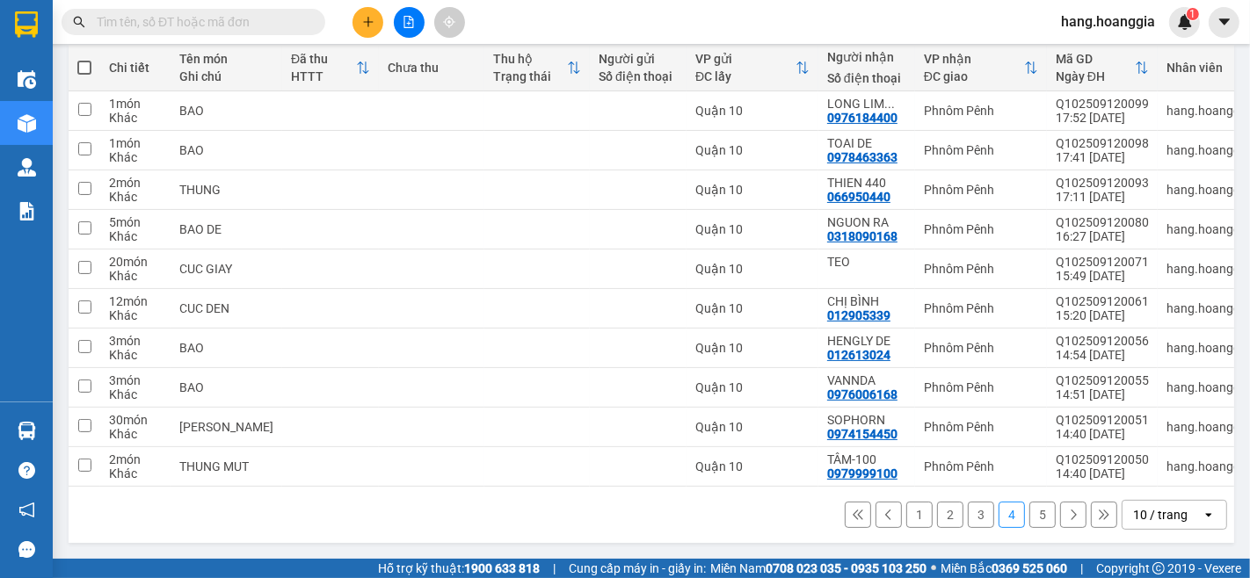
click at [969, 521] on button "3" at bounding box center [981, 515] width 26 height 26
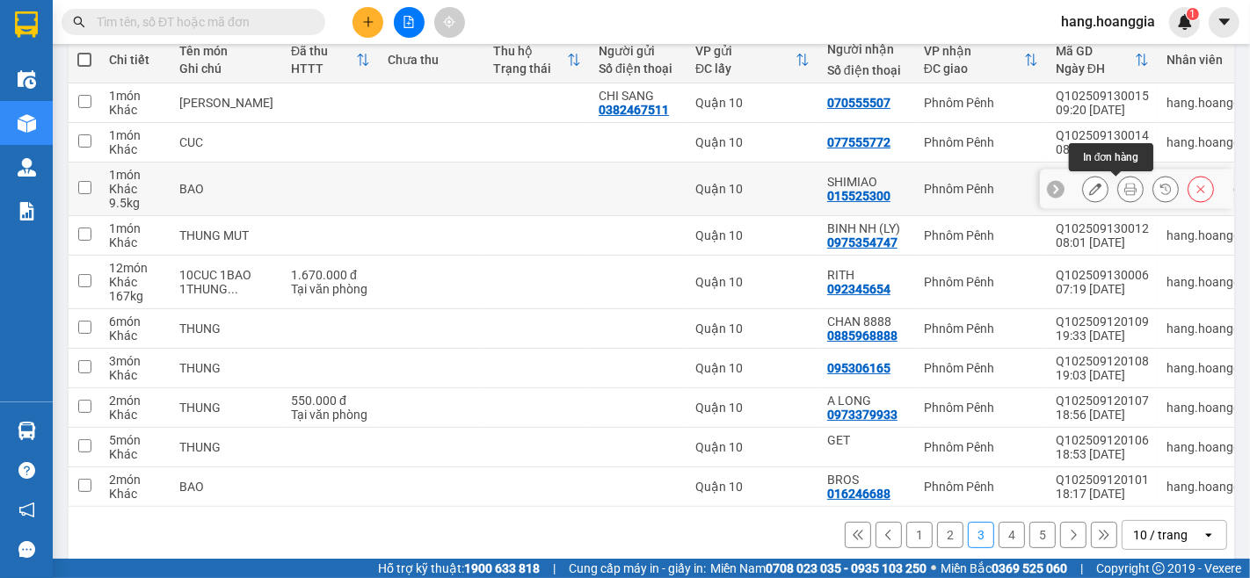
click at [1118, 190] on button at bounding box center [1130, 189] width 25 height 31
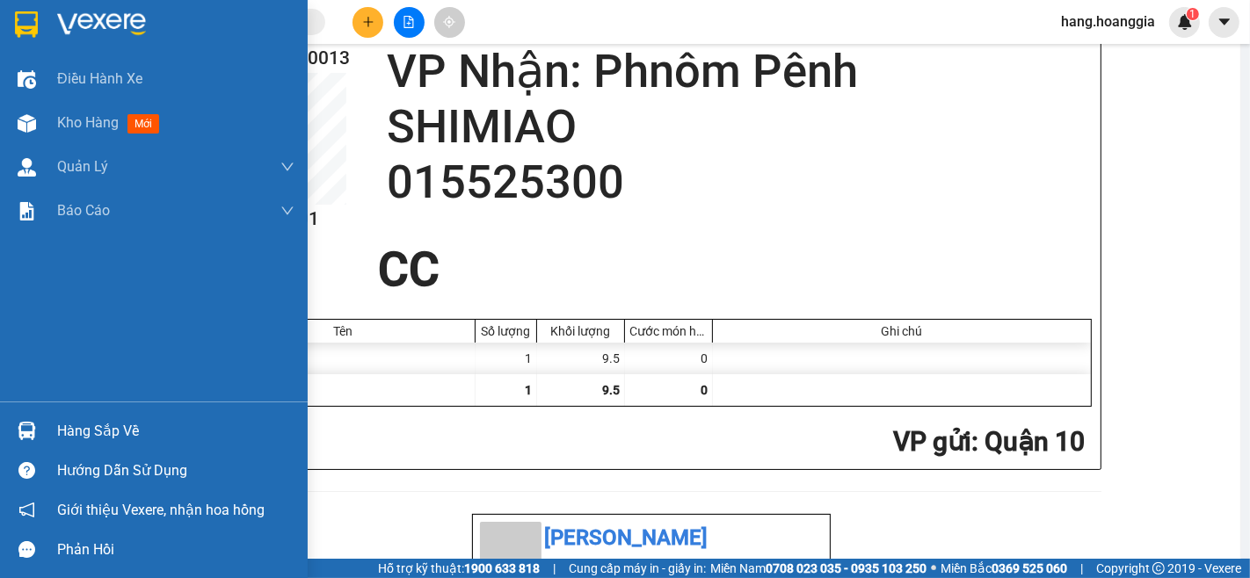
drag, startPoint x: 57, startPoint y: 125, endPoint x: 156, endPoint y: 2, distance: 158.1
click at [37, 129] on div "Kho hàng mới" at bounding box center [154, 123] width 308 height 44
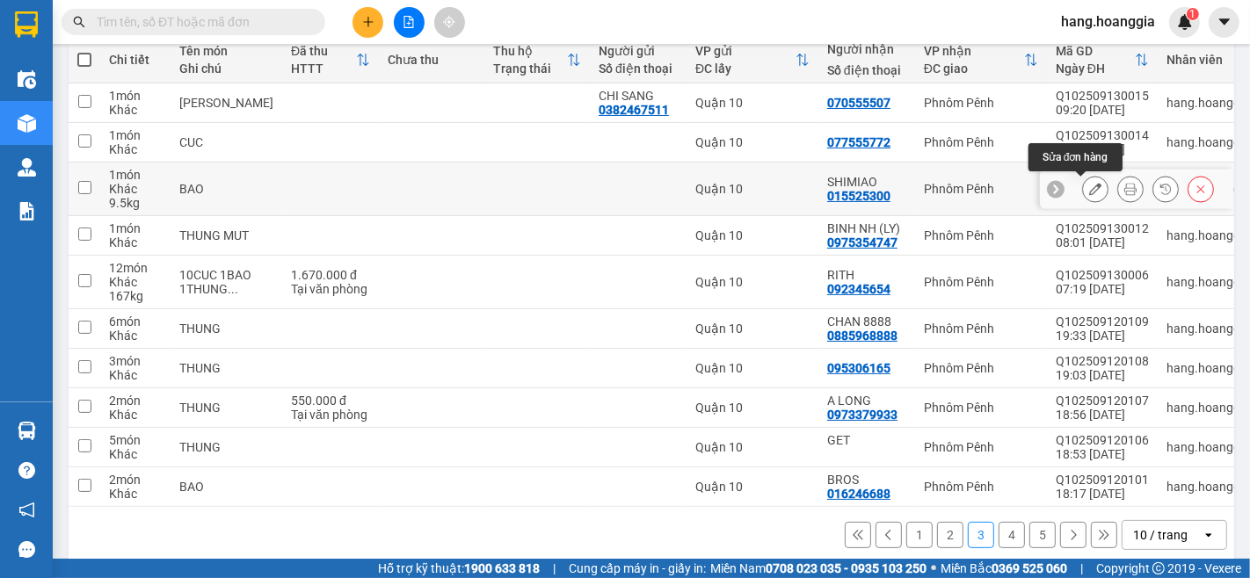
click at [1089, 188] on icon at bounding box center [1095, 189] width 12 height 12
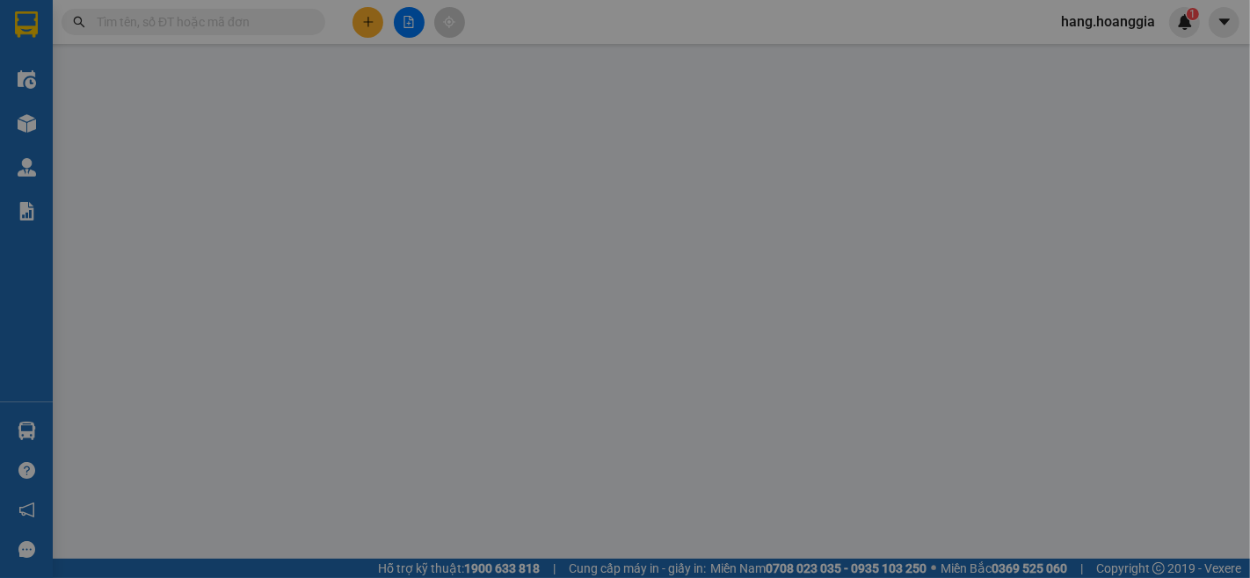
type input "015525300"
type input "SHIMIAO"
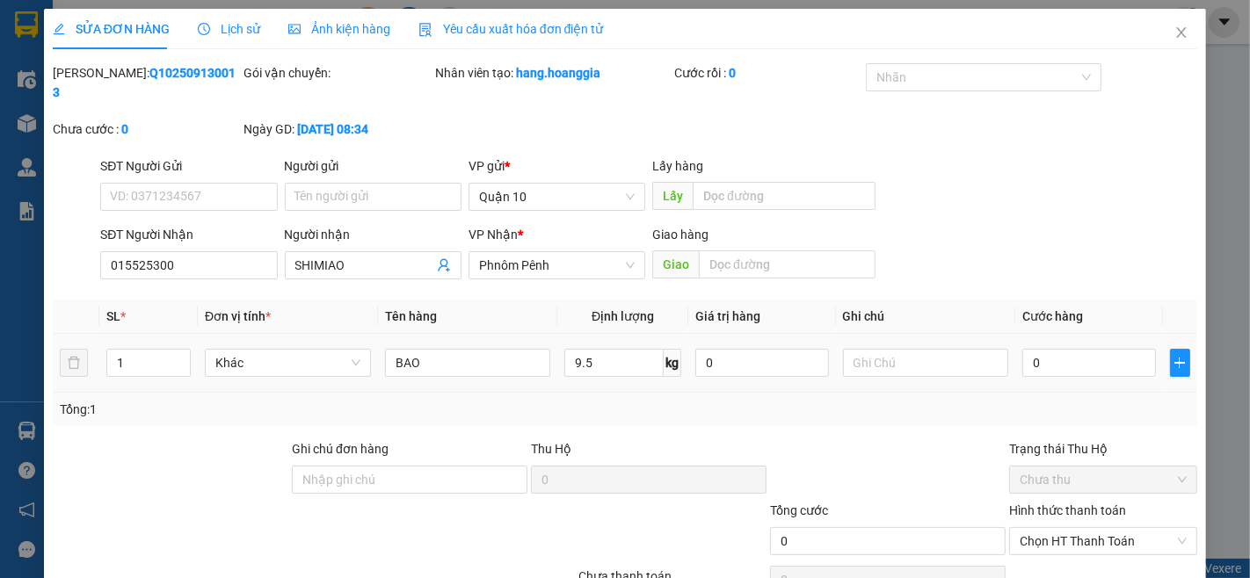
click at [603, 334] on td "9.5 kg" at bounding box center [622, 363] width 131 height 59
click at [598, 349] on input "9.5" at bounding box center [613, 363] width 99 height 28
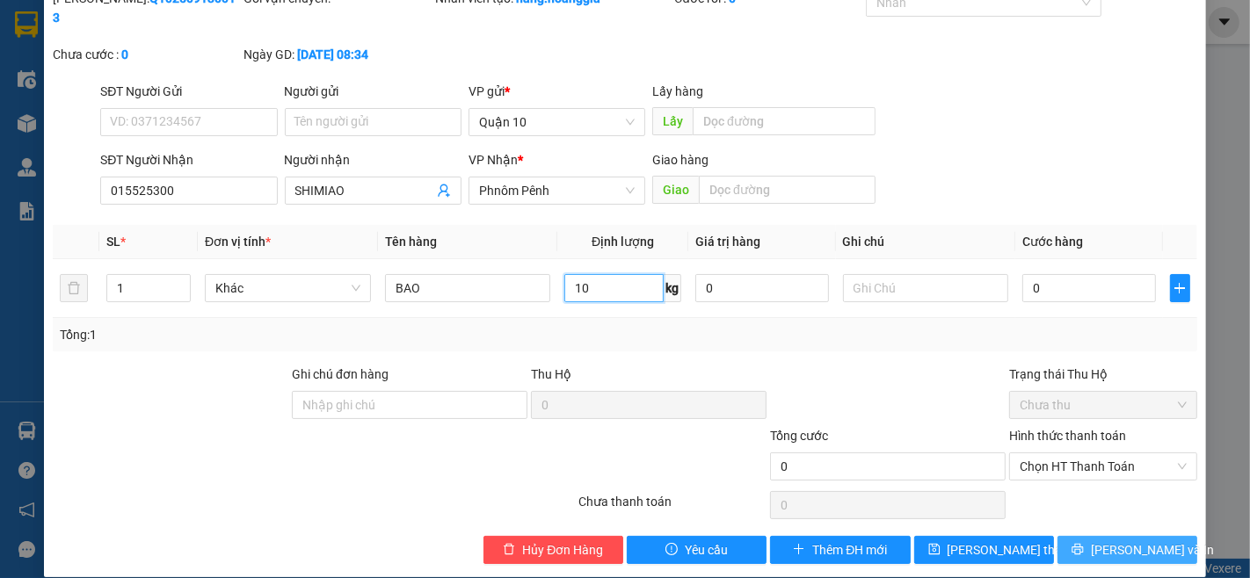
type input "10"
click at [1084, 543] on icon "printer" at bounding box center [1077, 549] width 12 height 12
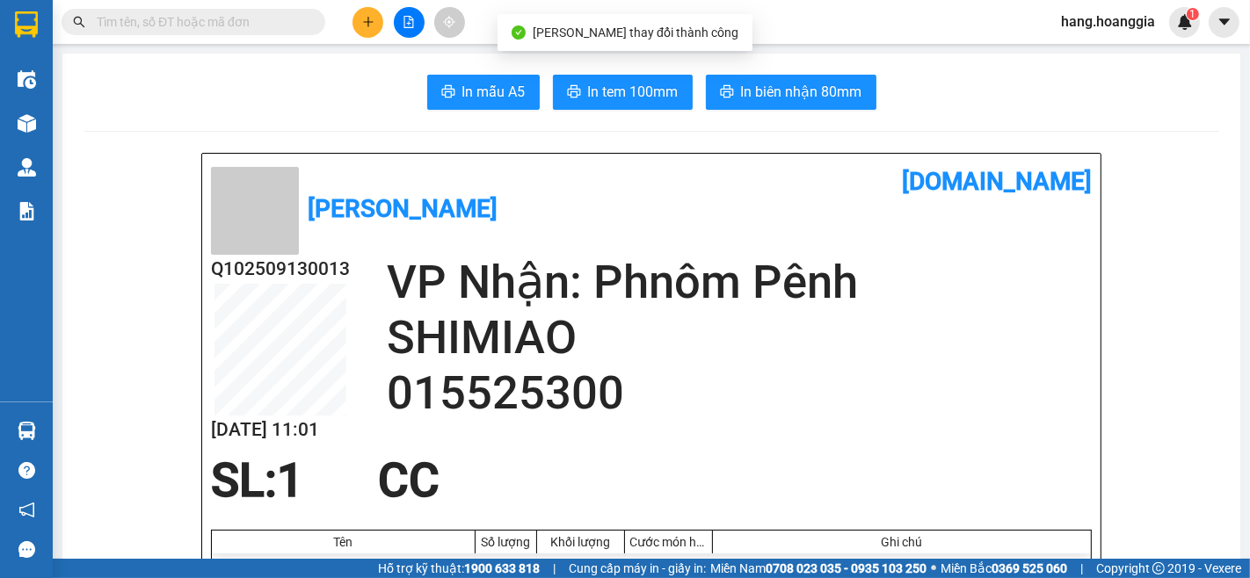
scroll to position [98, 0]
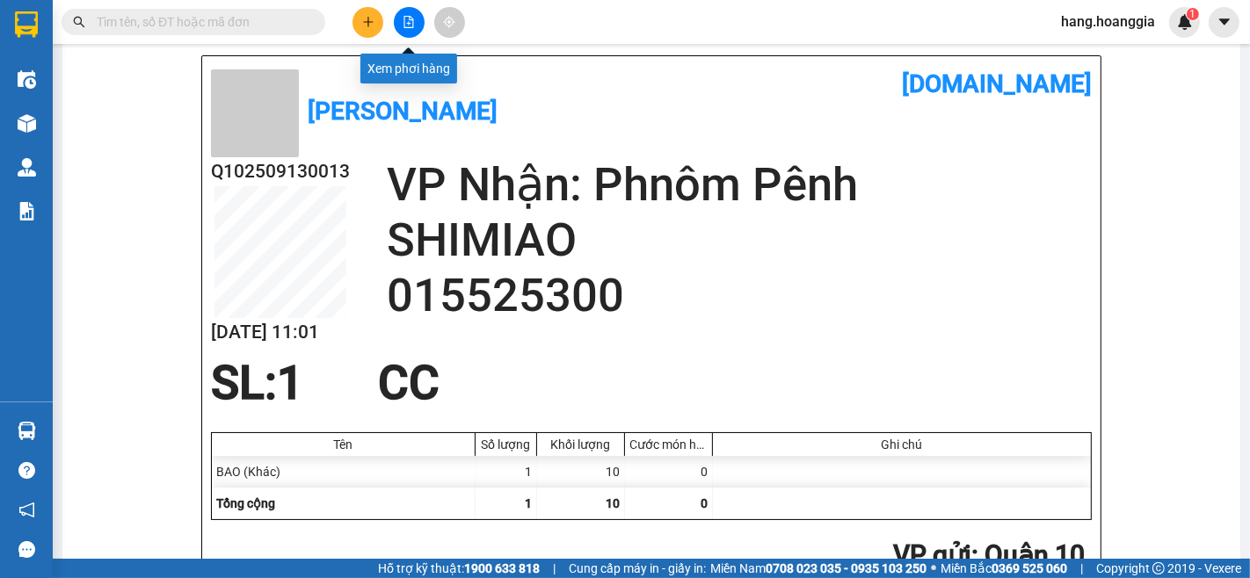
click at [375, 20] on button at bounding box center [367, 22] width 31 height 31
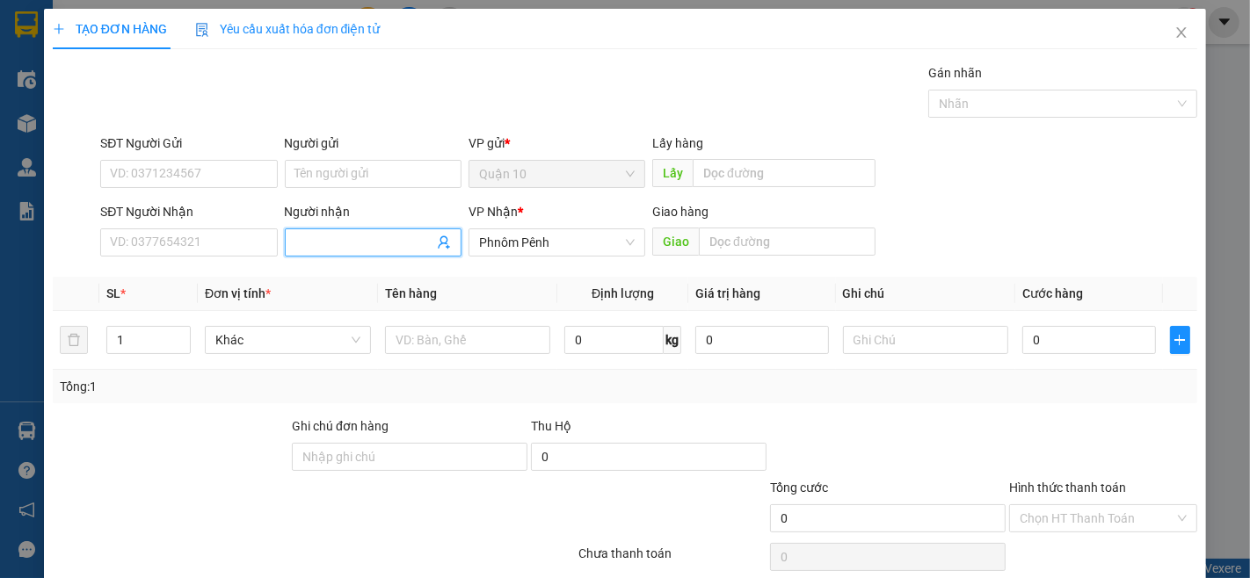
click at [375, 249] on input "Người nhận" at bounding box center [364, 242] width 138 height 19
type input "DONG"
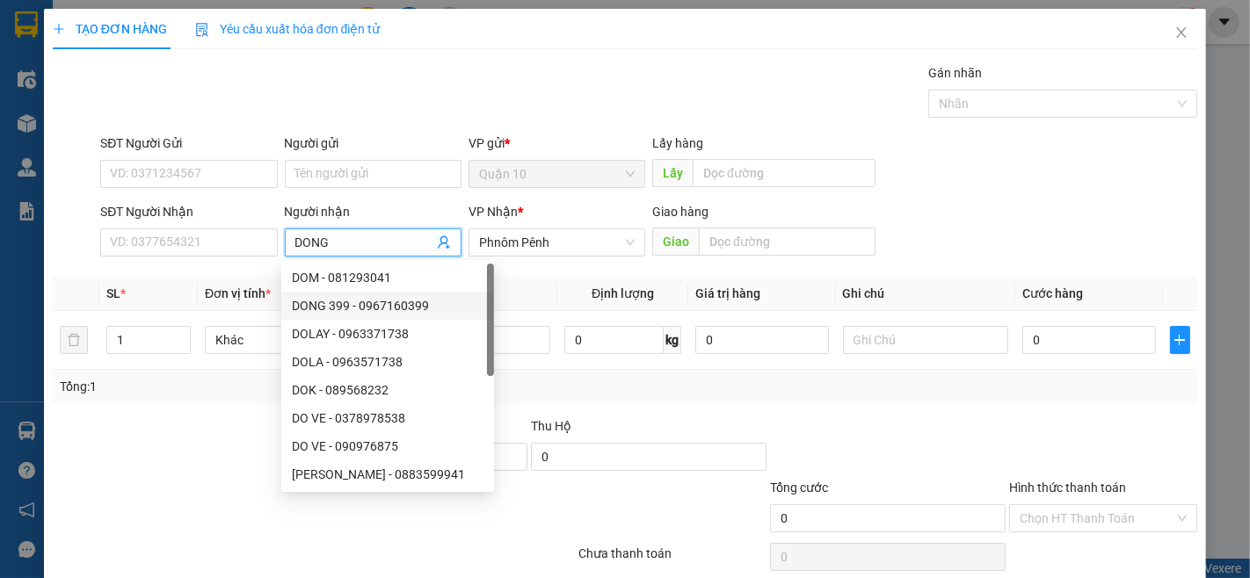
click at [376, 308] on div "DONG 399 - 0967160399" at bounding box center [388, 305] width 192 height 19
type input "0967160399"
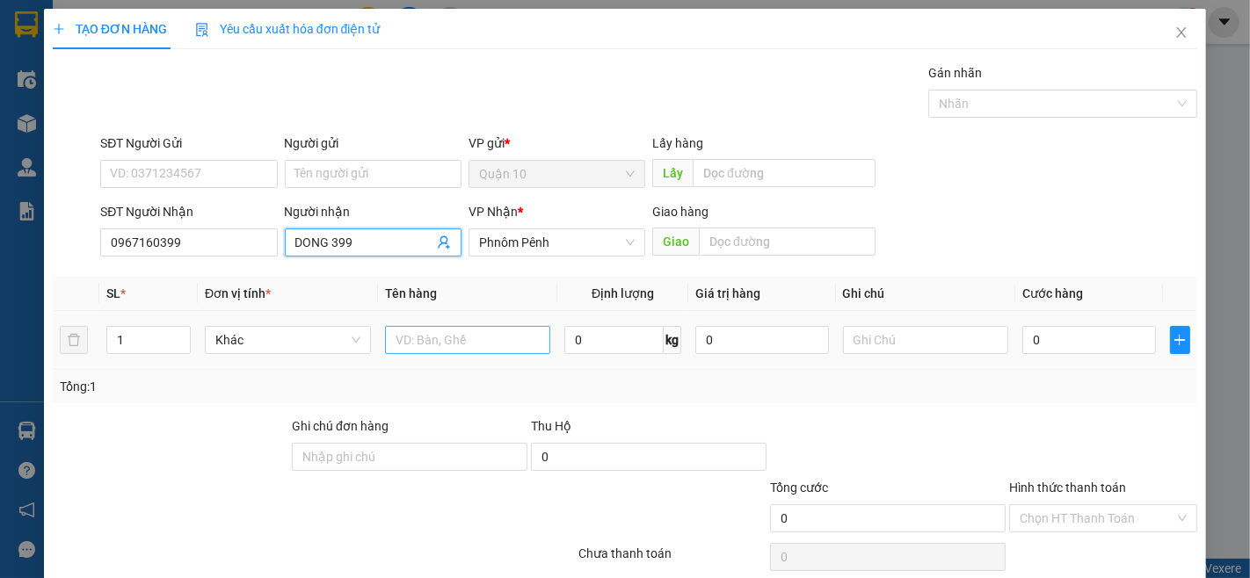
type input "DONG 399"
click at [519, 334] on input "text" at bounding box center [468, 340] width 166 height 28
type input "KIEN"
type input "2"
click at [183, 335] on span "up" at bounding box center [181, 335] width 11 height 11
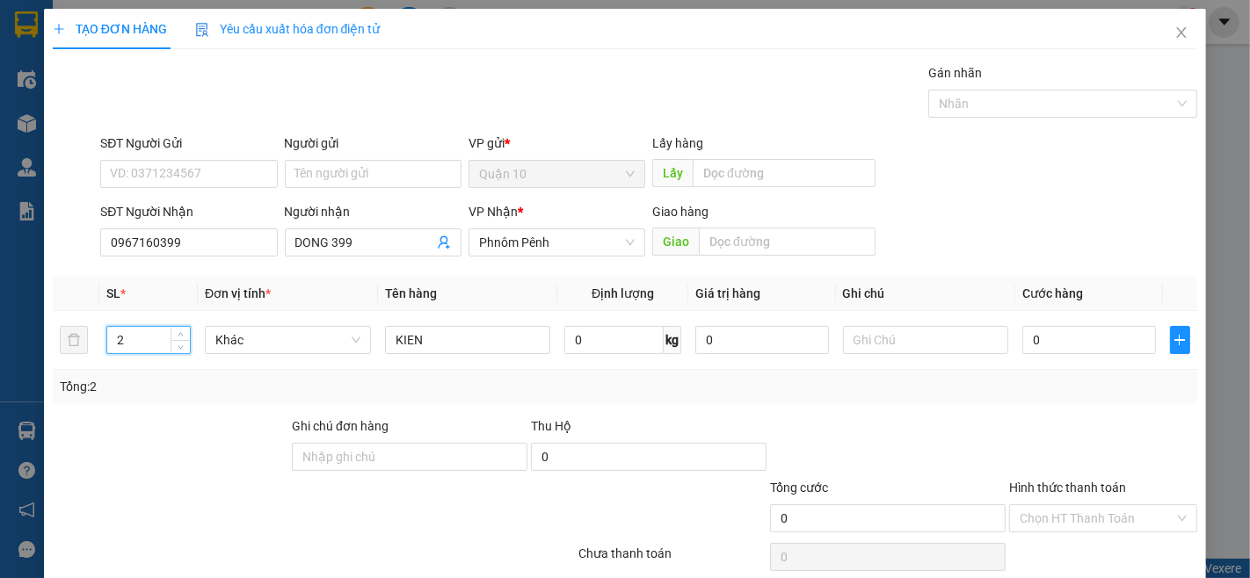
scroll to position [71, 0]
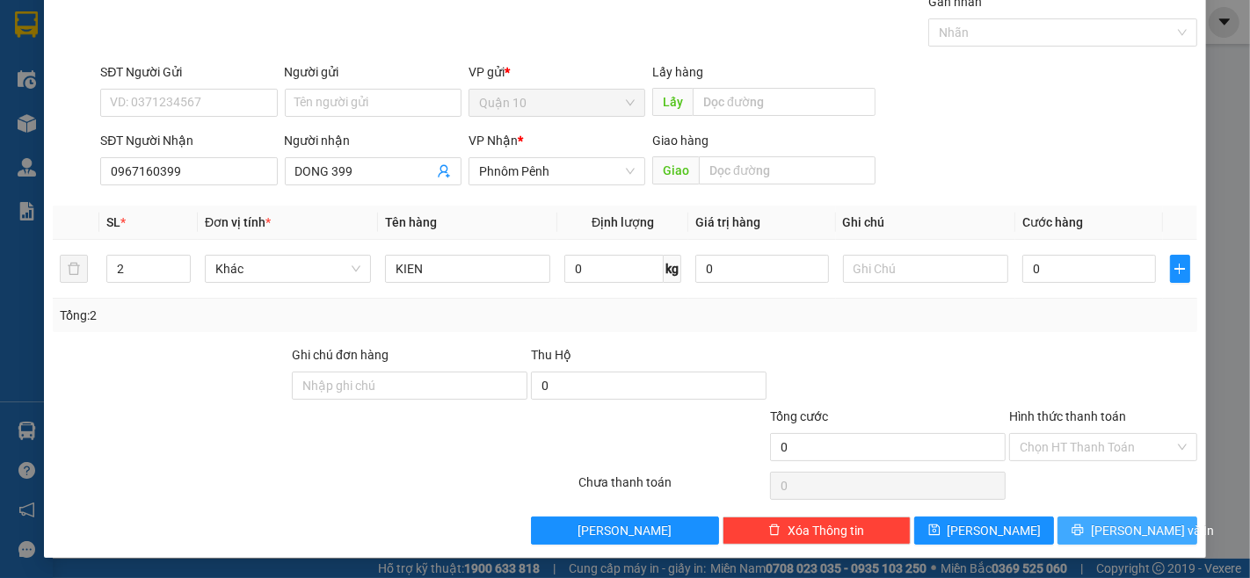
click at [1064, 538] on button "[PERSON_NAME] và In" at bounding box center [1127, 531] width 140 height 28
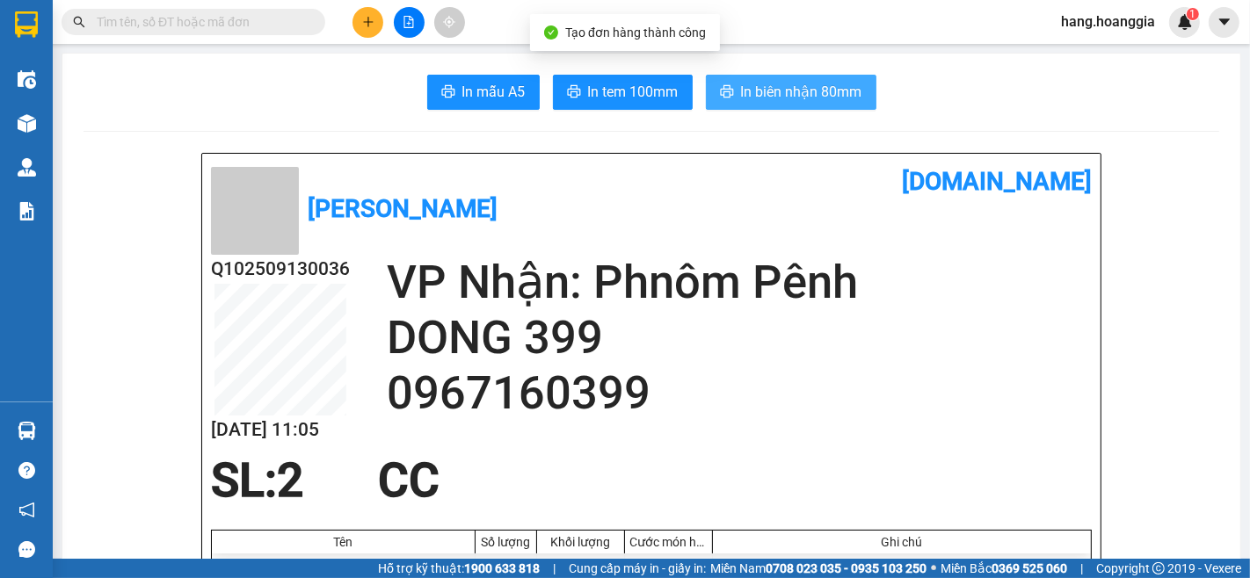
click at [836, 77] on button "In biên nhận 80mm" at bounding box center [791, 92] width 171 height 35
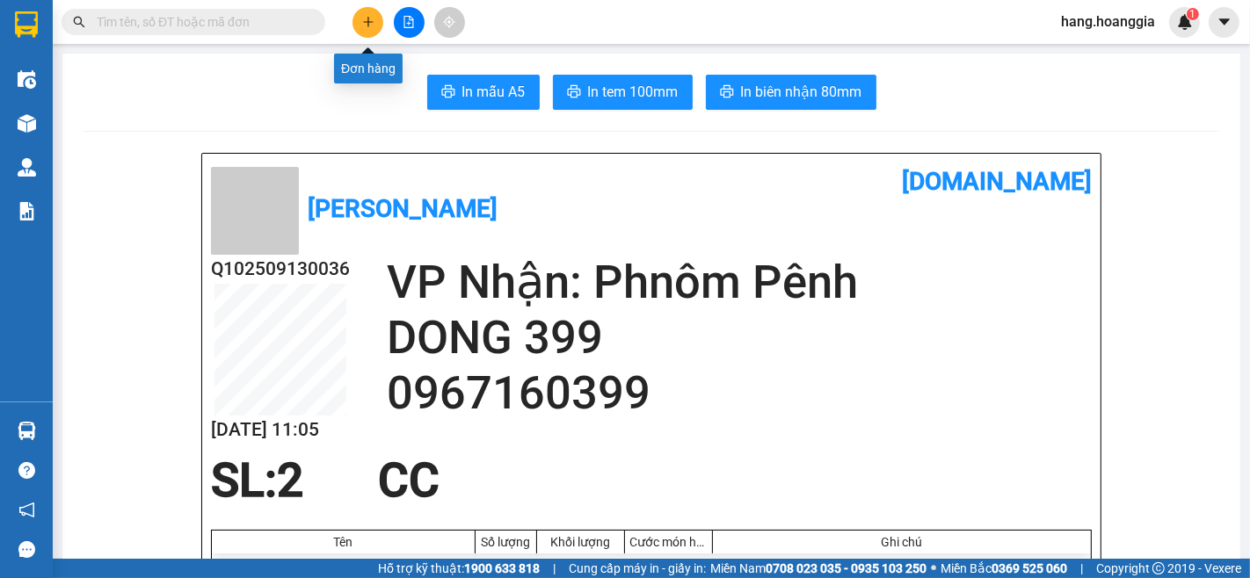
click at [366, 16] on icon "plus" at bounding box center [368, 22] width 12 height 12
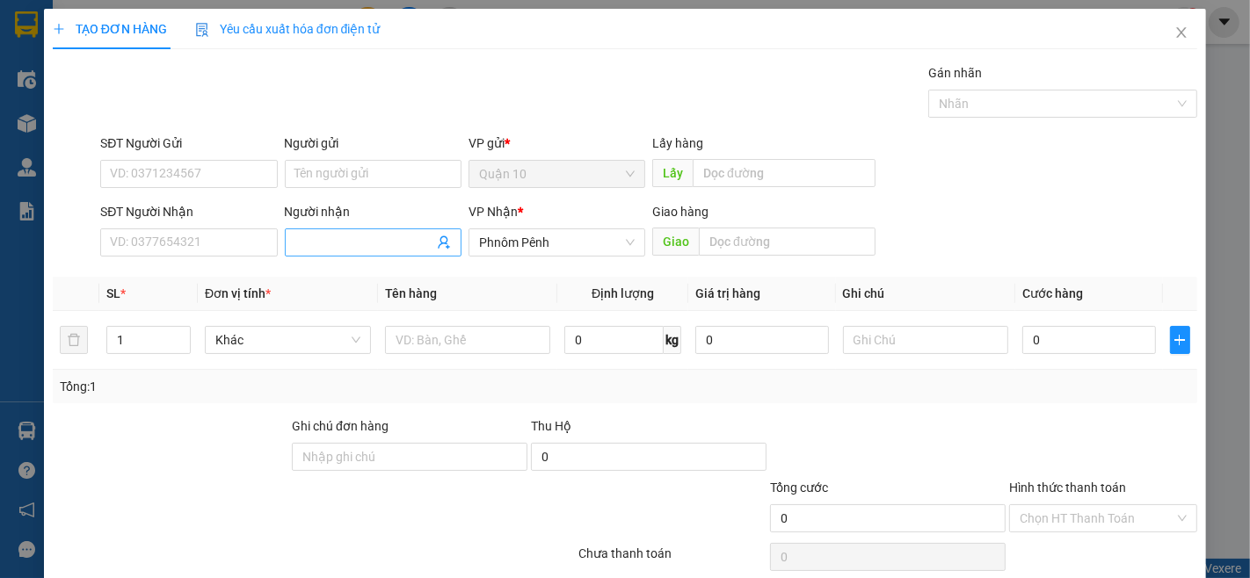
click at [308, 244] on input "Người nhận" at bounding box center [364, 242] width 138 height 19
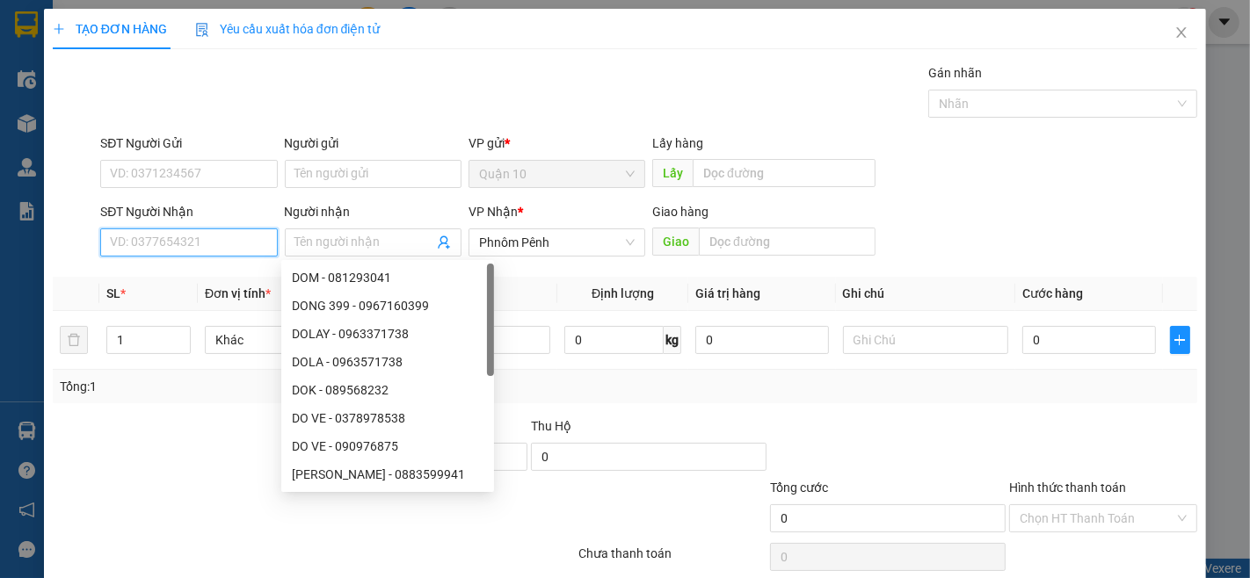
click at [152, 244] on input "SĐT Người Nhận" at bounding box center [188, 243] width 177 height 28
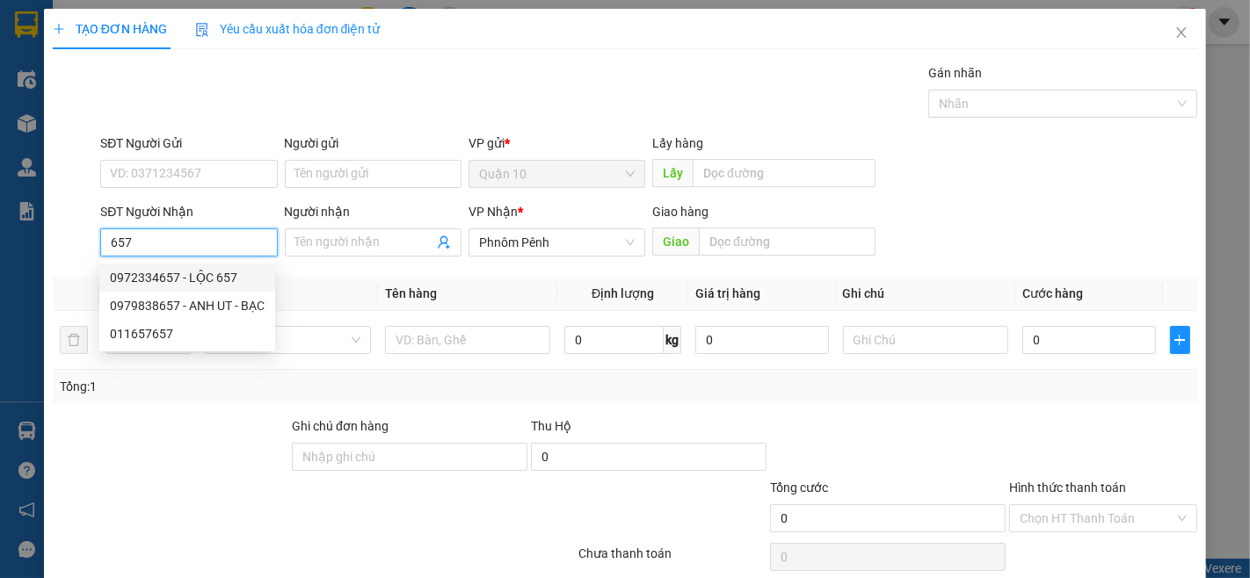
click at [231, 282] on div "0972334657 - LỘC 657" at bounding box center [187, 277] width 155 height 19
type input "0972334657"
type input "LỘC 657"
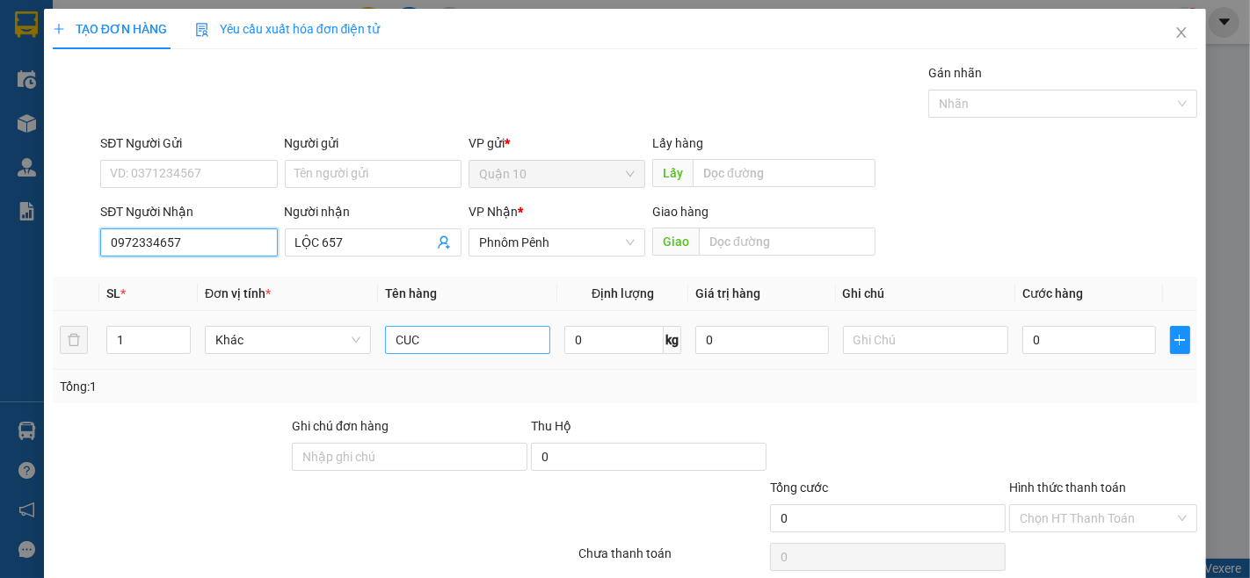
type input "0972334657"
click at [460, 340] on input "CUC" at bounding box center [468, 340] width 166 height 28
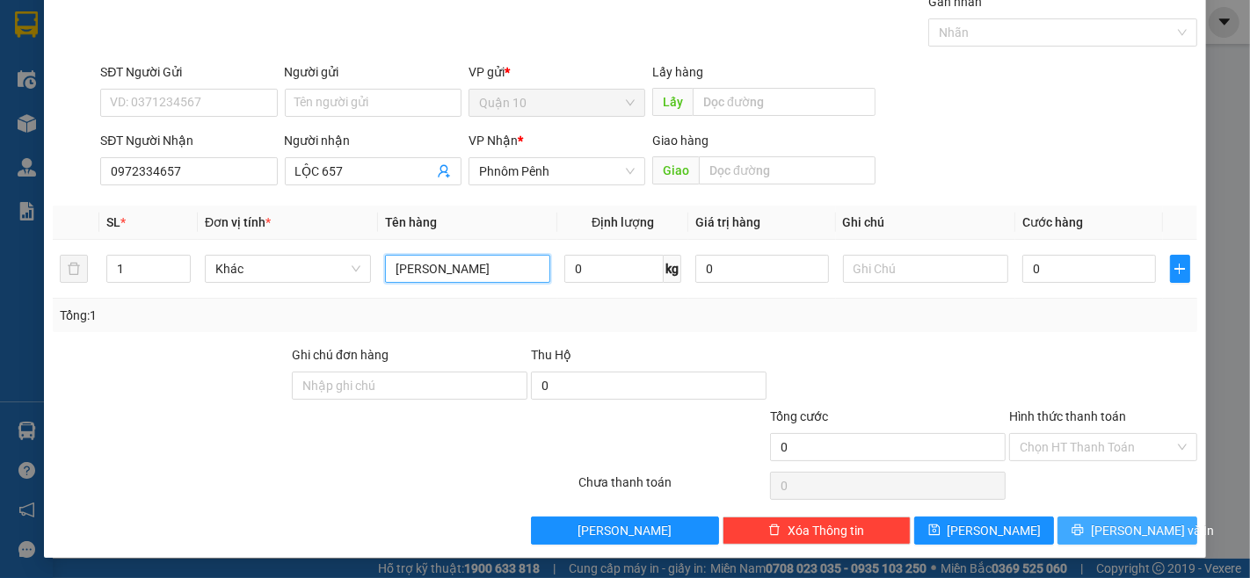
type input "RON"
click at [1128, 534] on span "[PERSON_NAME] và In" at bounding box center [1152, 530] width 123 height 19
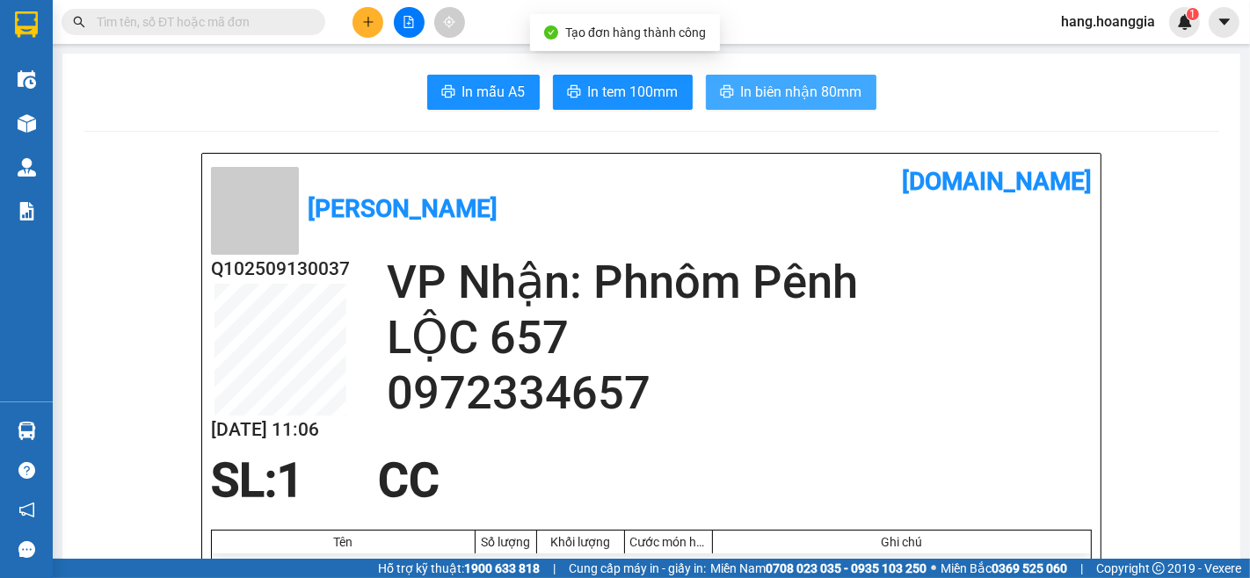
drag, startPoint x: 757, startPoint y: 86, endPoint x: 870, endPoint y: 258, distance: 205.5
click at [757, 88] on span "In biên nhận 80mm" at bounding box center [801, 92] width 121 height 22
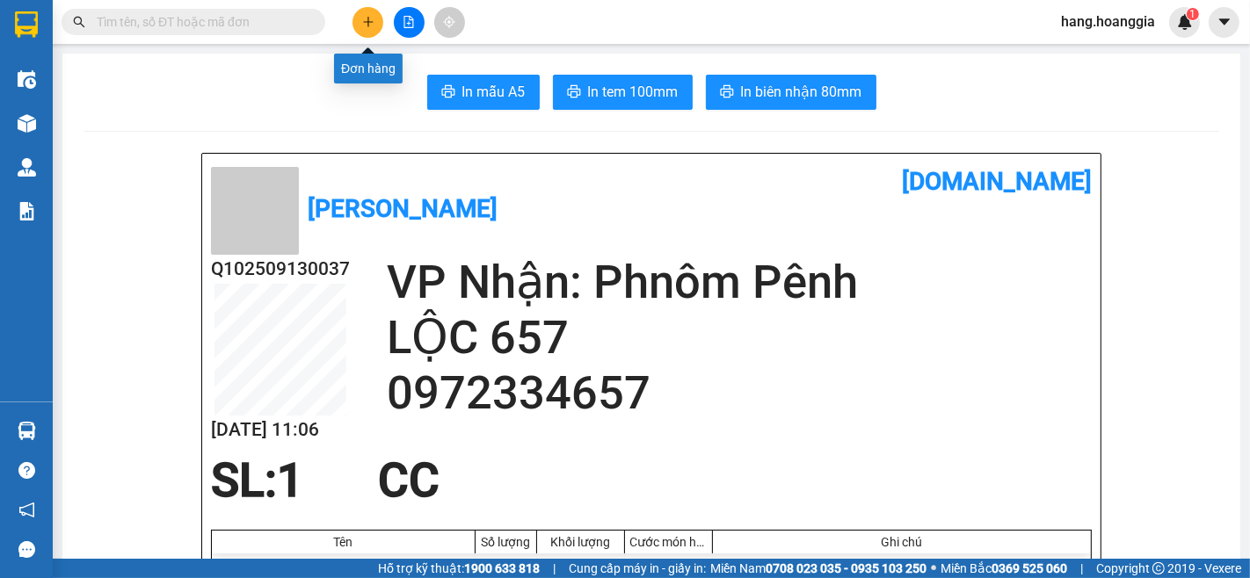
click at [356, 18] on button at bounding box center [367, 22] width 31 height 31
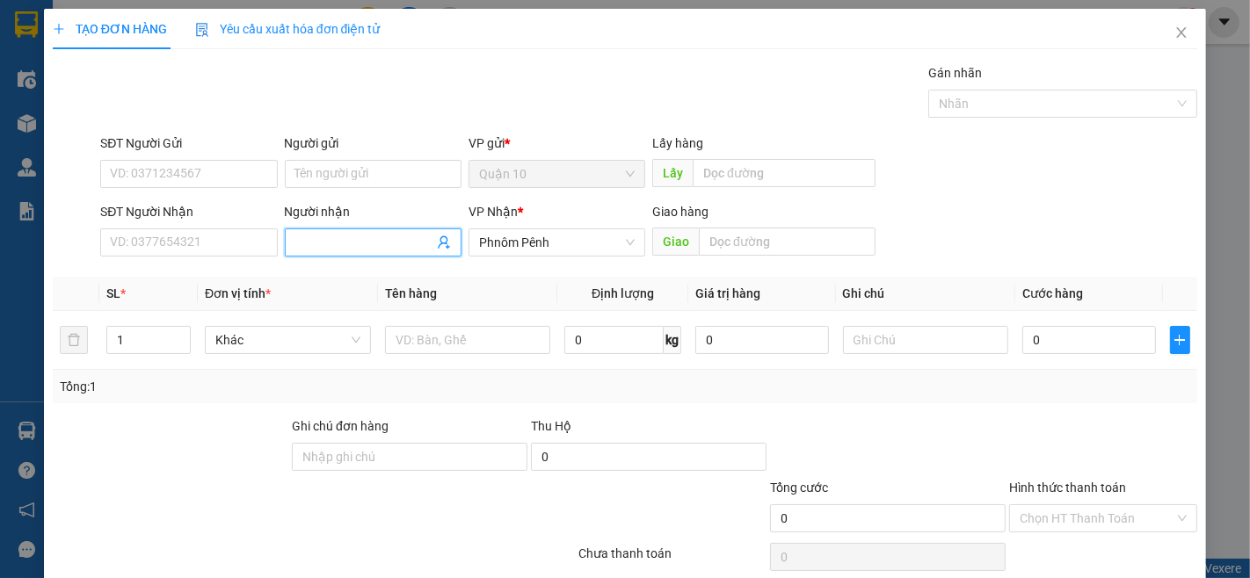
click at [338, 235] on input "Người nhận" at bounding box center [364, 242] width 138 height 19
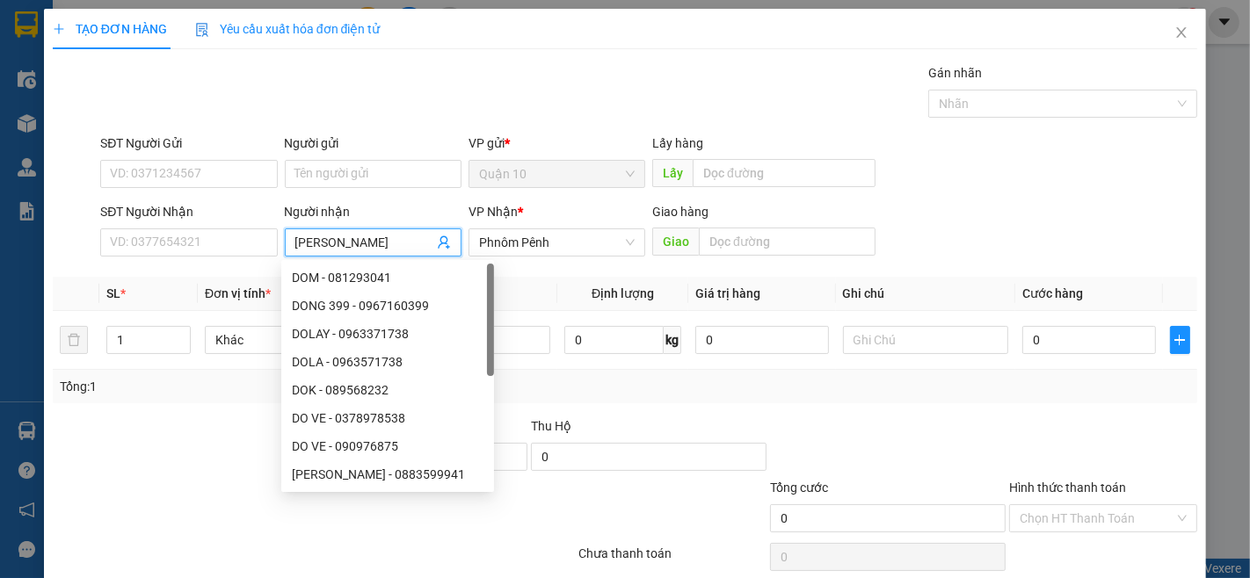
type input "CHU QUANG"
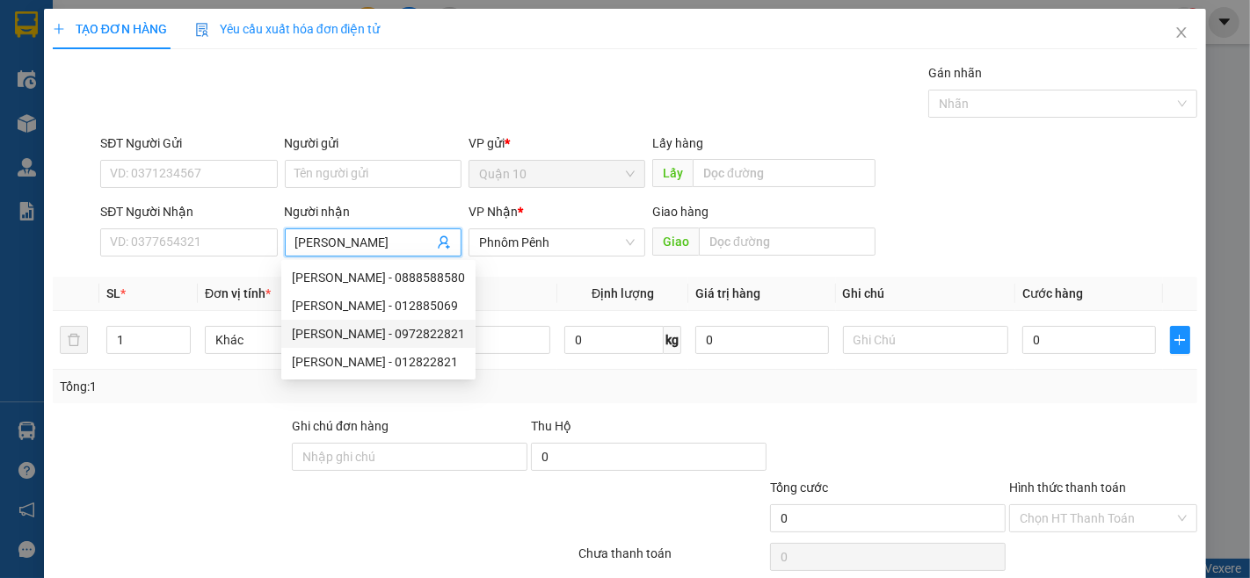
click at [424, 327] on div "CHU QUANG - 0972822821" at bounding box center [378, 333] width 173 height 19
type input "0972822821"
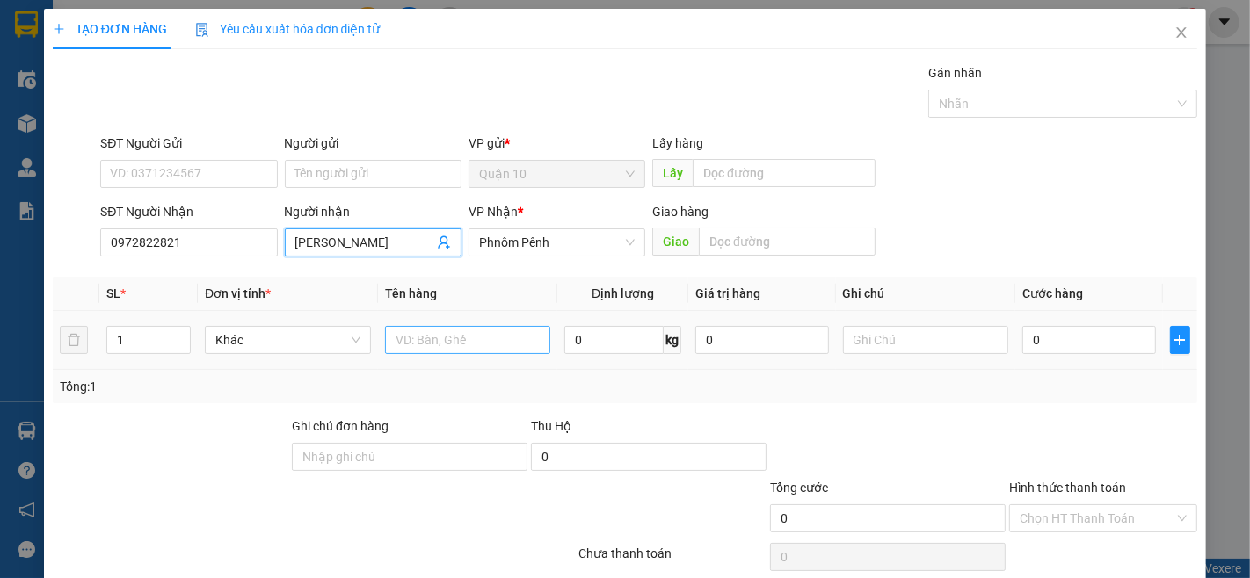
type input "CHU QUANG"
click at [530, 350] on input "text" at bounding box center [468, 340] width 166 height 28
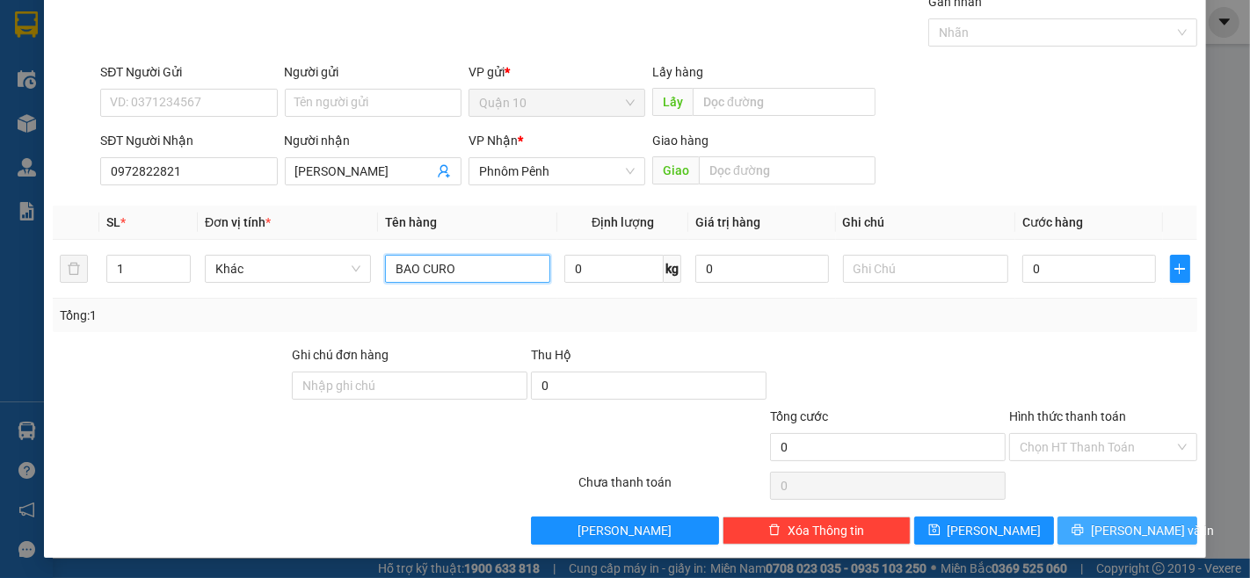
type input "BAO CURO"
click at [1106, 539] on span "[PERSON_NAME] và In" at bounding box center [1152, 530] width 123 height 19
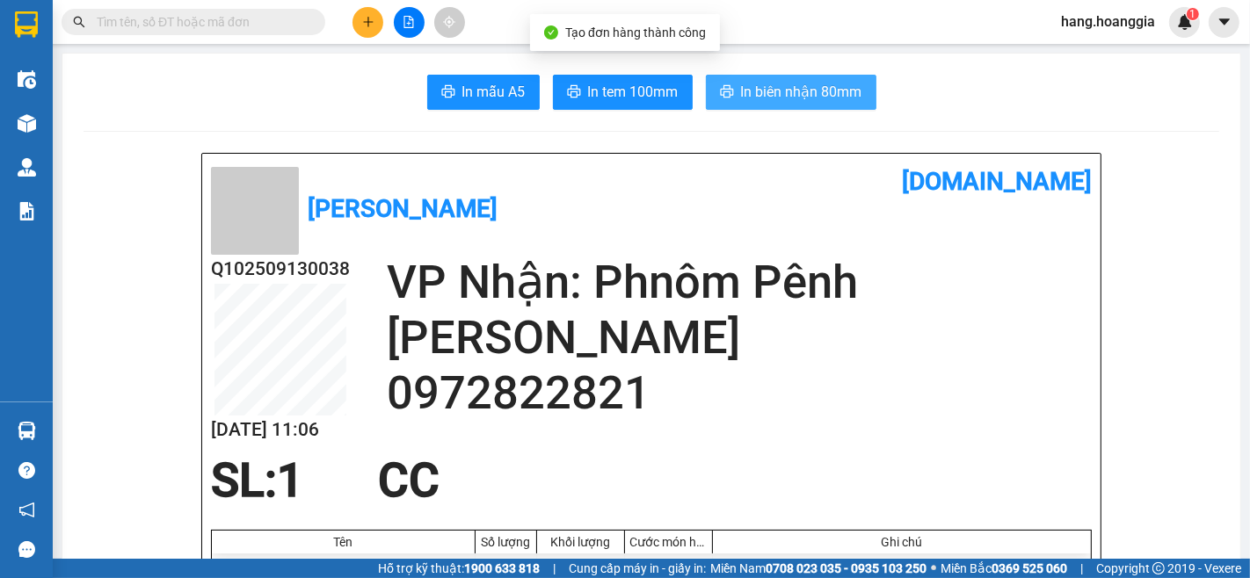
click at [779, 108] on button "In biên nhận 80mm" at bounding box center [791, 92] width 171 height 35
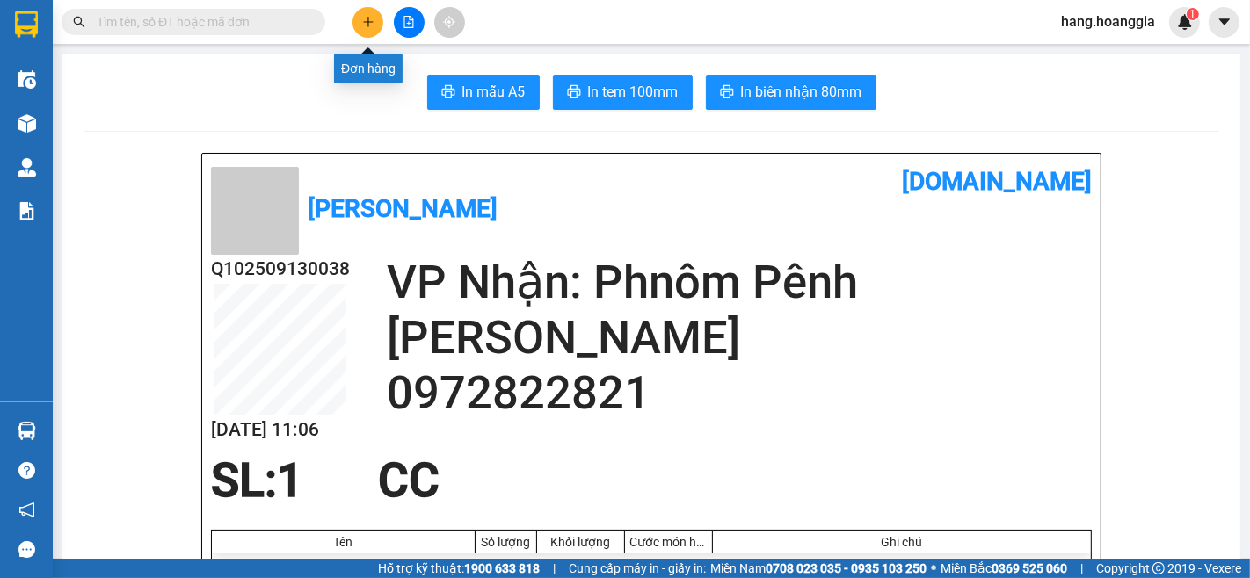
click at [365, 21] on icon "plus" at bounding box center [368, 21] width 10 height 1
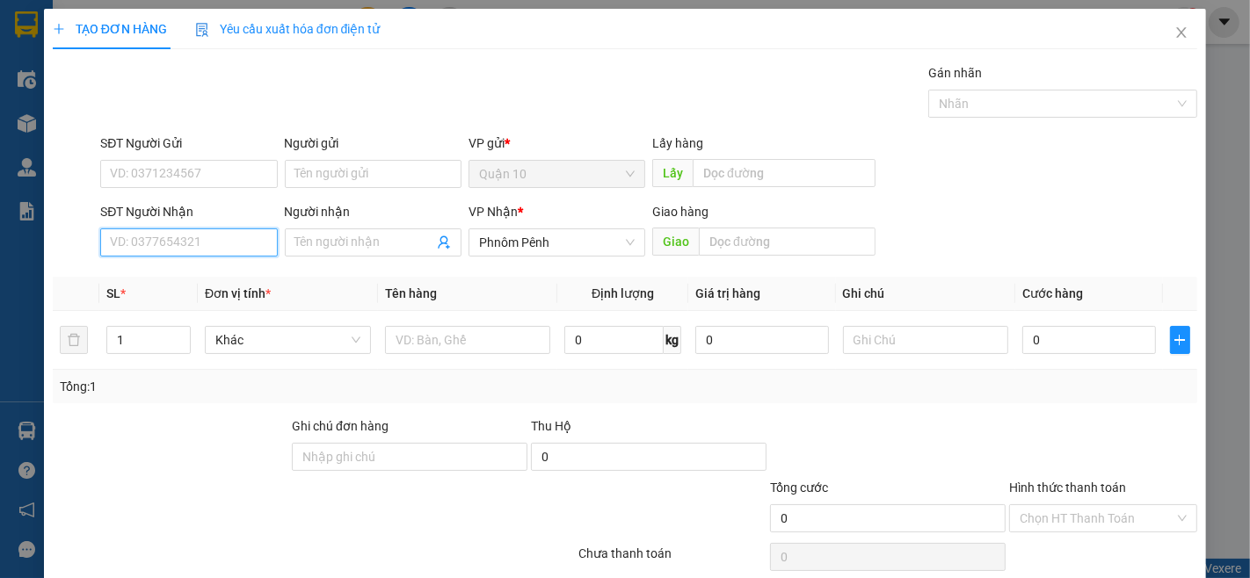
click at [270, 248] on input "SĐT Người Nhận" at bounding box center [188, 243] width 177 height 28
type input "070339333"
click at [220, 288] on div "070339333 - NOVEMBER" at bounding box center [186, 278] width 175 height 28
type input "NOVEMBER"
type input "50.000"
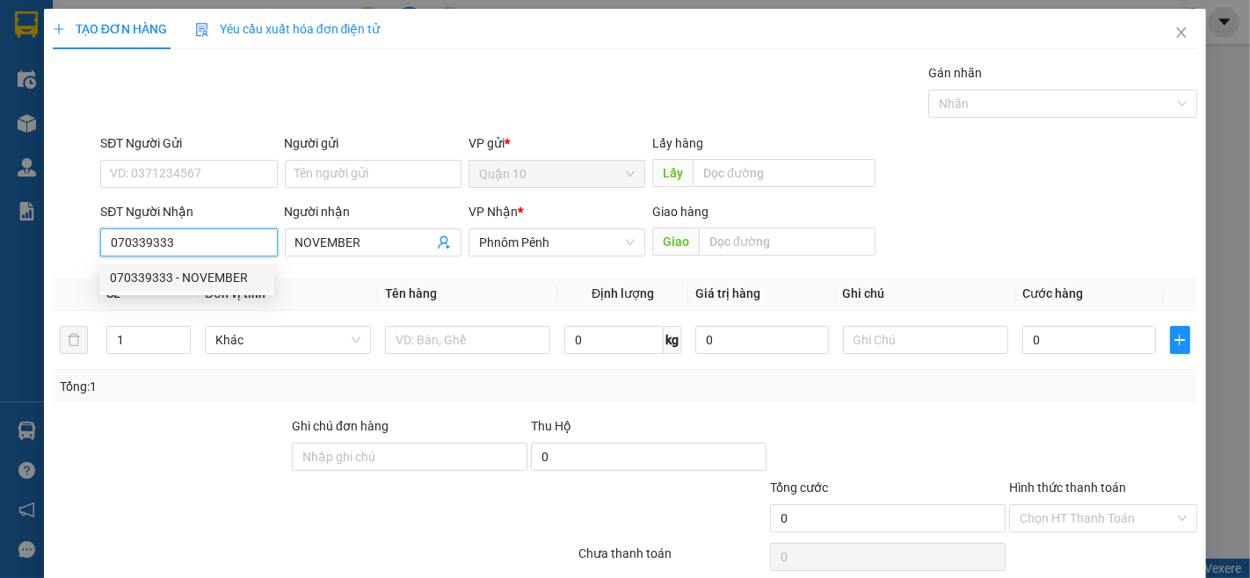
type input "50.000"
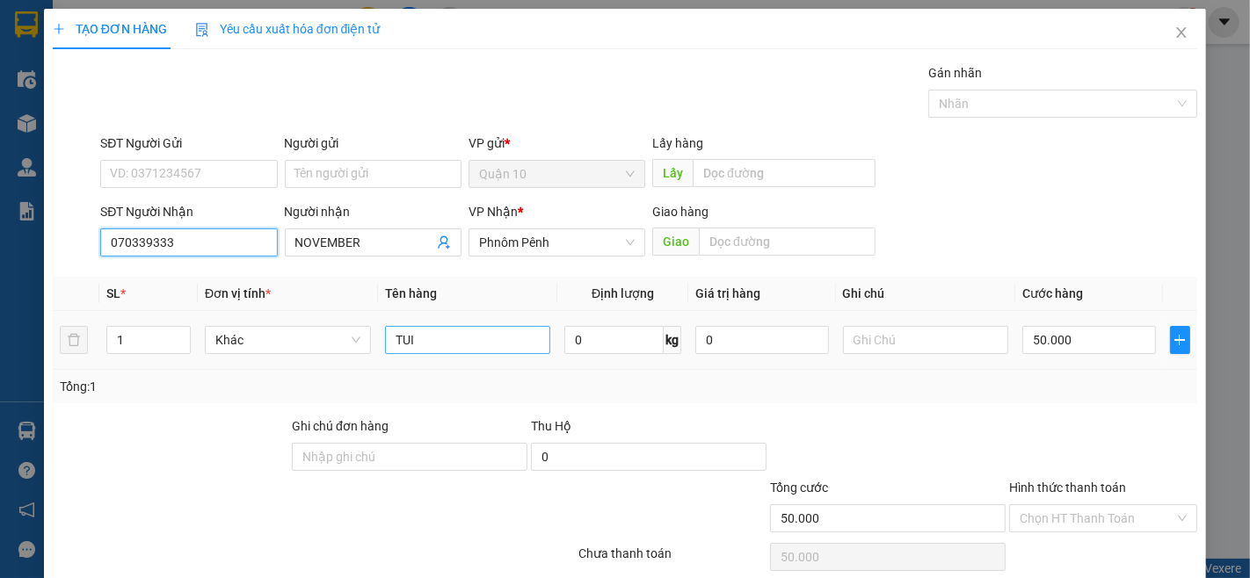
type input "070339333"
click at [436, 345] on input "TUI" at bounding box center [468, 340] width 166 height 28
type input "HOP"
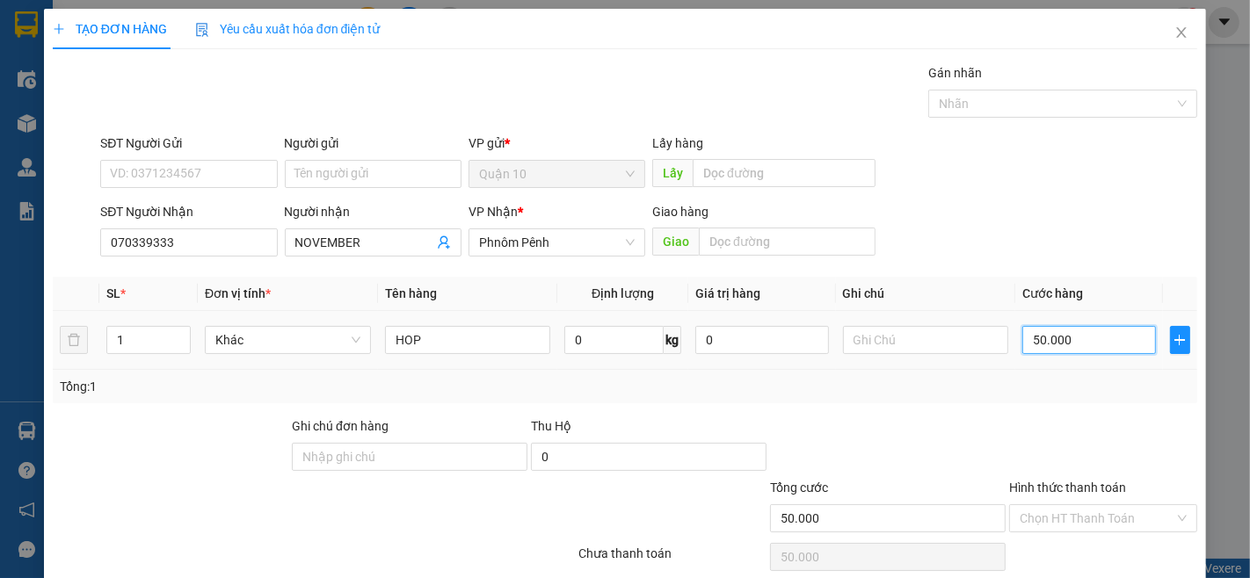
click at [1070, 330] on input "50.000" at bounding box center [1088, 340] width 133 height 28
type input "0"
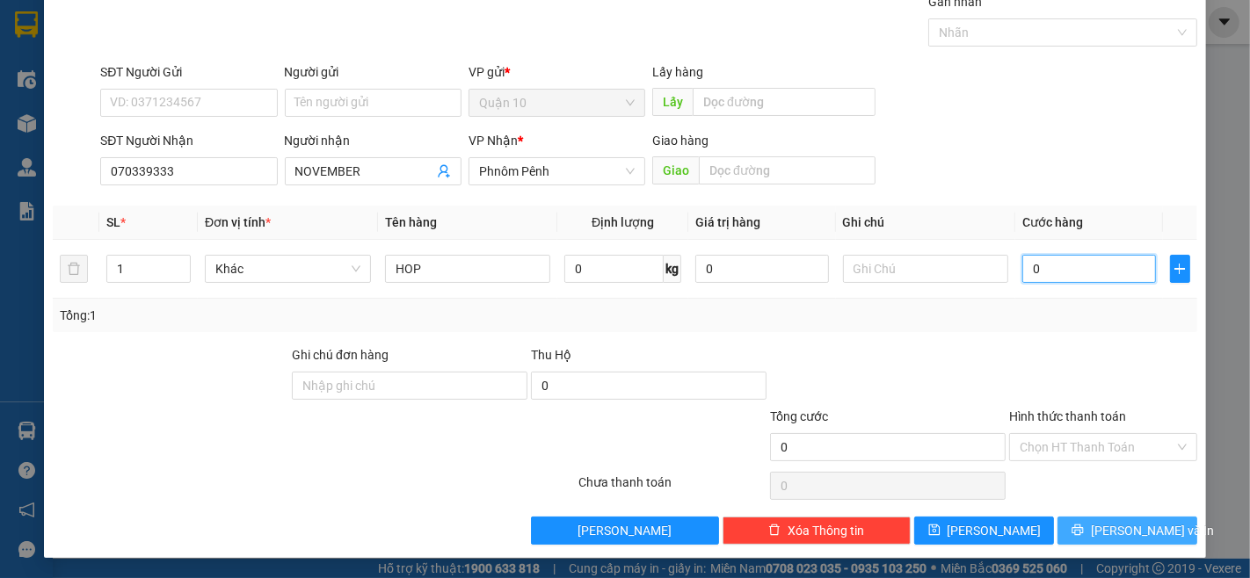
type input "0"
click at [1120, 530] on span "[PERSON_NAME] và In" at bounding box center [1152, 530] width 123 height 19
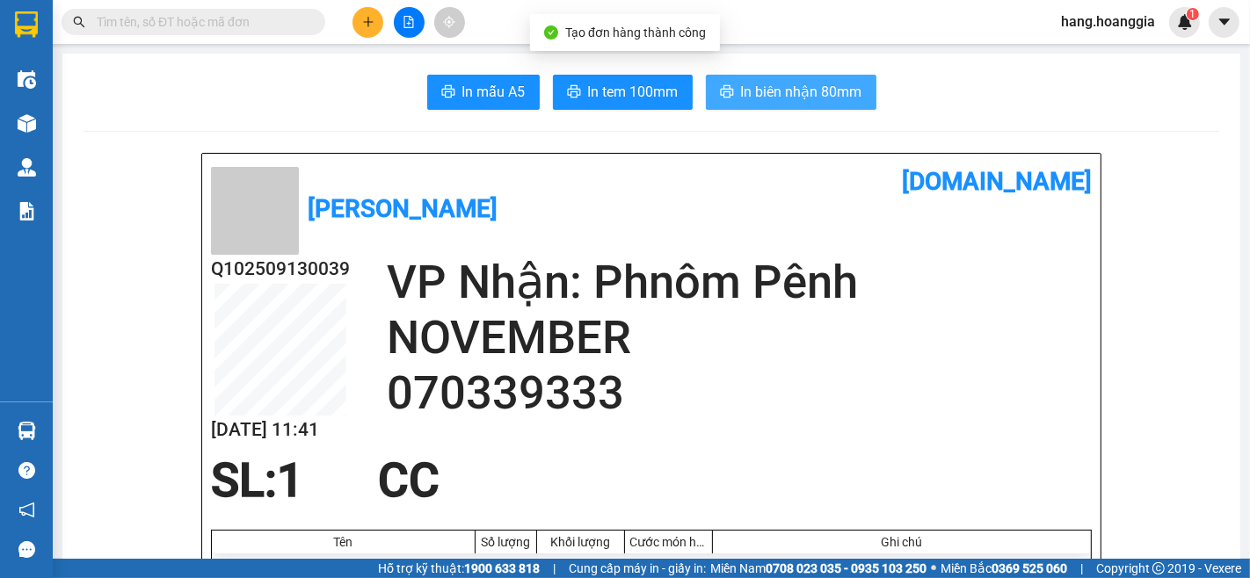
click at [815, 84] on span "In biên nhận 80mm" at bounding box center [801, 92] width 121 height 22
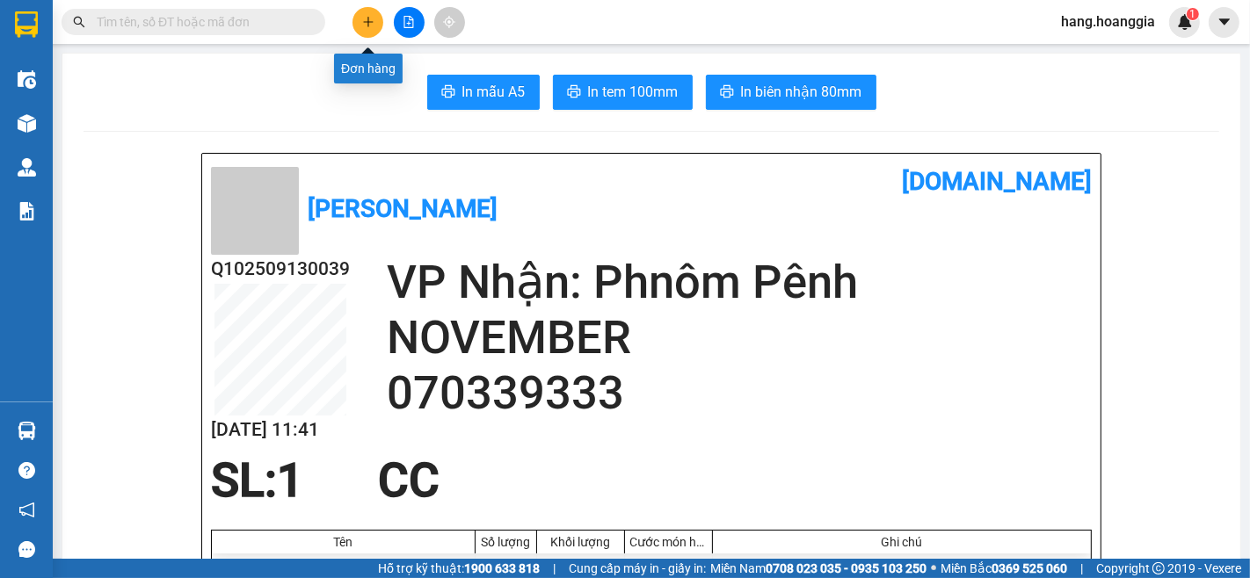
click at [367, 20] on icon "plus" at bounding box center [367, 22] width 1 height 10
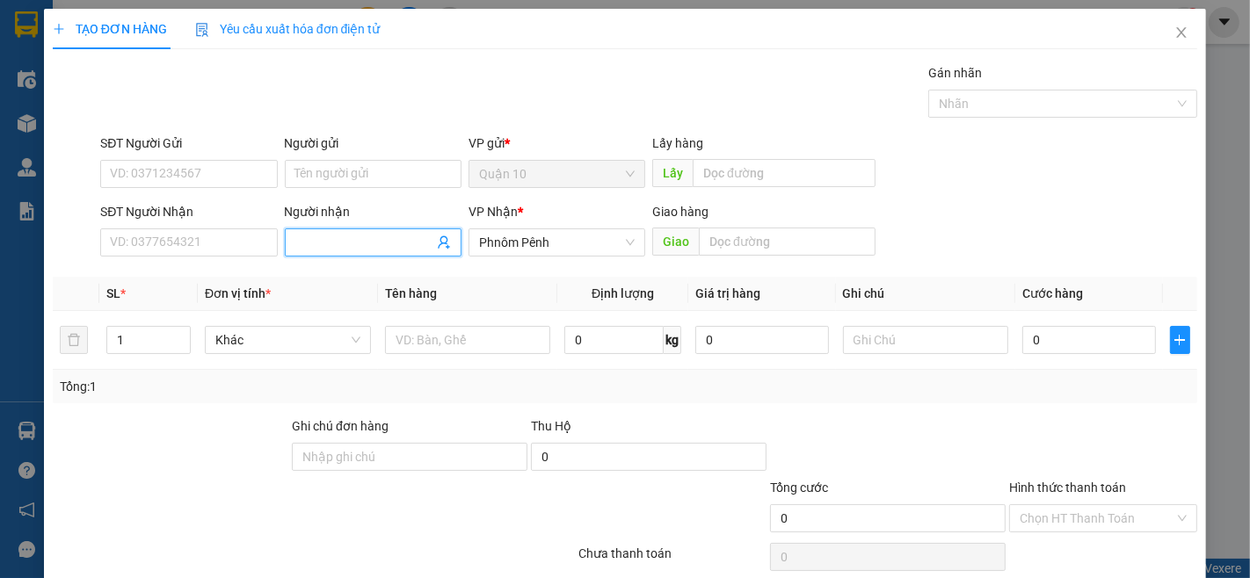
click at [308, 241] on input "Người nhận" at bounding box center [364, 242] width 138 height 19
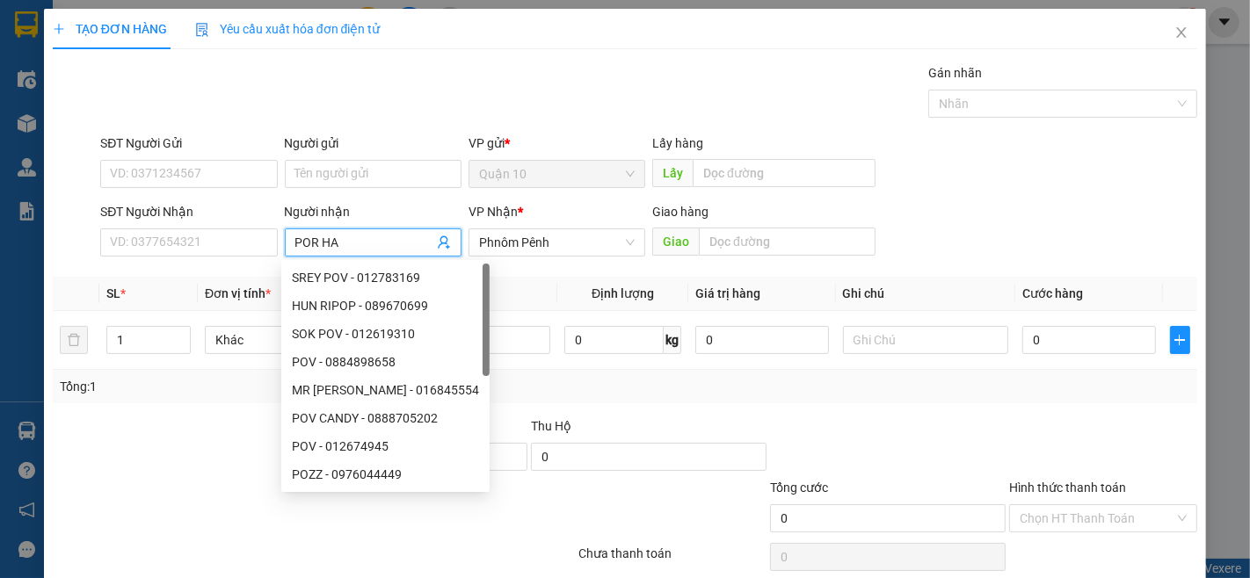
type input "POR [PERSON_NAME]"
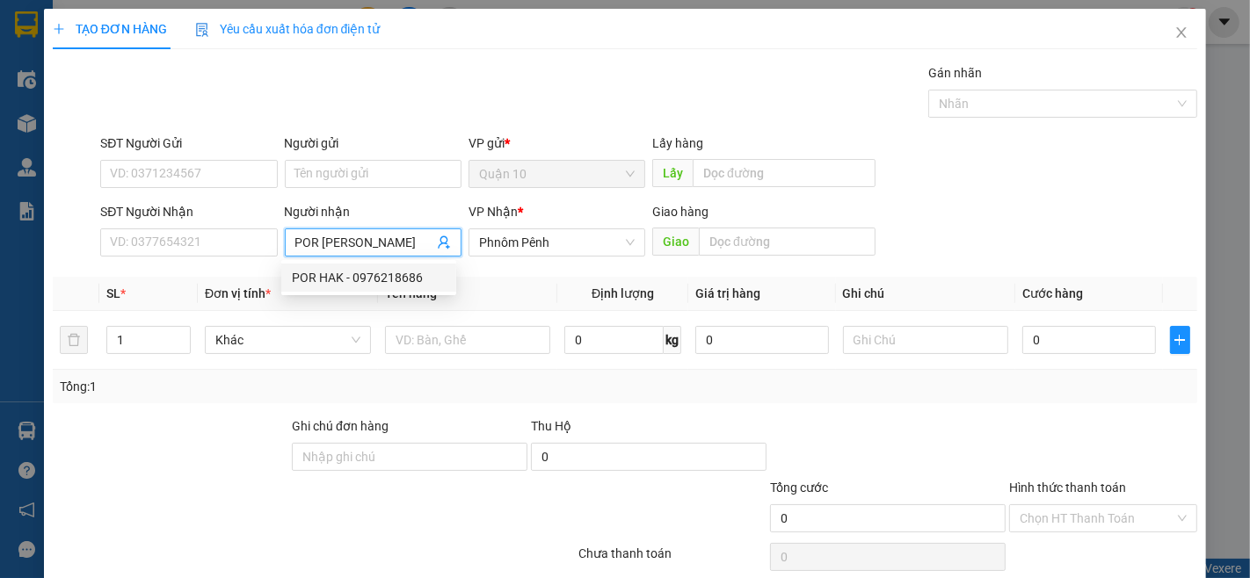
click at [375, 269] on div "POR HAK - 0976218686" at bounding box center [369, 277] width 154 height 19
type input "0976218686"
type input "POR [PERSON_NAME]"
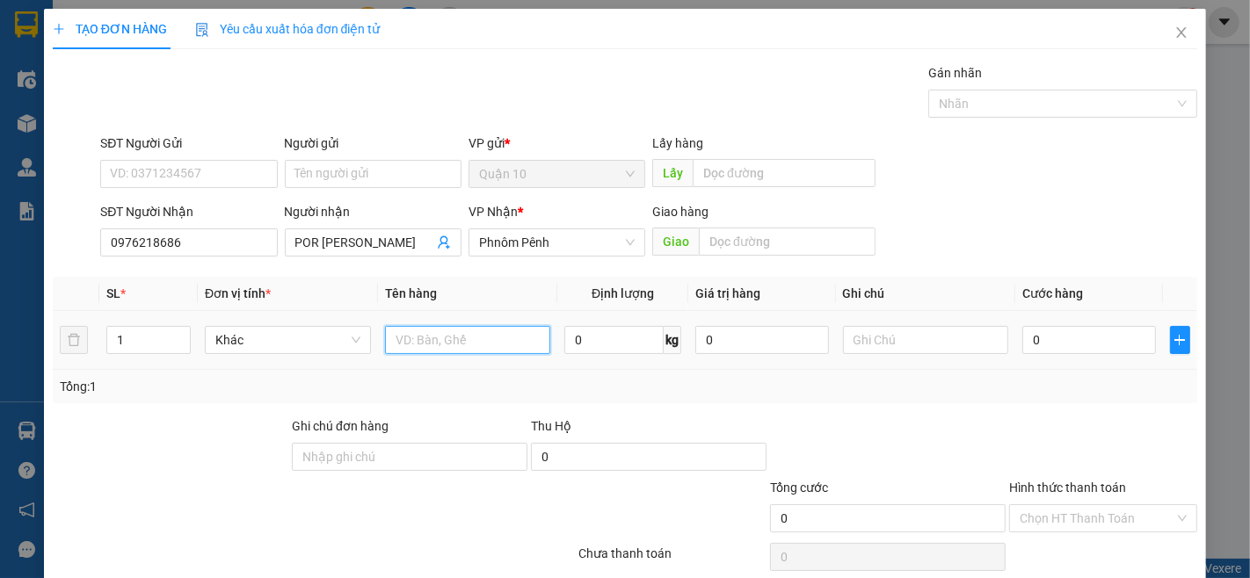
click at [454, 349] on input "text" at bounding box center [468, 340] width 166 height 28
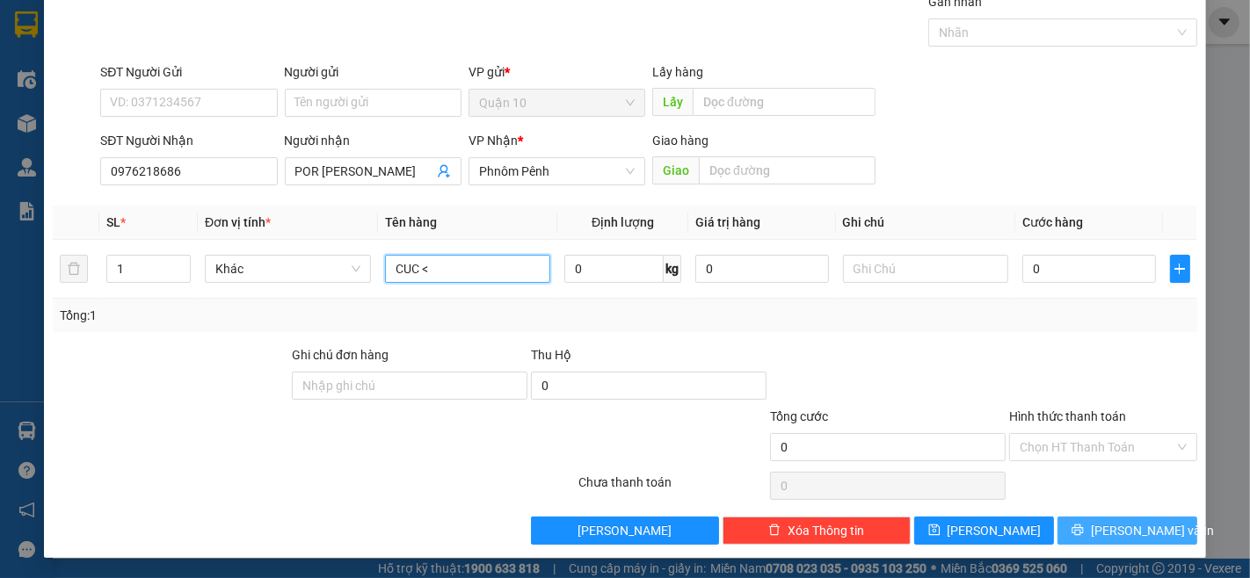
type input "CUC <"
click at [1060, 524] on button "[PERSON_NAME] và In" at bounding box center [1127, 531] width 140 height 28
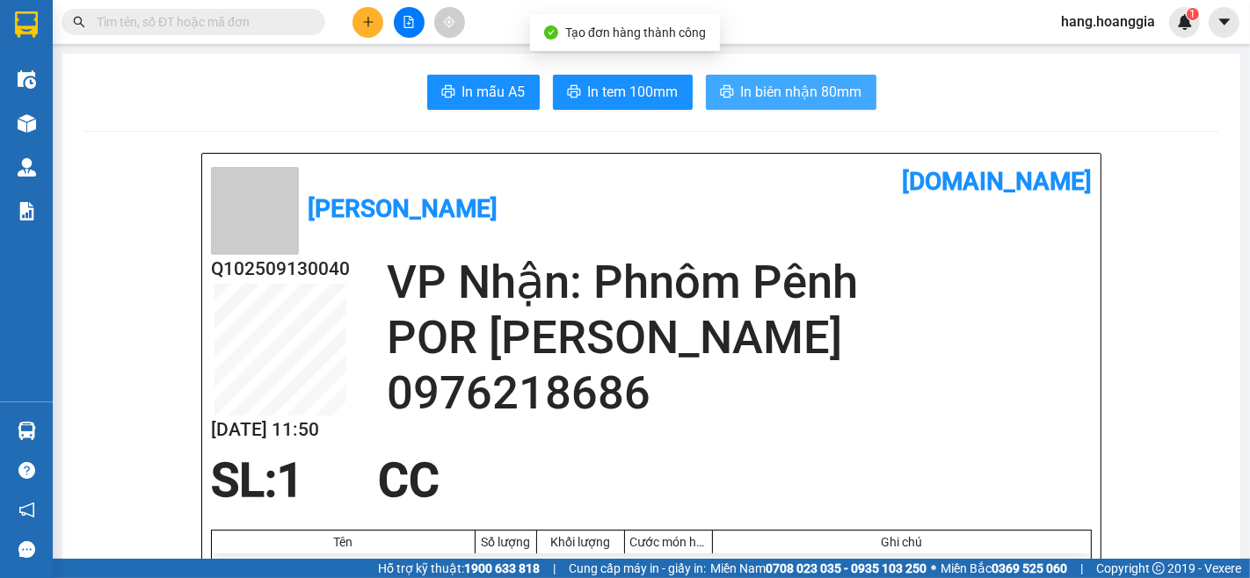
click at [827, 83] on span "In biên nhận 80mm" at bounding box center [801, 92] width 121 height 22
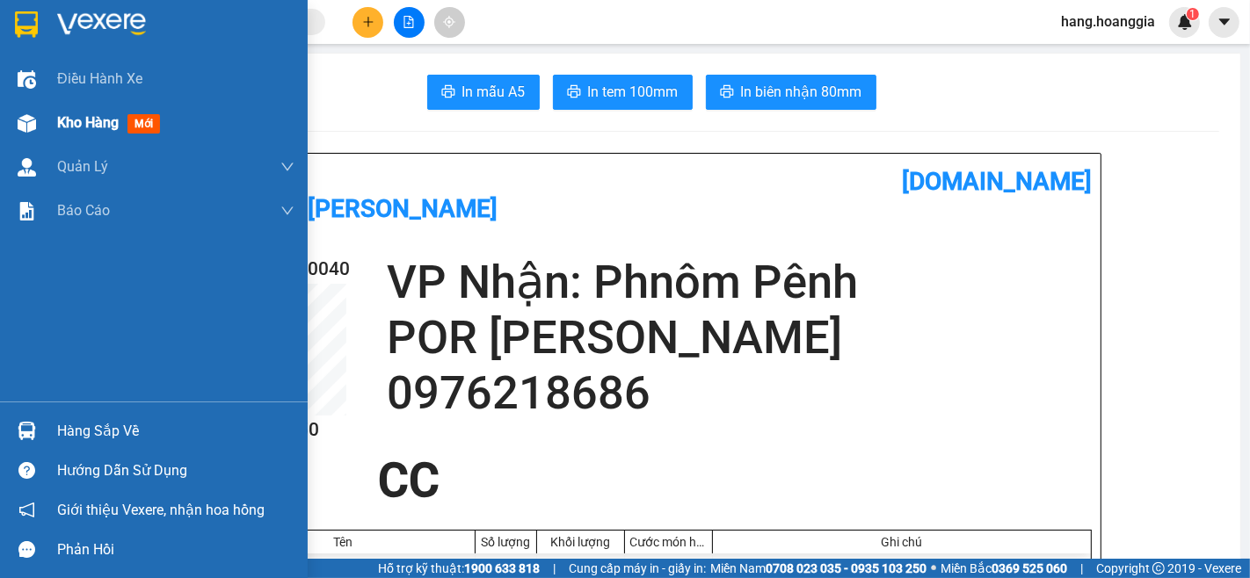
click at [80, 118] on span "Kho hàng" at bounding box center [88, 122] width 62 height 17
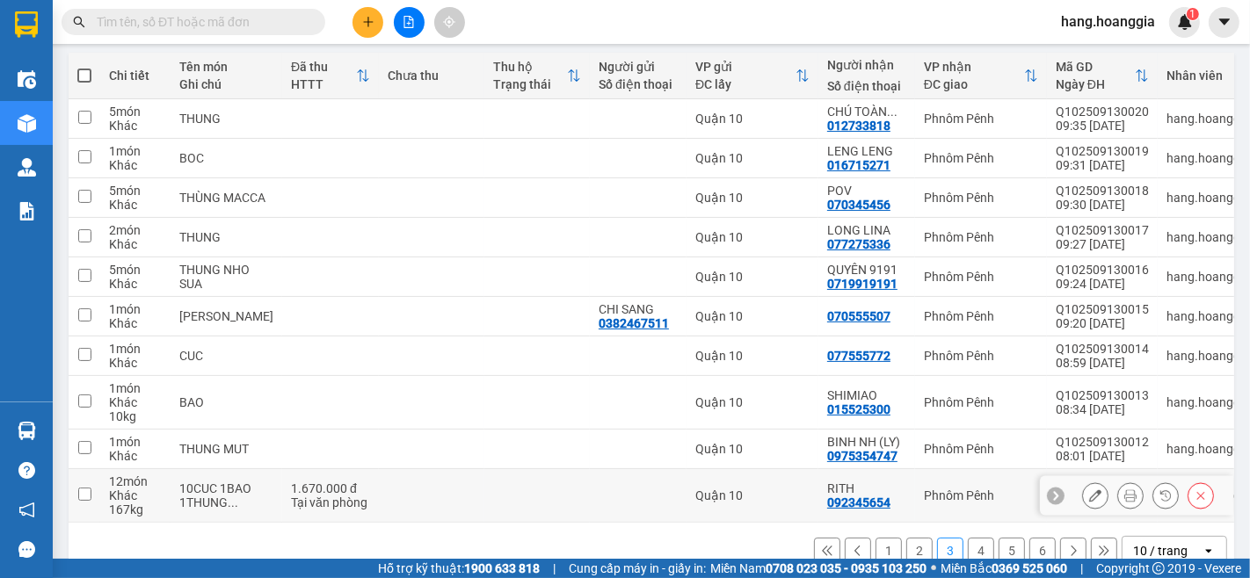
scroll to position [239, 0]
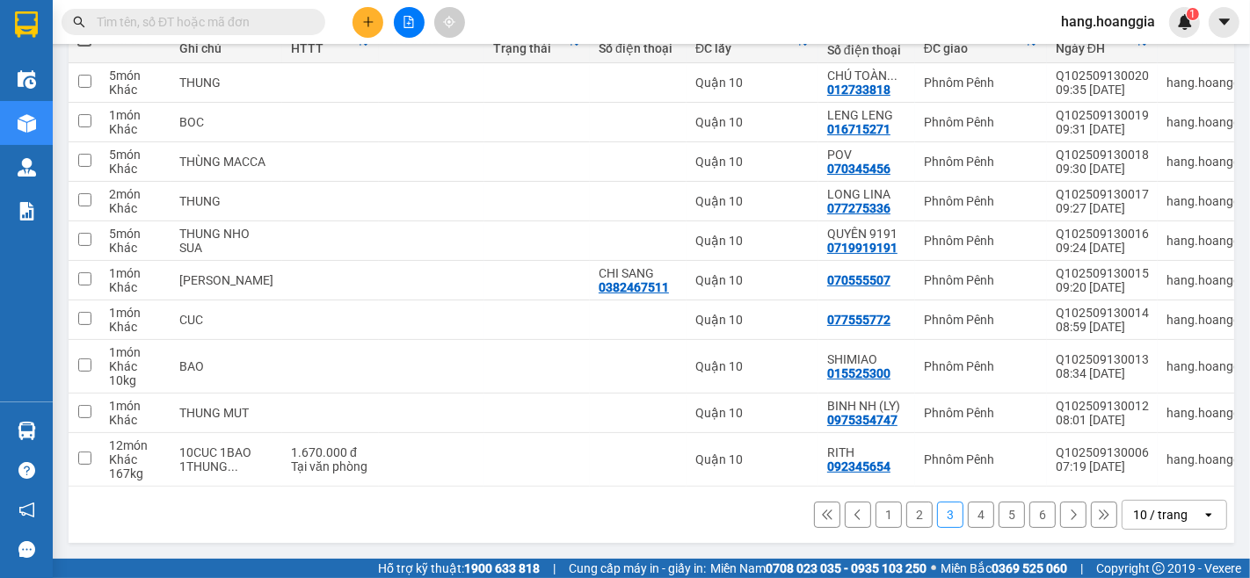
click at [1029, 506] on button "6" at bounding box center [1042, 515] width 26 height 26
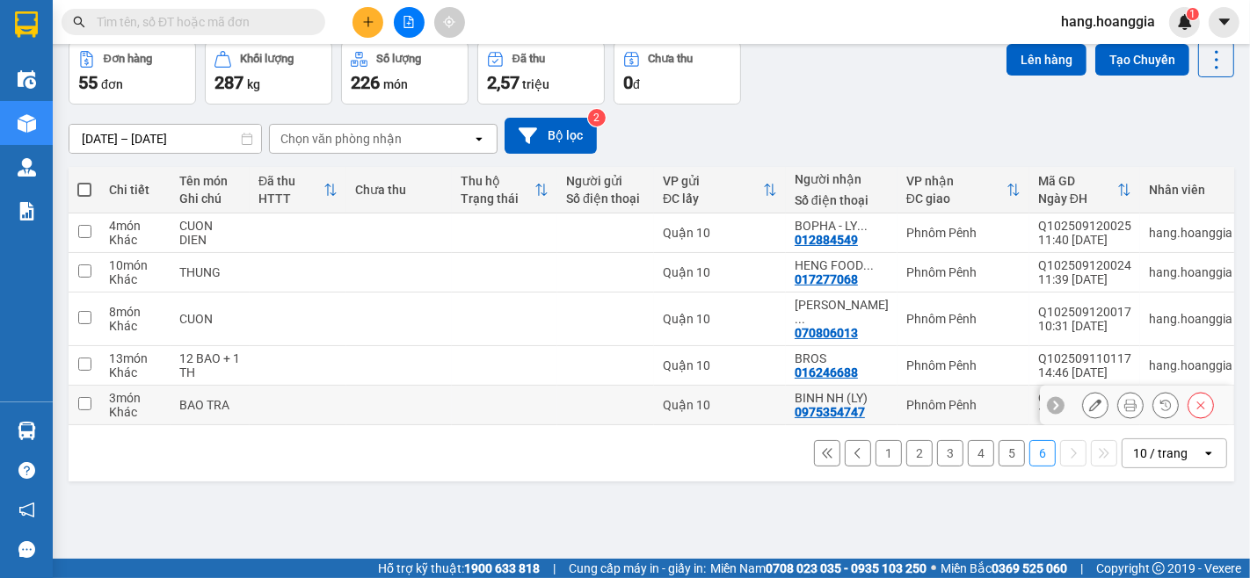
click at [115, 391] on div "3 món" at bounding box center [135, 398] width 53 height 14
checkbox input "true"
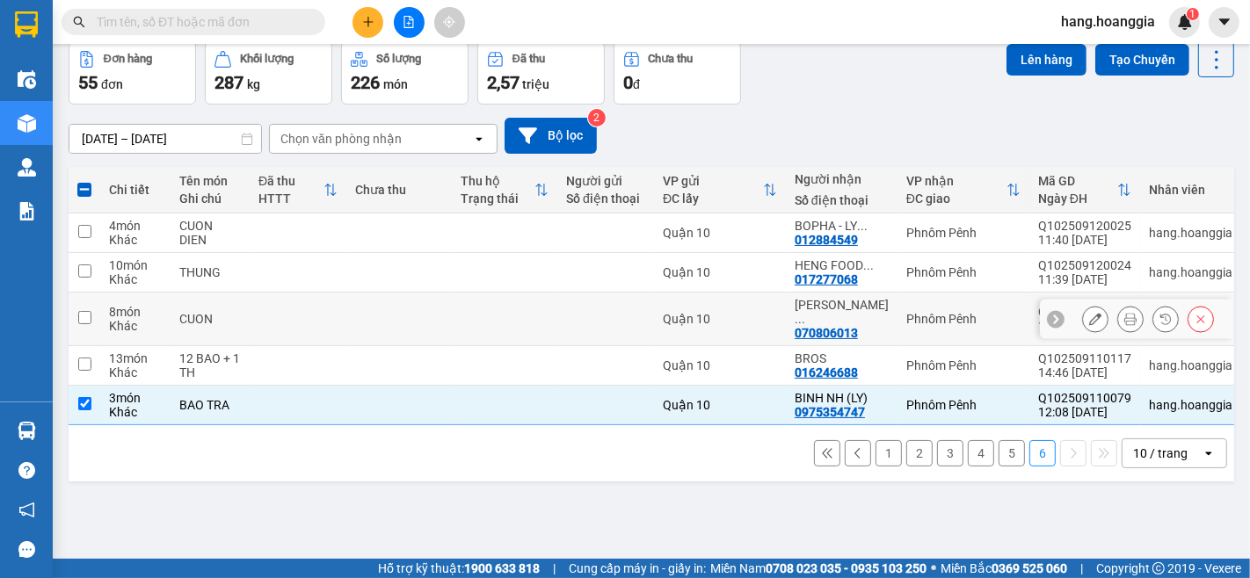
click at [216, 320] on td "CUON" at bounding box center [210, 320] width 79 height 54
checkbox input "true"
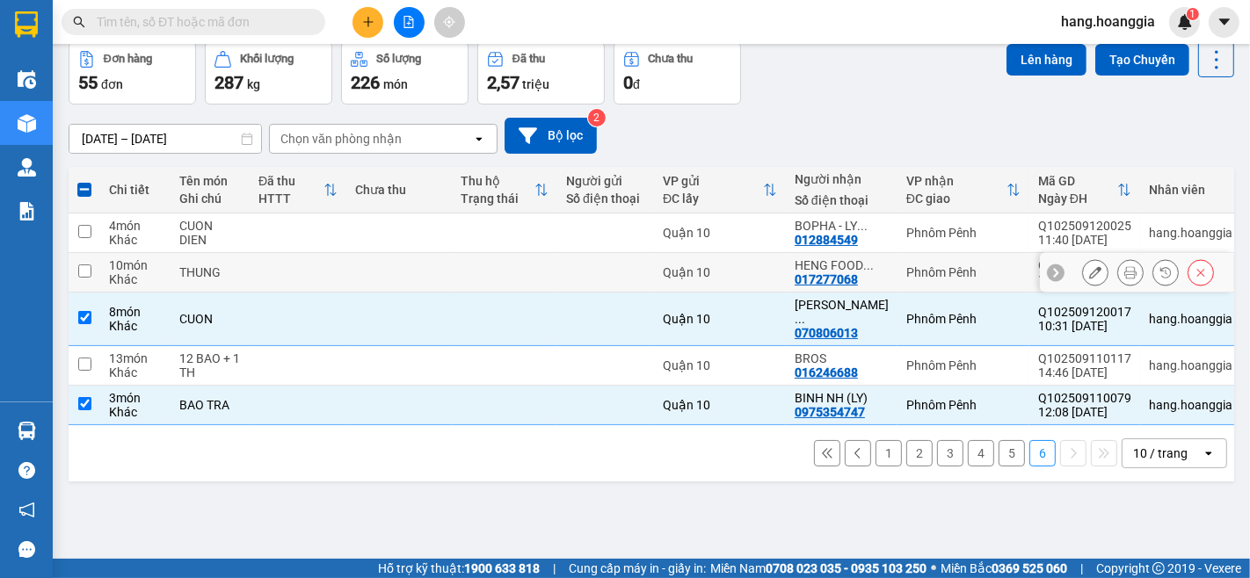
click at [241, 280] on td "THUNG" at bounding box center [210, 273] width 79 height 40
checkbox input "true"
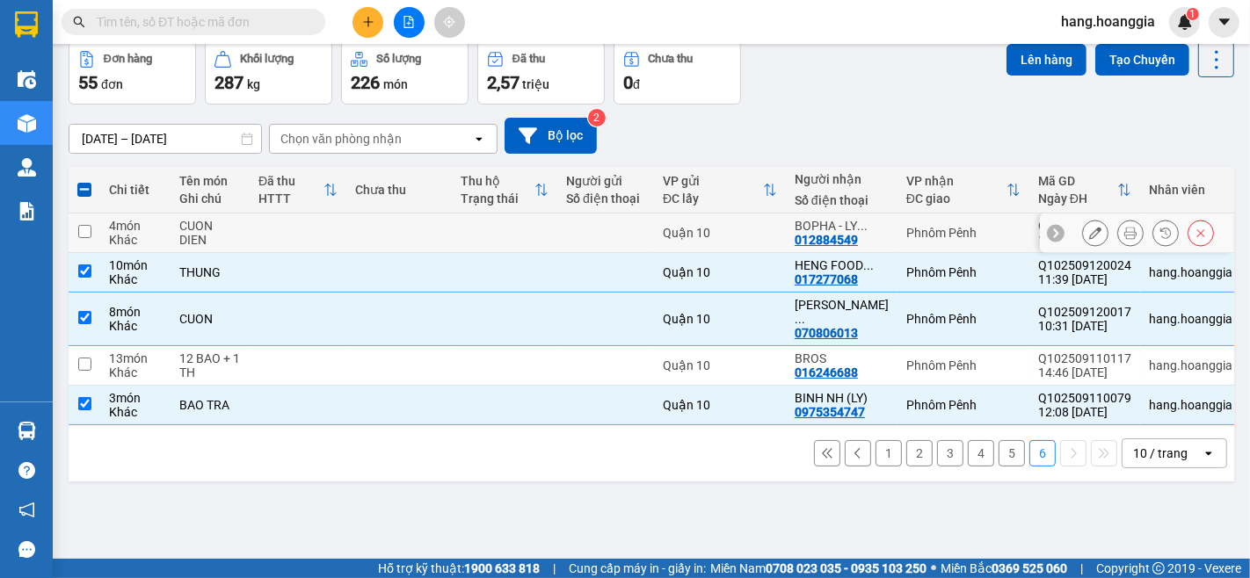
click at [296, 227] on td at bounding box center [298, 234] width 97 height 40
checkbox input "true"
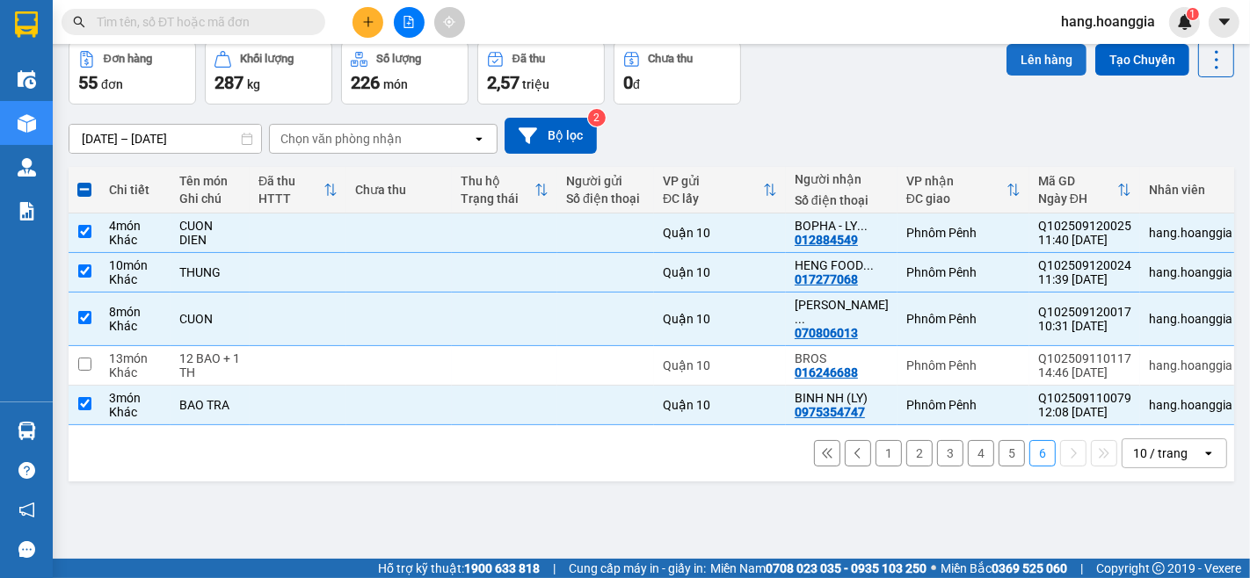
click at [1048, 55] on button "Lên hàng" at bounding box center [1046, 60] width 80 height 32
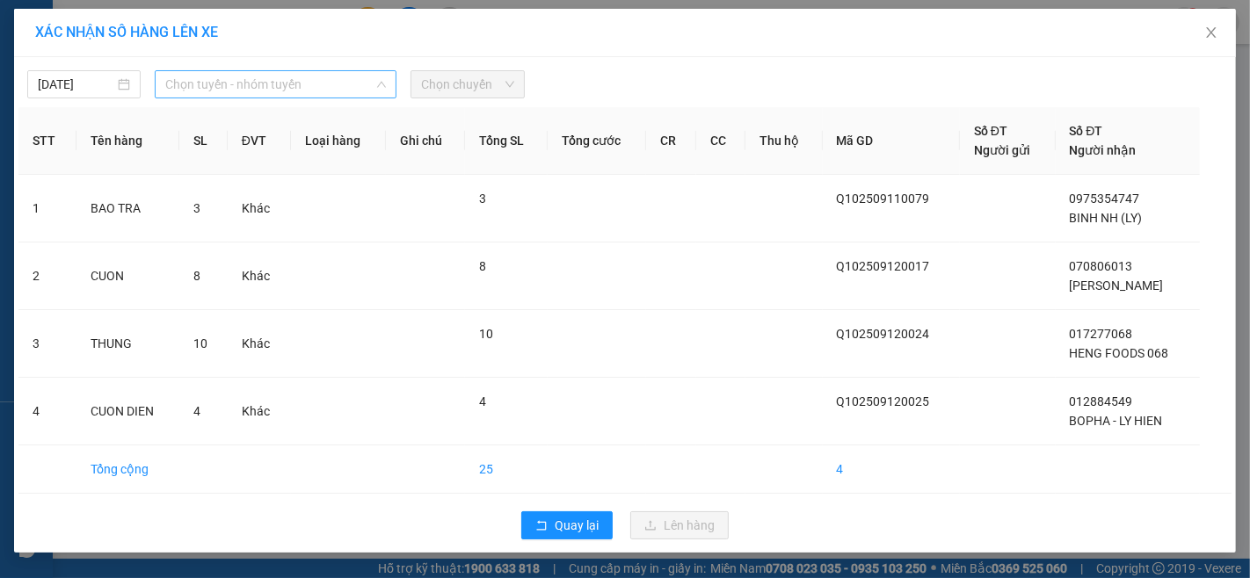
click at [319, 81] on span "Chọn tuyến - nhóm tuyến" at bounding box center [275, 84] width 221 height 26
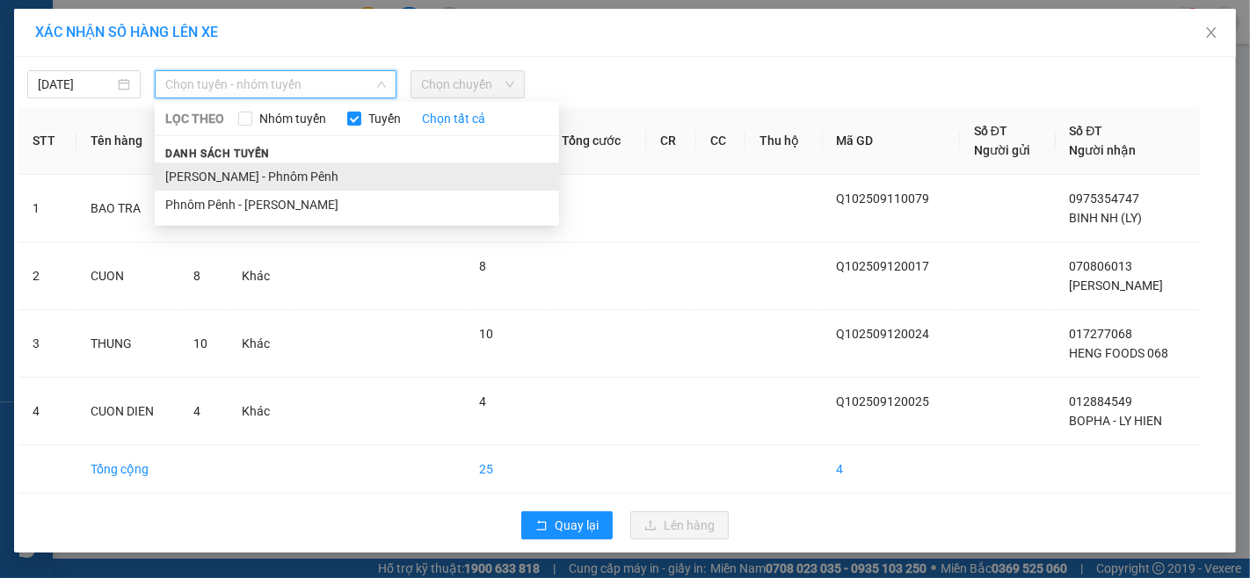
click at [308, 163] on li "[PERSON_NAME] - Phnôm Pênh" at bounding box center [357, 177] width 404 height 28
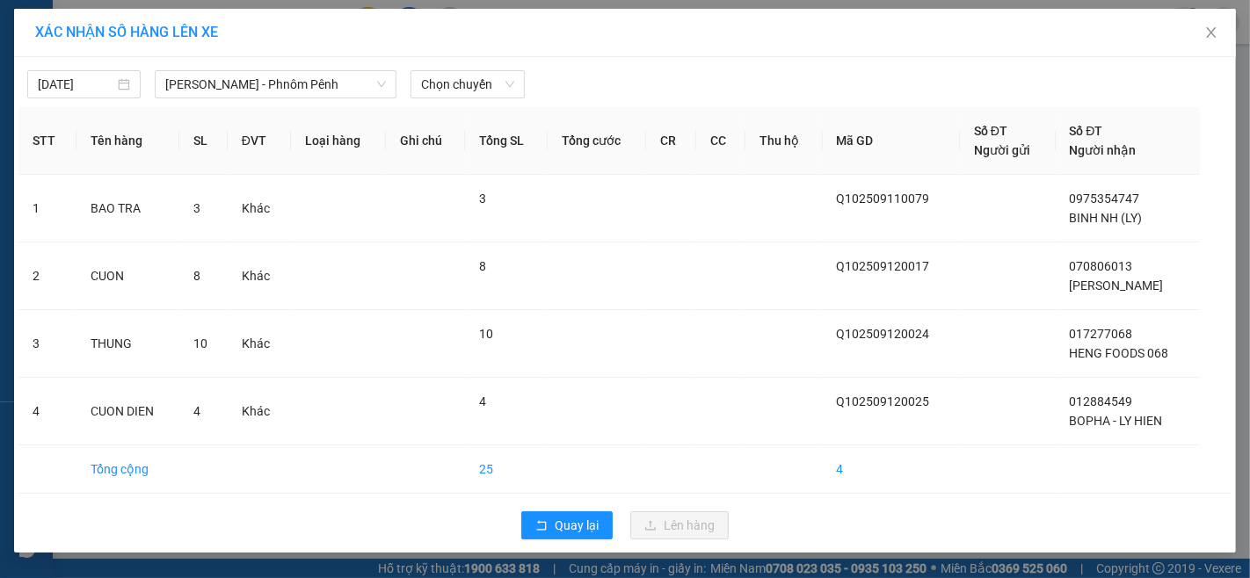
click at [461, 60] on div "13/09/2025 Hồ Chí Minh - Phnôm Pênh LỌC THEO Nhóm tuyến Tuyến Chọn tất cả Danh …" at bounding box center [625, 305] width 1222 height 496
click at [464, 89] on span "Chọn chuyến" at bounding box center [467, 84] width 92 height 26
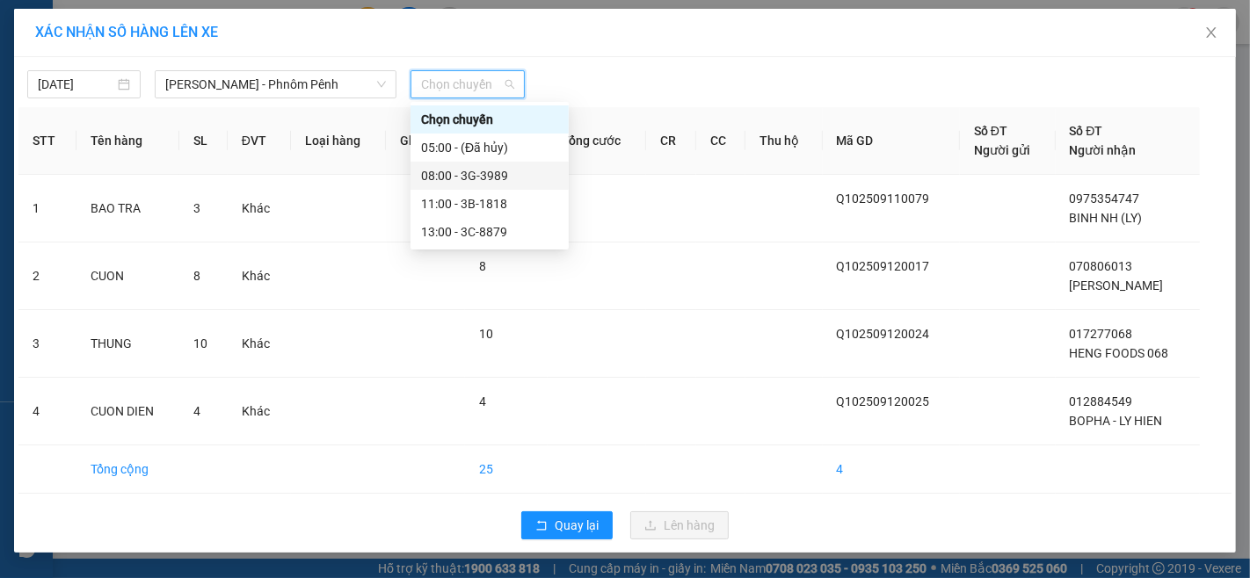
click at [472, 170] on div "08:00 - 3G-3989" at bounding box center [489, 175] width 137 height 19
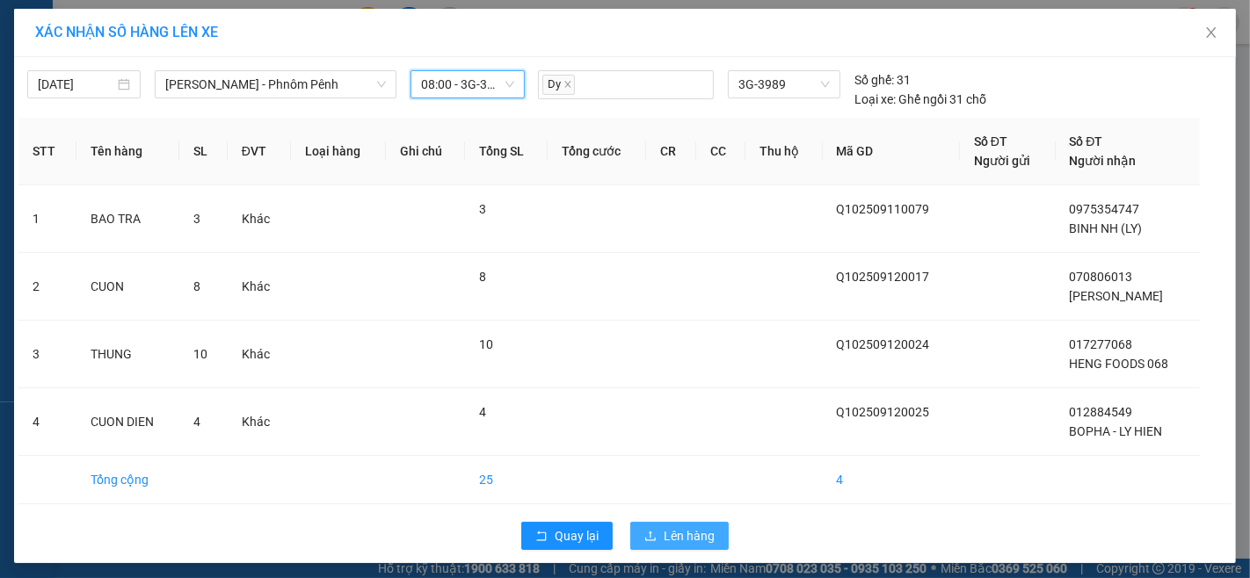
drag, startPoint x: 666, startPoint y: 538, endPoint x: 665, endPoint y: 549, distance: 11.5
click at [665, 538] on span "Lên hàng" at bounding box center [689, 535] width 51 height 19
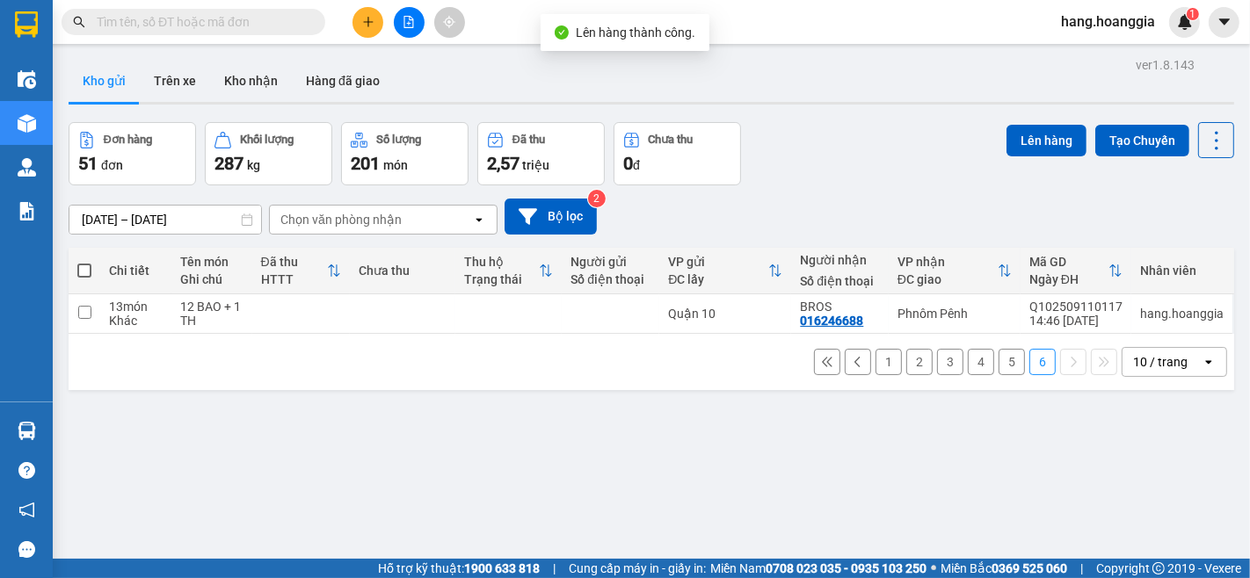
click at [1006, 357] on button "5" at bounding box center [1011, 362] width 26 height 26
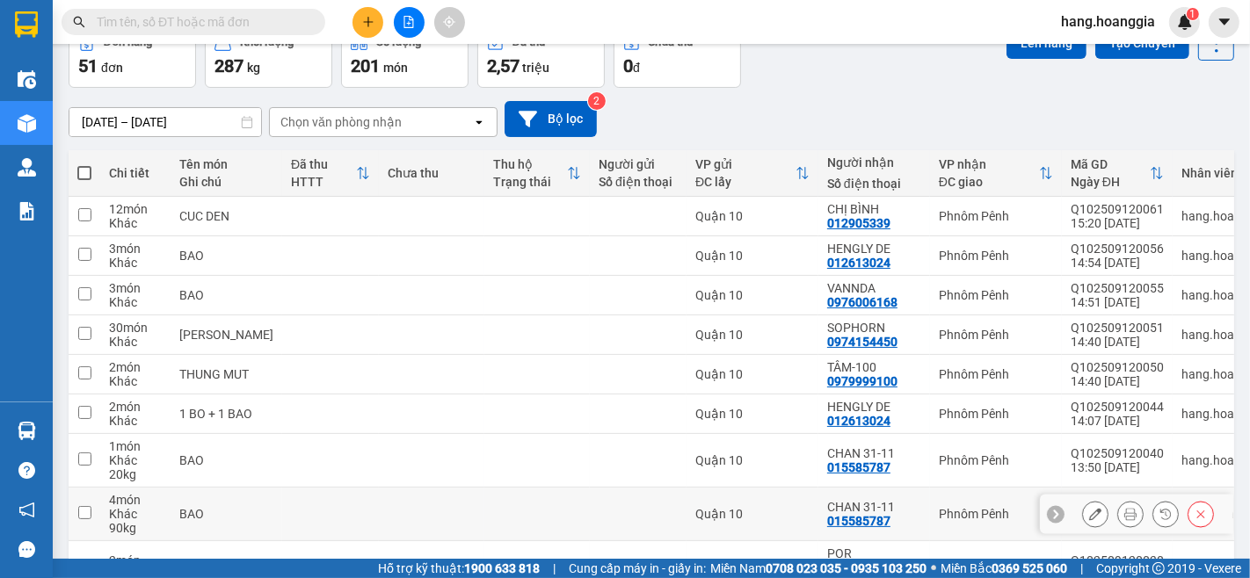
scroll to position [195, 0]
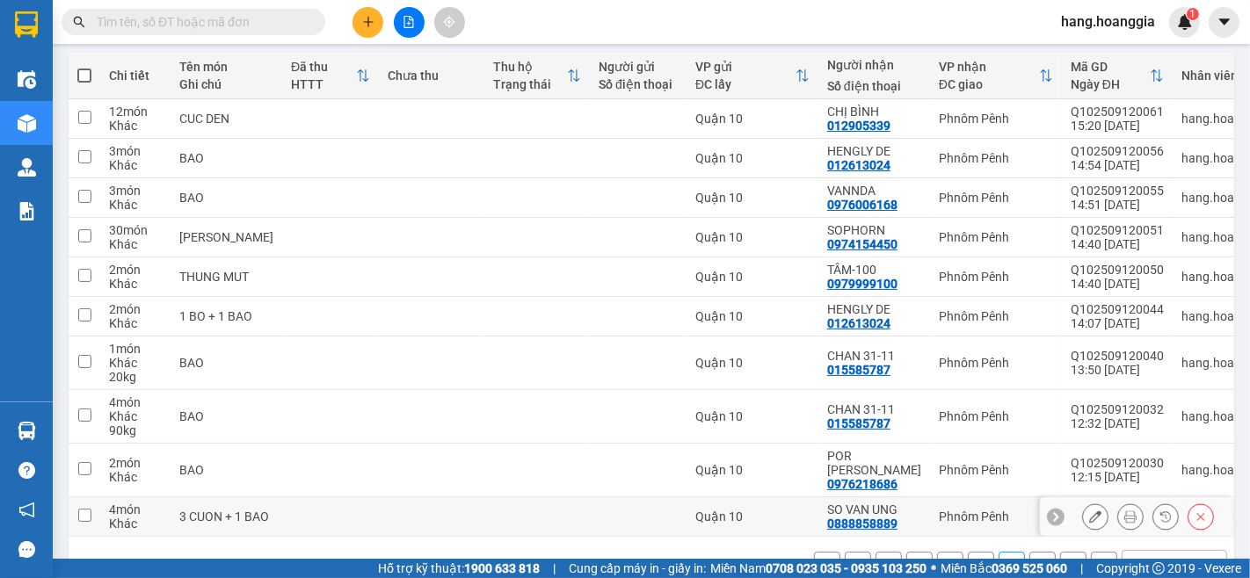
click at [75, 497] on td at bounding box center [85, 517] width 32 height 40
checkbox input "true"
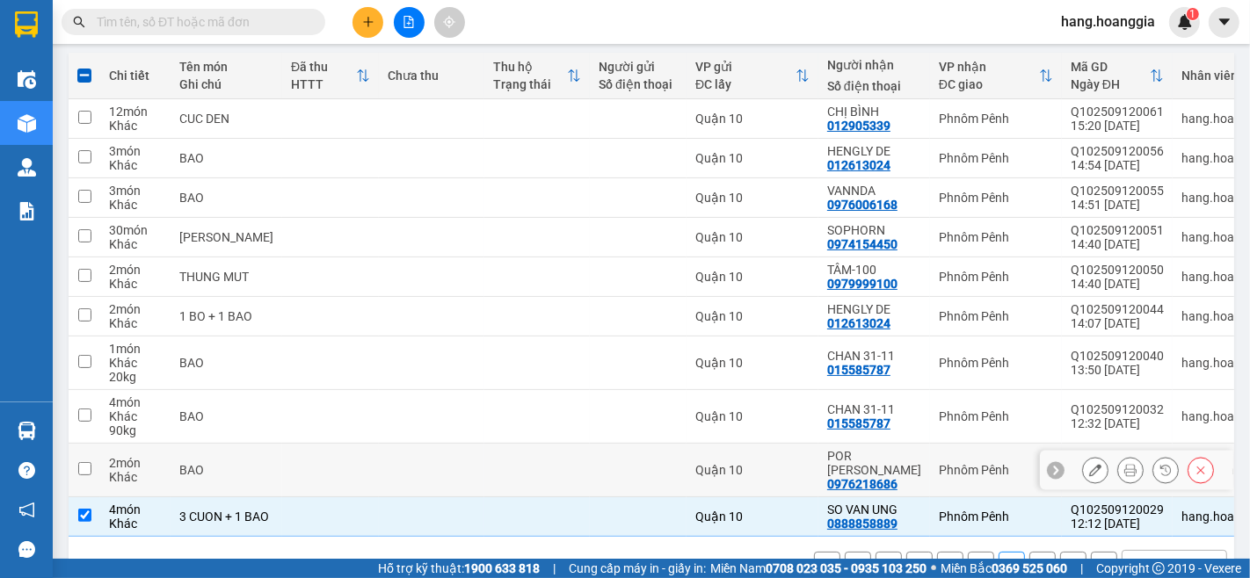
click at [109, 472] on div "Khác" at bounding box center [135, 477] width 53 height 14
checkbox input "true"
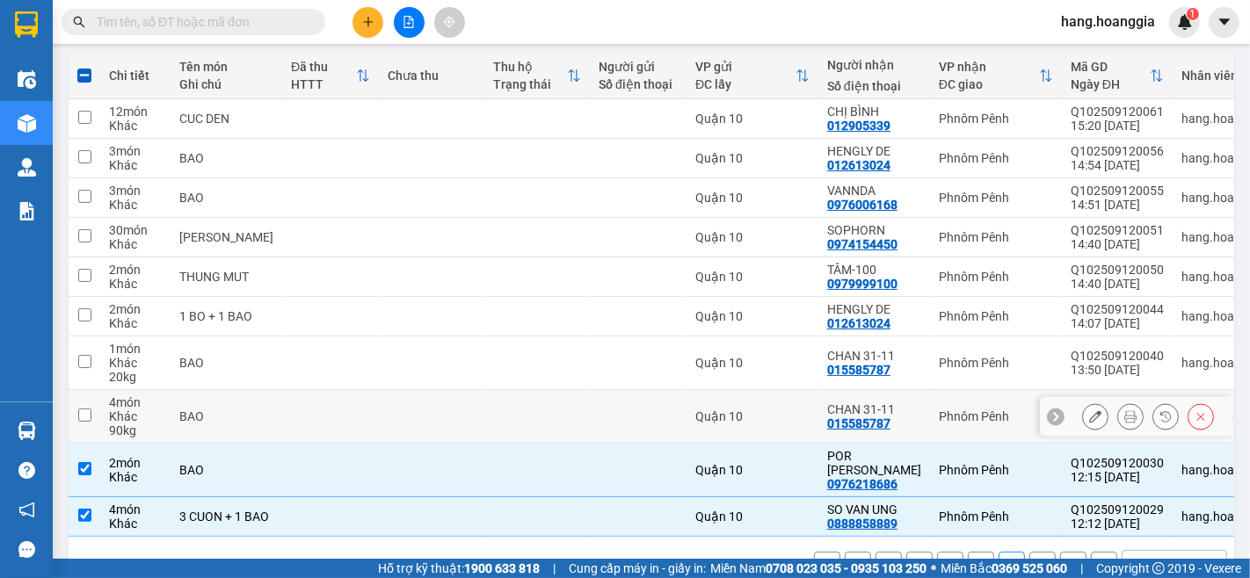
click at [133, 425] on div "90 kg" at bounding box center [135, 431] width 53 height 14
checkbox input "true"
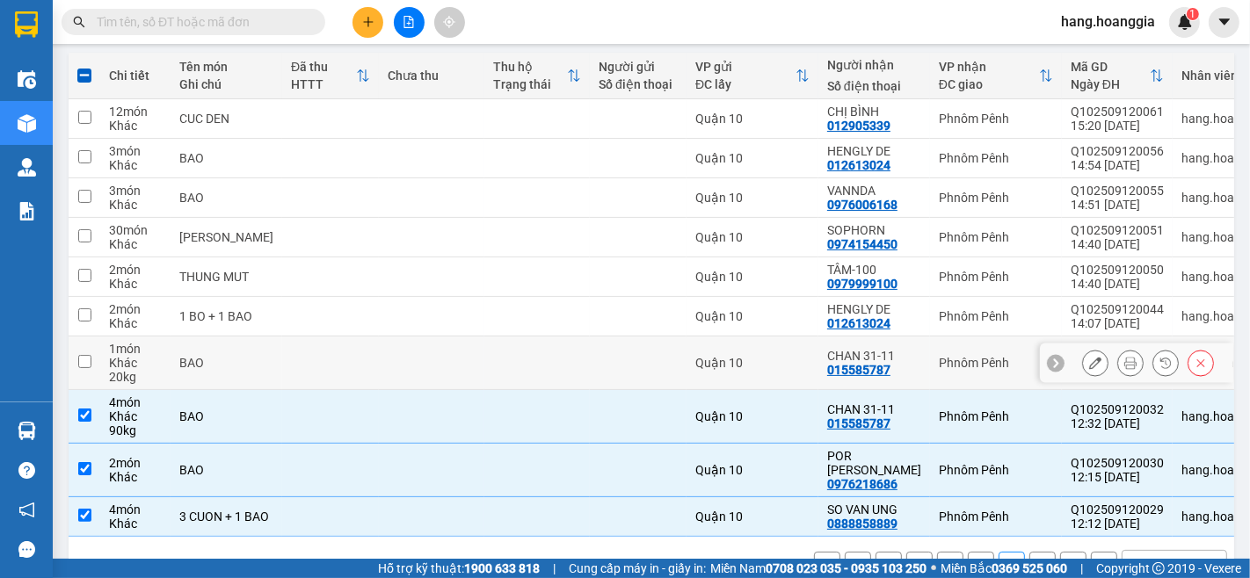
click at [282, 367] on td at bounding box center [330, 364] width 97 height 54
checkbox input "true"
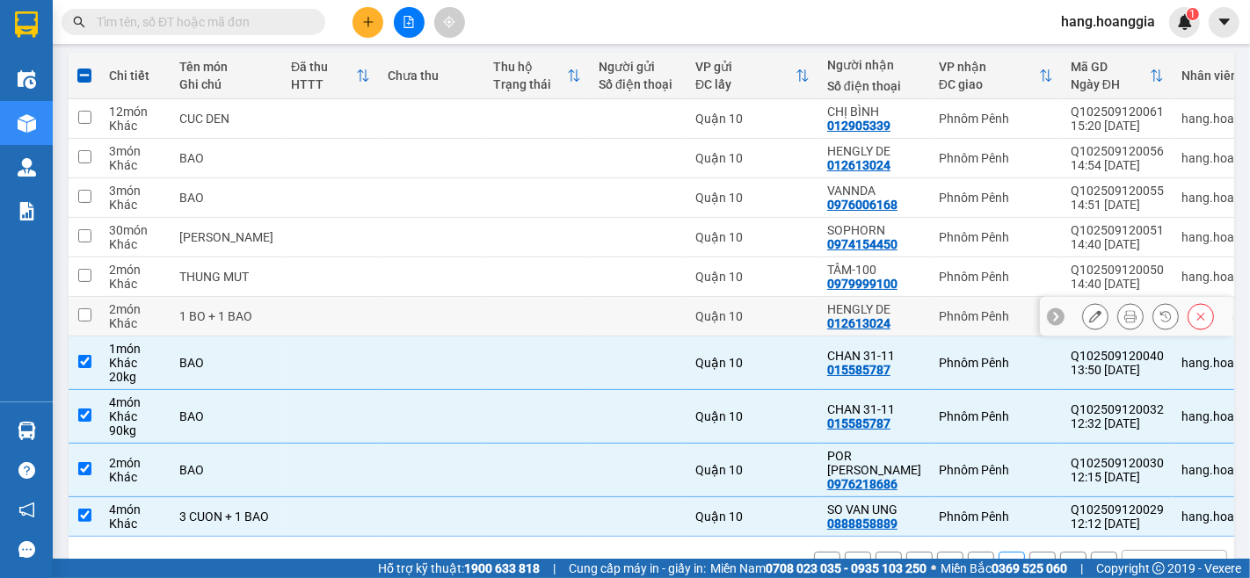
click at [282, 322] on td at bounding box center [330, 317] width 97 height 40
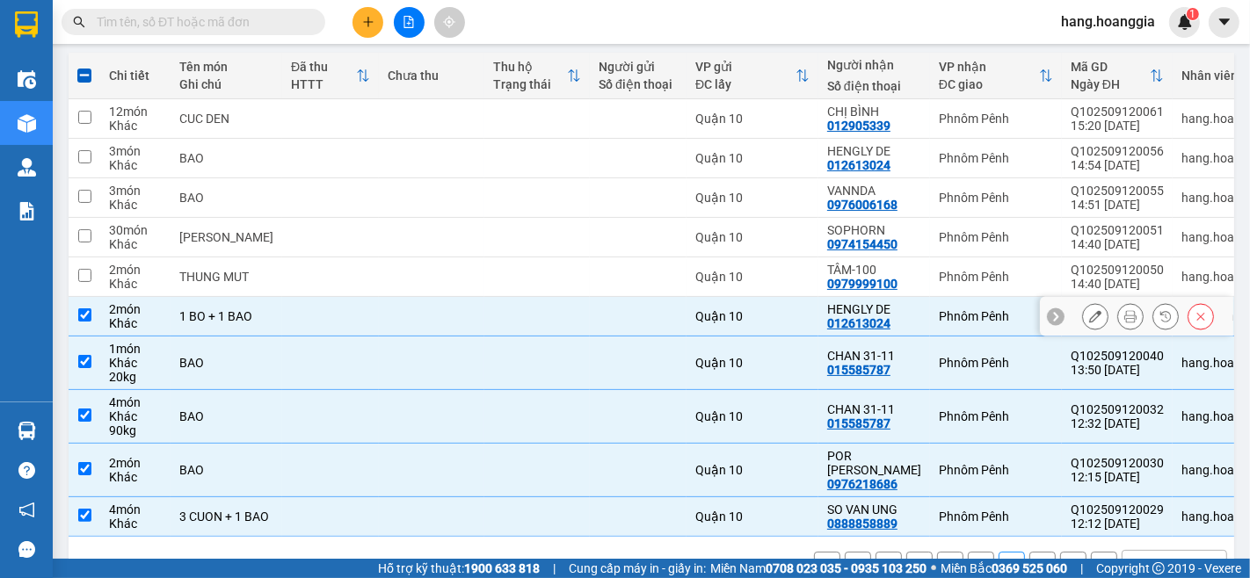
click at [282, 322] on td at bounding box center [330, 317] width 97 height 40
checkbox input "false"
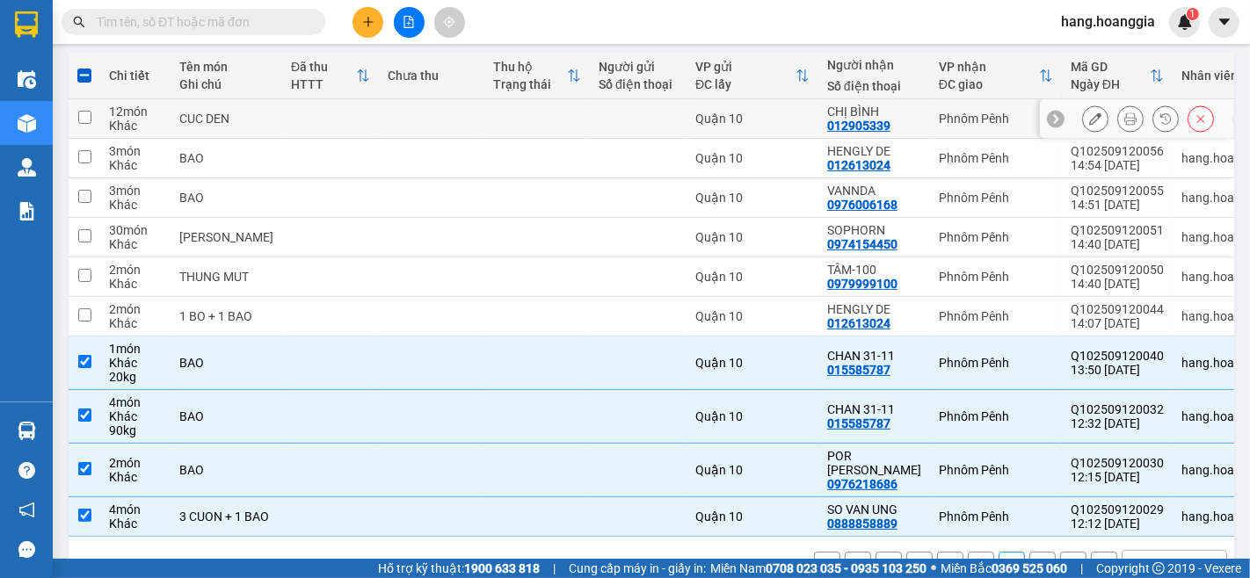
click at [399, 112] on td at bounding box center [431, 119] width 105 height 40
checkbox input "true"
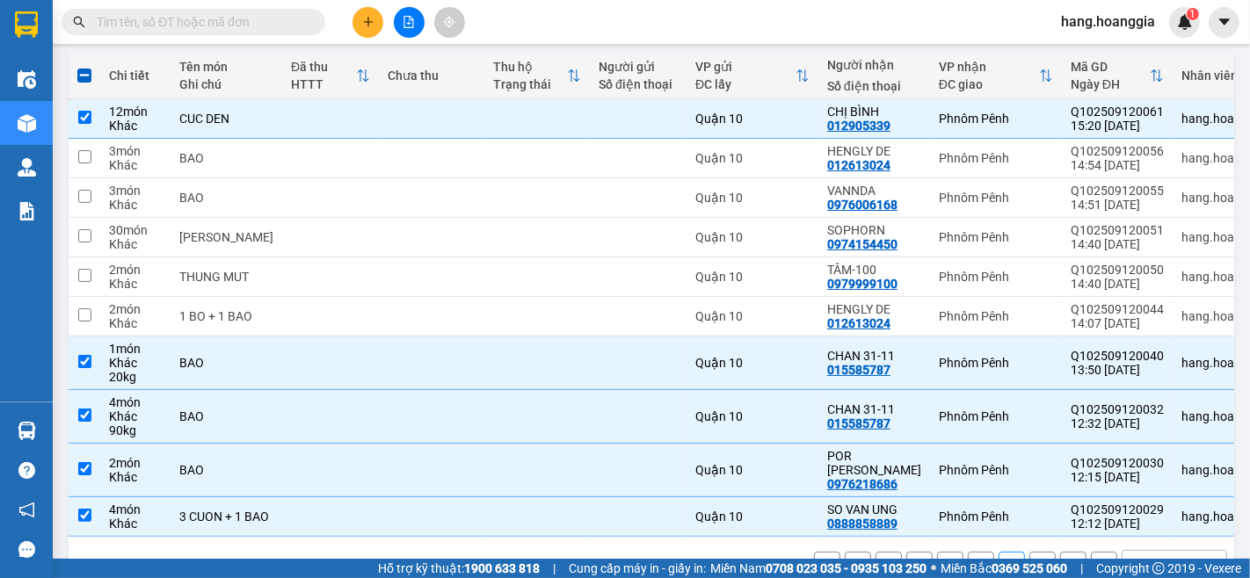
scroll to position [98, 0]
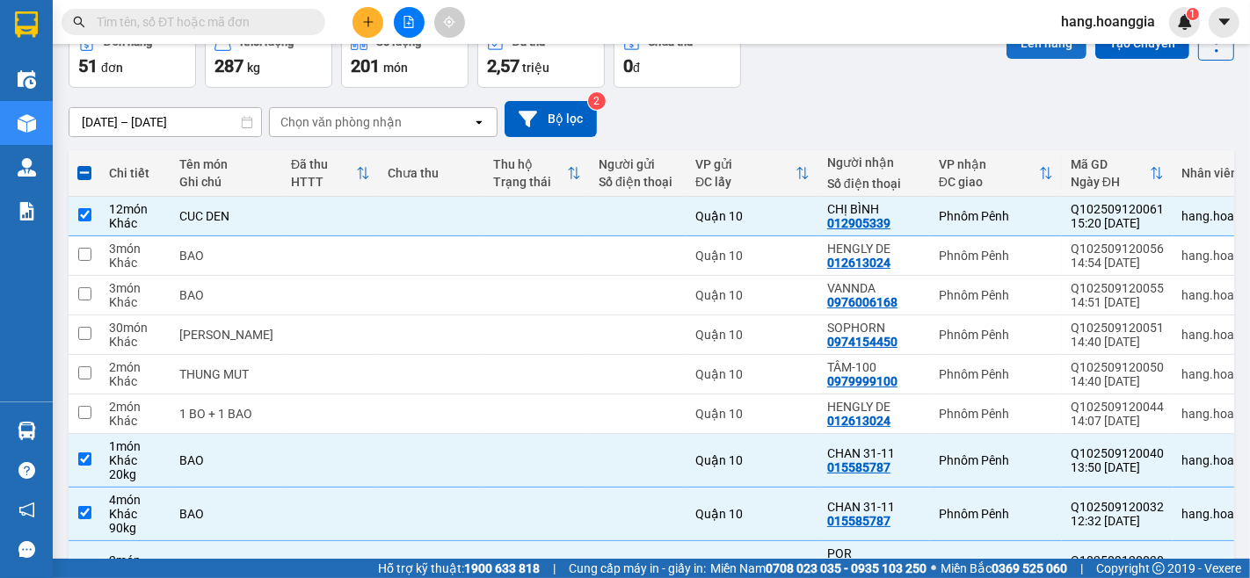
click at [1050, 50] on button "Lên hàng" at bounding box center [1046, 43] width 80 height 32
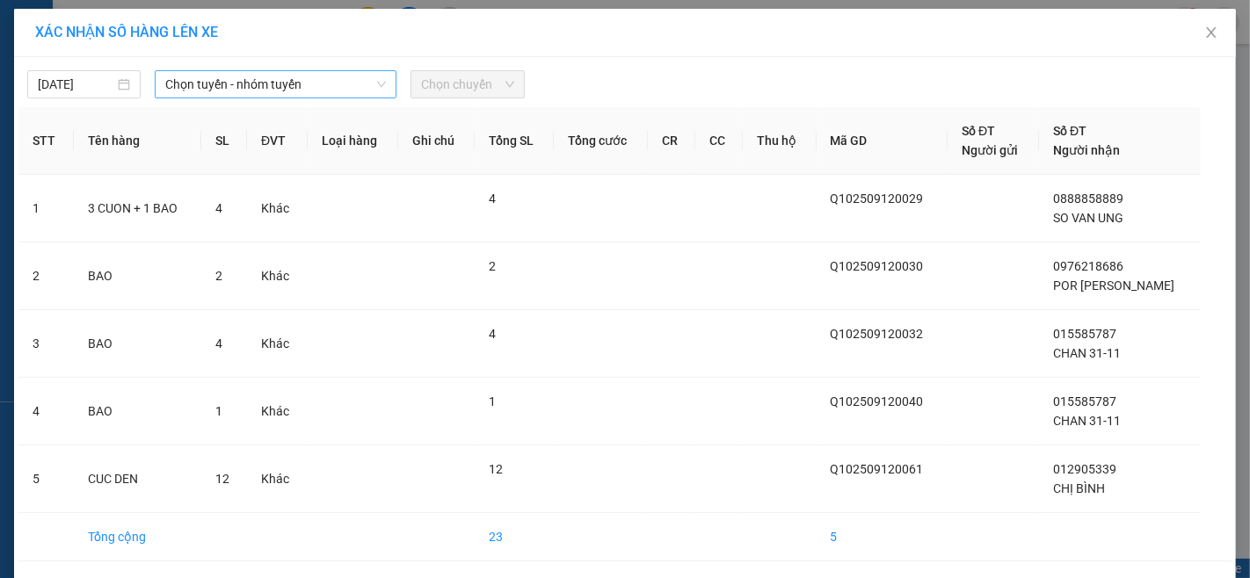
click at [283, 85] on span "Chọn tuyến - nhóm tuyến" at bounding box center [275, 84] width 221 height 26
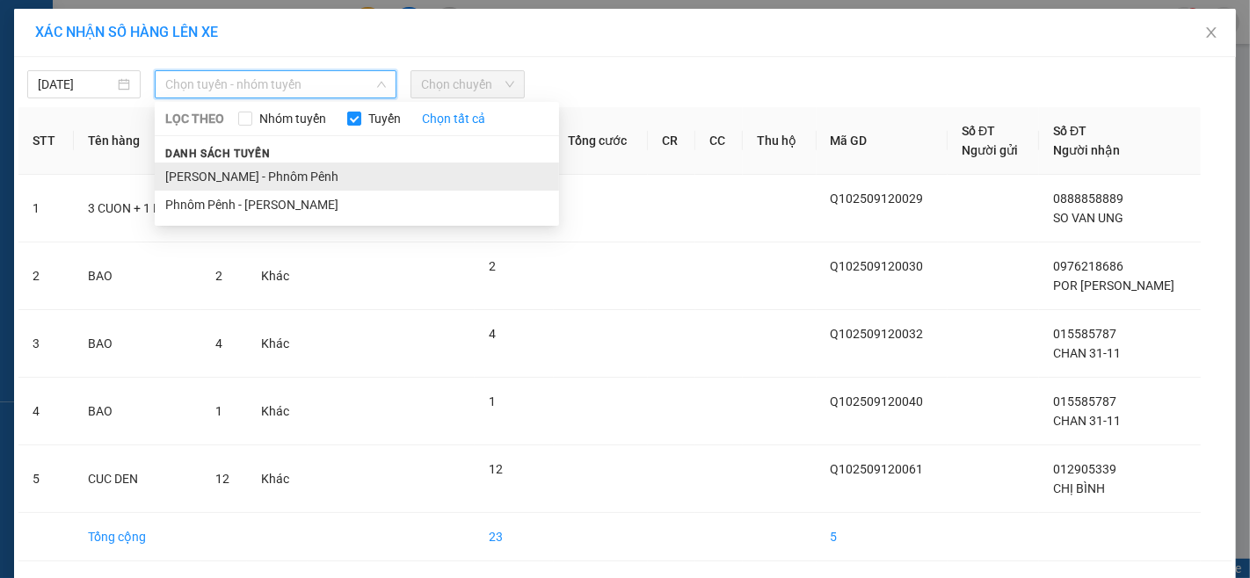
click at [266, 180] on li "[PERSON_NAME] - Phnôm Pênh" at bounding box center [357, 177] width 404 height 28
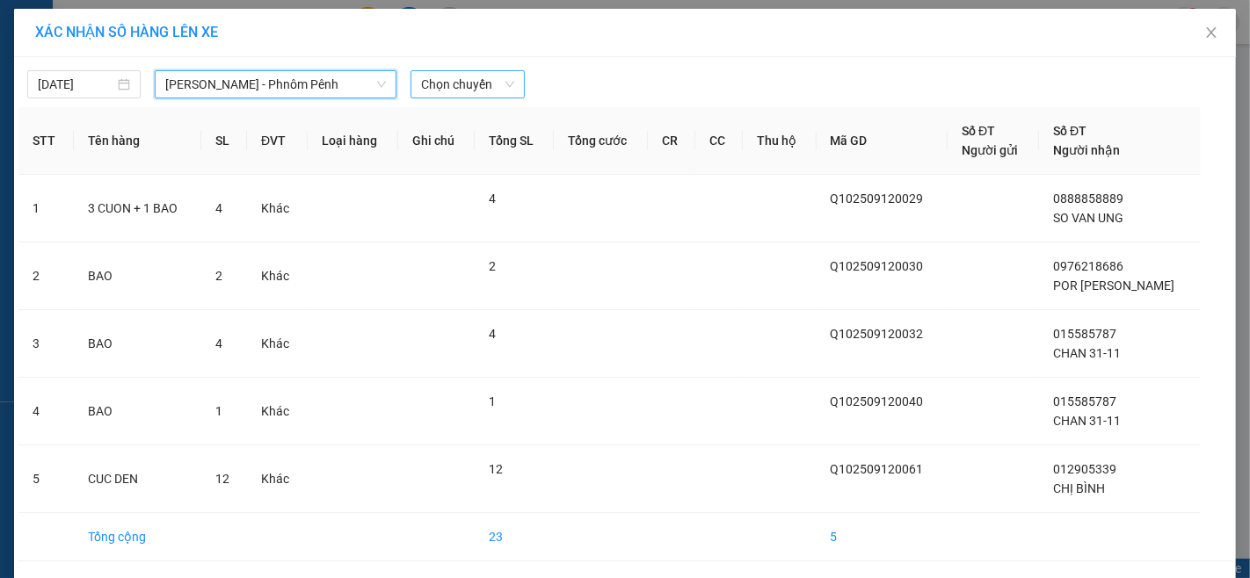
click at [478, 94] on span "Chọn chuyến" at bounding box center [467, 84] width 92 height 26
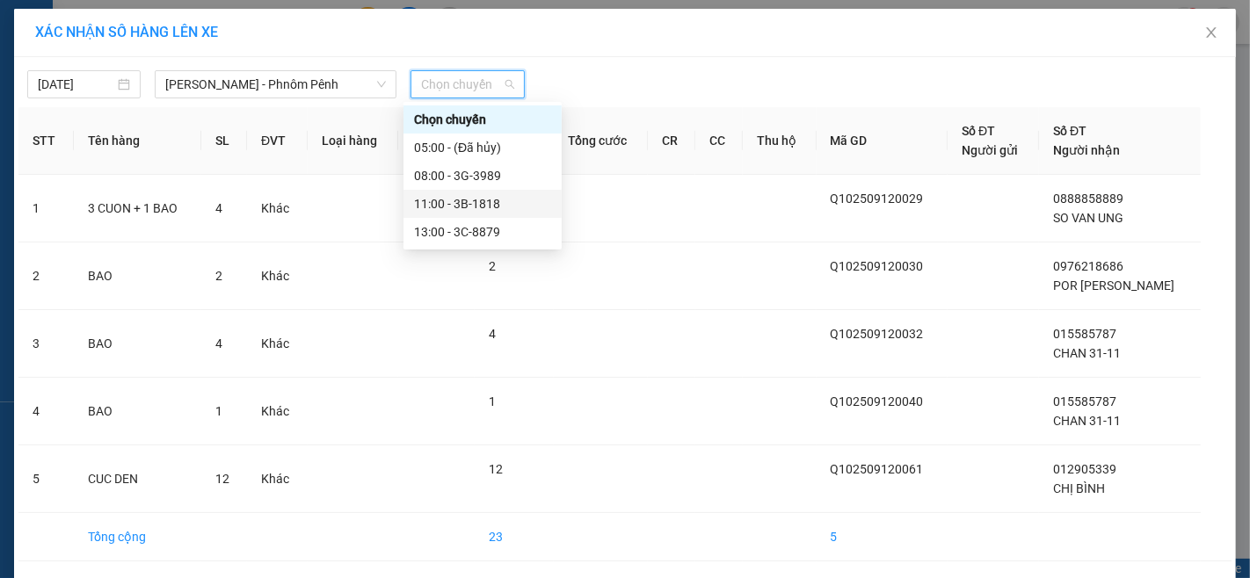
click at [467, 203] on div "11:00 - 3B-1818" at bounding box center [482, 203] width 137 height 19
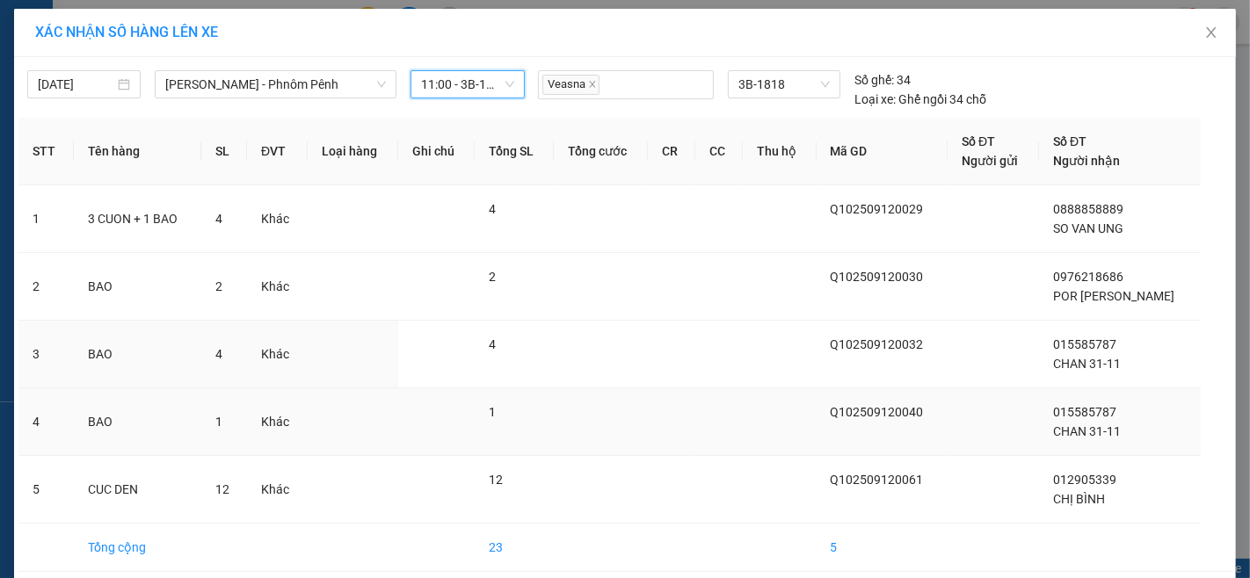
scroll to position [73, 0]
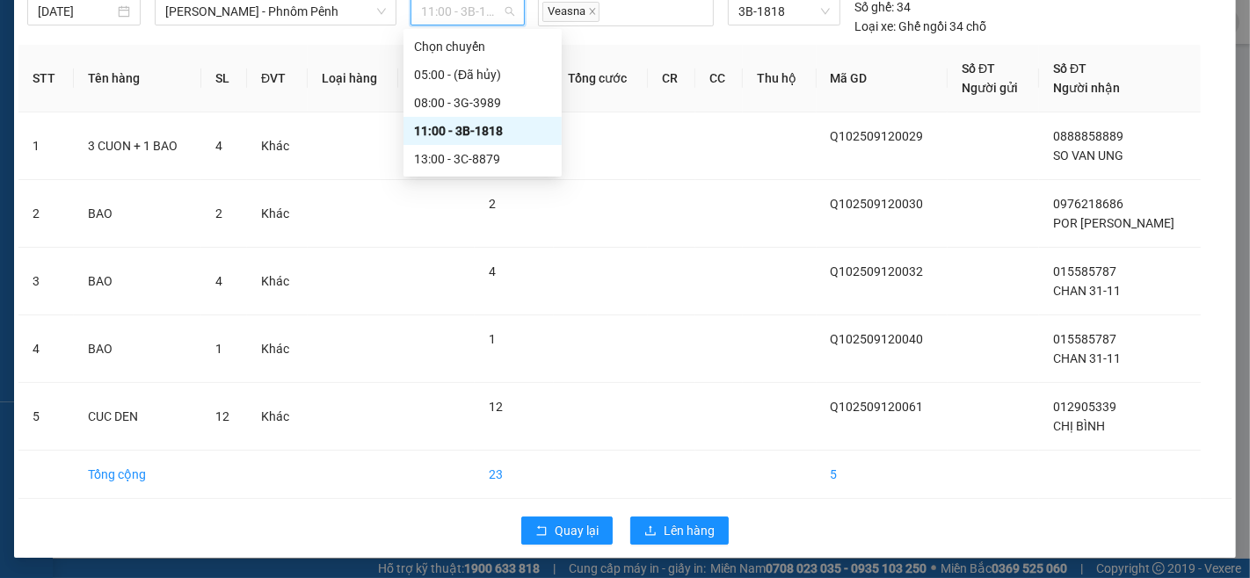
click at [485, 12] on span "11:00 - 3B-1818" at bounding box center [467, 11] width 92 height 26
click at [460, 90] on div "08:00 - 3G-3989" at bounding box center [482, 103] width 158 height 28
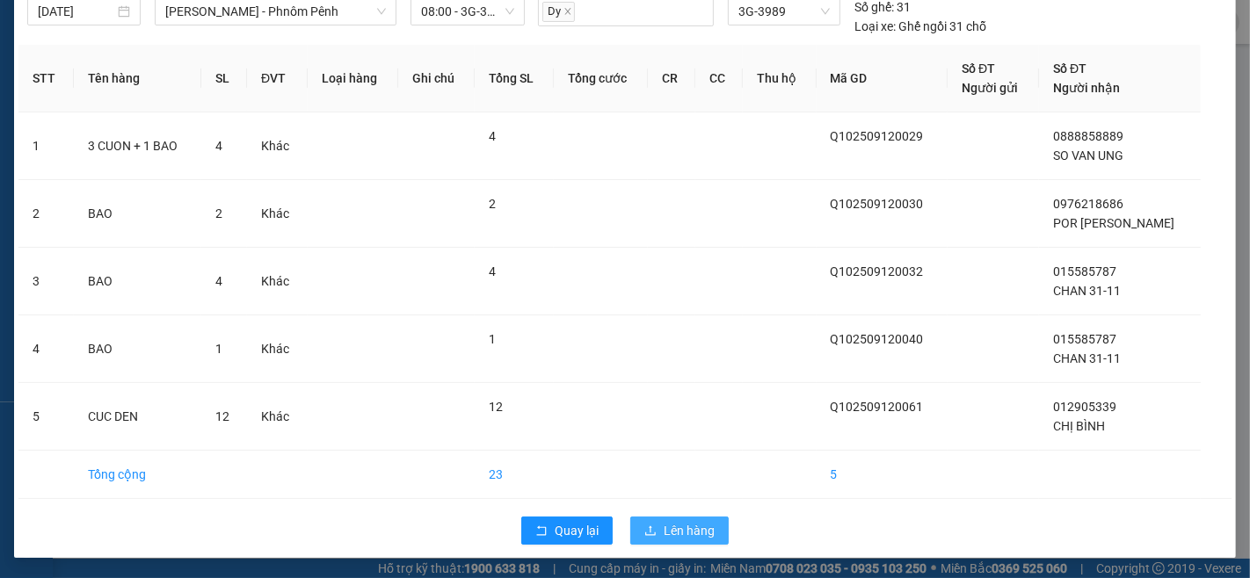
click at [681, 526] on span "Lên hàng" at bounding box center [689, 530] width 51 height 19
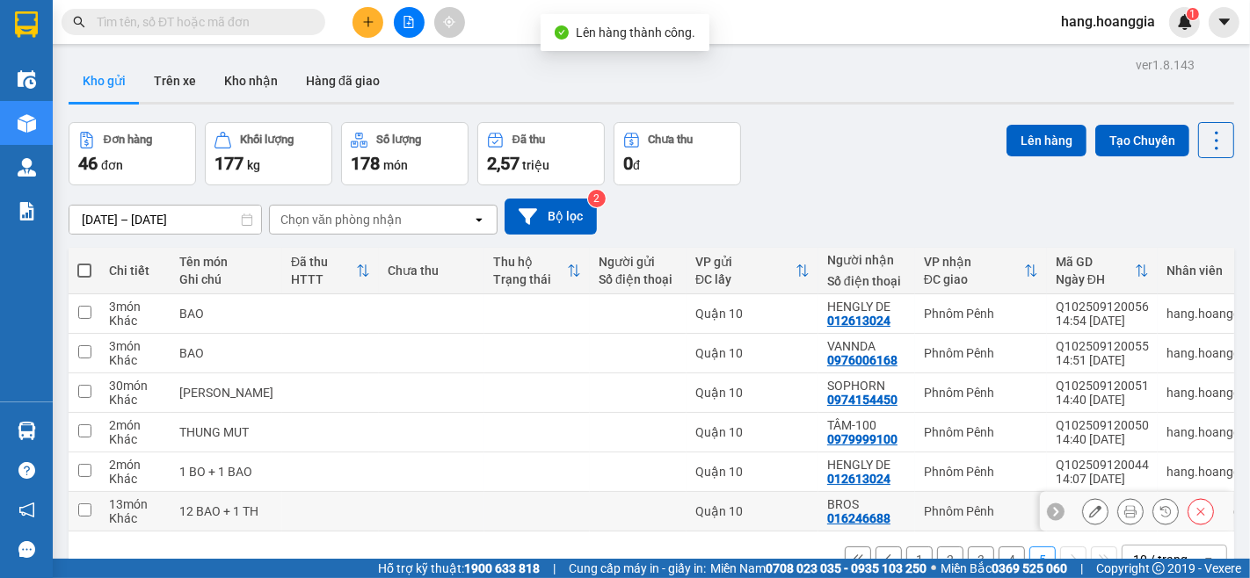
scroll to position [81, 0]
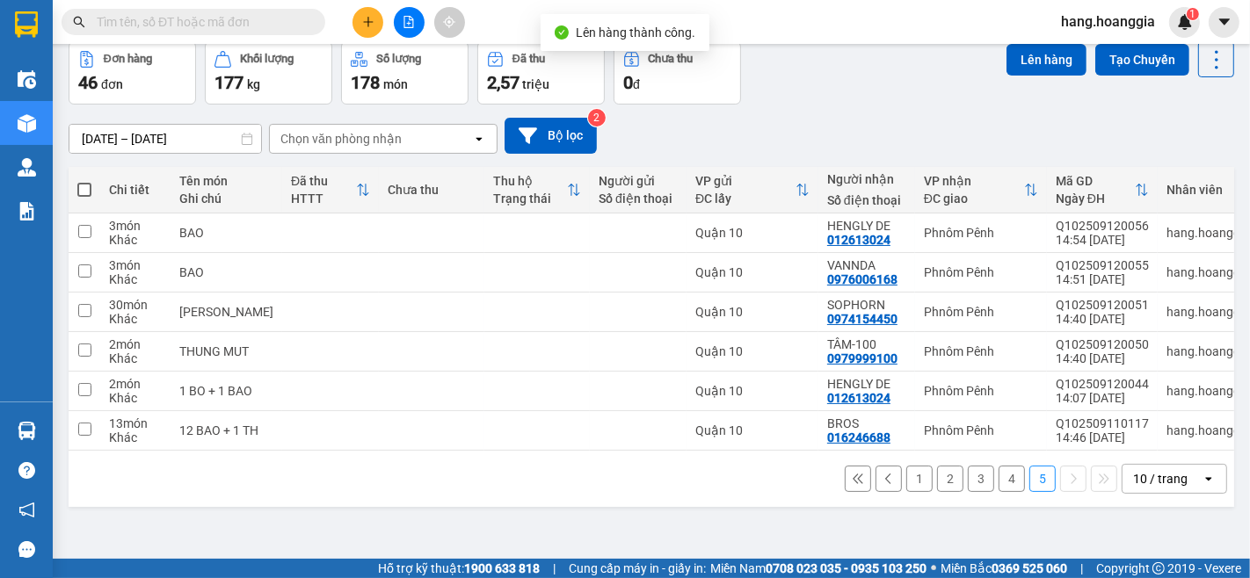
click at [1002, 492] on button "4" at bounding box center [1011, 479] width 26 height 26
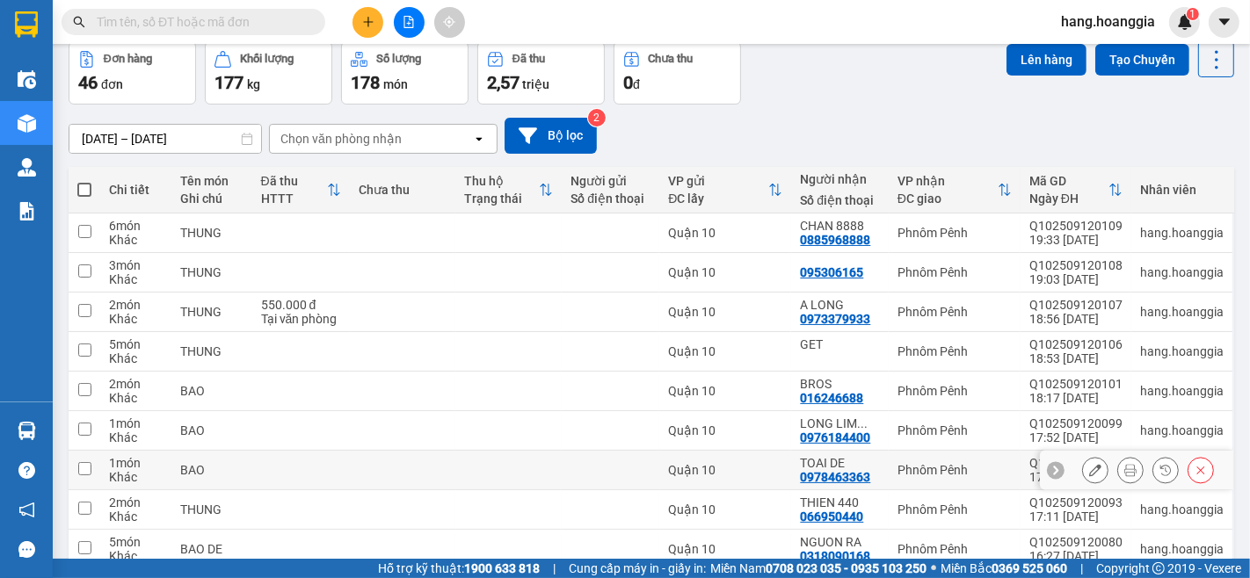
scroll to position [211, 0]
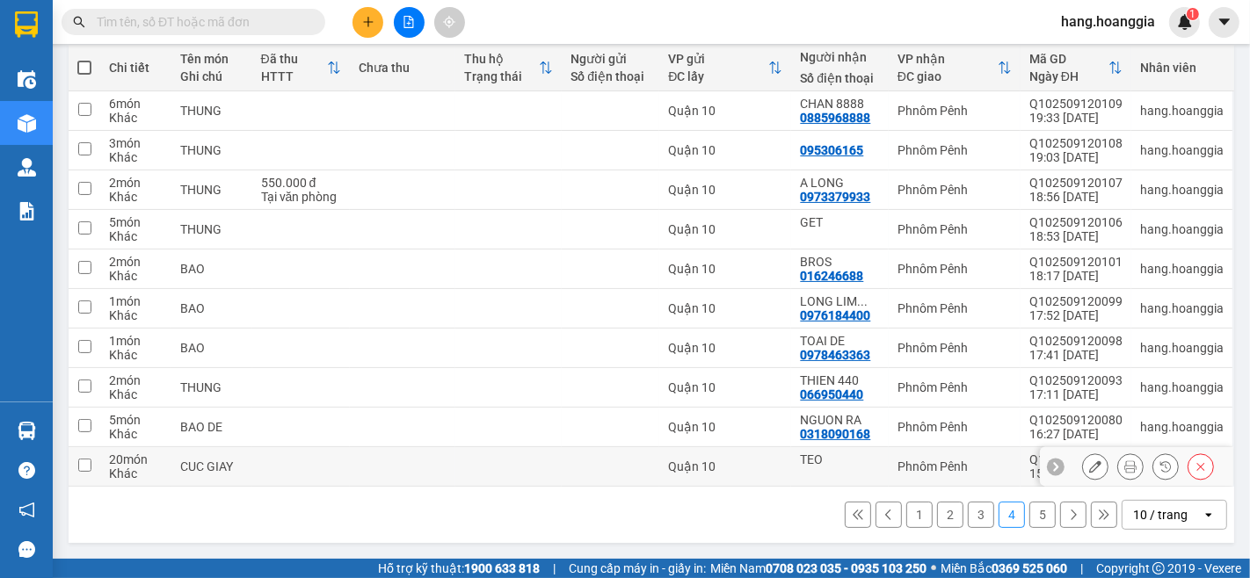
drag, startPoint x: 159, startPoint y: 469, endPoint x: 136, endPoint y: 469, distance: 22.9
click at [136, 469] on div "Khác" at bounding box center [136, 474] width 54 height 14
checkbox input "true"
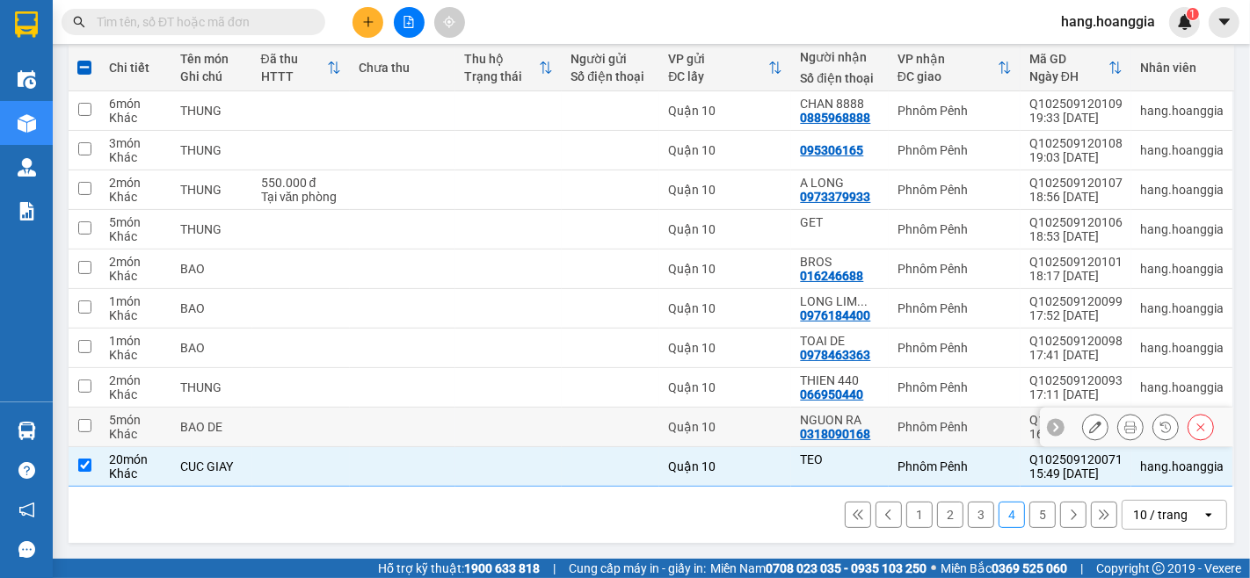
click at [194, 420] on div "BAO DE" at bounding box center [211, 427] width 62 height 14
checkbox input "true"
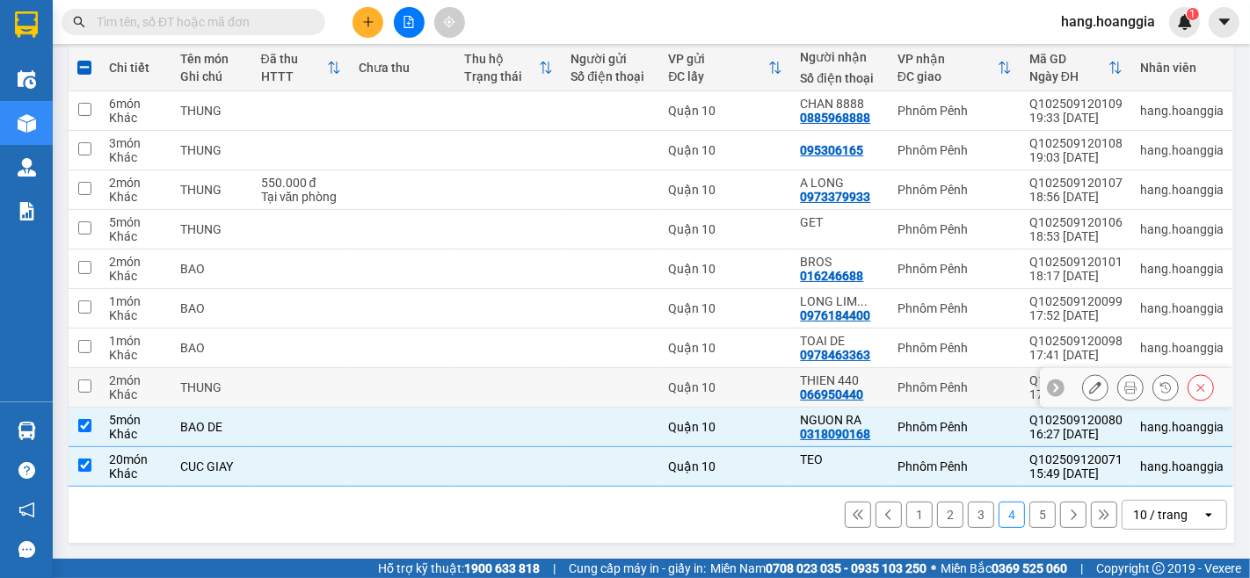
click at [231, 385] on div "THUNG" at bounding box center [211, 388] width 62 height 14
checkbox input "true"
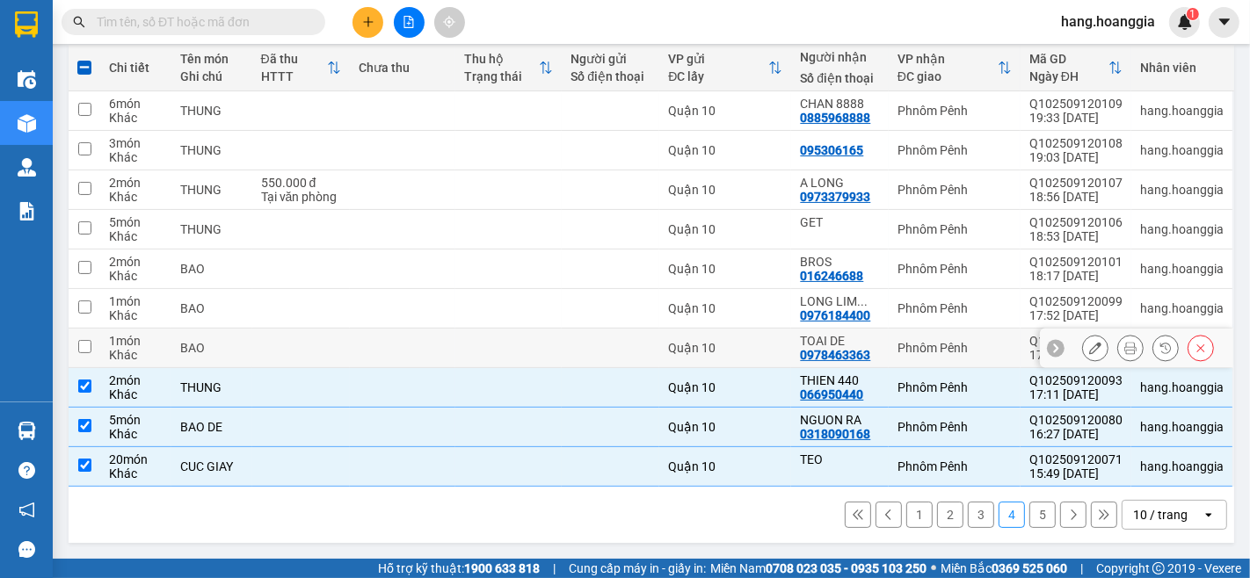
click at [267, 345] on td at bounding box center [301, 349] width 98 height 40
checkbox input "true"
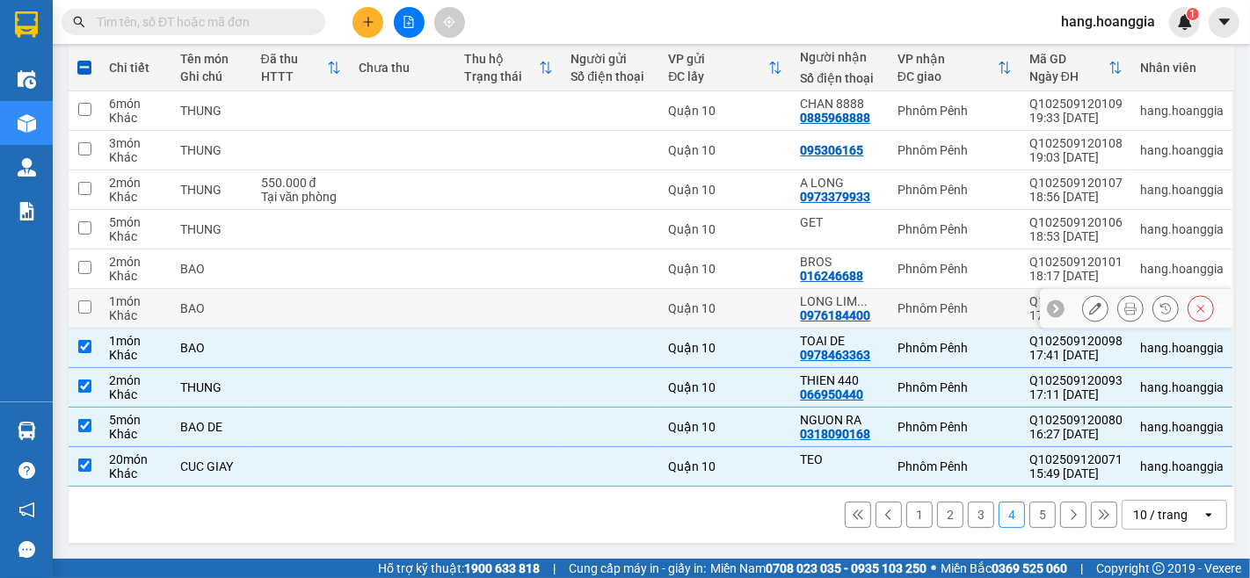
click at [294, 304] on td at bounding box center [301, 309] width 98 height 40
checkbox input "true"
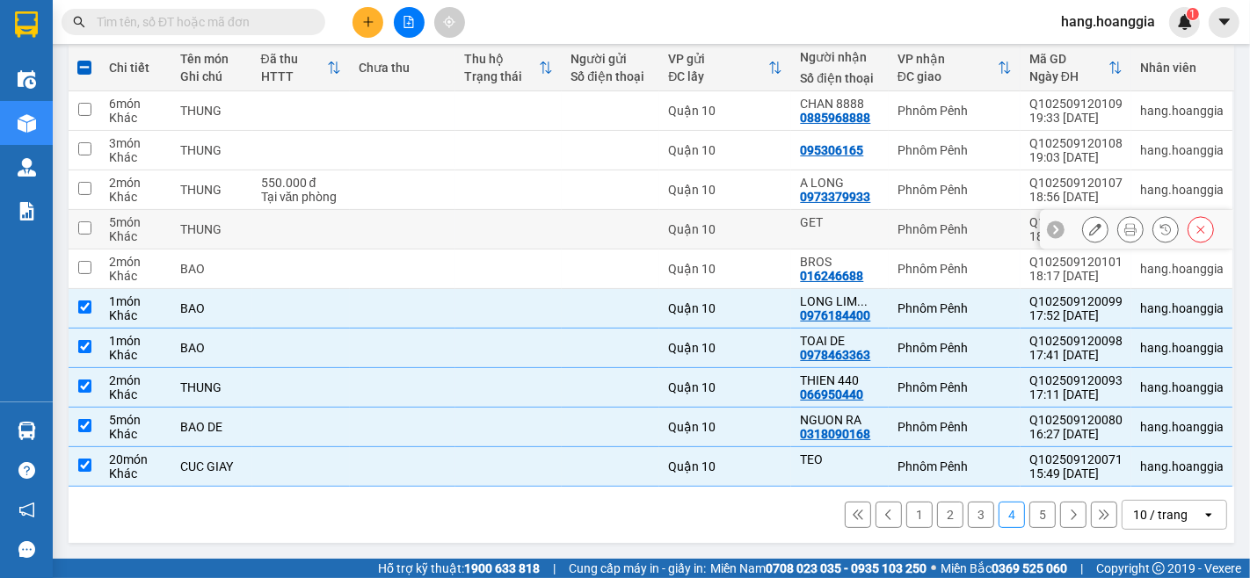
click at [365, 224] on td at bounding box center [403, 230] width 106 height 40
checkbox input "true"
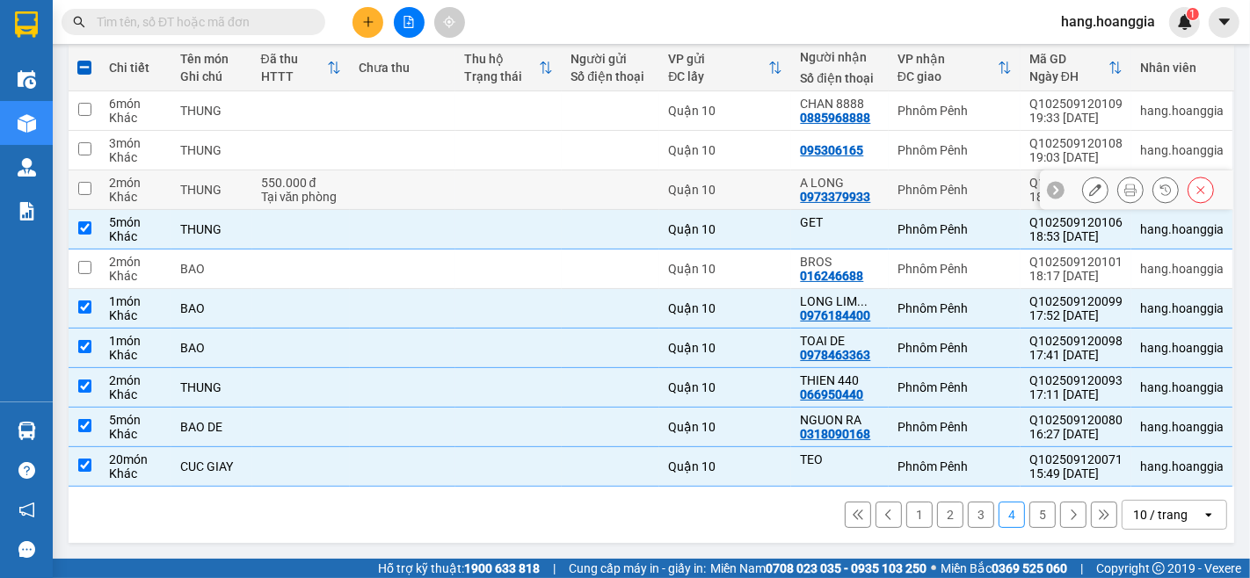
click at [397, 187] on td at bounding box center [403, 191] width 106 height 40
checkbox input "true"
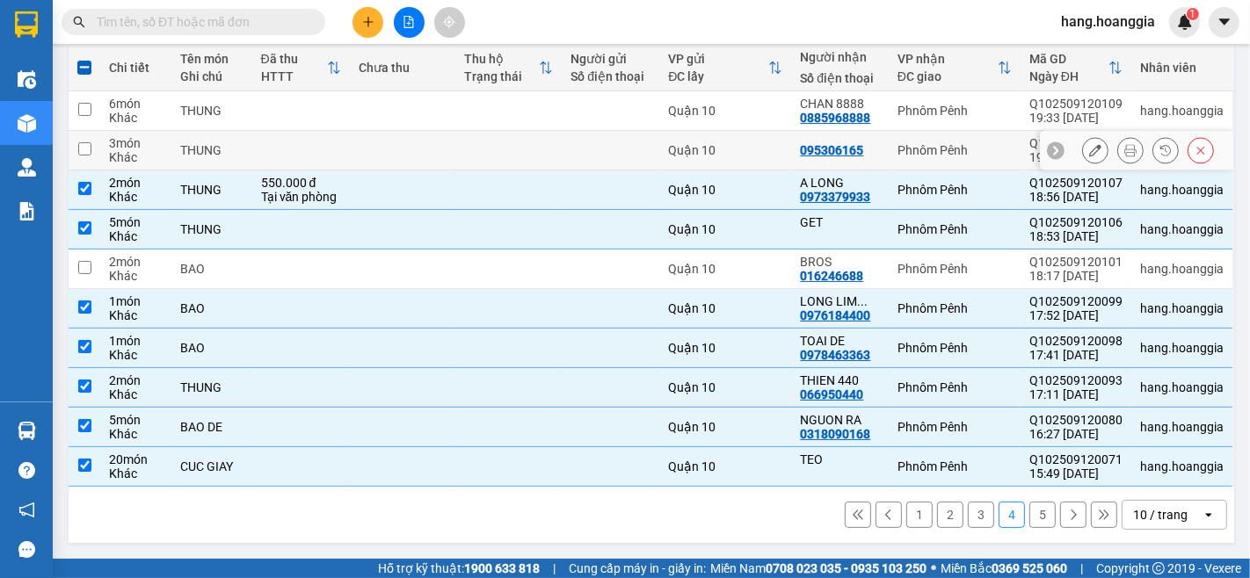
click at [410, 146] on td at bounding box center [403, 151] width 106 height 40
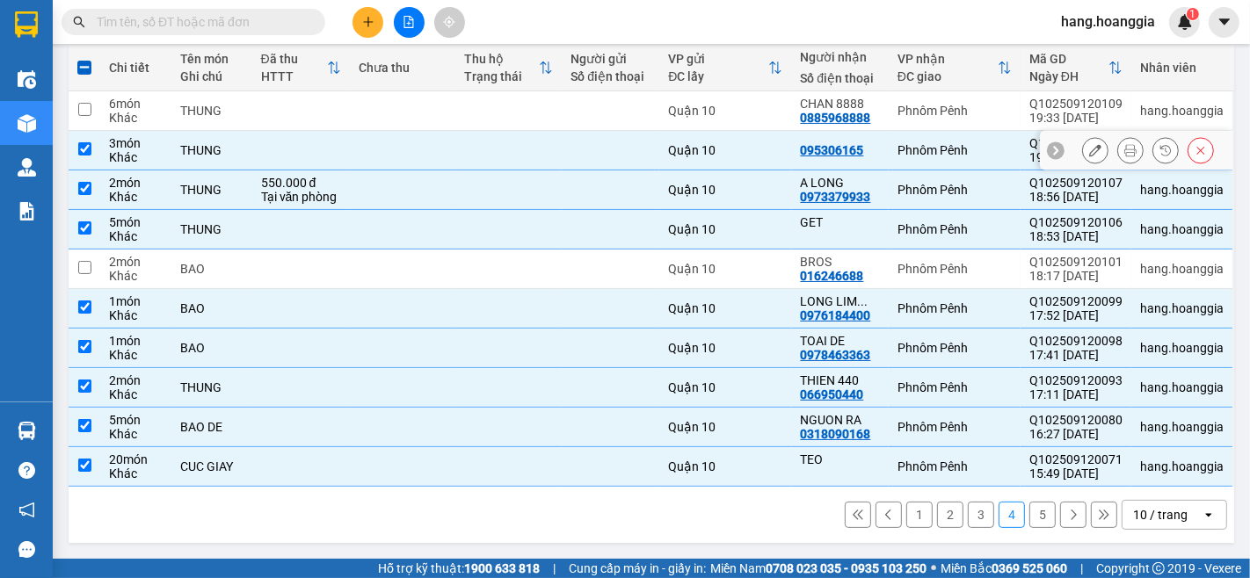
checkbox input "true"
click at [420, 121] on td at bounding box center [403, 111] width 106 height 40
checkbox input "true"
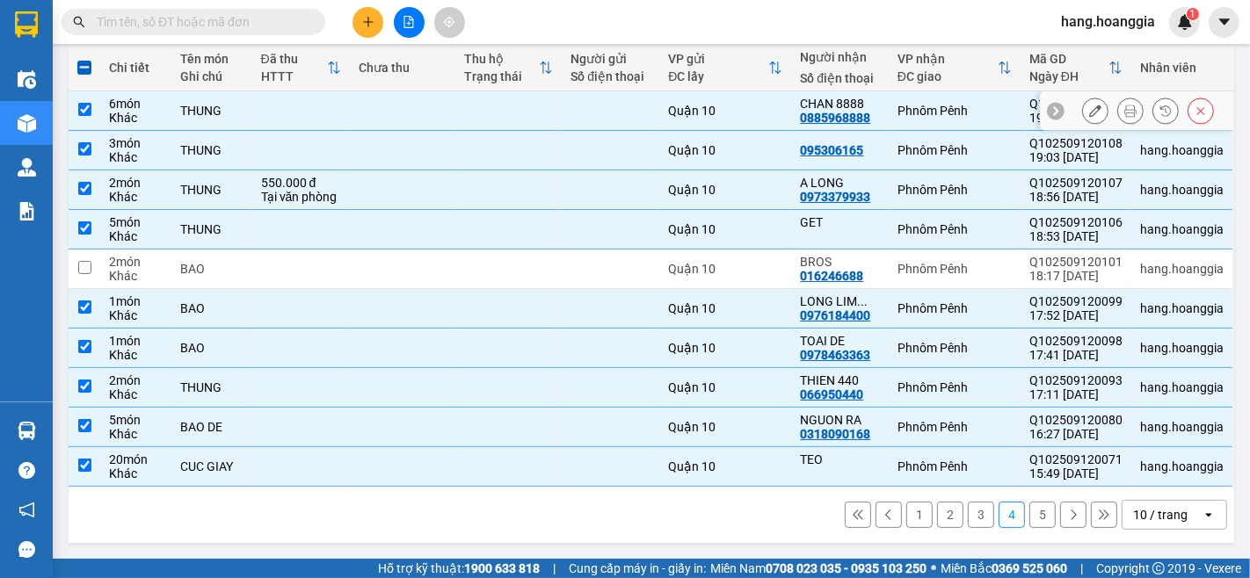
scroll to position [0, 0]
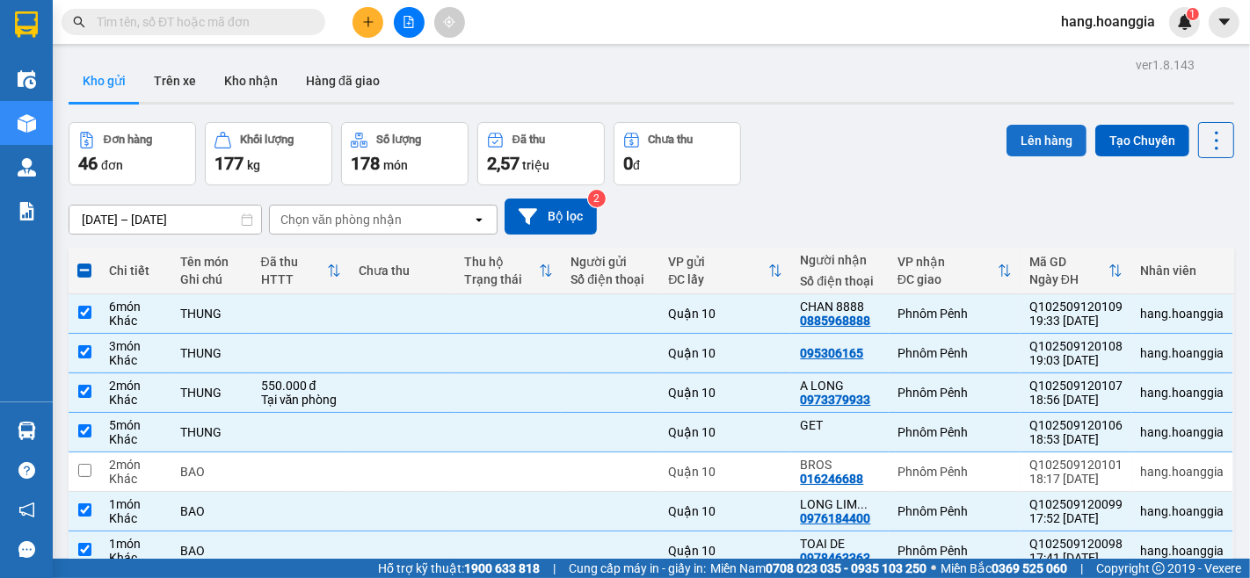
click at [1040, 147] on button "Lên hàng" at bounding box center [1046, 141] width 80 height 32
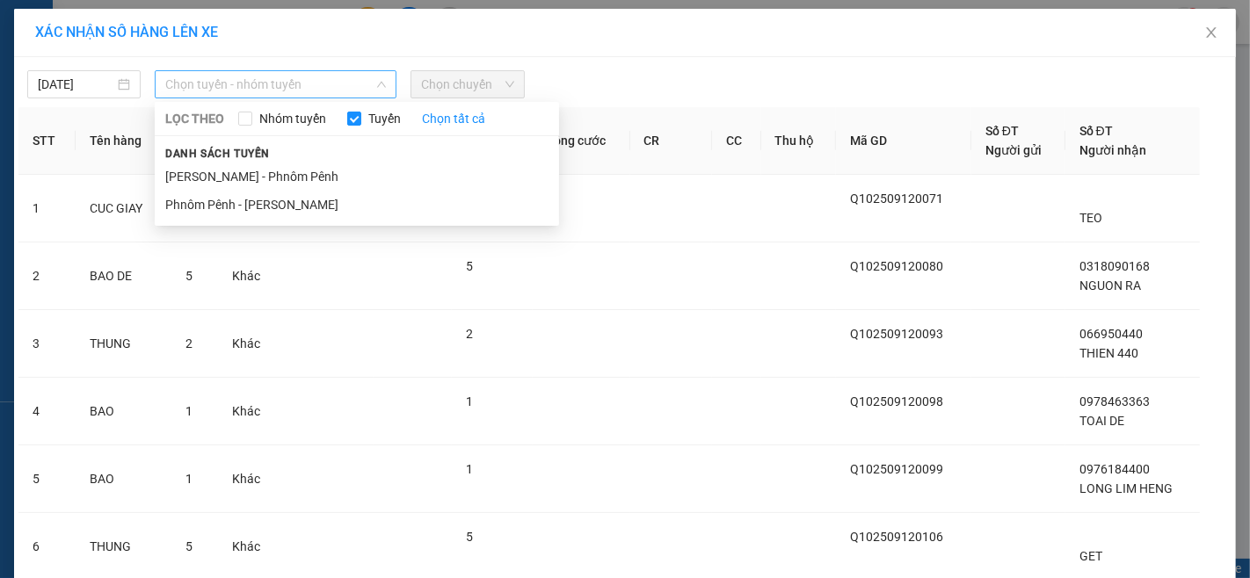
drag, startPoint x: 344, startPoint y: 86, endPoint x: 256, endPoint y: 168, distance: 120.0
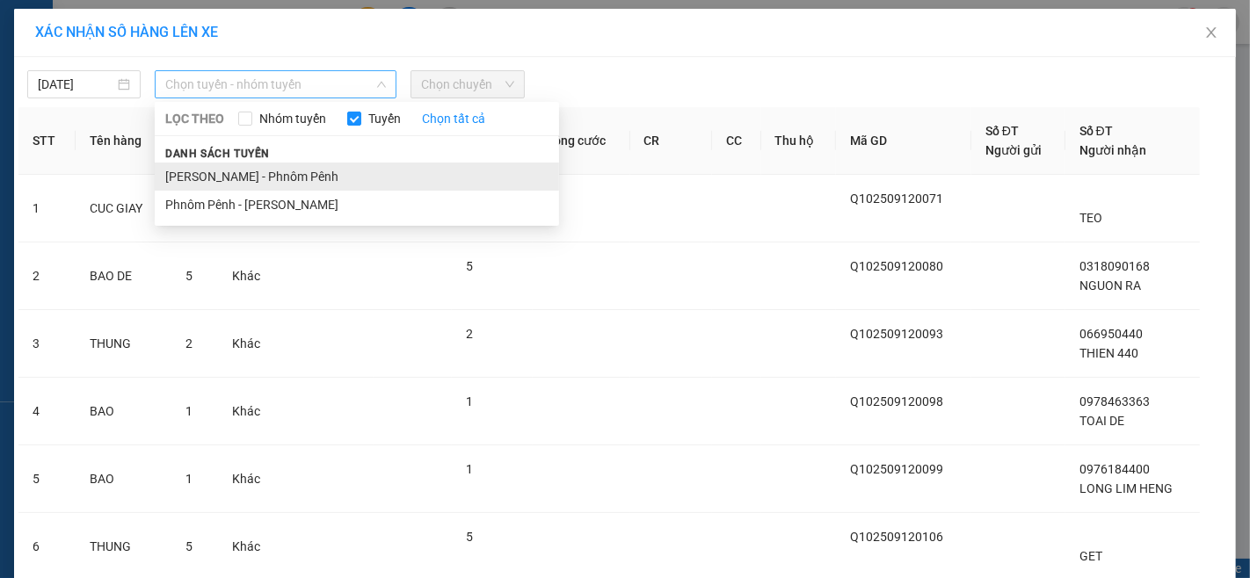
click at [340, 91] on span "Chọn tuyến - nhóm tuyến" at bounding box center [275, 84] width 221 height 26
click at [250, 169] on li "[PERSON_NAME] - Phnôm Pênh" at bounding box center [357, 177] width 404 height 28
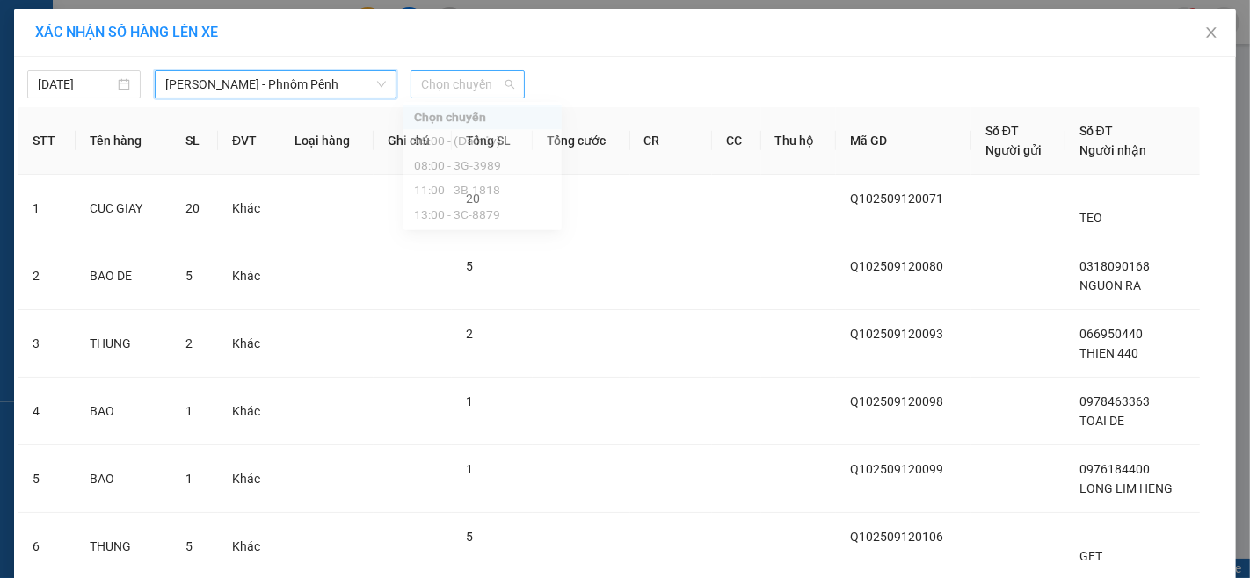
click at [431, 73] on span "Chọn chuyến" at bounding box center [467, 84] width 92 height 26
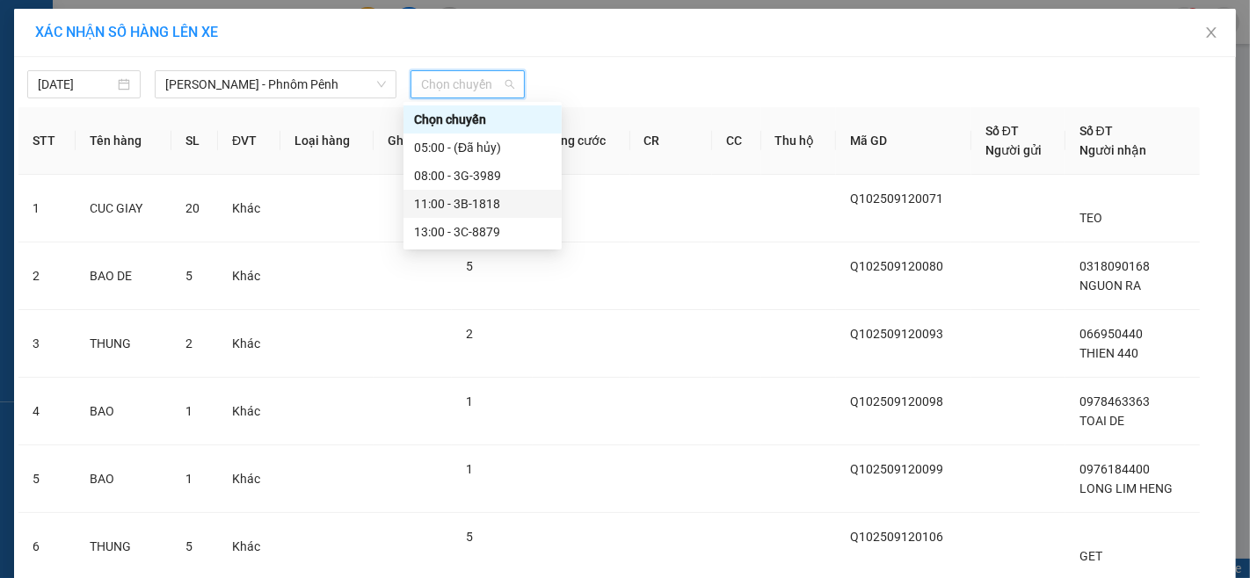
click at [443, 207] on div "11:00 - 3B-1818" at bounding box center [482, 203] width 137 height 19
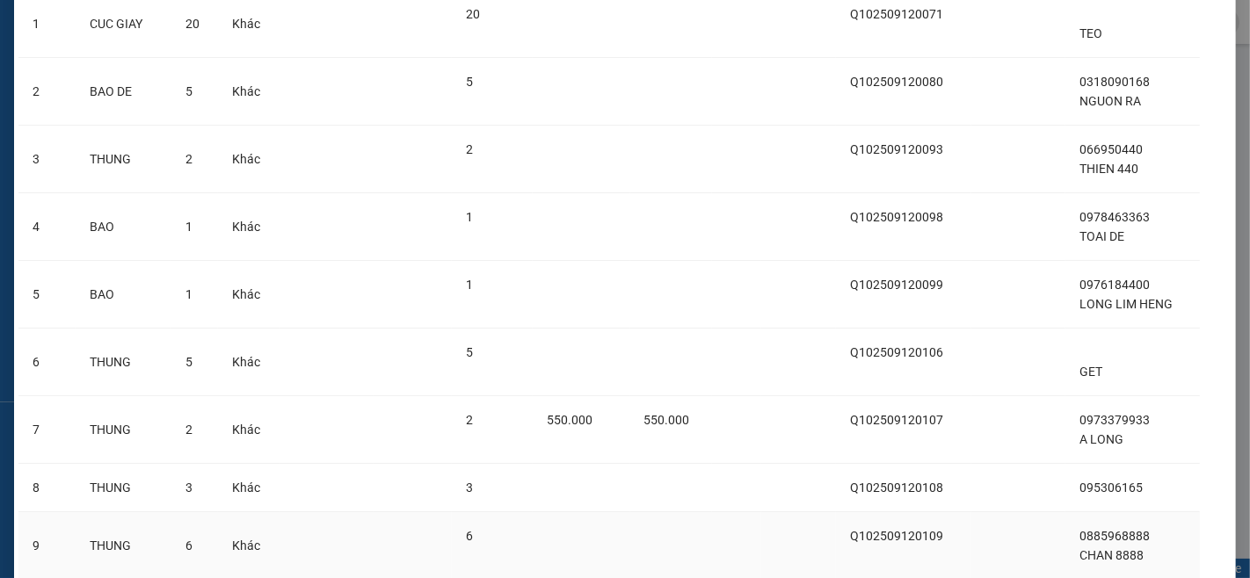
scroll to position [293, 0]
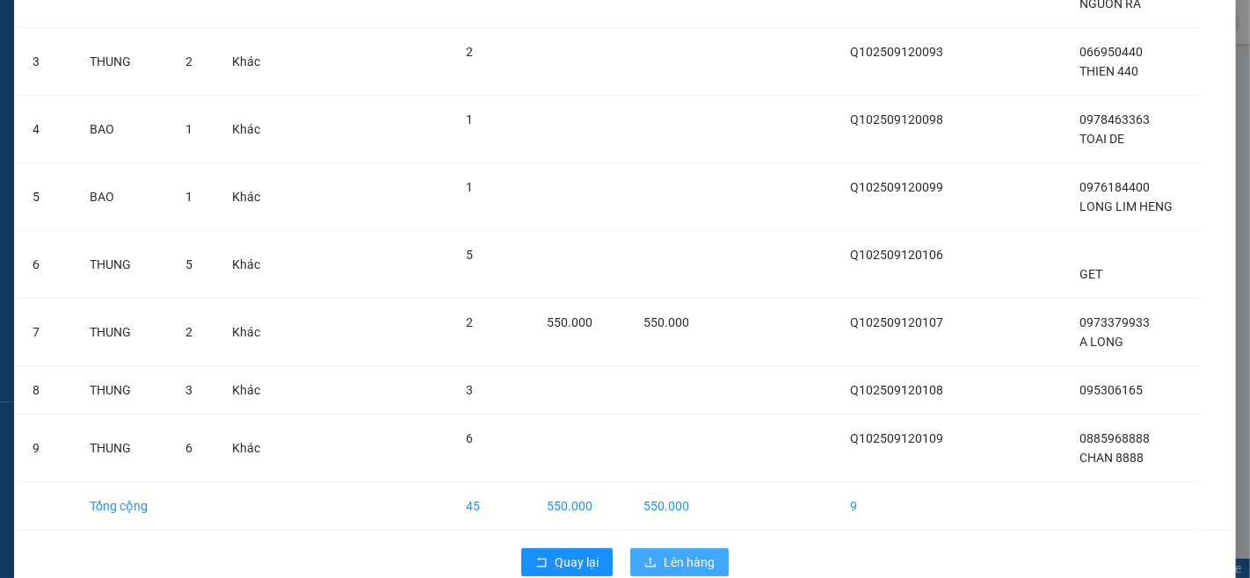
click at [700, 545] on span "Lên hàng" at bounding box center [689, 562] width 51 height 19
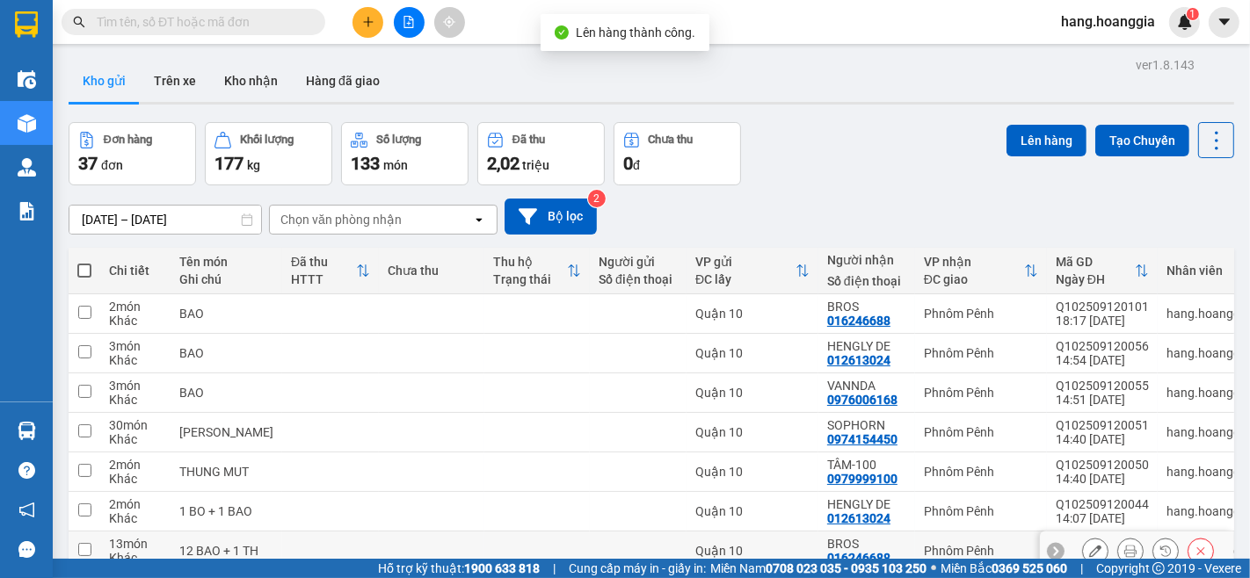
scroll to position [91, 0]
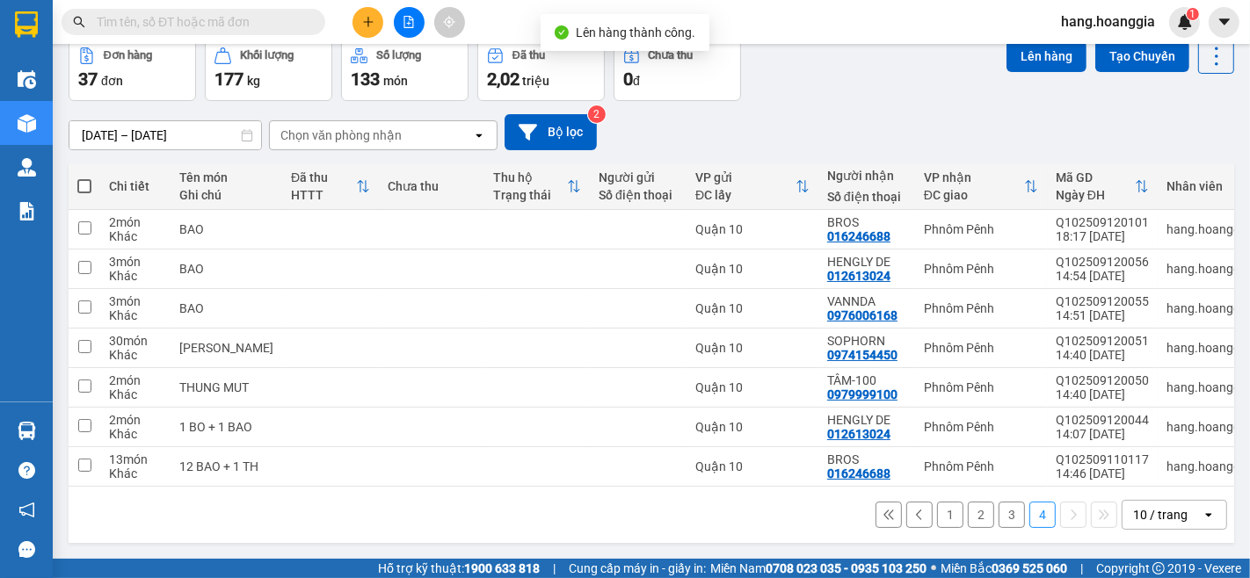
click at [1000, 506] on button "3" at bounding box center [1011, 515] width 26 height 26
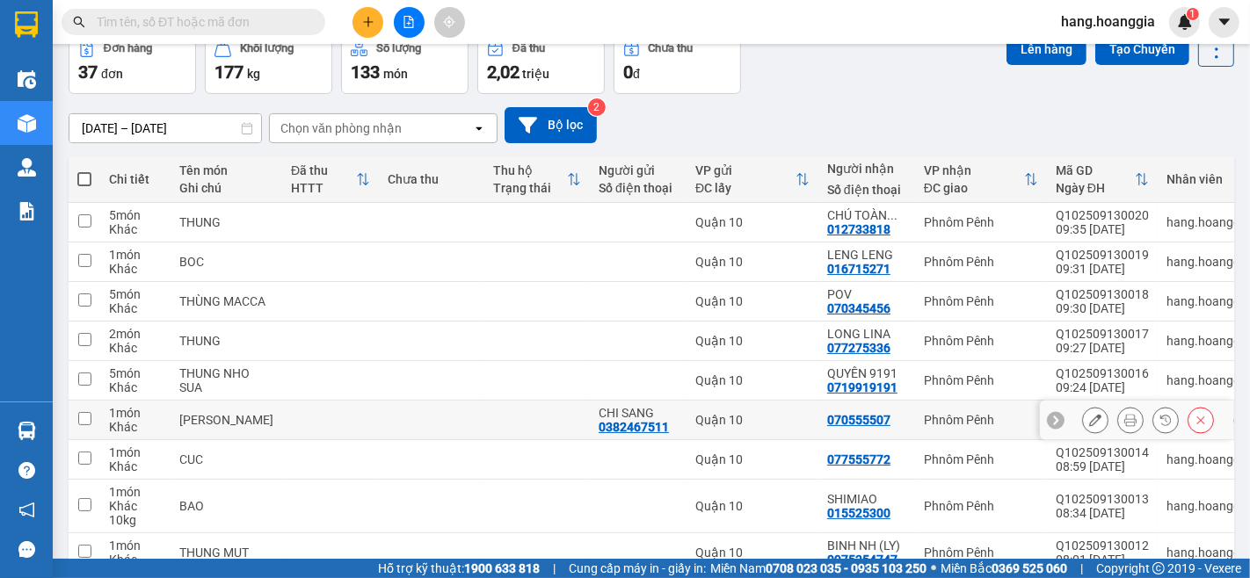
scroll to position [239, 0]
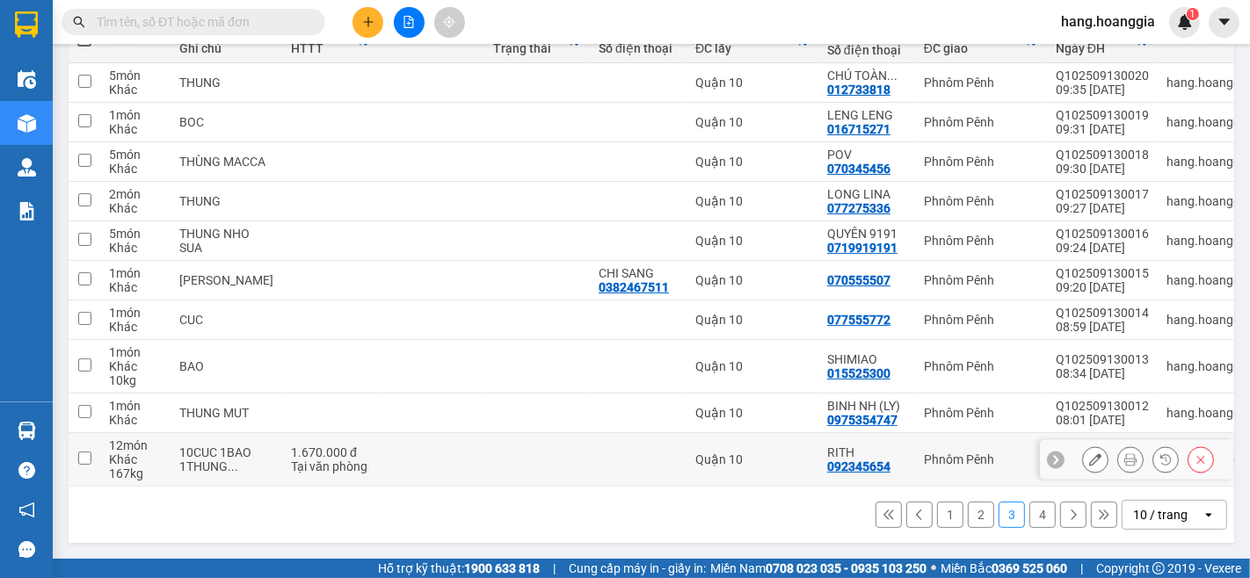
click at [291, 463] on div "Tại văn phòng" at bounding box center [330, 467] width 79 height 14
checkbox input "true"
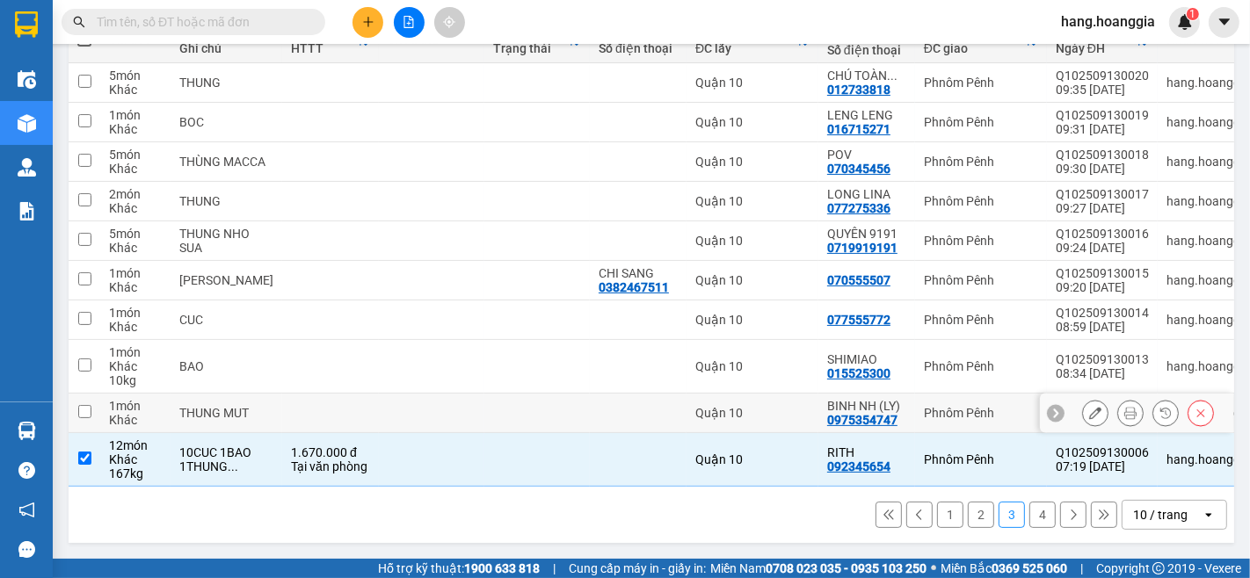
click at [282, 414] on td at bounding box center [330, 414] width 97 height 40
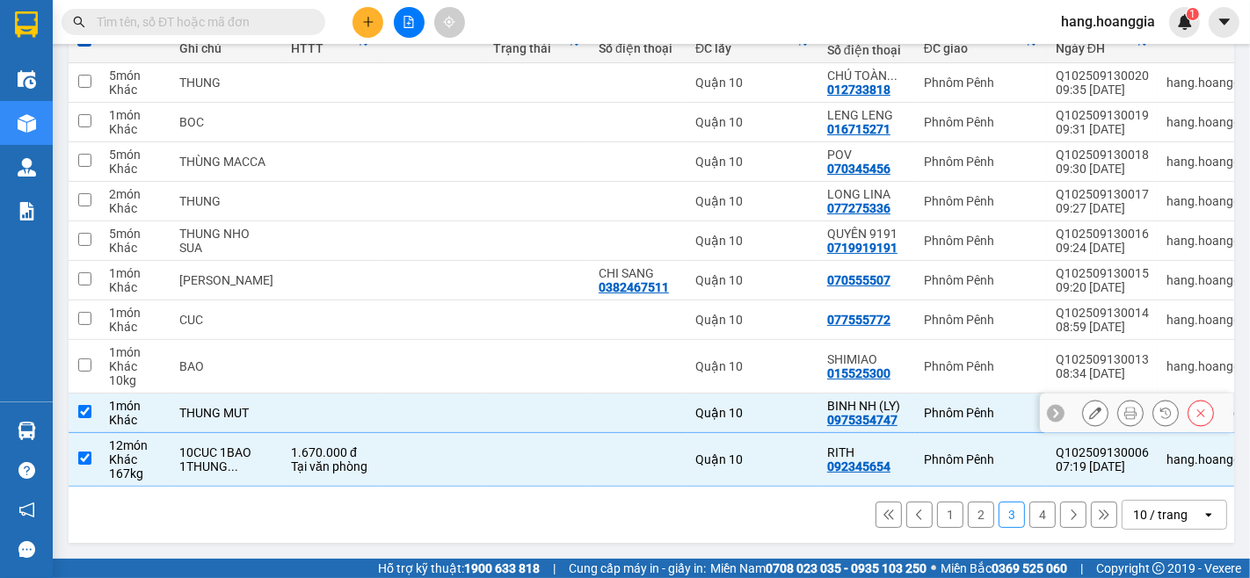
checkbox input "true"
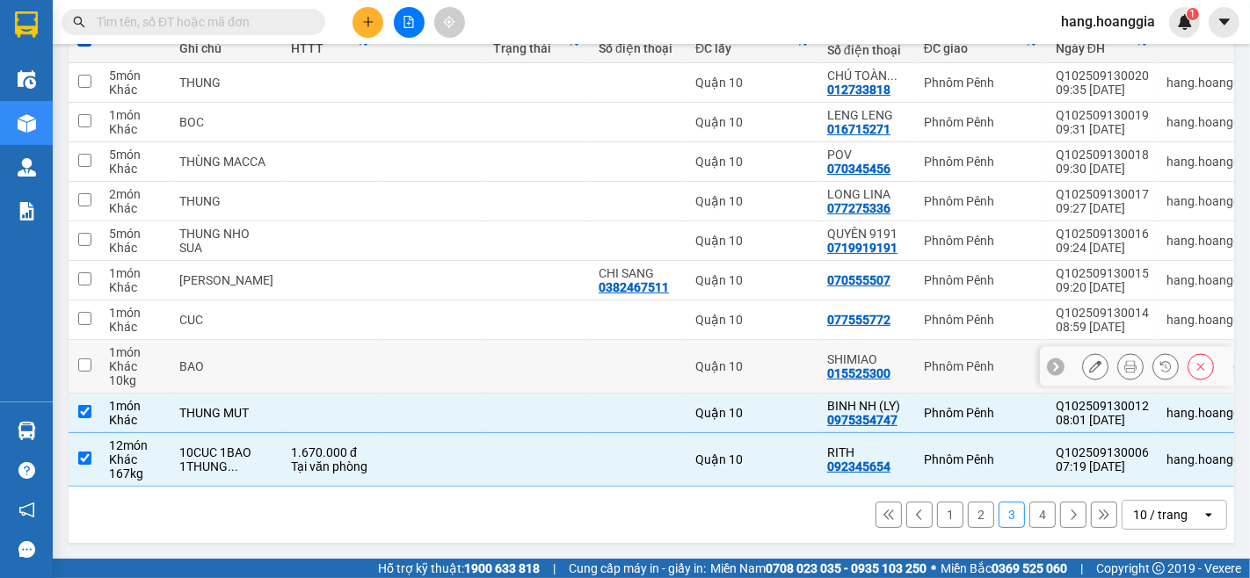
click at [288, 363] on td at bounding box center [330, 367] width 97 height 54
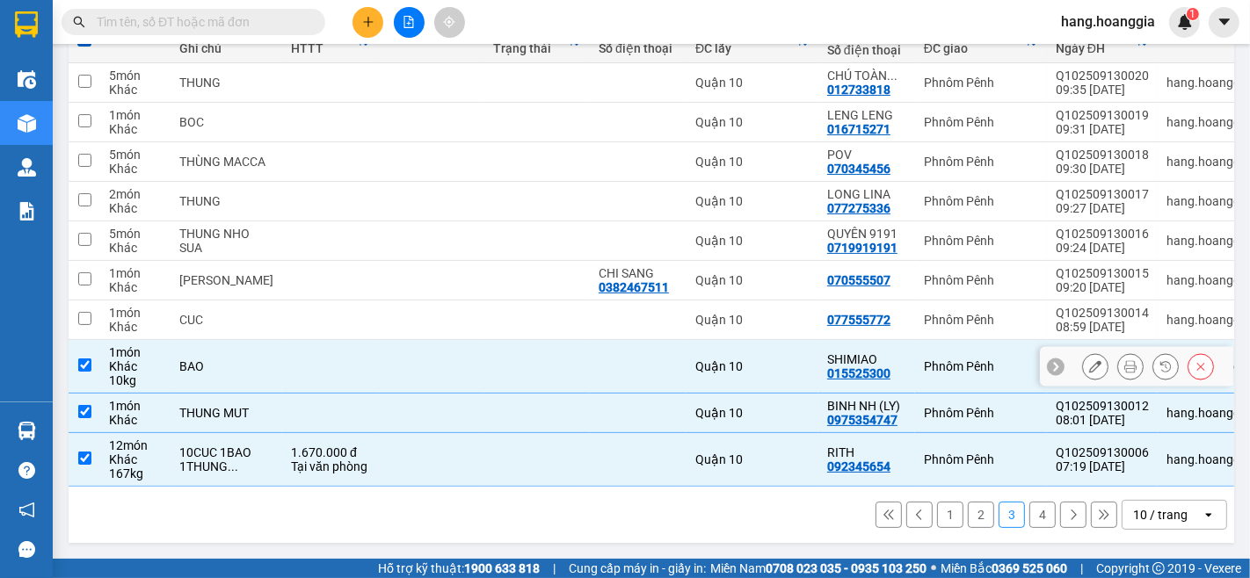
click at [283, 352] on td at bounding box center [330, 367] width 97 height 54
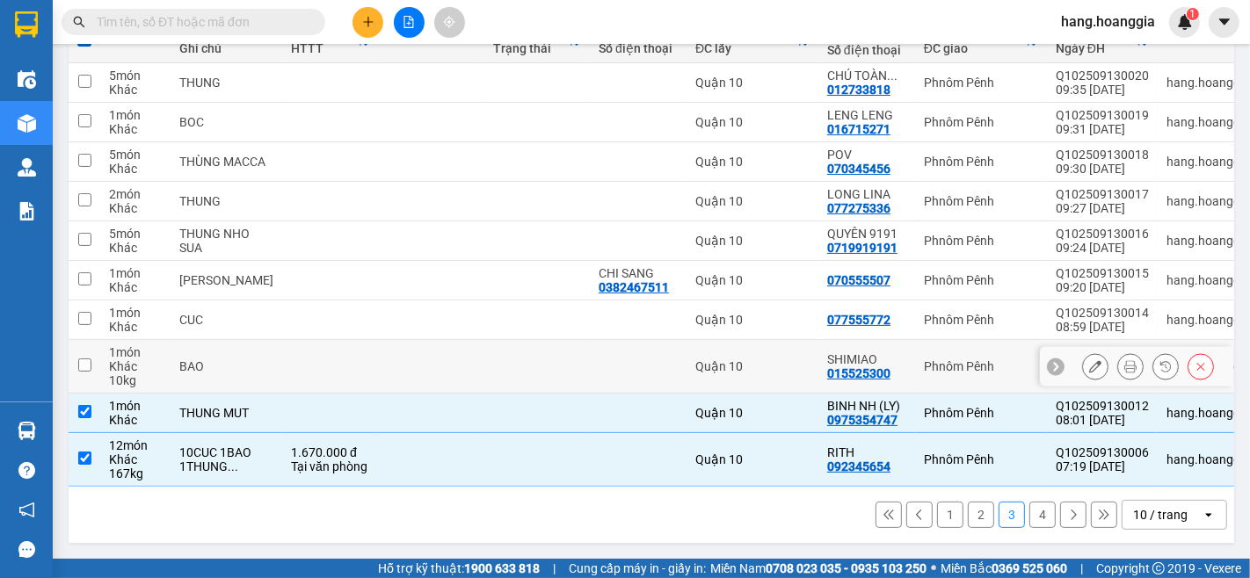
click at [379, 357] on td at bounding box center [431, 367] width 105 height 54
checkbox input "true"
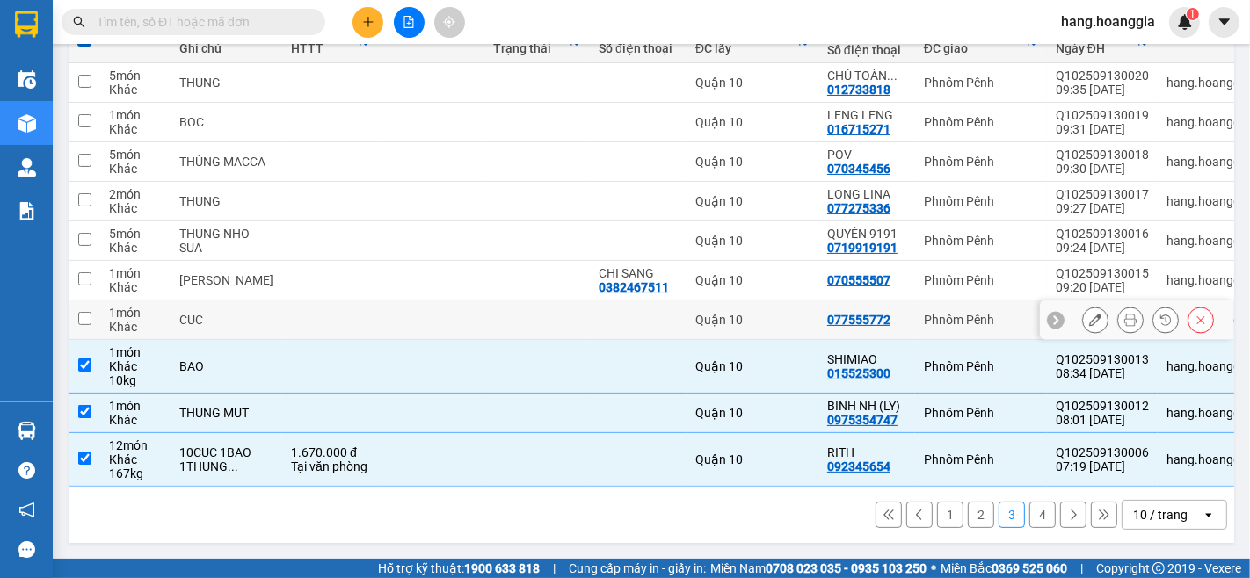
click at [403, 309] on td at bounding box center [431, 321] width 105 height 40
checkbox input "true"
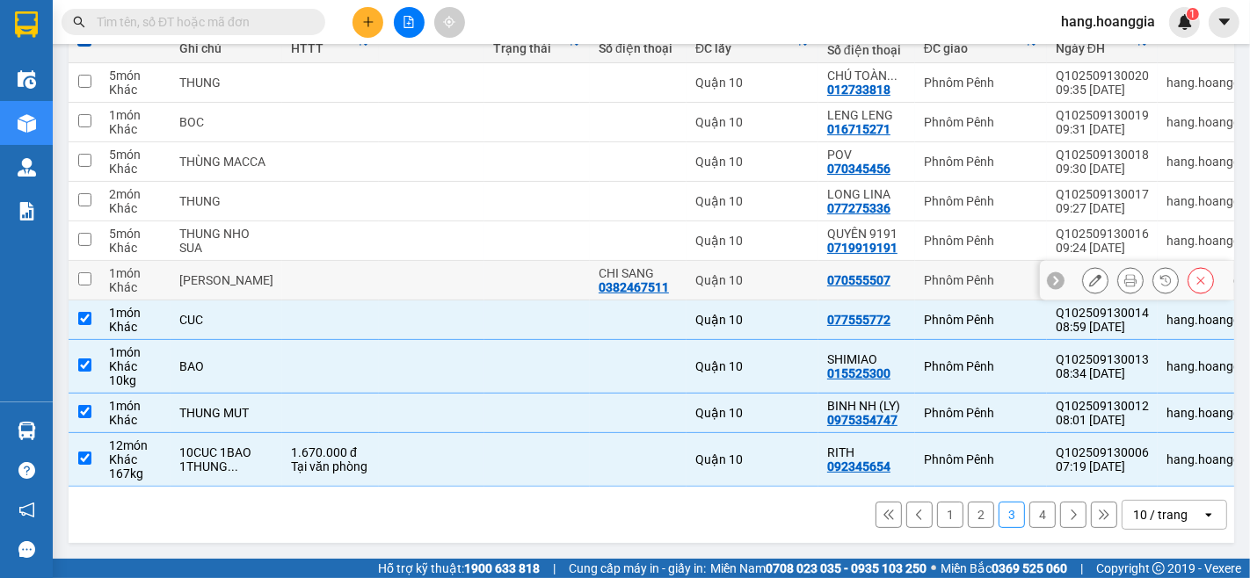
click at [410, 275] on td at bounding box center [431, 281] width 105 height 40
checkbox input "true"
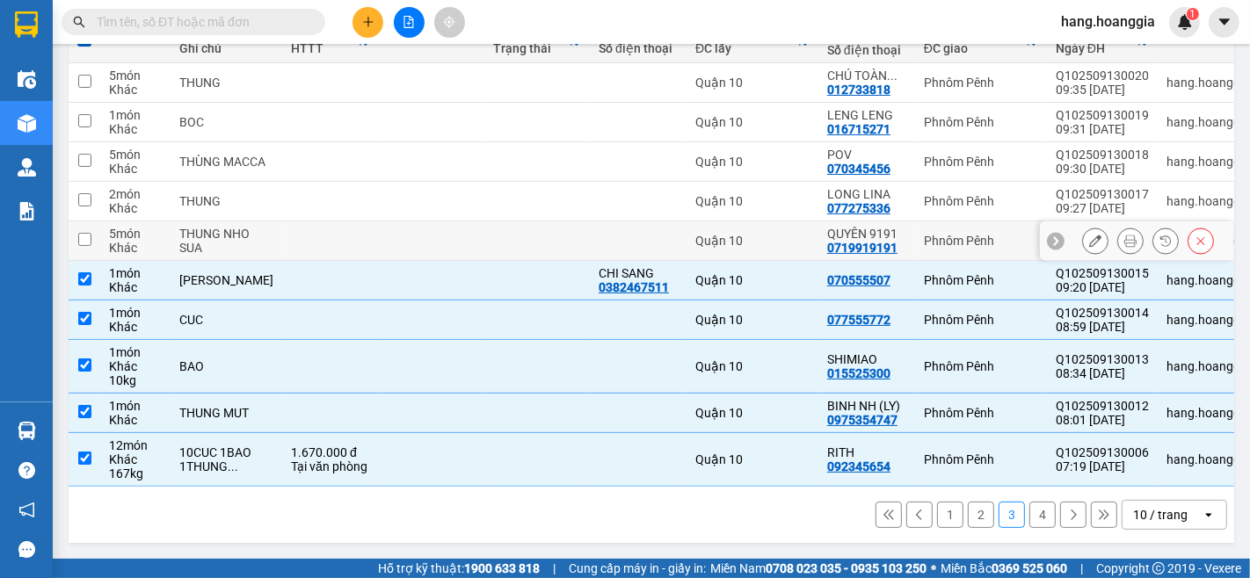
click at [405, 231] on td at bounding box center [431, 241] width 105 height 40
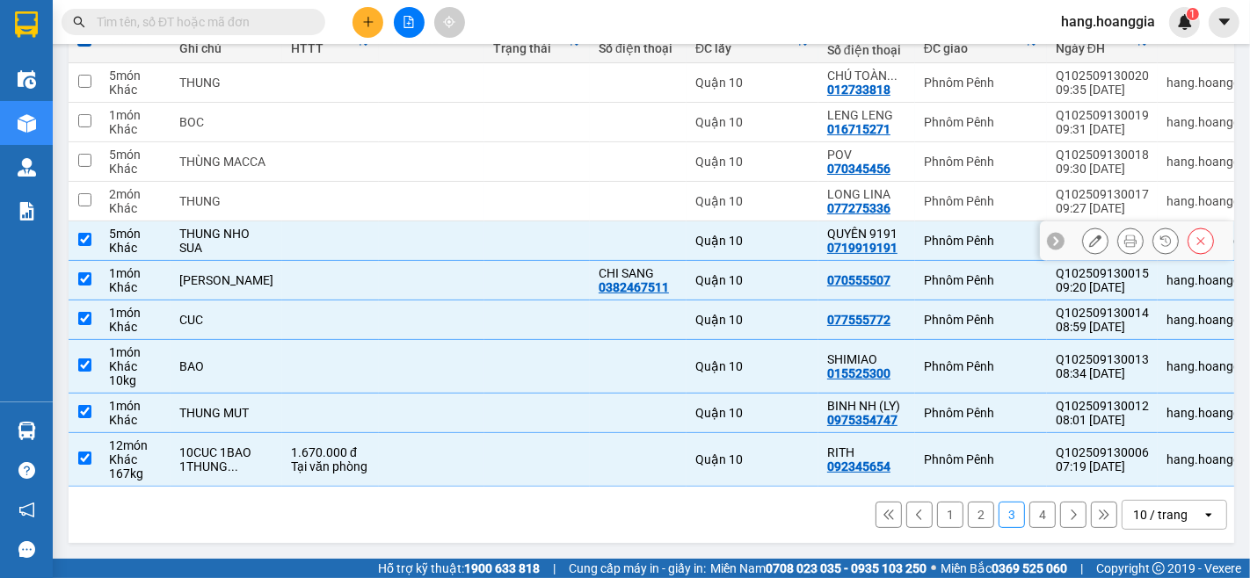
click at [388, 240] on td at bounding box center [431, 241] width 105 height 40
checkbox input "false"
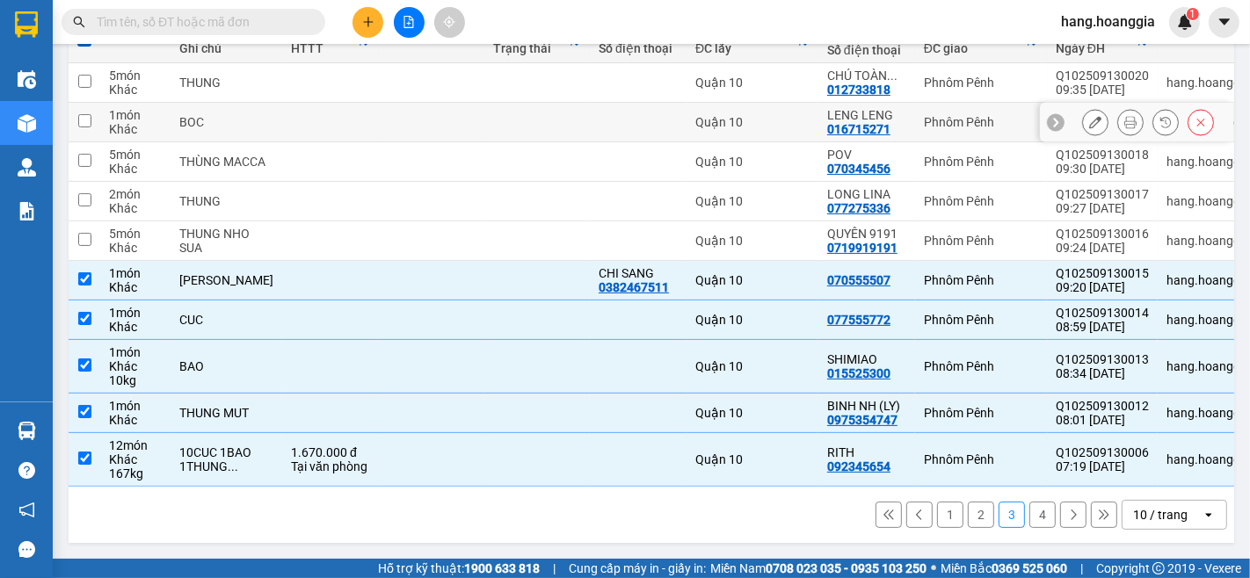
click at [413, 115] on td at bounding box center [431, 123] width 105 height 40
checkbox input "true"
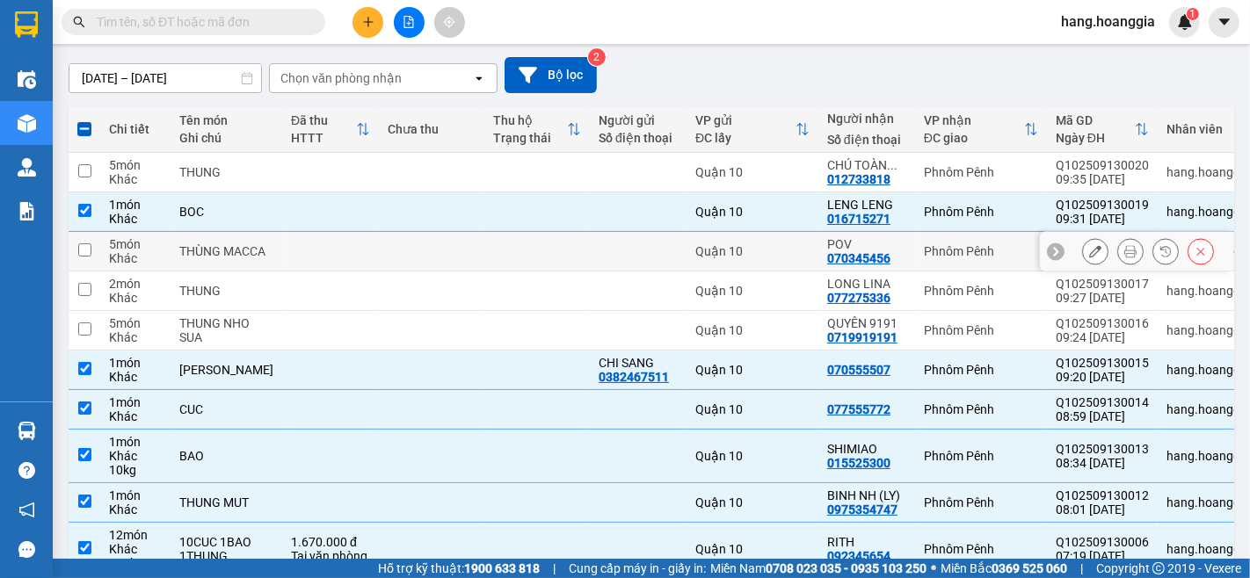
scroll to position [44, 0]
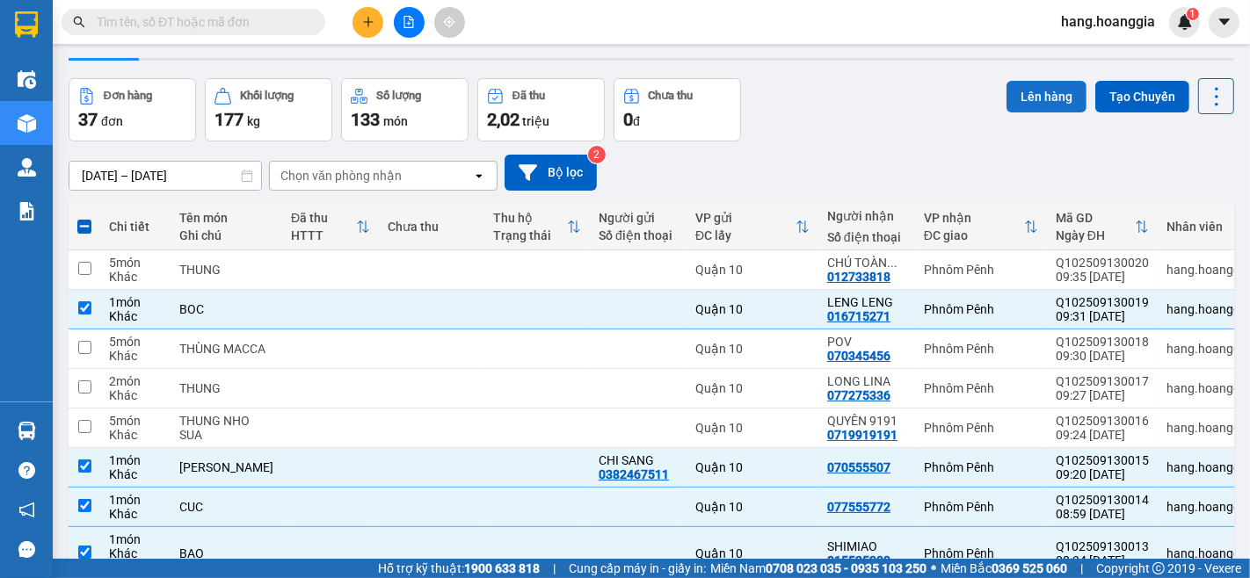
click at [1040, 105] on button "Lên hàng" at bounding box center [1046, 97] width 80 height 32
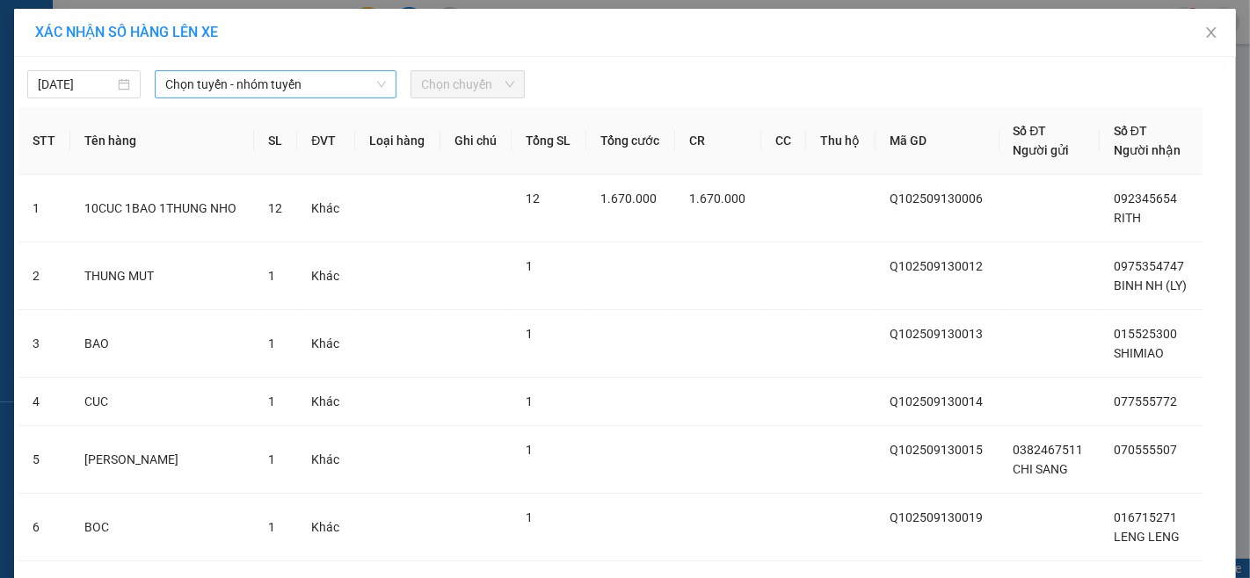
click at [280, 88] on span "Chọn tuyến - nhóm tuyến" at bounding box center [275, 84] width 221 height 26
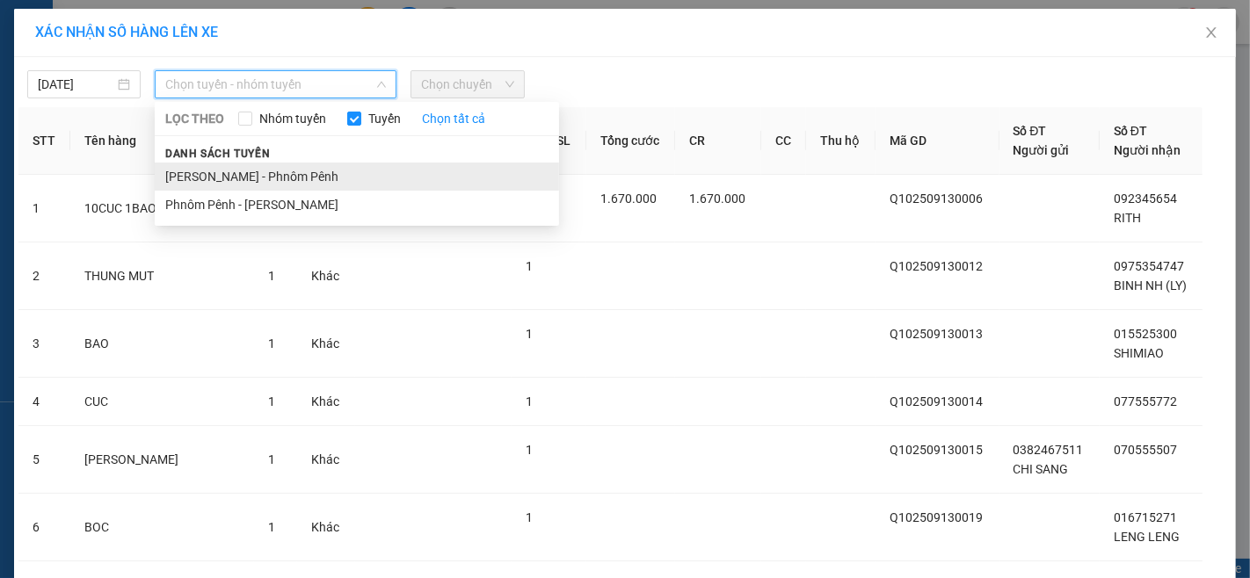
click at [258, 186] on li "[PERSON_NAME] - Phnôm Pênh" at bounding box center [357, 177] width 404 height 28
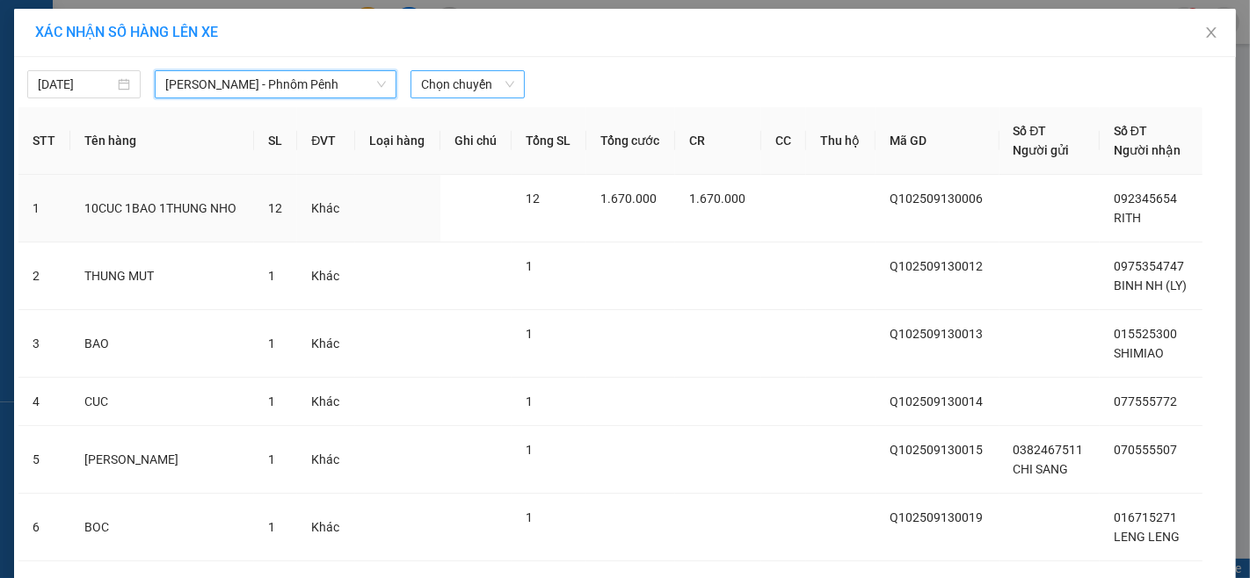
drag, startPoint x: 495, startPoint y: 90, endPoint x: 489, endPoint y: 98, distance: 10.0
click at [493, 90] on span "Chọn chuyến" at bounding box center [467, 84] width 92 height 26
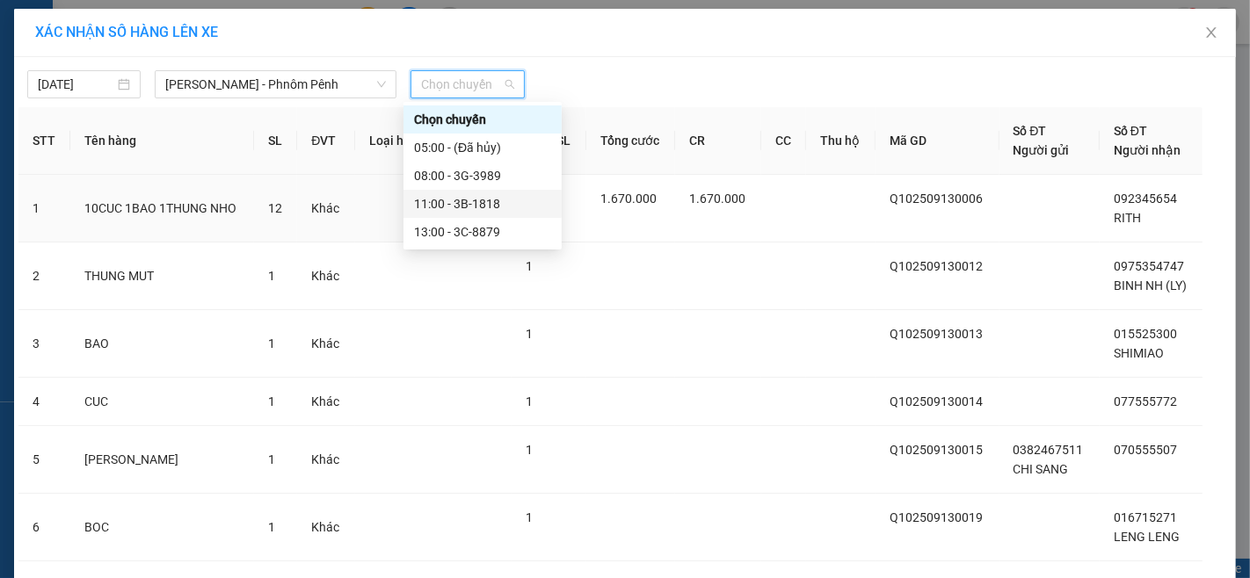
click at [479, 202] on div "11:00 - 3B-1818" at bounding box center [482, 203] width 137 height 19
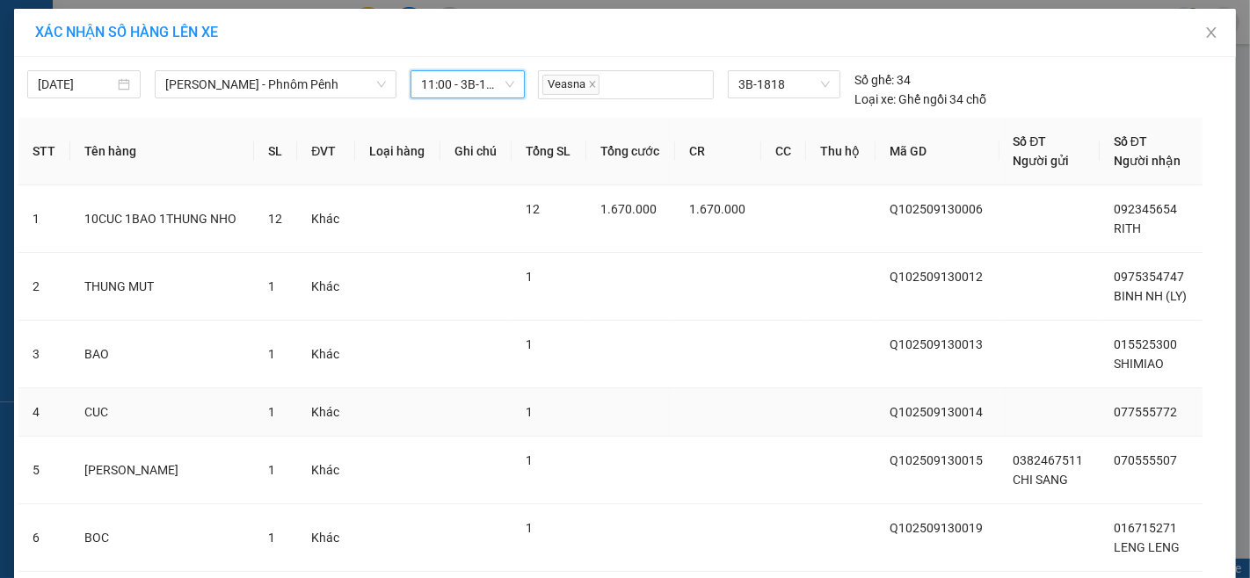
scroll to position [121, 0]
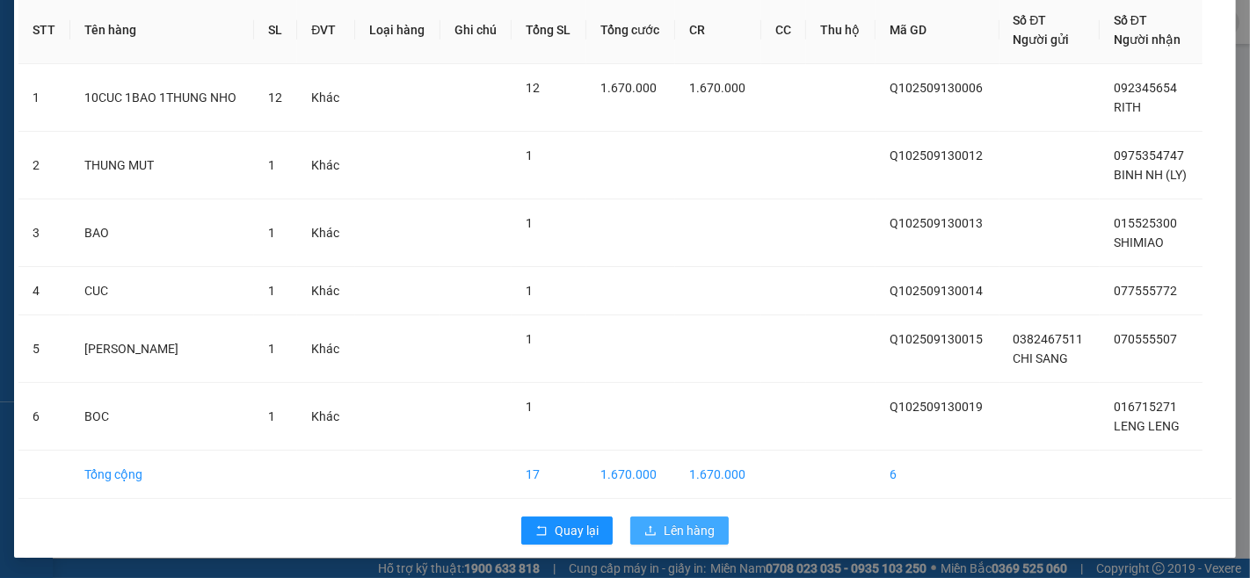
click at [697, 537] on span "Lên hàng" at bounding box center [689, 530] width 51 height 19
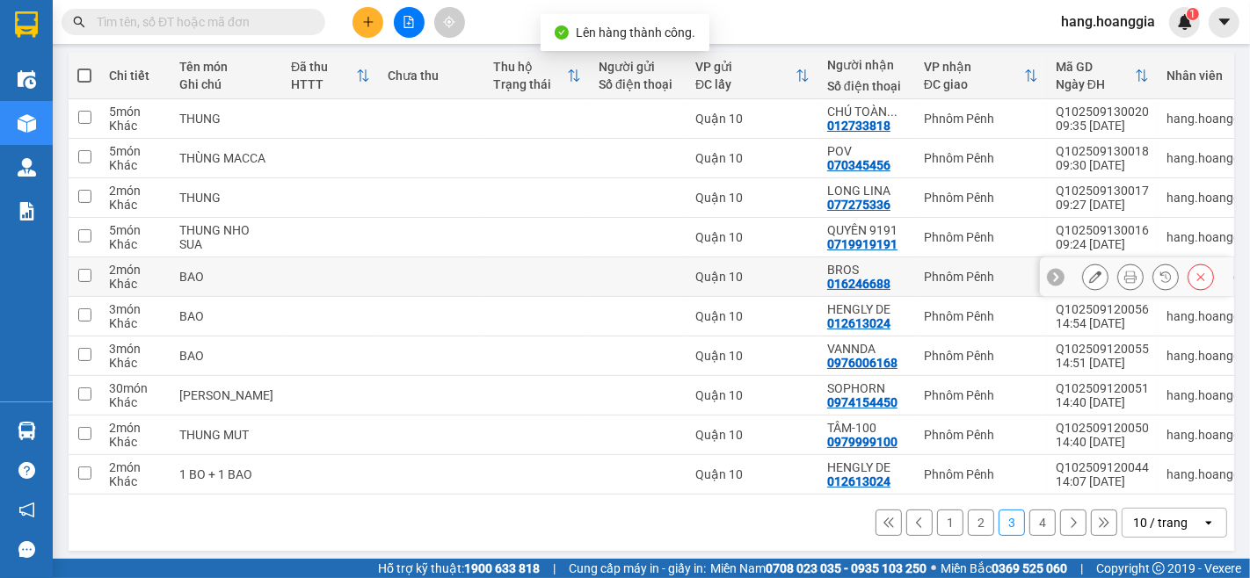
scroll to position [211, 0]
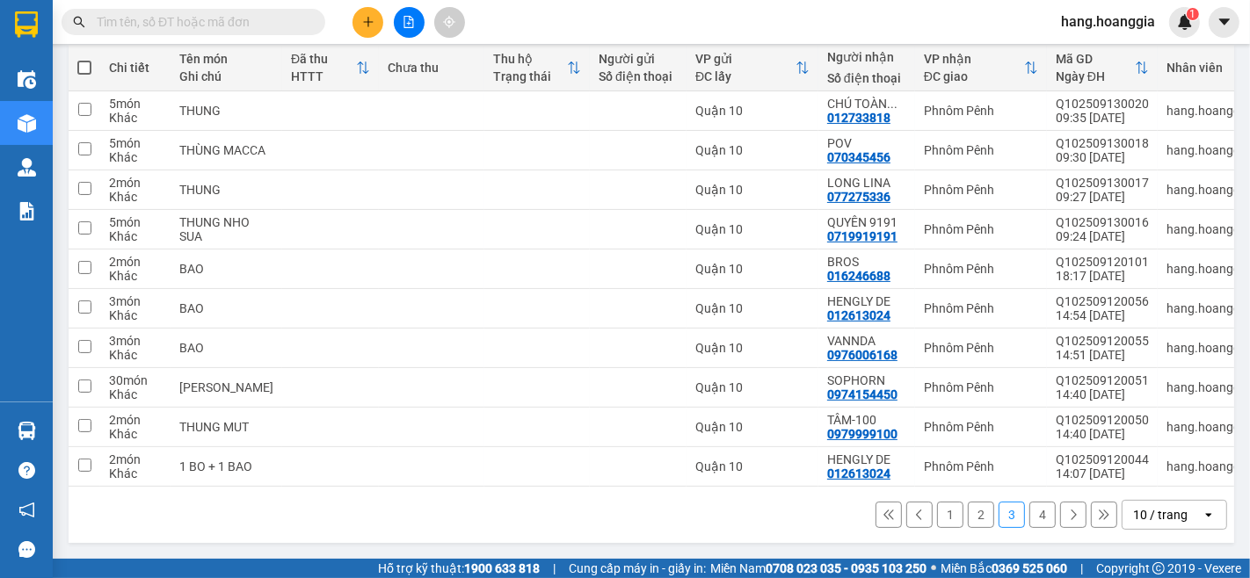
click at [973, 514] on button "2" at bounding box center [981, 515] width 26 height 26
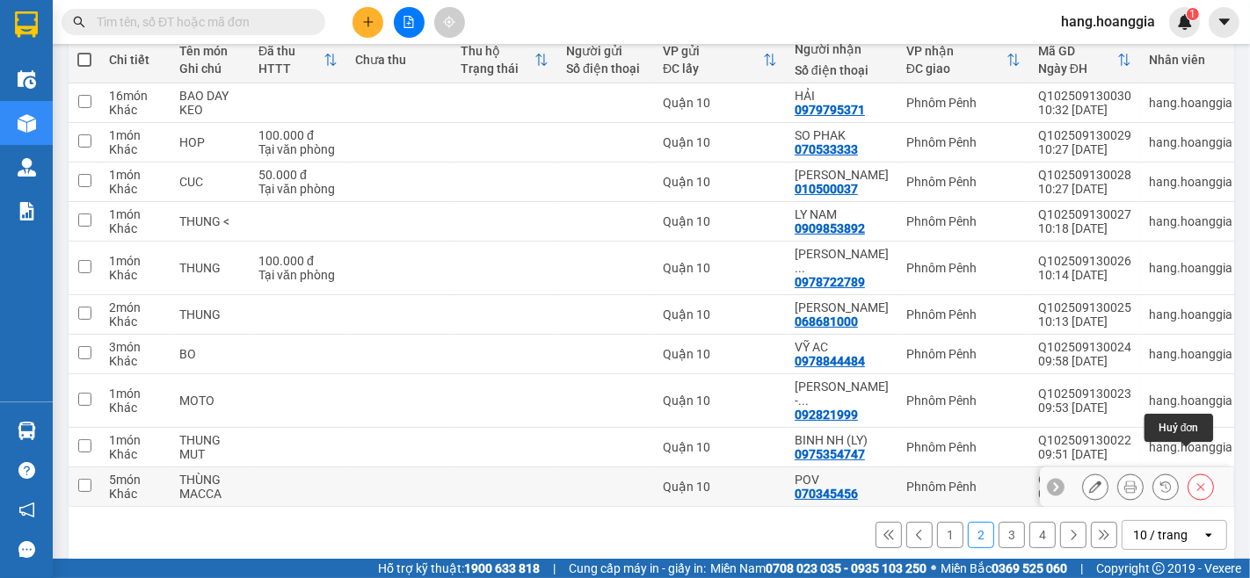
click at [1188, 472] on button at bounding box center [1200, 487] width 25 height 31
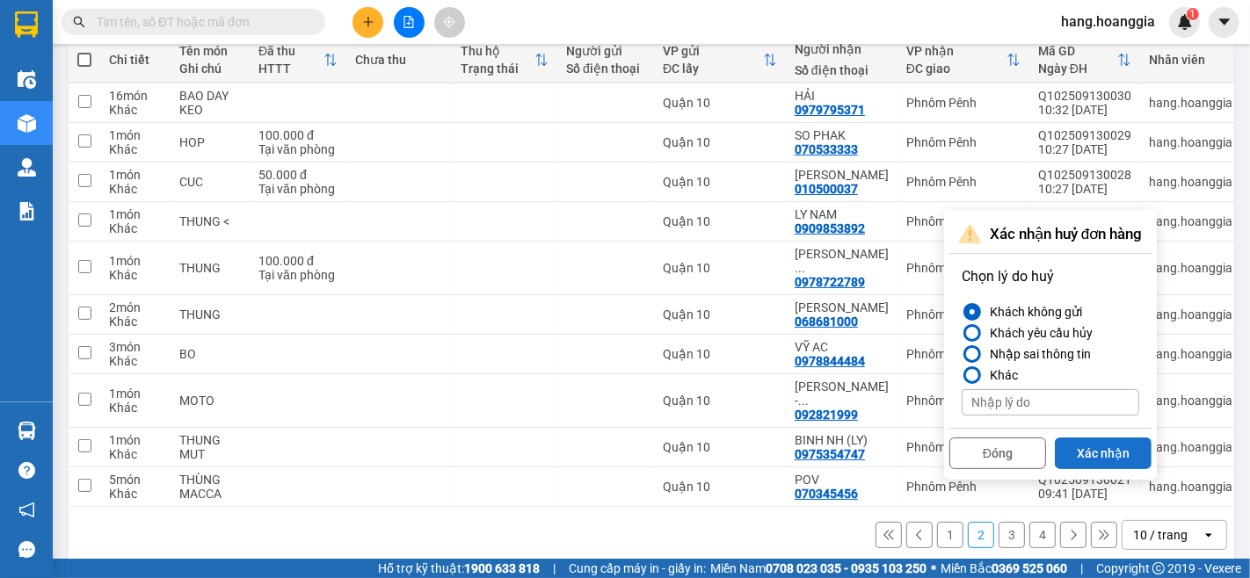
click at [1091, 451] on button "Xác nhận" at bounding box center [1103, 454] width 97 height 32
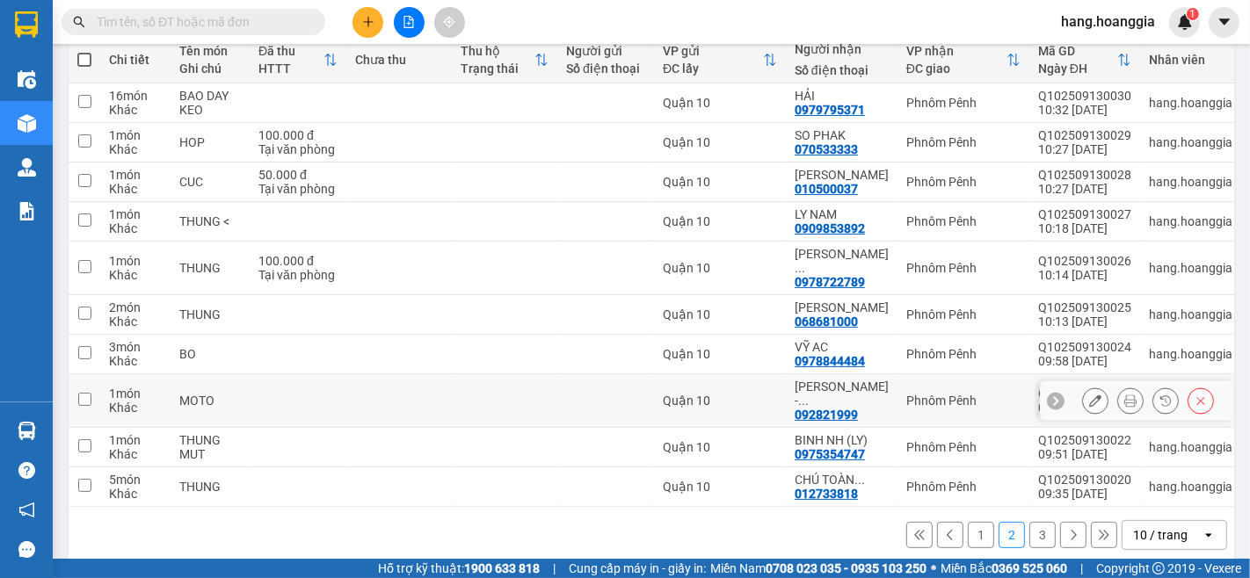
click at [212, 394] on div "MOTO" at bounding box center [210, 401] width 62 height 14
checkbox input "true"
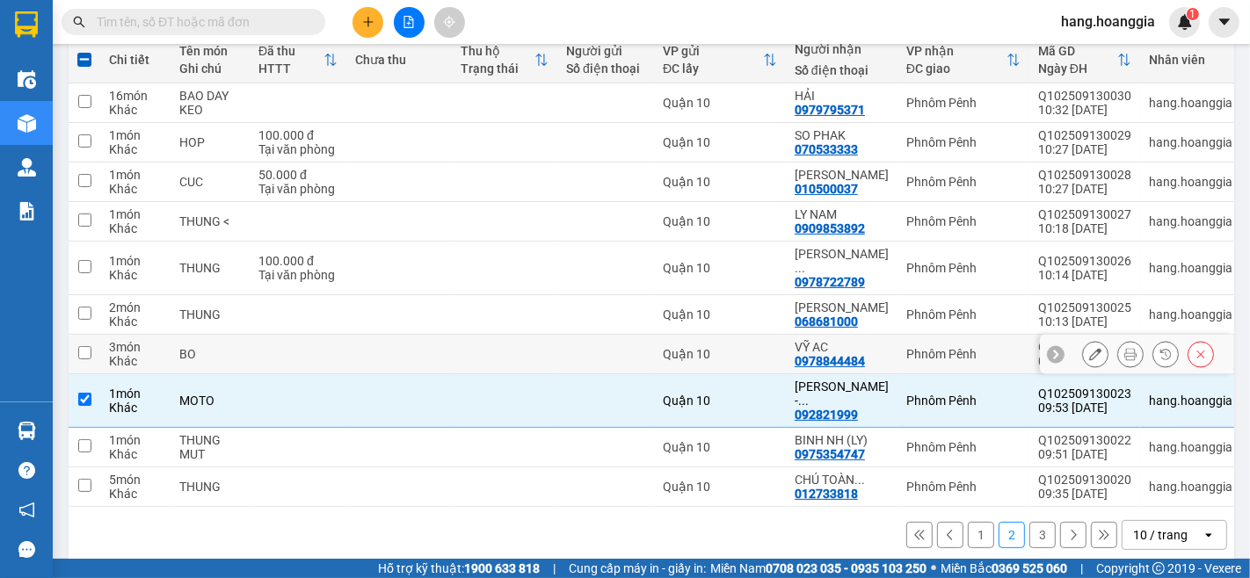
click at [258, 345] on td at bounding box center [298, 355] width 97 height 40
checkbox input "true"
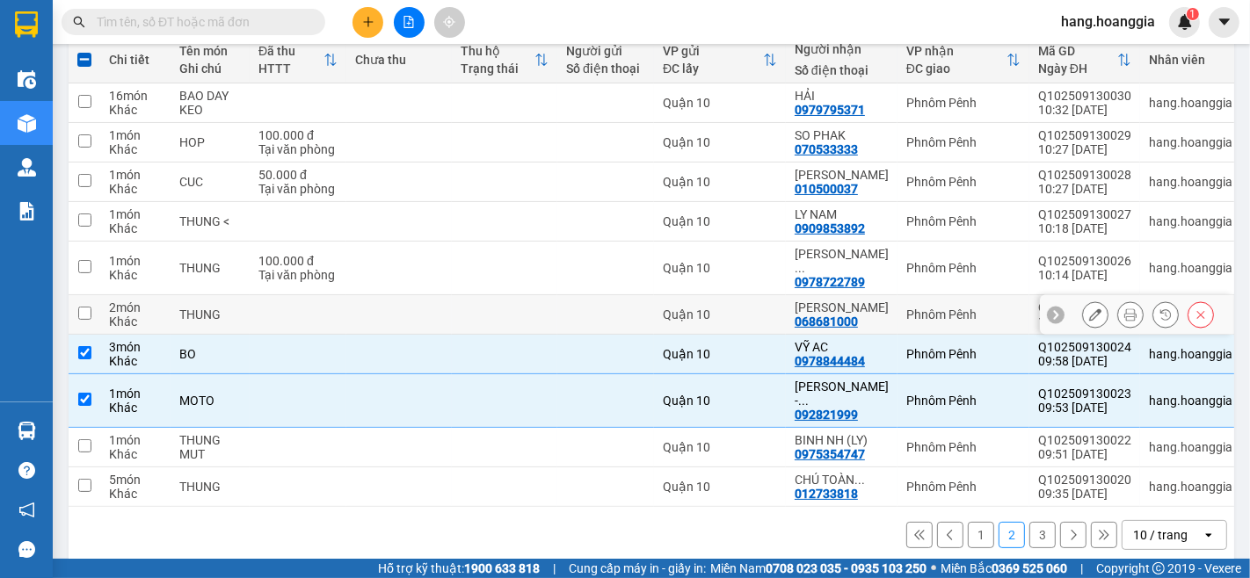
click at [301, 295] on td at bounding box center [298, 315] width 97 height 40
checkbox input "true"
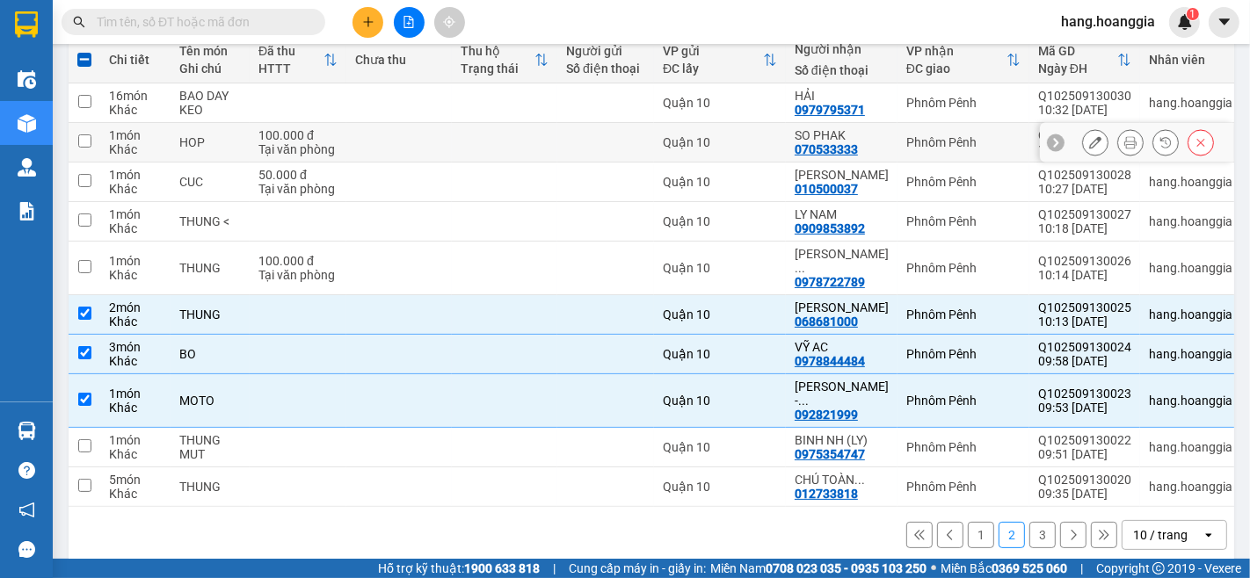
click at [411, 148] on td at bounding box center [398, 143] width 105 height 40
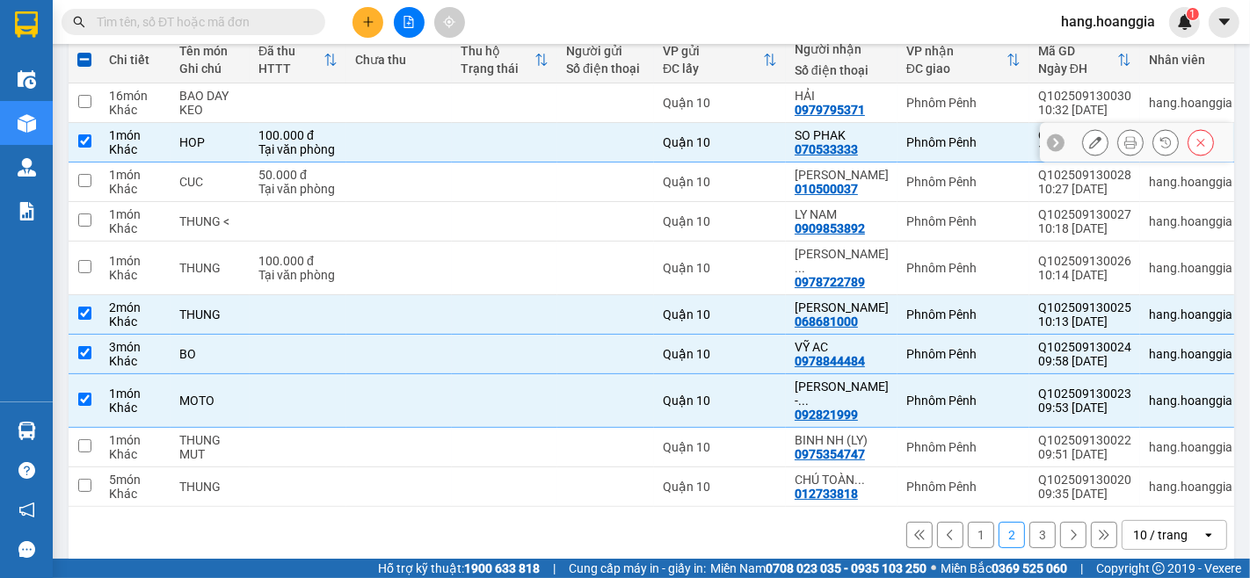
click at [422, 147] on td at bounding box center [398, 143] width 105 height 40
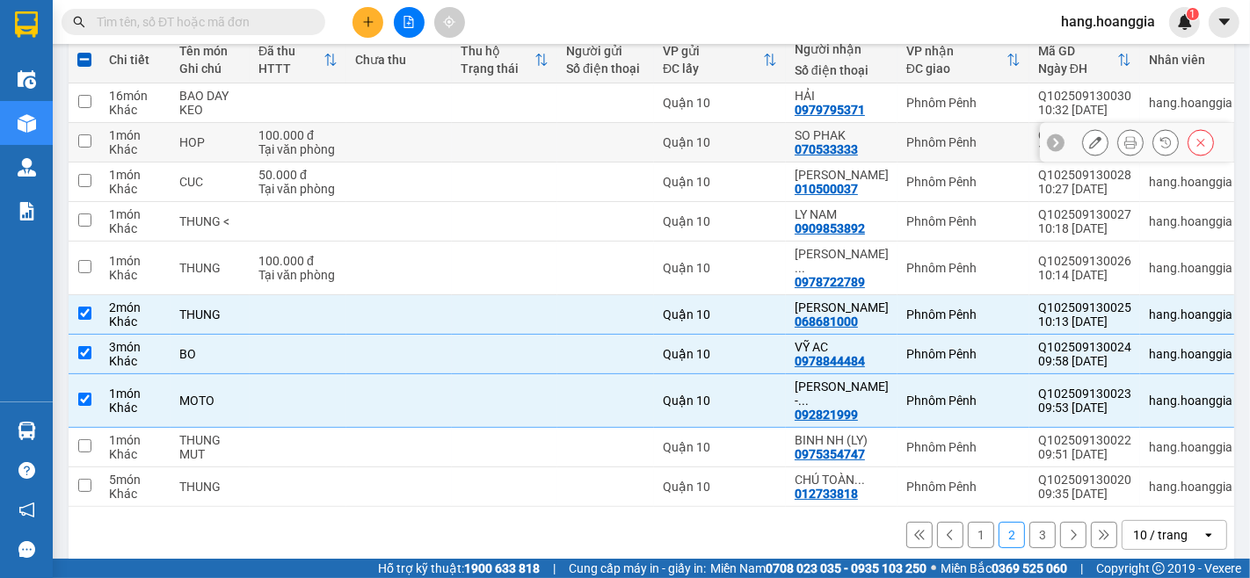
checkbox input "false"
click at [414, 185] on td at bounding box center [398, 183] width 105 height 40
checkbox input "true"
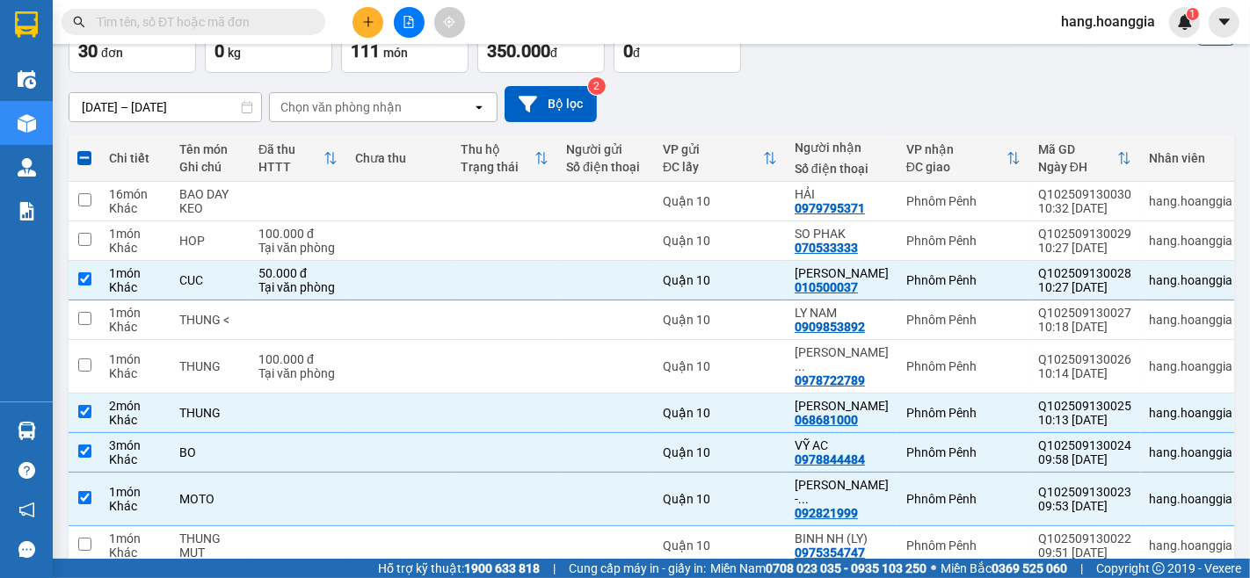
scroll to position [15, 0]
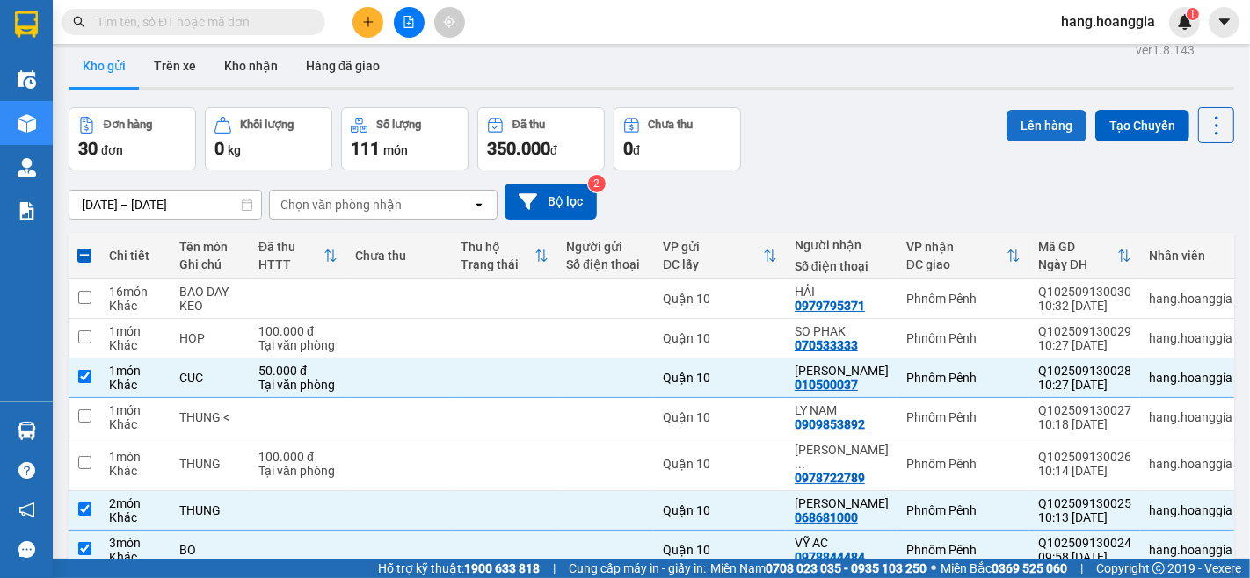
click at [1041, 116] on button "Lên hàng" at bounding box center [1046, 126] width 80 height 32
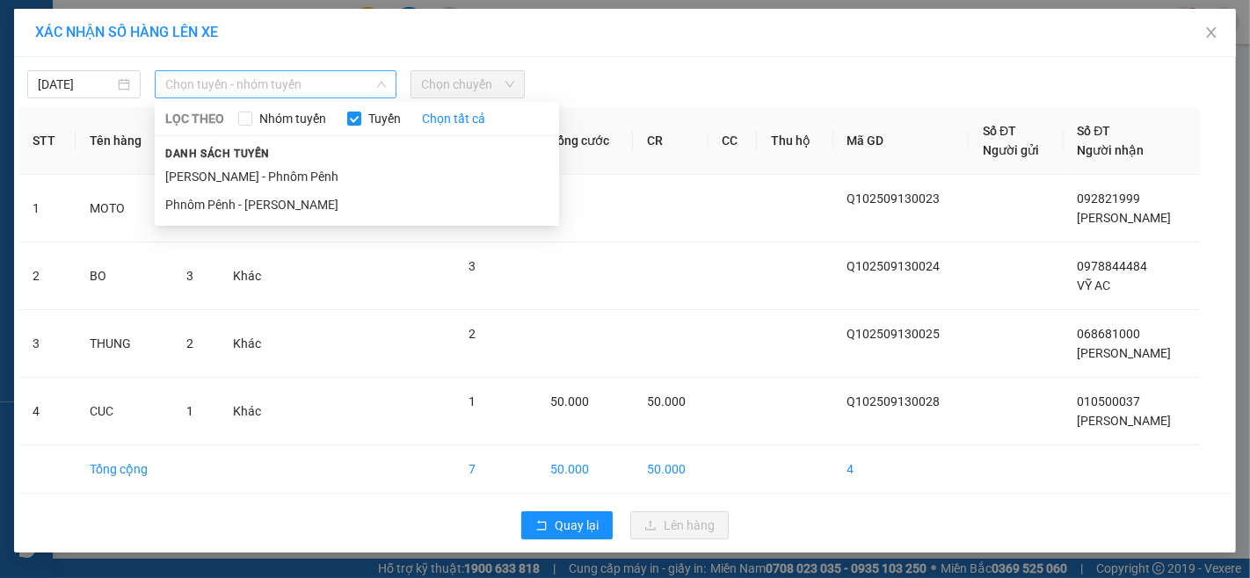
click at [190, 76] on span "Chọn tuyến - nhóm tuyến" at bounding box center [275, 84] width 221 height 26
drag, startPoint x: 181, startPoint y: 176, endPoint x: 434, endPoint y: 108, distance: 262.0
click at [207, 176] on li "[PERSON_NAME] - Phnôm Pênh" at bounding box center [357, 177] width 404 height 28
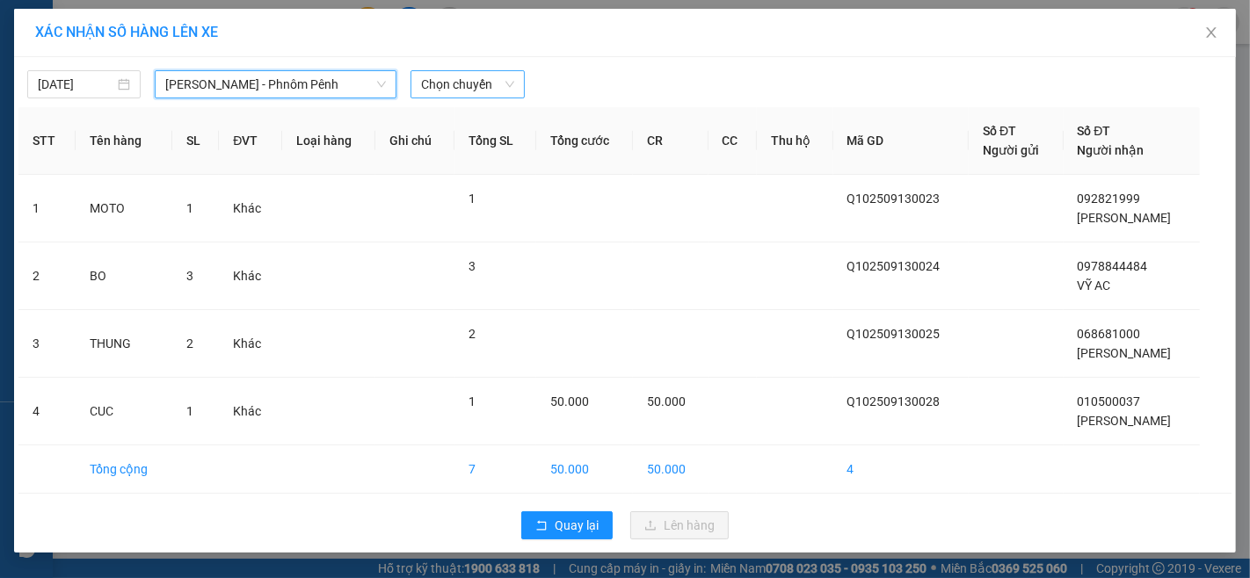
click at [499, 83] on span "Chọn chuyến" at bounding box center [467, 84] width 92 height 26
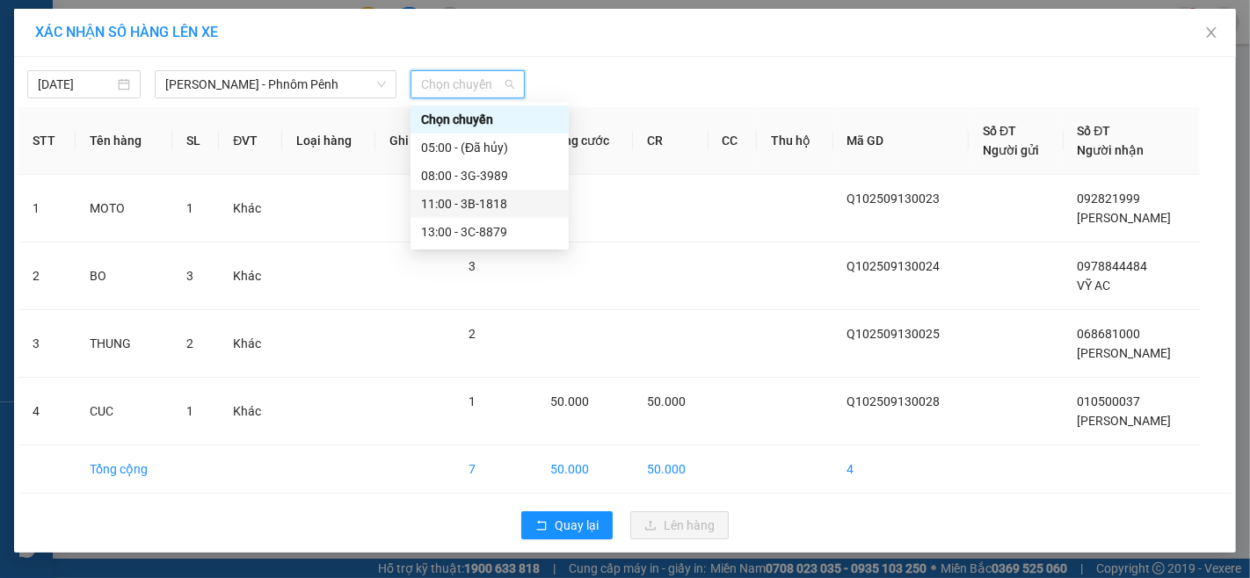
click at [482, 206] on div "11:00 - 3B-1818" at bounding box center [489, 203] width 137 height 19
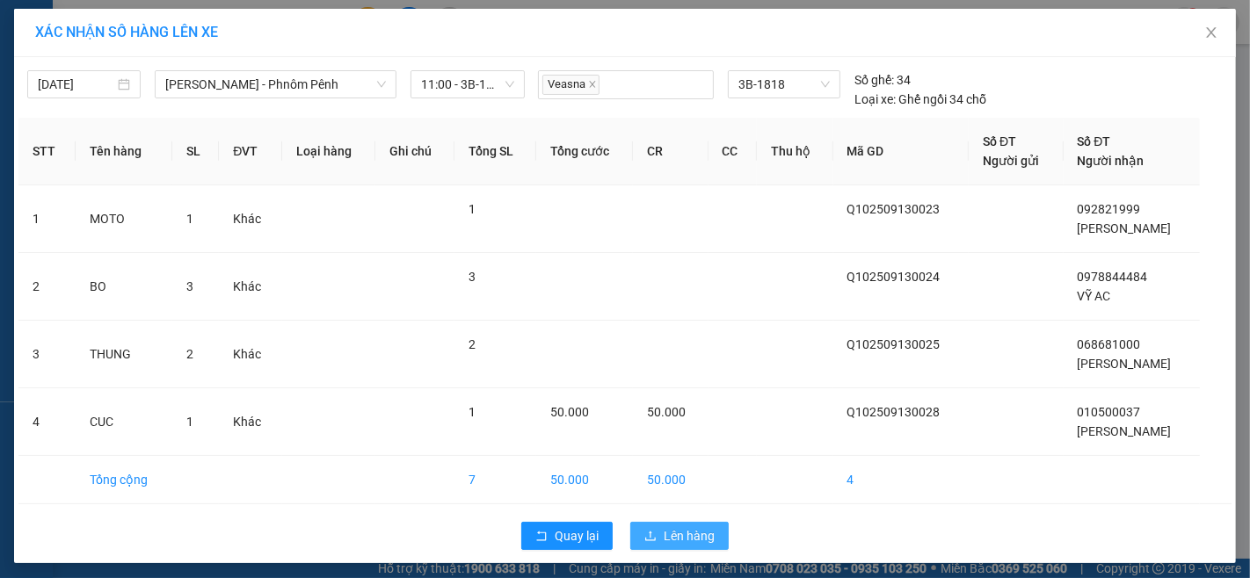
click at [649, 539] on icon "upload" at bounding box center [650, 536] width 12 height 12
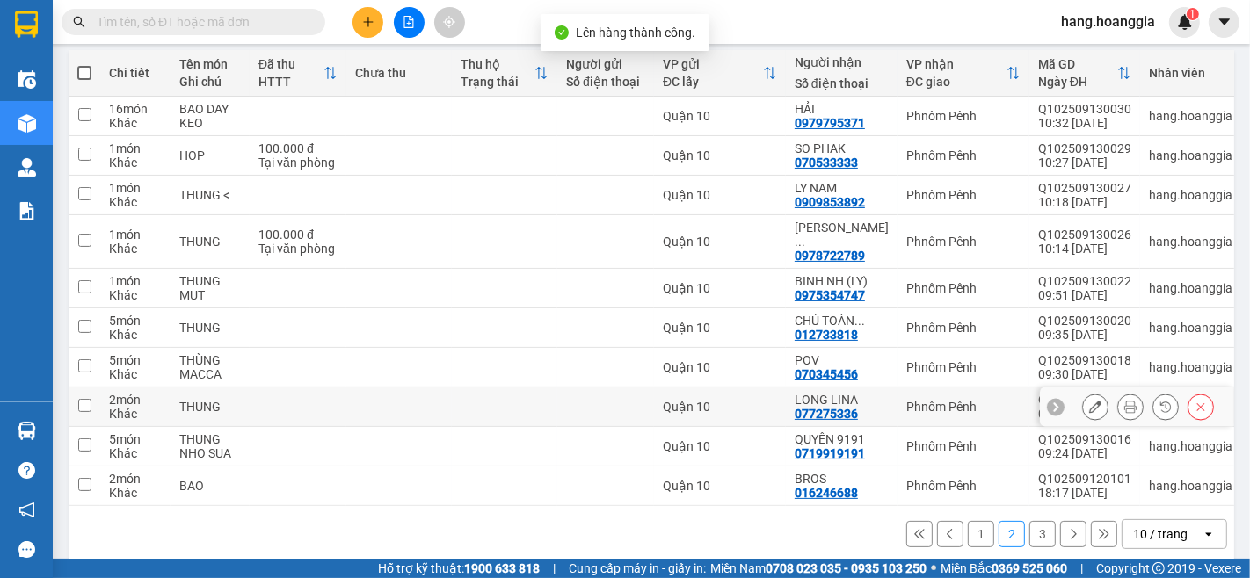
scroll to position [211, 0]
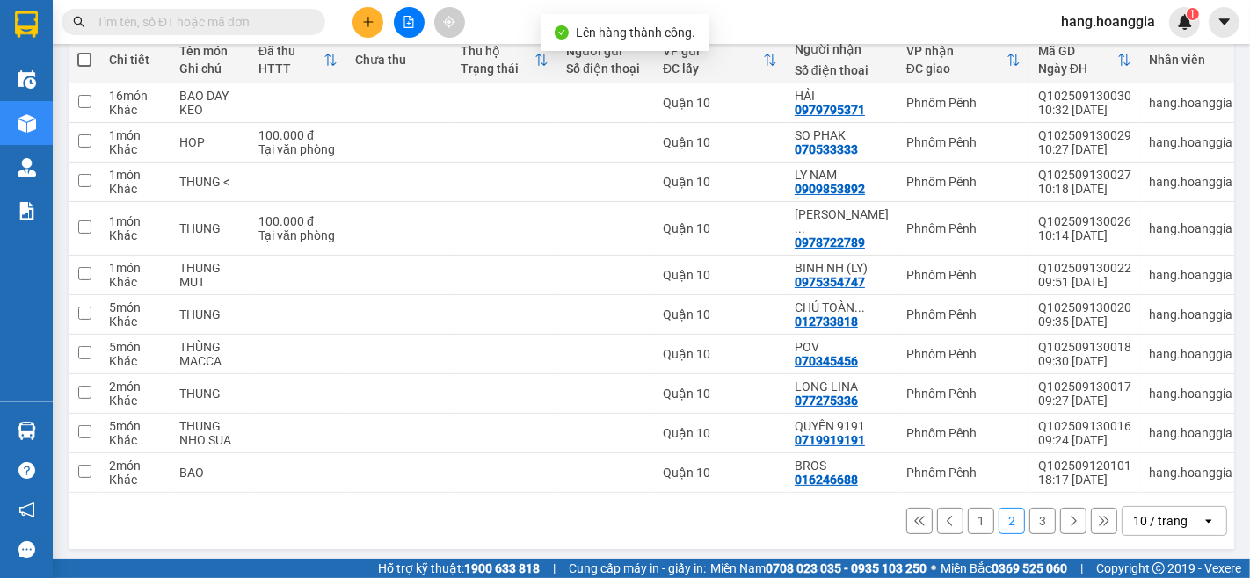
click at [968, 519] on button "1" at bounding box center [981, 521] width 26 height 26
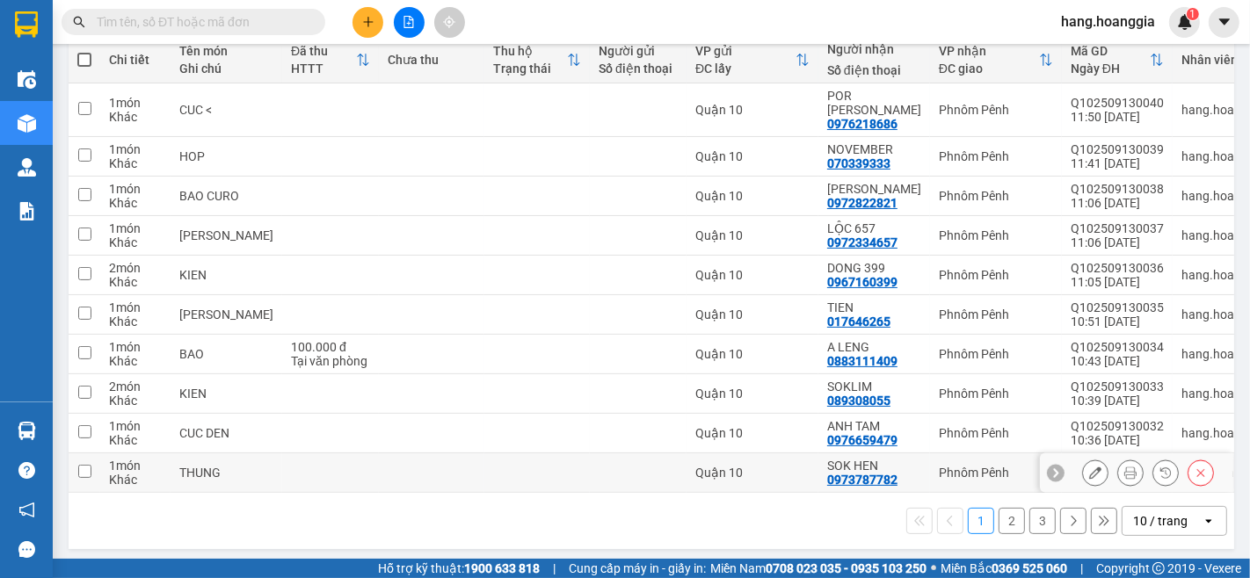
click at [328, 468] on td at bounding box center [330, 474] width 97 height 40
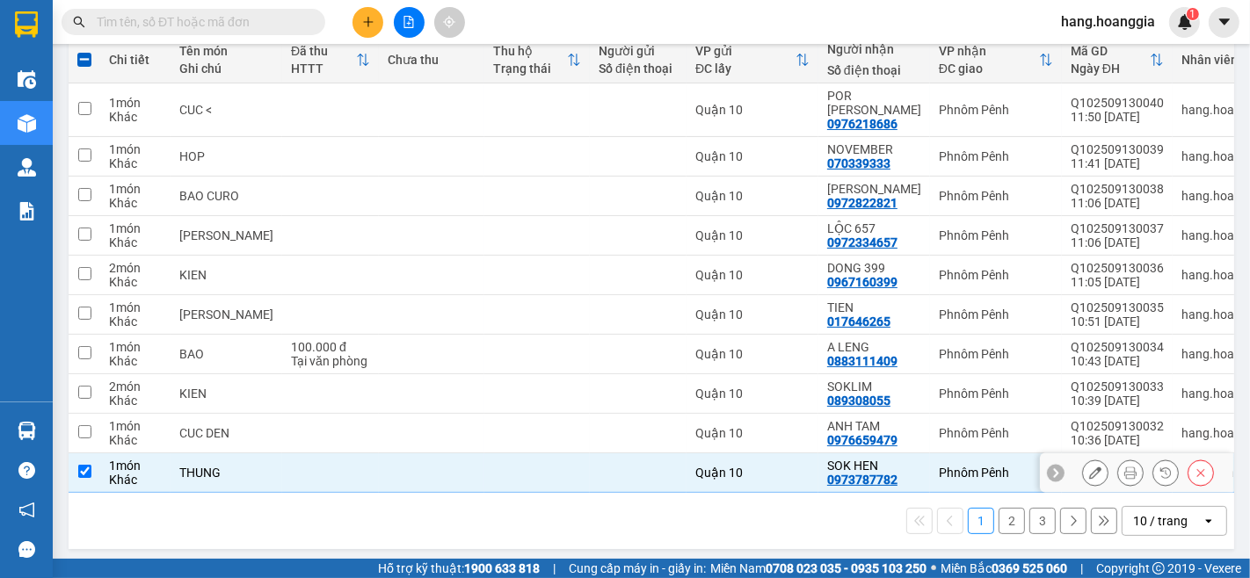
click at [292, 462] on td at bounding box center [330, 474] width 97 height 40
checkbox input "false"
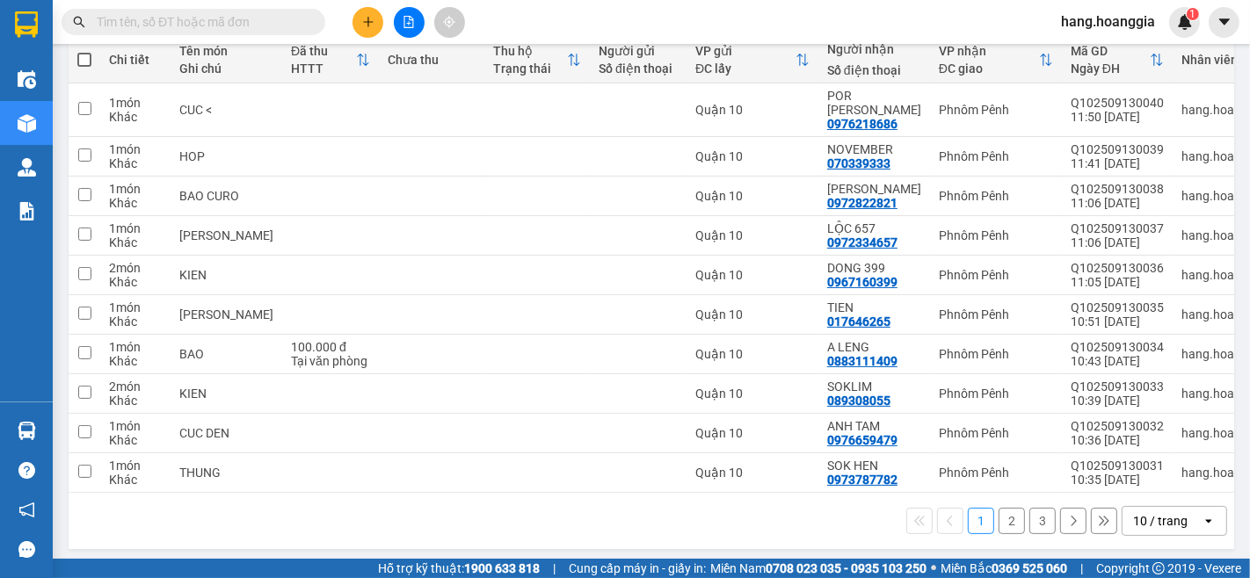
click at [998, 512] on button "2" at bounding box center [1011, 521] width 26 height 26
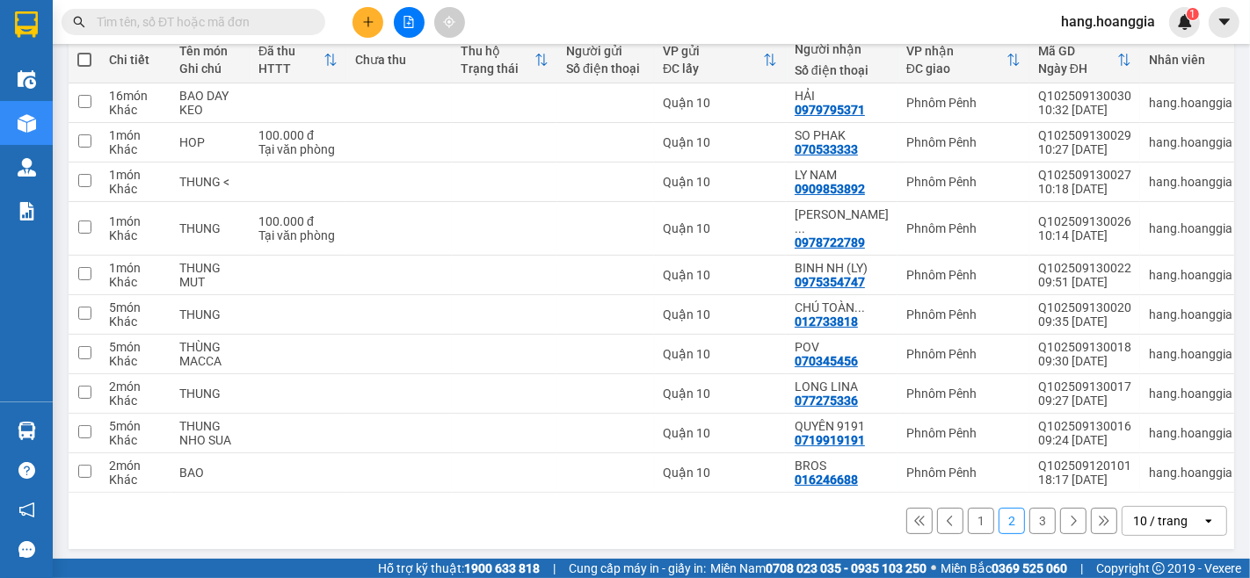
click at [1029, 519] on button "3" at bounding box center [1042, 521] width 26 height 26
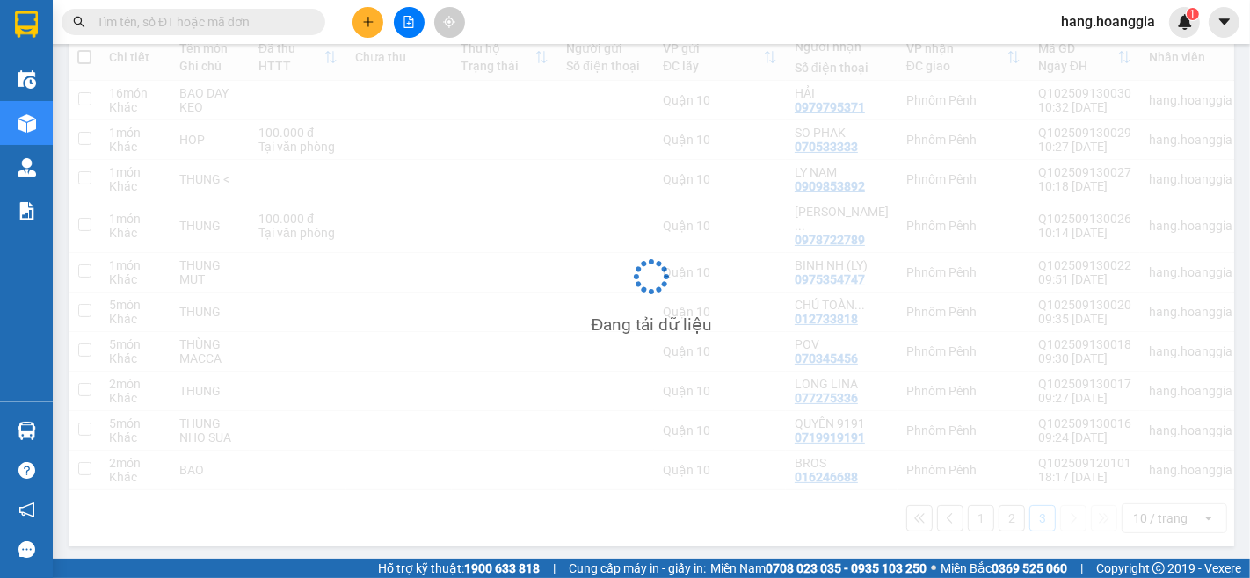
scroll to position [81, 0]
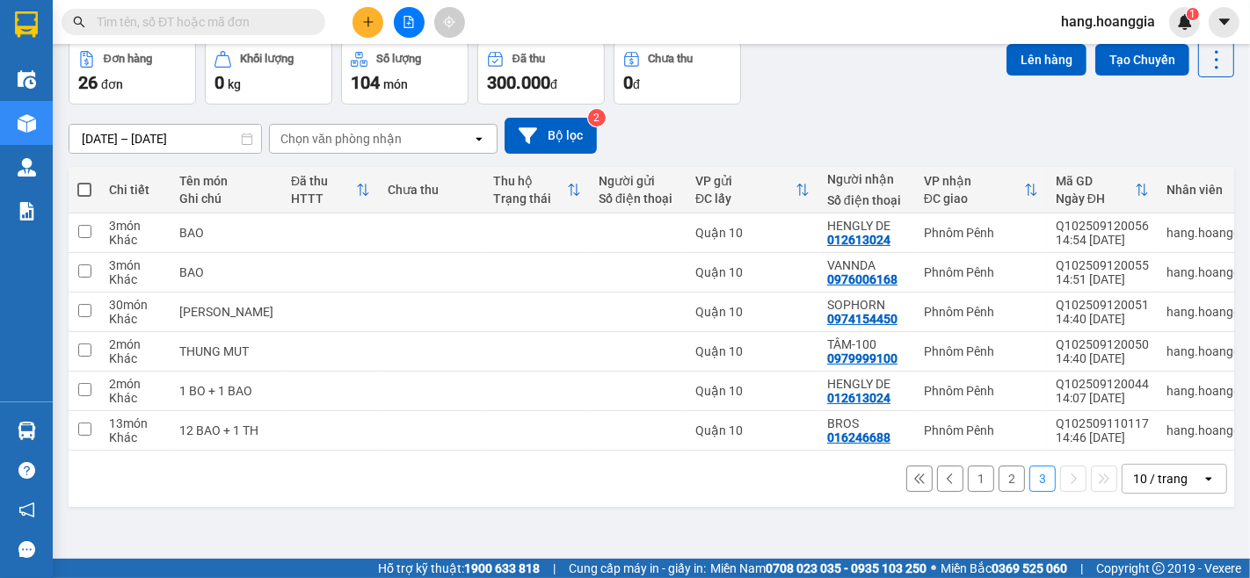
click at [998, 472] on button "2" at bounding box center [1011, 479] width 26 height 26
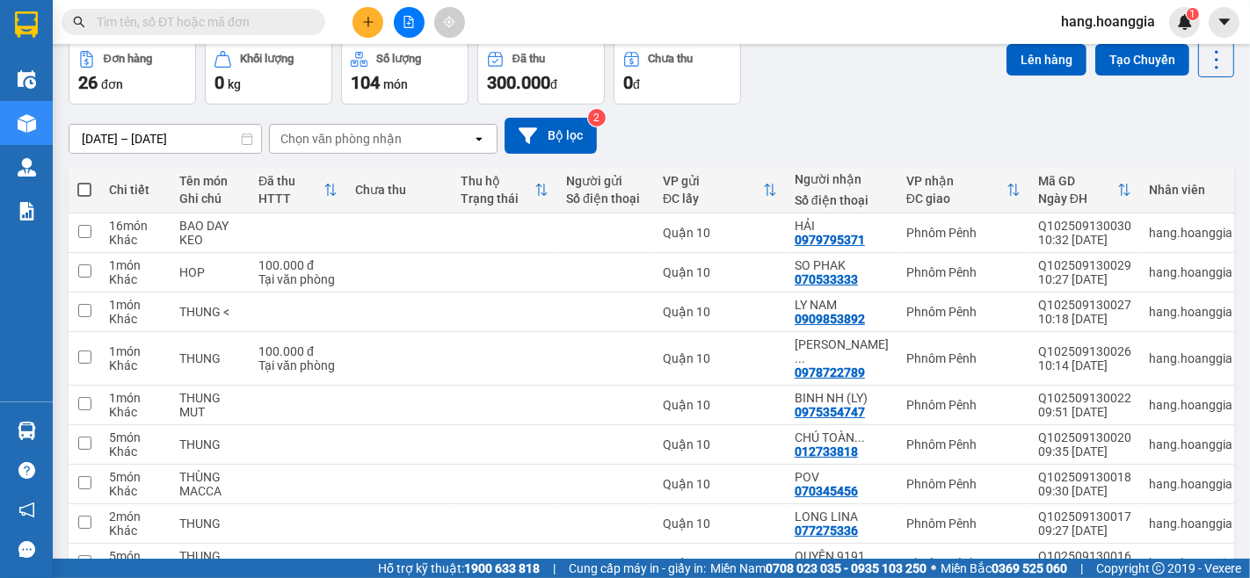
scroll to position [178, 0]
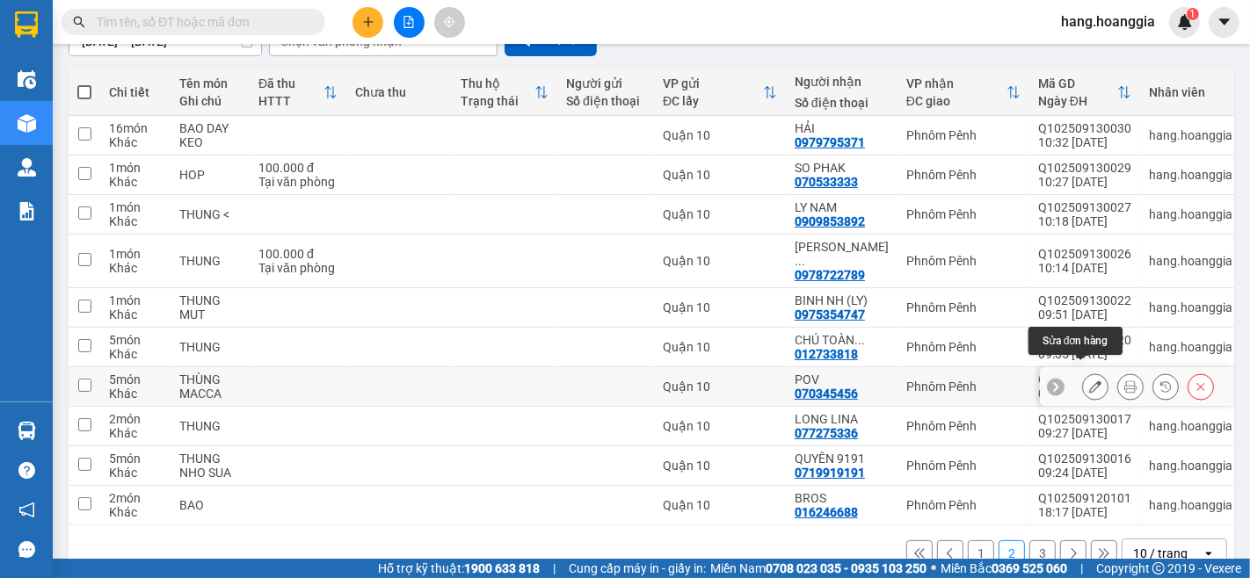
click at [1083, 372] on button at bounding box center [1095, 387] width 25 height 31
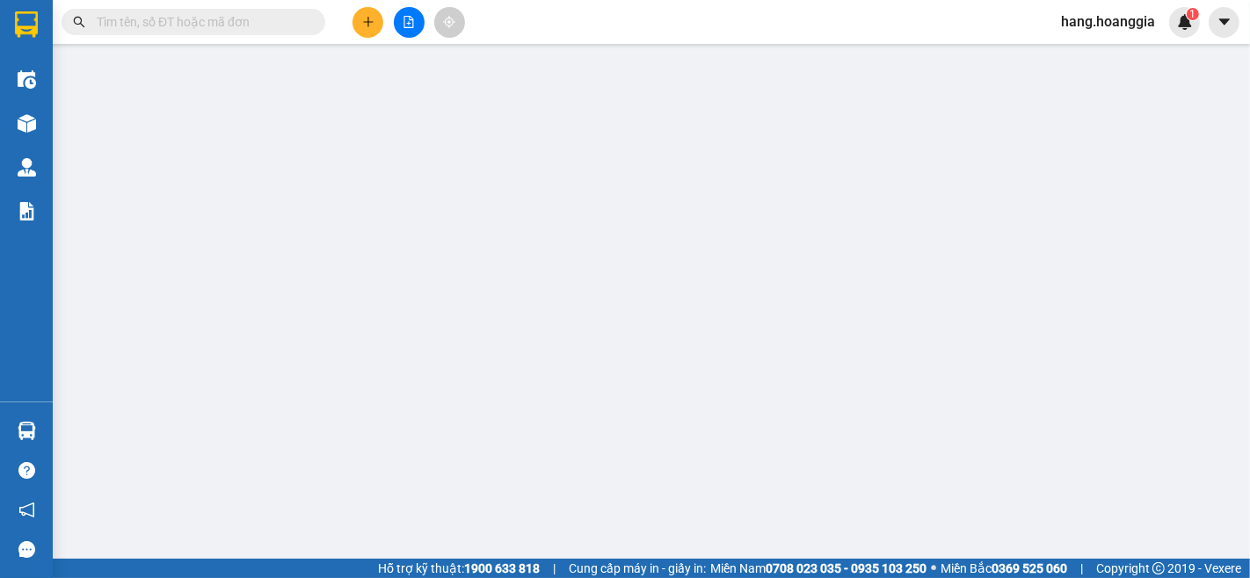
type input "070345456"
type input "POV"
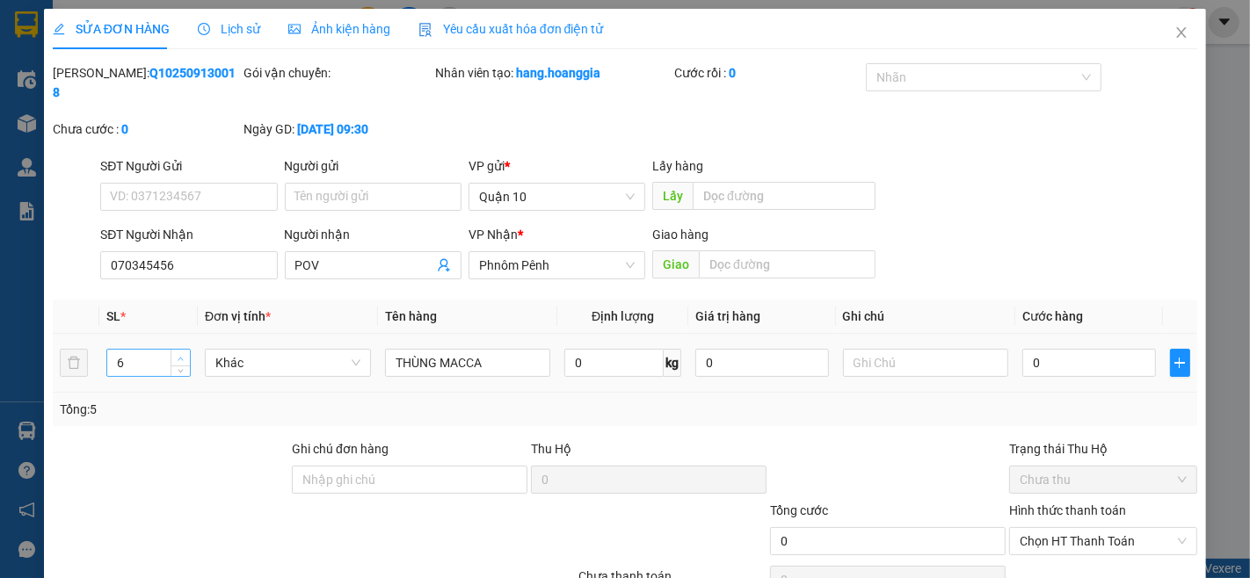
click at [182, 353] on span "up" at bounding box center [181, 358] width 11 height 11
type input "10"
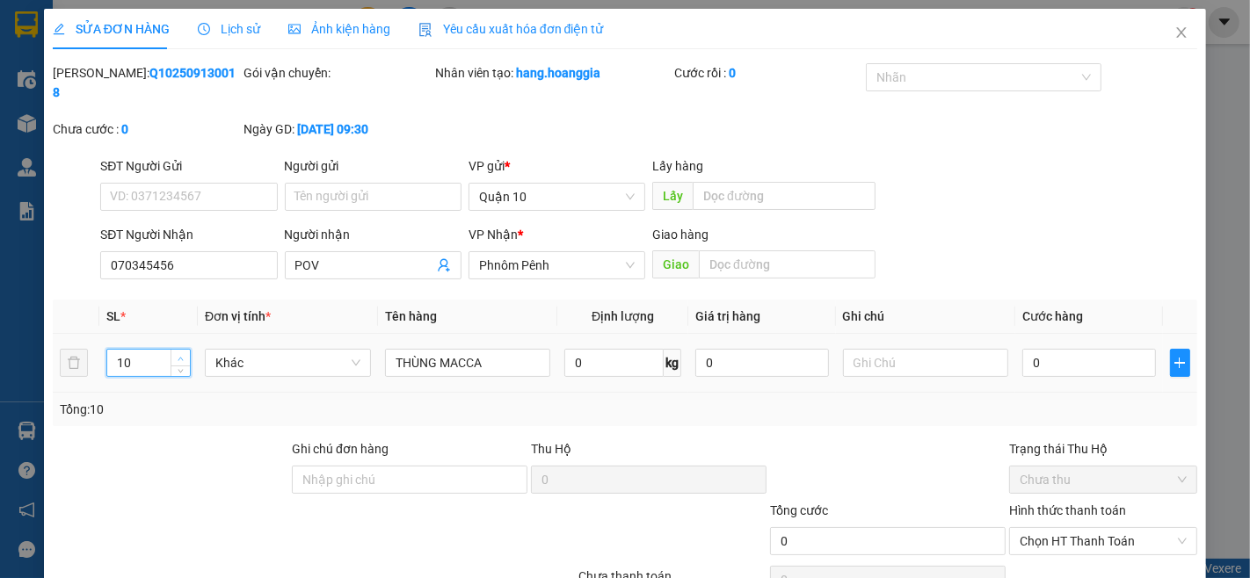
click at [182, 353] on span "up" at bounding box center [181, 358] width 11 height 11
click at [1050, 349] on input "0" at bounding box center [1088, 363] width 133 height 28
type input "1"
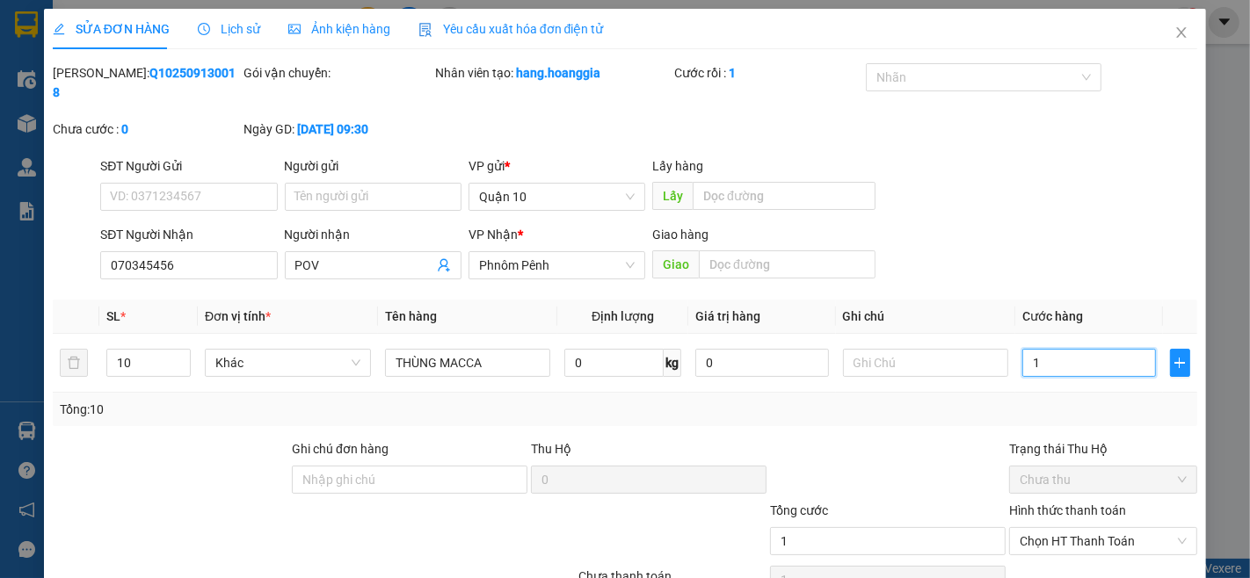
type input "10"
type input "100"
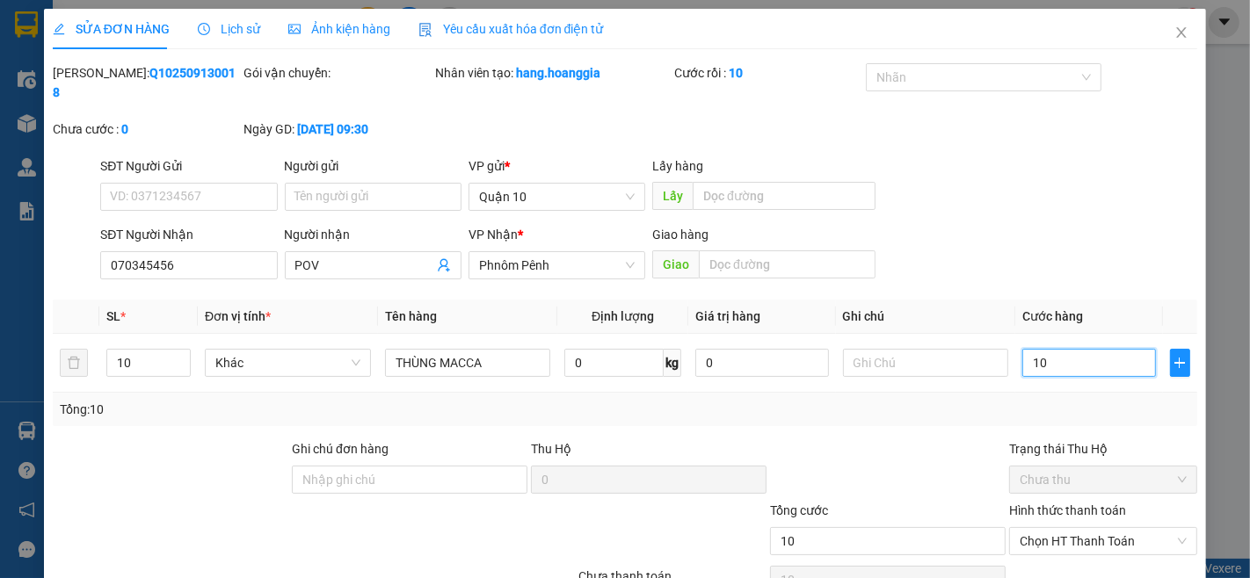
type input "100"
type input "1.000"
type input "10.000"
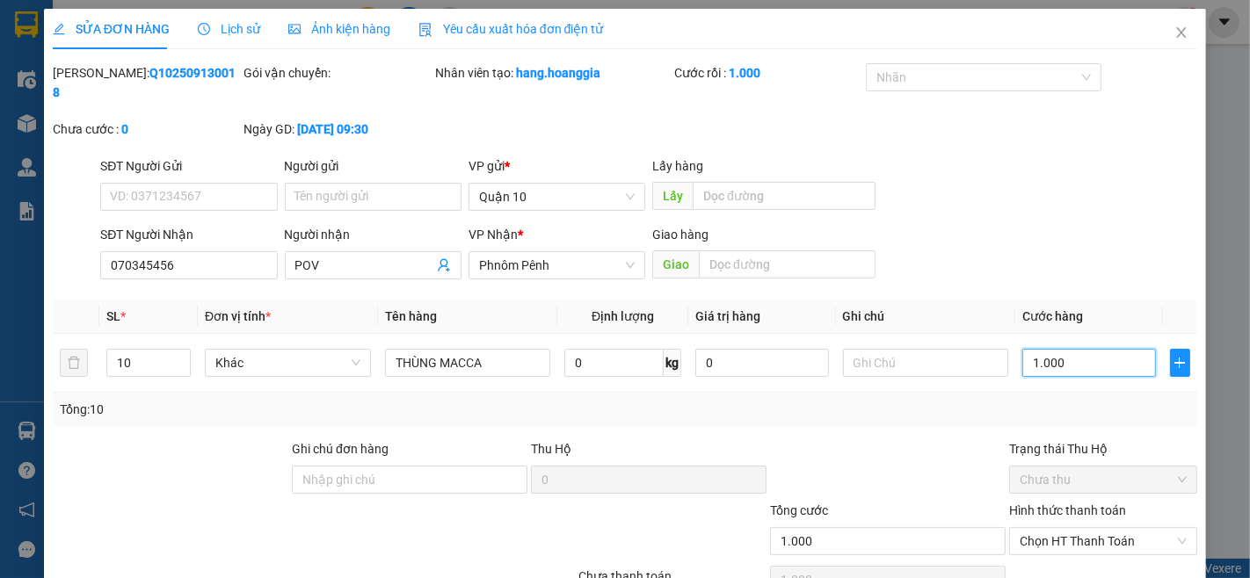
type input "10.000"
type input "100.000"
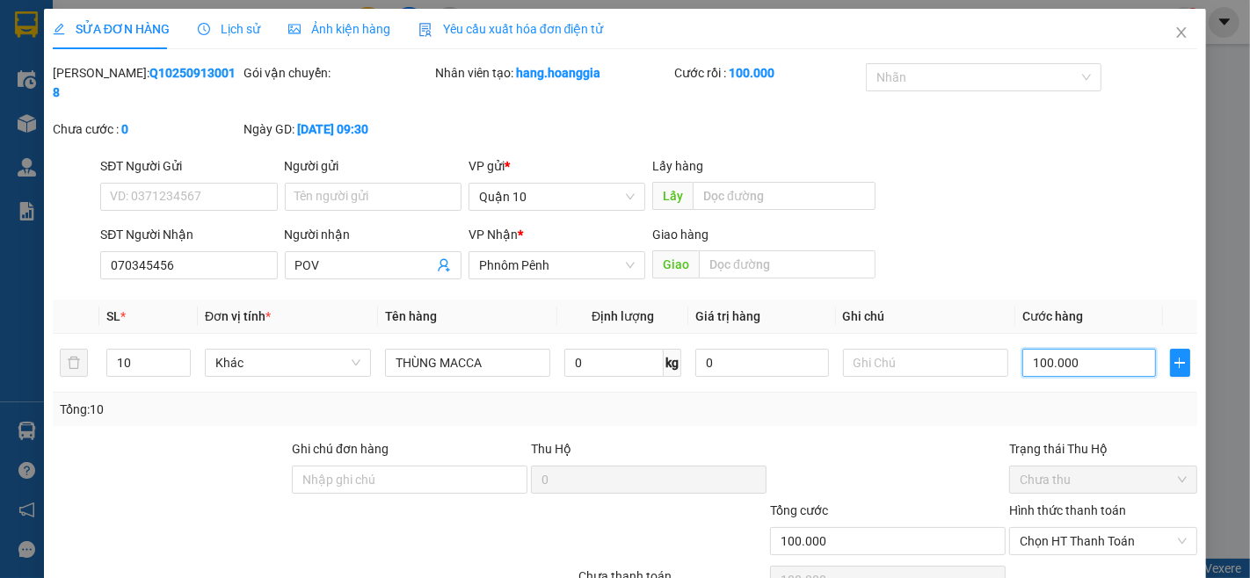
type input "1.000.000"
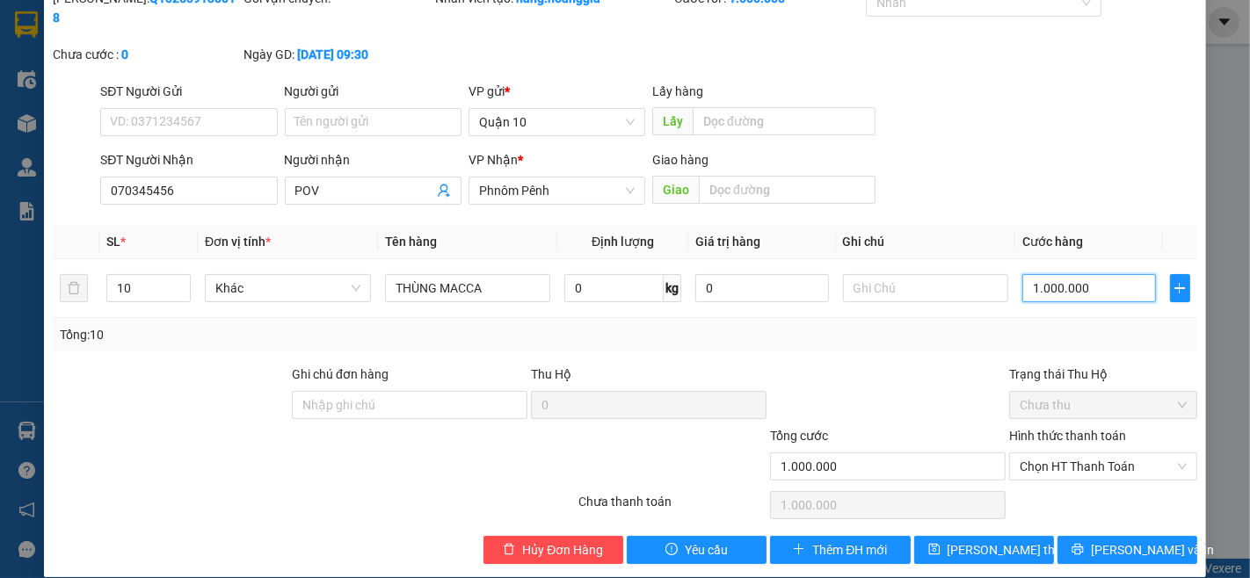
type input "1.000.000"
click at [1114, 466] on div "Hình thức thanh toán Chọn HT Thanh Toán" at bounding box center [1103, 457] width 188 height 62
click at [1129, 455] on span "Chọn HT Thanh Toán" at bounding box center [1103, 467] width 167 height 26
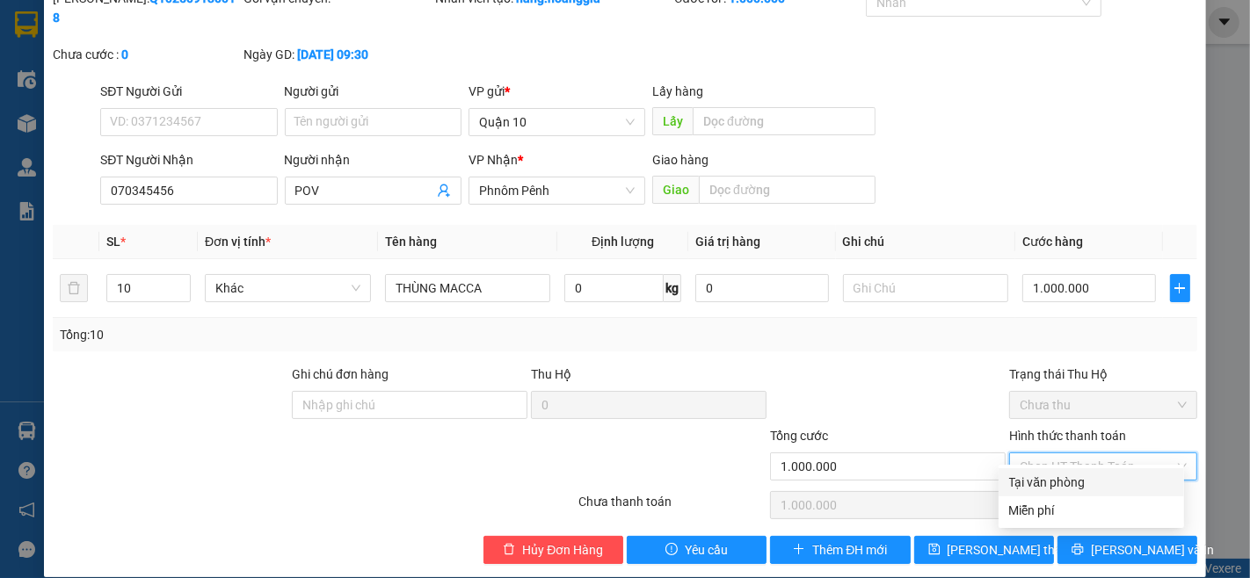
click at [1085, 480] on div "Tại văn phòng" at bounding box center [1091, 482] width 164 height 19
type input "0"
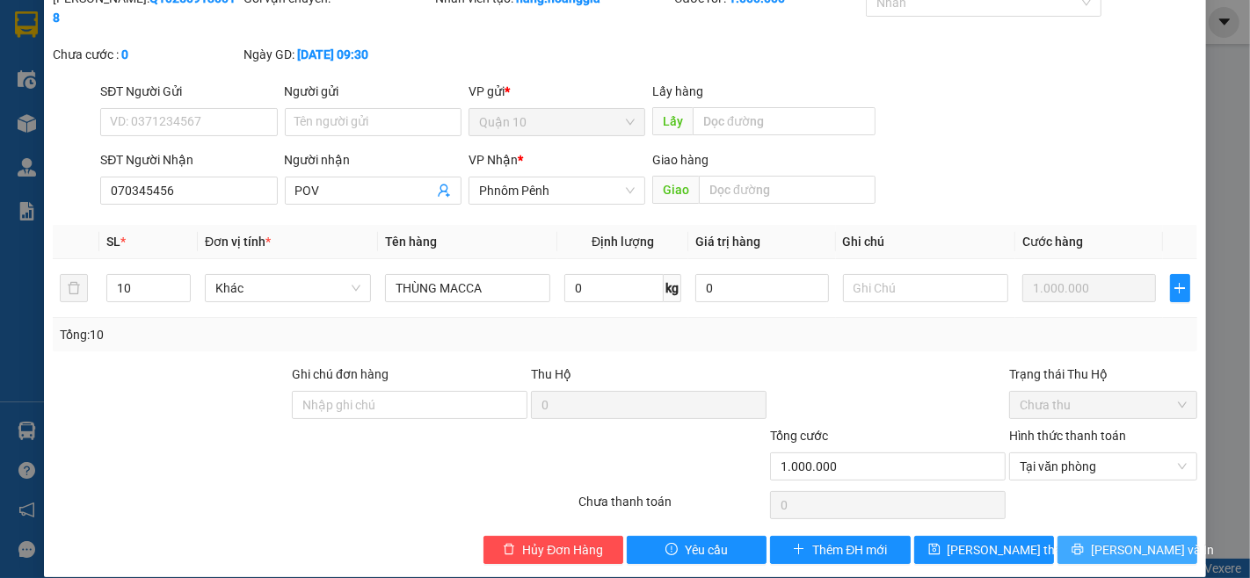
click at [1084, 543] on icon "printer" at bounding box center [1077, 549] width 12 height 12
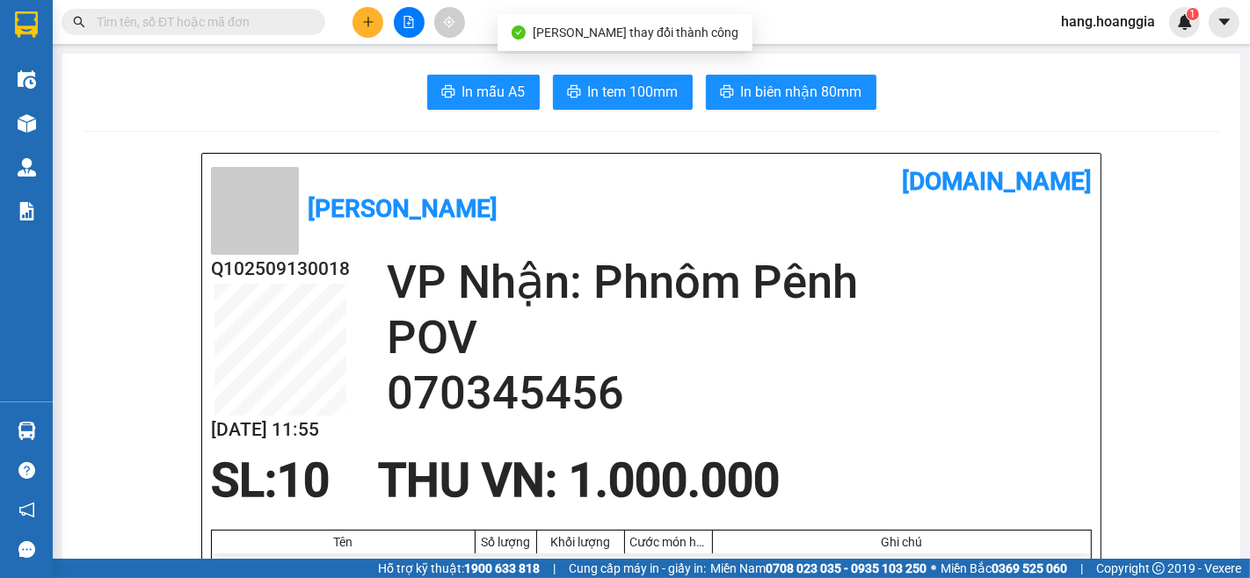
scroll to position [98, 0]
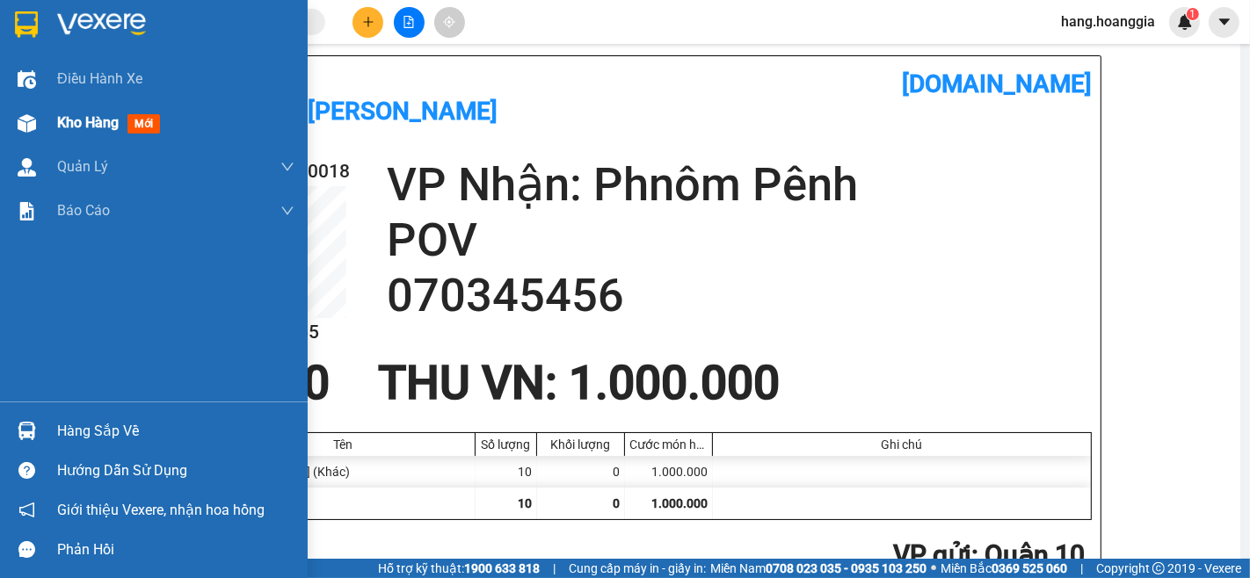
drag, startPoint x: 100, startPoint y: 117, endPoint x: 112, endPoint y: 173, distance: 57.4
click at [105, 120] on span "Kho hàng" at bounding box center [88, 122] width 62 height 17
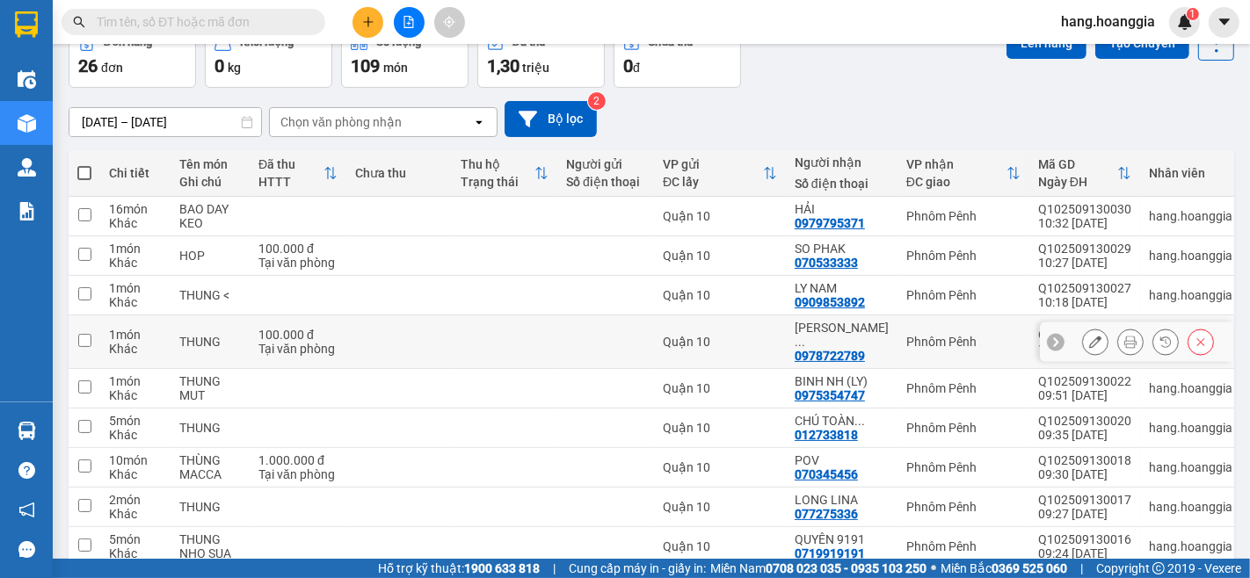
scroll to position [211, 0]
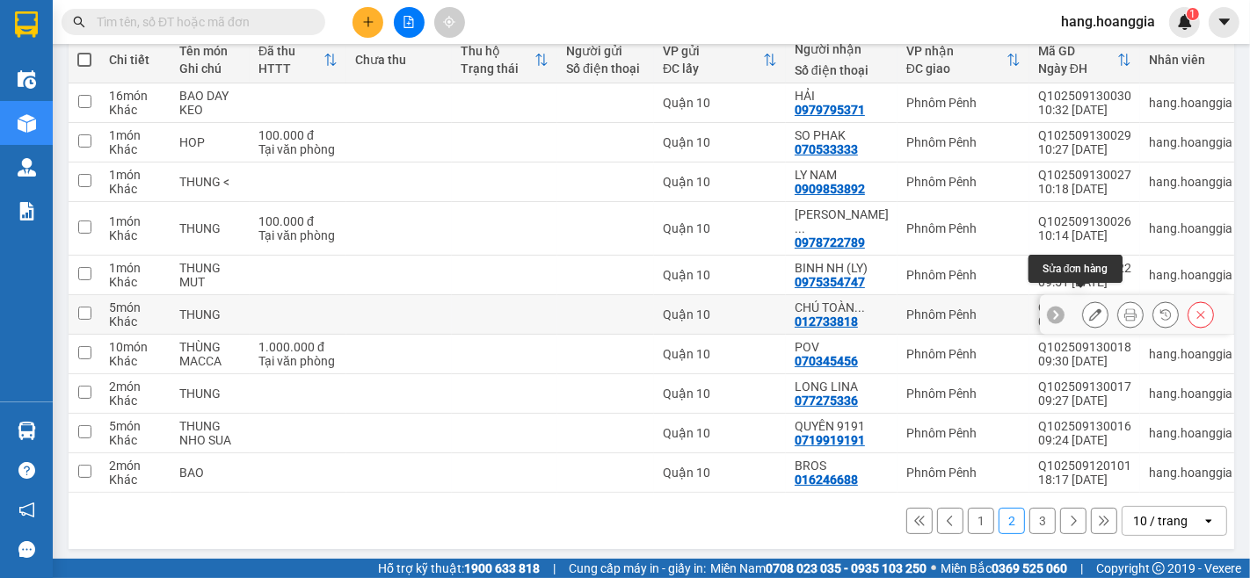
click at [1085, 300] on button at bounding box center [1095, 315] width 25 height 31
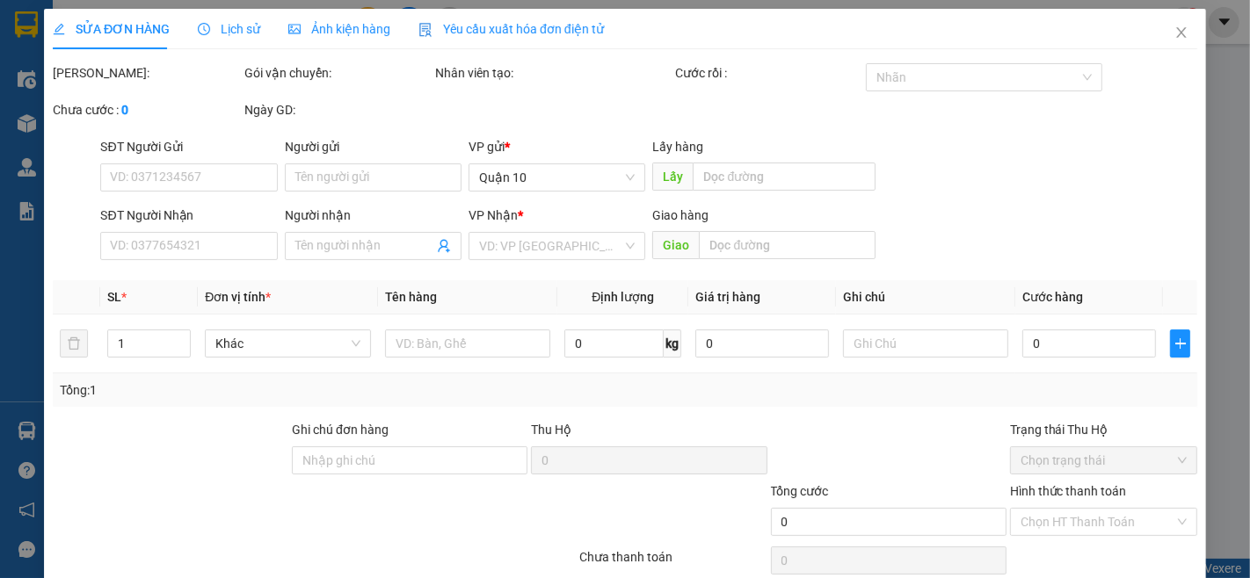
type input "012733818"
type input "CHÚ TOÀN DỰ"
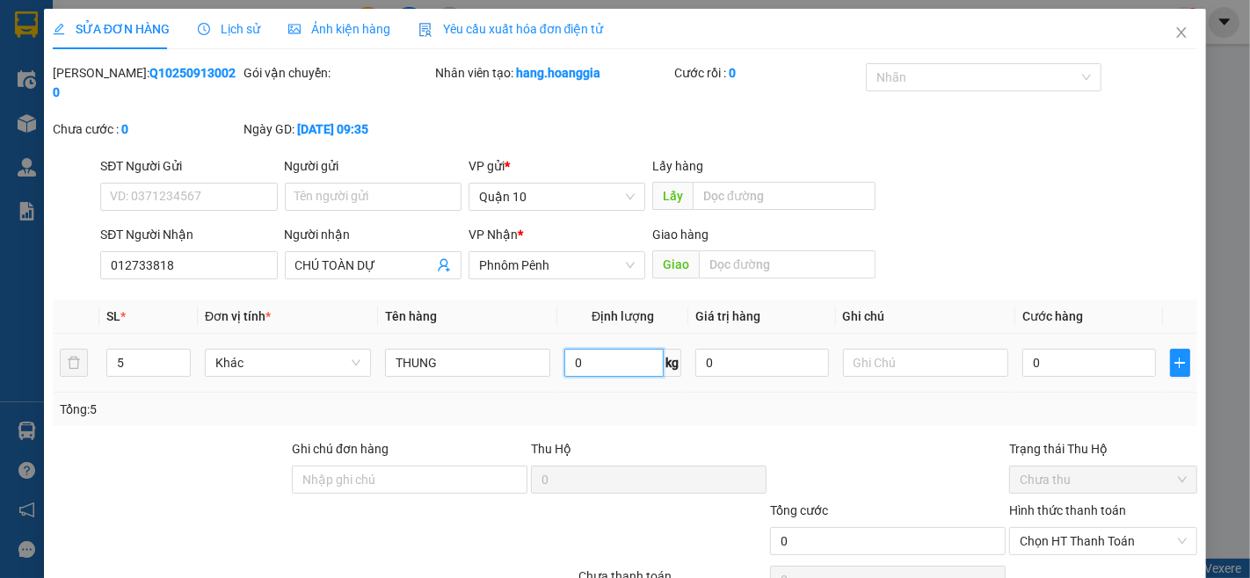
click at [645, 349] on input "0" at bounding box center [613, 363] width 99 height 28
type input "90"
click at [1029, 362] on td "0" at bounding box center [1088, 363] width 147 height 59
type input "7"
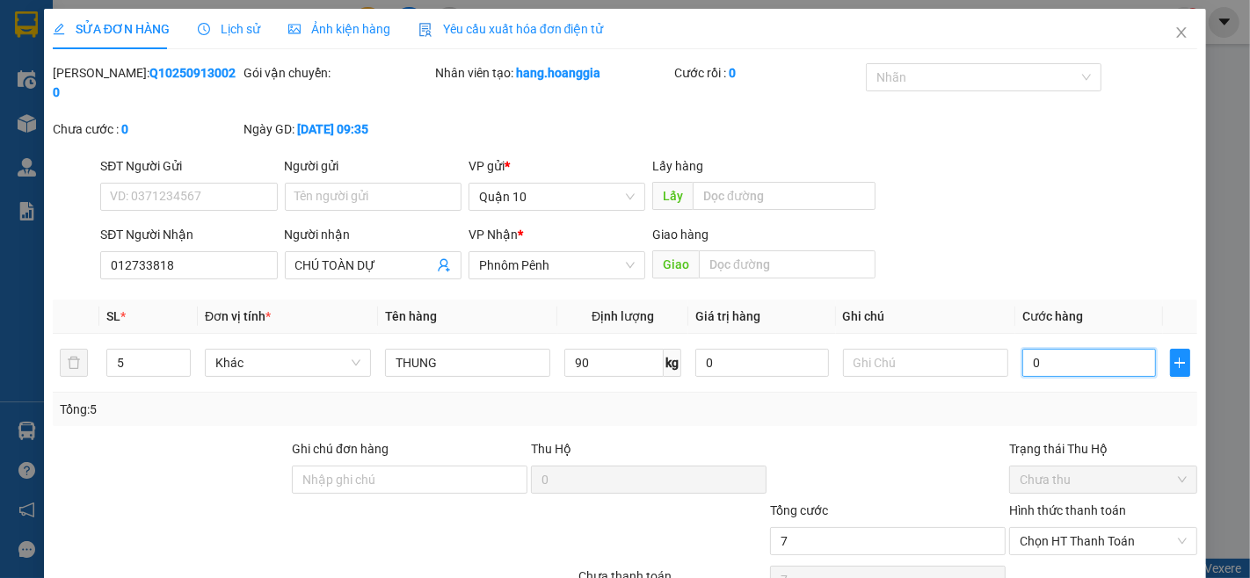
type input "7"
type input "72"
type input "720"
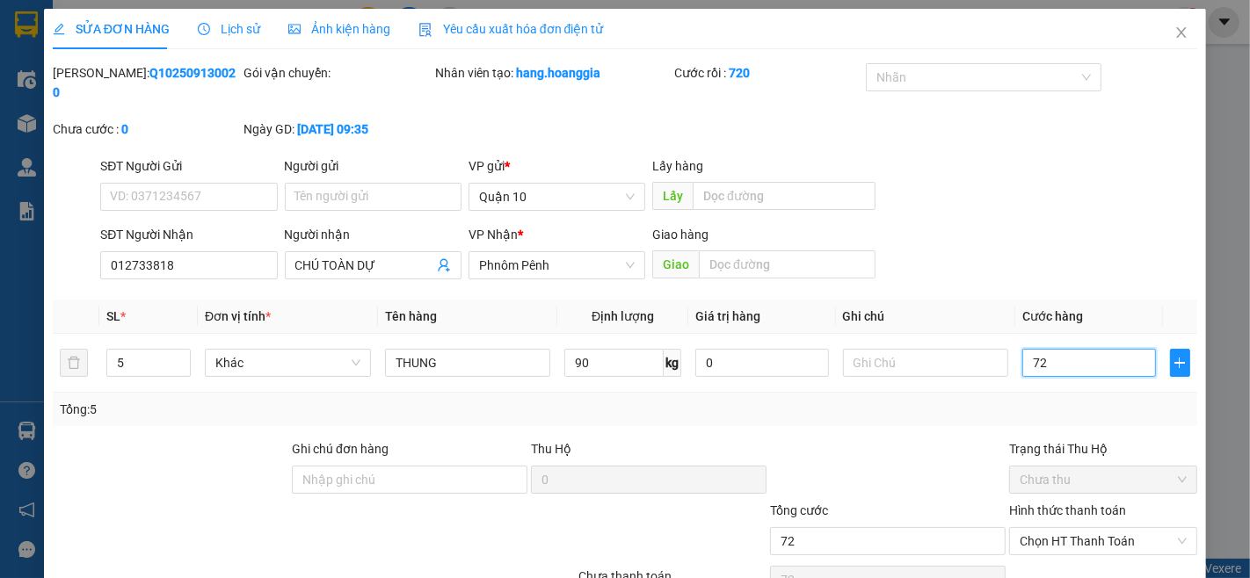
type input "720"
type input "720.000"
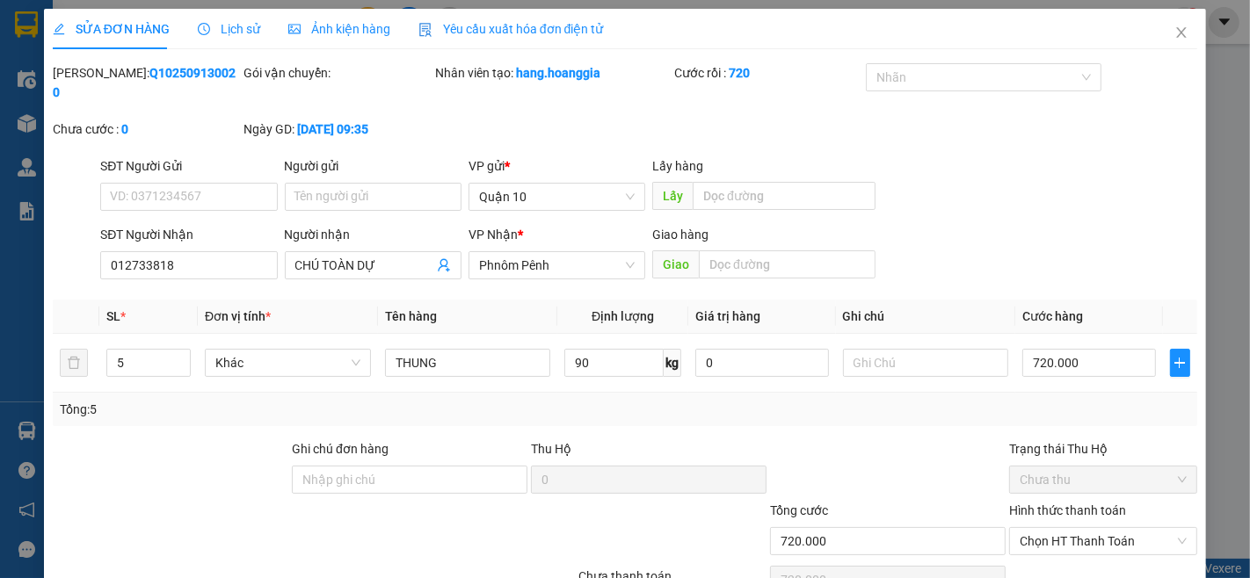
click at [969, 439] on div at bounding box center [887, 470] width 239 height 62
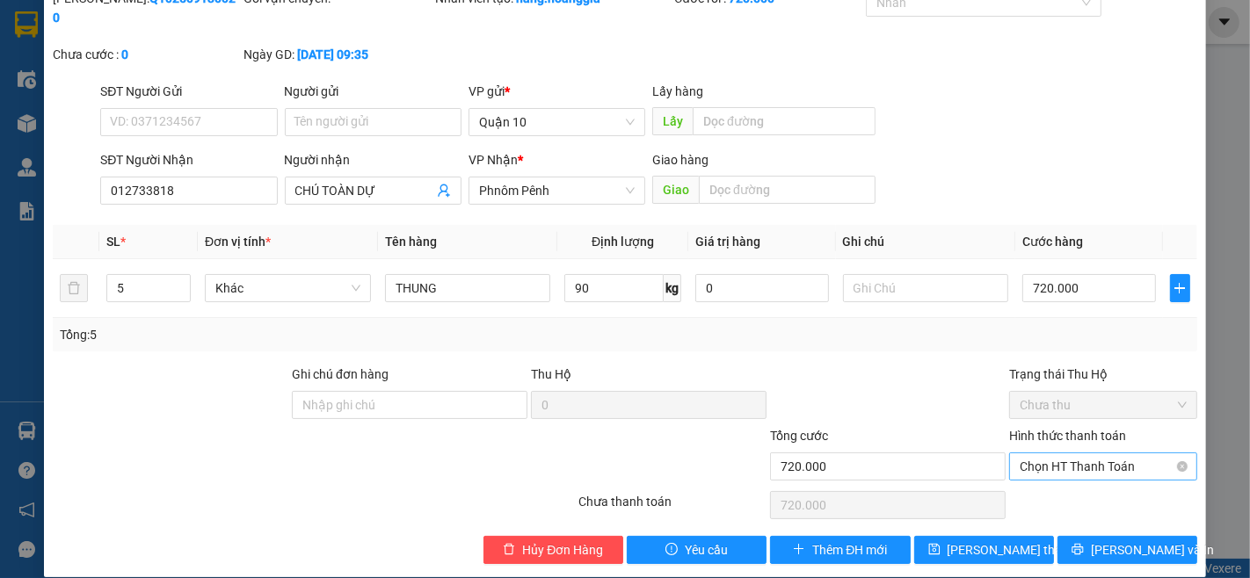
click at [1078, 454] on span "Chọn HT Thanh Toán" at bounding box center [1103, 467] width 167 height 26
click at [1078, 478] on div "Tại văn phòng" at bounding box center [1091, 482] width 164 height 19
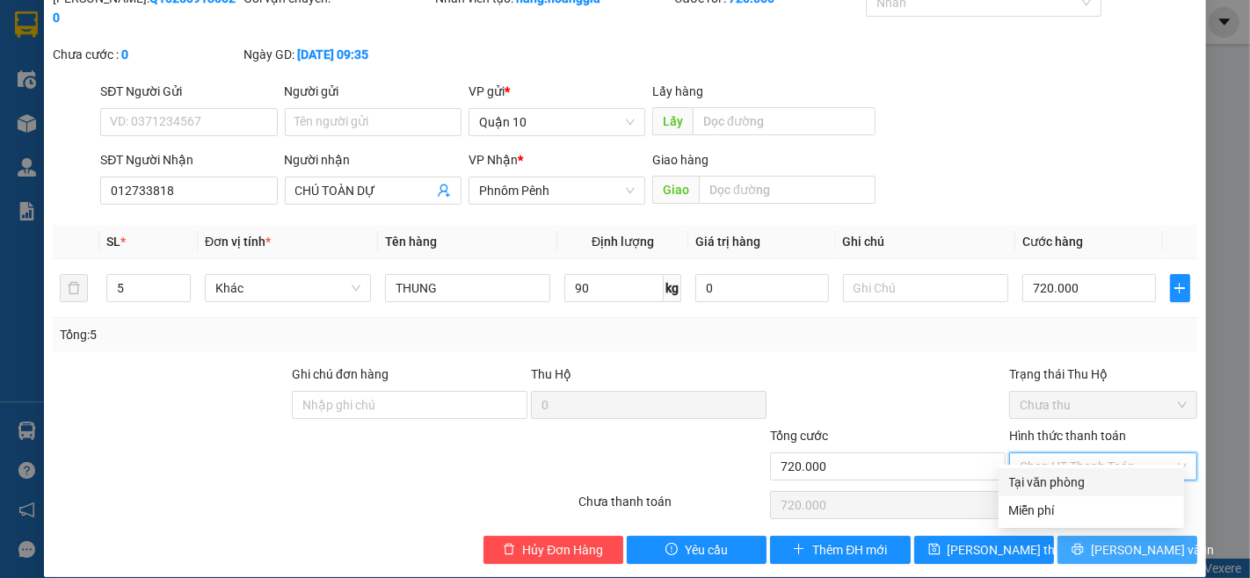
type input "0"
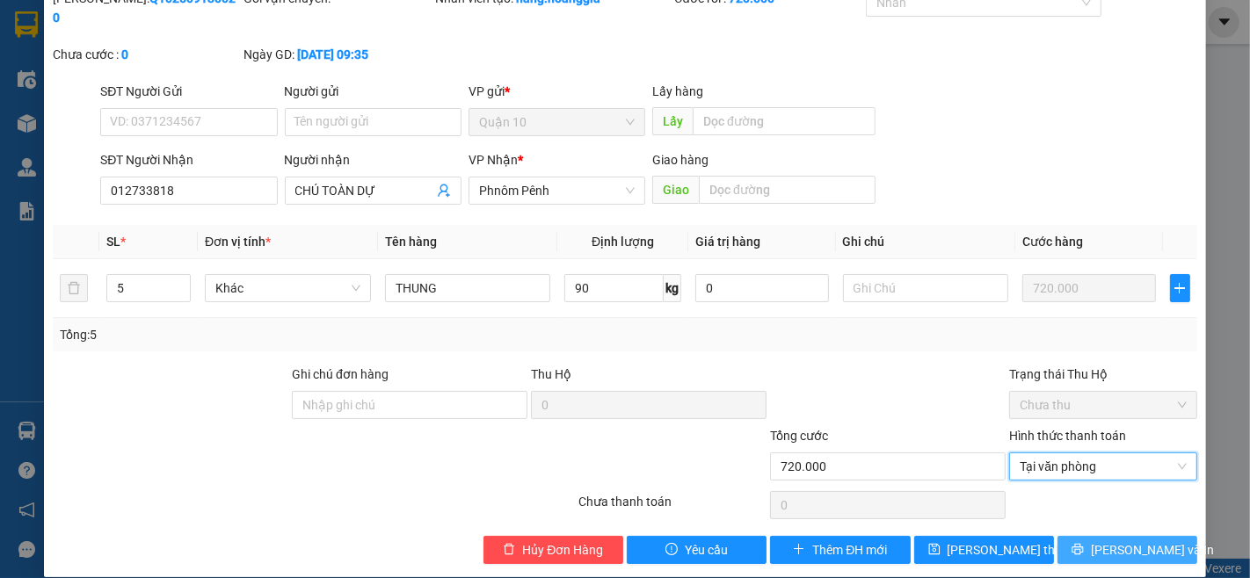
click at [1114, 541] on span "[PERSON_NAME] và In" at bounding box center [1152, 550] width 123 height 19
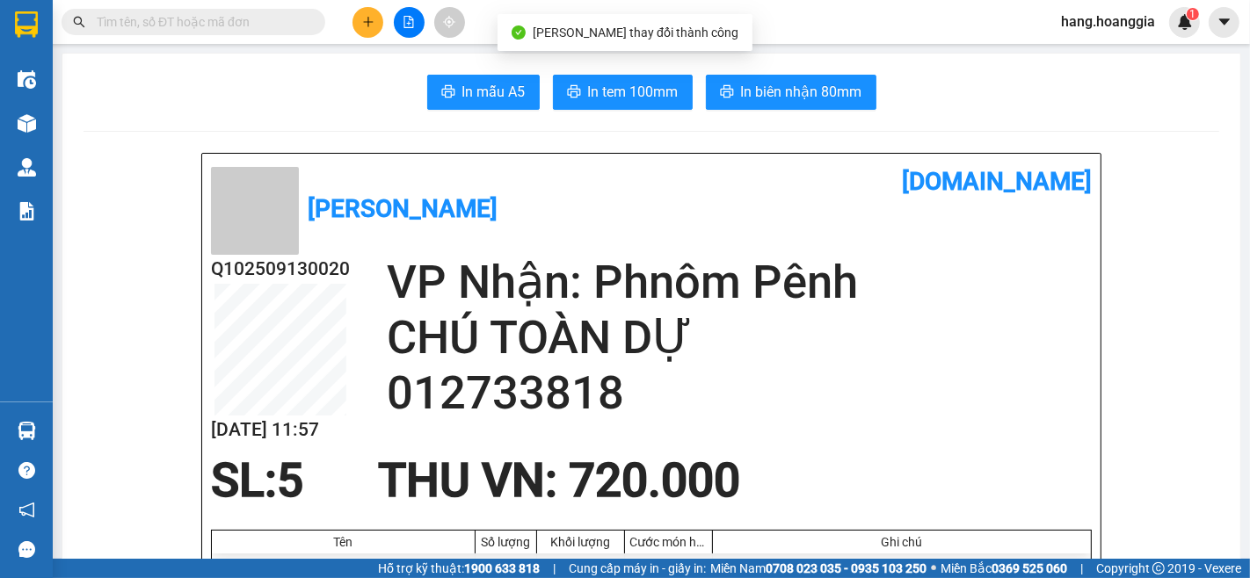
scroll to position [98, 0]
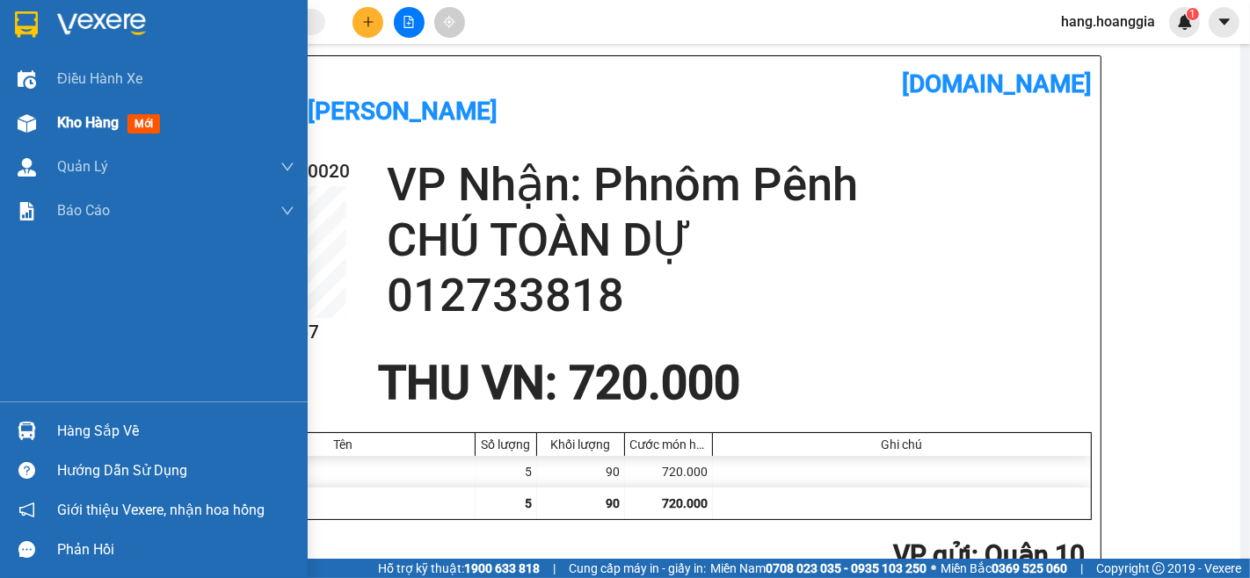
click at [75, 120] on span "Kho hàng" at bounding box center [88, 122] width 62 height 17
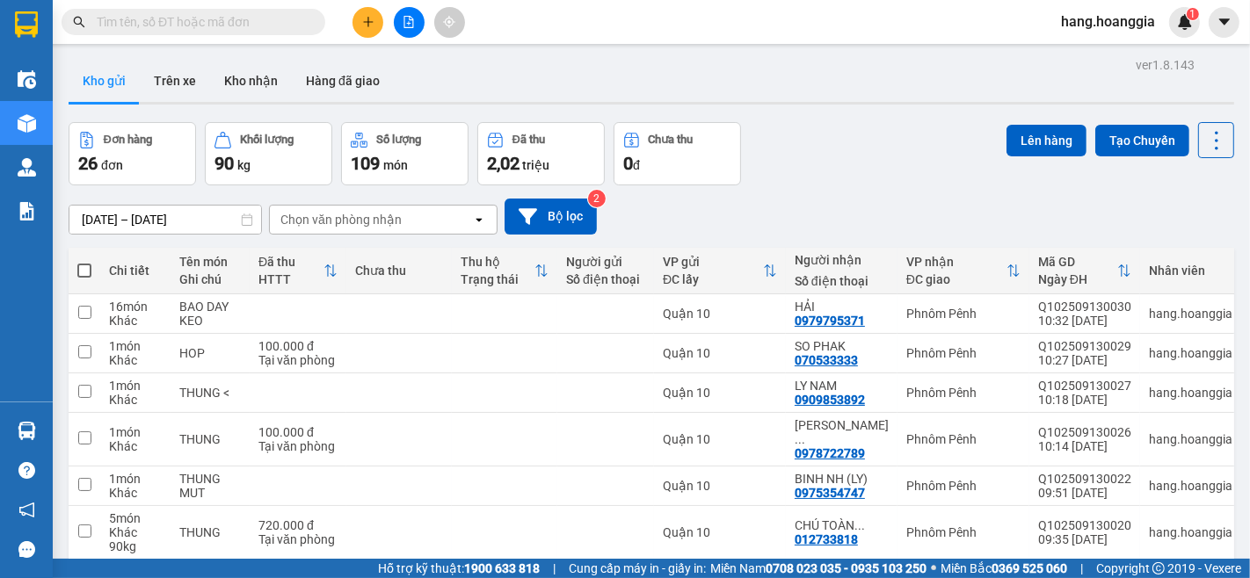
scroll to position [195, 0]
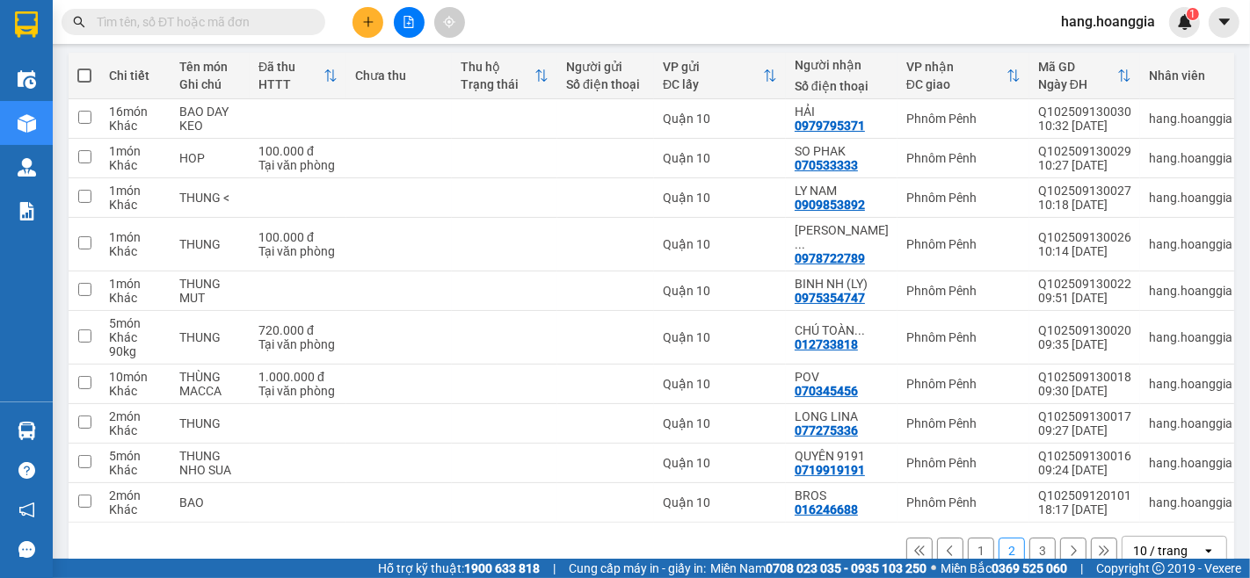
click at [968, 545] on button "1" at bounding box center [981, 551] width 26 height 26
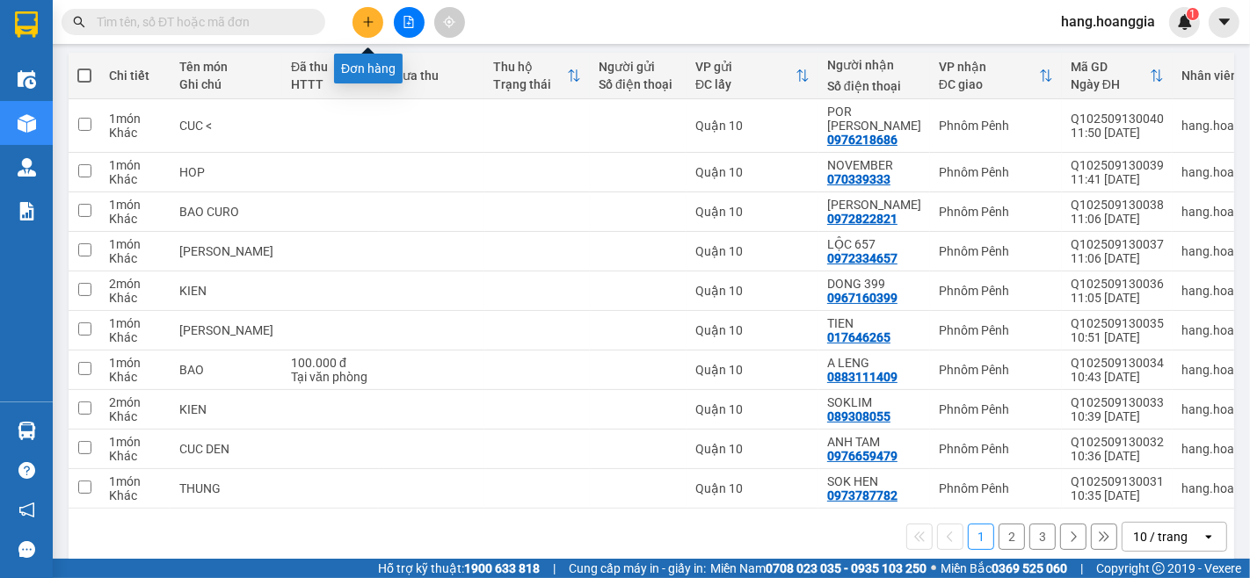
click at [363, 26] on icon "plus" at bounding box center [368, 22] width 12 height 12
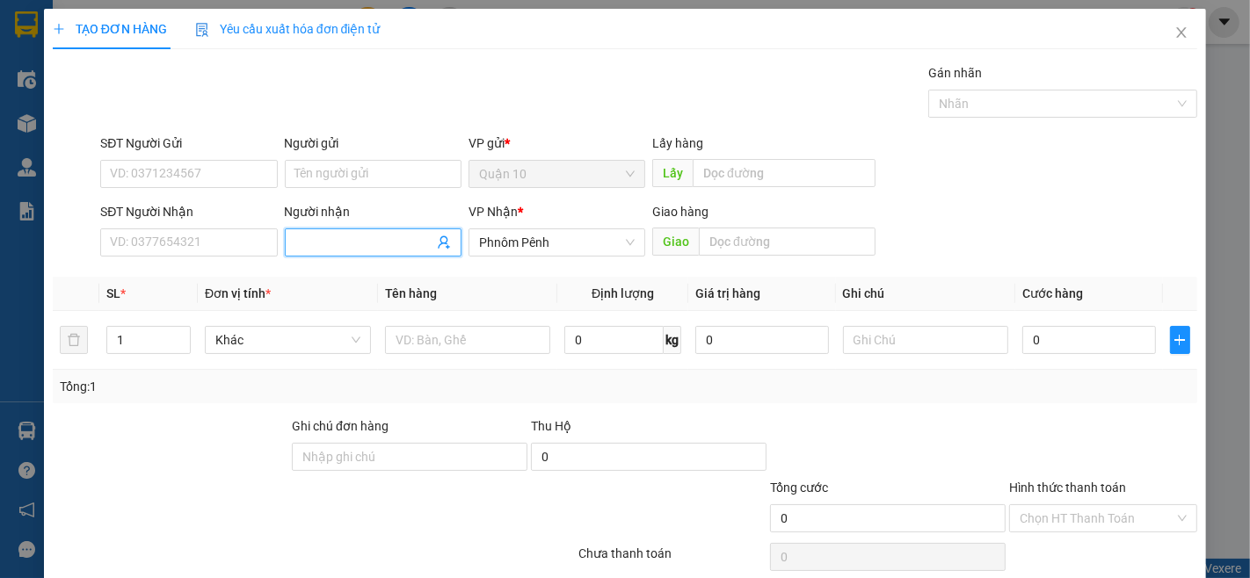
click at [323, 251] on input "Người nhận" at bounding box center [364, 242] width 138 height 19
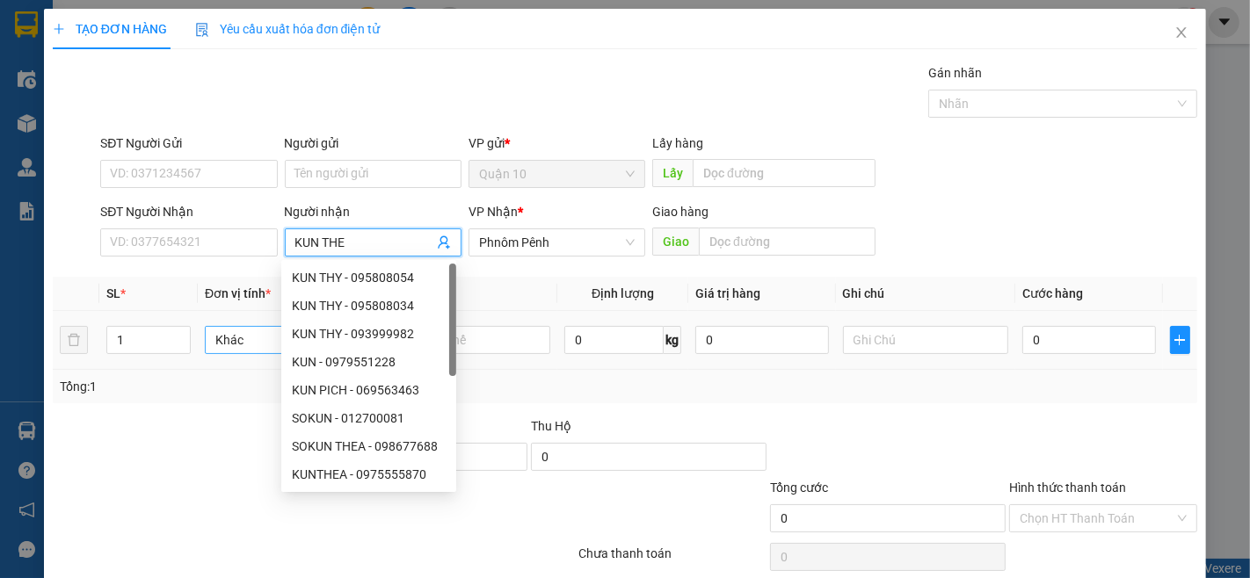
type input "KUN THEA"
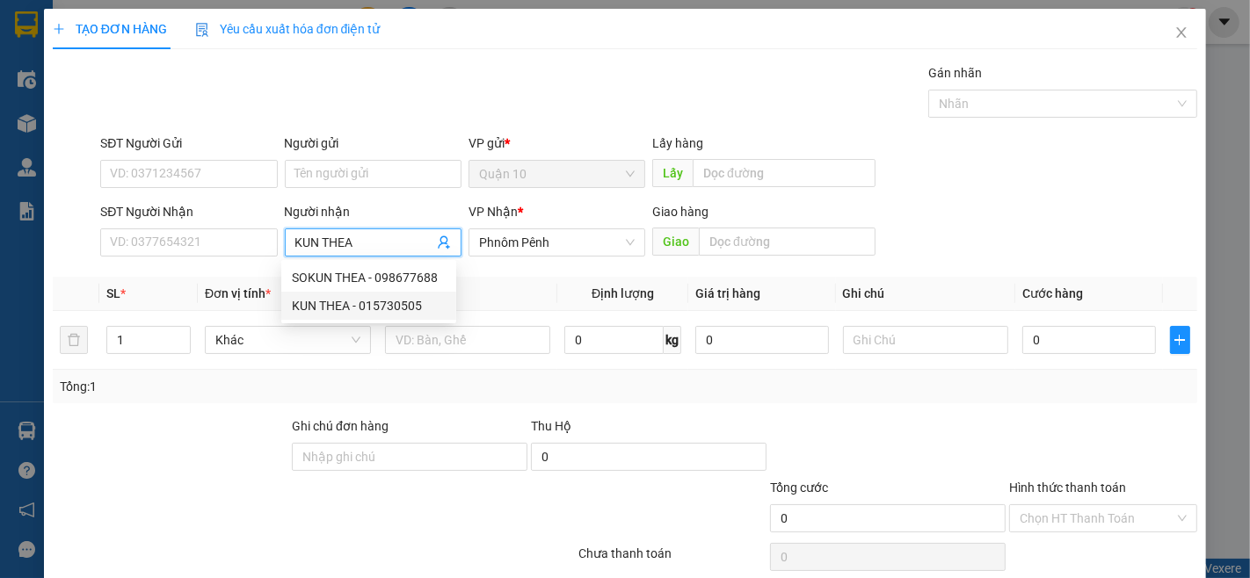
click at [381, 310] on div "KUN THEA - 015730505" at bounding box center [369, 305] width 154 height 19
type input "015730505"
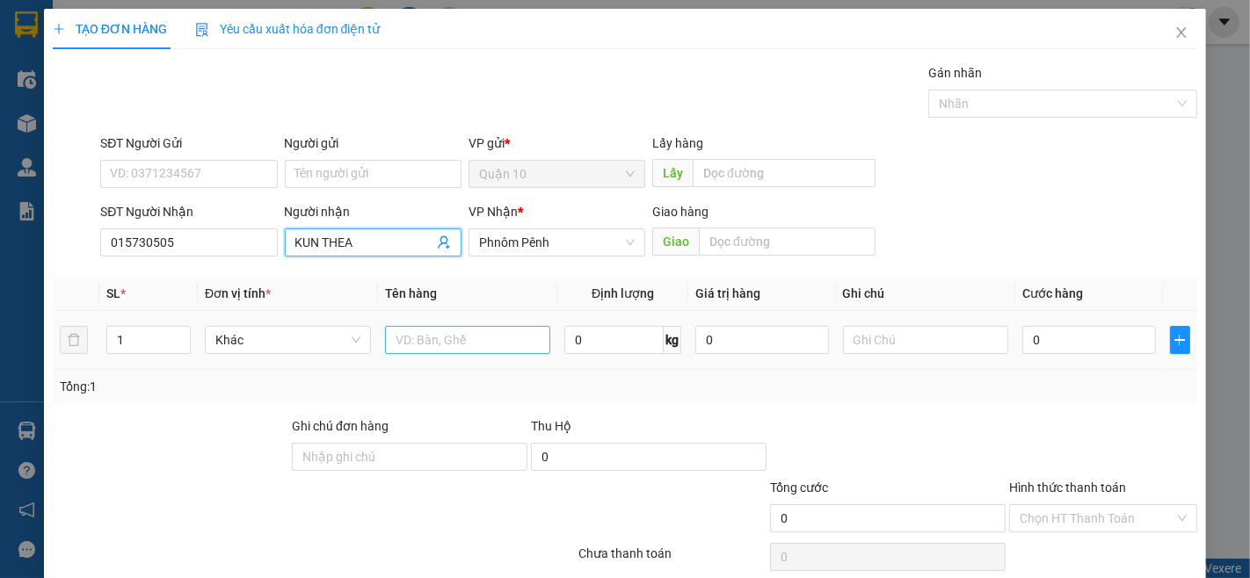
type input "KUN THEA"
click at [452, 332] on input "text" at bounding box center [468, 340] width 166 height 28
type input "4 KIEN + 1 TH"
click at [187, 332] on span "Increase Value" at bounding box center [180, 335] width 19 height 16
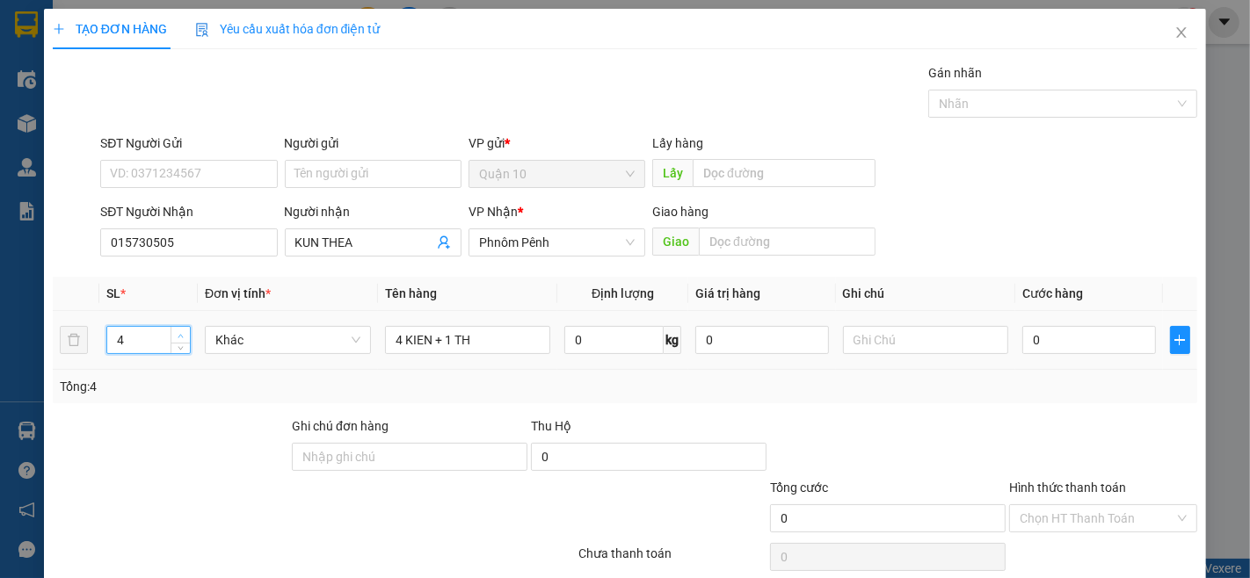
click at [187, 332] on span "Increase Value" at bounding box center [180, 335] width 19 height 16
type input "5"
click at [187, 332] on span "Increase Value" at bounding box center [180, 335] width 19 height 16
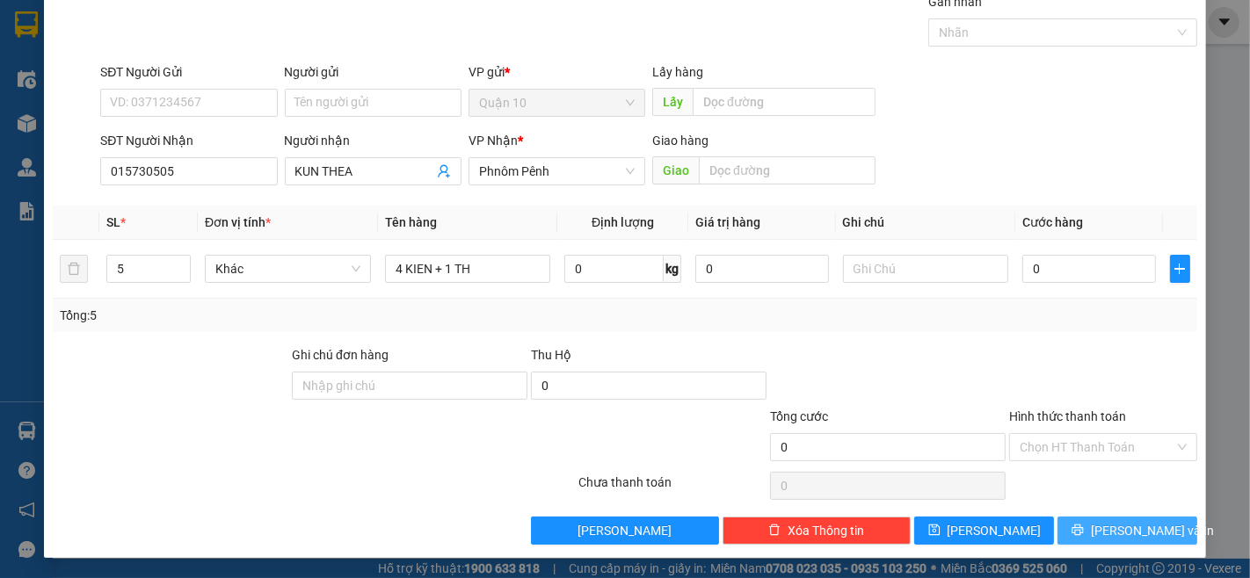
drag, startPoint x: 1122, startPoint y: 533, endPoint x: 731, endPoint y: 31, distance: 635.7
click at [1122, 534] on span "[PERSON_NAME] và In" at bounding box center [1152, 530] width 123 height 19
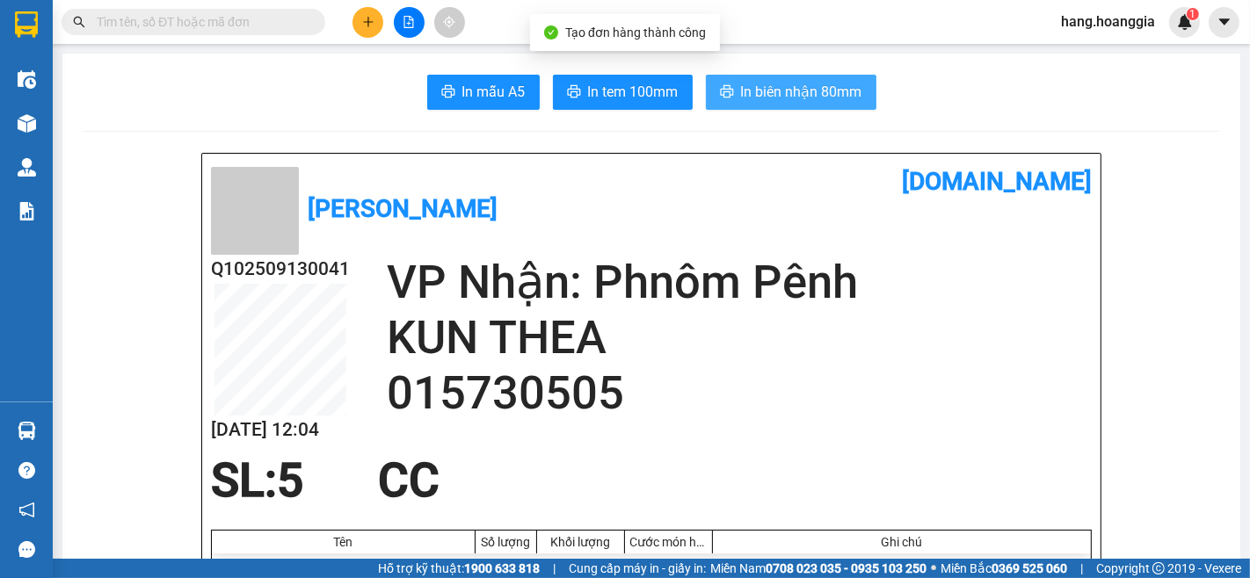
click at [832, 101] on span "In biên nhận 80mm" at bounding box center [801, 92] width 121 height 22
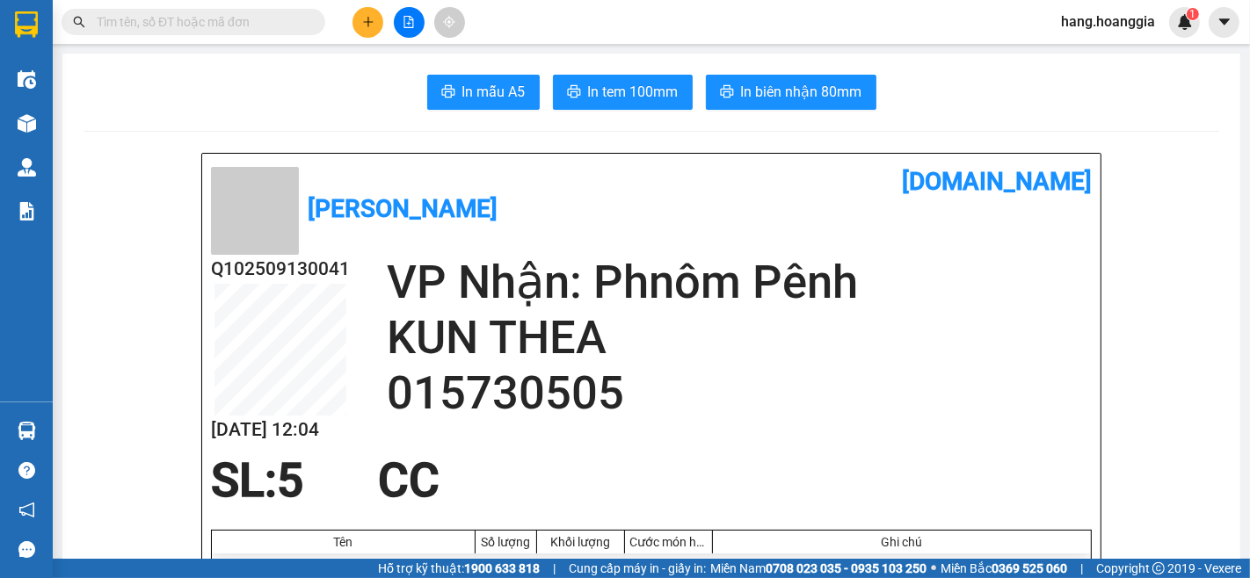
click at [352, 21] on div at bounding box center [409, 22] width 132 height 31
click at [370, 24] on icon "plus" at bounding box center [368, 22] width 12 height 12
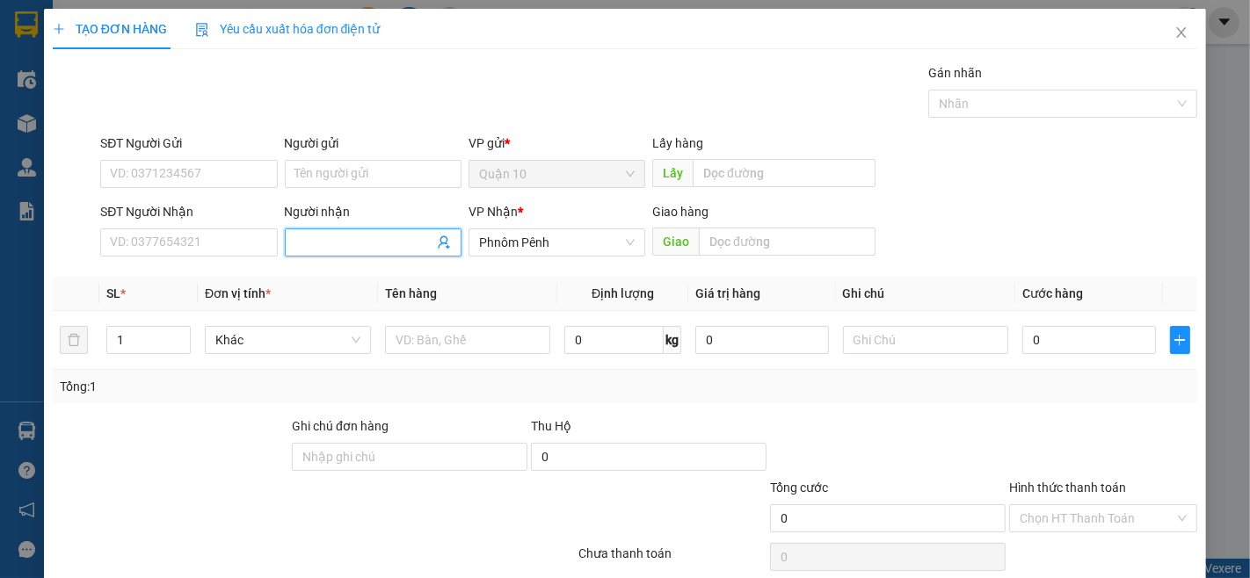
click at [303, 229] on span at bounding box center [373, 243] width 177 height 28
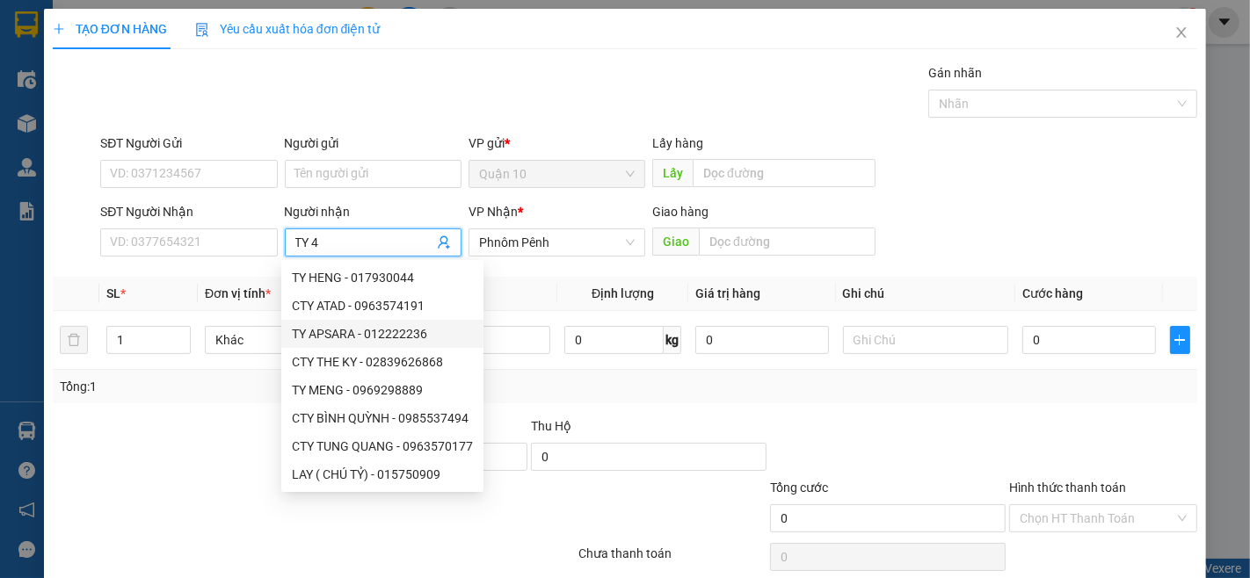
type input "TY 41"
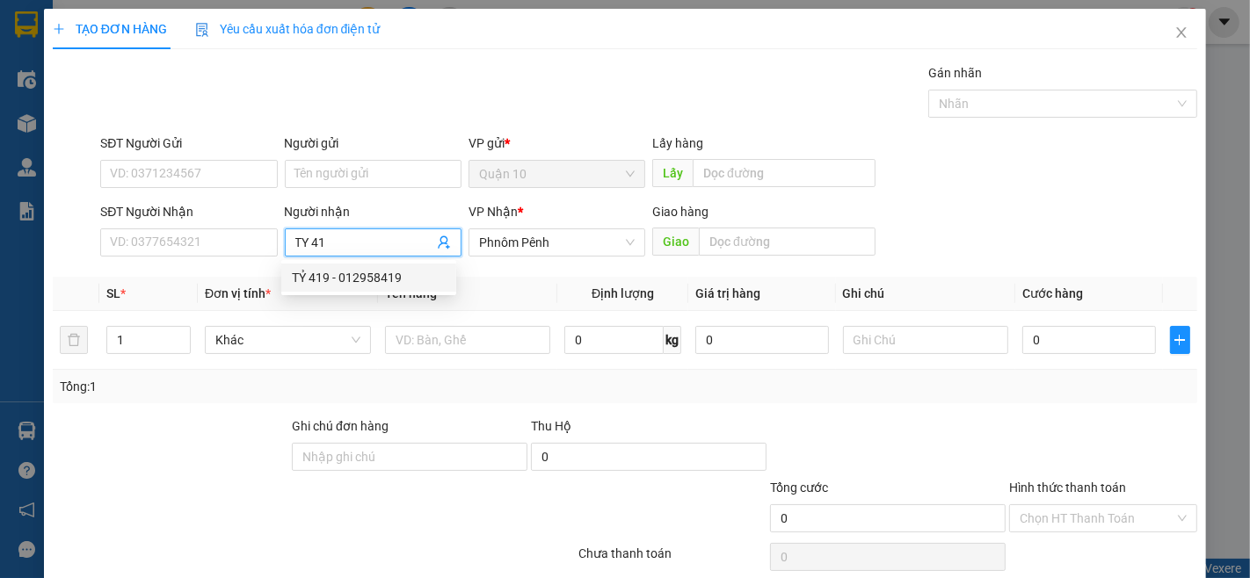
click at [373, 266] on div "TỶ 419 - 012958419" at bounding box center [368, 278] width 175 height 28
type input "012958419"
type input "TỶ 419"
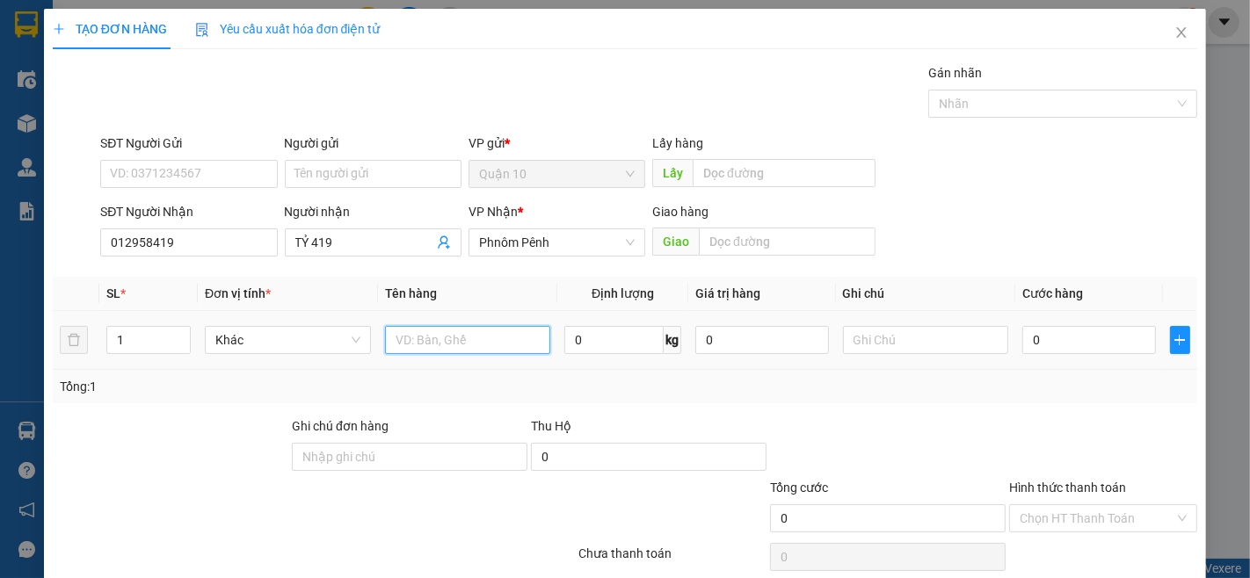
click at [462, 338] on input "text" at bounding box center [468, 340] width 166 height 28
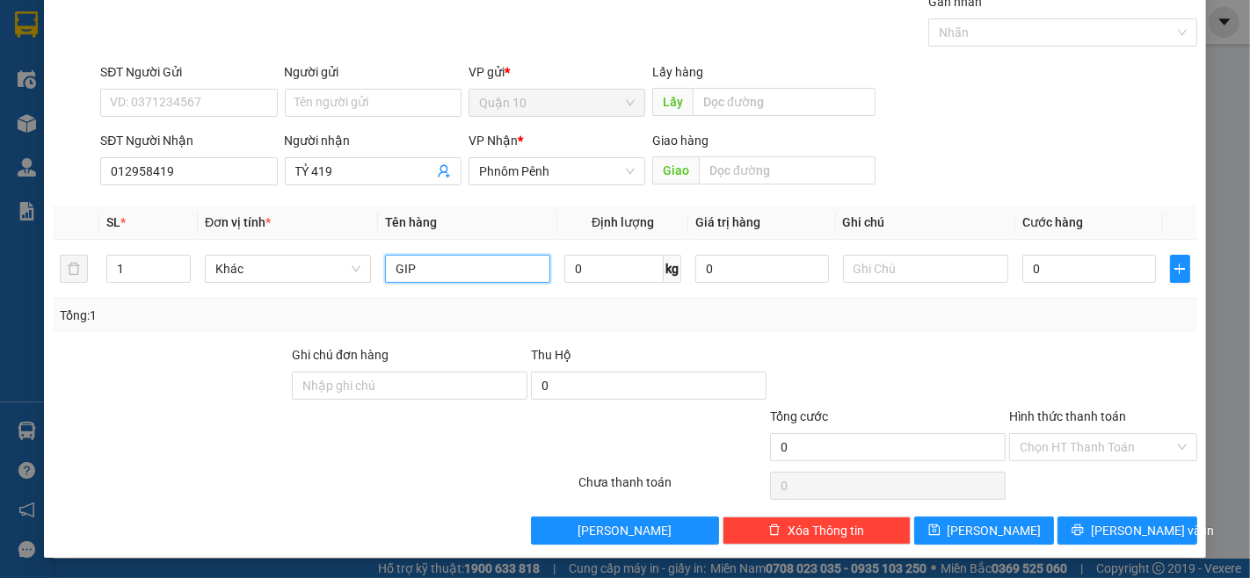
type input "GIP"
click at [1079, 513] on div "Transit Pickup Surcharge Ids Transit Deliver Surcharge Ids Transit Deliver Surc…" at bounding box center [625, 268] width 1144 height 553
click at [1084, 513] on div "Transit Pickup Surcharge Ids Transit Deliver Surcharge Ids Transit Deliver Surc…" at bounding box center [625, 268] width 1144 height 553
click at [1086, 541] on button "[PERSON_NAME] và In" at bounding box center [1127, 531] width 140 height 28
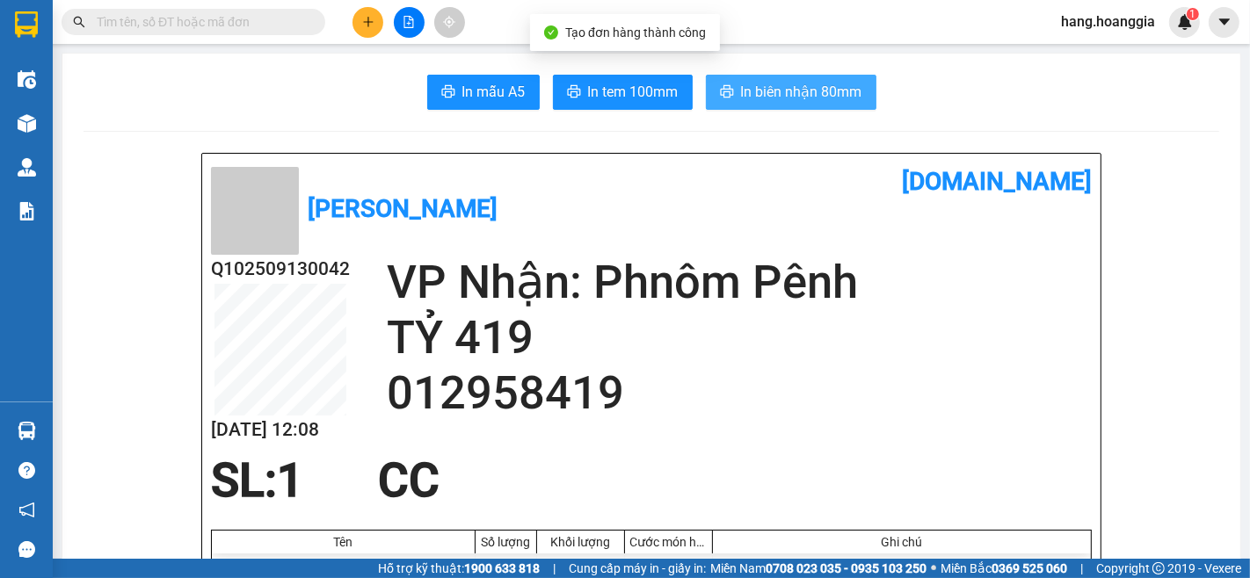
drag, startPoint x: 827, startPoint y: 90, endPoint x: 671, endPoint y: 493, distance: 432.7
click at [827, 98] on span "In biên nhận 80mm" at bounding box center [801, 92] width 121 height 22
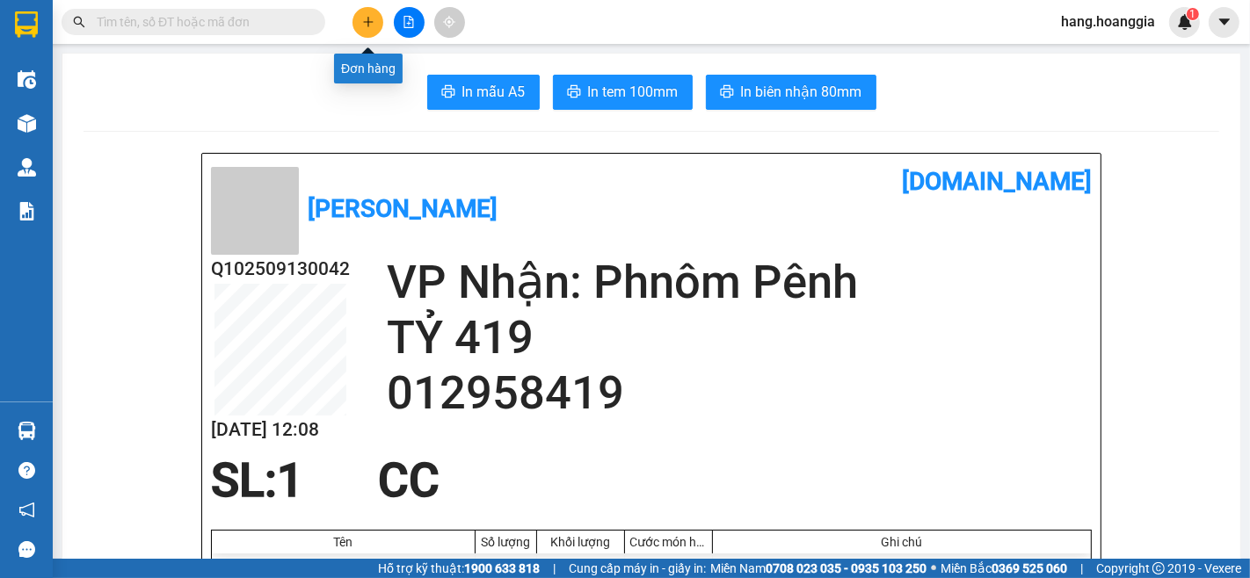
click at [373, 14] on button at bounding box center [367, 22] width 31 height 31
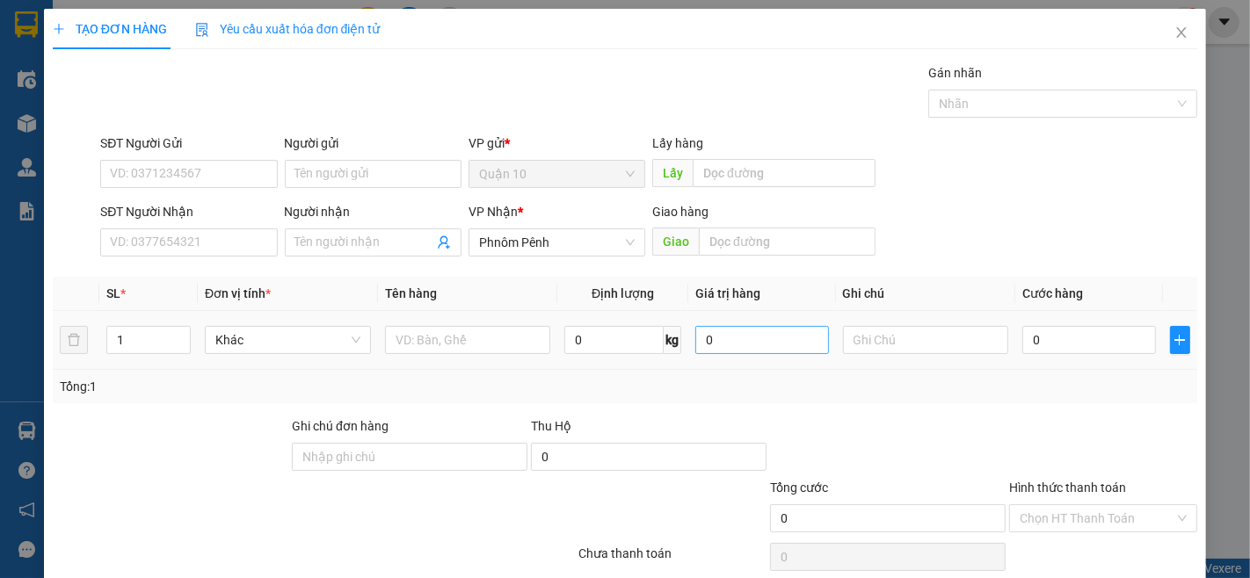
drag, startPoint x: 251, startPoint y: 227, endPoint x: 689, endPoint y: 350, distance: 454.7
click at [253, 227] on div "SĐT Người Nhận" at bounding box center [188, 215] width 177 height 26
click at [363, 244] on input "Người nhận" at bounding box center [364, 242] width 138 height 19
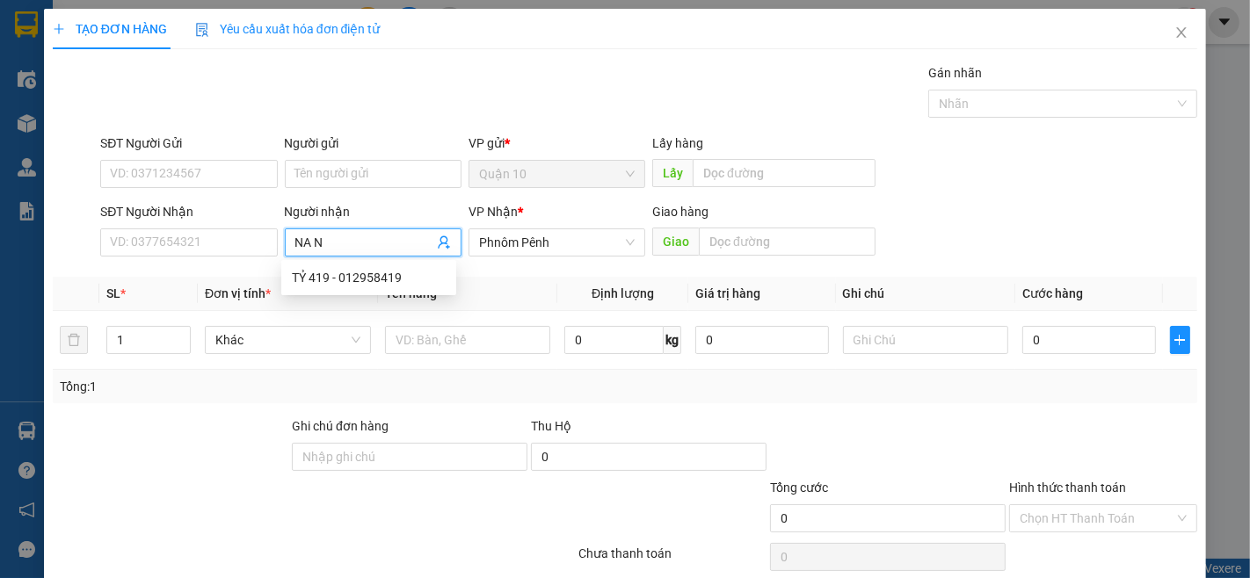
type input "NA NA"
click at [390, 301] on div "NA NA - 069558316" at bounding box center [369, 305] width 154 height 19
type input "069558316"
type input "NA NA"
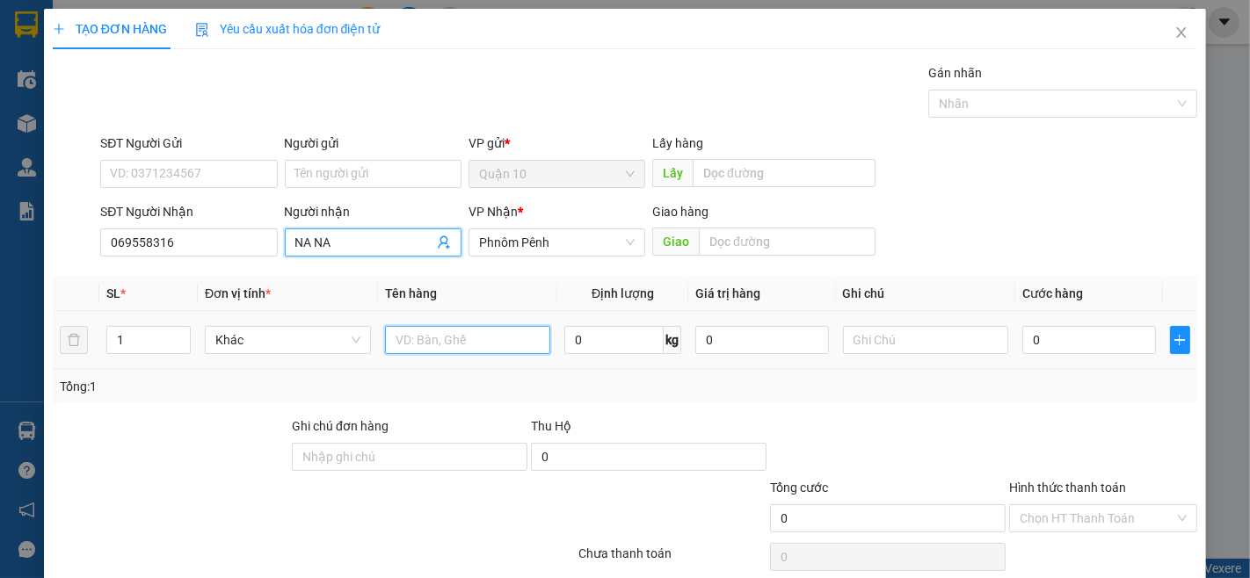
click at [480, 347] on input "text" at bounding box center [468, 340] width 166 height 28
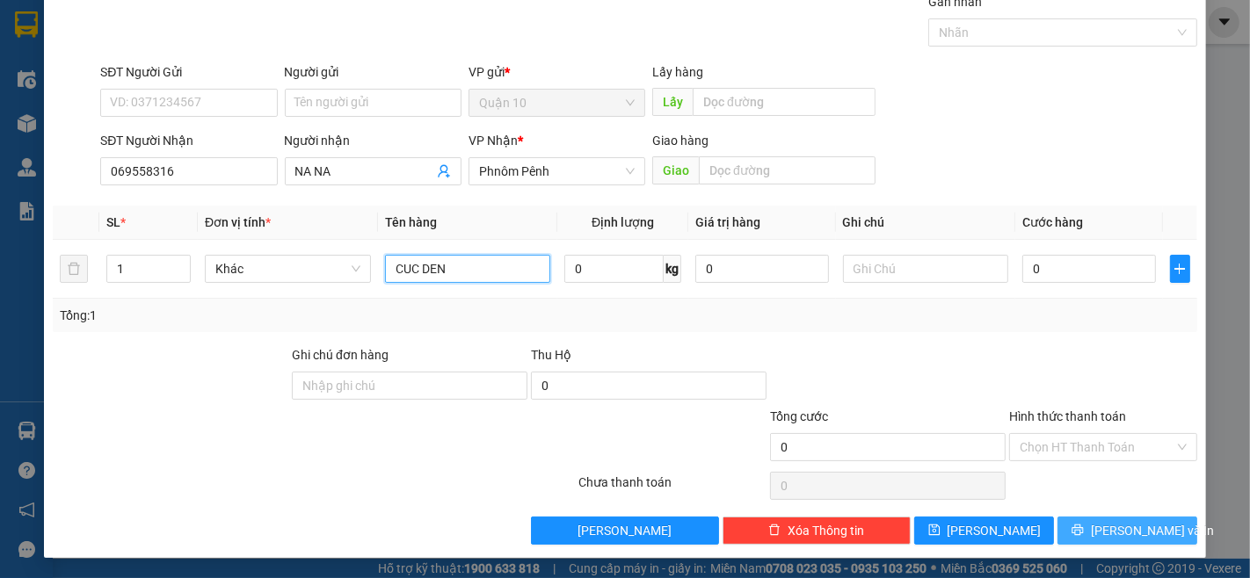
type input "CUC DEN"
click at [1107, 536] on span "[PERSON_NAME] và In" at bounding box center [1152, 530] width 123 height 19
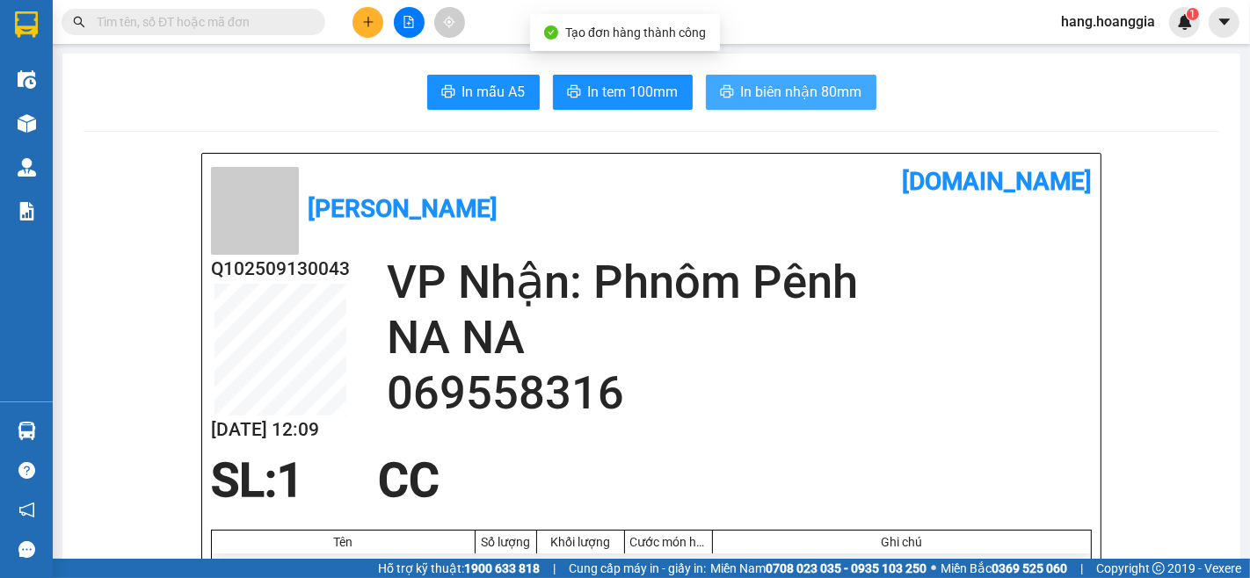
click at [791, 89] on span "In biên nhận 80mm" at bounding box center [801, 92] width 121 height 22
click at [374, 29] on button at bounding box center [367, 22] width 31 height 31
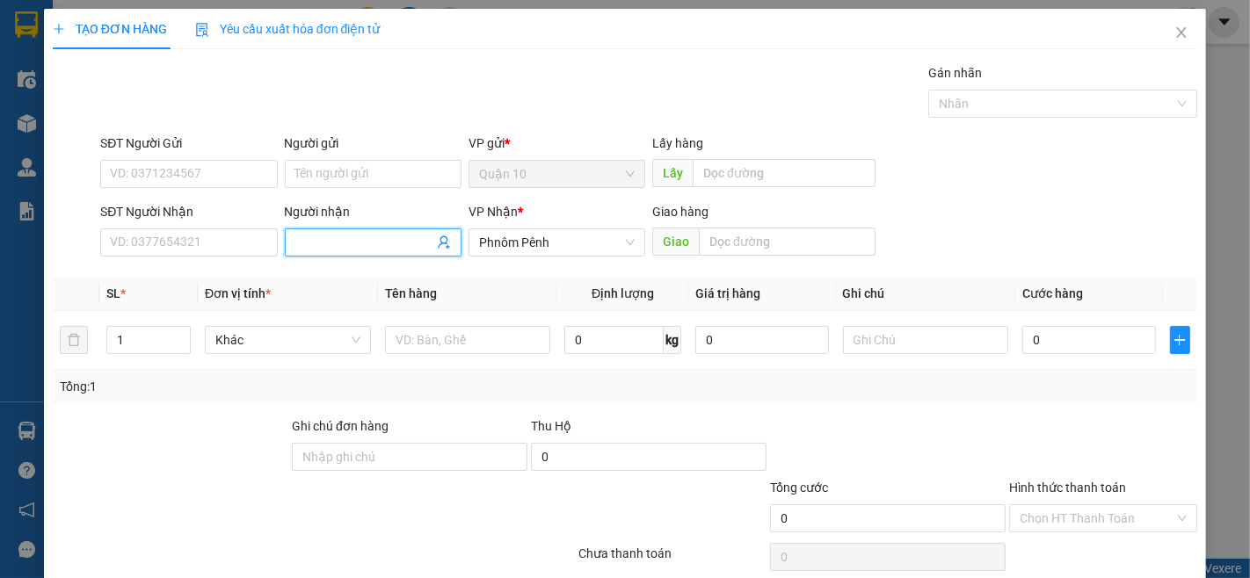
click at [338, 240] on input "Người nhận" at bounding box center [364, 242] width 138 height 19
type input "SAMBA"
click at [332, 279] on div "SAMBATH- THƯỜNG - 07196711111" at bounding box center [394, 277] width 204 height 19
type input "07196711111"
type input "SAMBATH- THƯỜNG"
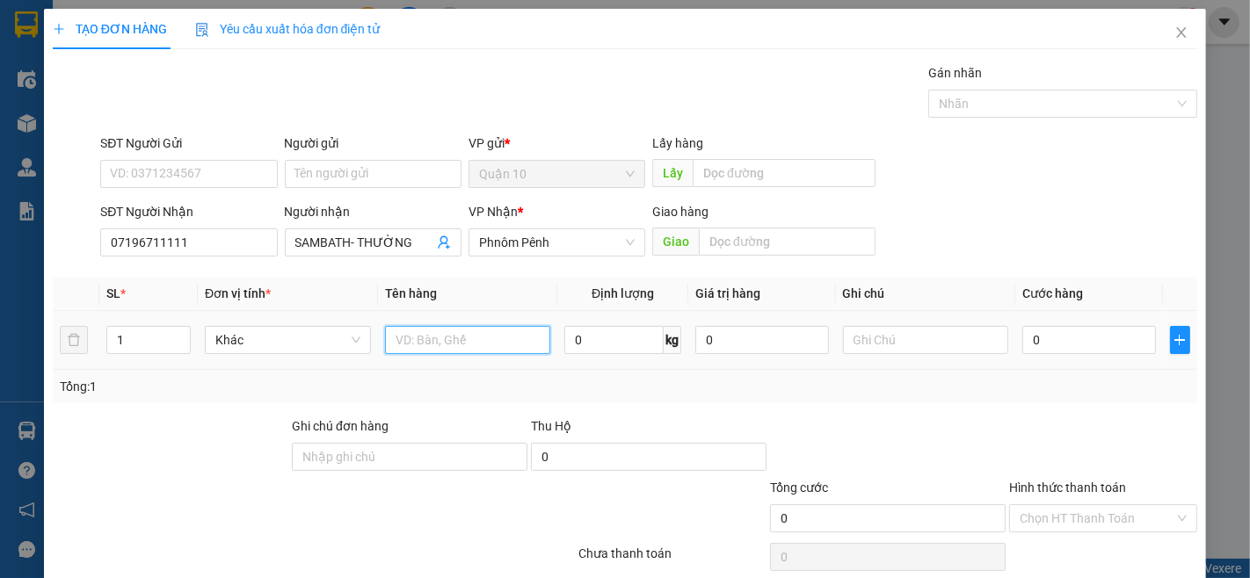
click at [435, 345] on input "text" at bounding box center [468, 340] width 166 height 28
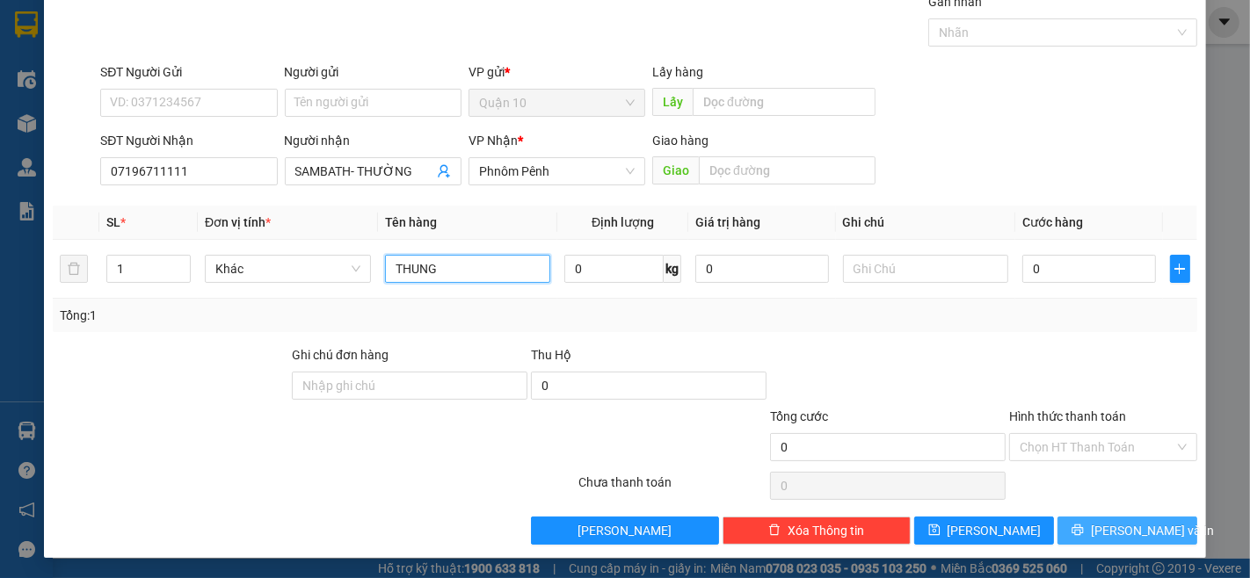
type input "THUNG"
click at [1179, 533] on button "[PERSON_NAME] và In" at bounding box center [1127, 531] width 140 height 28
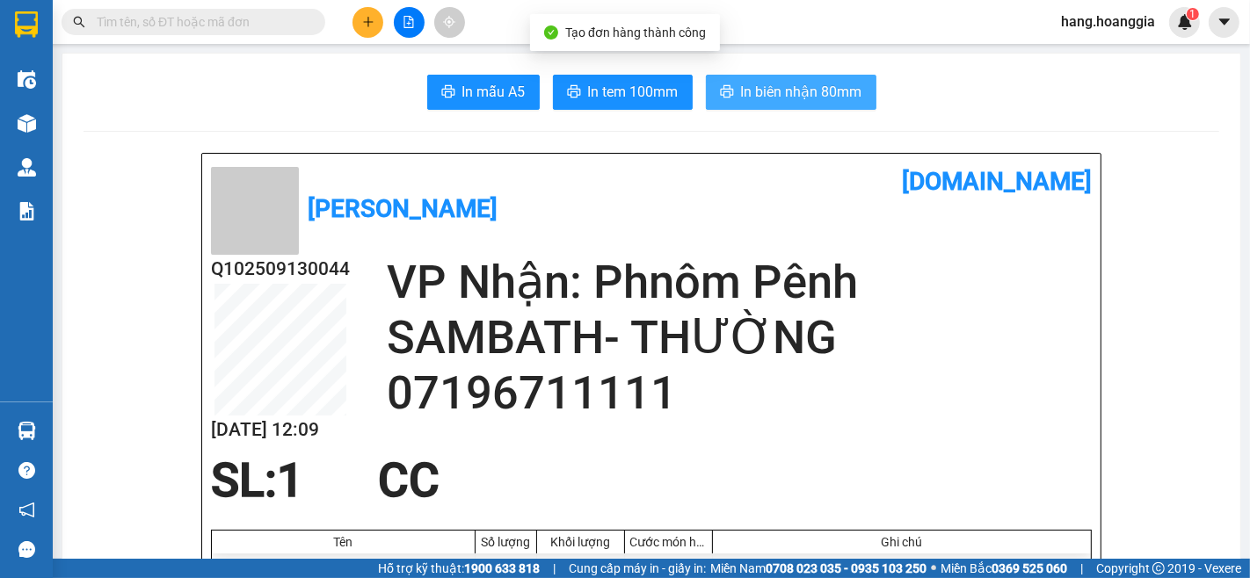
click at [830, 81] on span "In biên nhận 80mm" at bounding box center [801, 92] width 121 height 22
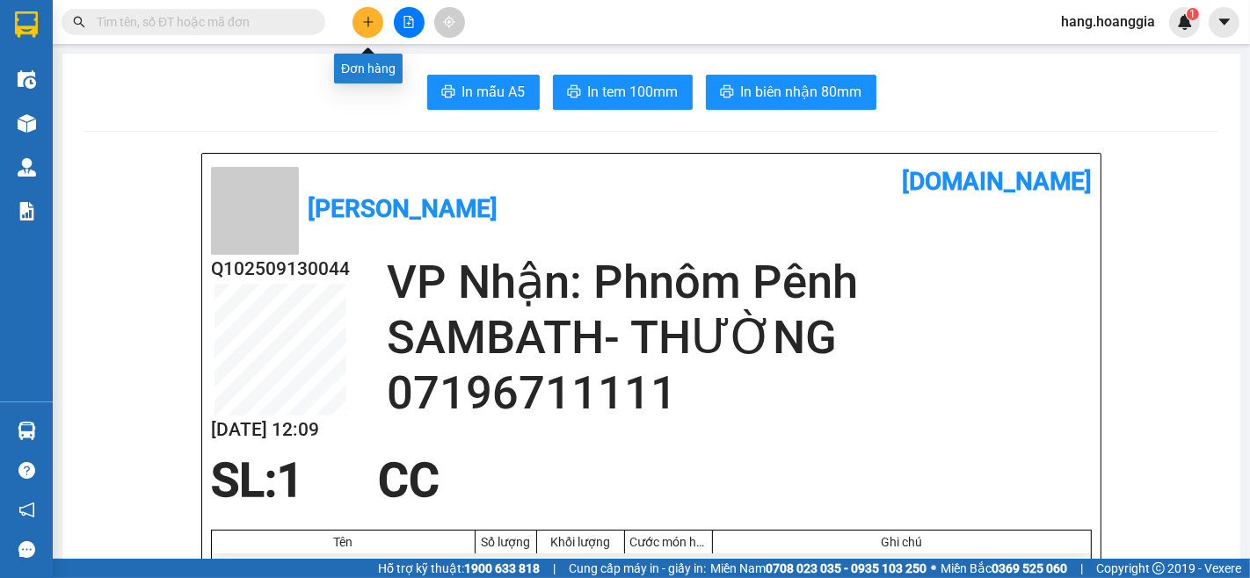
click at [363, 30] on button at bounding box center [367, 22] width 31 height 31
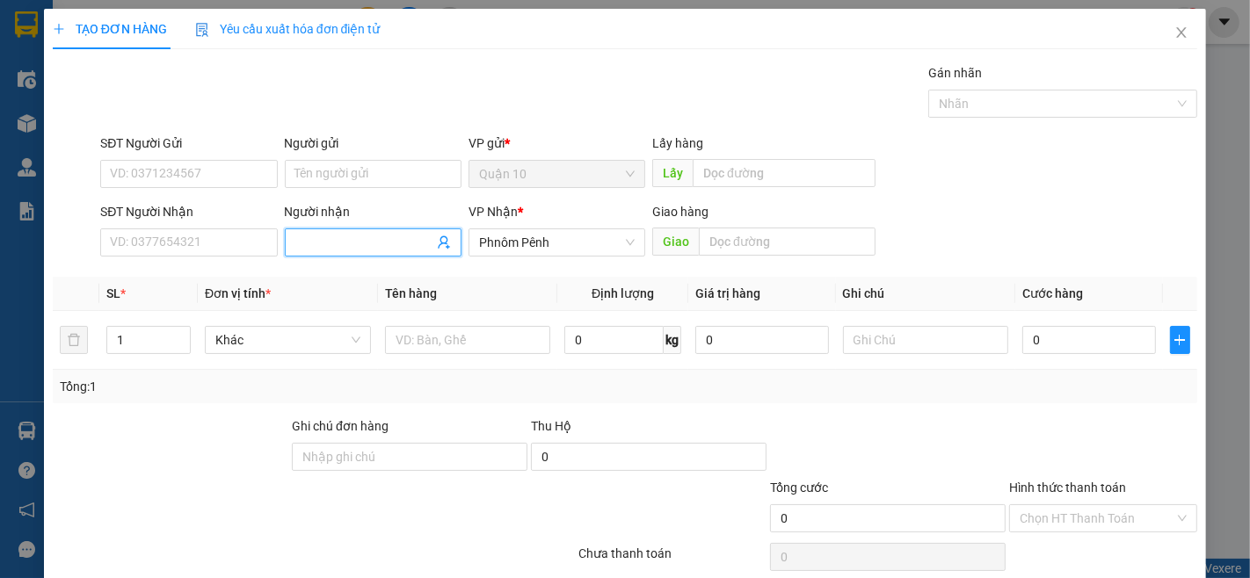
click at [287, 238] on span at bounding box center [373, 243] width 177 height 28
type input "VY AC"
click at [413, 271] on div "VỸ AC - 0978844484" at bounding box center [369, 277] width 154 height 19
type input "0978844484"
type input "VỸ AC"
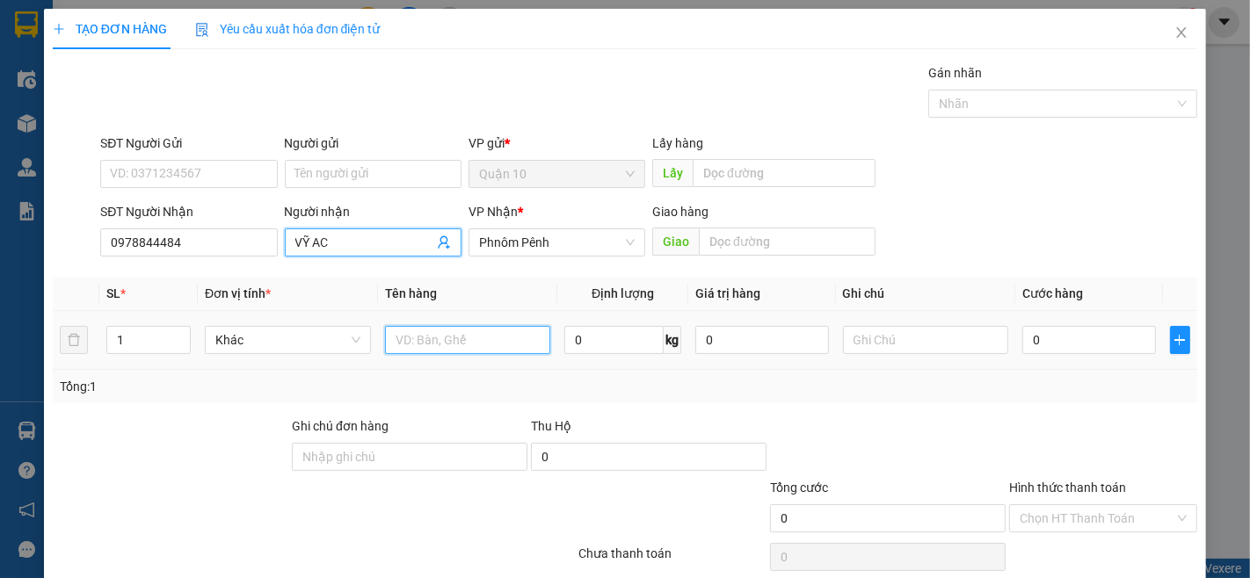
click at [454, 332] on input "text" at bounding box center [468, 340] width 166 height 28
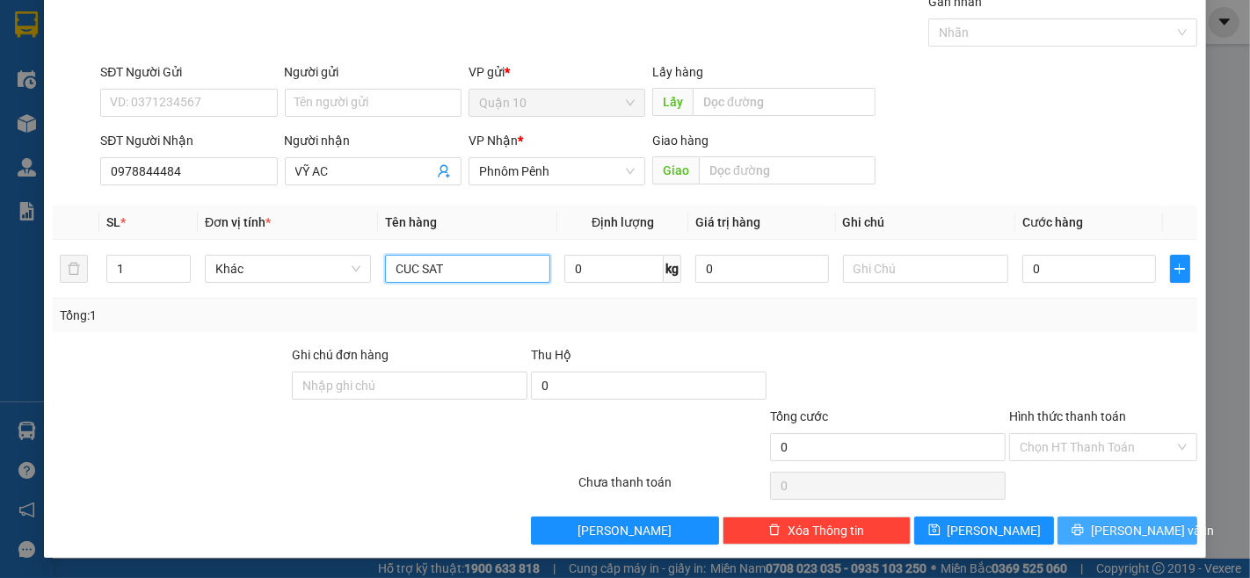
type input "CUC SAT"
click at [1139, 531] on span "[PERSON_NAME] và In" at bounding box center [1152, 530] width 123 height 19
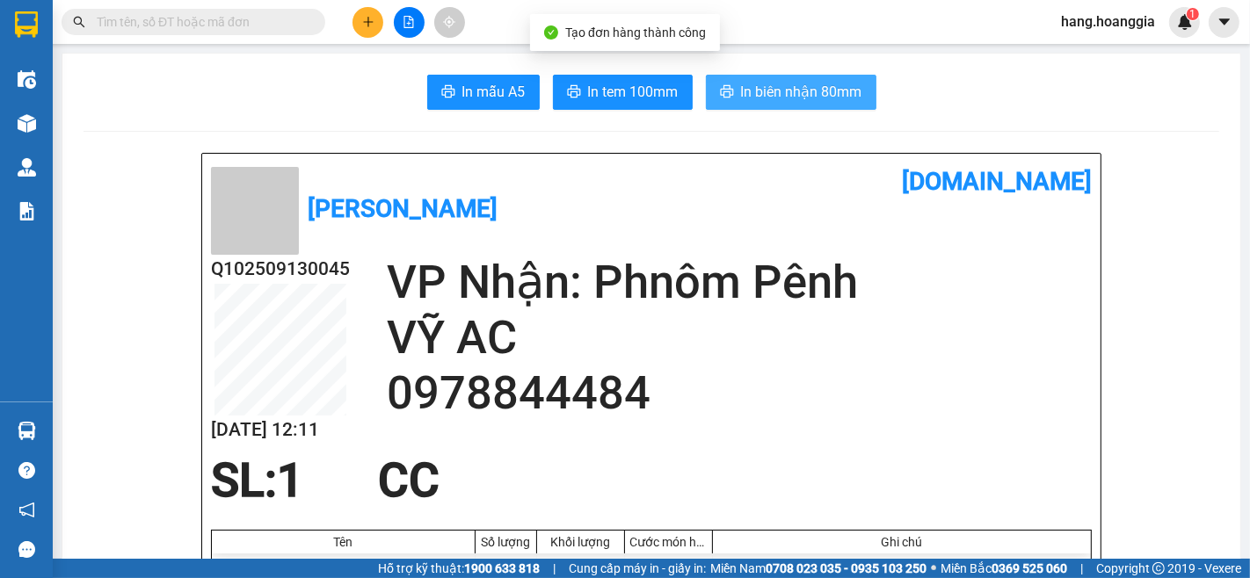
click at [758, 89] on span "In biên nhận 80mm" at bounding box center [801, 92] width 121 height 22
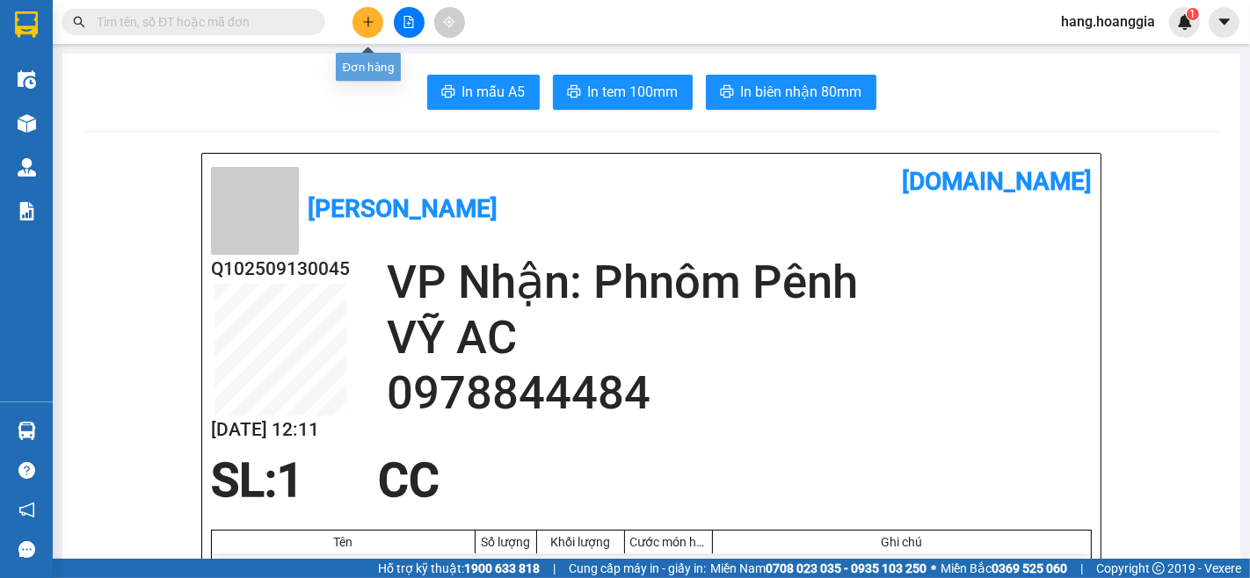
click at [367, 19] on icon "plus" at bounding box center [368, 22] width 12 height 12
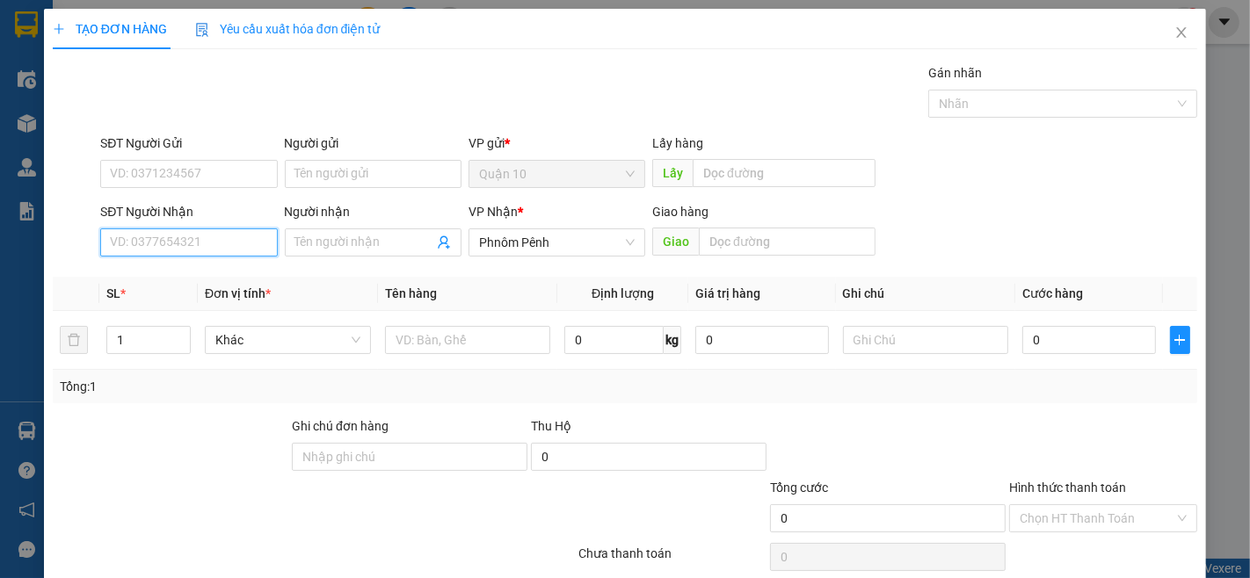
click at [134, 236] on input "SĐT Người Nhận" at bounding box center [188, 243] width 177 height 28
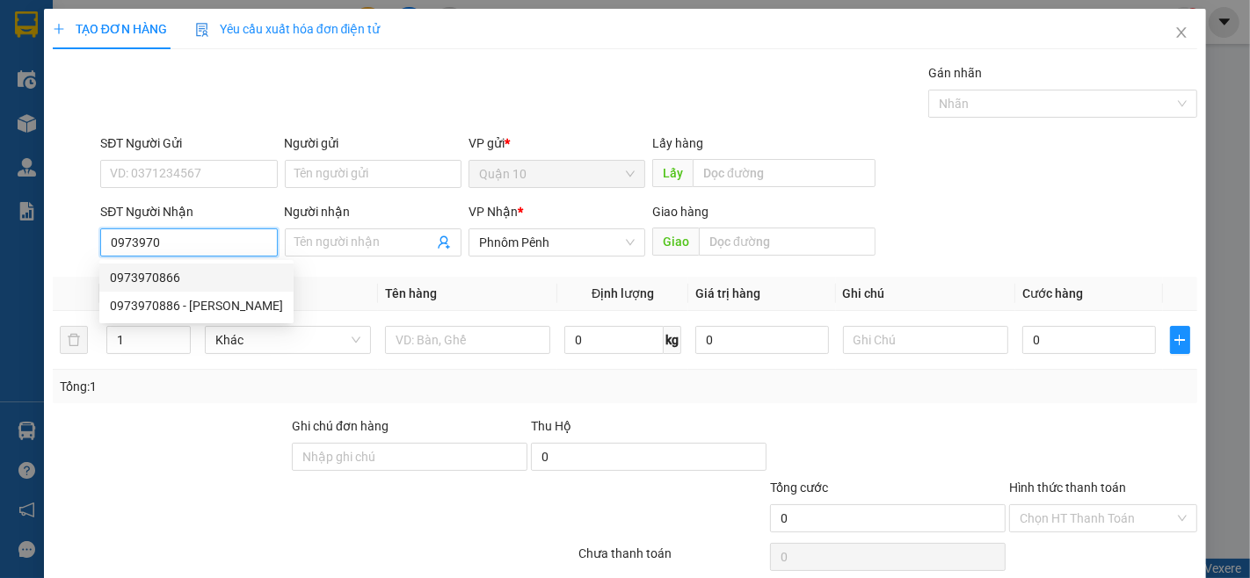
click at [163, 284] on div "0973970866" at bounding box center [196, 277] width 173 height 19
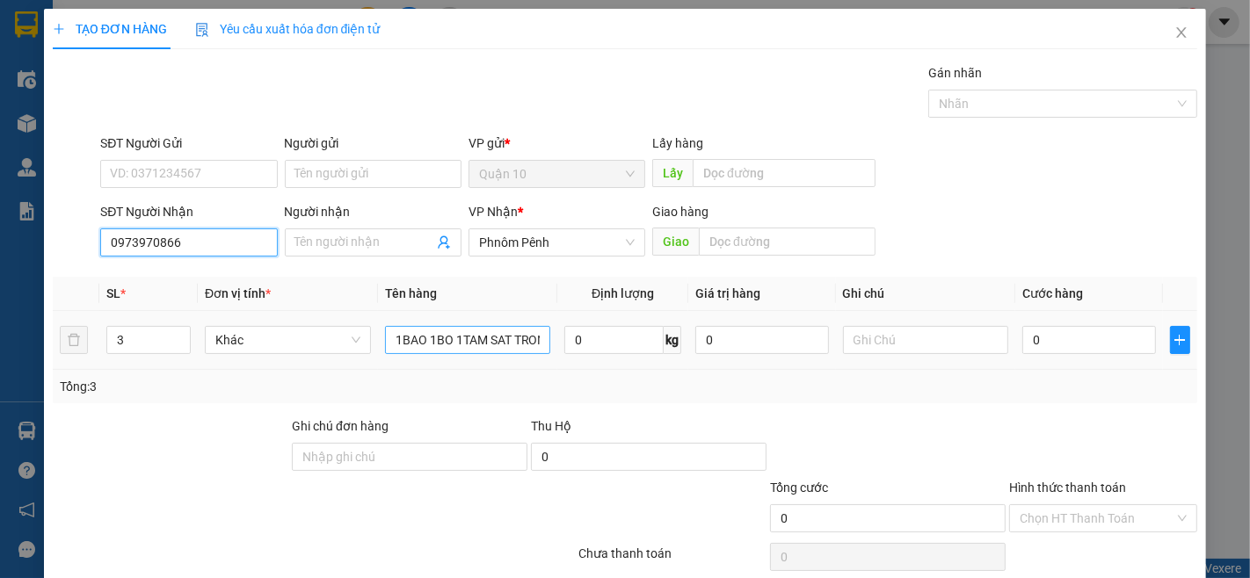
type input "0973970866"
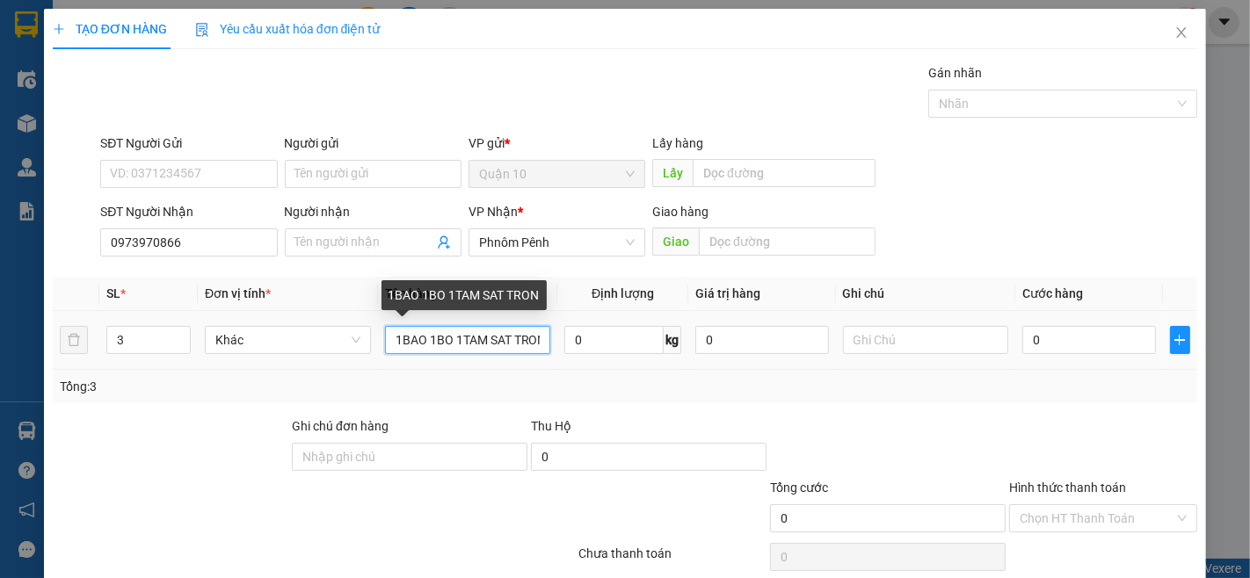
click at [497, 345] on input "1BAO 1BO 1TAM SAT TRON" at bounding box center [468, 340] width 166 height 28
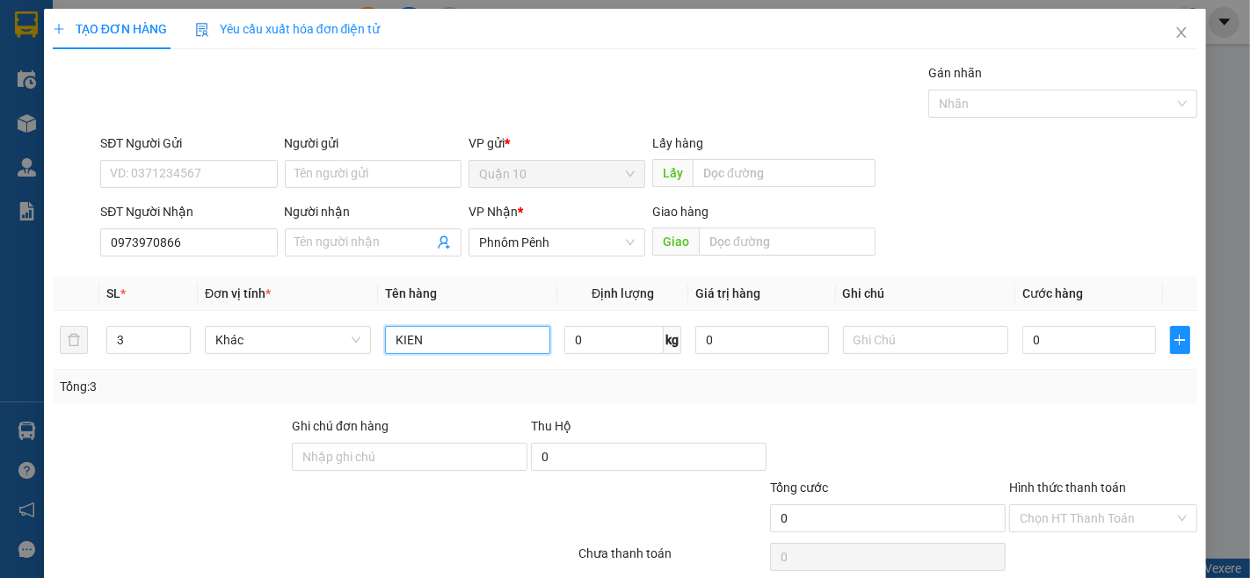
scroll to position [71, 0]
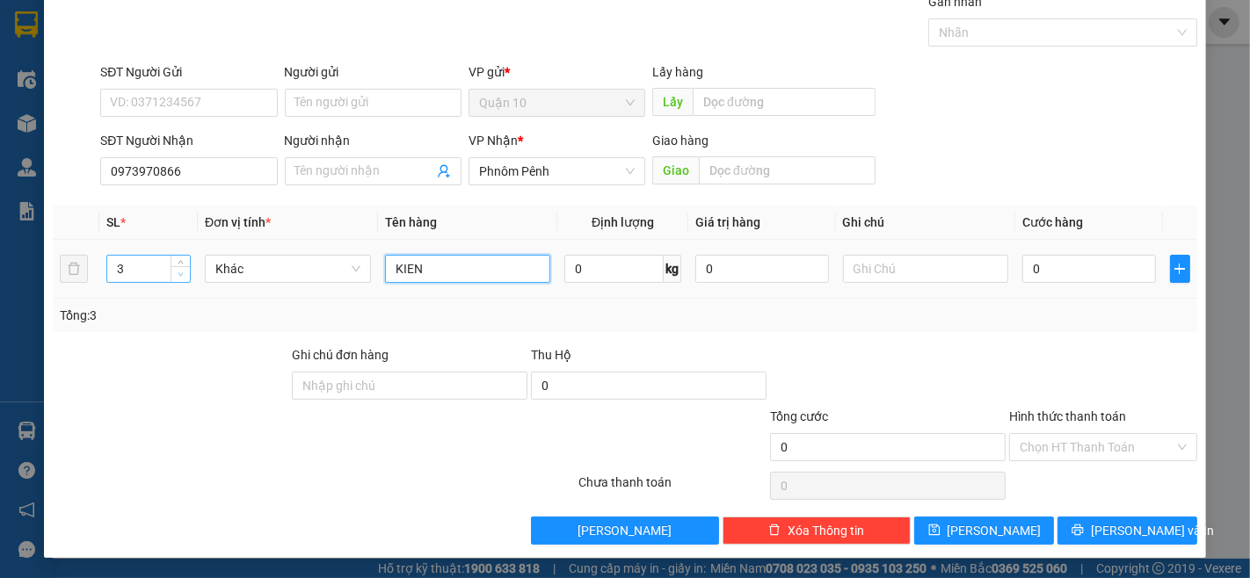
type input "KIEN"
click at [171, 276] on span "Decrease Value" at bounding box center [180, 274] width 19 height 16
type input "1"
click at [171, 276] on span "Decrease Value" at bounding box center [180, 274] width 19 height 16
click at [180, 276] on icon "down" at bounding box center [181, 275] width 6 height 6
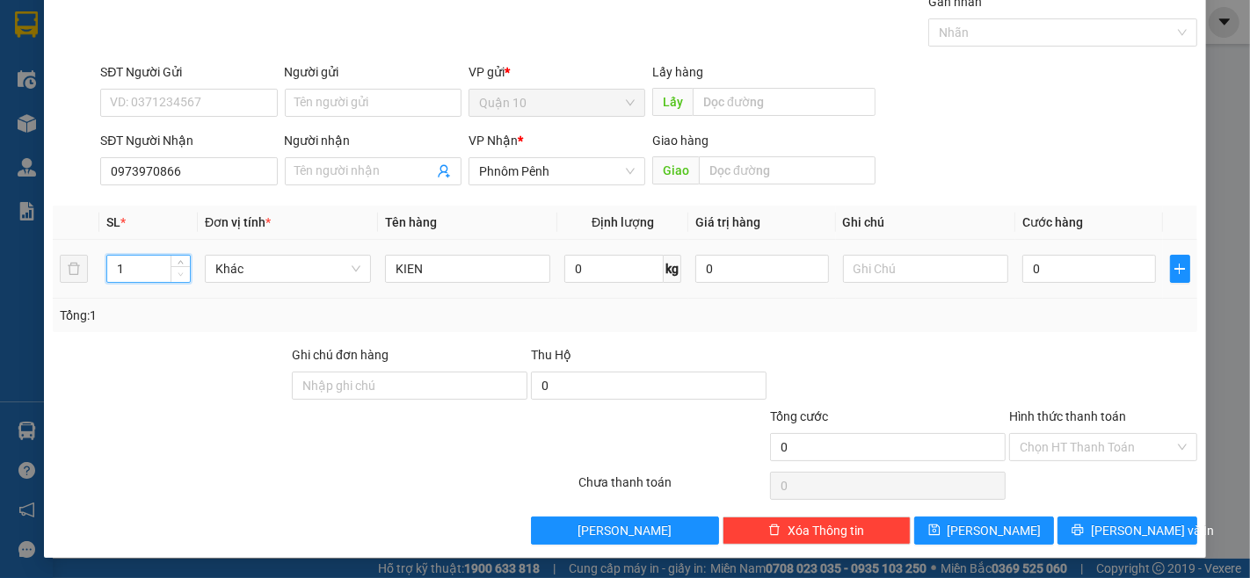
click at [180, 276] on icon "down" at bounding box center [181, 275] width 6 height 6
click at [1057, 523] on button "[PERSON_NAME] và In" at bounding box center [1127, 531] width 140 height 28
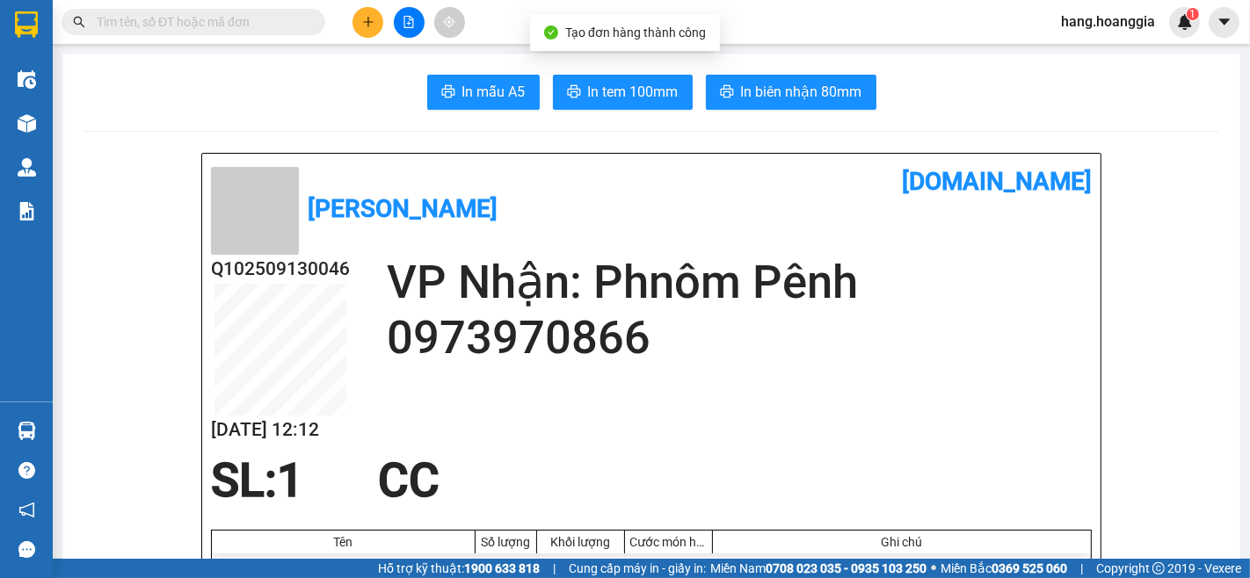
drag, startPoint x: 770, startPoint y: 111, endPoint x: 779, endPoint y: 110, distance: 8.8
click at [798, 99] on span "In biên nhận 80mm" at bounding box center [801, 92] width 121 height 22
click at [376, 26] on button at bounding box center [367, 22] width 31 height 31
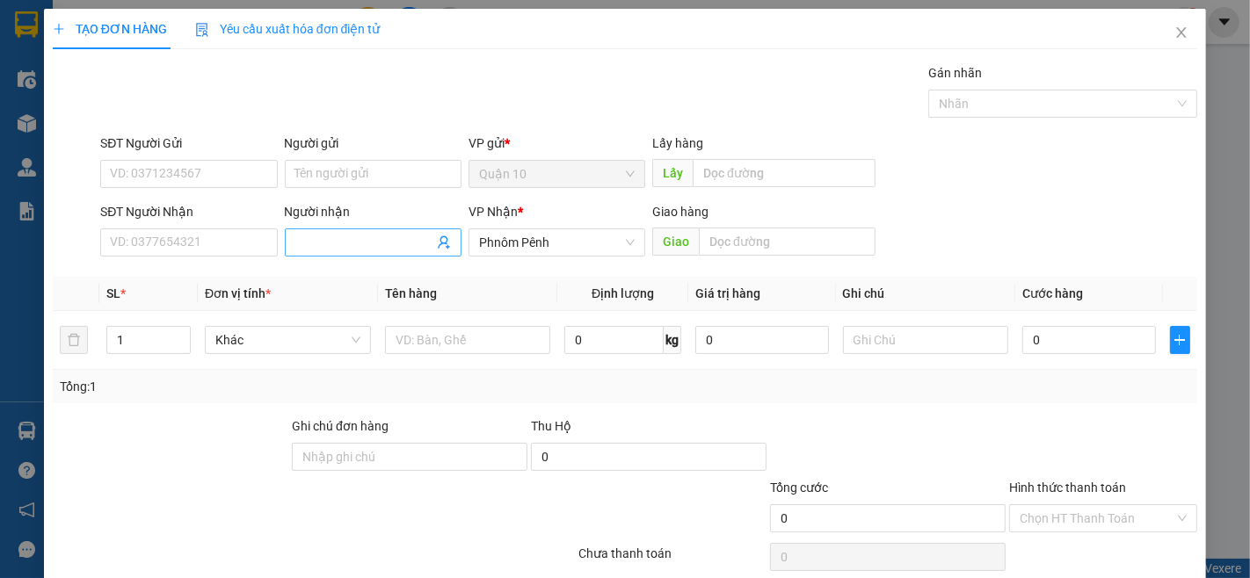
click at [376, 229] on span at bounding box center [373, 243] width 177 height 28
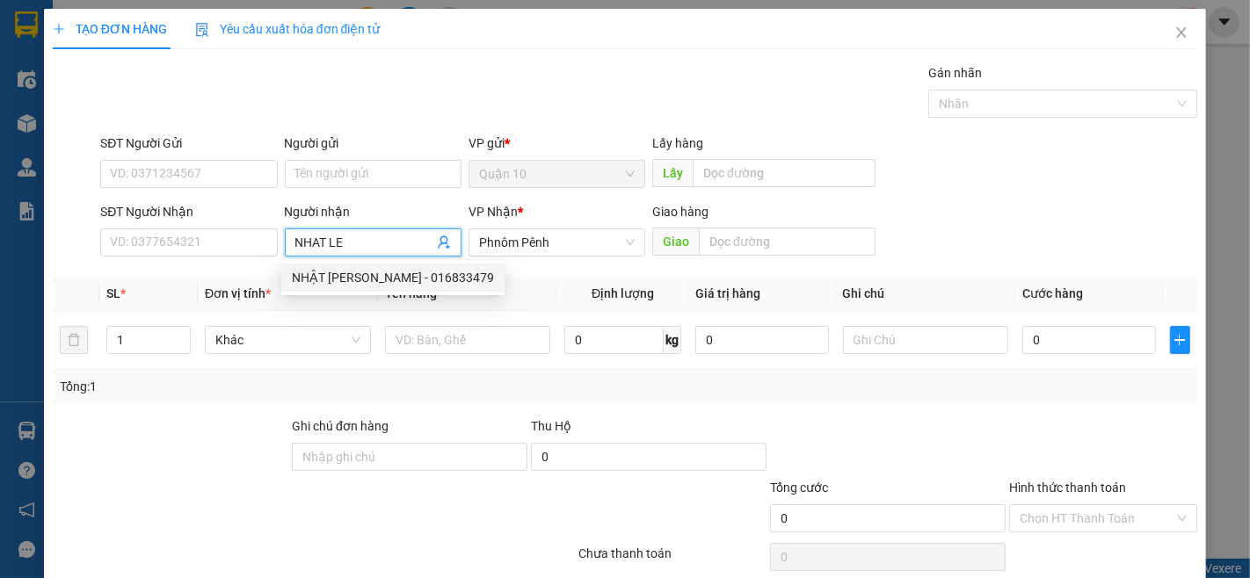
type input "NHAT LE"
click at [358, 292] on div "3636189 NHẬT LÊ - 016833479" at bounding box center [392, 277] width 223 height 35
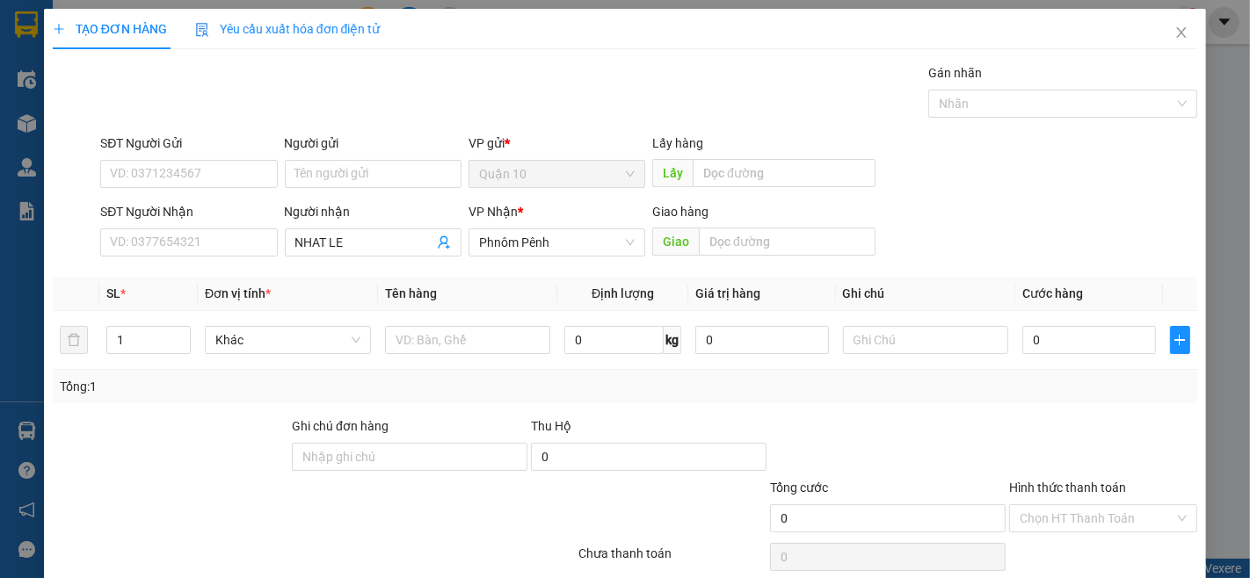
click at [398, 218] on div "Người nhận" at bounding box center [373, 211] width 177 height 19
click at [398, 233] on input "NHAT LE" at bounding box center [364, 242] width 138 height 19
click at [374, 255] on span "NHAT LE" at bounding box center [373, 243] width 177 height 28
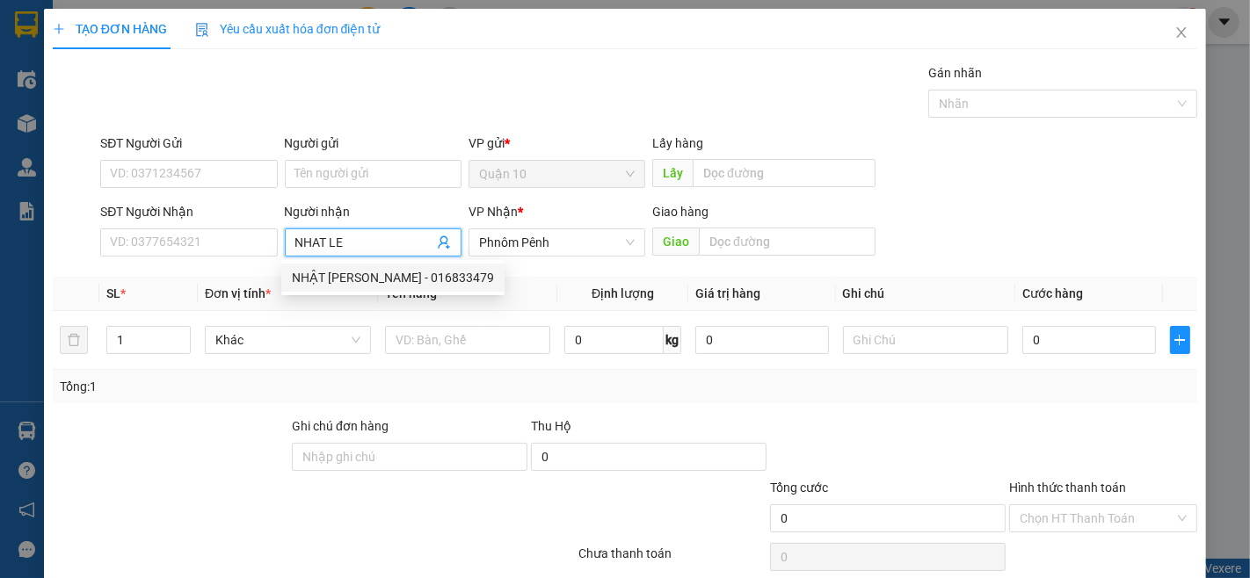
click at [321, 268] on div "NHẬT LÊ - 016833479" at bounding box center [393, 277] width 202 height 19
type input "016833479"
type input "NHẬT LÊ"
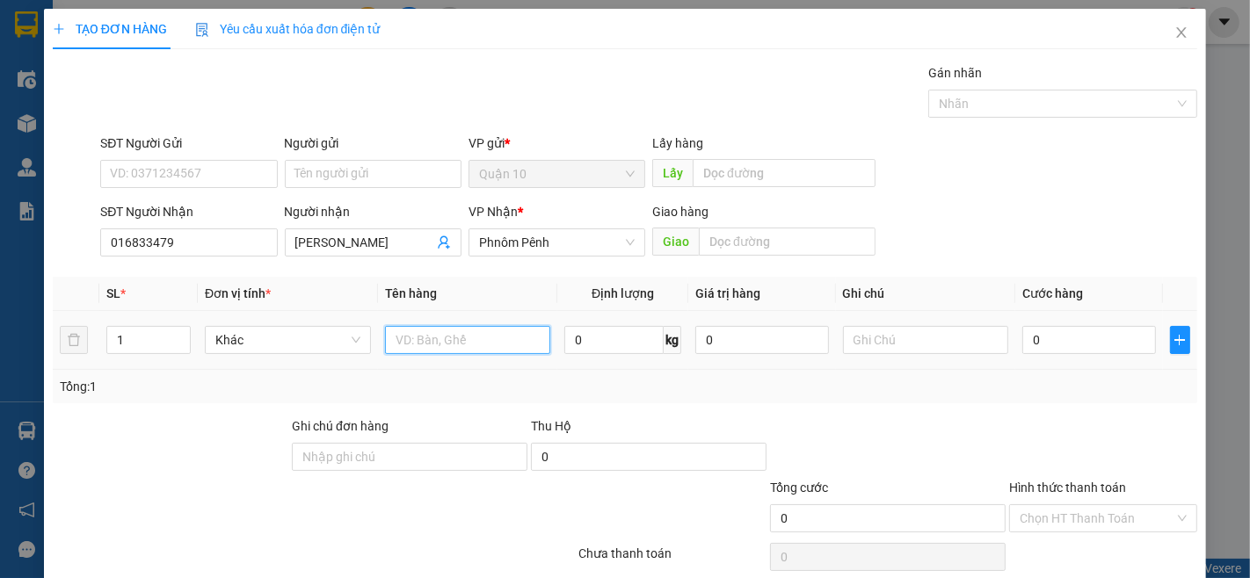
click at [447, 339] on input "text" at bounding box center [468, 340] width 166 height 28
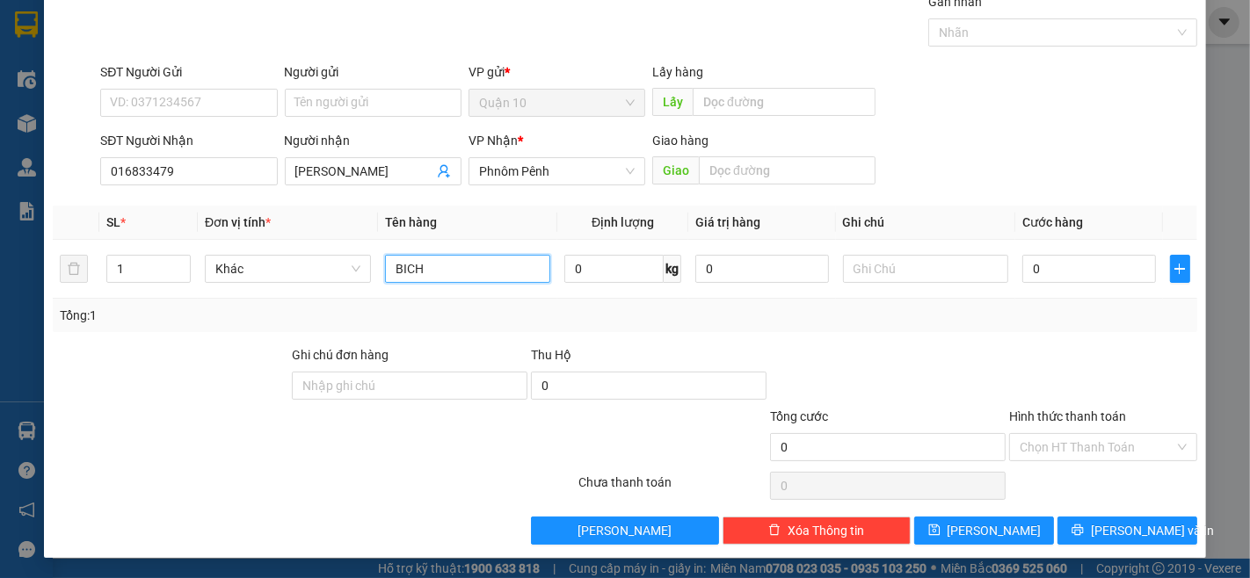
type input "BICH"
click at [1176, 514] on div "Transit Pickup Surcharge Ids Transit Deliver Surcharge Ids Transit Deliver Surc…" at bounding box center [625, 268] width 1144 height 553
click at [1171, 529] on button "[PERSON_NAME] và In" at bounding box center [1127, 531] width 140 height 28
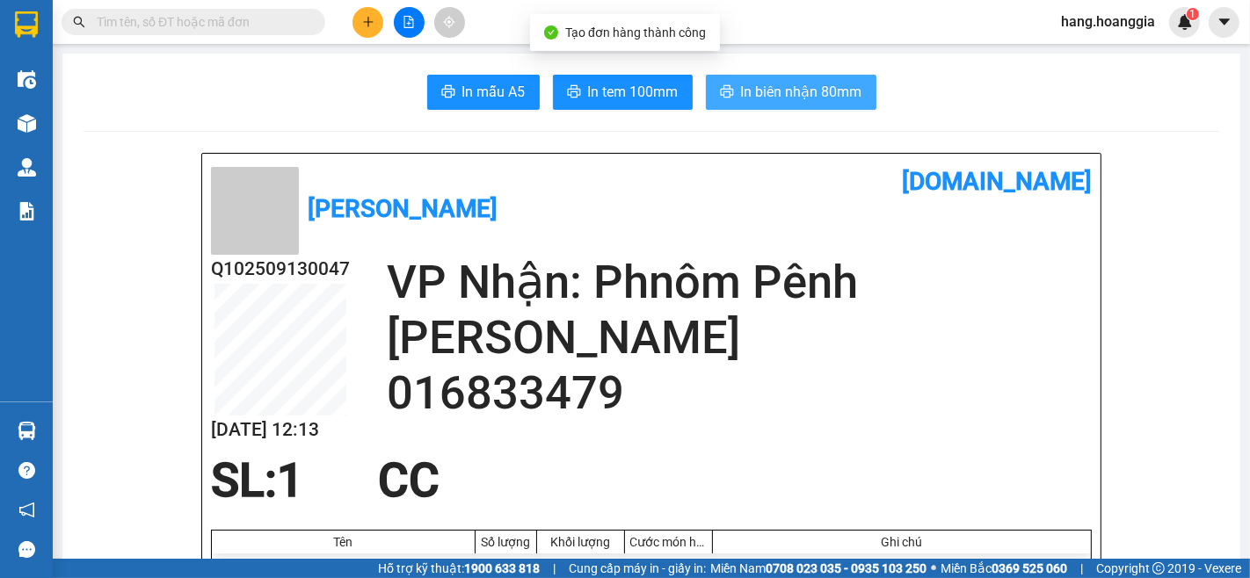
click at [720, 89] on icon "printer" at bounding box center [727, 91] width 14 height 14
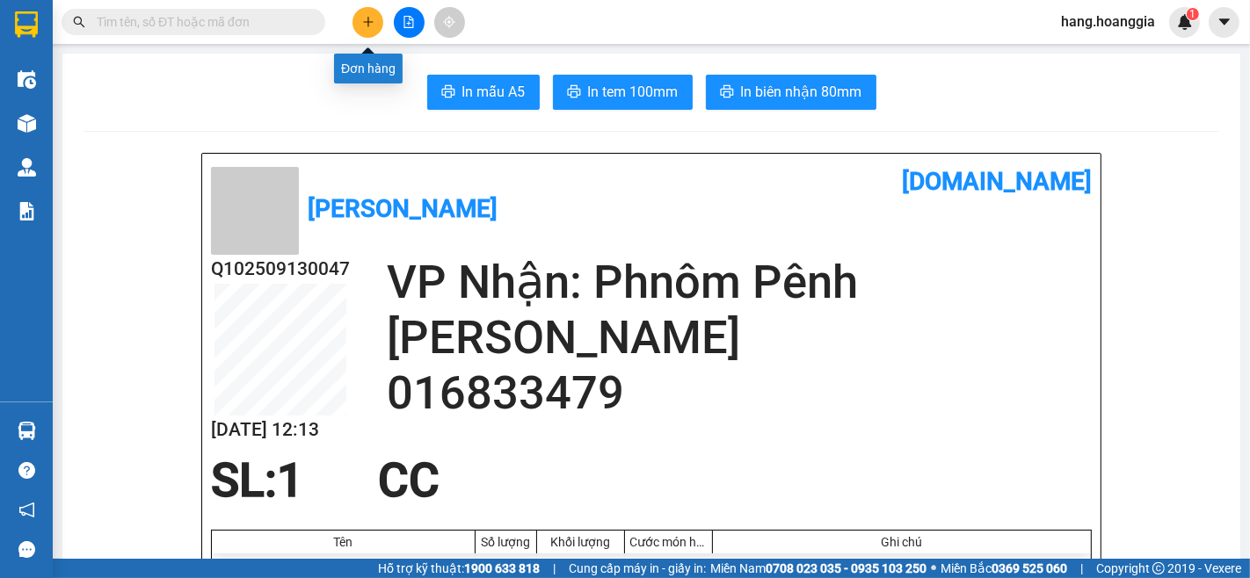
click at [362, 22] on icon "plus" at bounding box center [368, 22] width 12 height 12
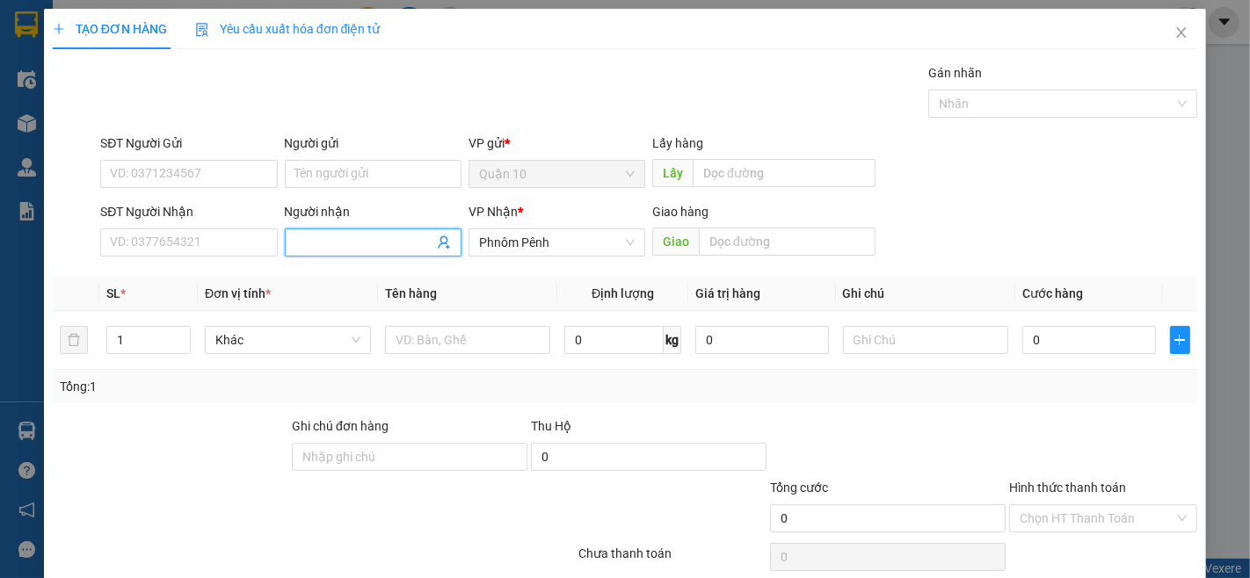
click at [337, 243] on input "Người nhận" at bounding box center [364, 242] width 138 height 19
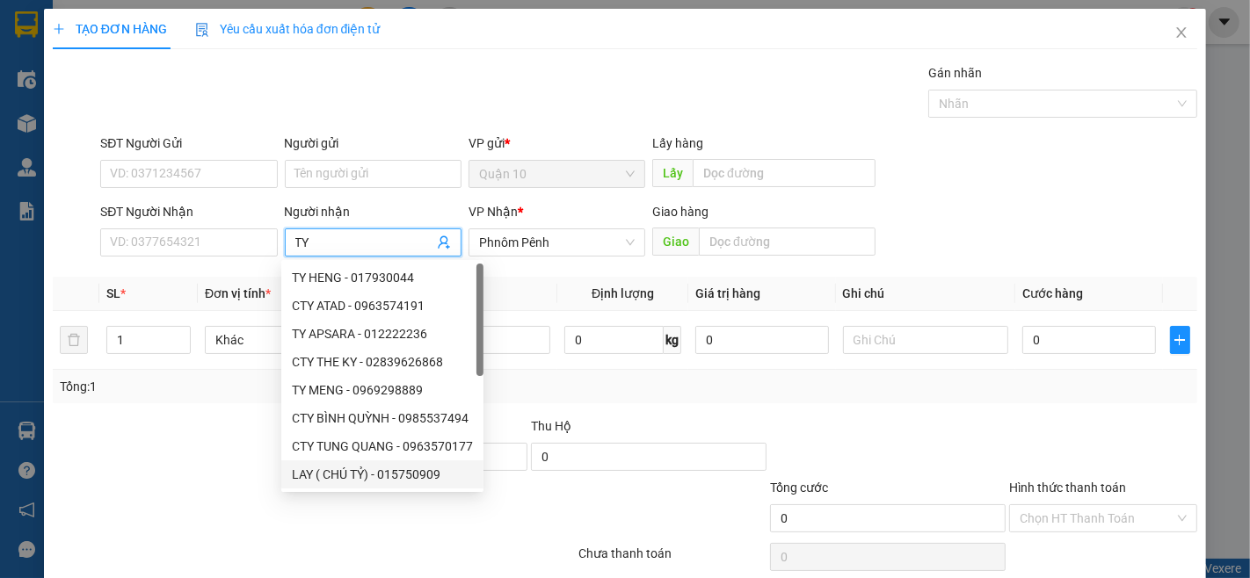
type input "TY 4"
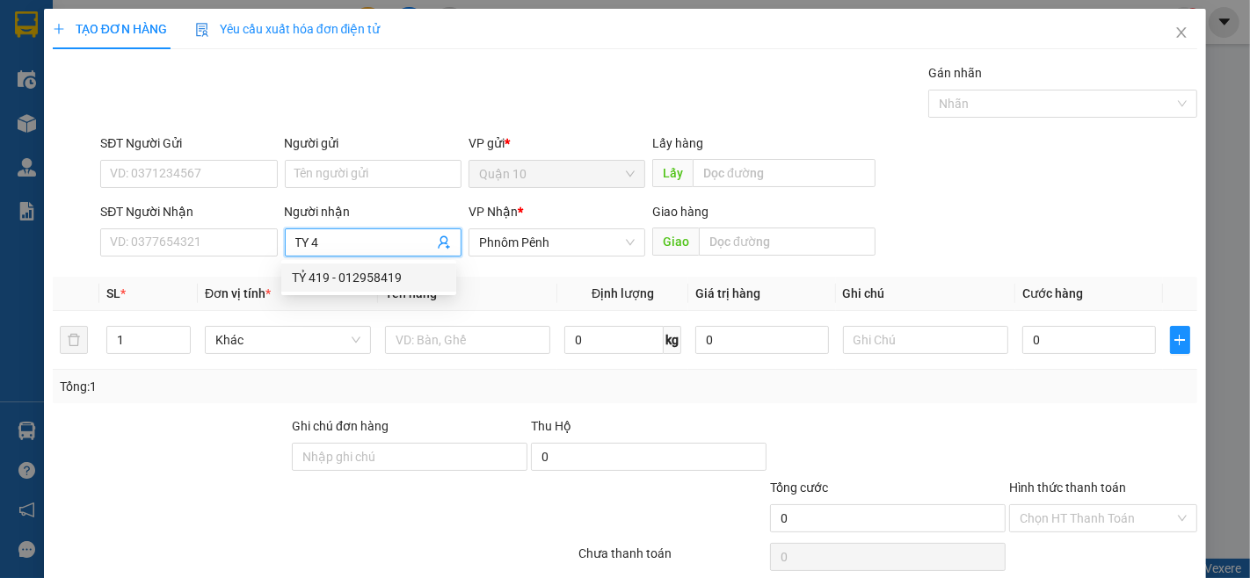
click at [323, 287] on div "TỶ 419 - 012958419" at bounding box center [369, 277] width 154 height 19
type input "012958419"
type input "TỶ 419"
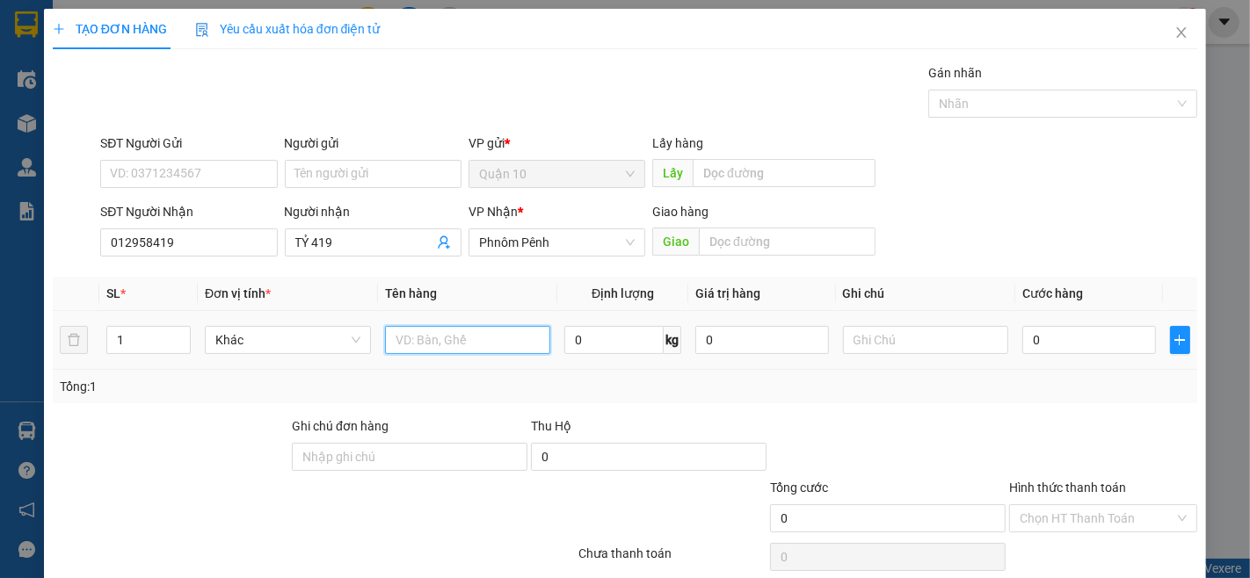
click at [418, 338] on input "text" at bounding box center [468, 340] width 166 height 28
type input "1 RON + 1 CUC DEN"
click at [186, 318] on td "1" at bounding box center [148, 340] width 98 height 59
type input "2"
click at [178, 335] on icon "up" at bounding box center [181, 336] width 6 height 6
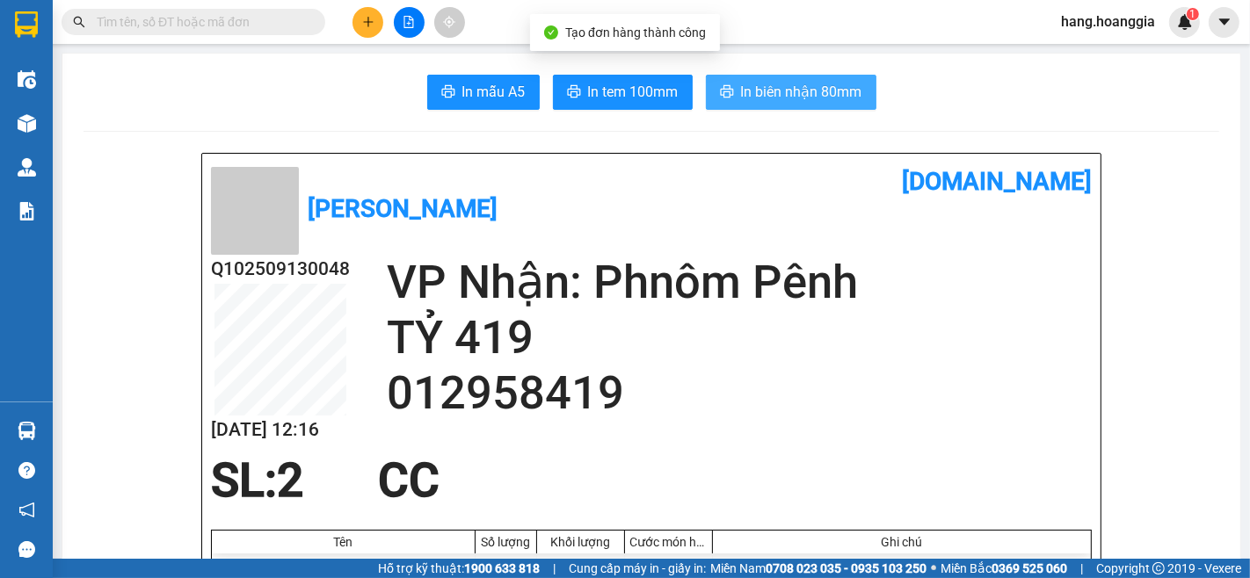
click at [833, 103] on button "In biên nhận 80mm" at bounding box center [791, 92] width 171 height 35
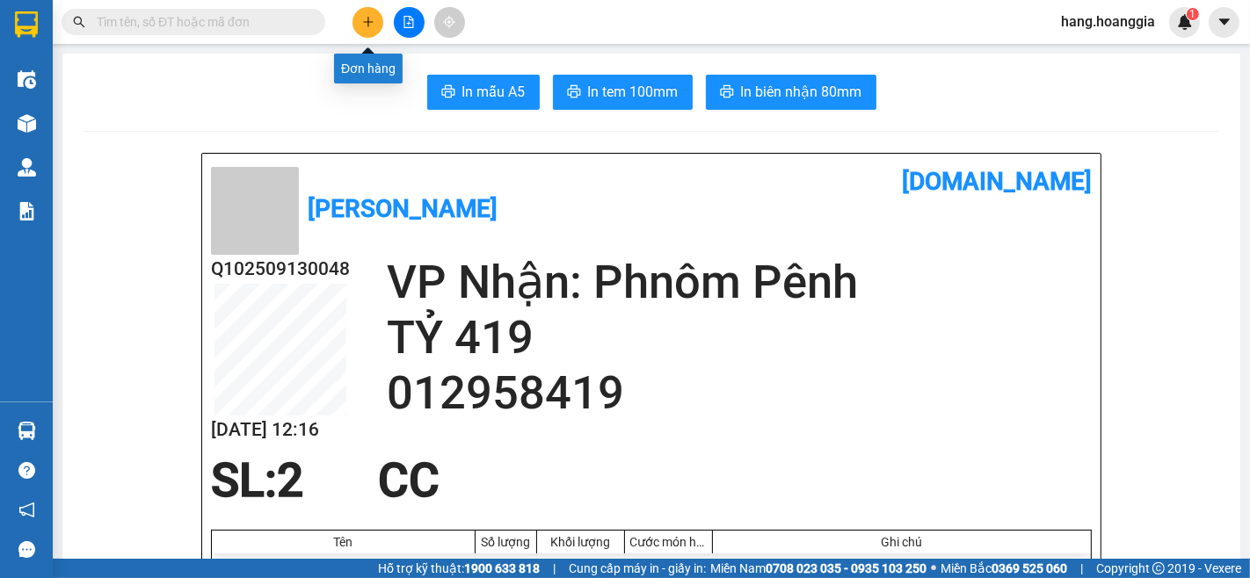
click at [358, 21] on button at bounding box center [367, 22] width 31 height 31
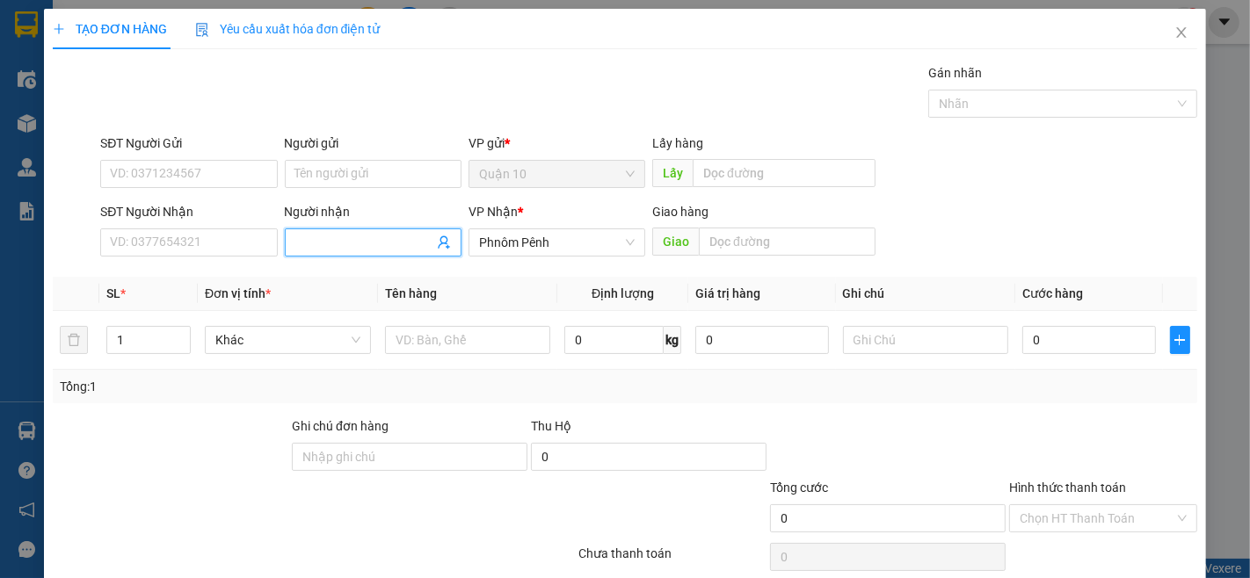
click at [359, 248] on input "Người nhận" at bounding box center [364, 242] width 138 height 19
type input "LY NA"
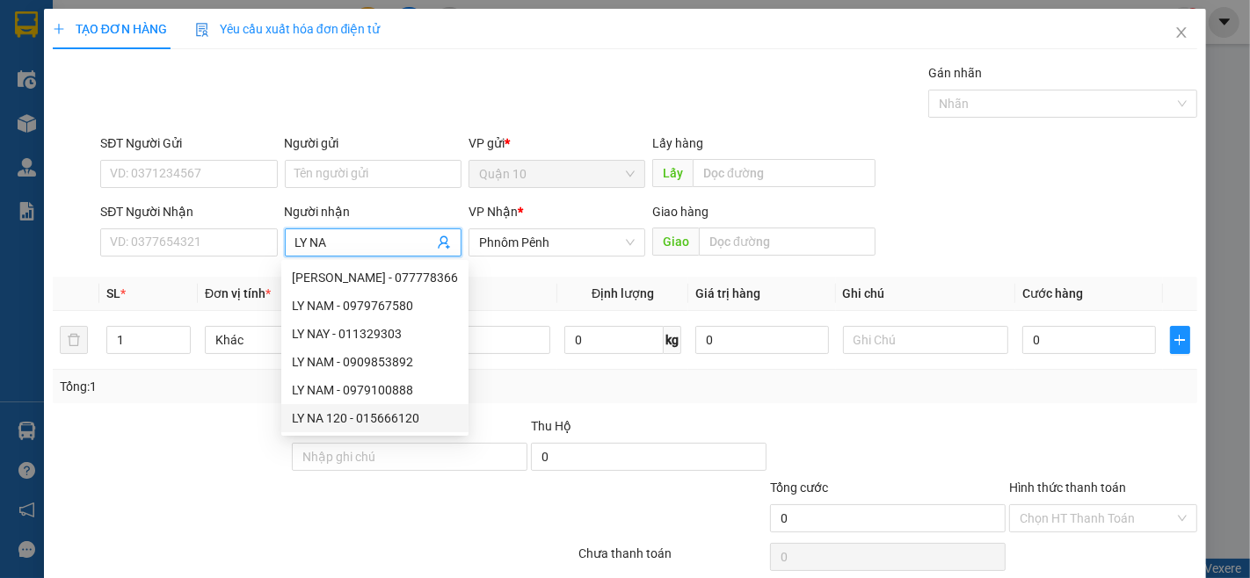
click at [370, 426] on div "LY NA 120 - 015666120" at bounding box center [375, 418] width 166 height 19
type input "015666120"
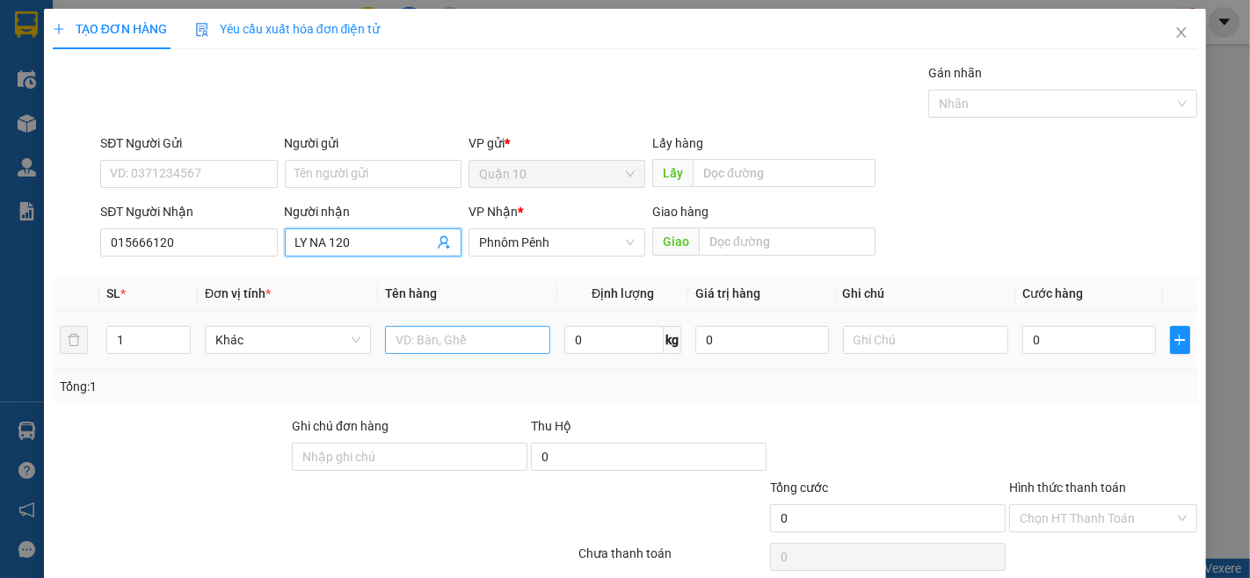
type input "LY NA 120"
click at [507, 347] on input "text" at bounding box center [468, 340] width 166 height 28
type input "THUNG"
click at [142, 338] on input "1" at bounding box center [148, 340] width 83 height 26
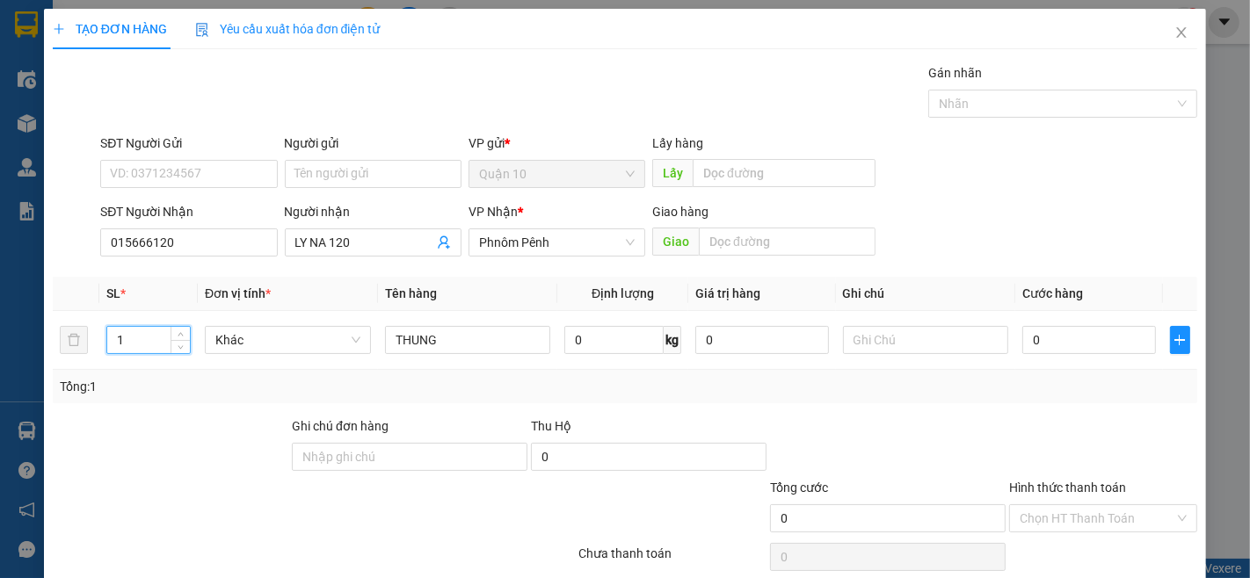
type input "10"
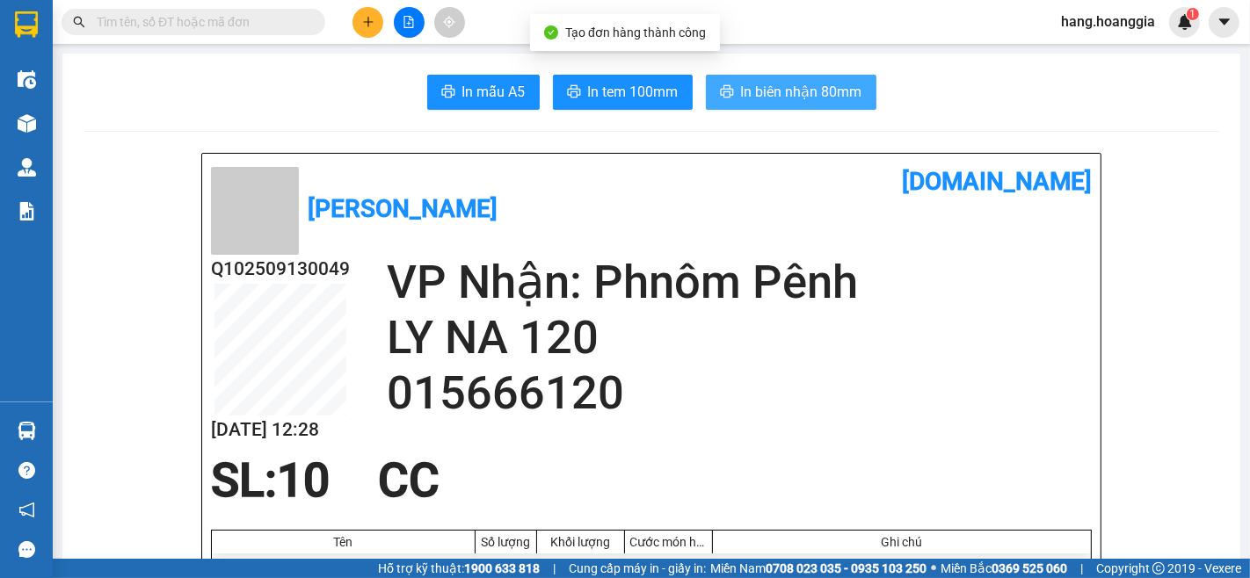
click at [807, 102] on span "In biên nhận 80mm" at bounding box center [801, 92] width 121 height 22
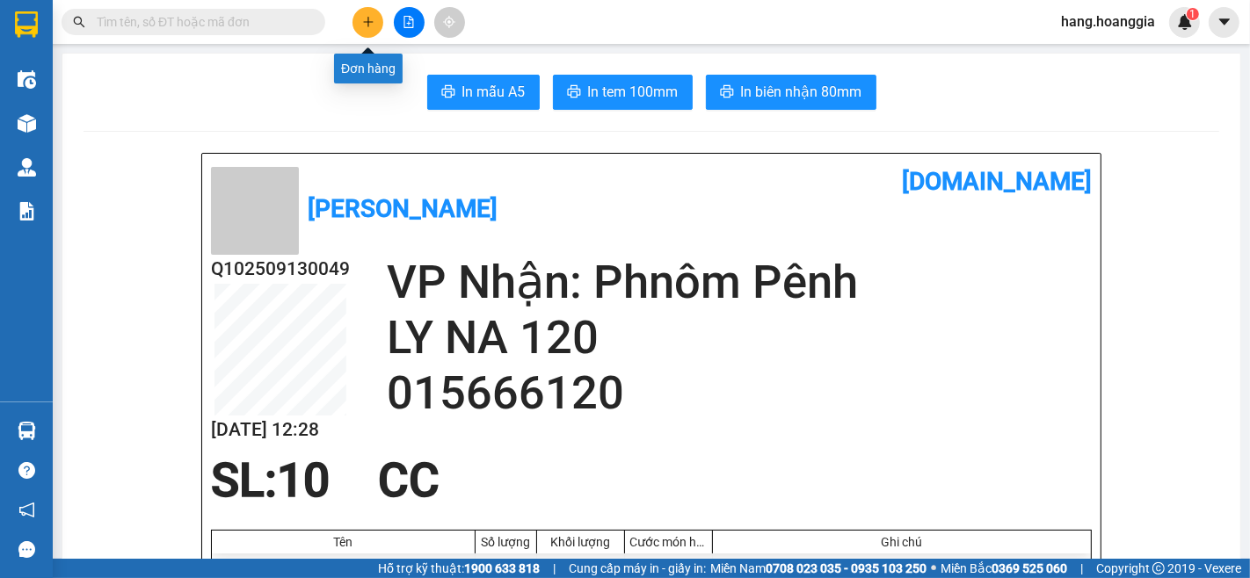
click at [371, 7] on button at bounding box center [367, 22] width 31 height 31
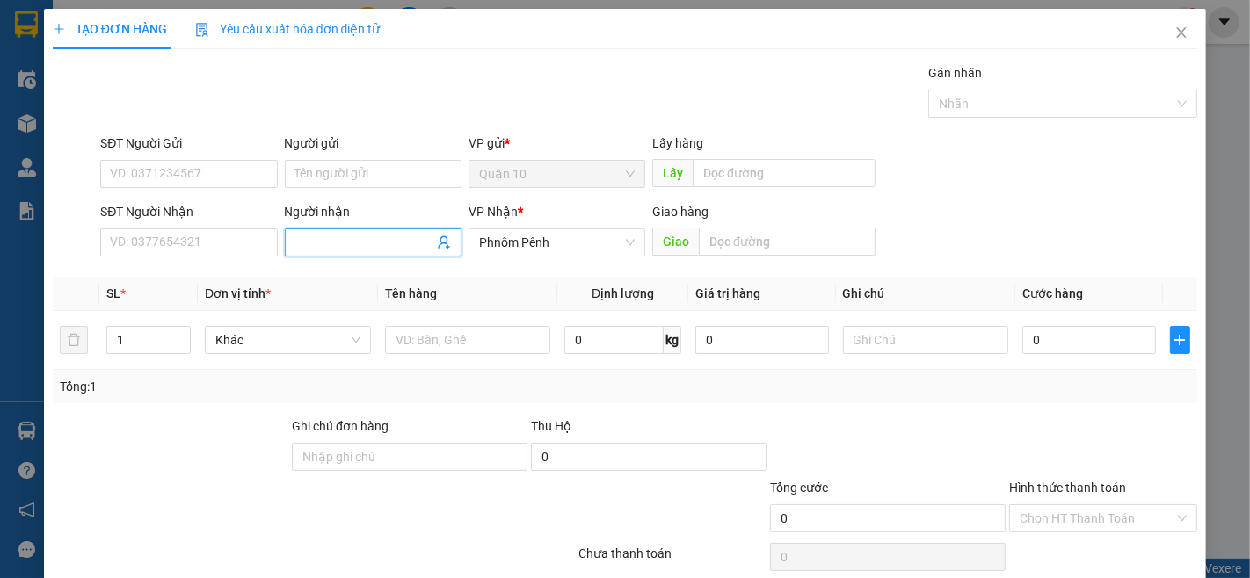
drag, startPoint x: 331, startPoint y: 251, endPoint x: 663, endPoint y: 209, distance: 334.0
click at [331, 252] on span at bounding box center [373, 243] width 177 height 28
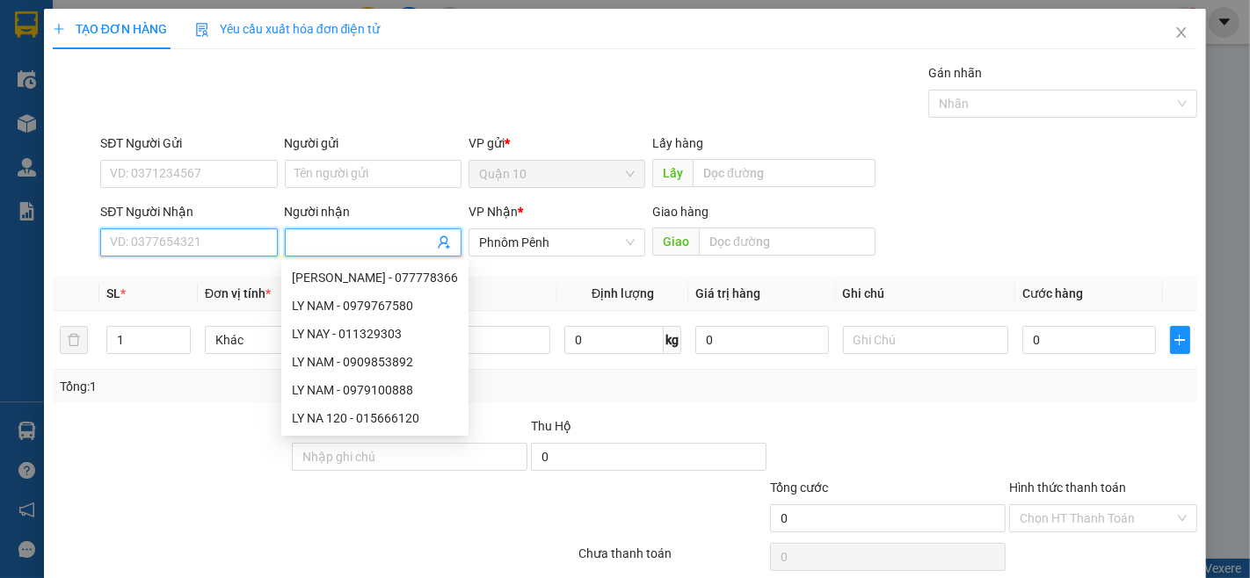
click at [225, 244] on input "SĐT Người Nhận" at bounding box center [188, 243] width 177 height 28
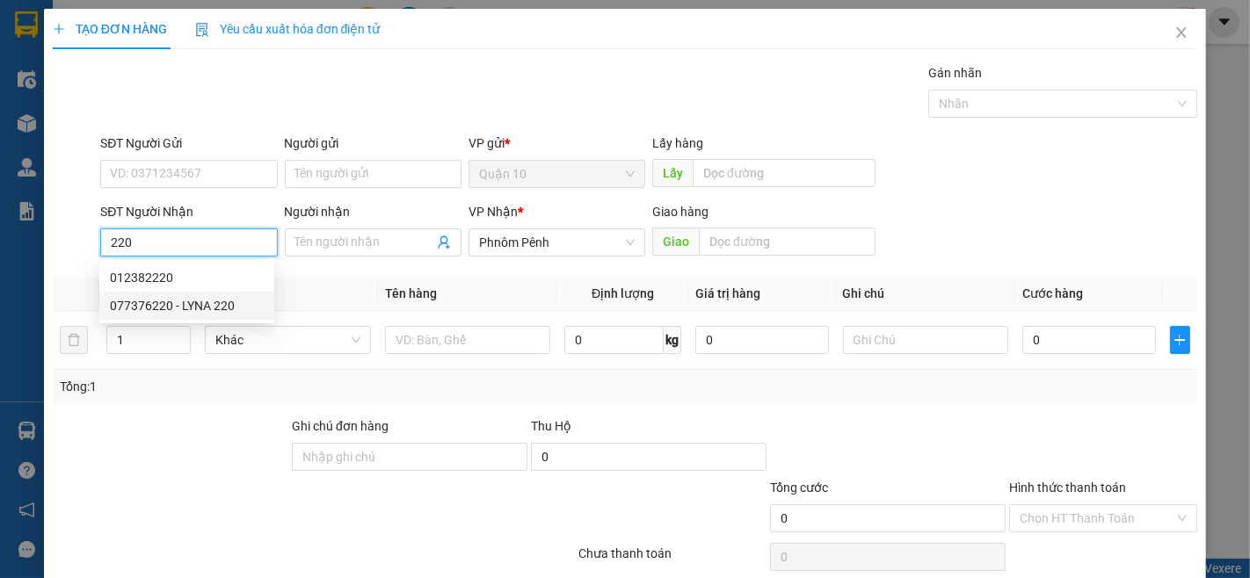
click at [181, 300] on div "077376220 - LYNA 220" at bounding box center [187, 305] width 154 height 19
type input "077376220"
type input "LYNA 220"
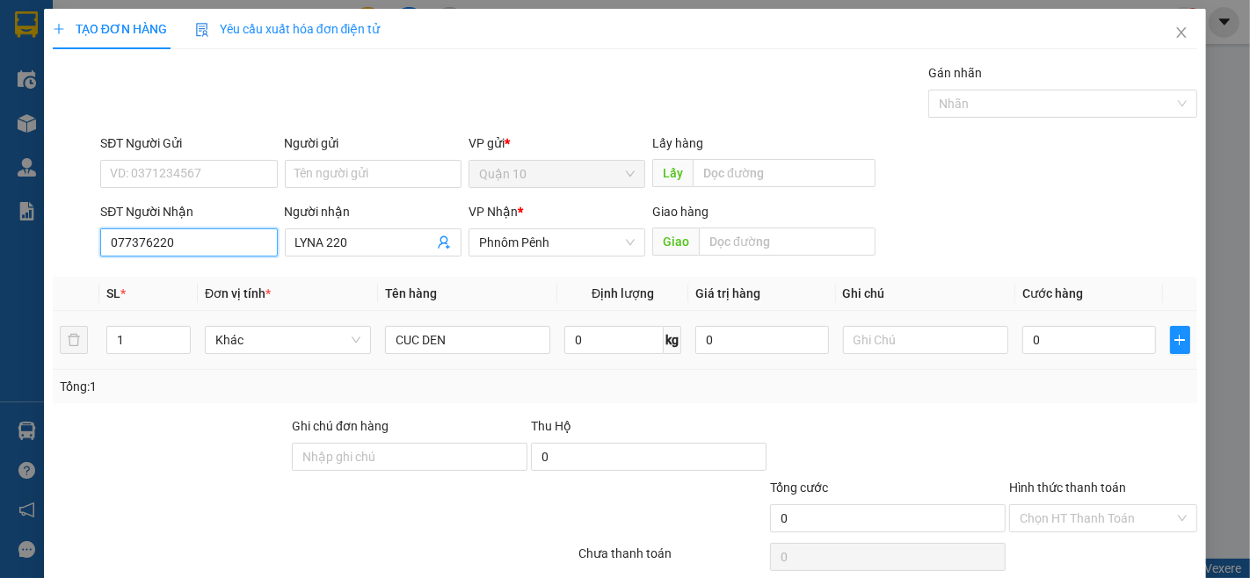
type input "077376220"
click at [506, 340] on input "CUC DEN" at bounding box center [468, 340] width 166 height 28
click at [508, 340] on input "CUC DEN" at bounding box center [468, 340] width 166 height 28
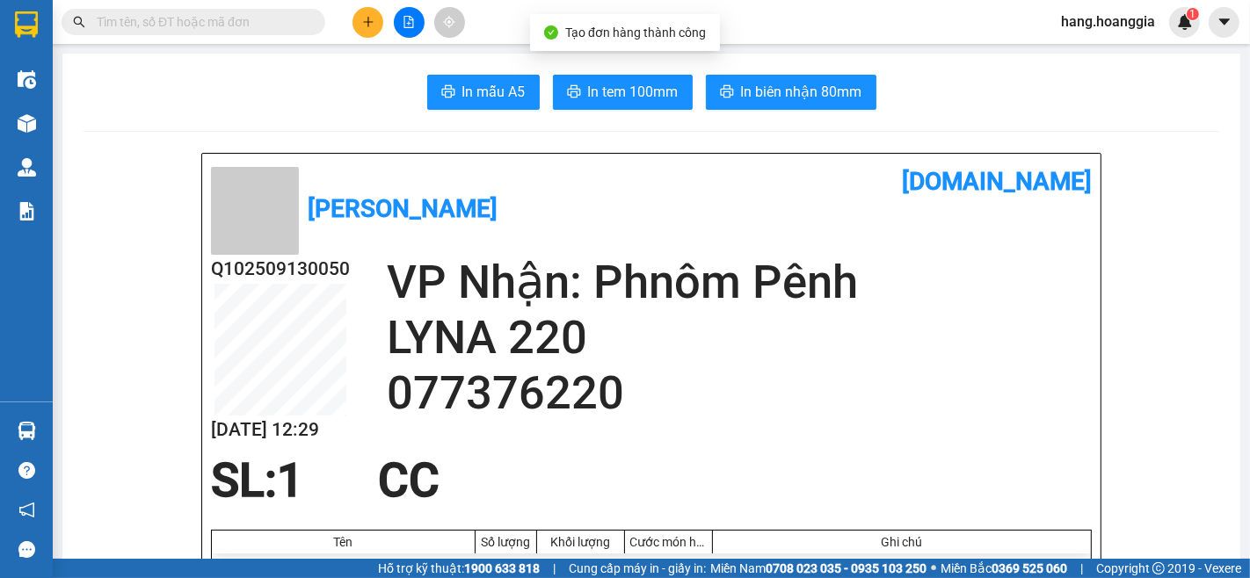
click at [786, 85] on span "In biên nhận 80mm" at bounding box center [801, 92] width 121 height 22
click at [357, 24] on button at bounding box center [367, 22] width 31 height 31
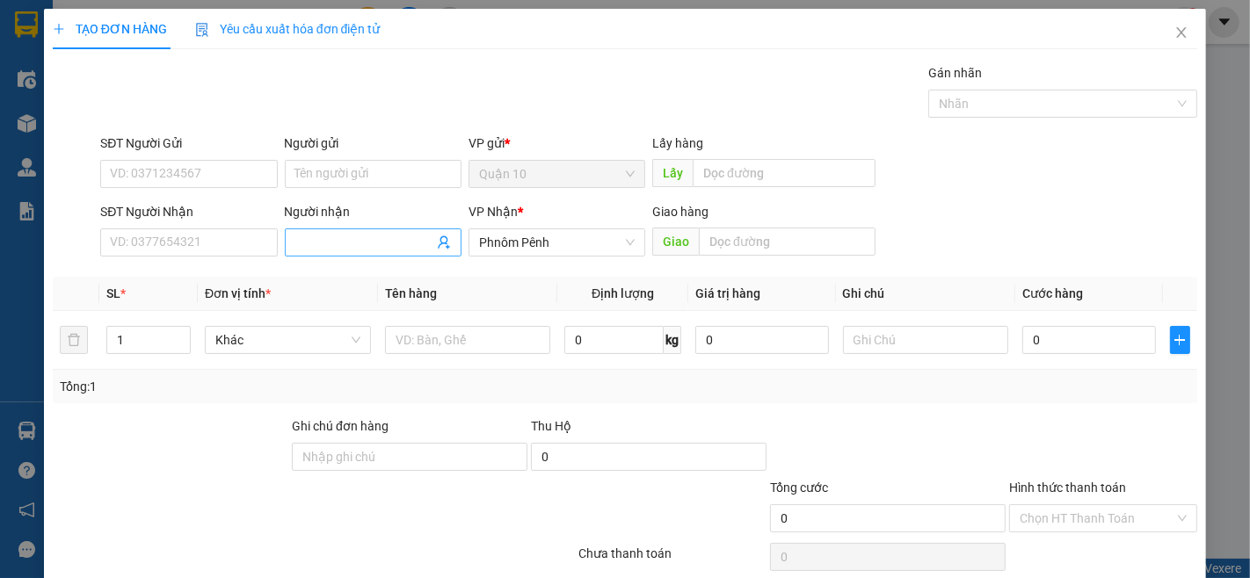
click at [329, 233] on input "Người nhận" at bounding box center [364, 242] width 138 height 19
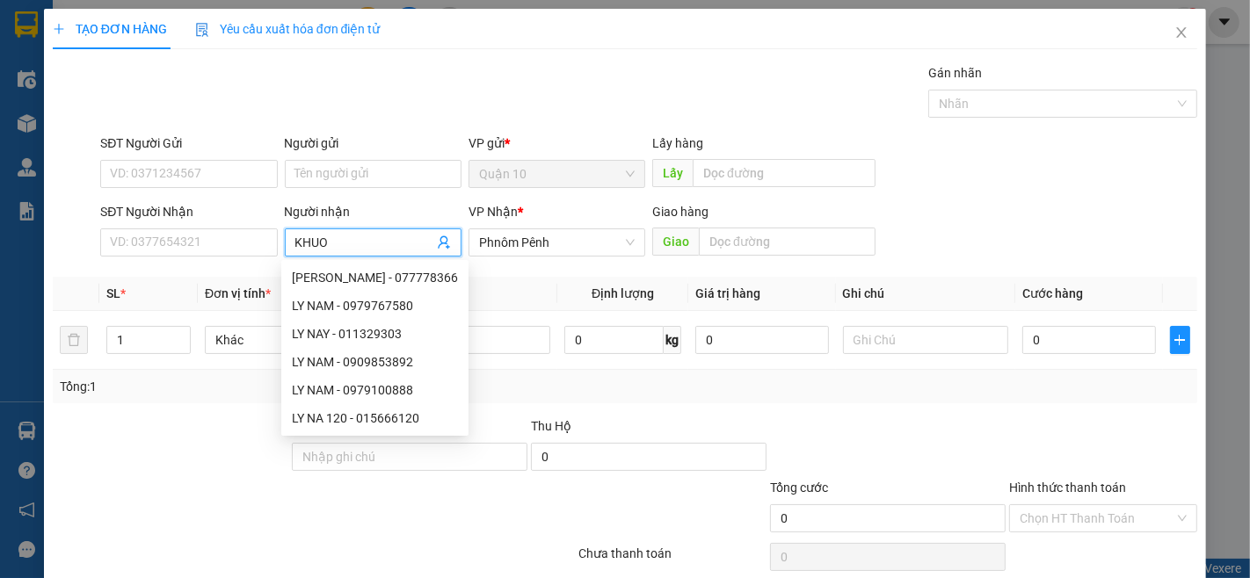
type input "KHUON"
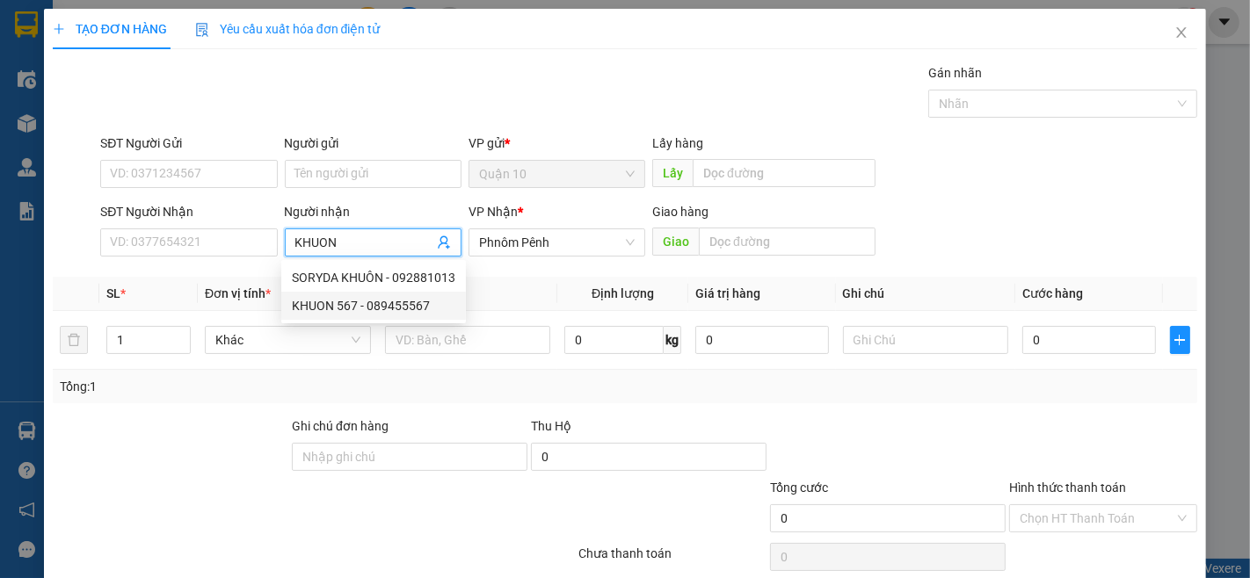
click at [407, 305] on div "KHUON 567 - 089455567" at bounding box center [373, 305] width 163 height 19
type input "089455567"
type input "KHUON 567"
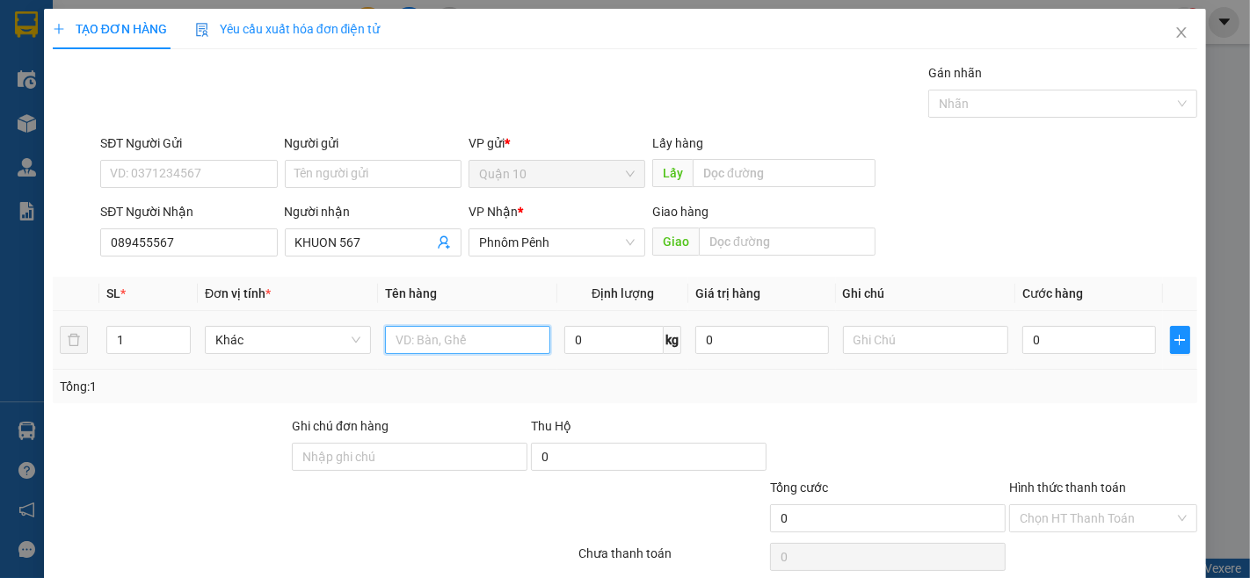
click at [463, 337] on input "text" at bounding box center [468, 340] width 166 height 28
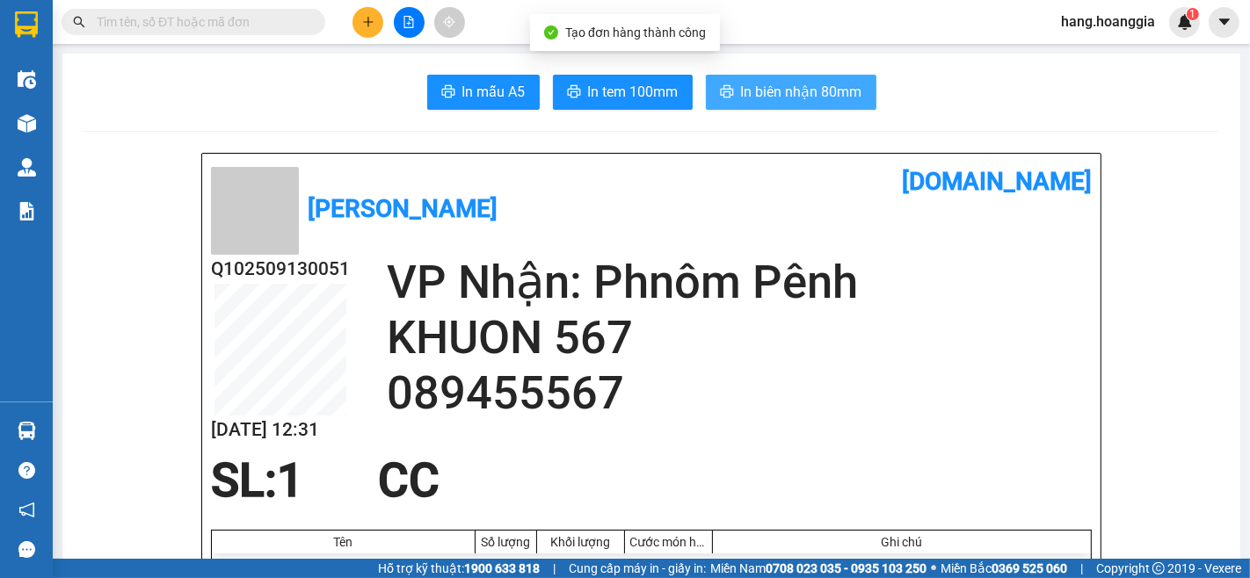
click at [793, 75] on button "In biên nhận 80mm" at bounding box center [791, 92] width 171 height 35
drag, startPoint x: 793, startPoint y: 77, endPoint x: 812, endPoint y: 134, distance: 60.3
click at [793, 79] on button "In biên nhận 80mm" at bounding box center [791, 92] width 171 height 35
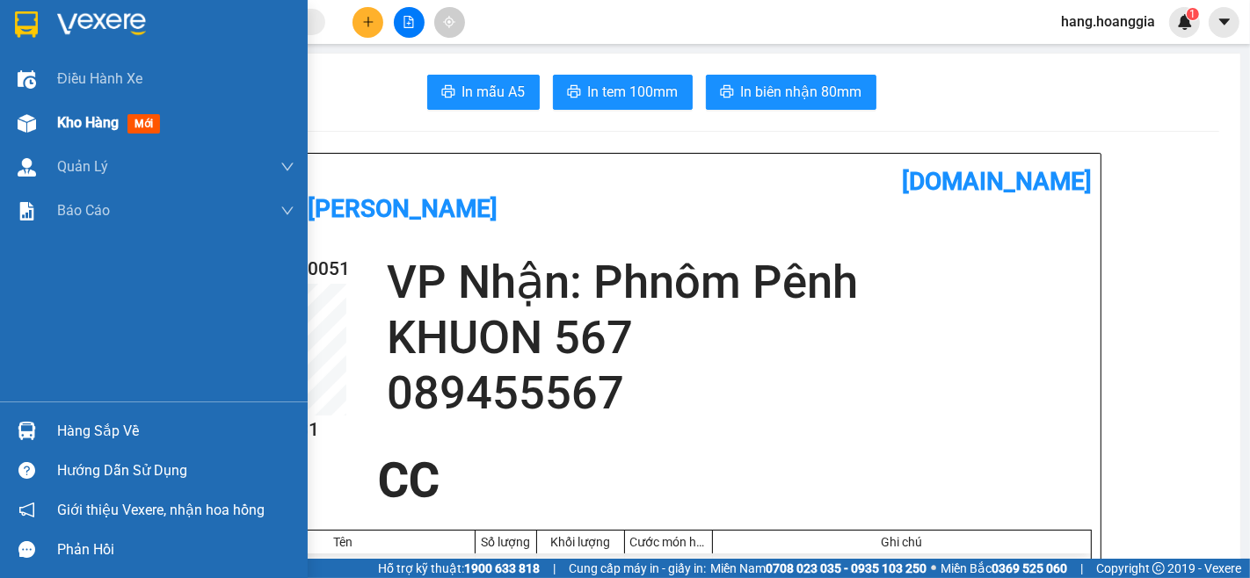
click at [98, 117] on span "Kho hàng" at bounding box center [88, 122] width 62 height 17
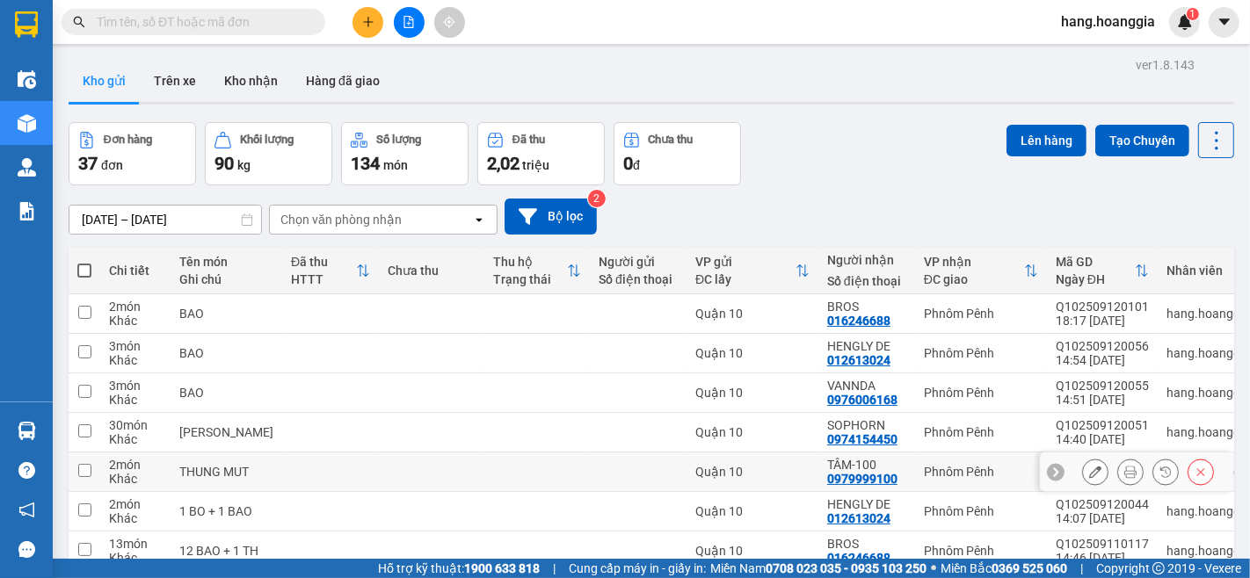
click at [330, 453] on td at bounding box center [330, 473] width 97 height 40
checkbox input "true"
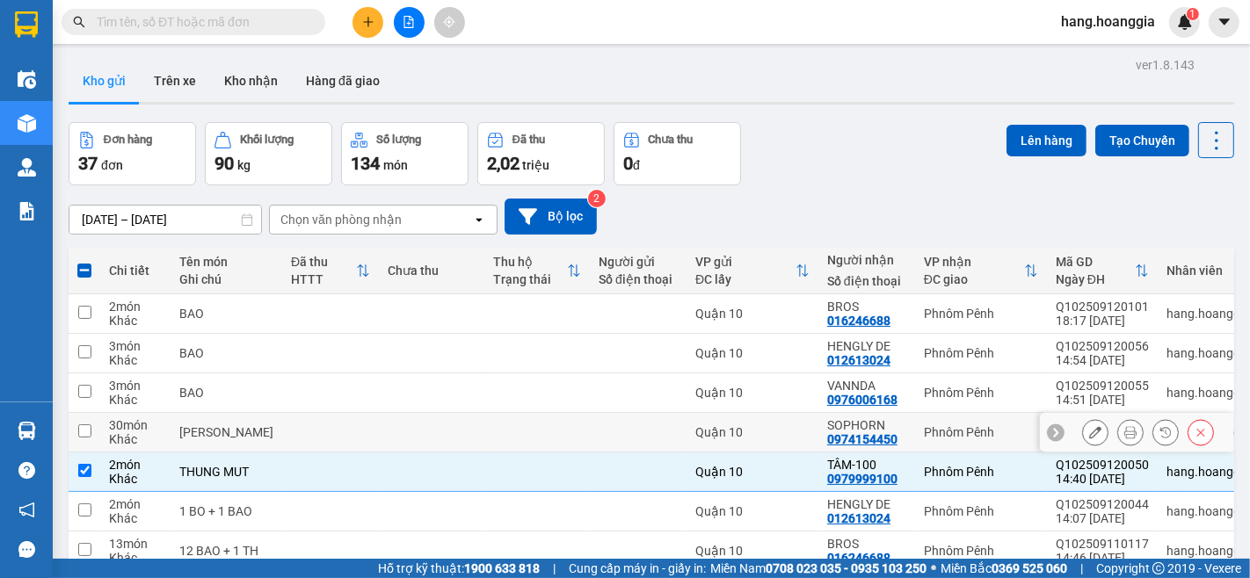
click at [331, 413] on td at bounding box center [330, 433] width 97 height 40
checkbox input "true"
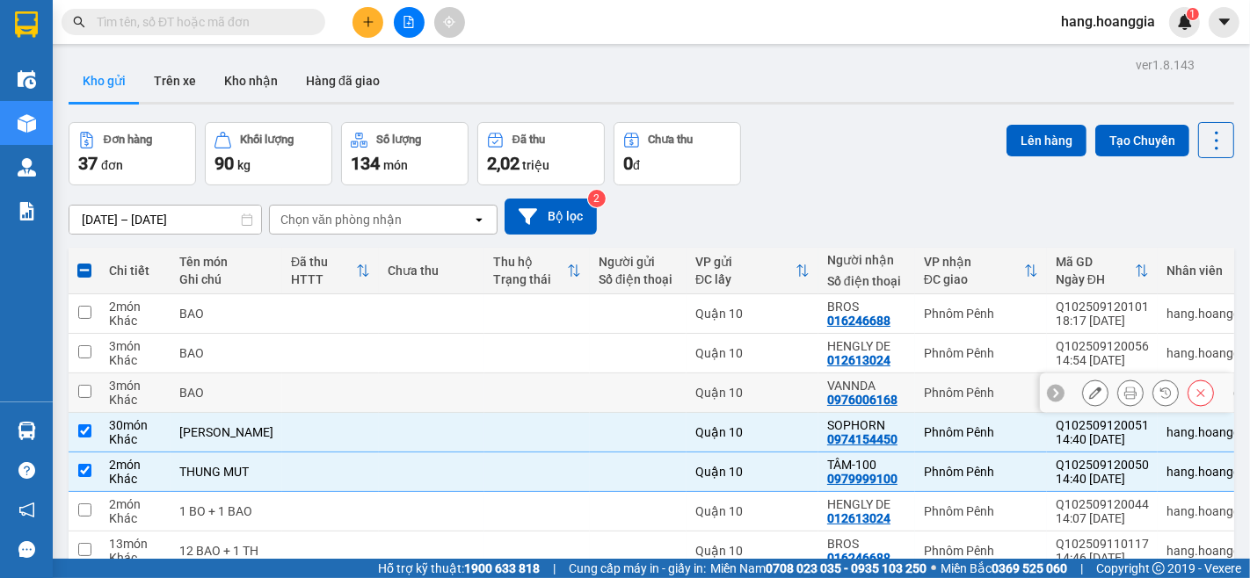
click at [339, 374] on td at bounding box center [330, 394] width 97 height 40
checkbox input "true"
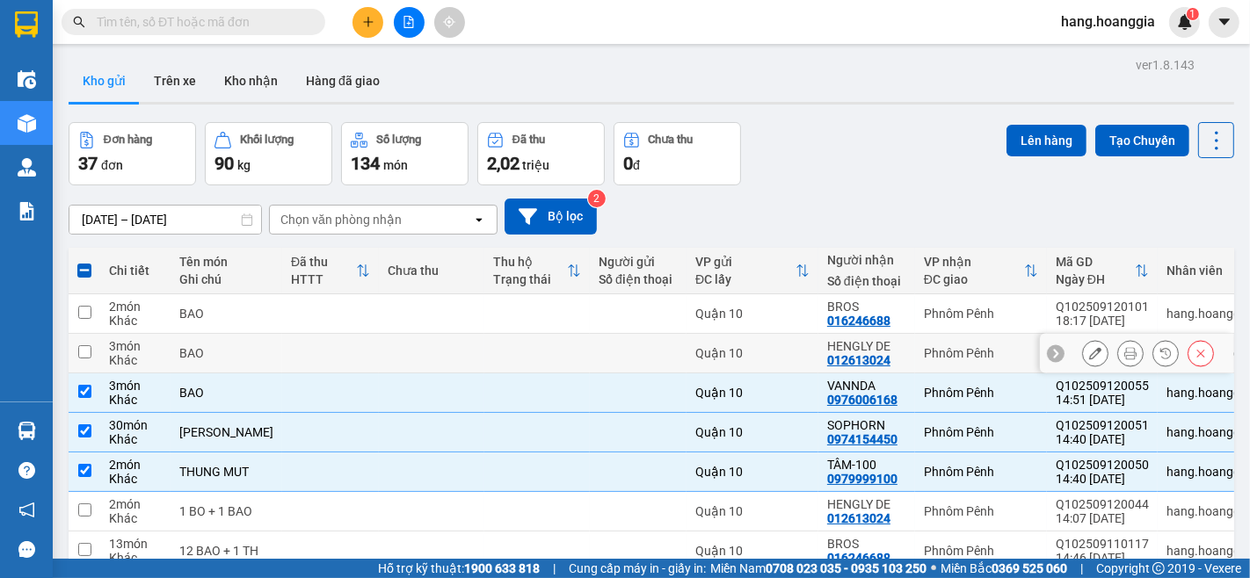
click at [379, 334] on td at bounding box center [431, 354] width 105 height 40
checkbox input "true"
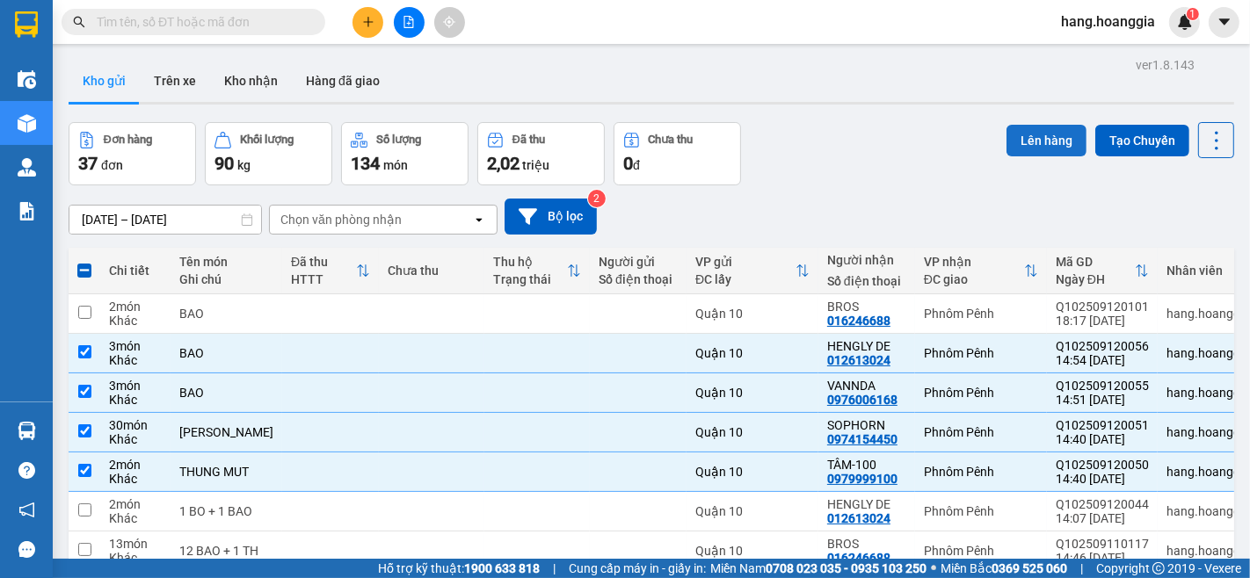
click at [1044, 135] on button "Lên hàng" at bounding box center [1046, 141] width 80 height 32
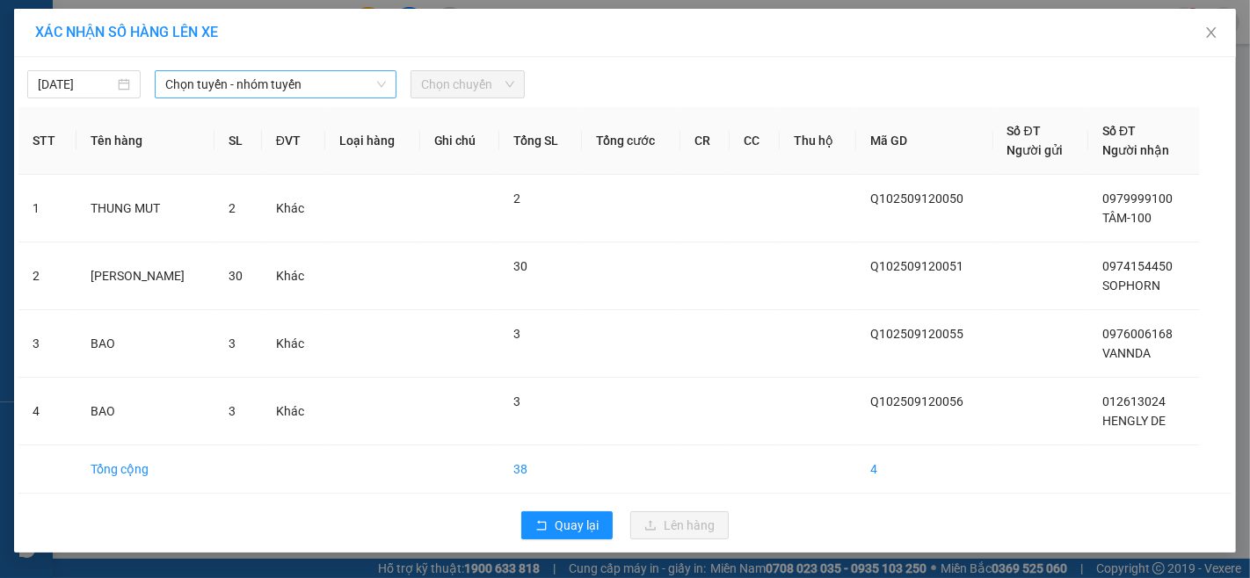
click at [343, 76] on span "Chọn tuyến - nhóm tuyến" at bounding box center [275, 84] width 221 height 26
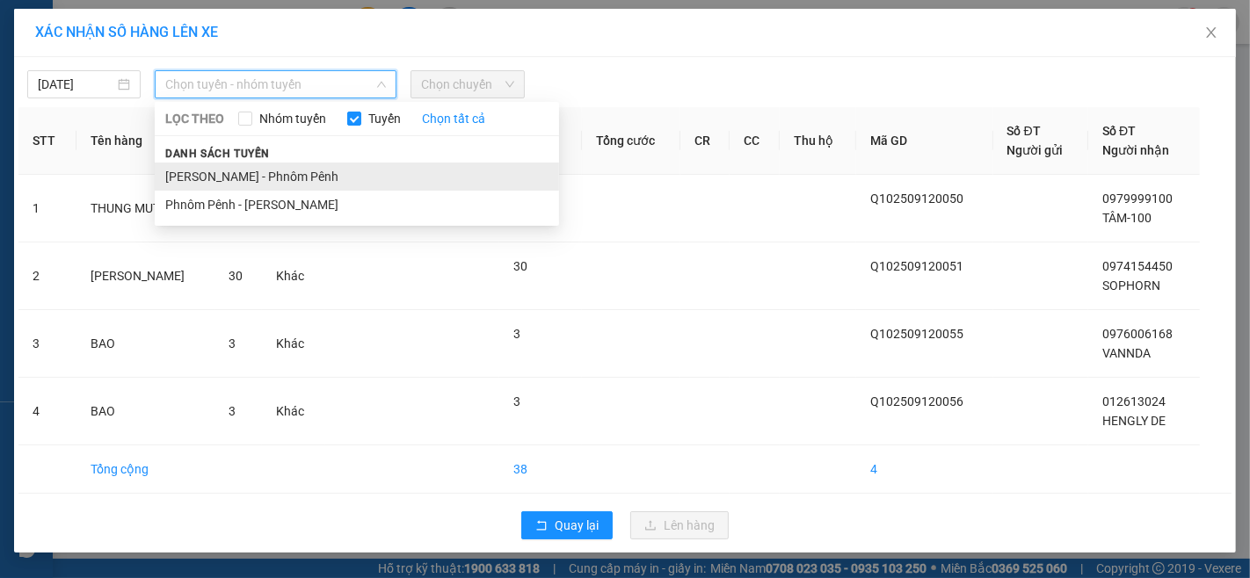
click at [337, 163] on li "[PERSON_NAME] - Phnôm Pênh" at bounding box center [357, 177] width 404 height 28
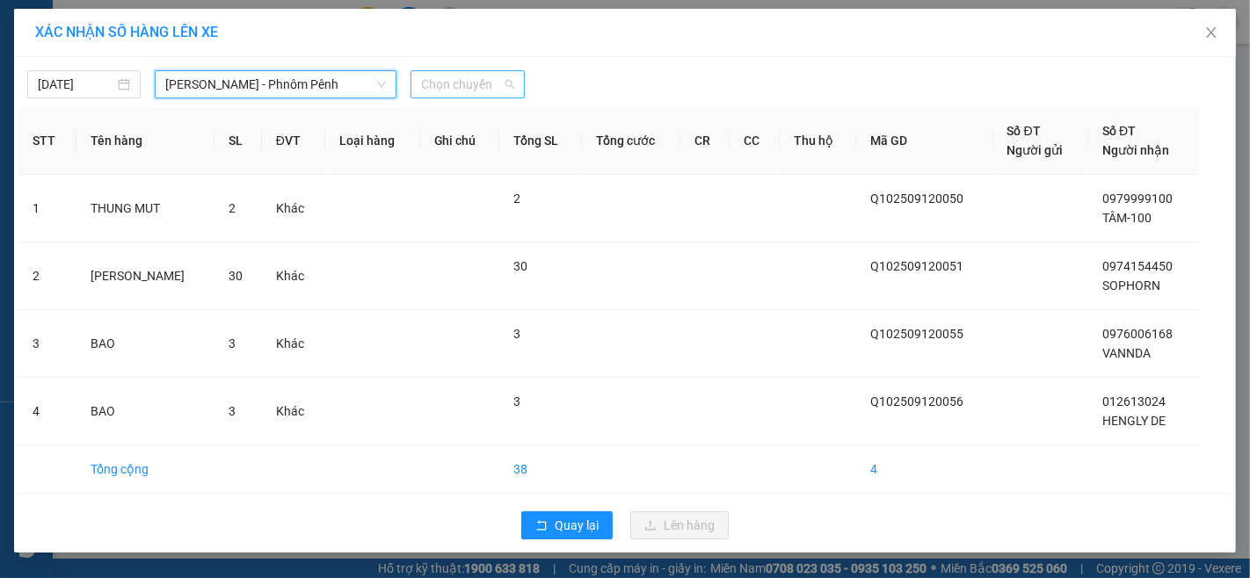
click at [490, 83] on span "Chọn chuyến" at bounding box center [467, 84] width 92 height 26
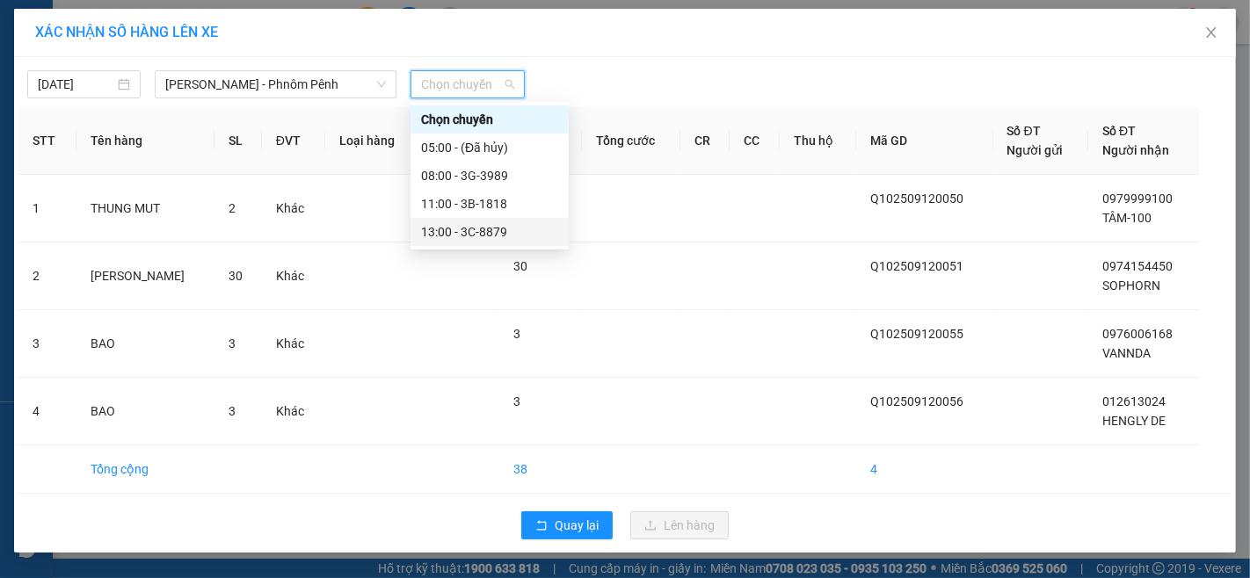
click at [487, 227] on div "13:00 - 3C-8879" at bounding box center [489, 231] width 137 height 19
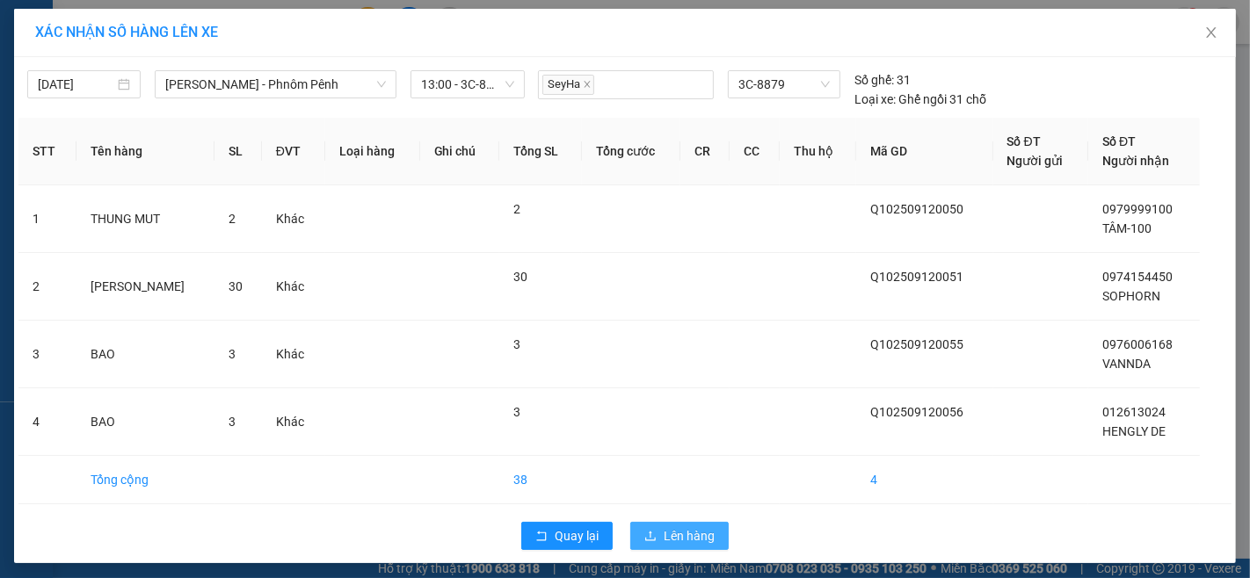
click at [674, 542] on span "Lên hàng" at bounding box center [689, 535] width 51 height 19
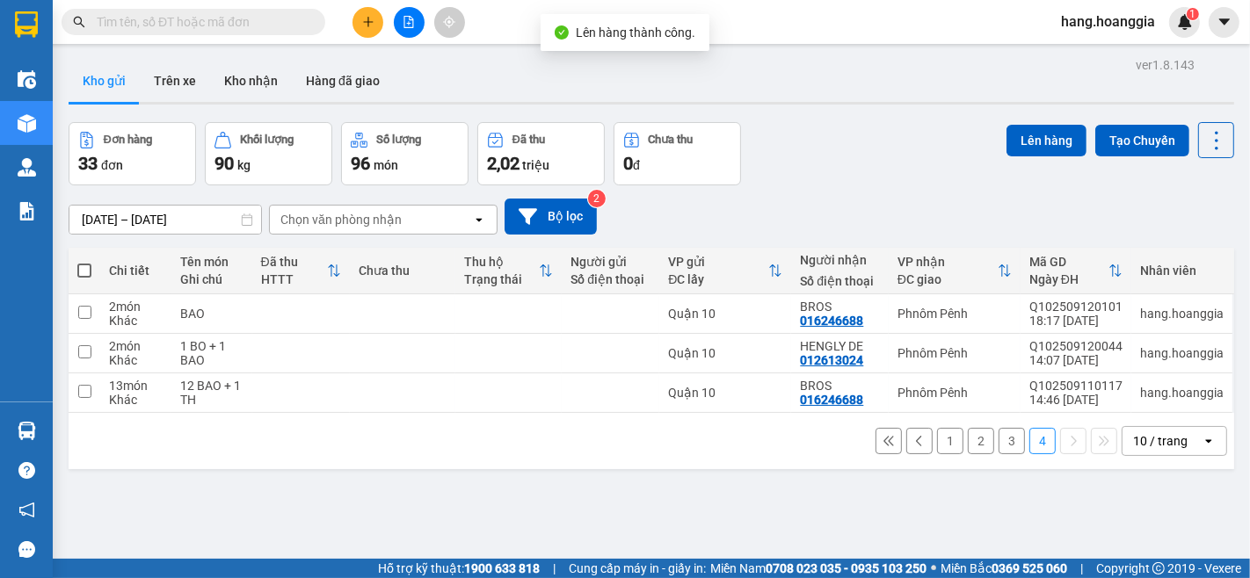
click at [998, 451] on button "3" at bounding box center [1011, 441] width 26 height 26
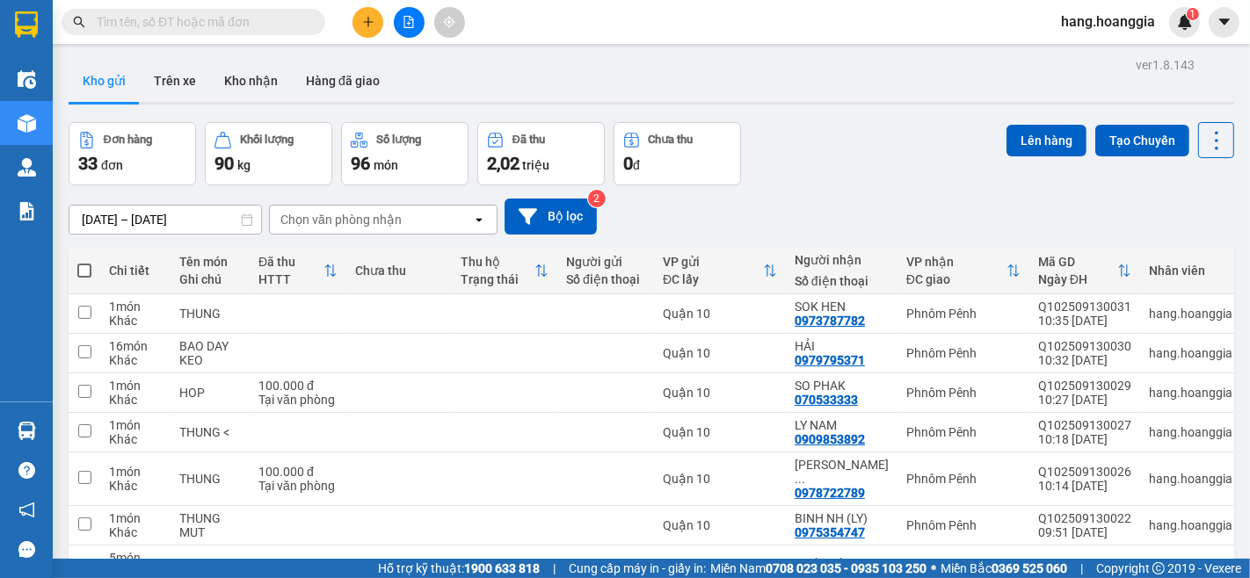
checkbox input "true"
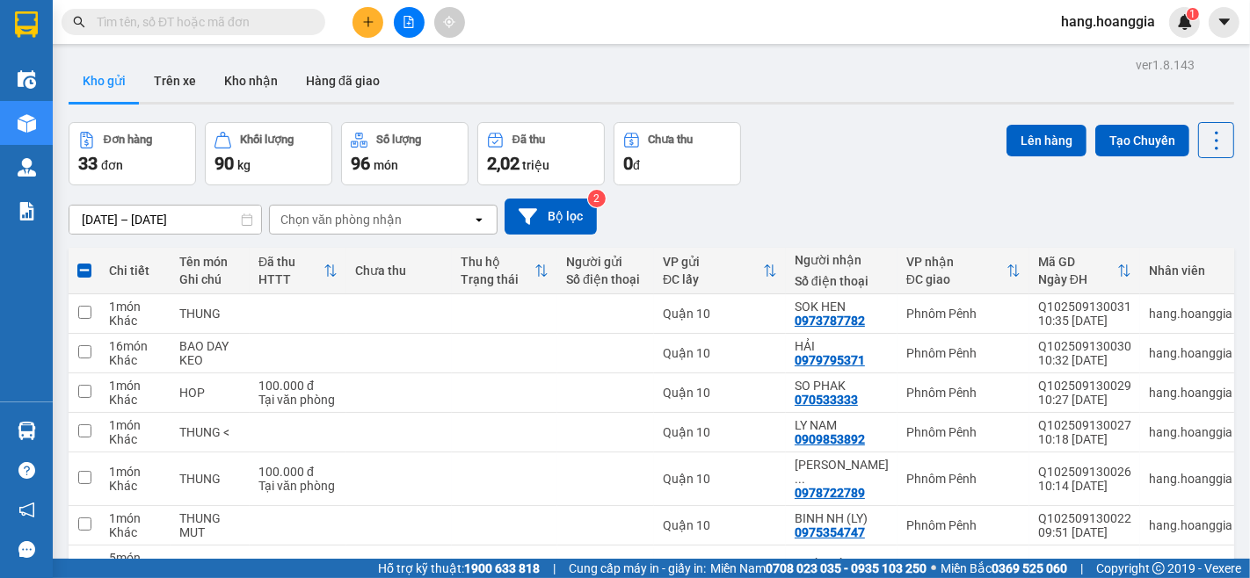
checkbox input "true"
click at [196, 545] on div "THUNG" at bounding box center [210, 572] width 62 height 14
checkbox input "true"
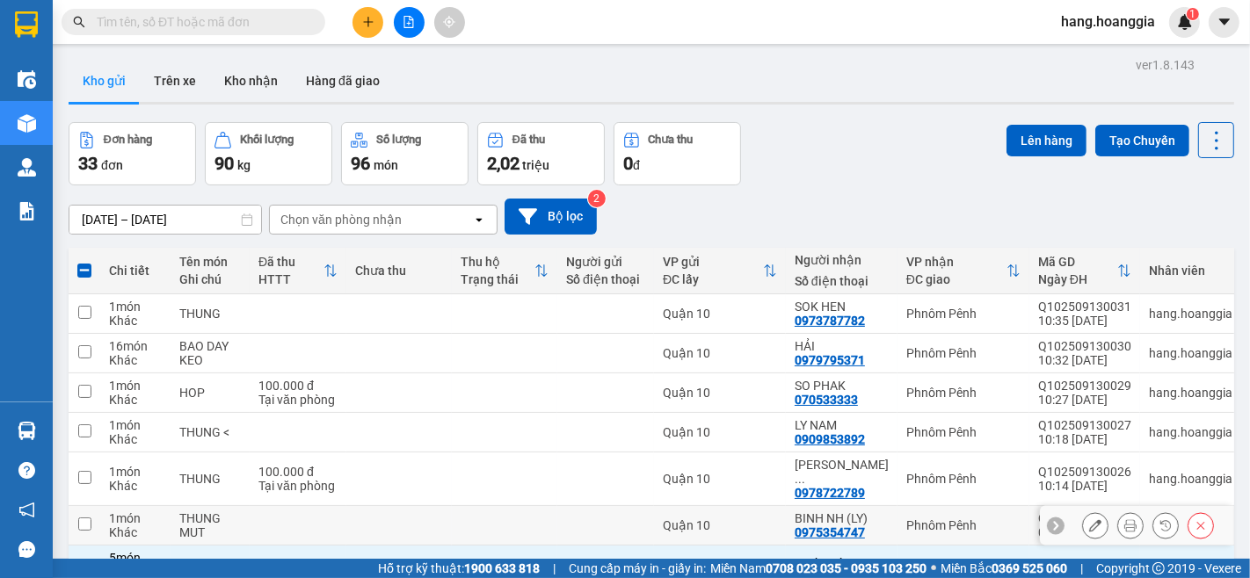
click at [236, 512] on div "THUNG MUT" at bounding box center [210, 526] width 62 height 28
checkbox input "true"
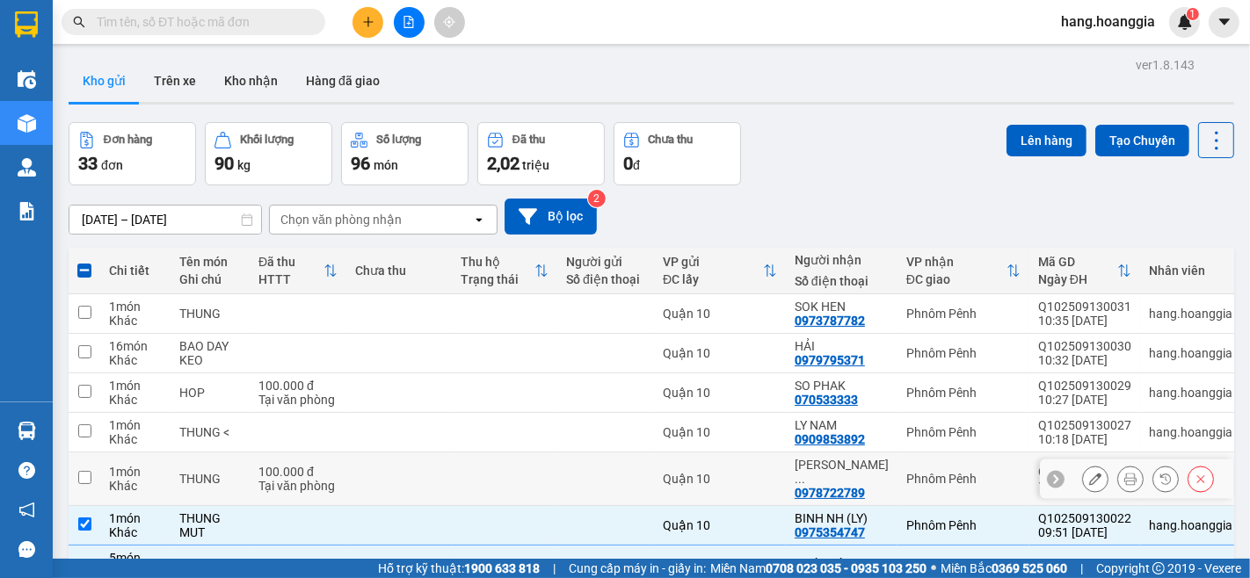
click at [262, 479] on div "Tại văn phòng" at bounding box center [297, 486] width 79 height 14
checkbox input "true"
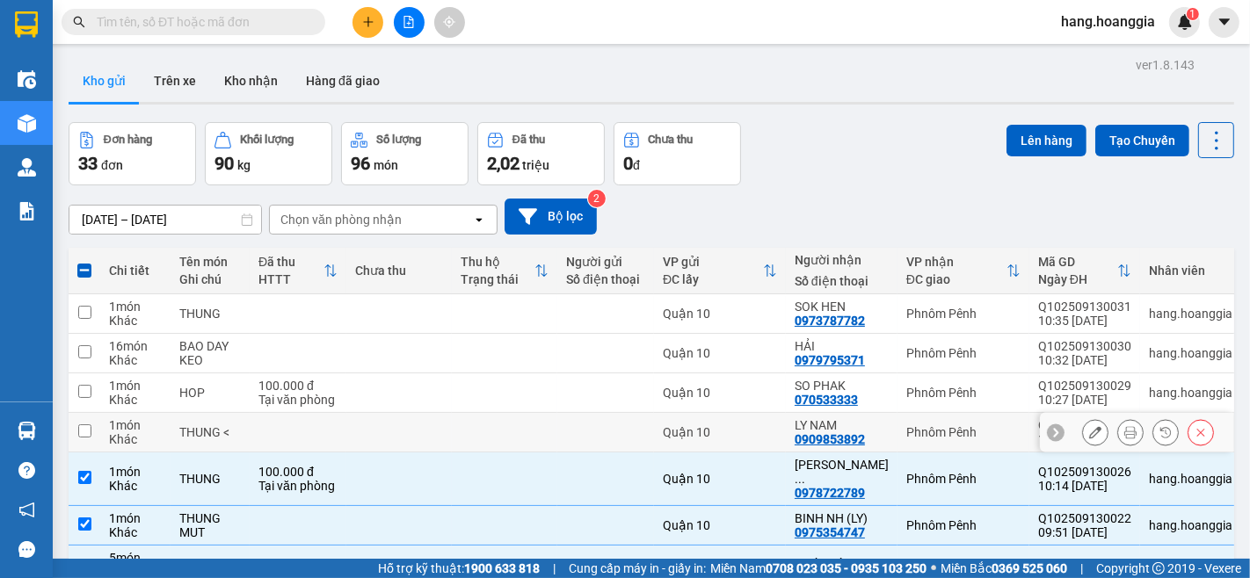
click at [295, 413] on td at bounding box center [298, 433] width 97 height 40
checkbox input "true"
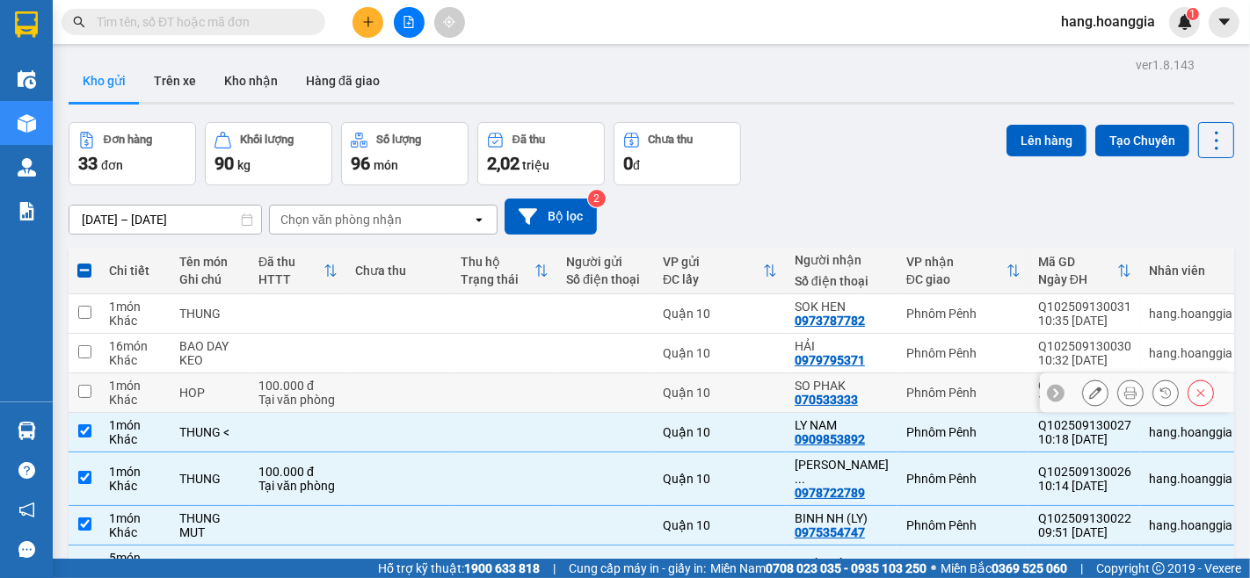
click at [331, 393] on div "Tại văn phòng" at bounding box center [297, 400] width 79 height 14
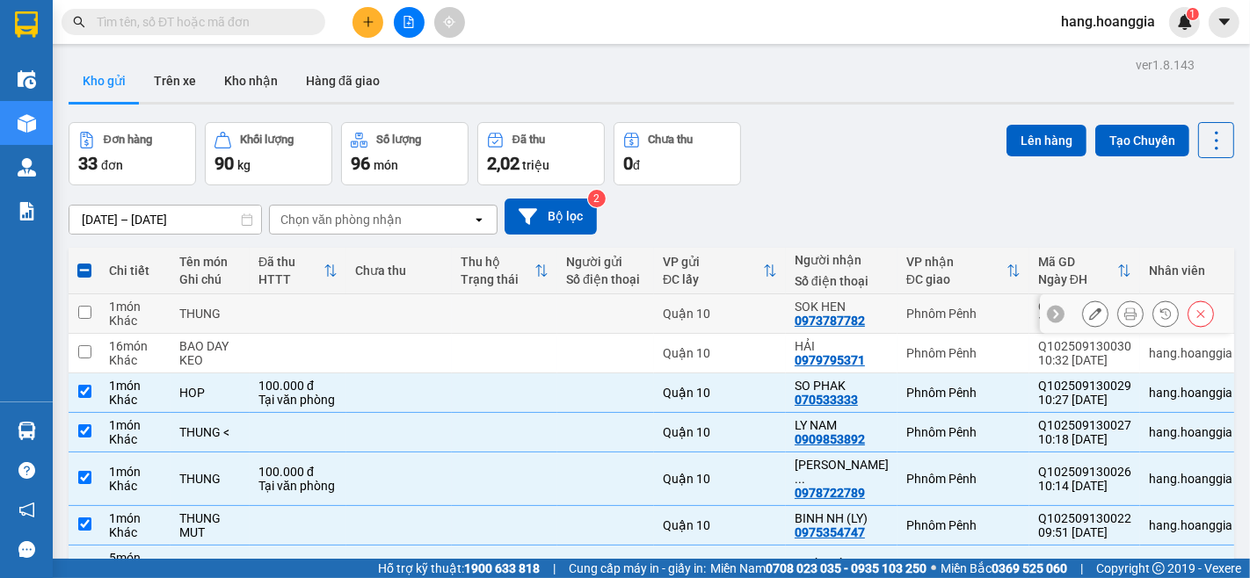
click at [453, 294] on td at bounding box center [504, 314] width 105 height 40
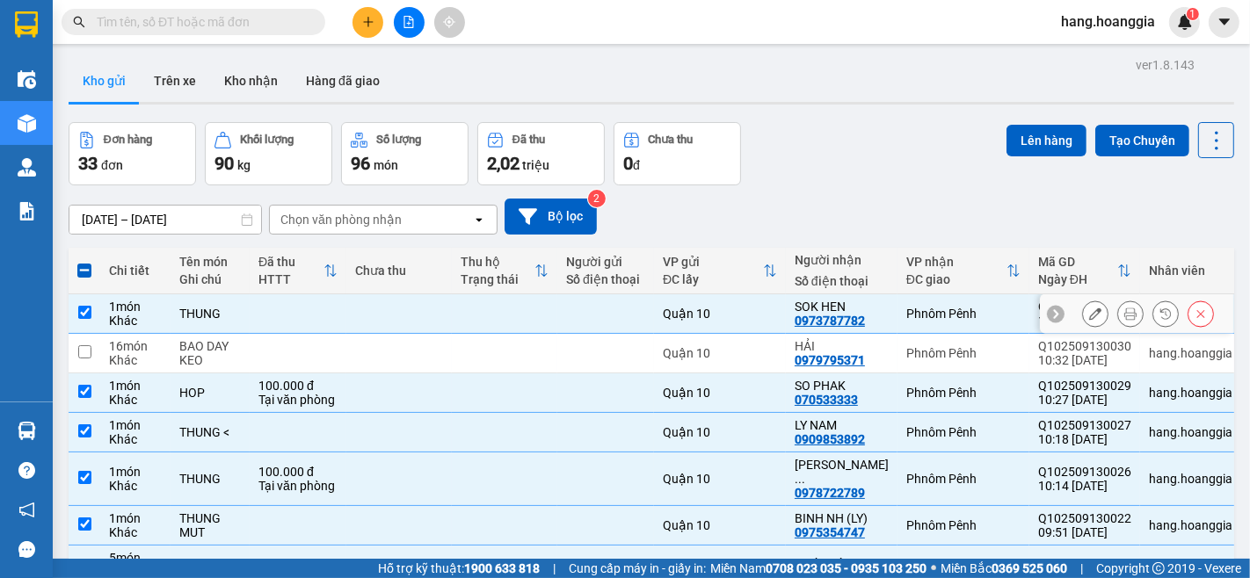
click at [797, 314] on div "0973787782" at bounding box center [830, 321] width 70 height 14
click at [1084, 299] on button at bounding box center [1095, 314] width 25 height 31
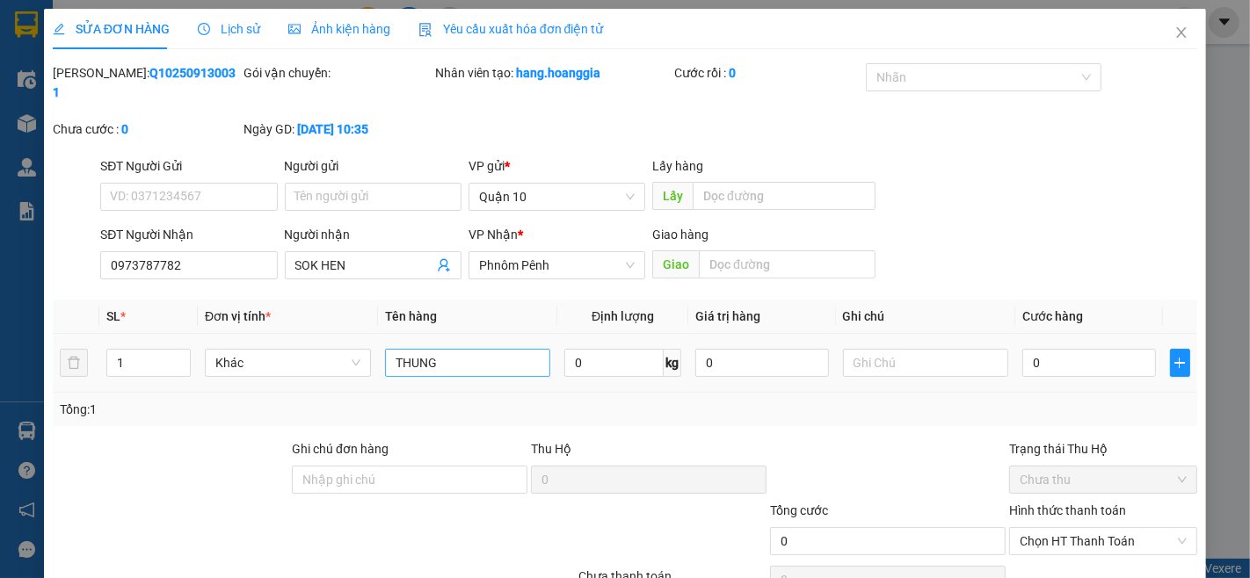
click at [481, 363] on div "SL * Đơn vị tính * Tên hàng Định lượng Giá trị hàng Ghi chú Cước hàng 1 Khác TH…" at bounding box center [625, 363] width 1144 height 127
click at [481, 349] on input "THUNG" at bounding box center [468, 363] width 166 height 28
drag, startPoint x: 958, startPoint y: 537, endPoint x: 918, endPoint y: 503, distance: 52.3
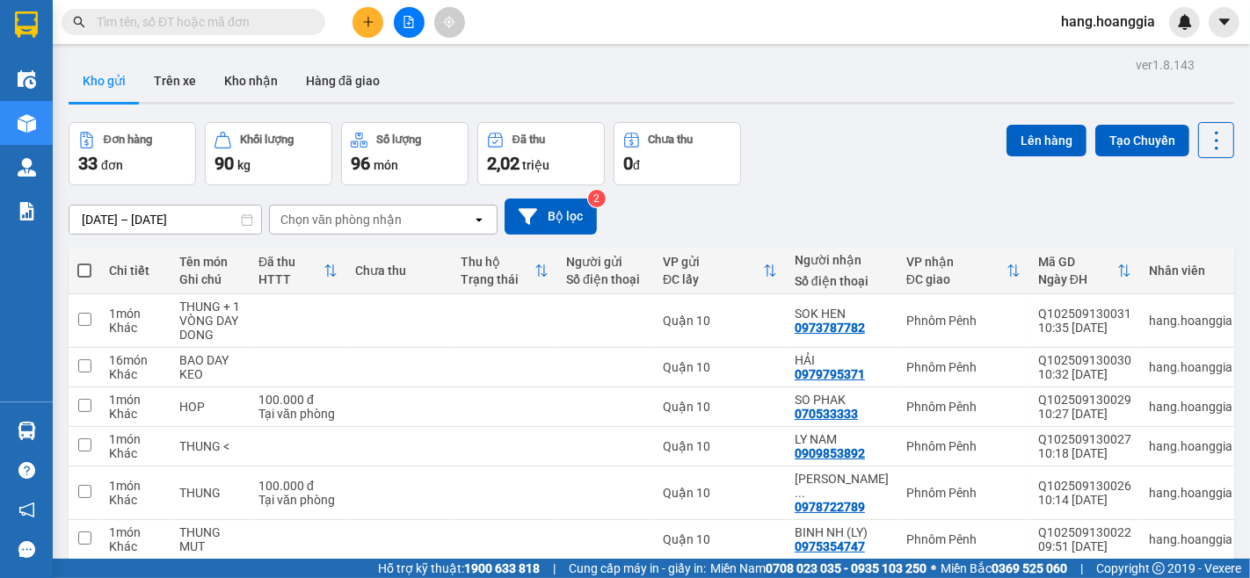
drag, startPoint x: 86, startPoint y: 262, endPoint x: 67, endPoint y: 267, distance: 20.0
click at [67, 267] on div "ver 1.8.143 Kho gửi Trên xe Kho nhận Hàng đã giao Đơn hàng 33 đơn Khối lượng 90…" at bounding box center [652, 424] width 1180 height 743
click at [80, 272] on span at bounding box center [84, 271] width 14 height 14
click at [84, 262] on input "checkbox" at bounding box center [84, 262] width 0 height 0
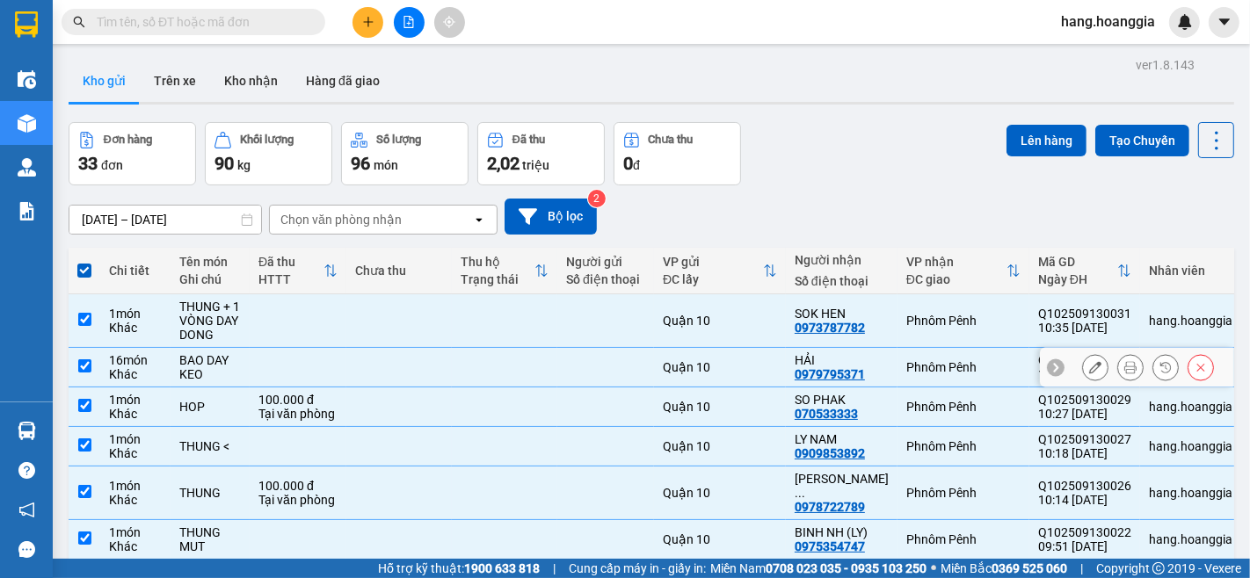
click at [83, 367] on input "checkbox" at bounding box center [84, 365] width 13 height 13
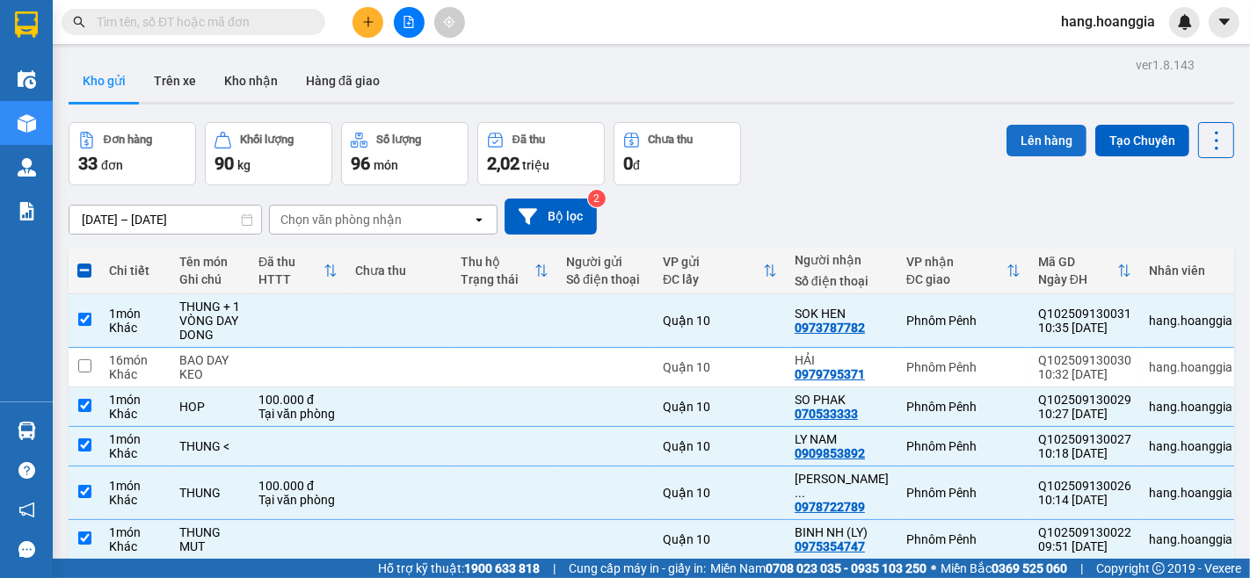
click at [1053, 125] on button "Lên hàng" at bounding box center [1046, 141] width 80 height 32
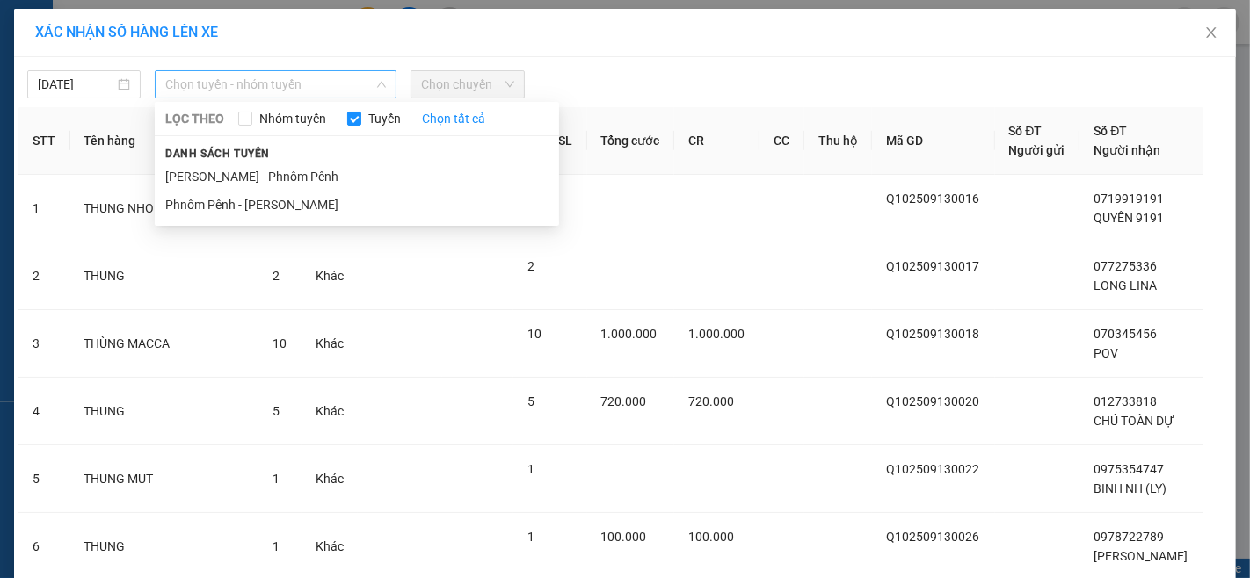
click at [299, 76] on span "Chọn tuyến - nhóm tuyến" at bounding box center [275, 84] width 221 height 26
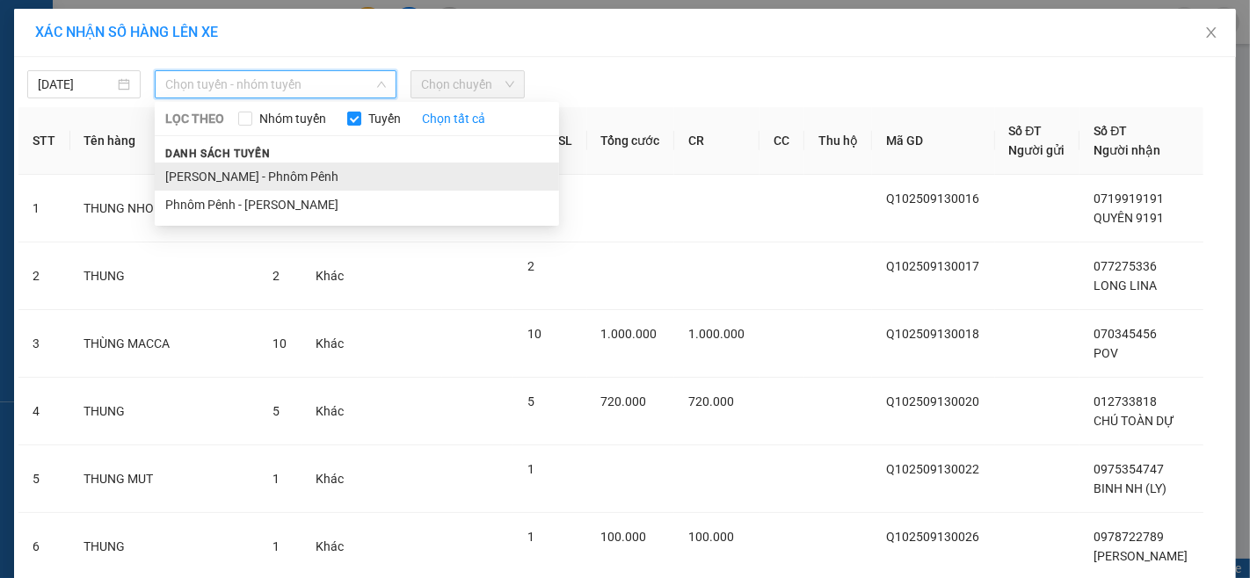
click at [243, 179] on li "[PERSON_NAME] - Phnôm Pênh" at bounding box center [357, 177] width 404 height 28
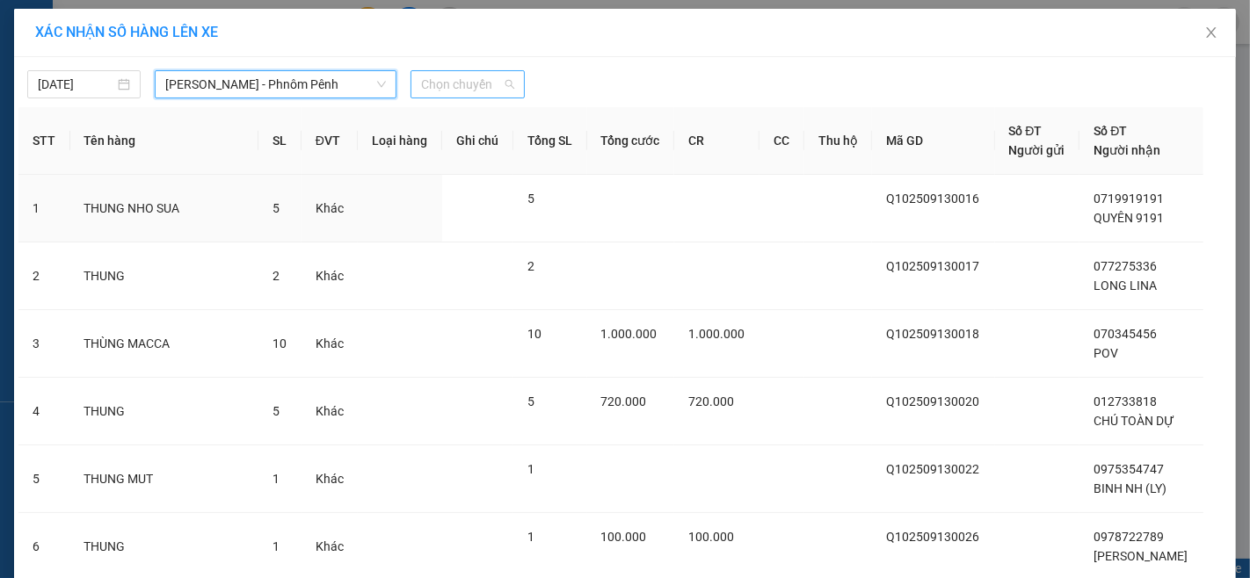
click at [482, 70] on div "Chọn chuyến" at bounding box center [466, 84] width 113 height 28
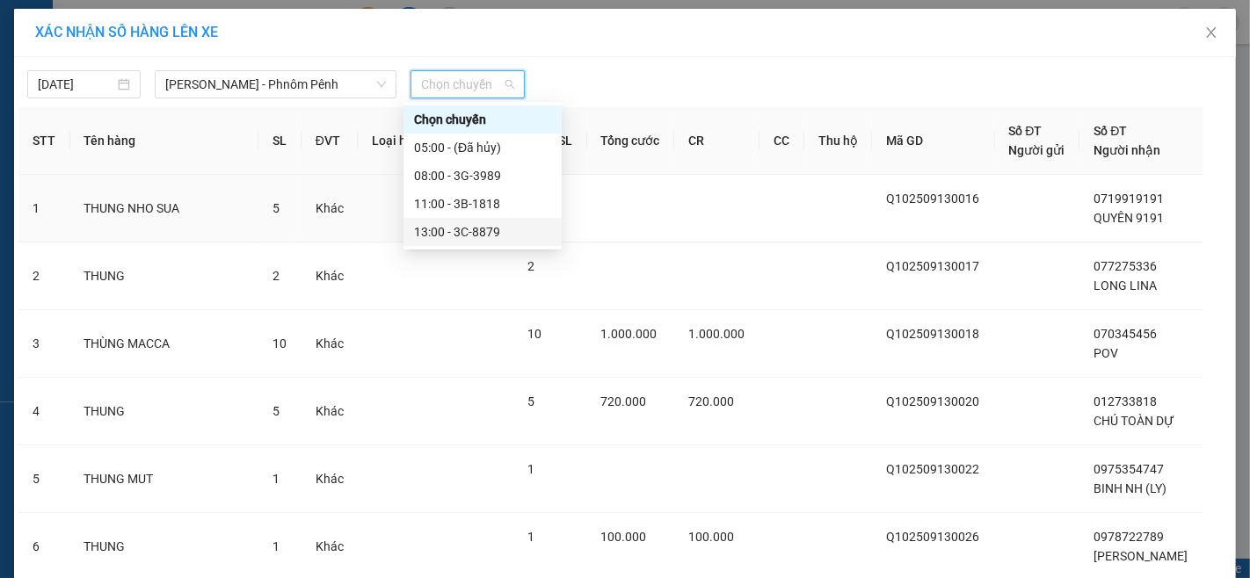
click at [489, 240] on div "13:00 - 3C-8879" at bounding box center [482, 231] width 137 height 19
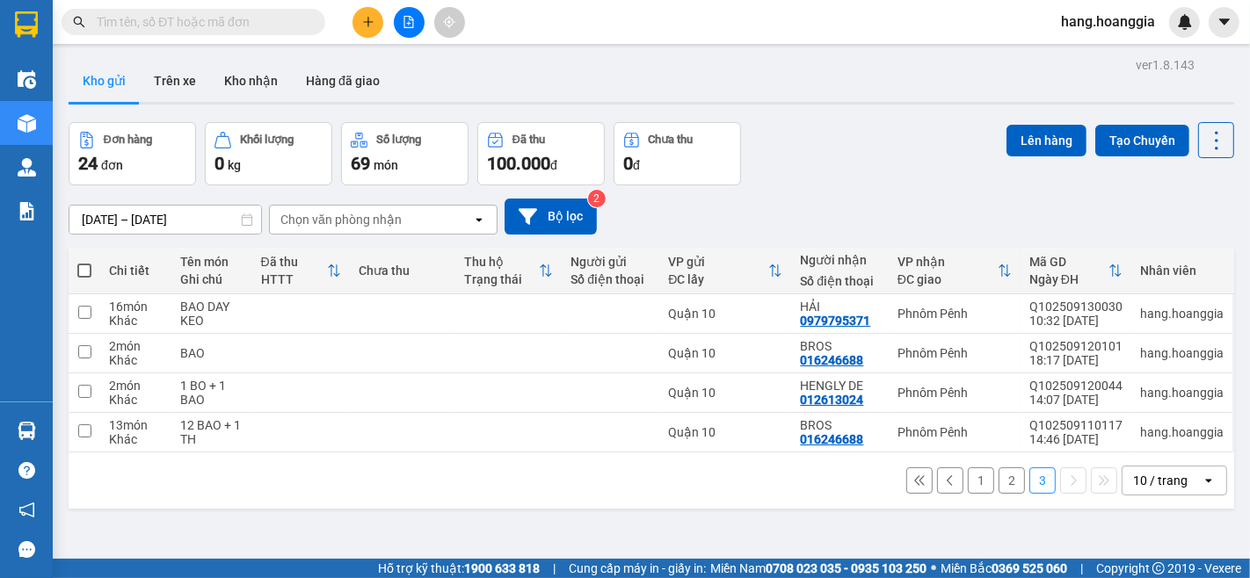
click at [998, 480] on button "2" at bounding box center [1011, 481] width 26 height 26
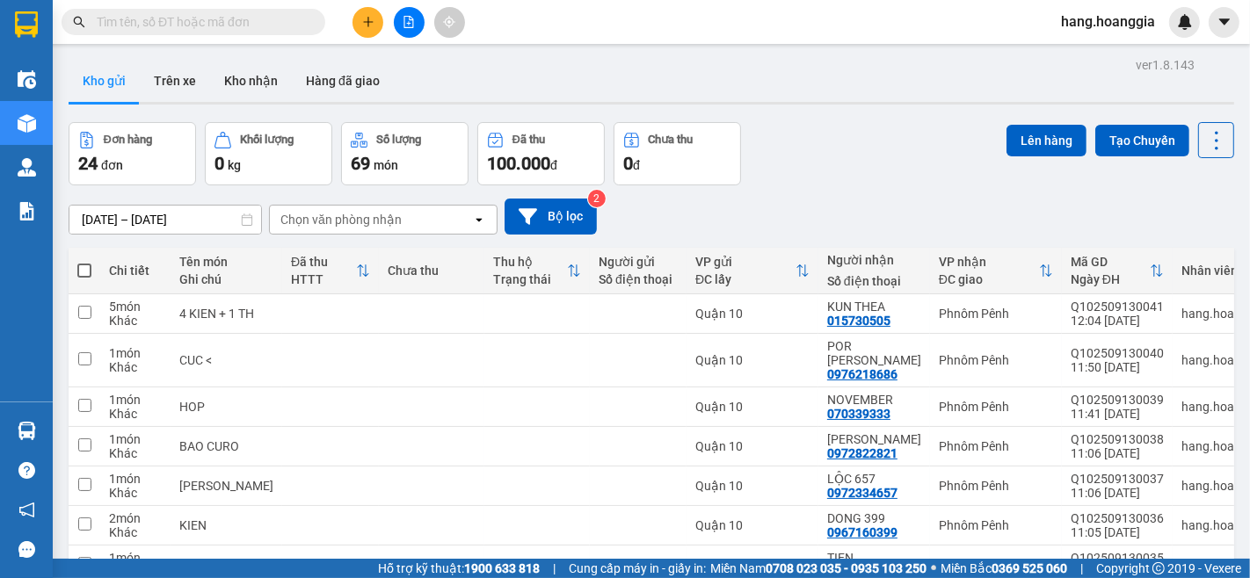
click at [242, 545] on td "TY PEN" at bounding box center [227, 566] width 112 height 40
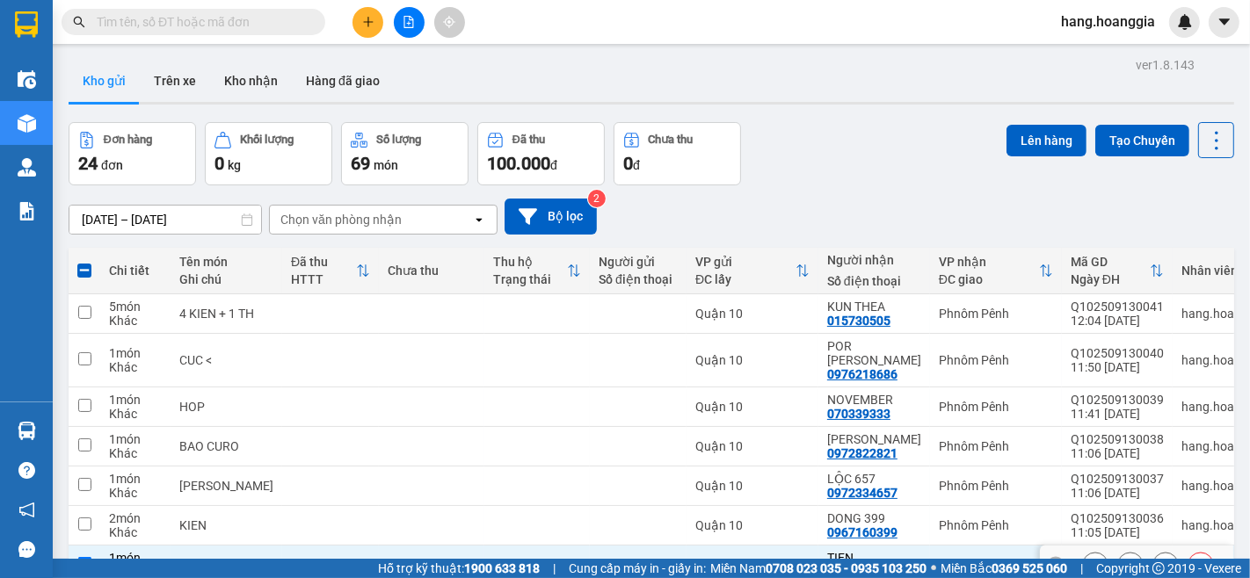
click at [242, 545] on td "TY PEN" at bounding box center [227, 566] width 112 height 40
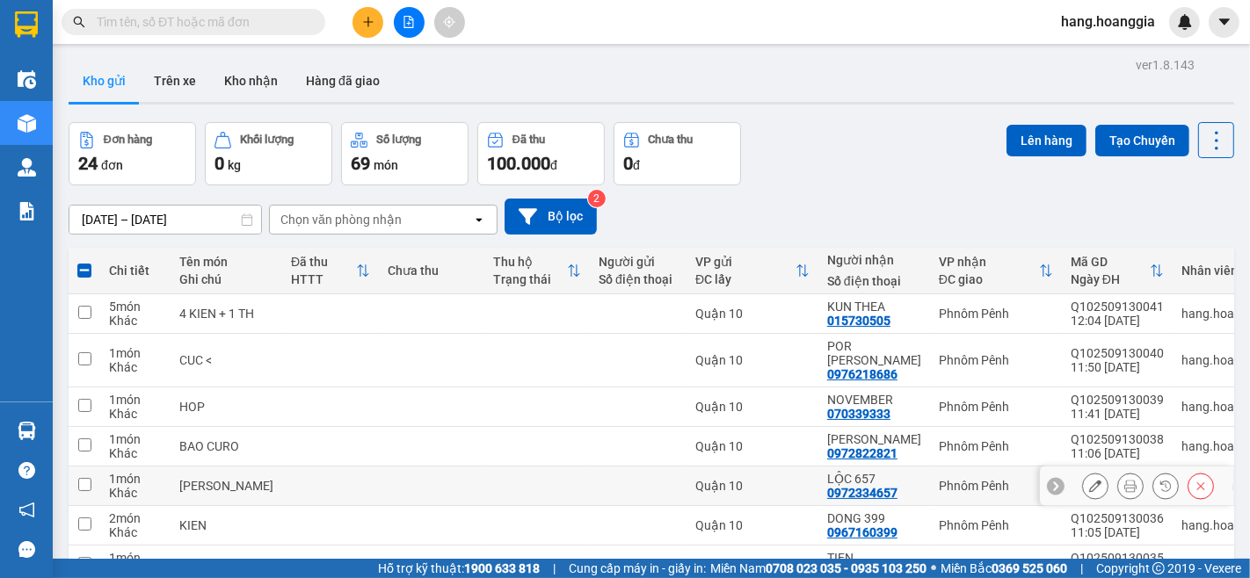
click at [306, 467] on td at bounding box center [330, 487] width 97 height 40
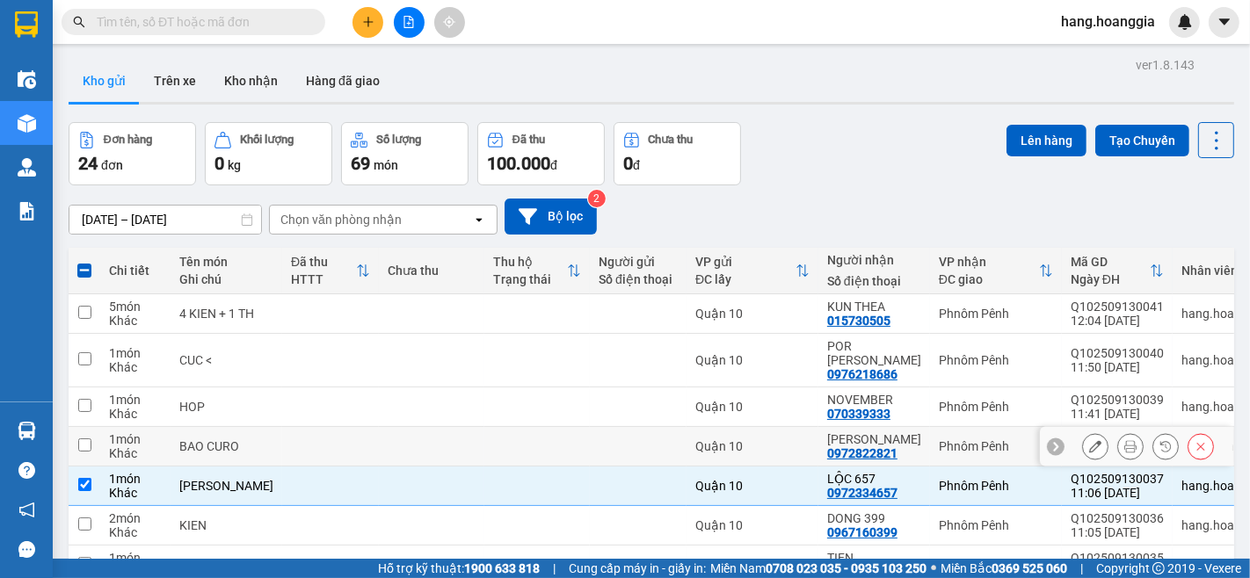
click at [379, 427] on td at bounding box center [431, 447] width 105 height 40
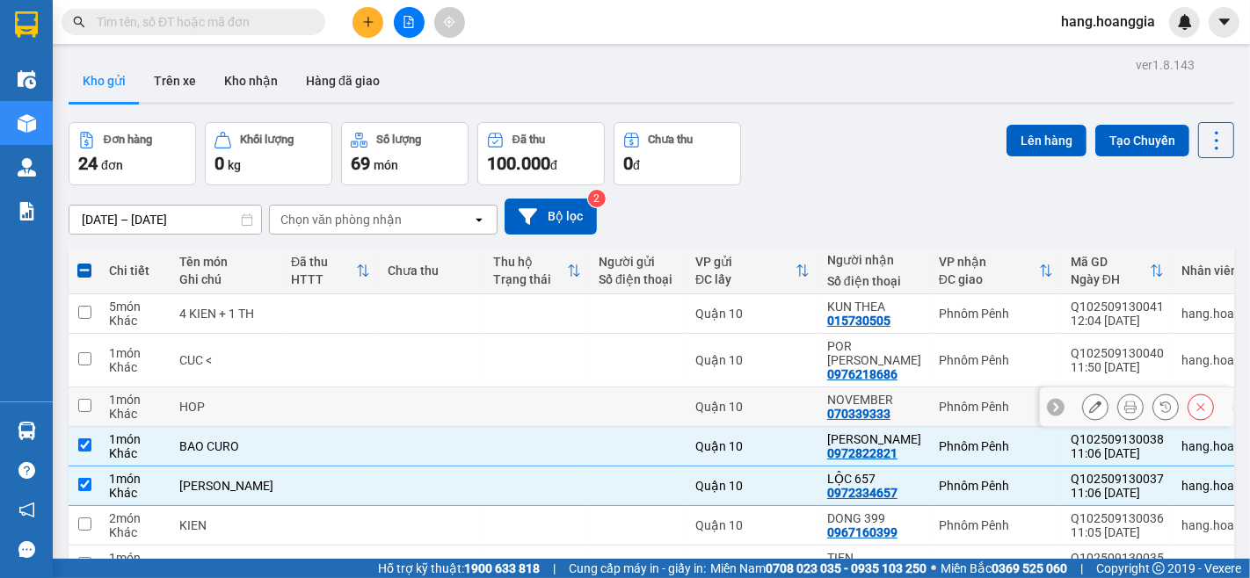
click at [380, 388] on td at bounding box center [431, 408] width 105 height 40
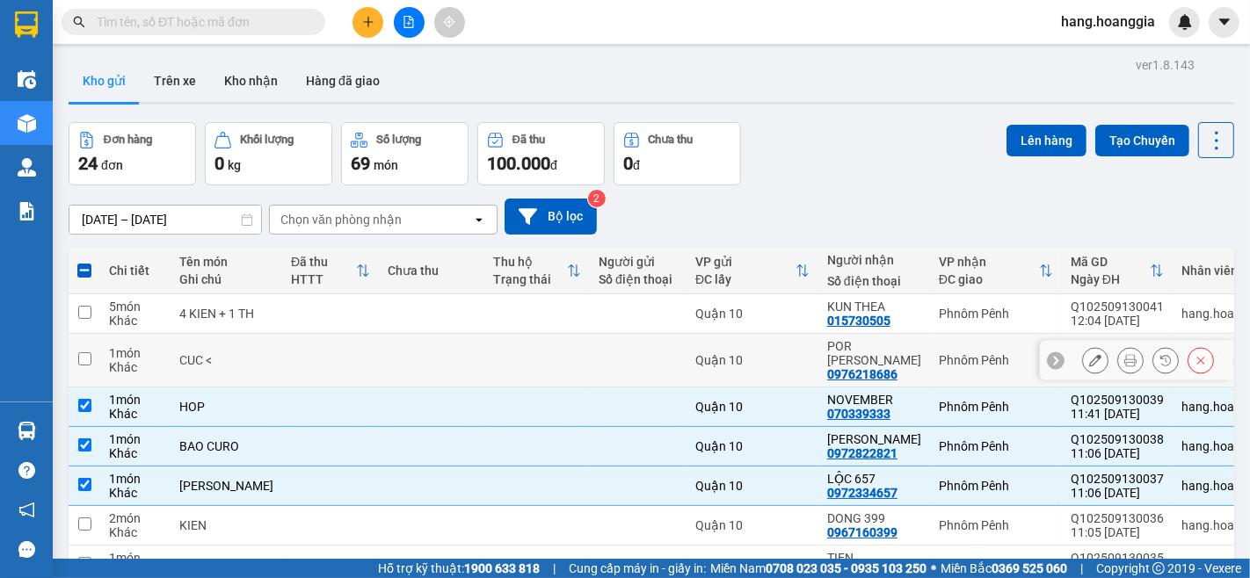
click at [447, 334] on td at bounding box center [431, 361] width 105 height 54
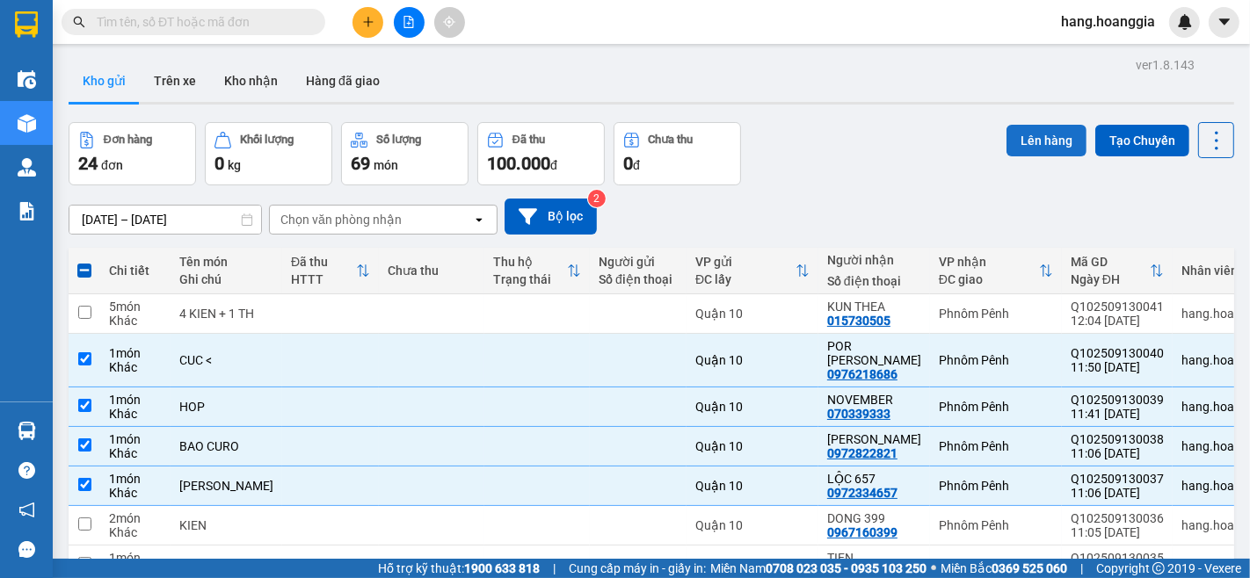
click at [1020, 129] on button "Lên hàng" at bounding box center [1046, 141] width 80 height 32
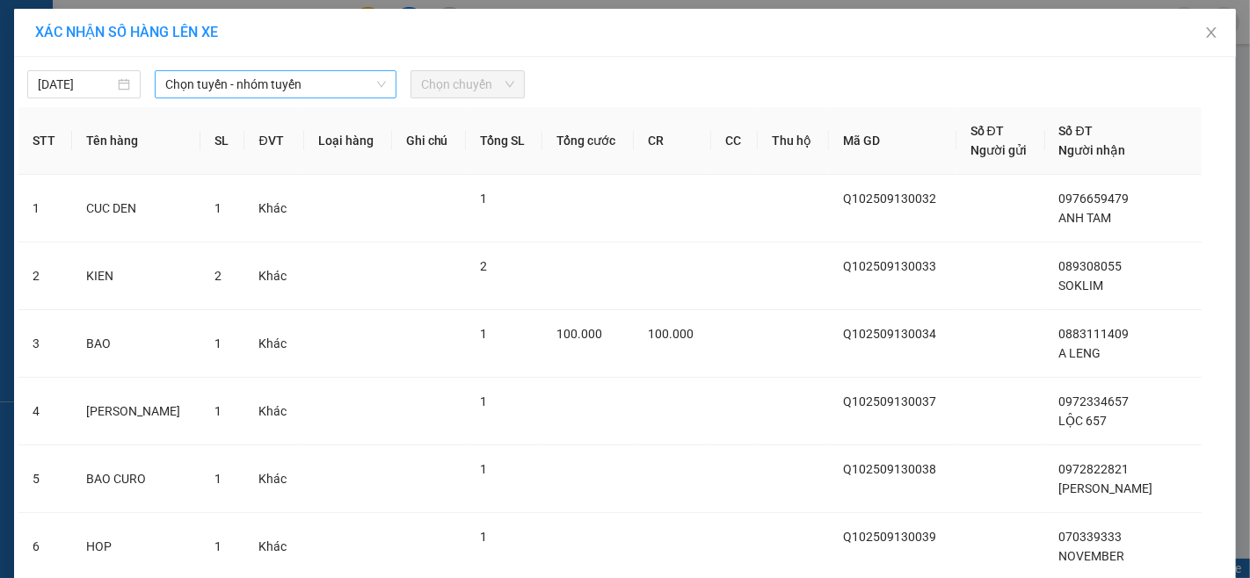
click at [256, 80] on span "Chọn tuyến - nhóm tuyến" at bounding box center [275, 84] width 221 height 26
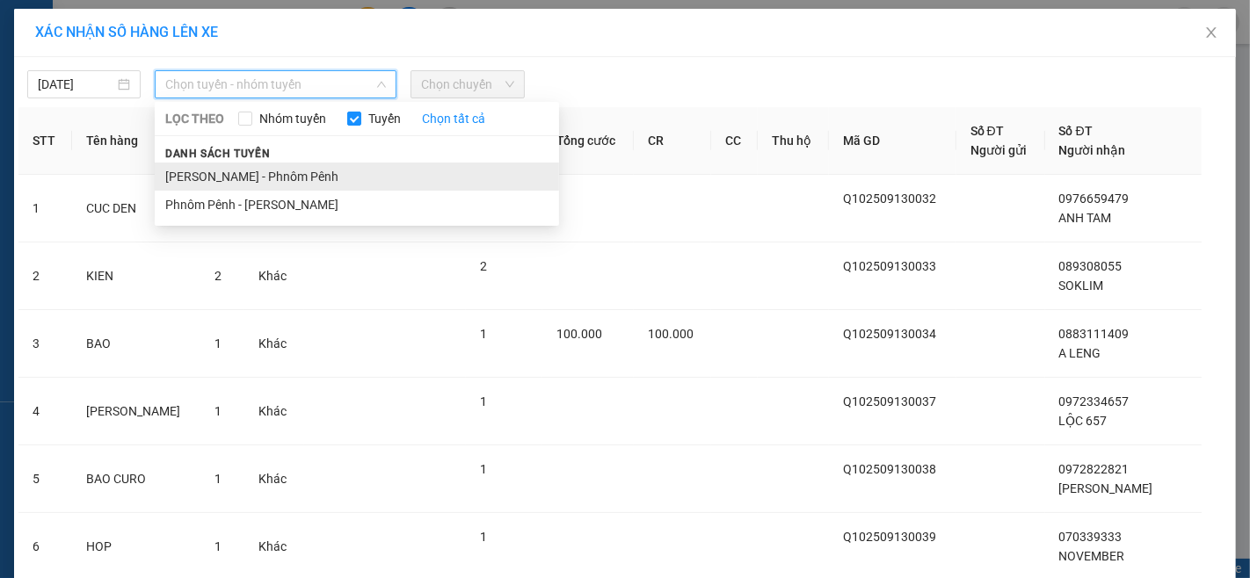
click at [248, 165] on li "[PERSON_NAME] - Phnôm Pênh" at bounding box center [357, 177] width 404 height 28
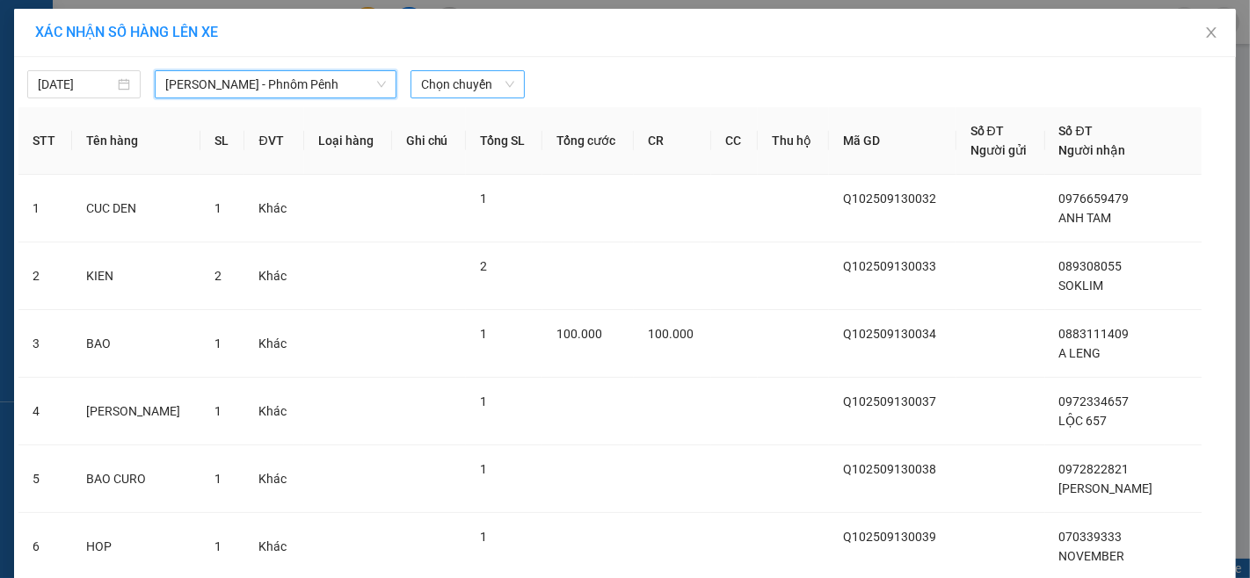
drag, startPoint x: 480, startPoint y: 84, endPoint x: 480, endPoint y: 95, distance: 10.5
click at [480, 91] on span "Chọn chuyến" at bounding box center [467, 84] width 92 height 26
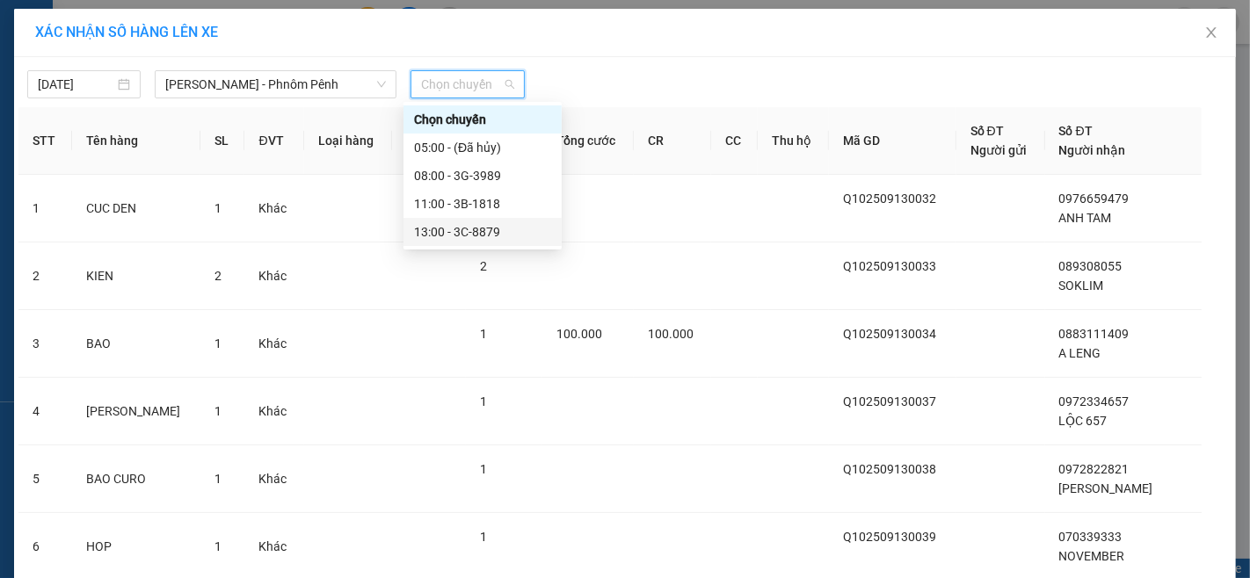
click at [478, 229] on div "13:00 - 3C-8879" at bounding box center [482, 231] width 137 height 19
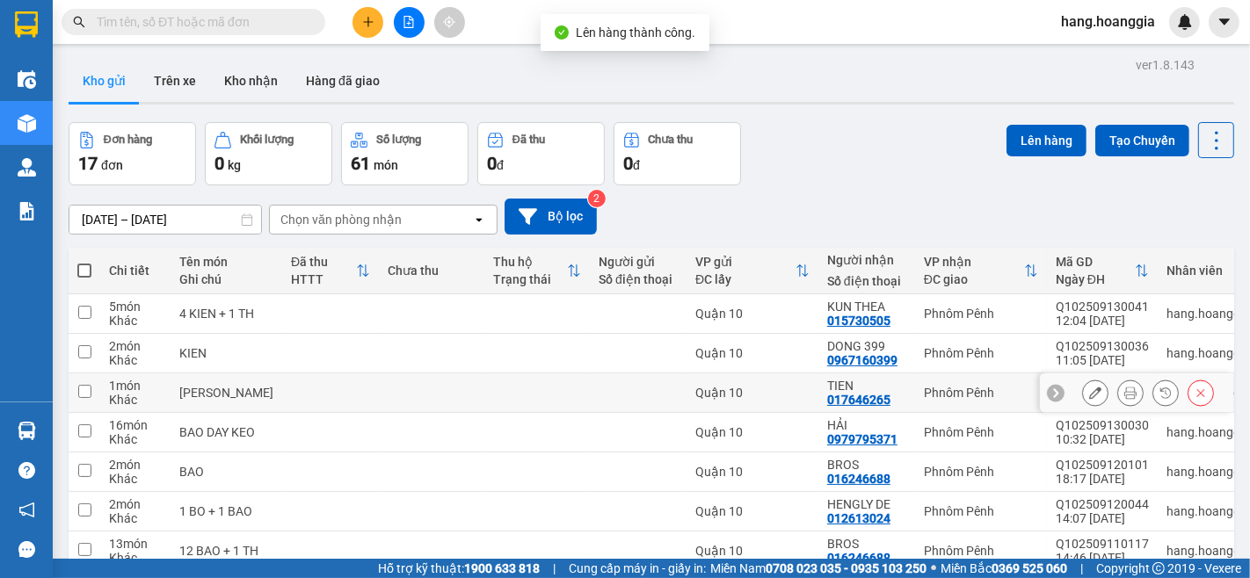
click at [379, 394] on td at bounding box center [431, 394] width 105 height 40
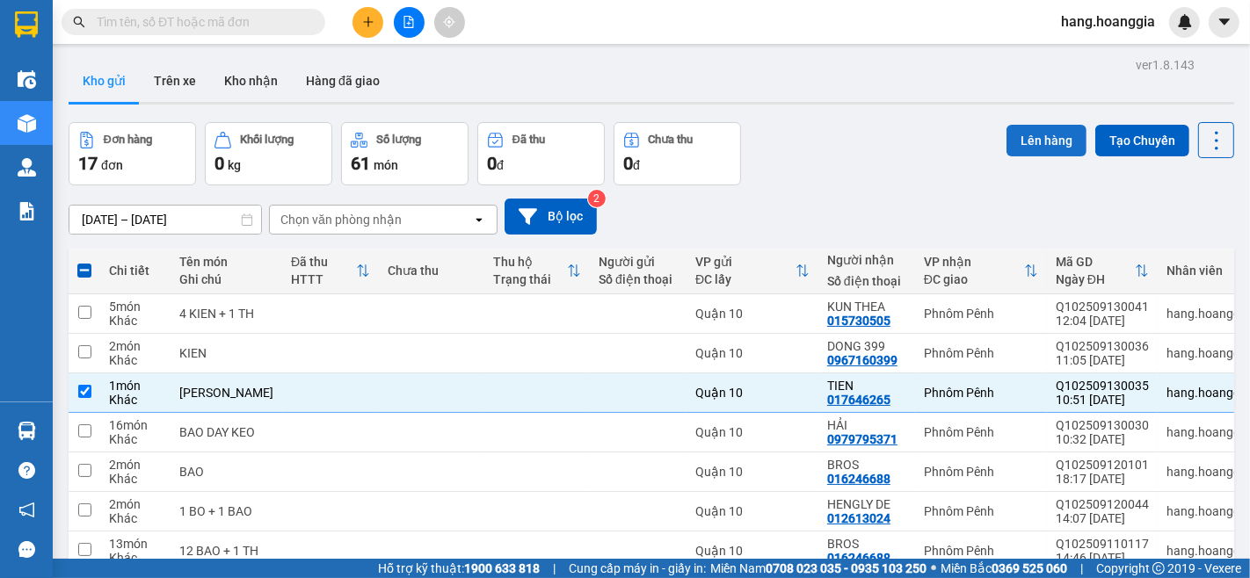
click at [1006, 129] on button "Lên hàng" at bounding box center [1046, 141] width 80 height 32
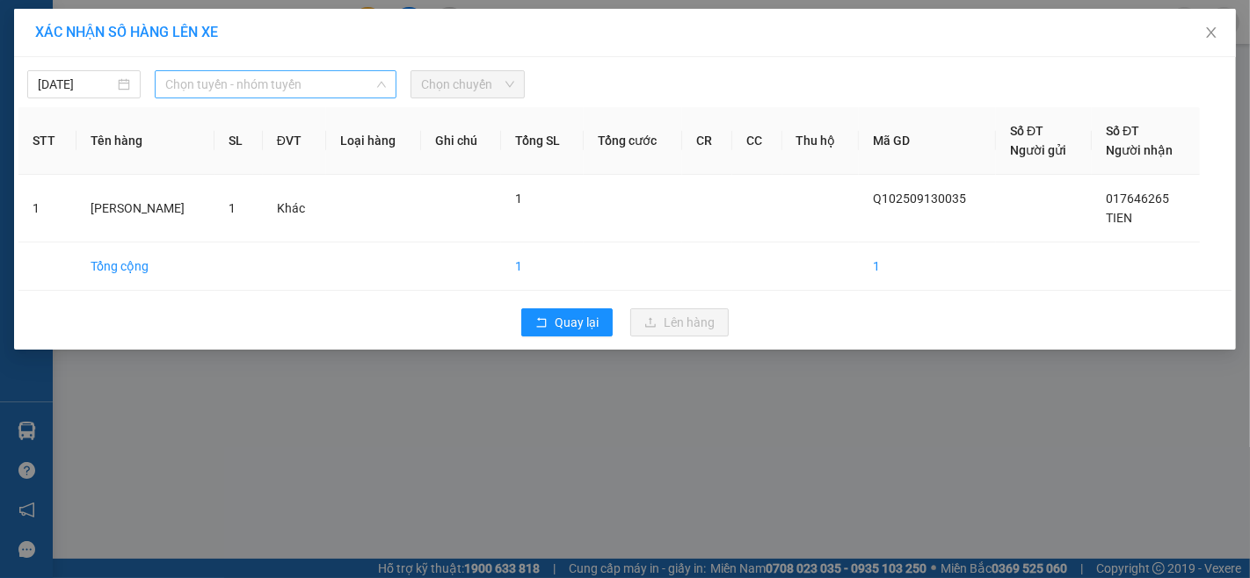
click at [361, 91] on span "Chọn tuyến - nhóm tuyến" at bounding box center [275, 84] width 221 height 26
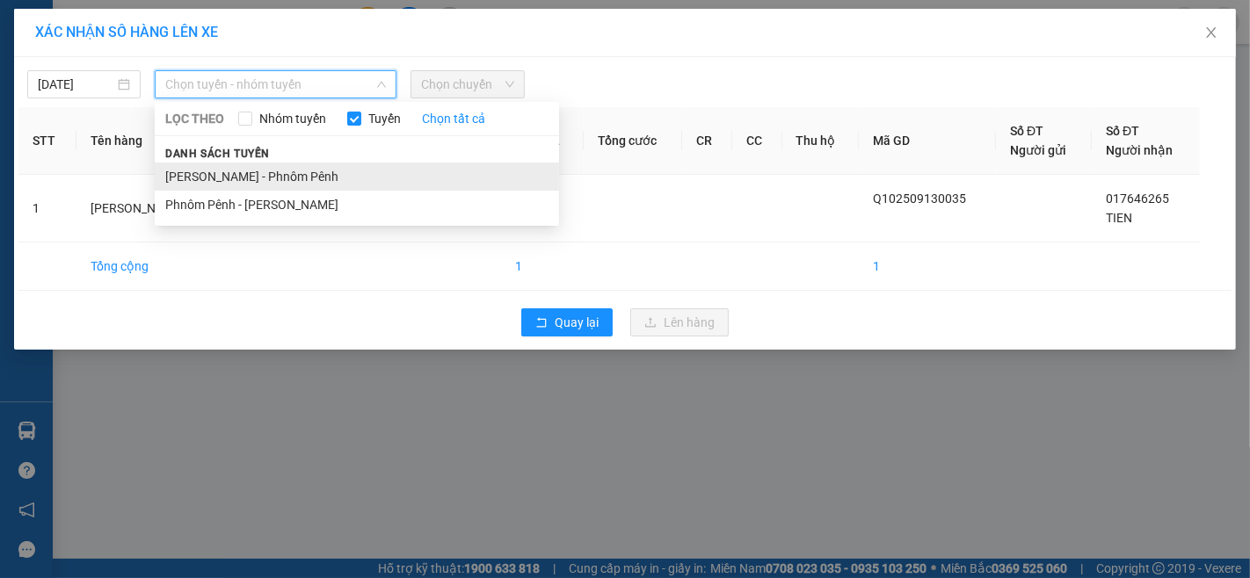
click at [323, 180] on li "[PERSON_NAME] - Phnôm Pênh" at bounding box center [357, 177] width 404 height 28
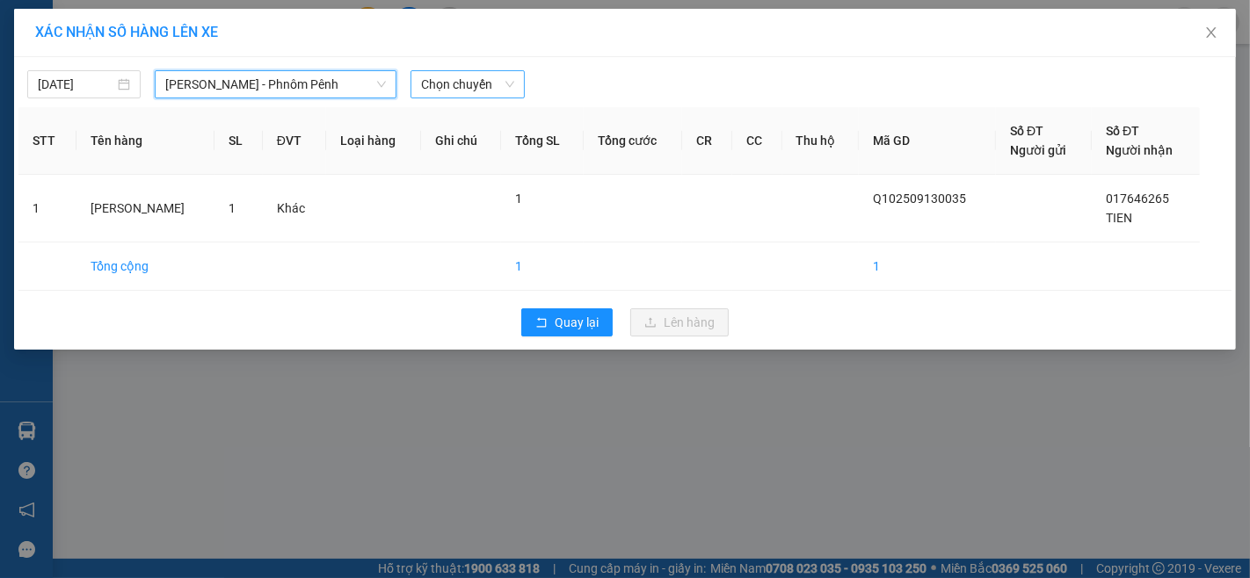
click at [482, 86] on span "Chọn chuyến" at bounding box center [467, 84] width 92 height 26
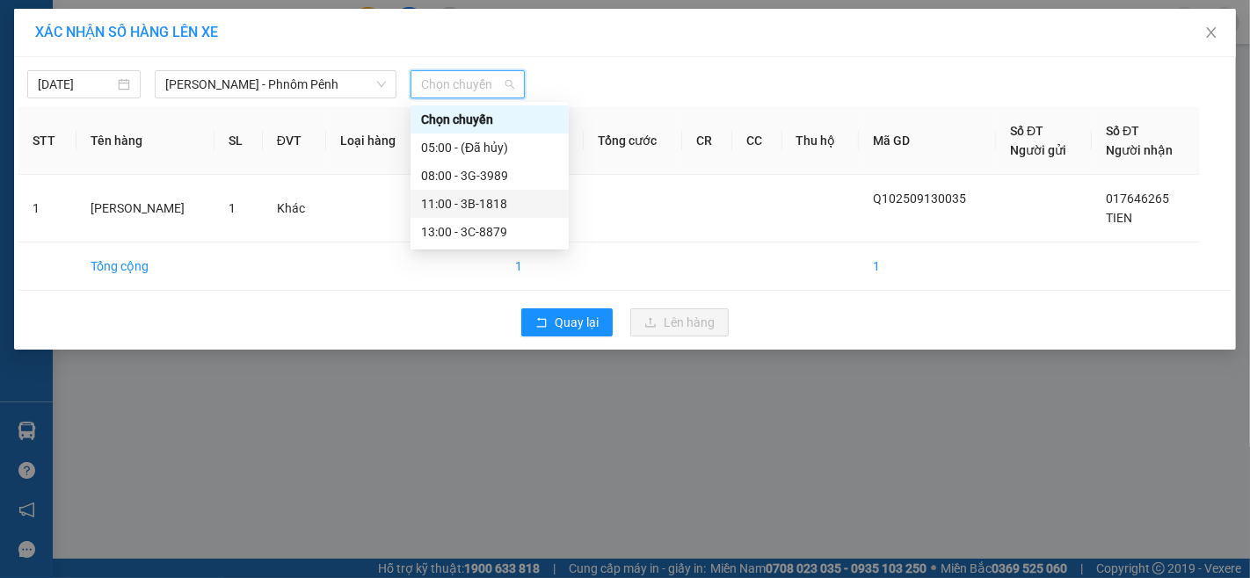
click at [481, 212] on div "11:00 - 3B-1818" at bounding box center [489, 203] width 137 height 19
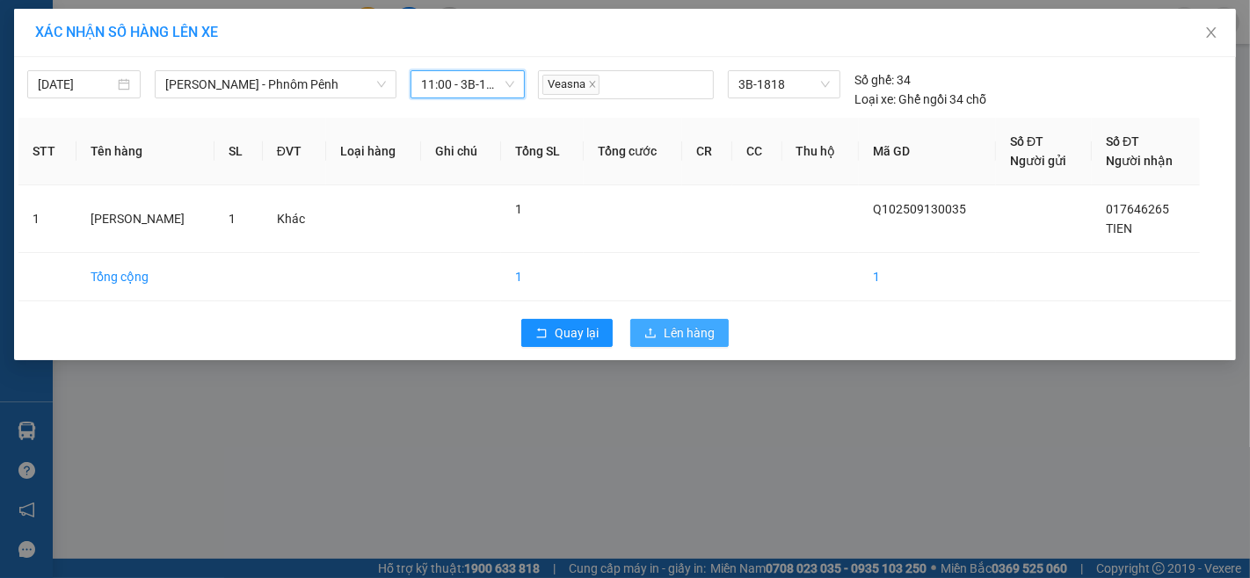
drag, startPoint x: 689, startPoint y: 330, endPoint x: 651, endPoint y: 362, distance: 49.9
click at [689, 334] on span "Lên hàng" at bounding box center [689, 332] width 51 height 19
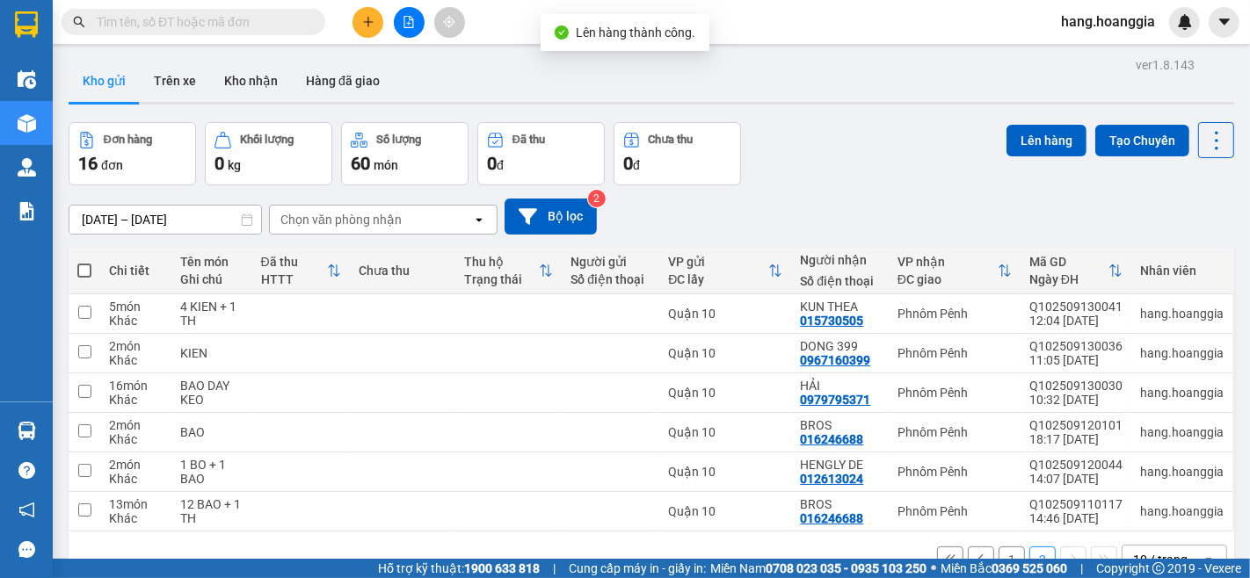
click at [1003, 545] on button "1" at bounding box center [1011, 560] width 26 height 26
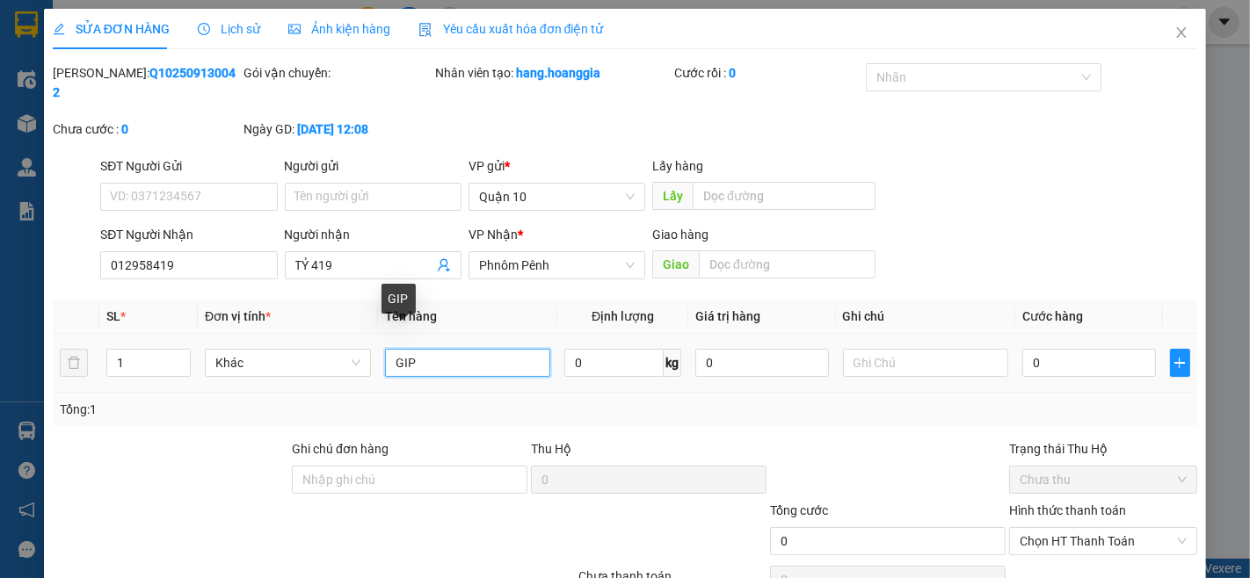
click at [407, 349] on input "GIP" at bounding box center [468, 363] width 166 height 28
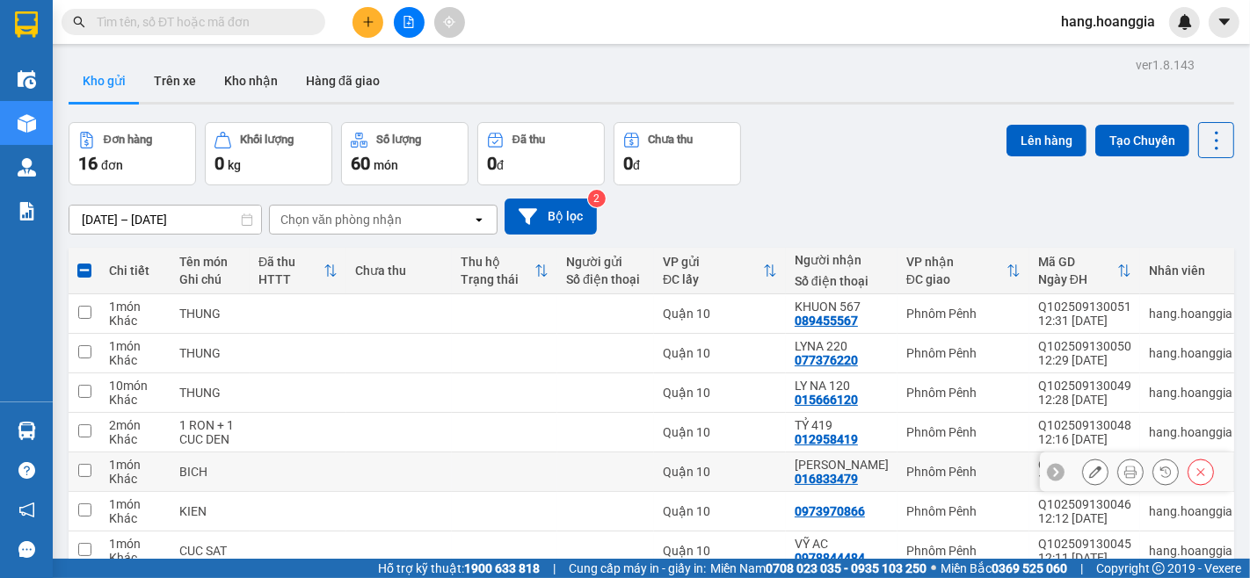
click at [415, 453] on td at bounding box center [398, 473] width 105 height 40
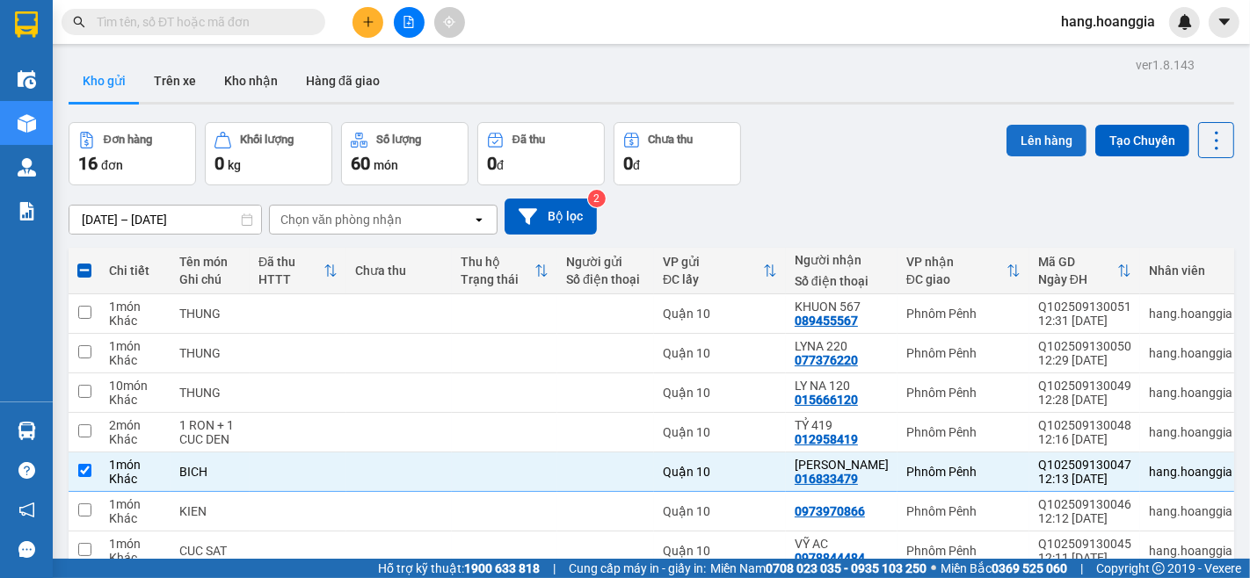
click at [1041, 139] on button "Lên hàng" at bounding box center [1046, 141] width 80 height 32
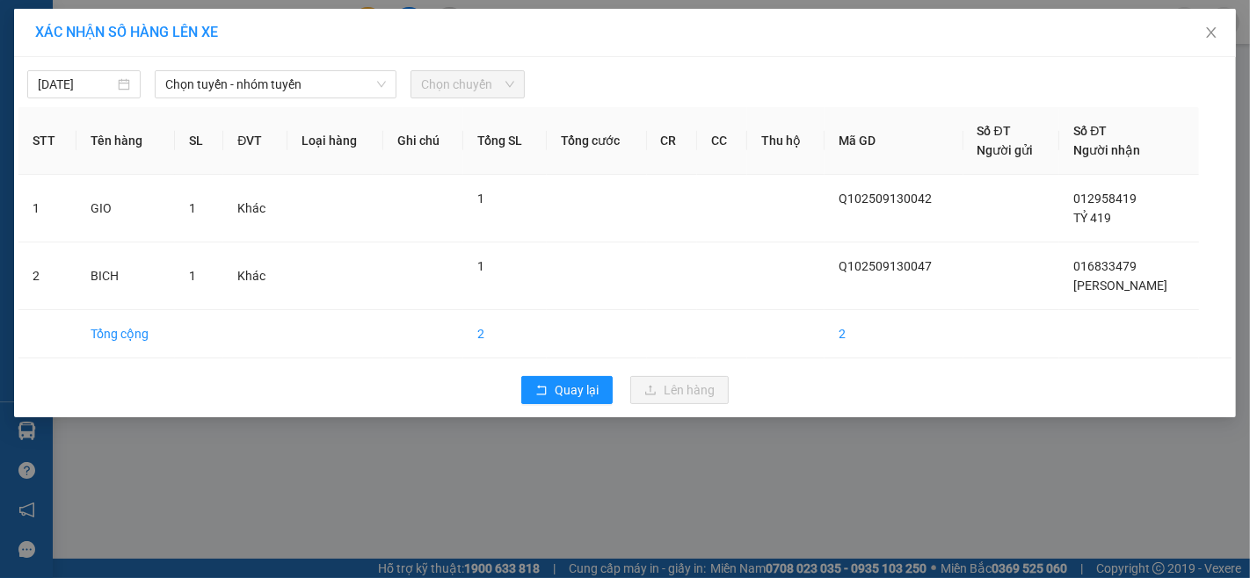
click at [266, 69] on div "13/09/2025 Chọn tuyến - nhóm tuyến Chọn chuyến" at bounding box center [624, 80] width 1213 height 37
click at [303, 91] on span "Chọn tuyến - nhóm tuyến" at bounding box center [275, 84] width 221 height 26
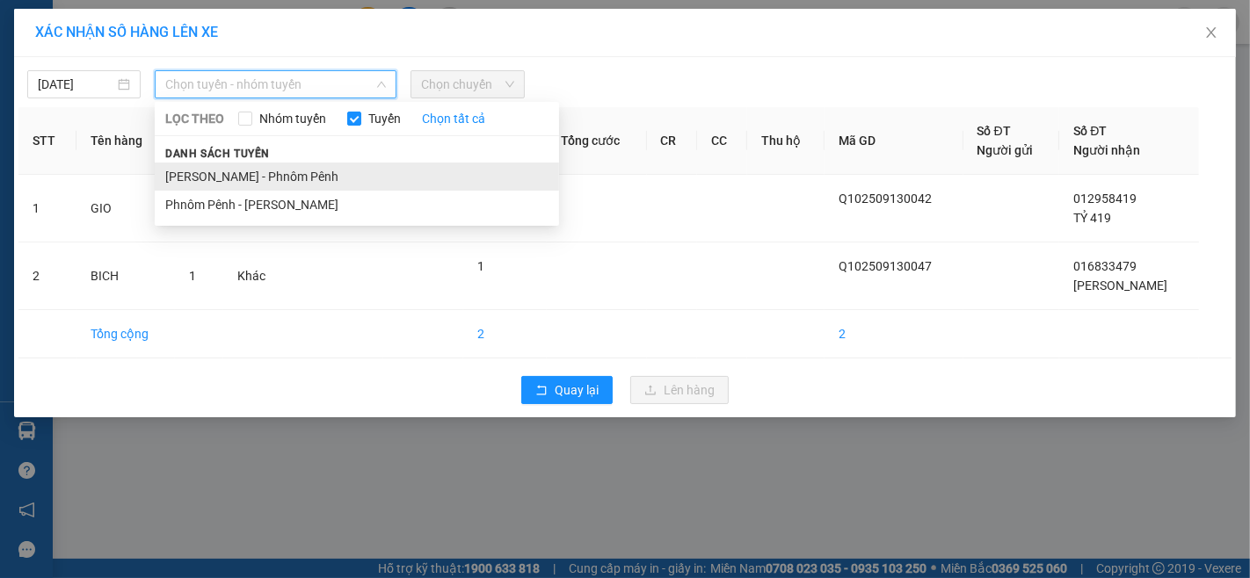
click at [310, 186] on li "[PERSON_NAME] - Phnôm Pênh" at bounding box center [357, 177] width 404 height 28
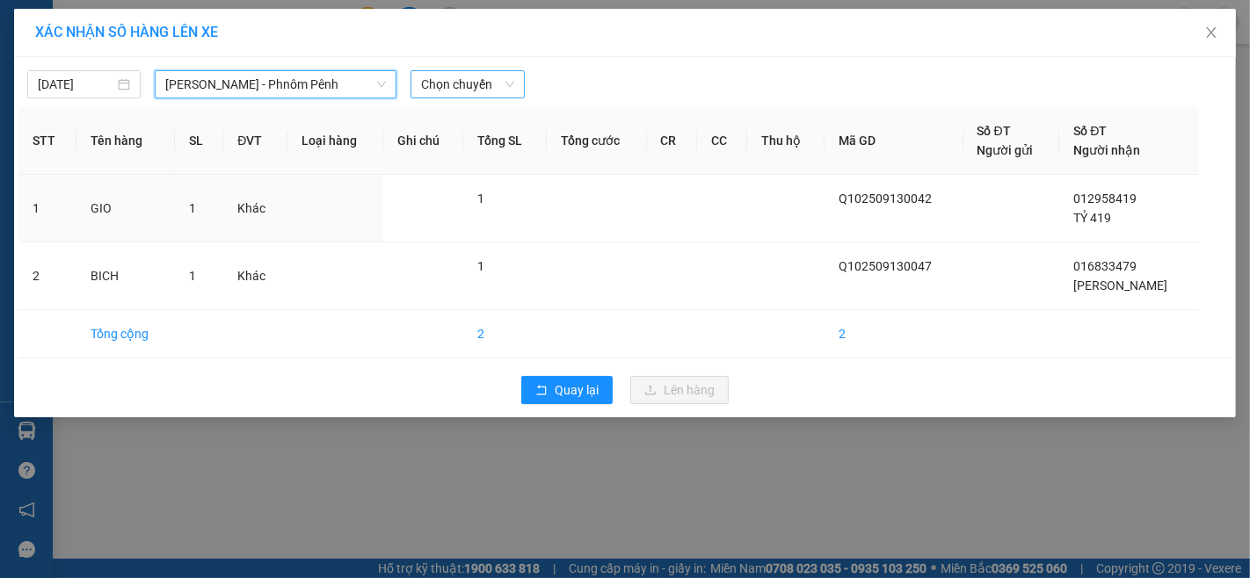
click at [475, 83] on span "Chọn chuyến" at bounding box center [467, 84] width 92 height 26
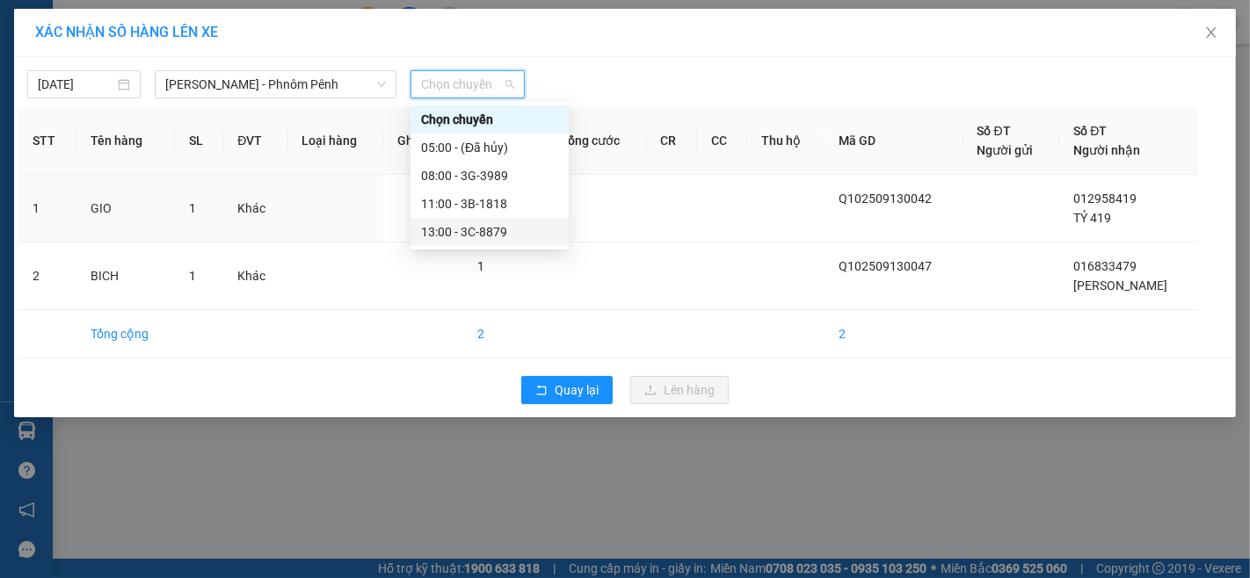
click at [475, 236] on div "13:00 - 3C-8879" at bounding box center [489, 231] width 137 height 19
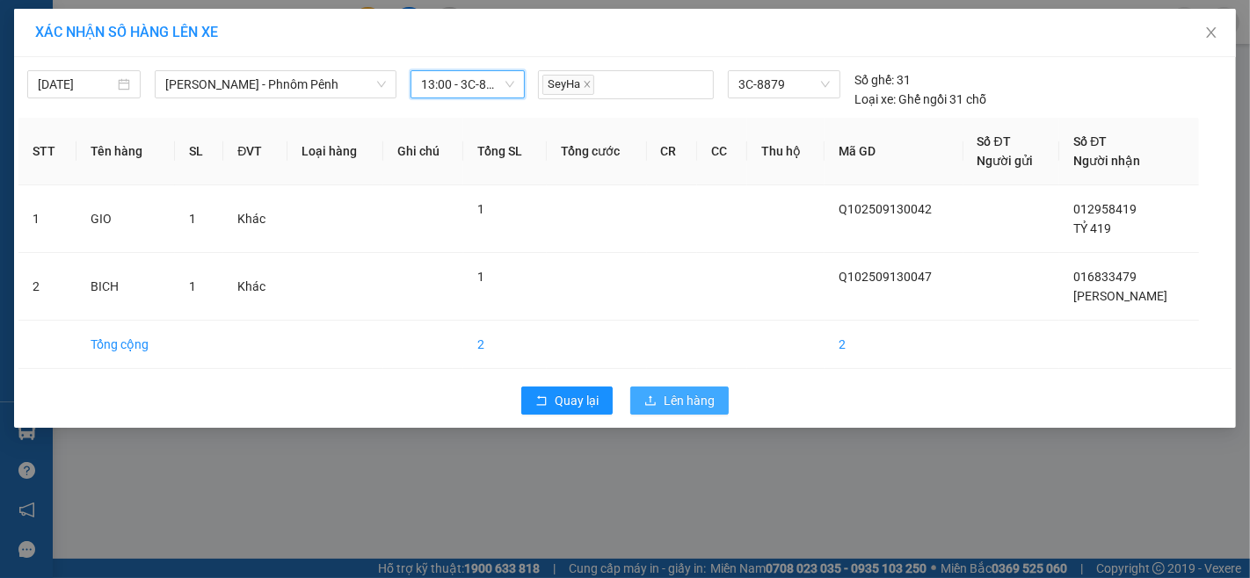
click at [653, 395] on icon "upload" at bounding box center [650, 401] width 12 height 12
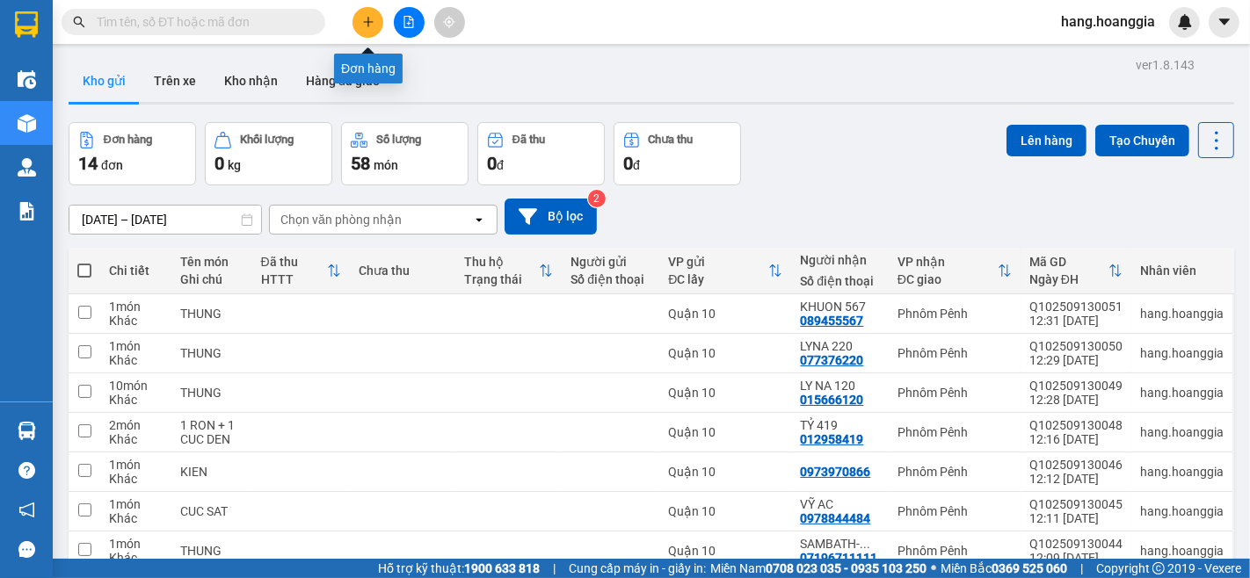
click at [362, 10] on button at bounding box center [367, 22] width 31 height 31
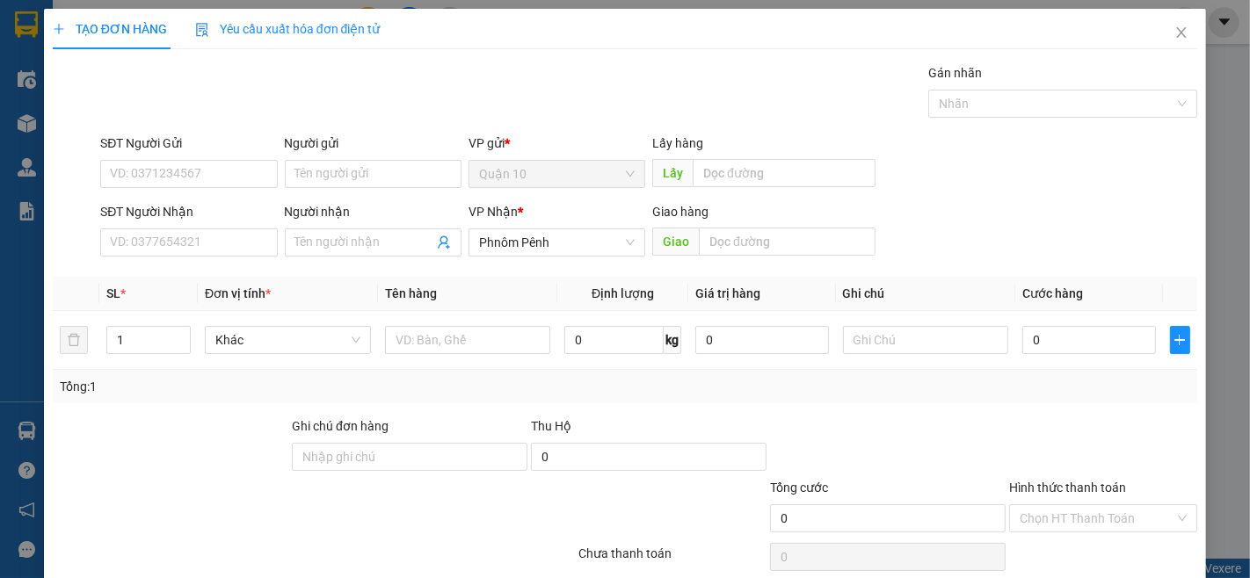
drag, startPoint x: 352, startPoint y: 247, endPoint x: 310, endPoint y: 202, distance: 61.6
click at [352, 246] on input "Người nhận" at bounding box center [364, 242] width 138 height 19
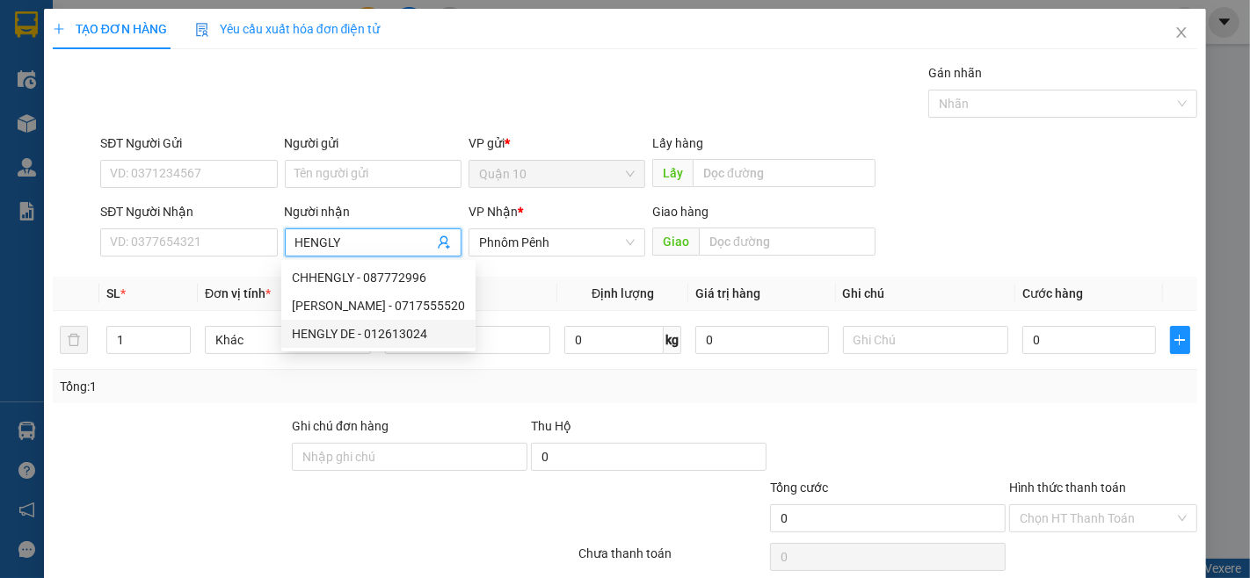
click at [348, 338] on div "HENGLY DE - 012613024" at bounding box center [378, 333] width 173 height 19
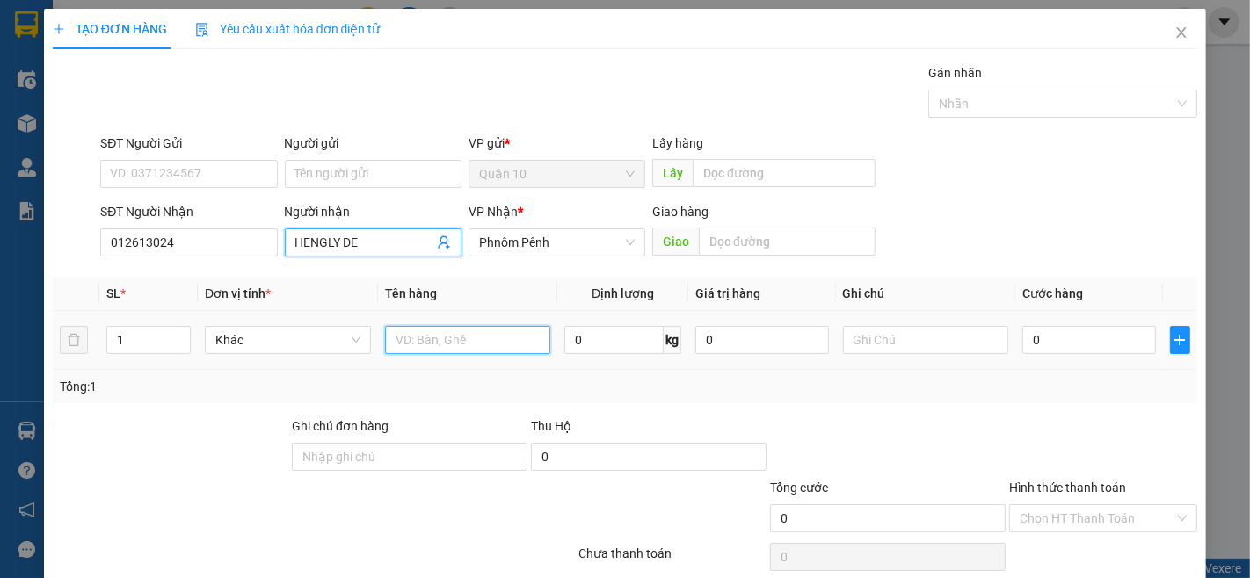
click at [523, 339] on input "text" at bounding box center [468, 340] width 166 height 28
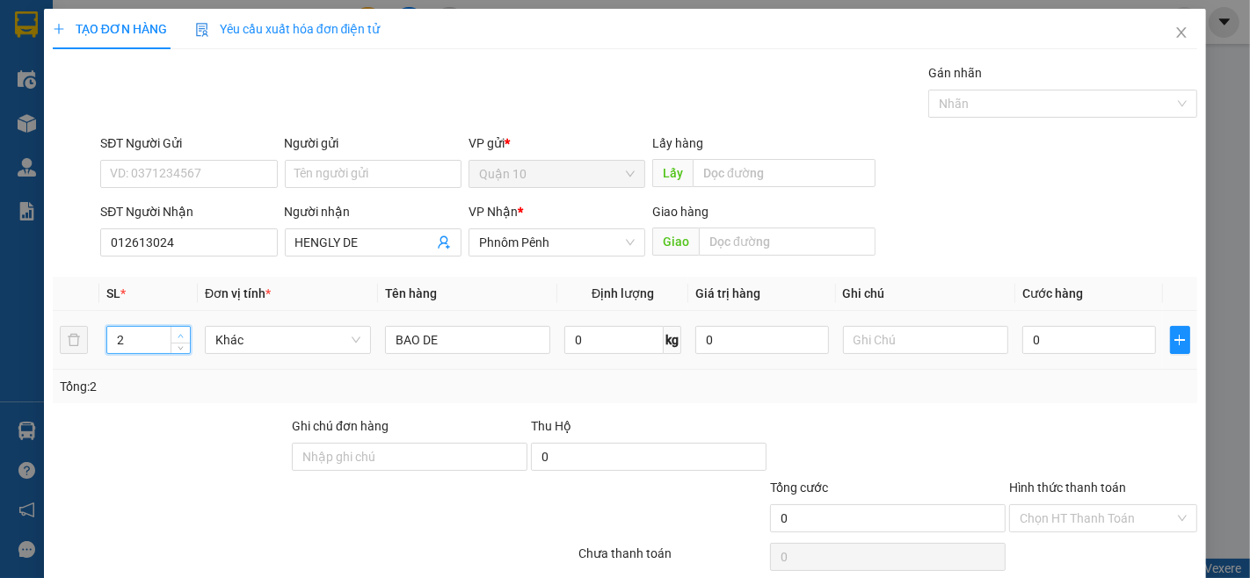
click at [176, 337] on span "up" at bounding box center [181, 335] width 11 height 11
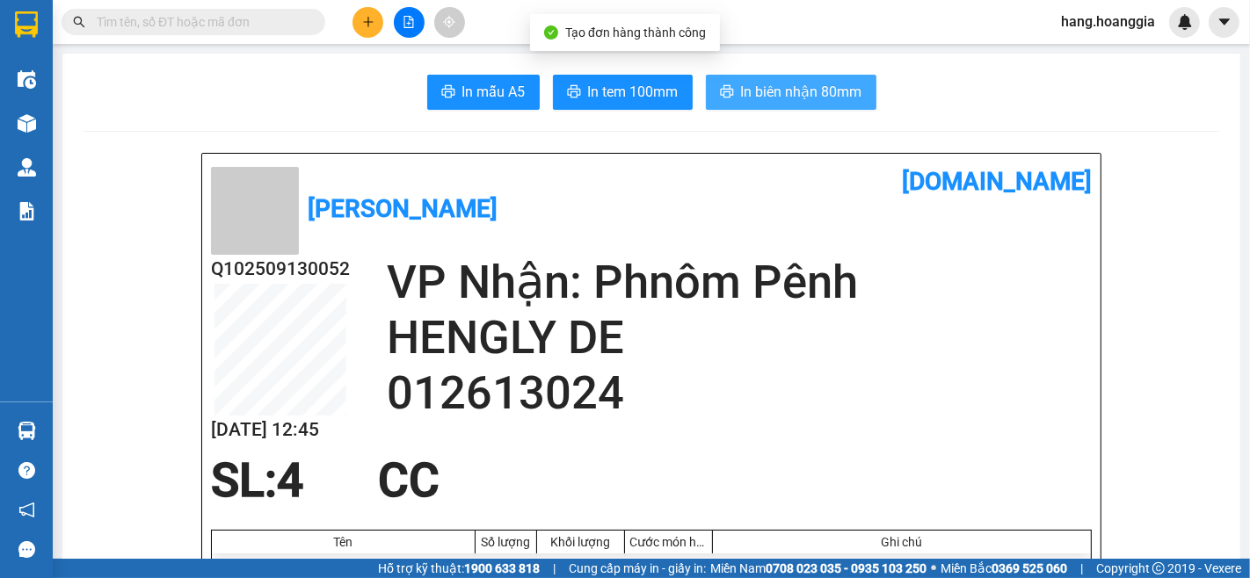
click at [805, 82] on span "In biên nhận 80mm" at bounding box center [801, 92] width 121 height 22
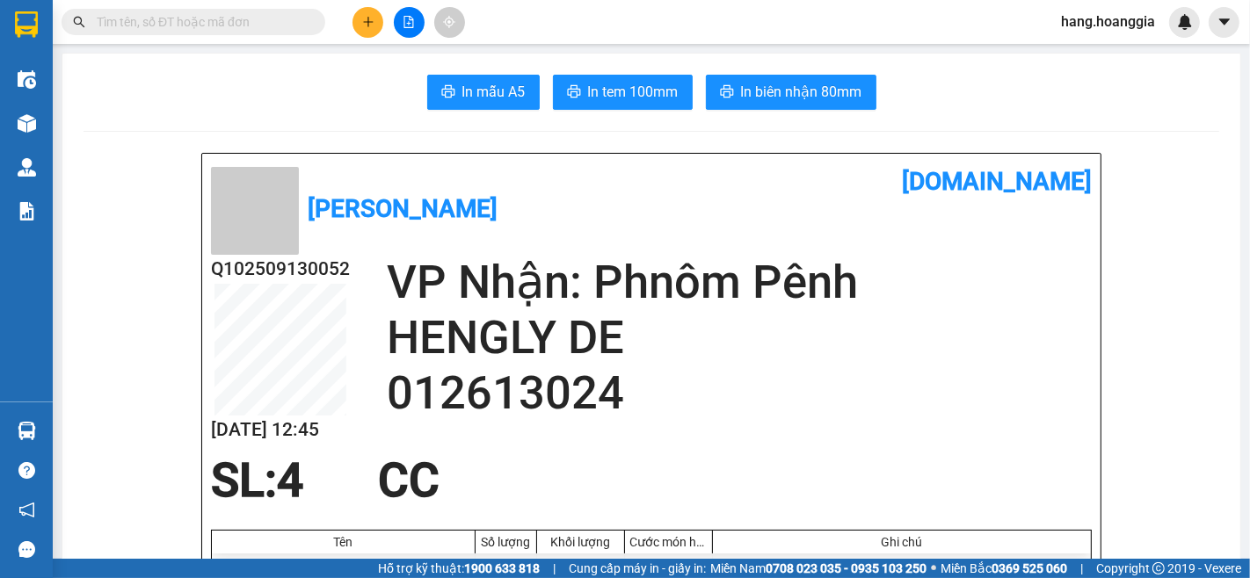
click at [971, 524] on div at bounding box center [651, 521] width 881 height 18
click at [364, 7] on div at bounding box center [409, 22] width 132 height 31
click at [364, 18] on icon "plus" at bounding box center [368, 22] width 12 height 12
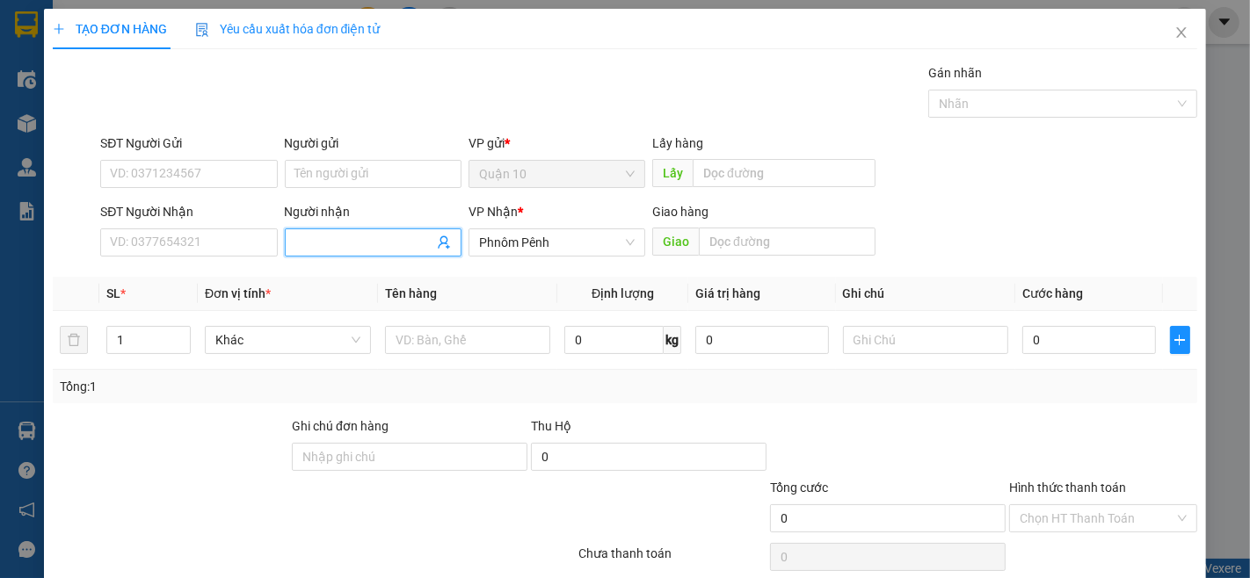
click at [356, 234] on input "Người nhận" at bounding box center [364, 242] width 138 height 19
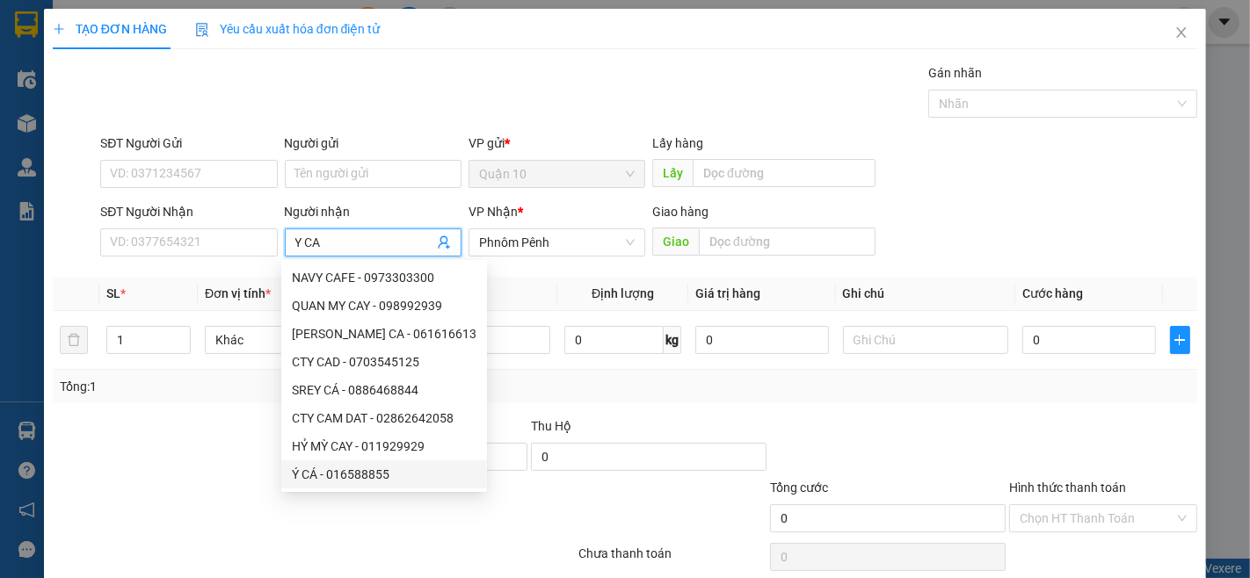
click at [338, 473] on div "Ý CÁ - 016588855" at bounding box center [384, 474] width 185 height 19
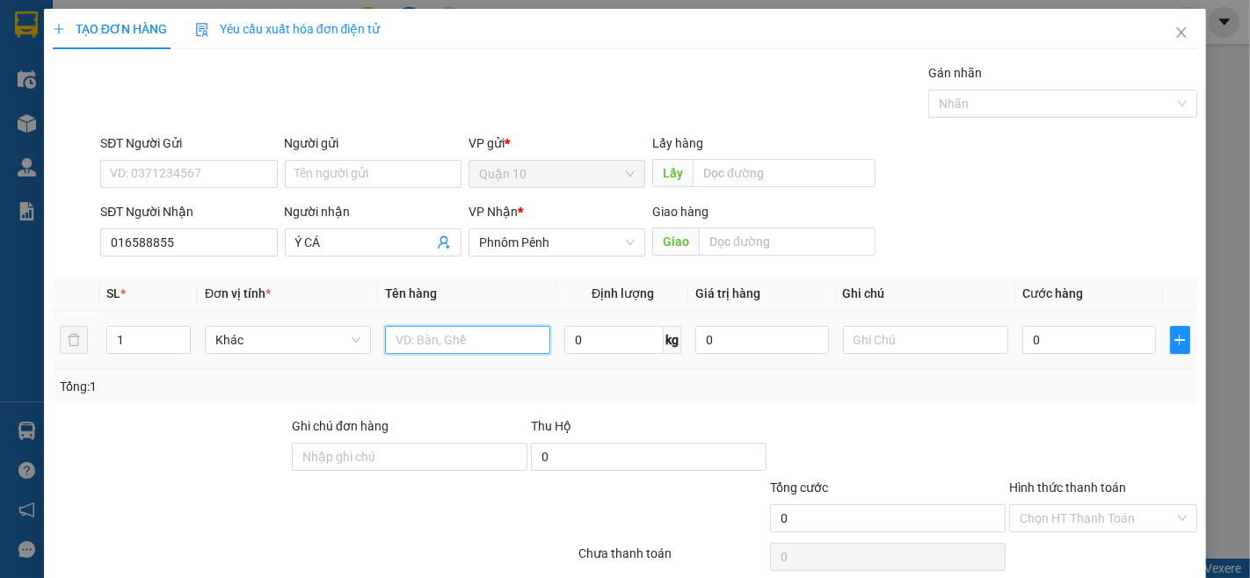
click at [477, 341] on input "text" at bounding box center [468, 340] width 166 height 28
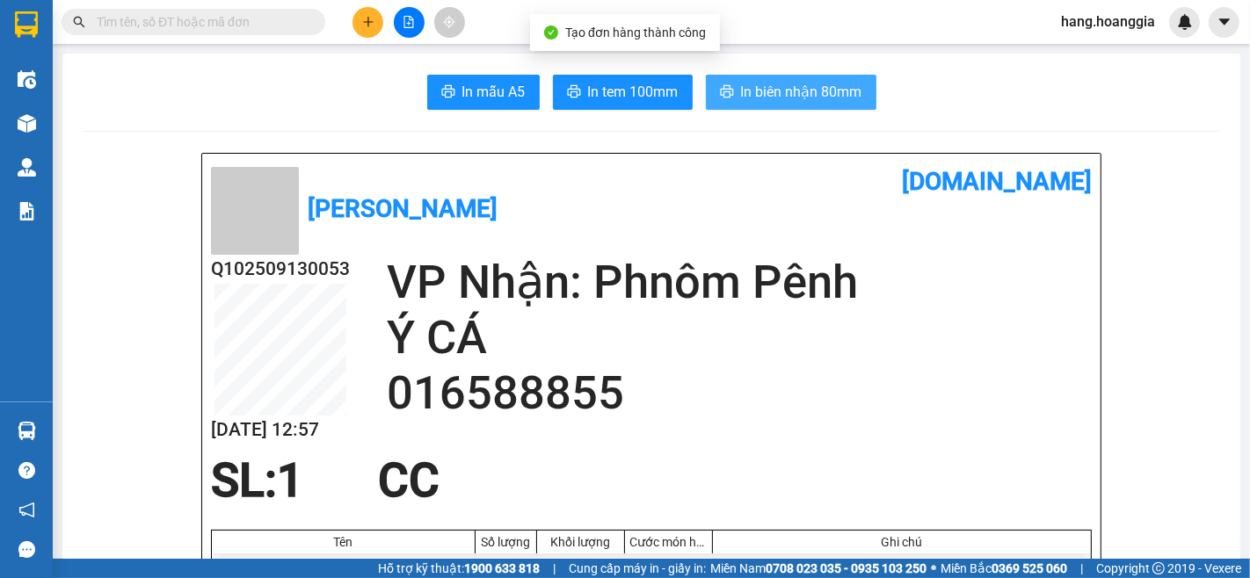
click at [816, 75] on button "In biên nhận 80mm" at bounding box center [791, 92] width 171 height 35
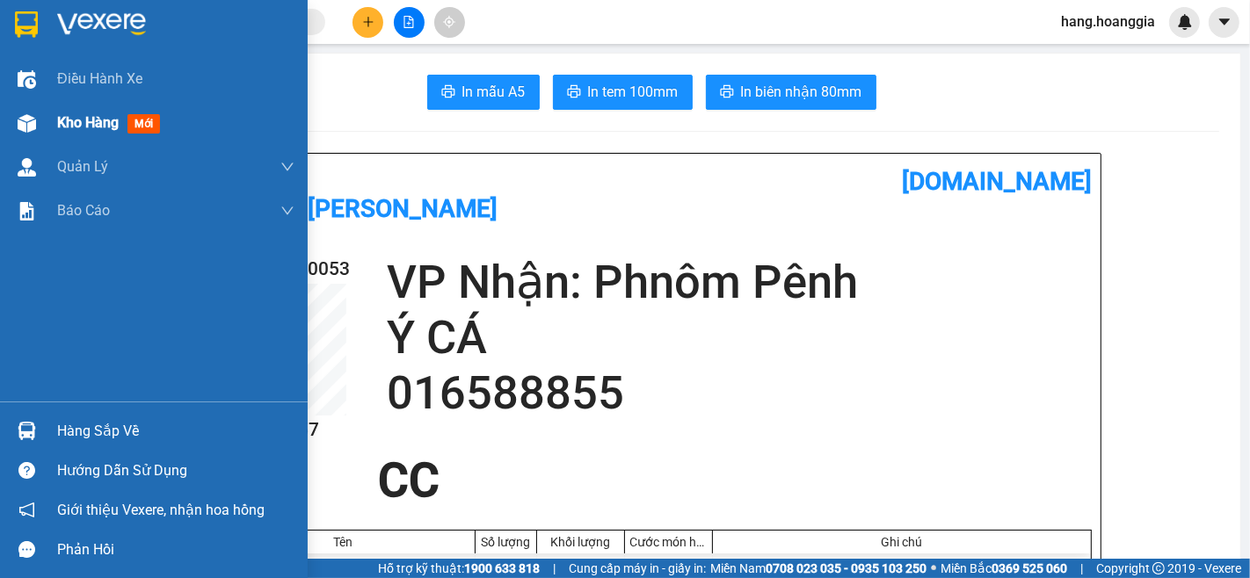
click at [114, 124] on span "Kho hàng" at bounding box center [88, 122] width 62 height 17
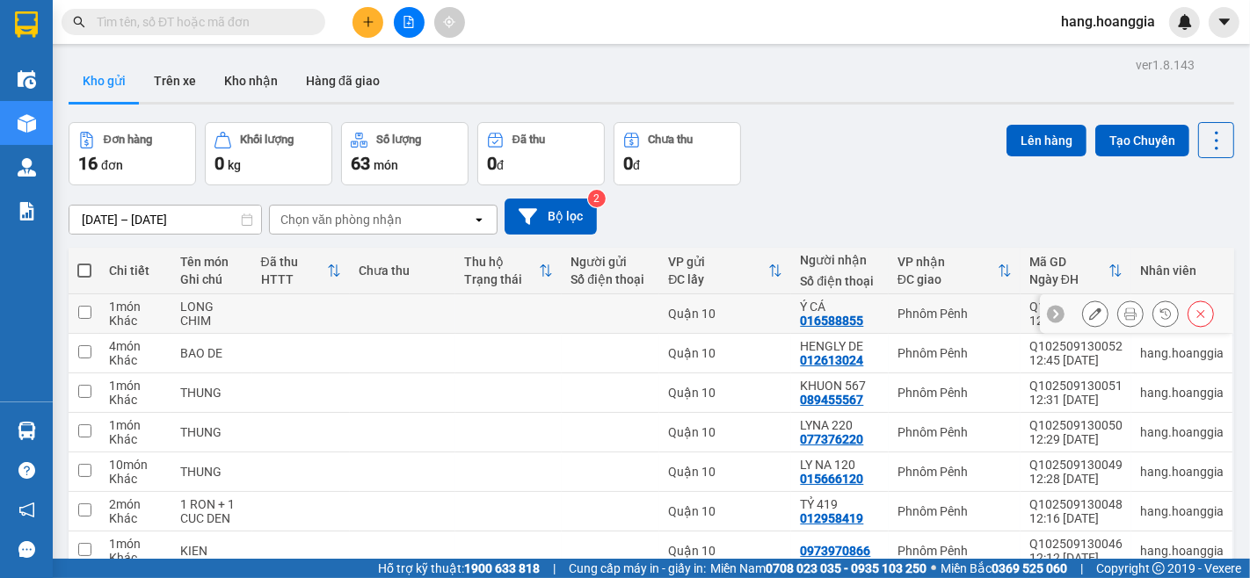
click at [151, 310] on div "1 món" at bounding box center [136, 307] width 54 height 14
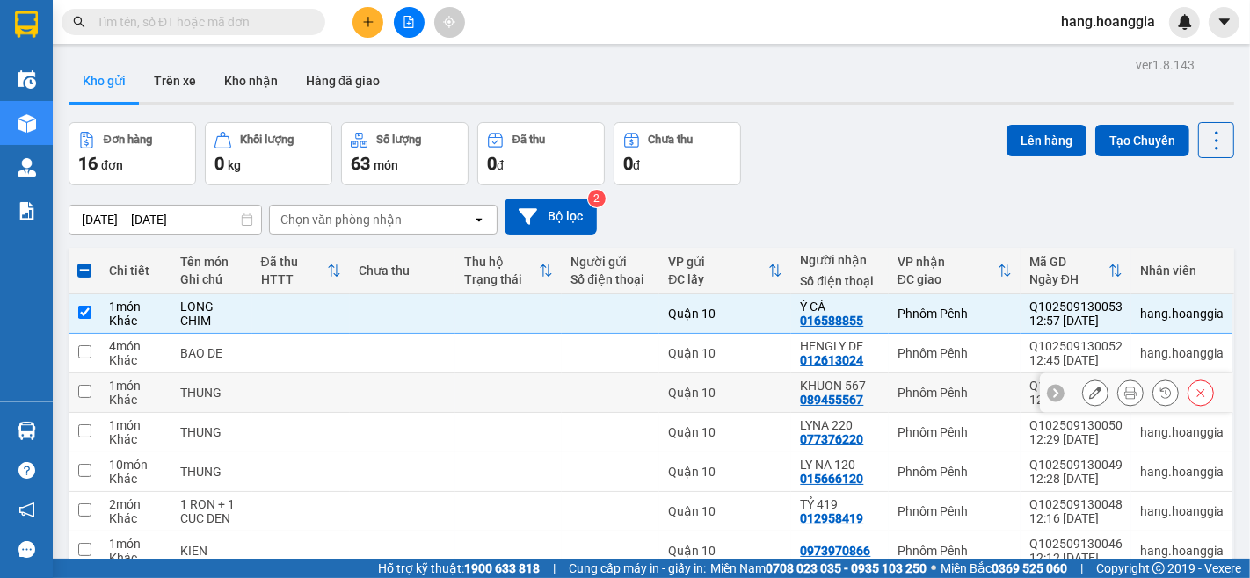
click at [225, 399] on div "THUNG" at bounding box center [211, 393] width 62 height 14
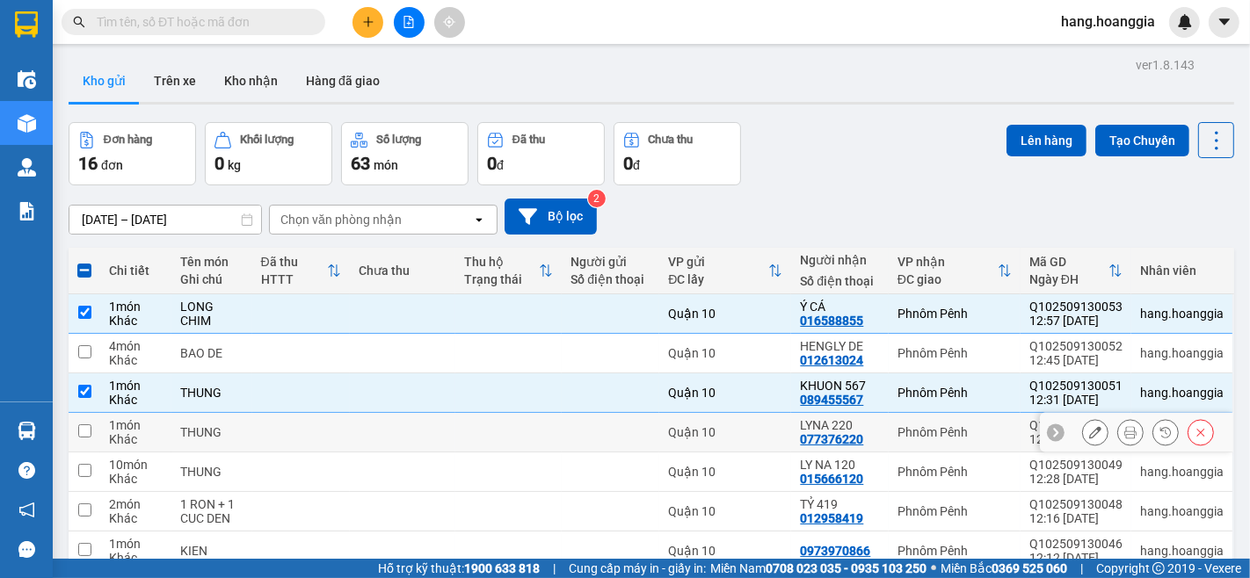
click at [214, 428] on div "THUNG" at bounding box center [211, 432] width 62 height 14
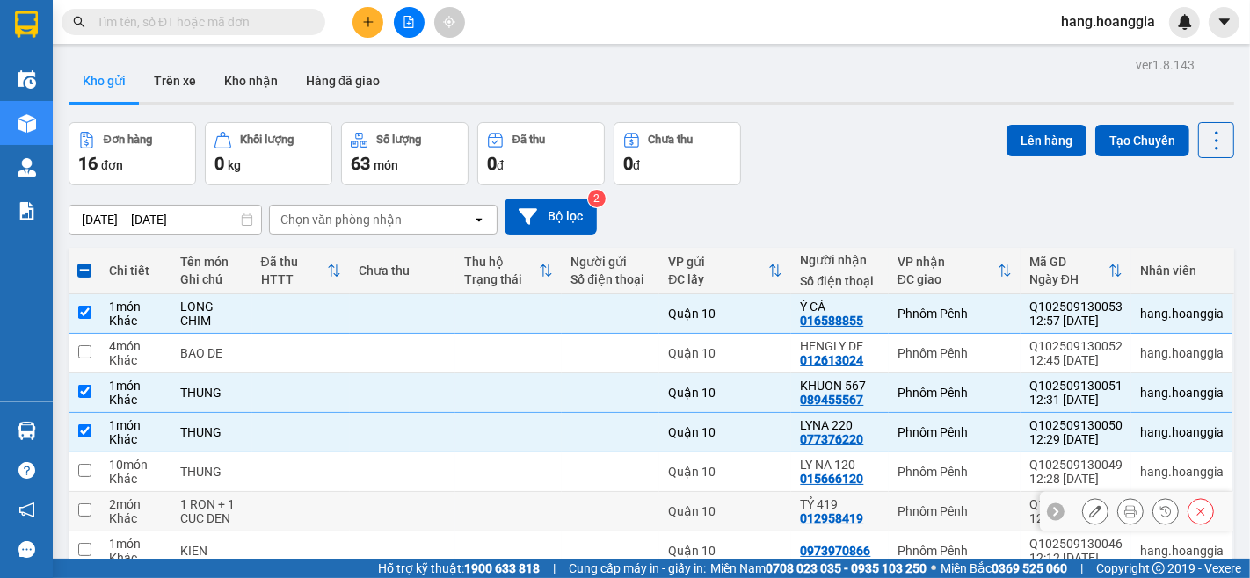
click at [309, 492] on td at bounding box center [301, 512] width 98 height 40
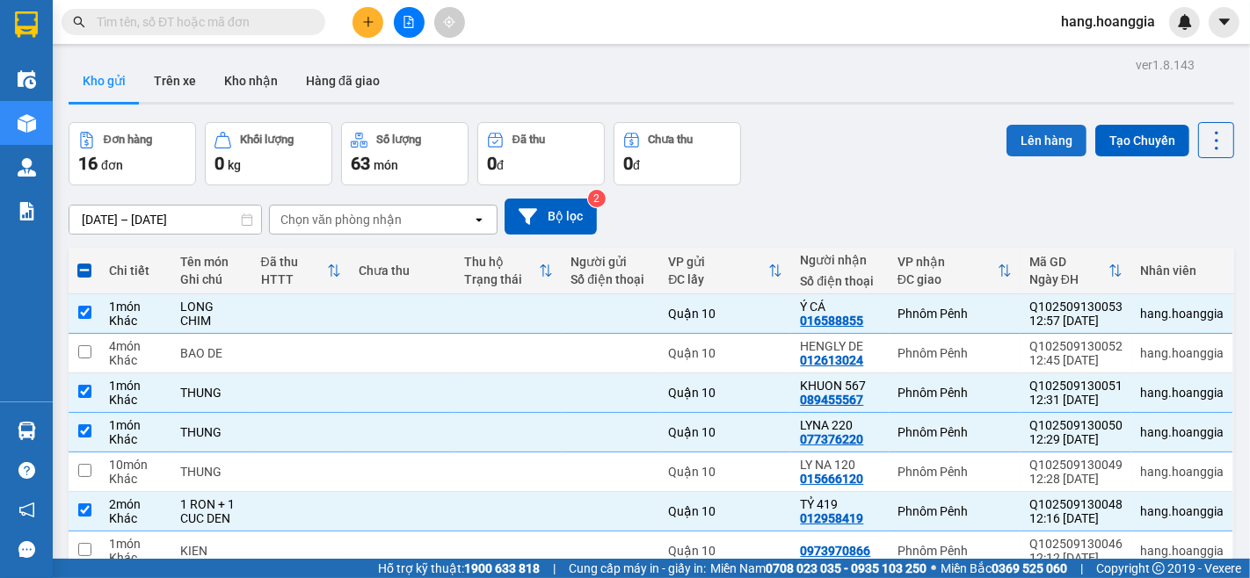
click at [1059, 137] on button "Lên hàng" at bounding box center [1046, 141] width 80 height 32
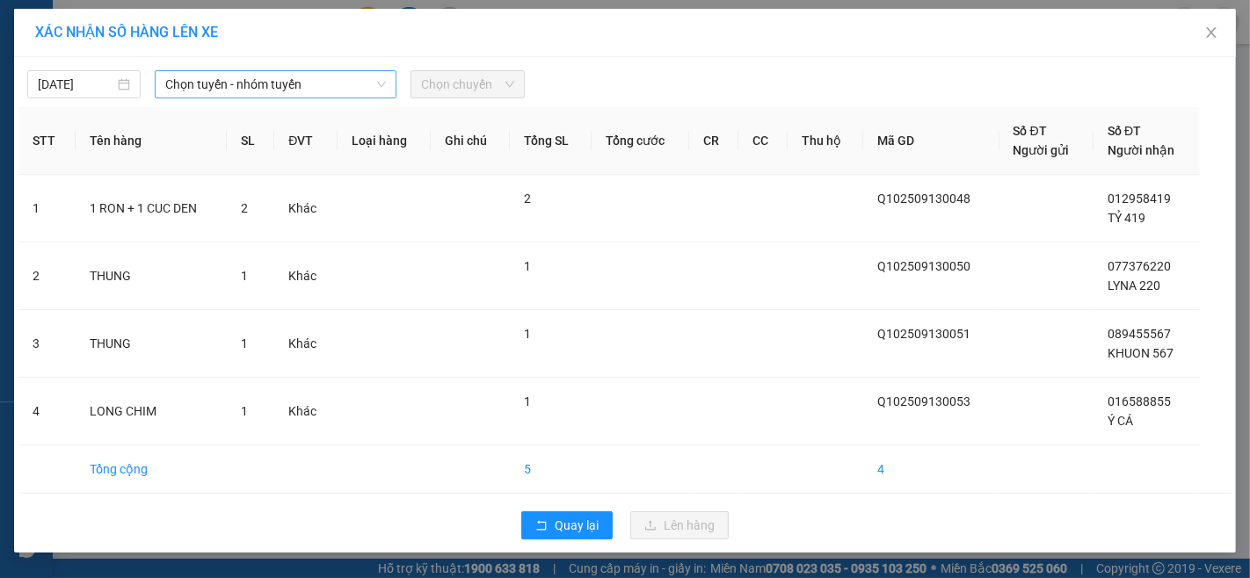
click at [197, 98] on div "Chọn tuyến - nhóm tuyến" at bounding box center [276, 84] width 242 height 28
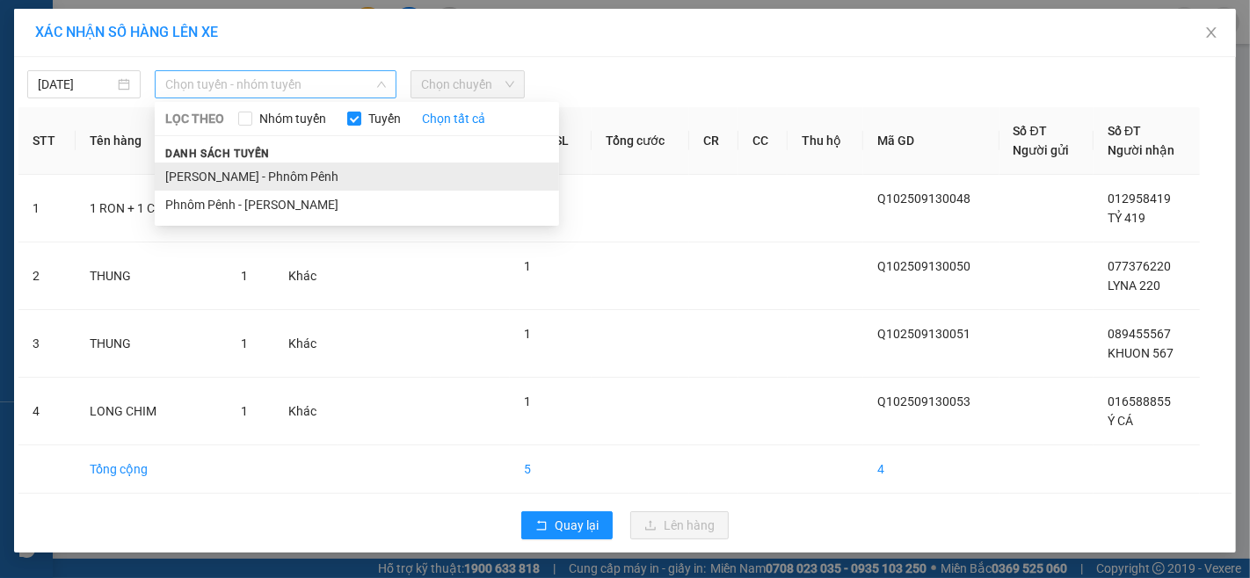
click at [197, 185] on li "[PERSON_NAME] - Phnôm Pênh" at bounding box center [357, 177] width 404 height 28
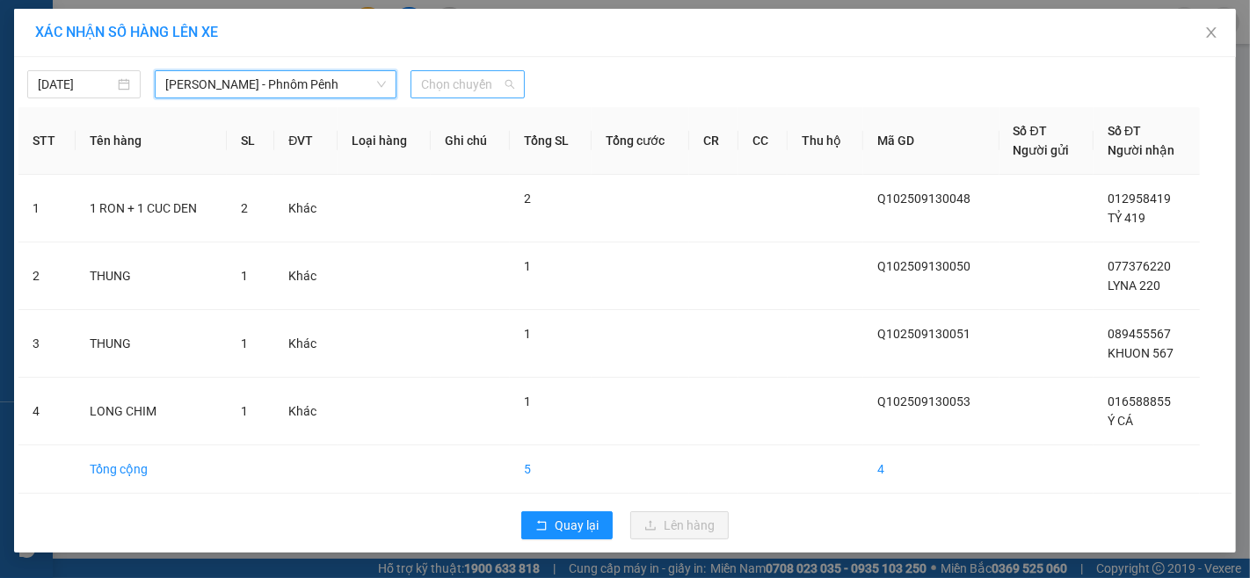
click at [440, 94] on span "Chọn chuyến" at bounding box center [467, 84] width 92 height 26
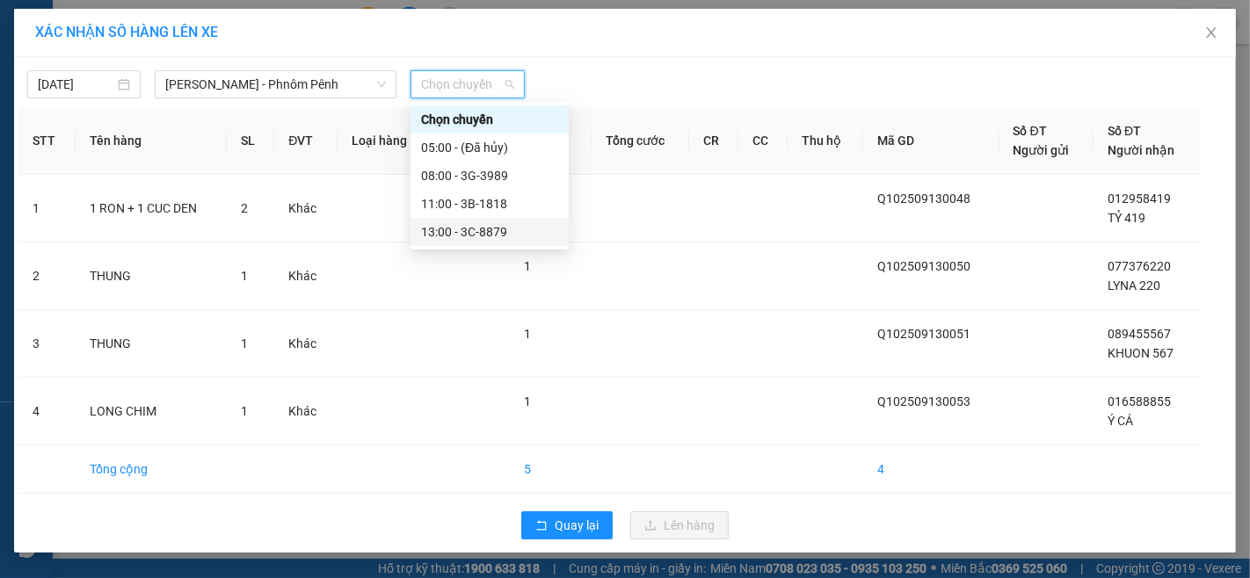
click at [482, 237] on div "13:00 - 3C-8879" at bounding box center [489, 231] width 137 height 19
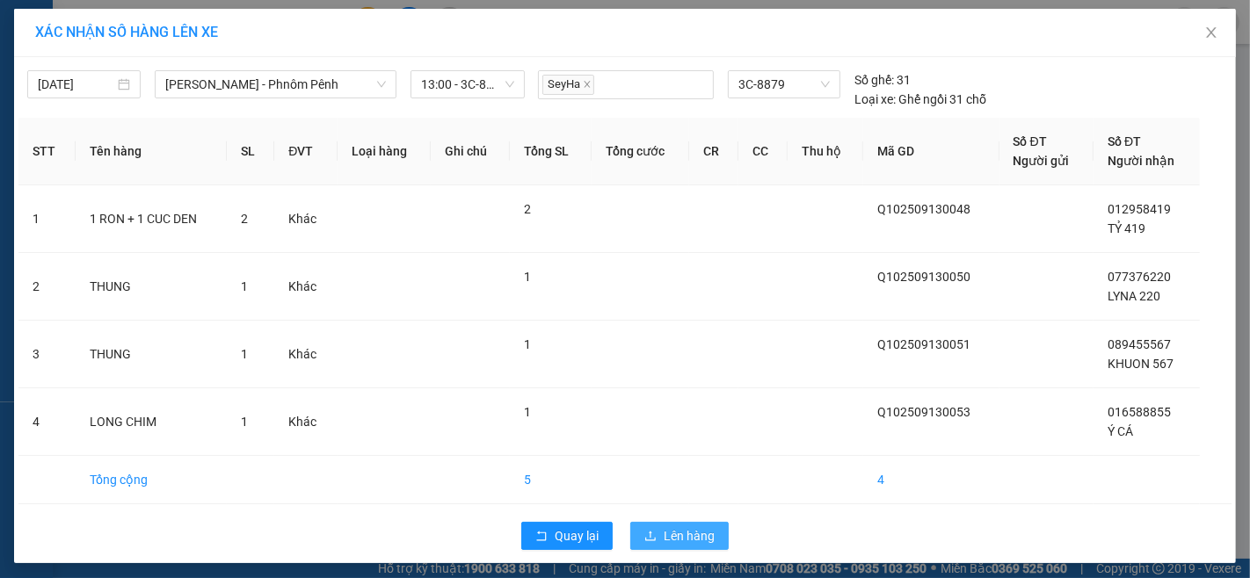
click at [680, 526] on span "Lên hàng" at bounding box center [689, 535] width 51 height 19
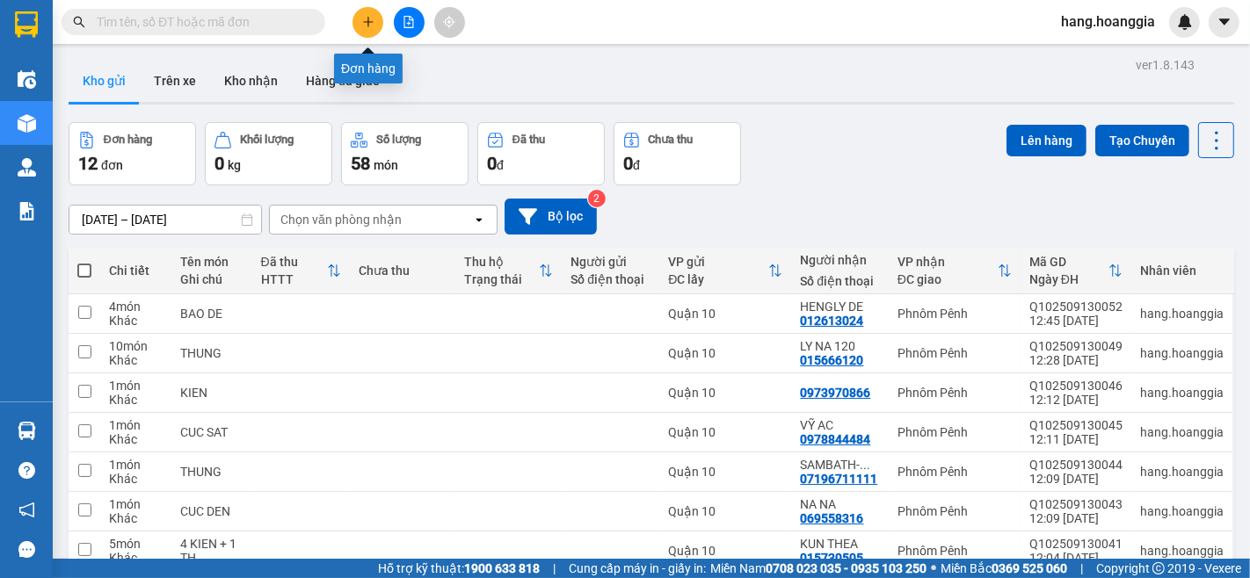
drag, startPoint x: 367, startPoint y: 14, endPoint x: 331, endPoint y: 197, distance: 186.2
click at [367, 64] on body "Kết quả tìm kiếm ( 0 ) Bộ lọc No Data hang.hoanggia Điều hành xe Kho hàng mới Q…" at bounding box center [625, 289] width 1250 height 578
click at [362, 20] on icon "plus" at bounding box center [368, 22] width 12 height 12
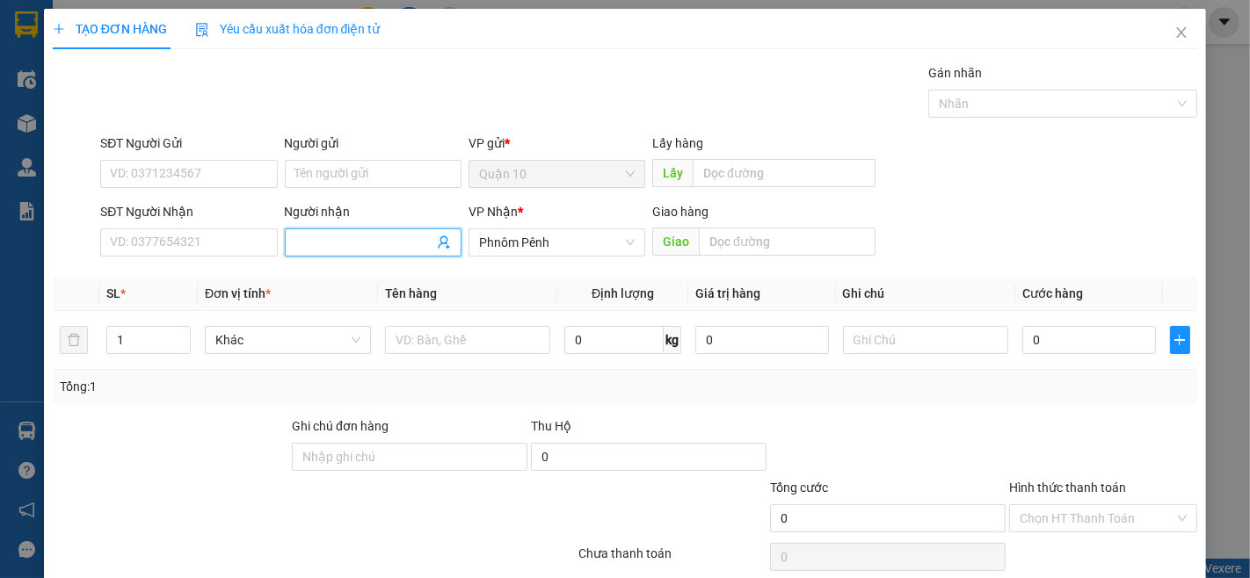
click at [360, 248] on input "Người nhận" at bounding box center [364, 242] width 138 height 19
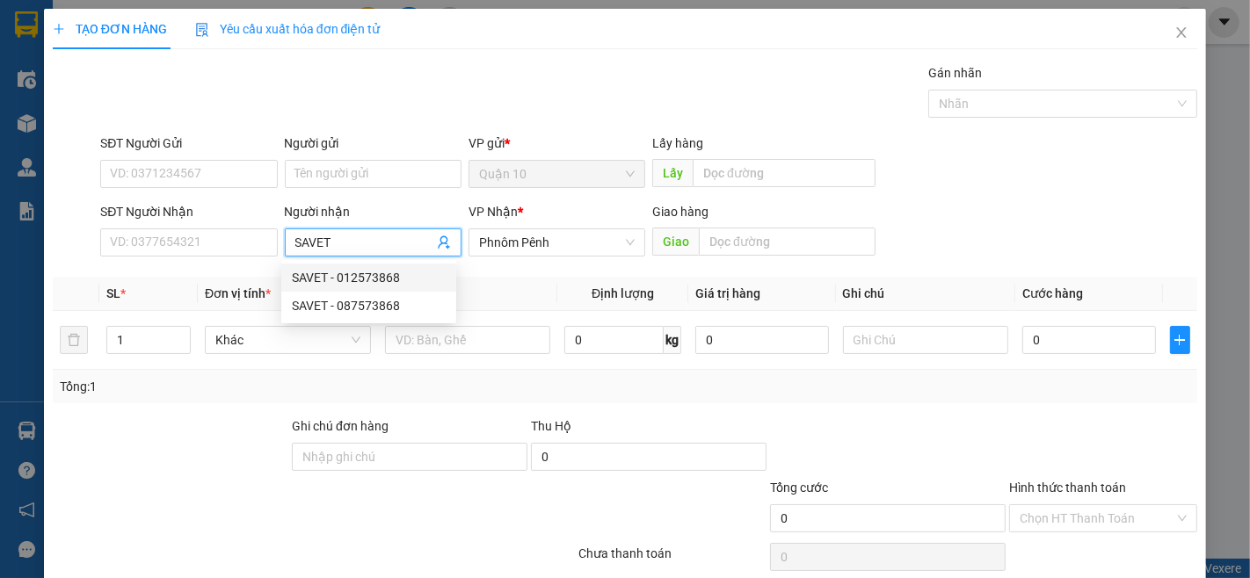
click at [399, 280] on div "SAVET - 012573868" at bounding box center [369, 277] width 154 height 19
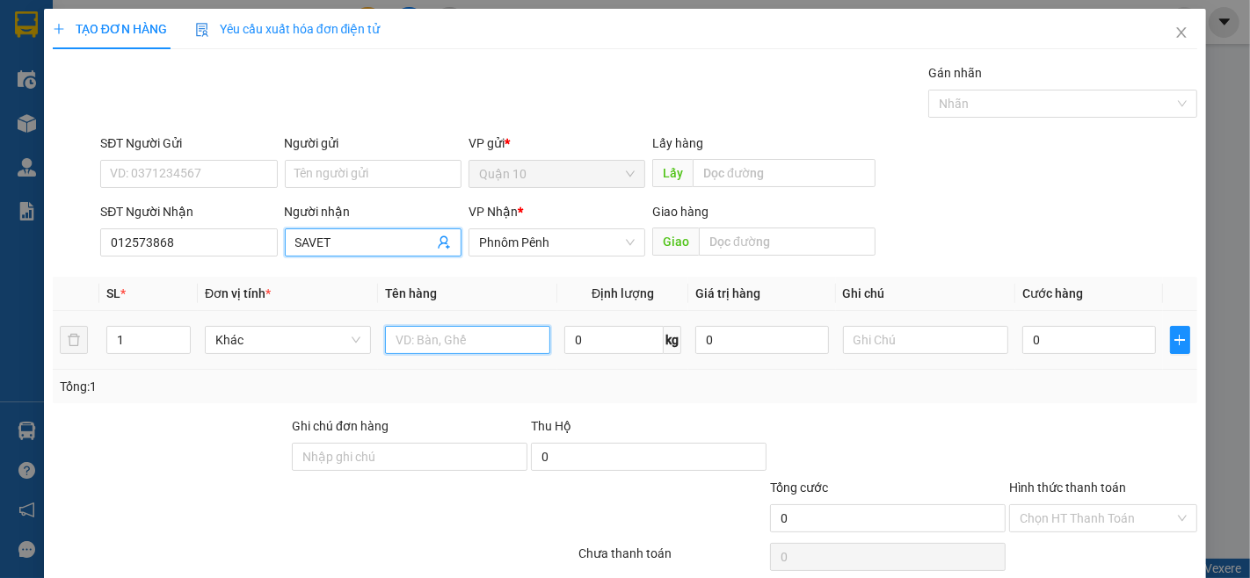
click at [460, 344] on input "text" at bounding box center [468, 340] width 166 height 28
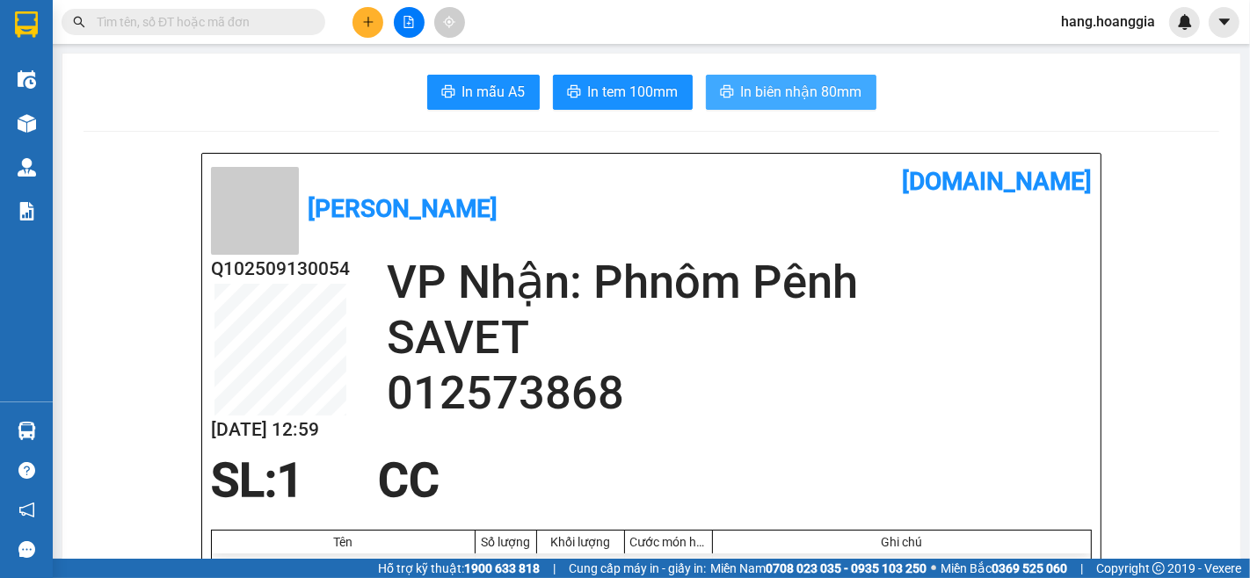
drag, startPoint x: 762, startPoint y: 99, endPoint x: 696, endPoint y: 230, distance: 146.6
click at [776, 88] on span "In biên nhận 80mm" at bounding box center [801, 92] width 121 height 22
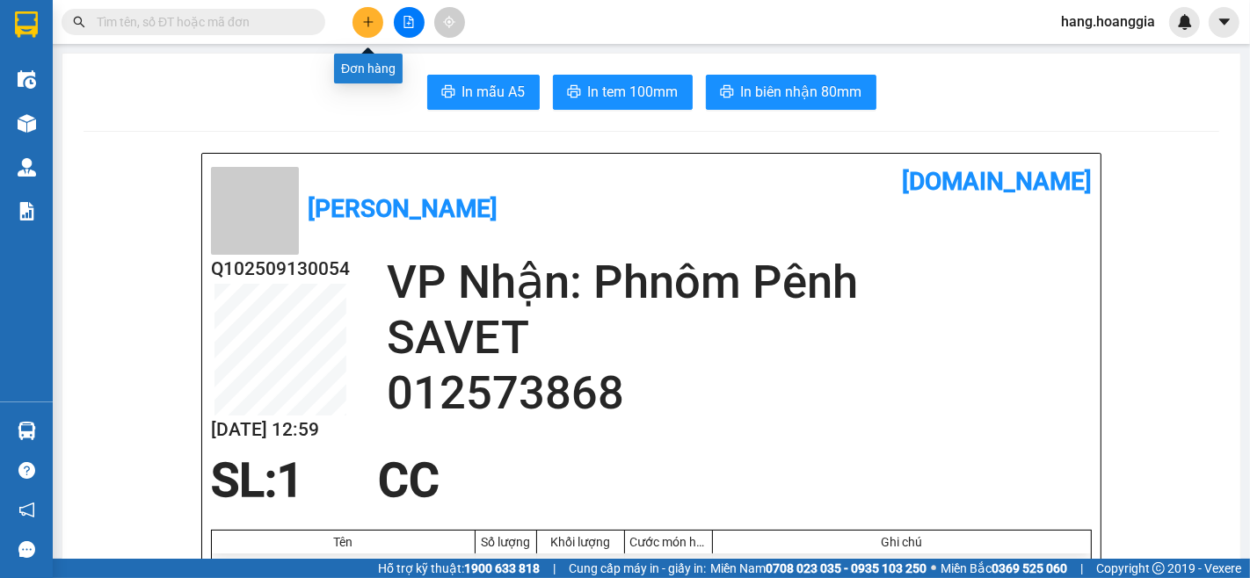
drag, startPoint x: 362, startPoint y: 28, endPoint x: 338, endPoint y: 40, distance: 27.5
click at [358, 35] on div at bounding box center [409, 22] width 132 height 31
click at [379, 18] on button at bounding box center [367, 22] width 31 height 31
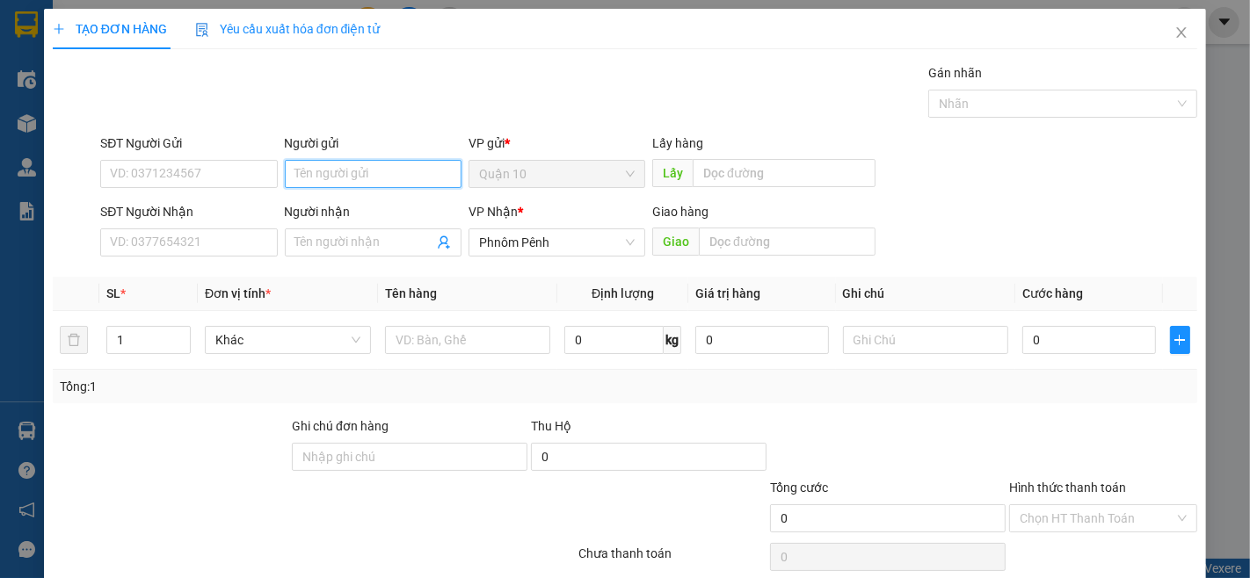
click at [356, 168] on input "Người gửi" at bounding box center [373, 174] width 177 height 28
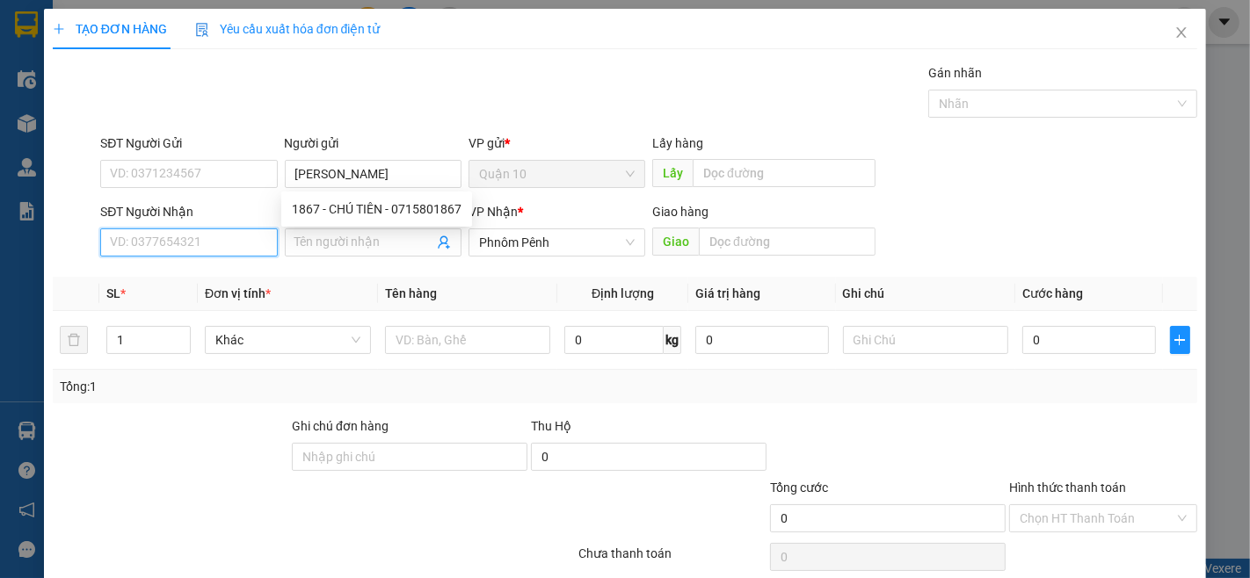
click at [200, 257] on input "SĐT Người Nhận" at bounding box center [188, 243] width 177 height 28
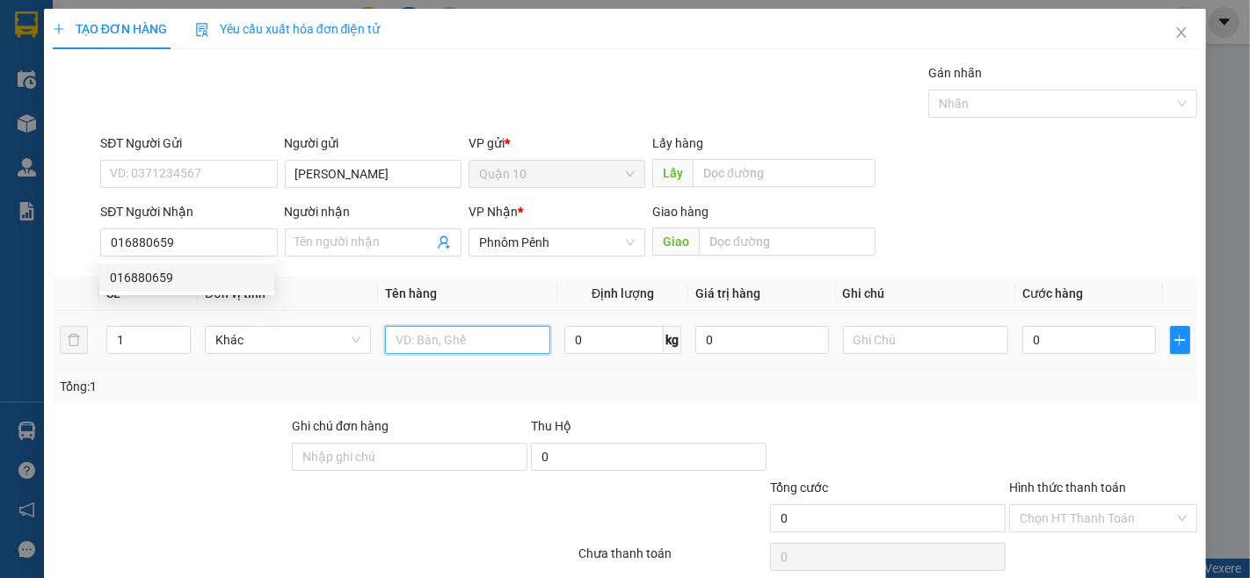
click at [520, 340] on input "text" at bounding box center [468, 340] width 166 height 28
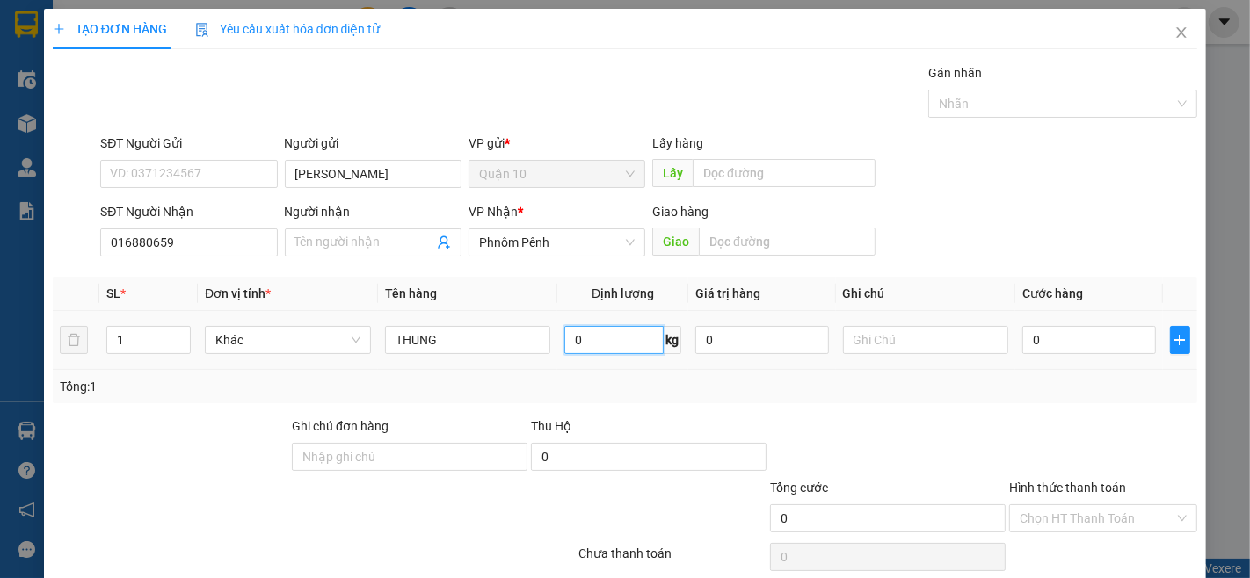
click at [571, 326] on input "0" at bounding box center [613, 340] width 99 height 28
drag, startPoint x: 1097, startPoint y: 528, endPoint x: 1086, endPoint y: 577, distance: 49.5
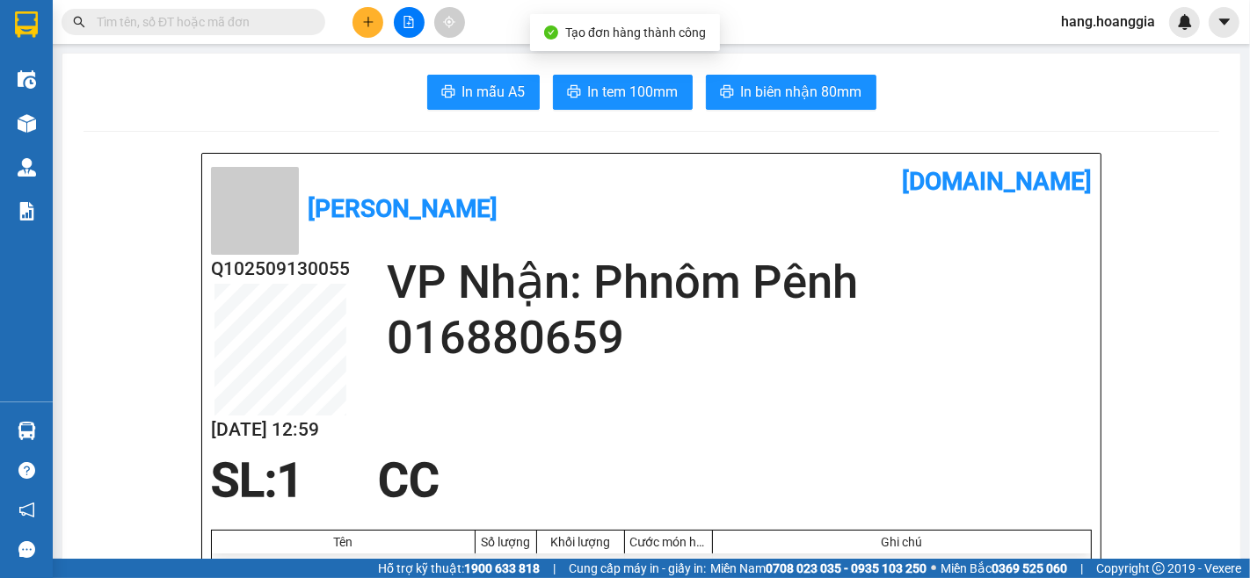
click at [363, 4] on div "Kết quả tìm kiếm ( 0 ) Bộ lọc No Data hang.hoanggia" at bounding box center [625, 22] width 1250 height 44
click at [365, 10] on button at bounding box center [367, 22] width 31 height 31
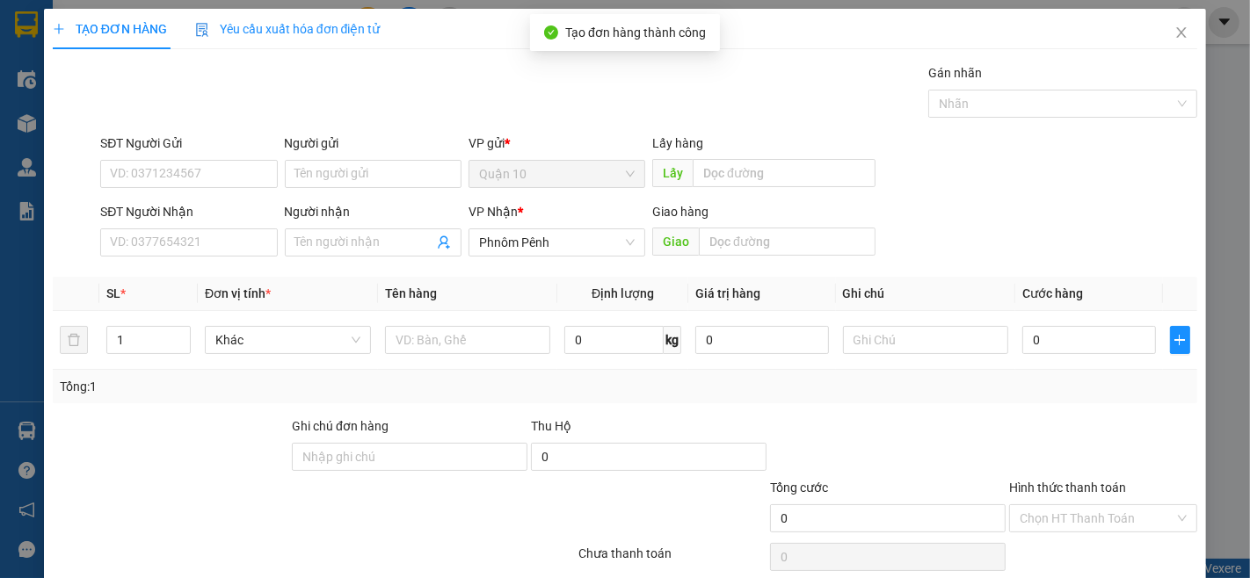
click at [380, 188] on div "Người gửi Tên người gửi" at bounding box center [373, 165] width 177 height 62
click at [343, 252] on span at bounding box center [373, 243] width 177 height 28
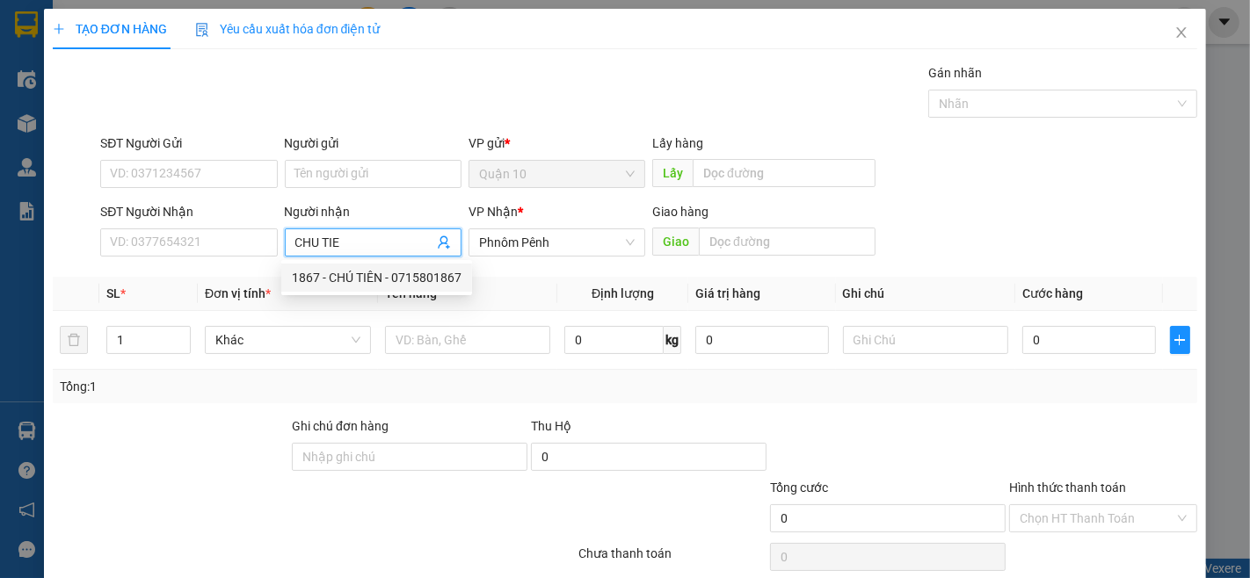
click at [393, 280] on div "1867 - CHÚ TIÊN - 0715801867" at bounding box center [377, 277] width 170 height 19
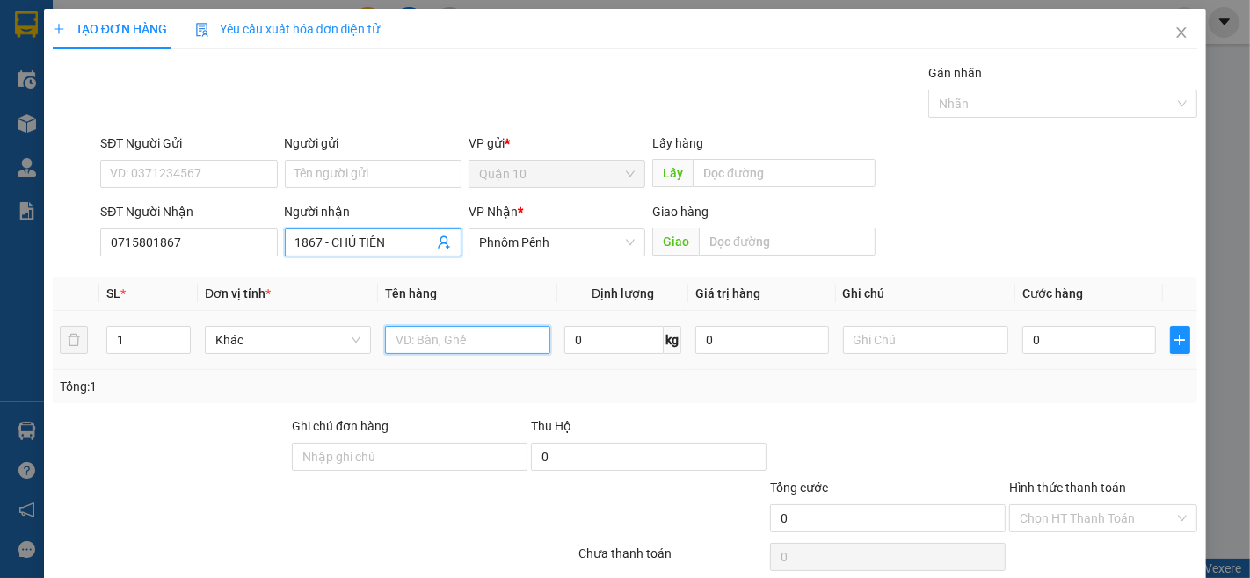
click at [424, 349] on input "text" at bounding box center [468, 340] width 166 height 28
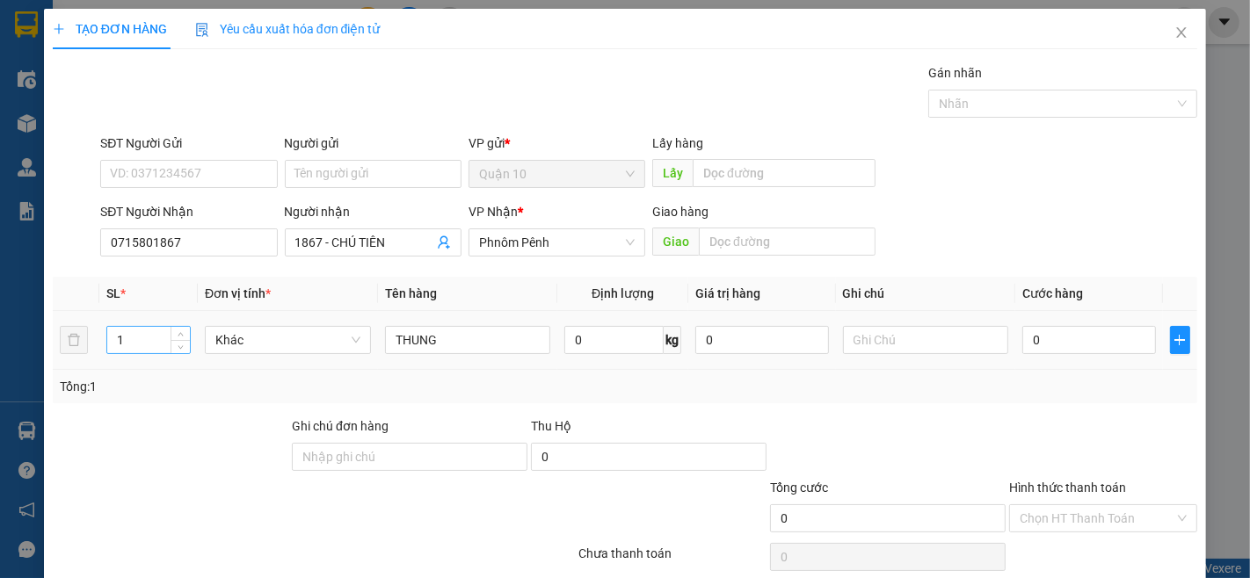
click at [187, 328] on div "1" at bounding box center [148, 340] width 83 height 26
click at [179, 338] on icon "up" at bounding box center [181, 336] width 6 height 6
click at [1165, 545] on div "TẠO ĐƠN HÀNG Yêu cầu xuất hóa đơn điện tử Transit Pickup Surcharge Ids Transit …" at bounding box center [625, 319] width 1162 height 621
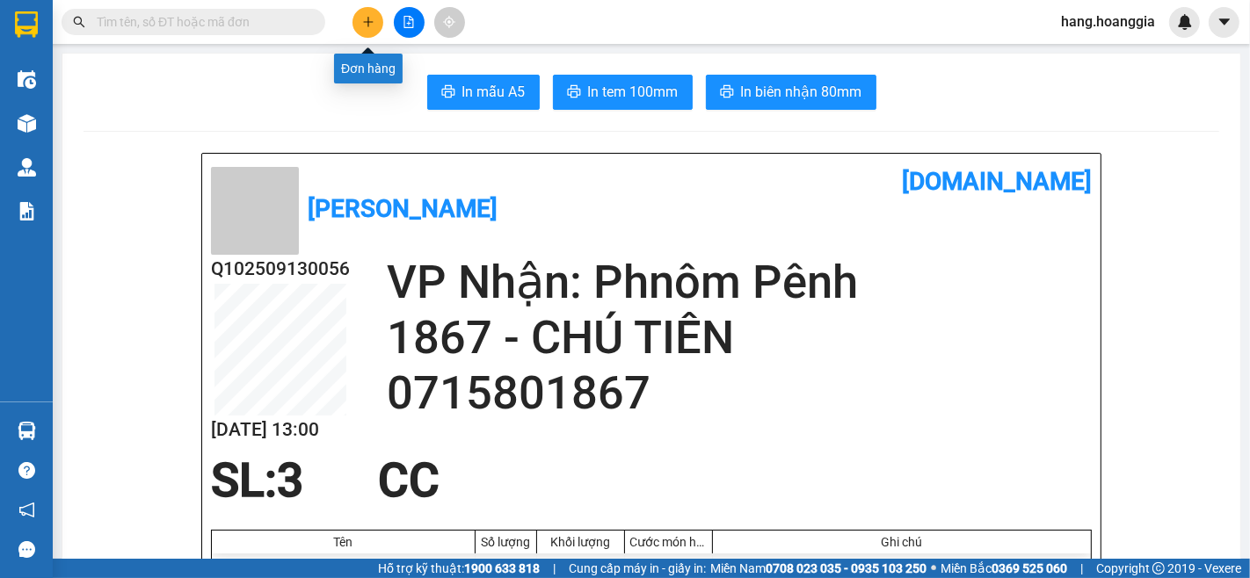
drag, startPoint x: 366, startPoint y: 20, endPoint x: 169, endPoint y: 363, distance: 395.3
click at [361, 36] on div at bounding box center [409, 22] width 132 height 31
click at [364, 33] on button at bounding box center [367, 22] width 31 height 31
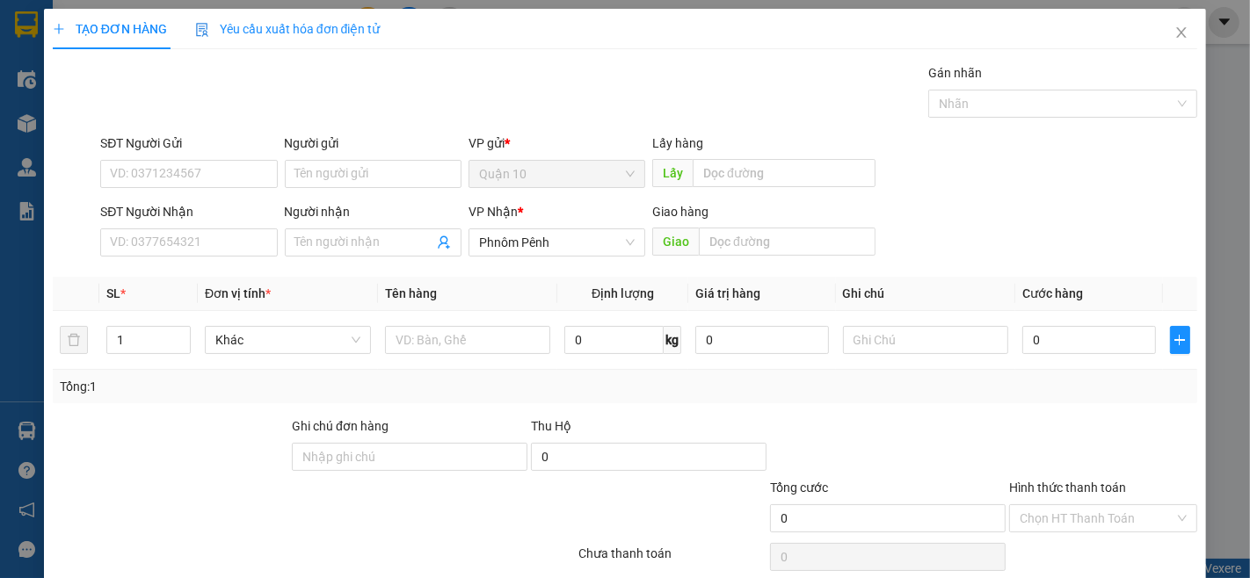
click at [185, 227] on div "SĐT Người Nhận" at bounding box center [188, 215] width 177 height 26
drag, startPoint x: 183, startPoint y: 243, endPoint x: 1249, endPoint y: 10, distance: 1091.5
click at [183, 244] on input "SĐT Người Nhận" at bounding box center [188, 243] width 177 height 28
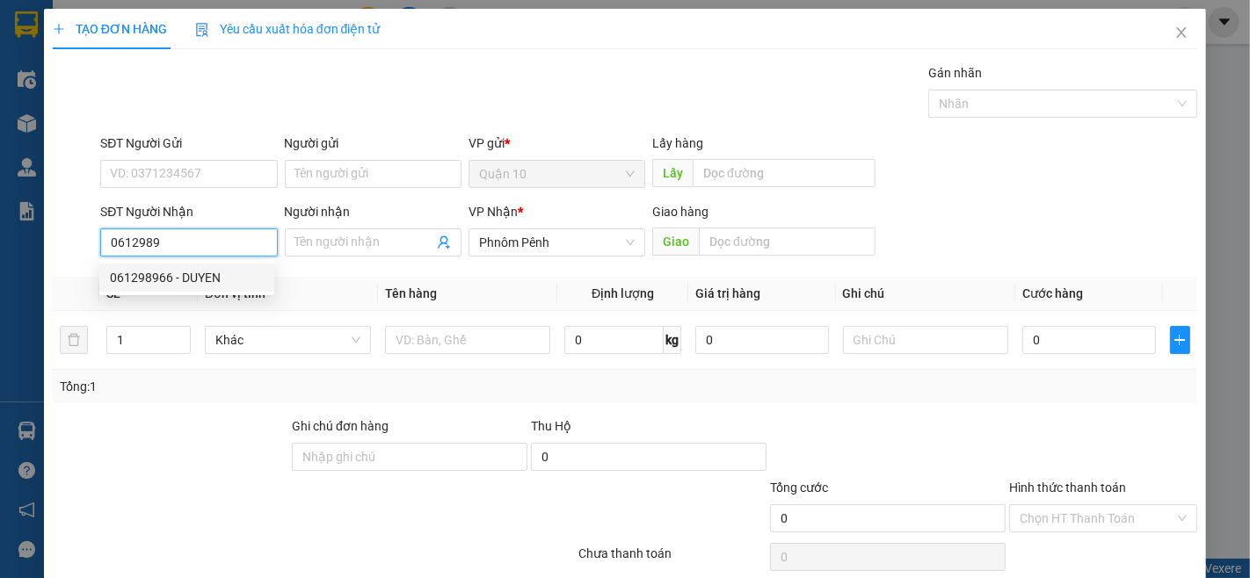
click at [197, 279] on div "061298966 - DUYEN" at bounding box center [187, 277] width 154 height 19
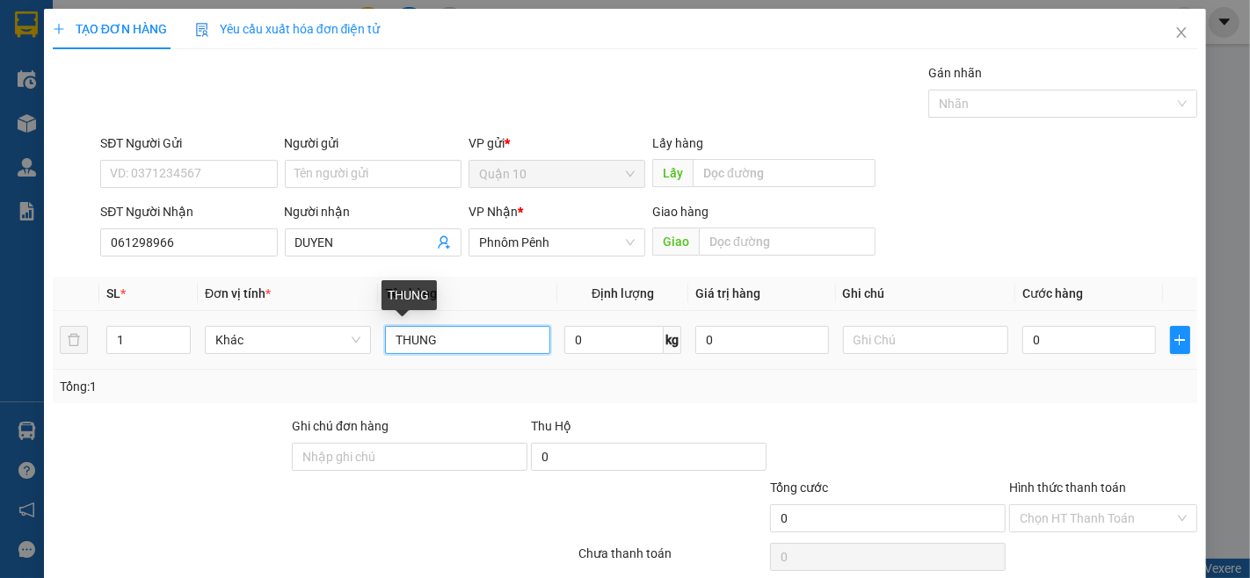
click at [463, 329] on input "THUNG" at bounding box center [468, 340] width 166 height 28
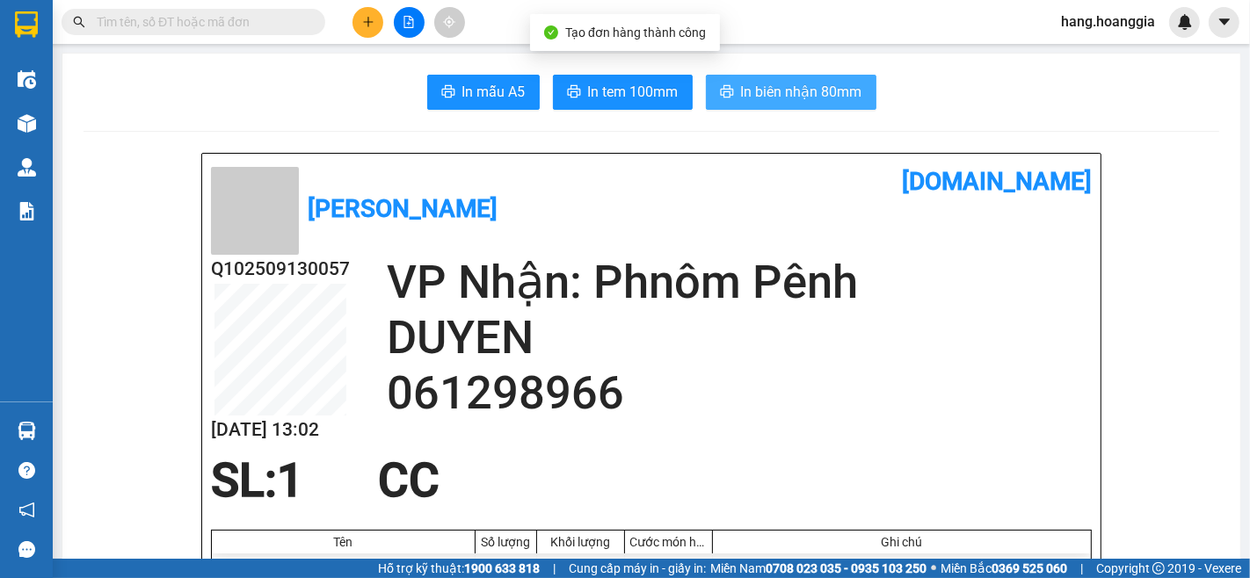
drag, startPoint x: 832, startPoint y: 93, endPoint x: 820, endPoint y: 229, distance: 136.8
click at [802, 83] on span "In biên nhận 80mm" at bounding box center [801, 92] width 121 height 22
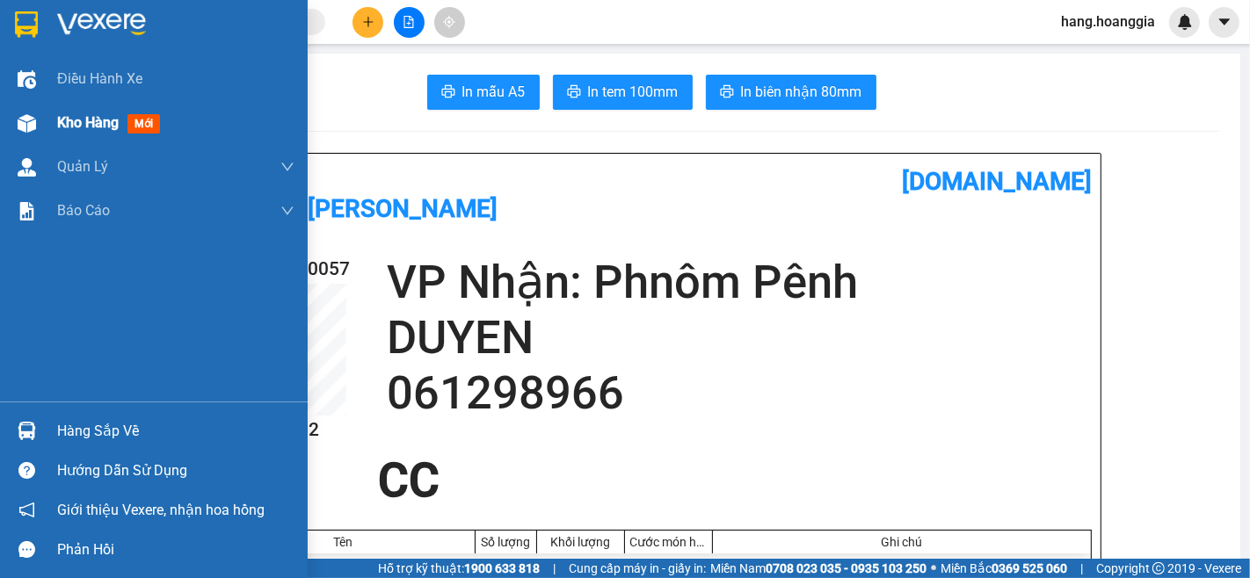
click at [113, 133] on div "Kho hàng mới" at bounding box center [112, 123] width 110 height 22
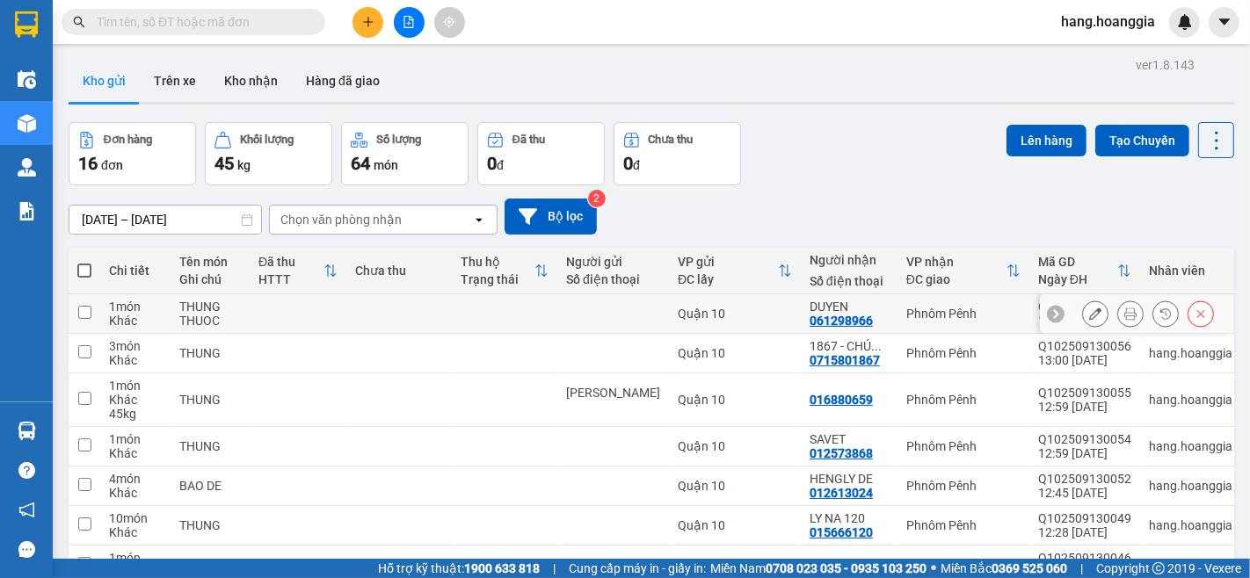
click at [1088, 317] on button at bounding box center [1095, 314] width 25 height 31
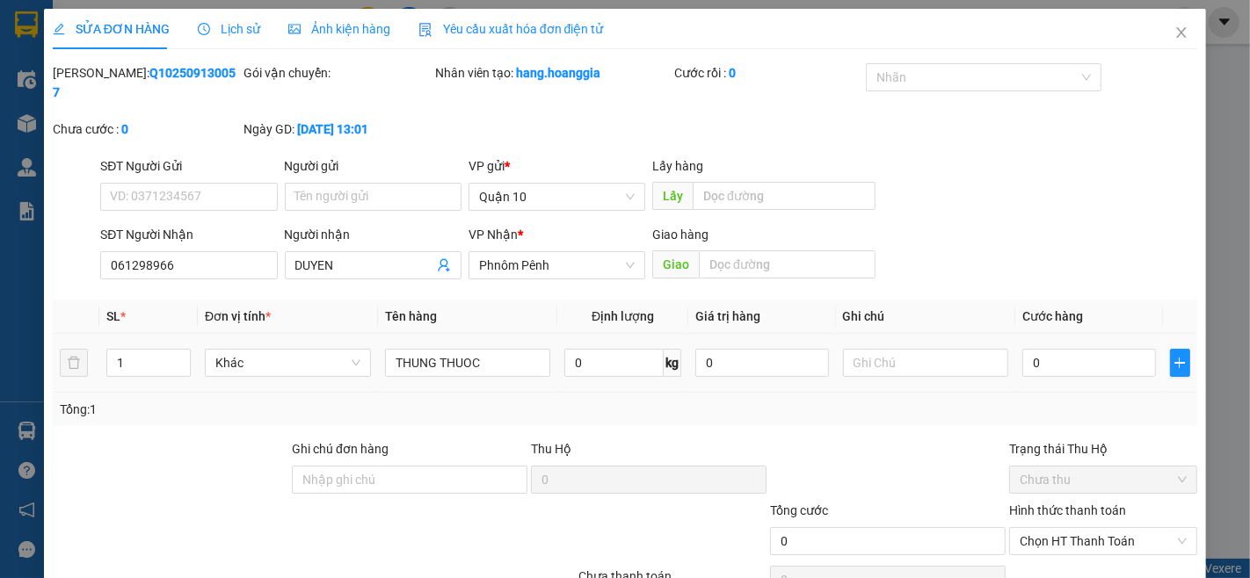
click at [179, 345] on div "1" at bounding box center [148, 362] width 84 height 35
click at [178, 356] on icon "up" at bounding box center [181, 359] width 6 height 6
click at [379, 345] on td "THUNG THUOC" at bounding box center [468, 363] width 180 height 59
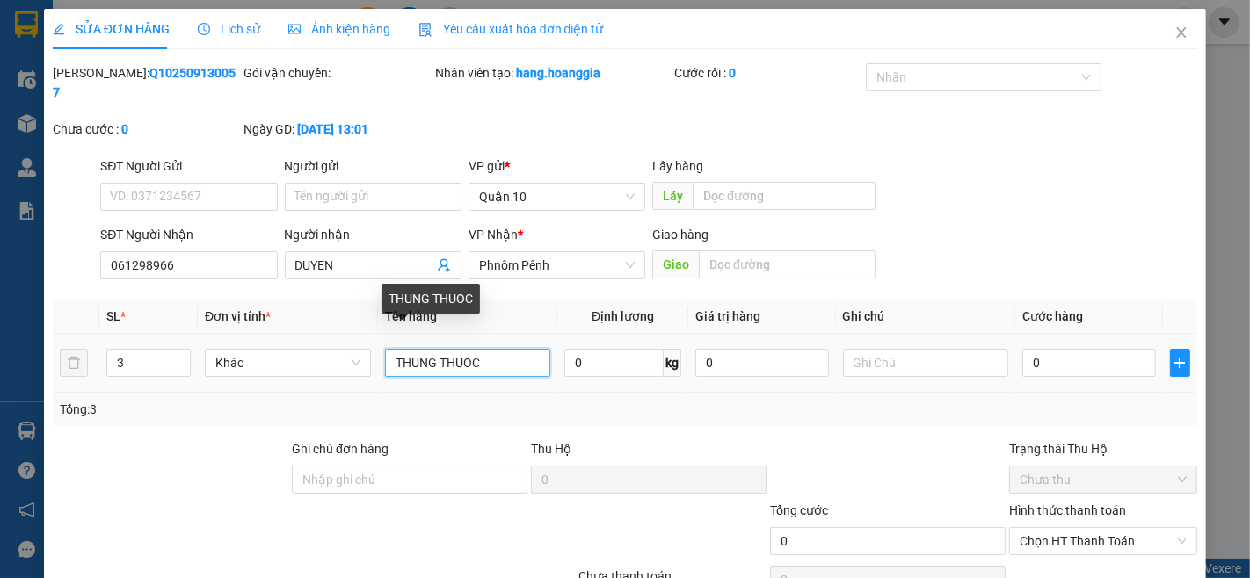
click at [385, 349] on input "THUNG THUOC" at bounding box center [468, 363] width 166 height 28
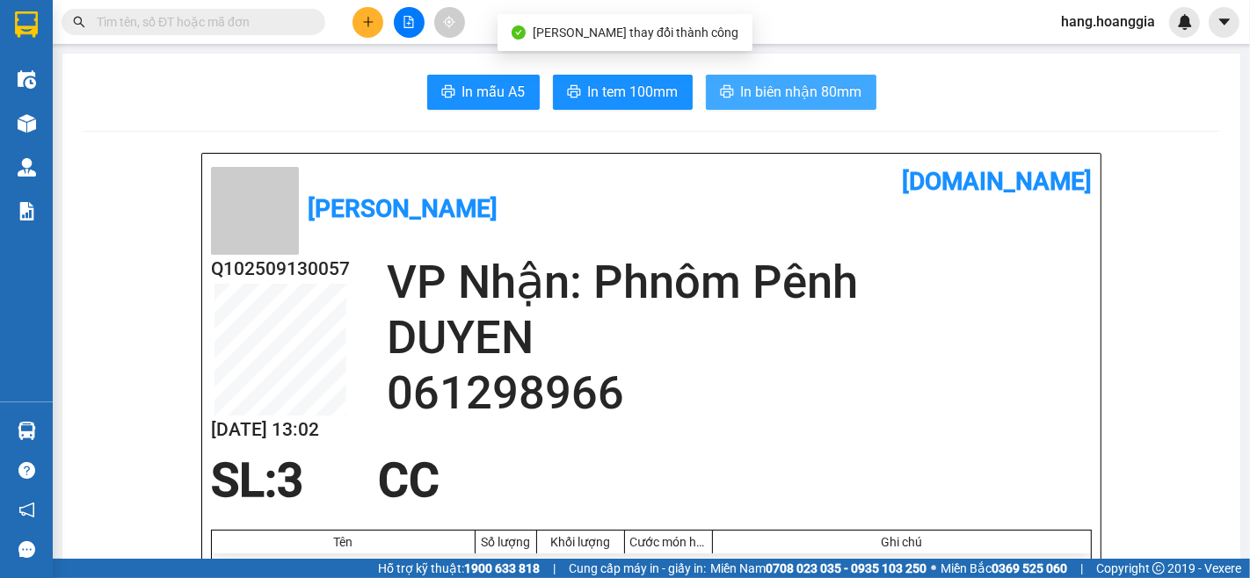
click at [846, 100] on span "In biên nhận 80mm" at bounding box center [801, 92] width 121 height 22
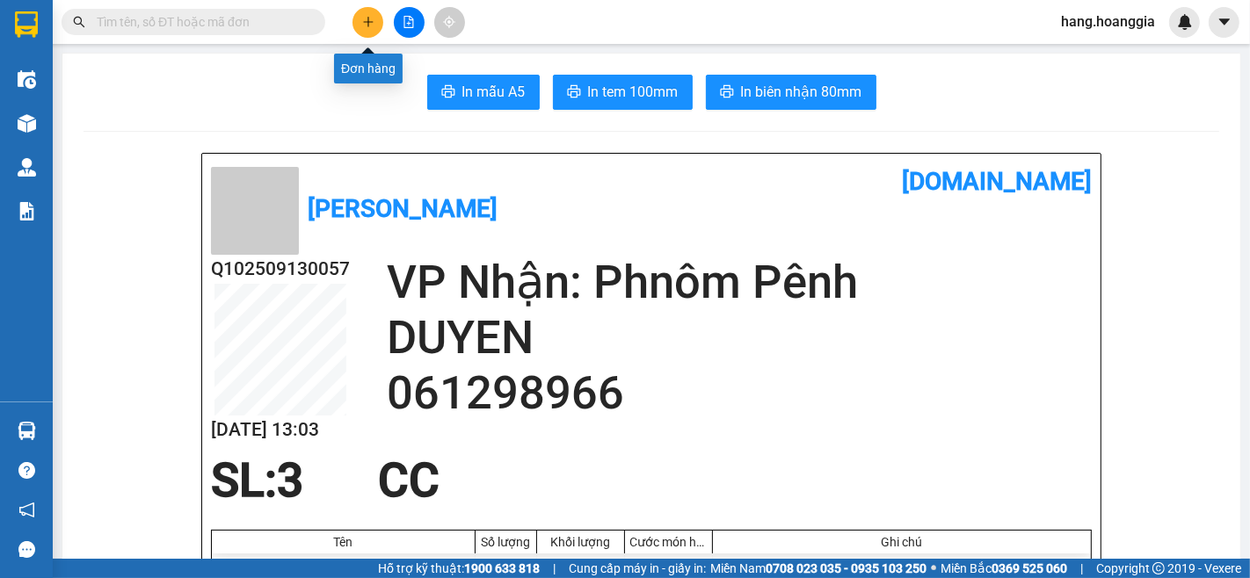
click at [367, 24] on icon "plus" at bounding box center [367, 22] width 1 height 10
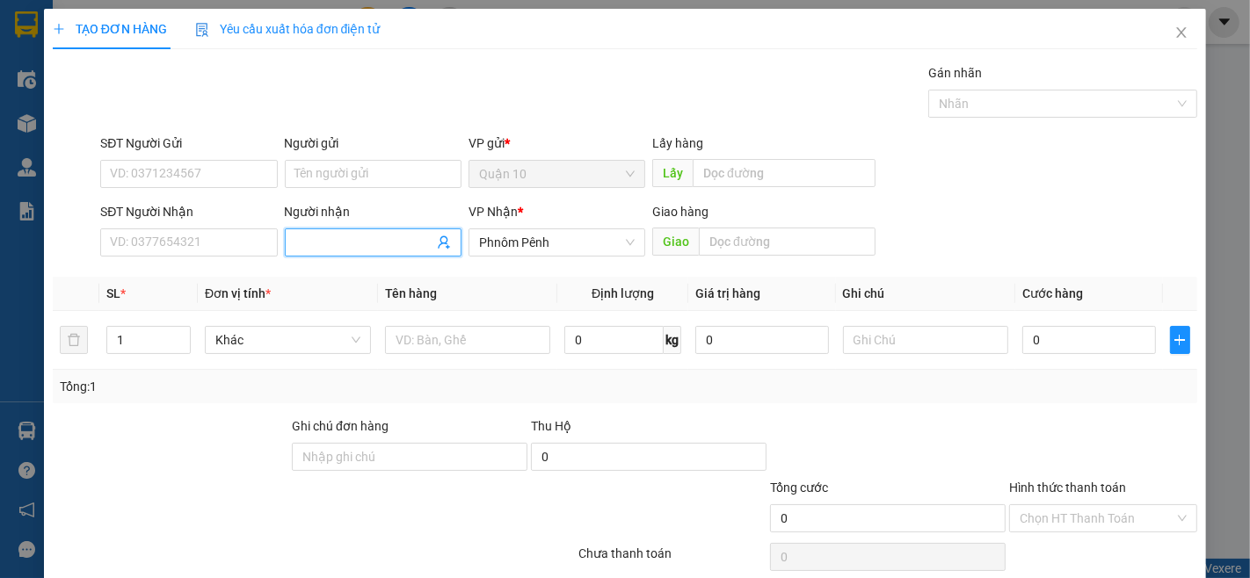
click at [325, 246] on input "Người nhận" at bounding box center [364, 242] width 138 height 19
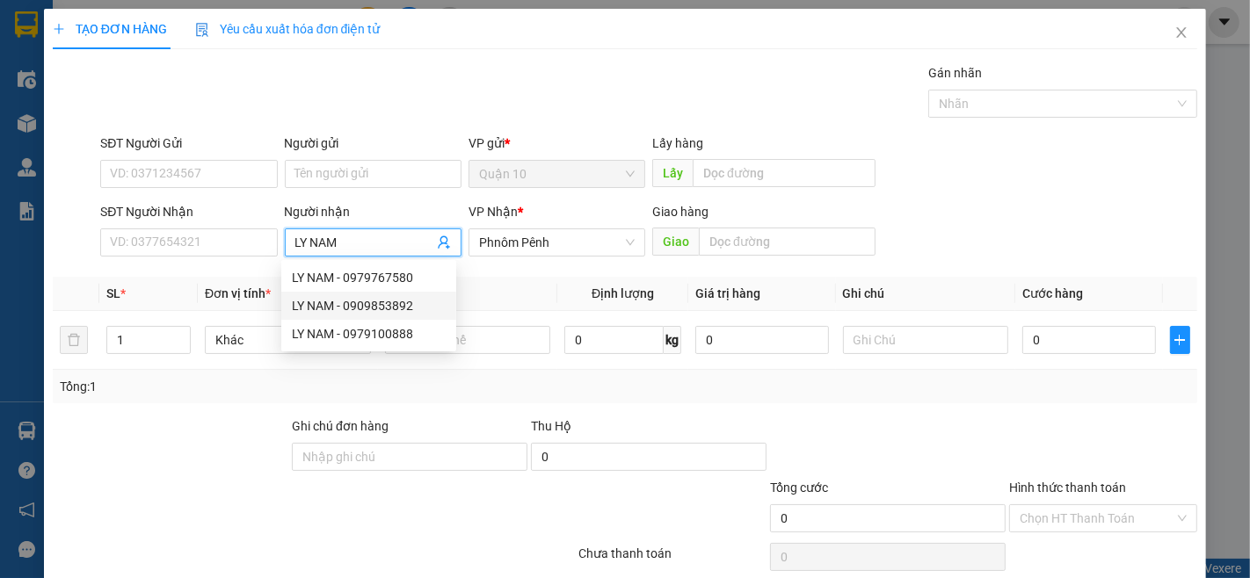
click at [360, 308] on div "LY NAM - 0909853892" at bounding box center [369, 305] width 154 height 19
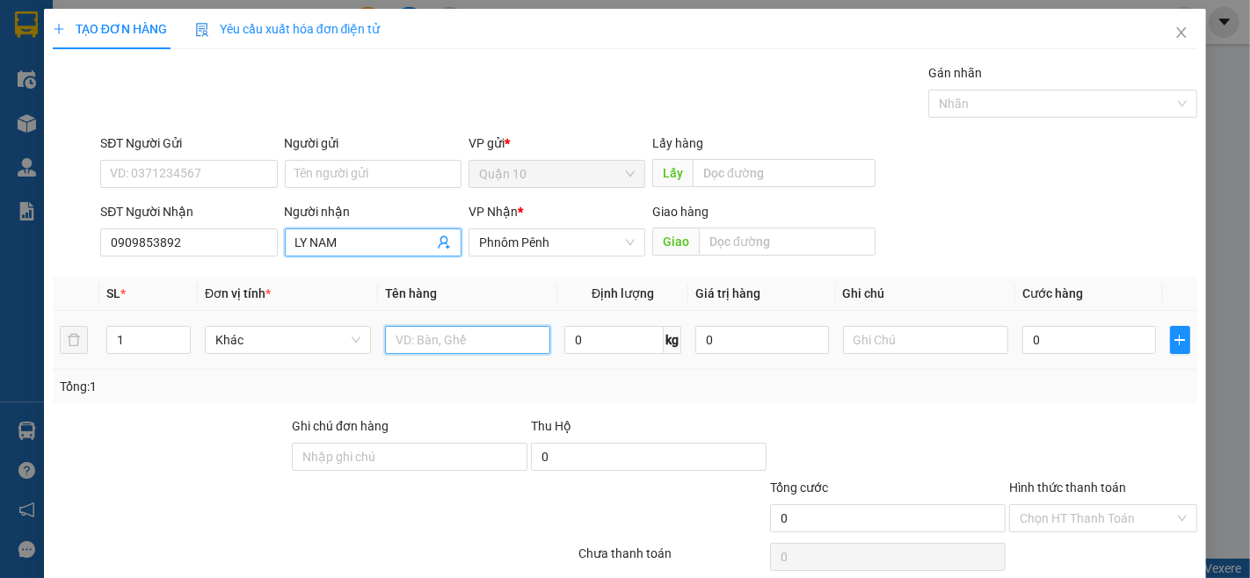
click at [488, 345] on input "text" at bounding box center [468, 340] width 166 height 28
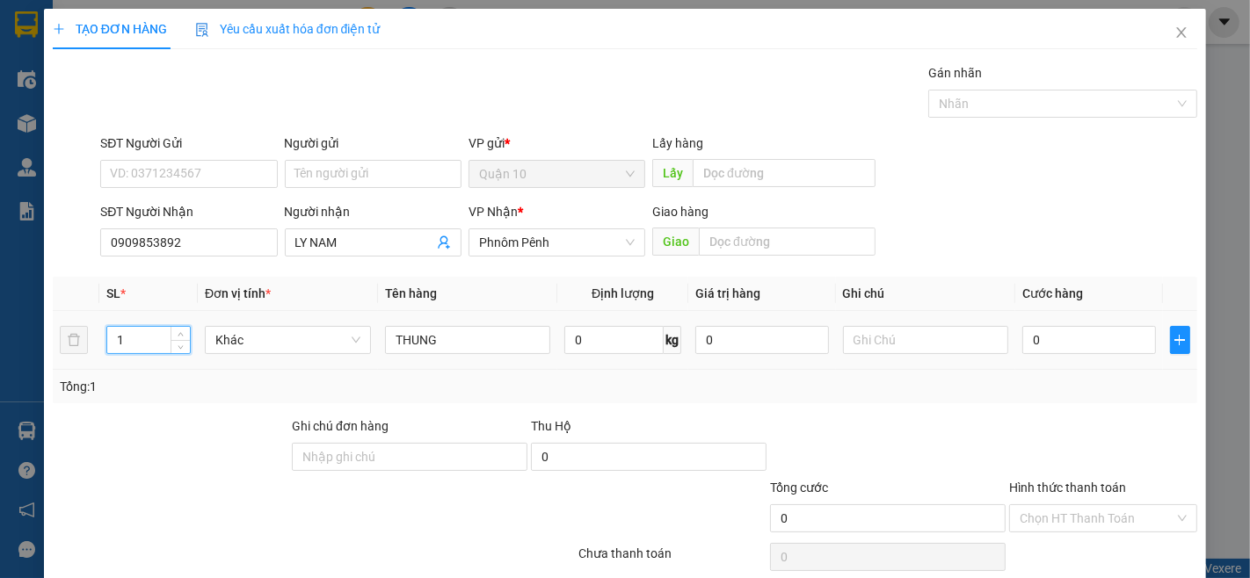
click at [151, 332] on input "1" at bounding box center [148, 340] width 83 height 26
